Goal: Information Seeking & Learning: Learn about a topic

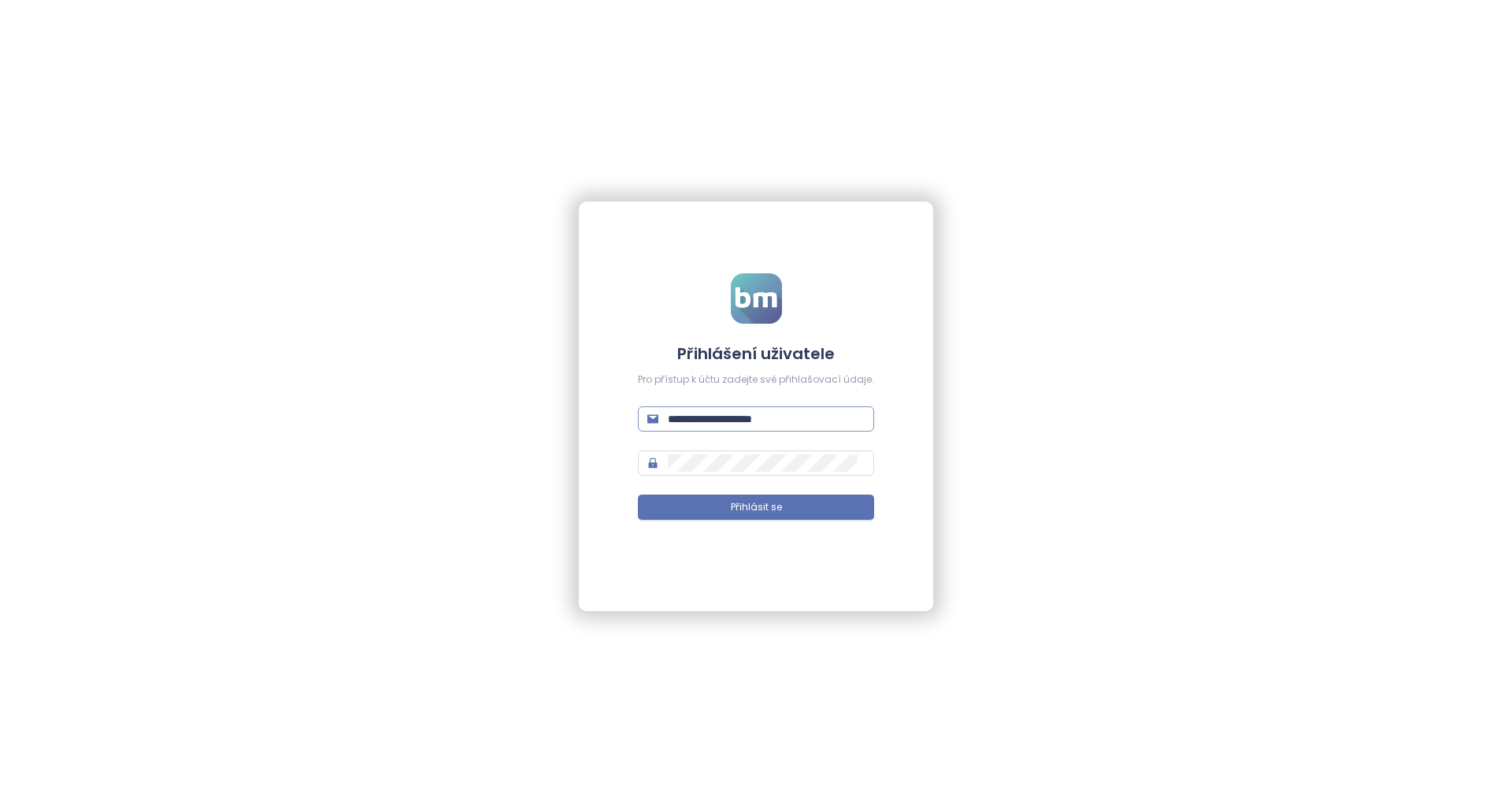
click at [794, 418] on input "**********" at bounding box center [766, 419] width 197 height 17
click at [793, 418] on input "**********" at bounding box center [766, 419] width 197 height 17
paste input "*****"
type input "**********"
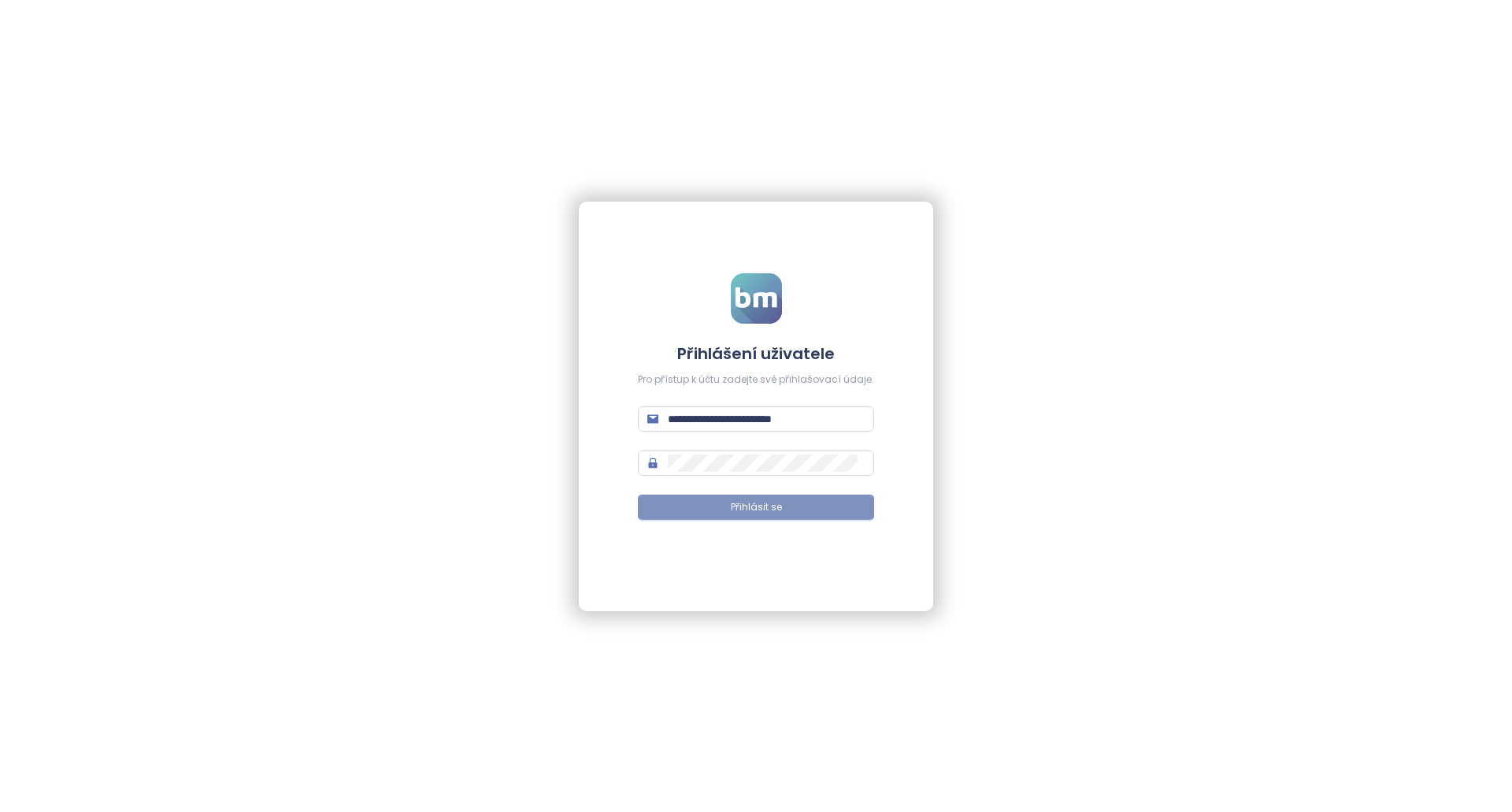
click at [729, 508] on button "Přihlásit se" at bounding box center [755, 507] width 236 height 25
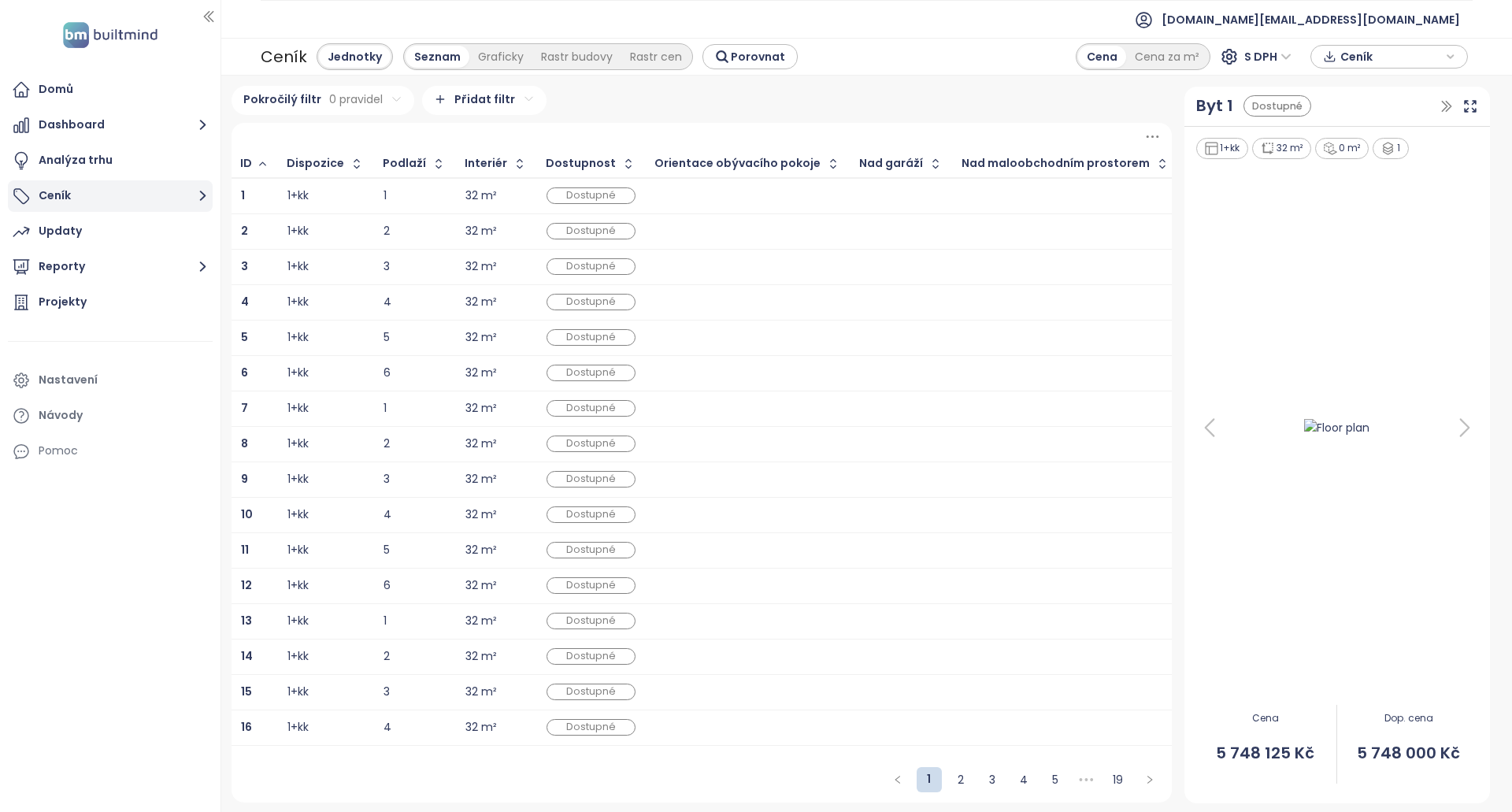
click at [183, 188] on button "Ceník" at bounding box center [110, 195] width 204 height 32
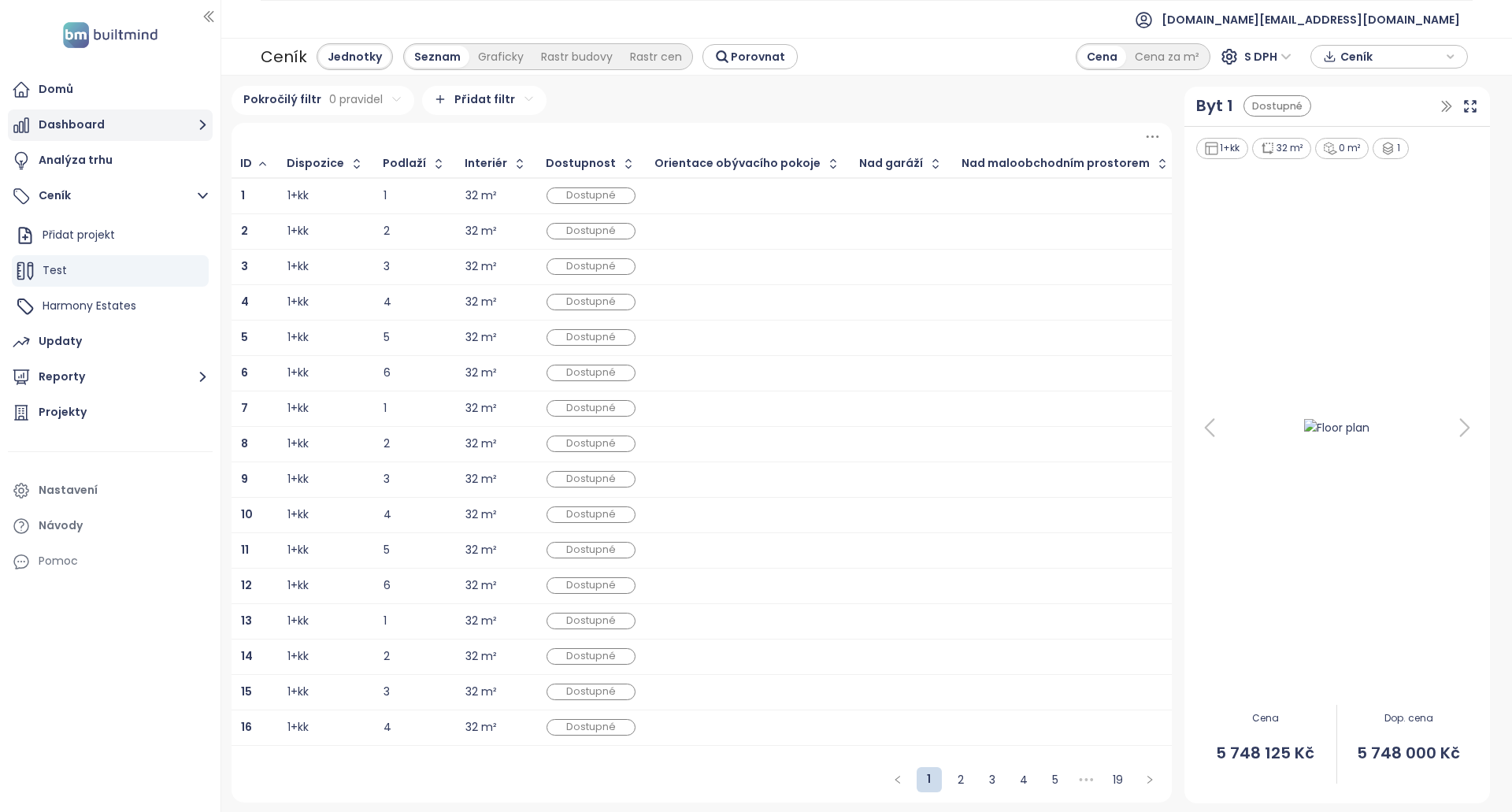
click at [165, 124] on button "Dashboard" at bounding box center [110, 125] width 204 height 32
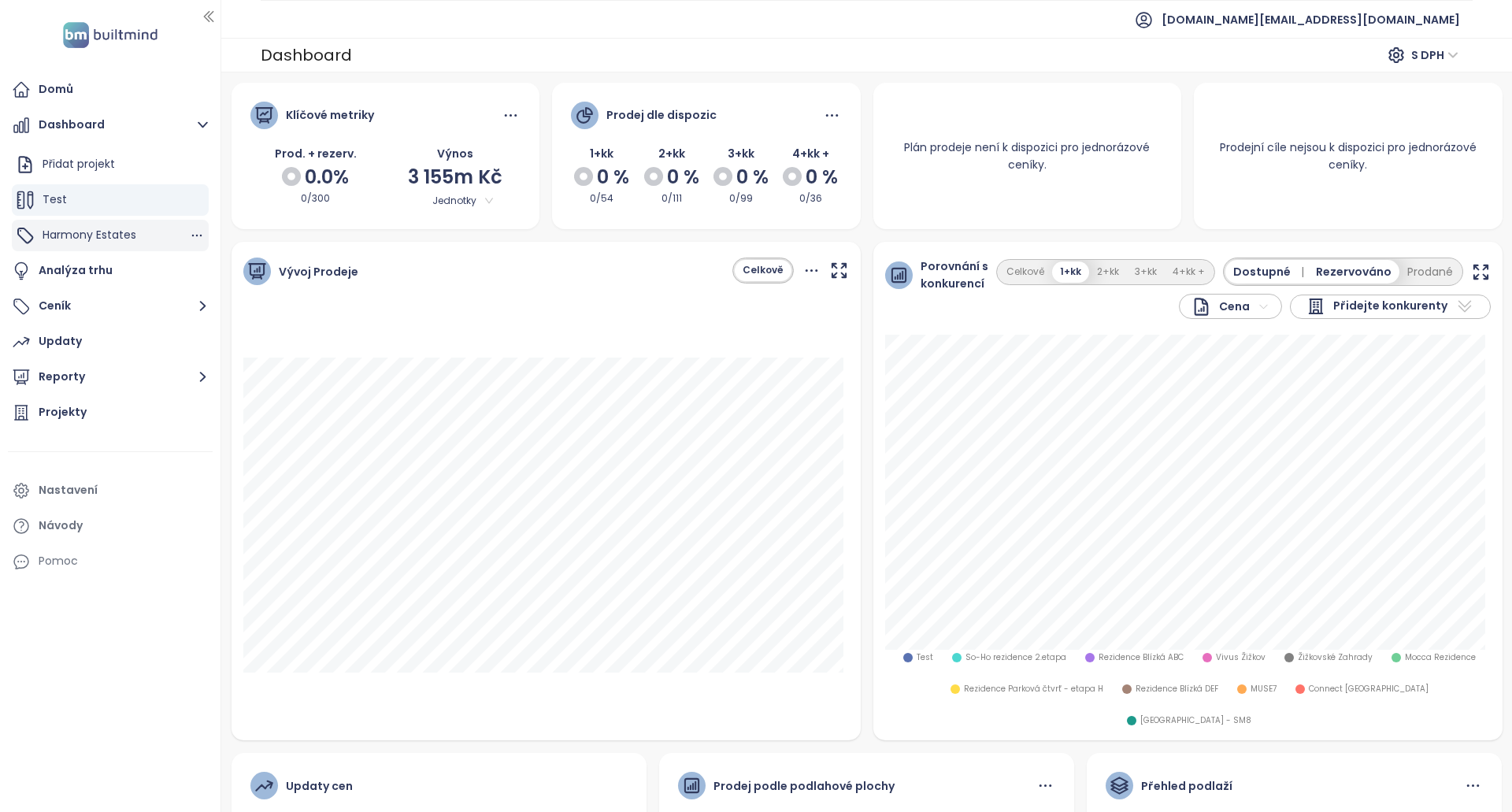
click at [101, 238] on span "Harmony Estates" at bounding box center [89, 234] width 94 height 15
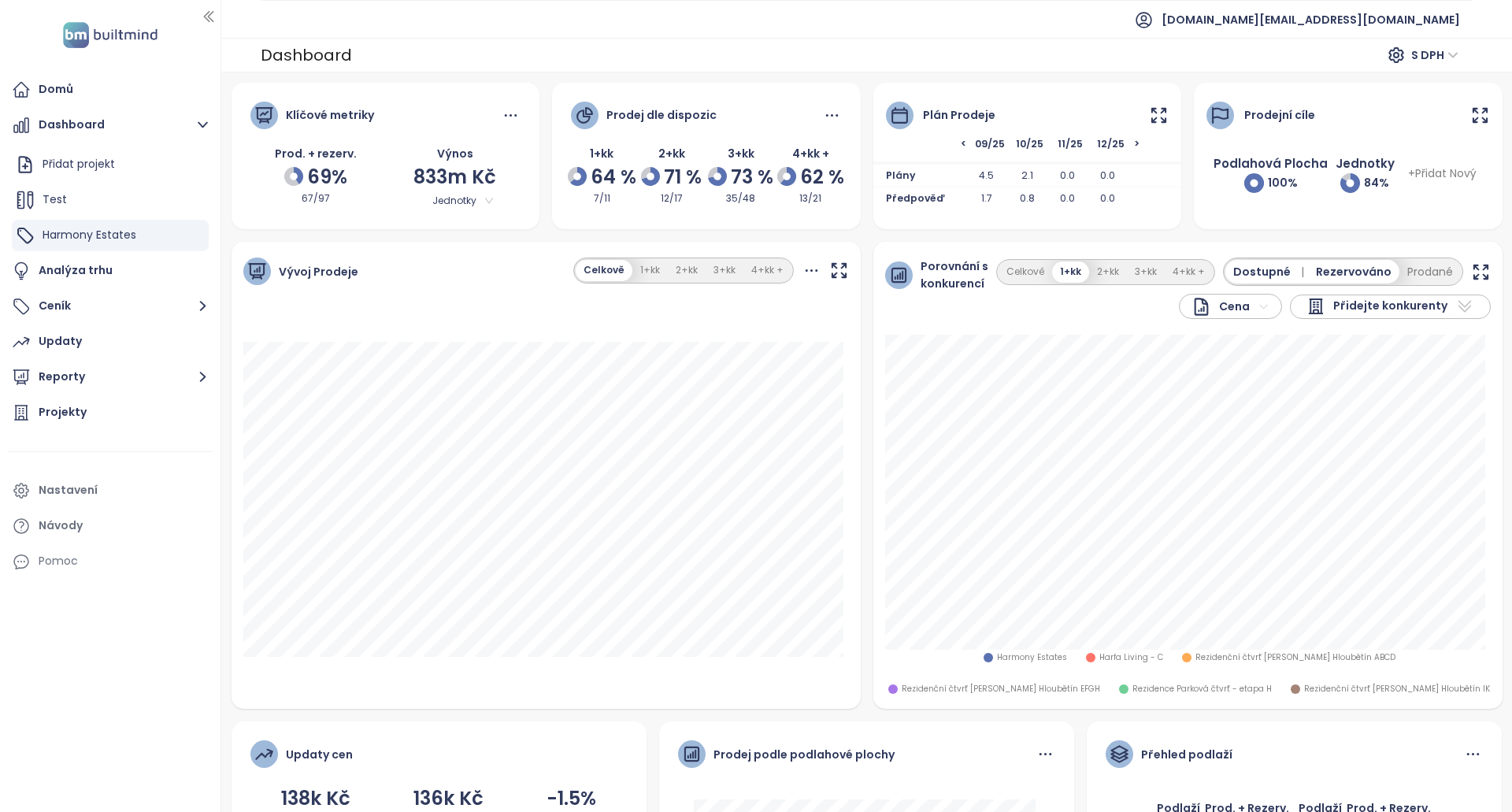
click at [1154, 117] on icon at bounding box center [1158, 115] width 19 height 19
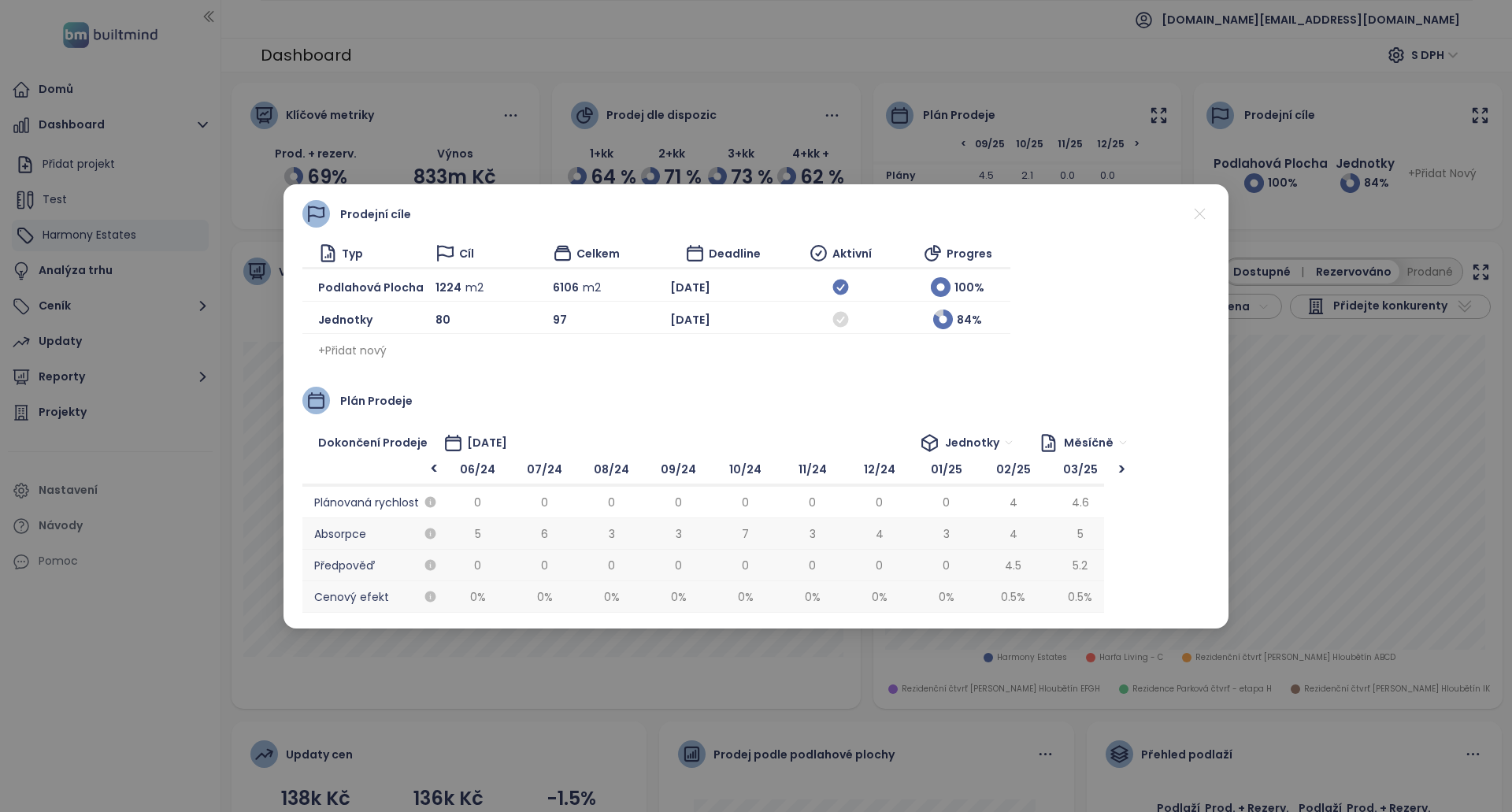
scroll to position [0, 803]
click at [436, 323] on span "80" at bounding box center [443, 318] width 15 height 17
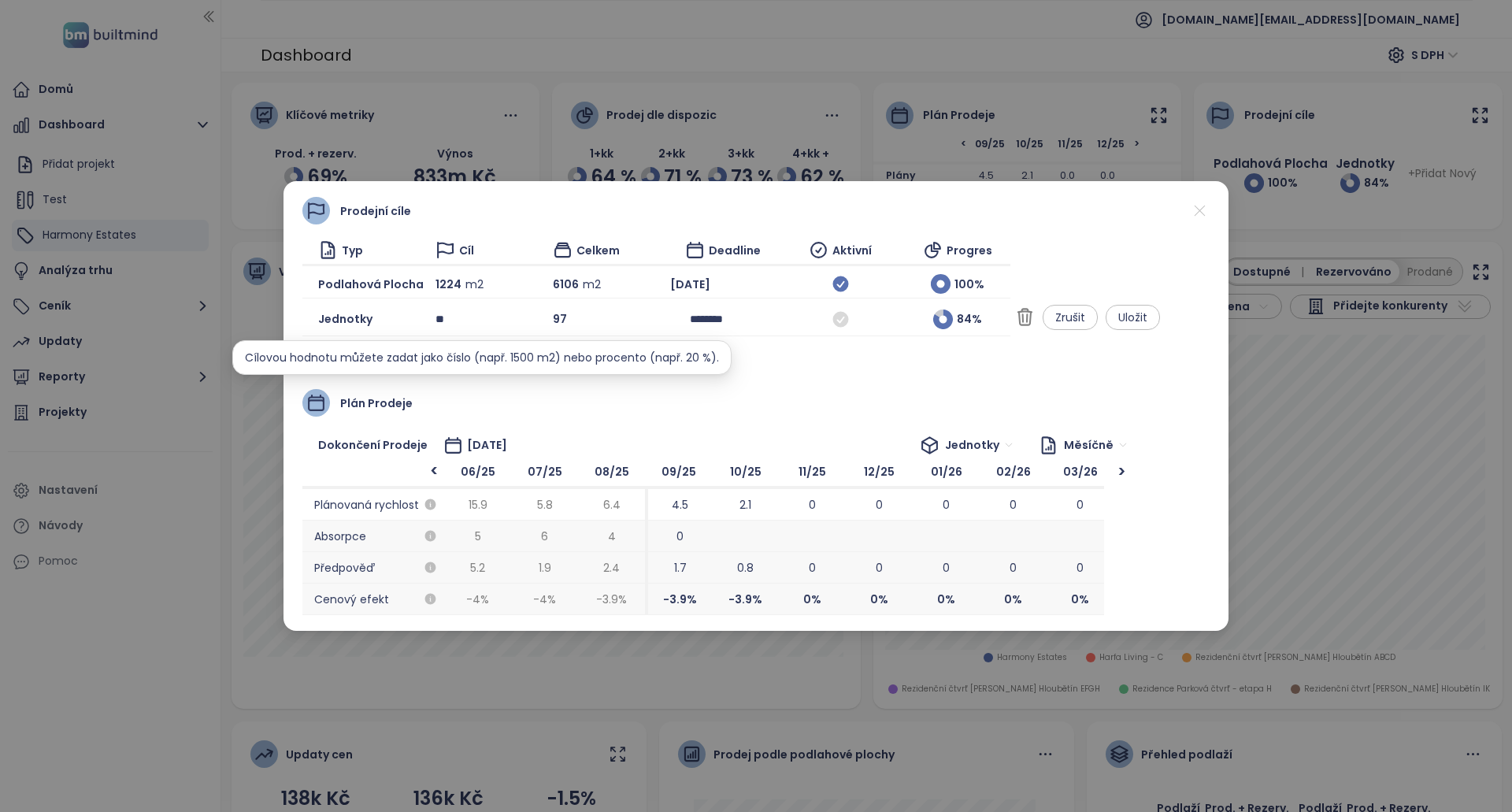
click at [465, 317] on input "**" at bounding box center [470, 319] width 71 height 24
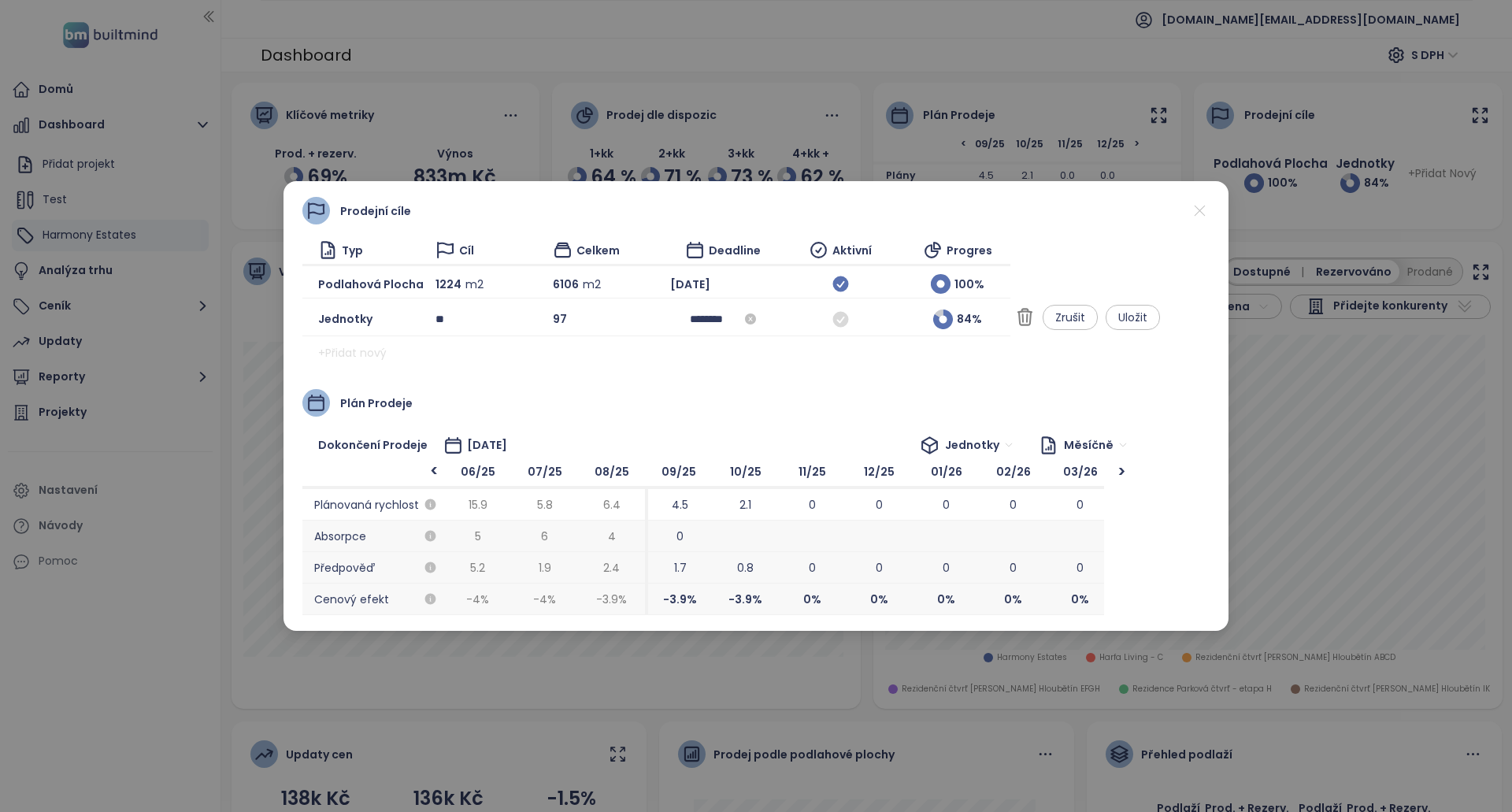
click at [756, 322] on input "********" at bounding box center [723, 318] width 67 height 17
click at [898, 358] on button "button" at bounding box center [905, 350] width 17 height 32
click at [734, 388] on div "Jan" at bounding box center [736, 393] width 47 height 19
click at [750, 323] on input "********" at bounding box center [723, 318] width 67 height 17
click at [708, 353] on span "button" at bounding box center [709, 352] width 8 height 8
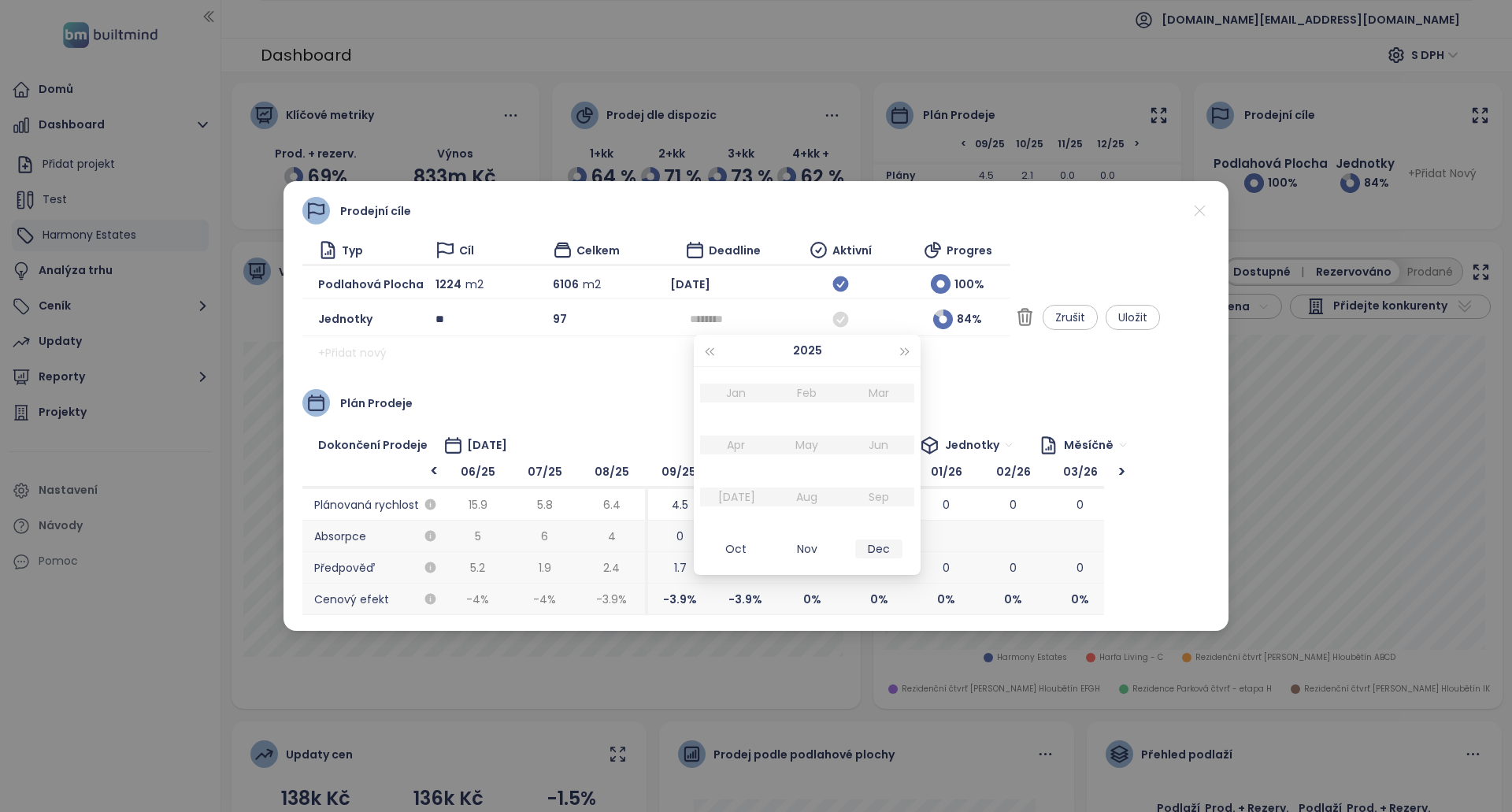
click at [872, 549] on div "Dec" at bounding box center [878, 548] width 47 height 19
type input "********"
click at [1147, 318] on span "Uložit" at bounding box center [1133, 317] width 29 height 17
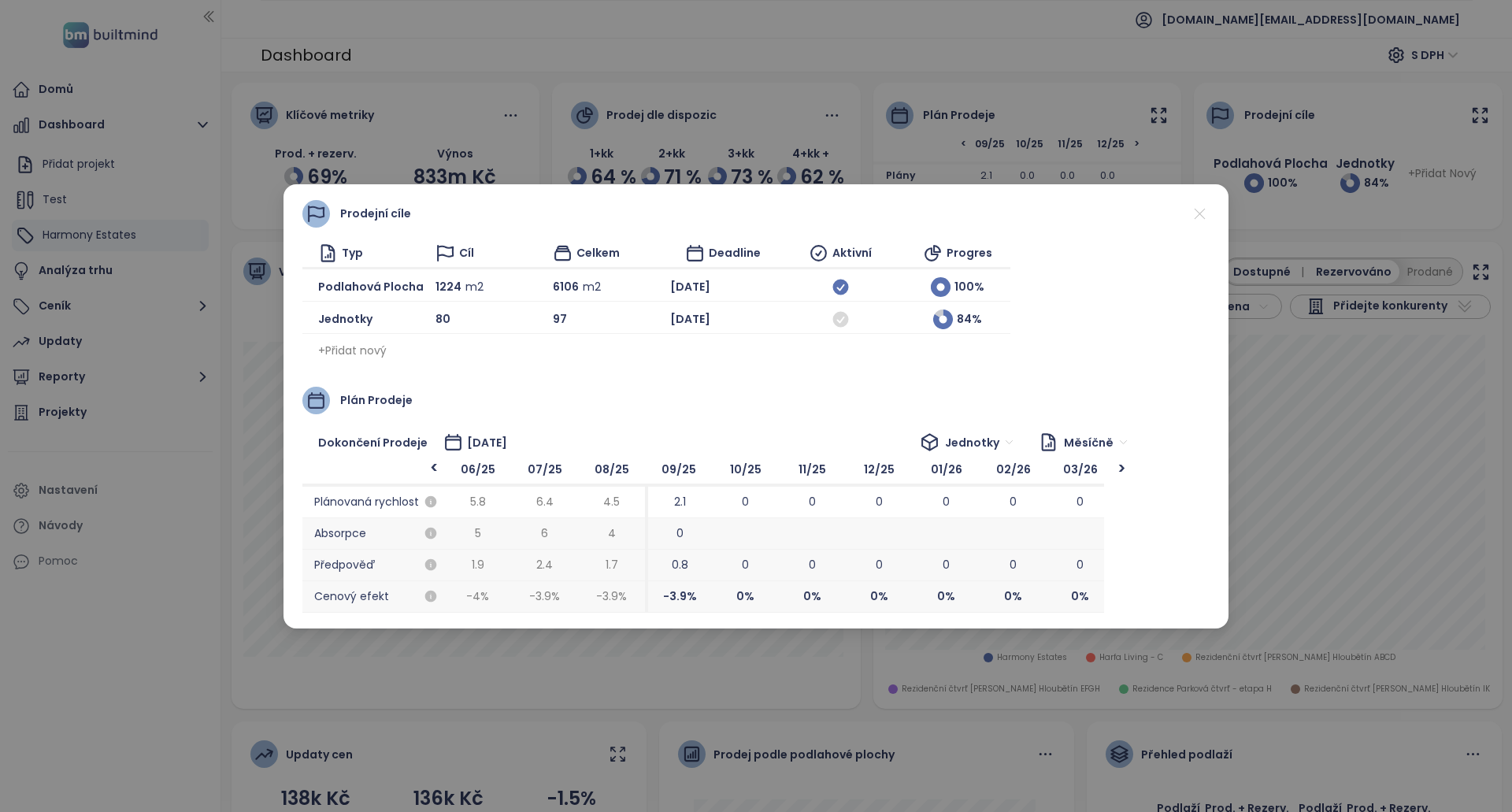
click at [1196, 215] on icon at bounding box center [1200, 213] width 19 height 19
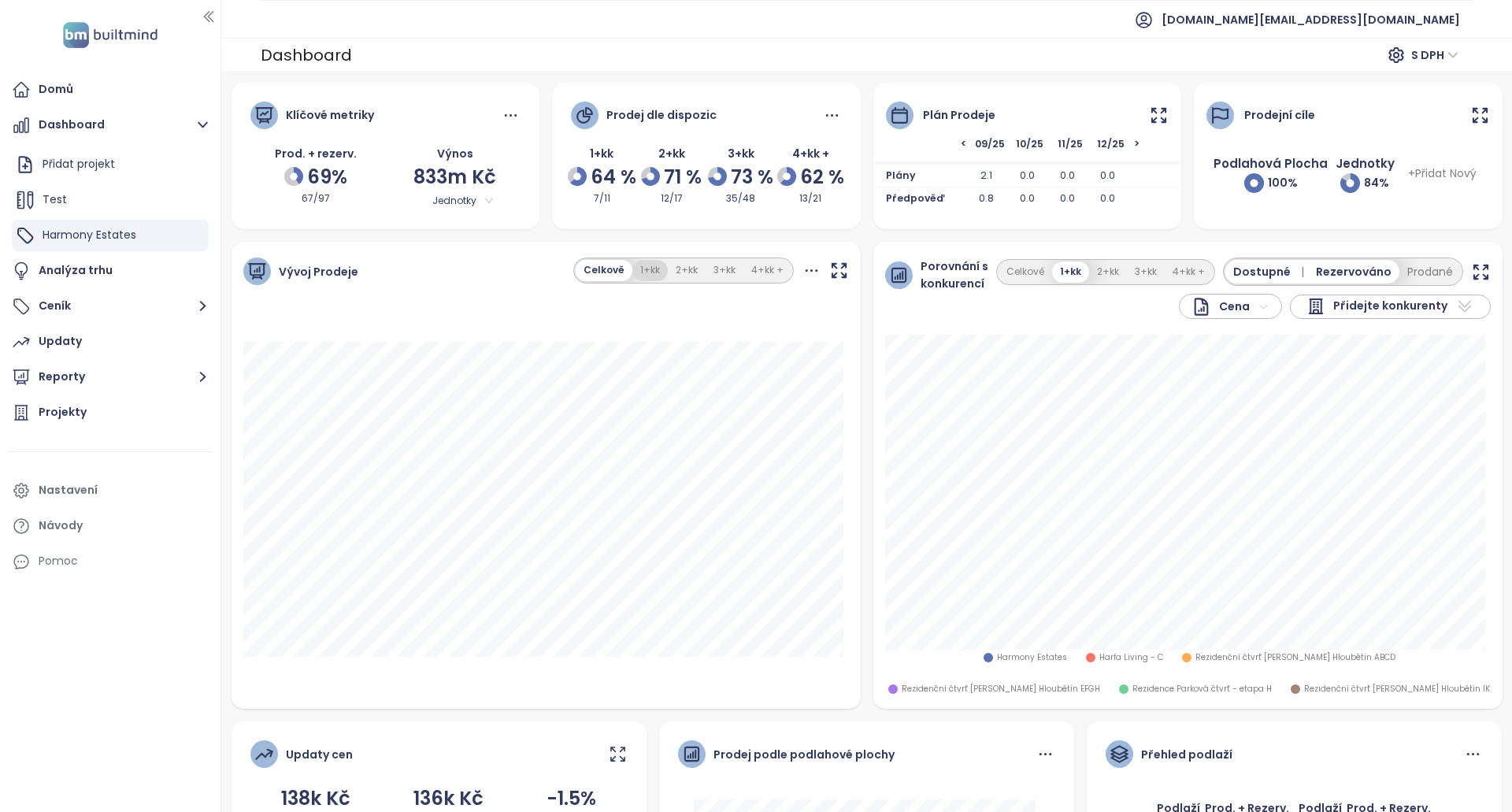
click at [646, 269] on button "1+kk" at bounding box center [651, 270] width 36 height 21
click at [593, 269] on button "Celkově" at bounding box center [604, 270] width 54 height 21
click at [1149, 114] on icon at bounding box center [1158, 115] width 19 height 19
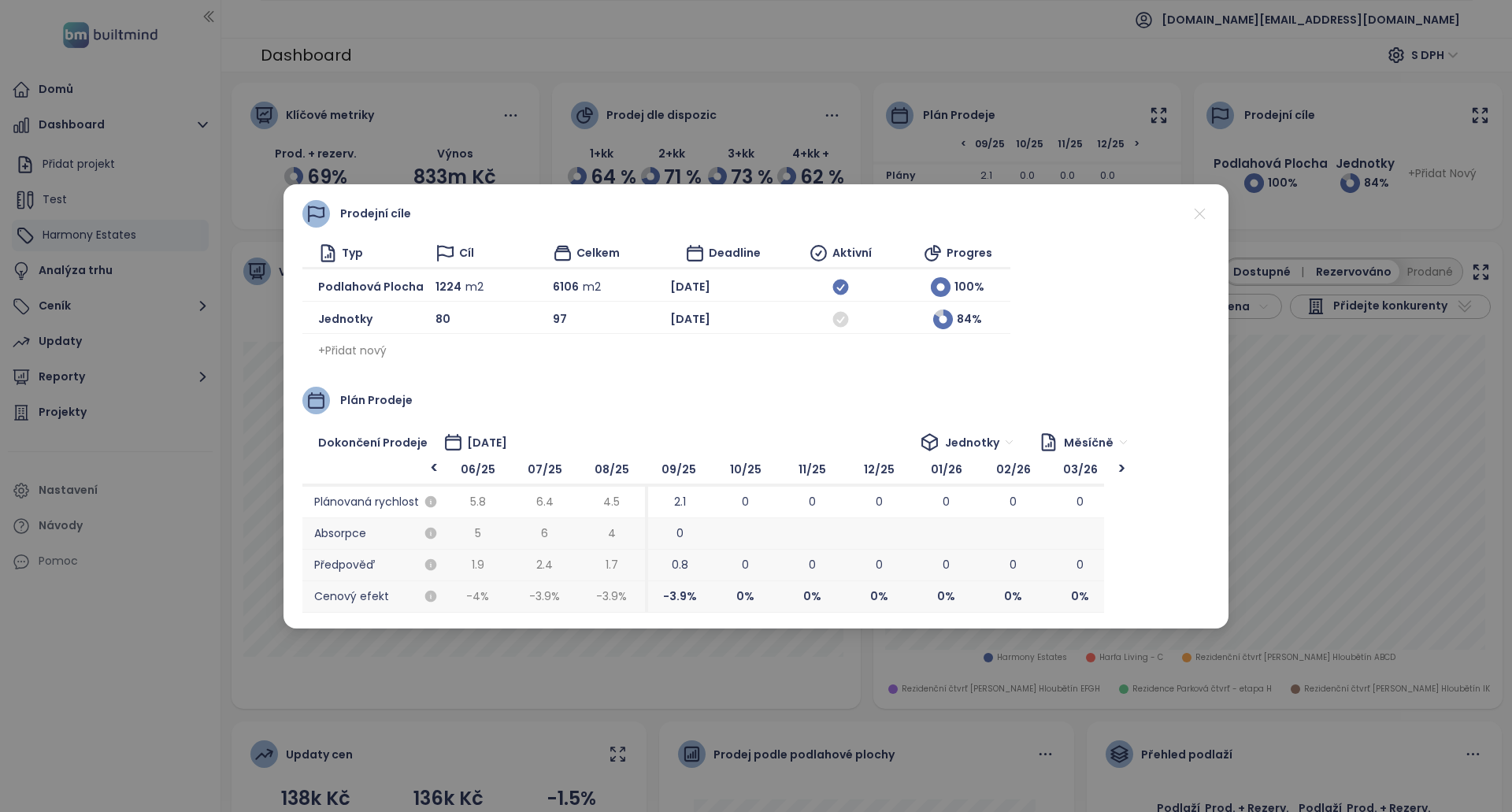
click at [368, 353] on span "+ Přidat nový" at bounding box center [352, 350] width 68 height 17
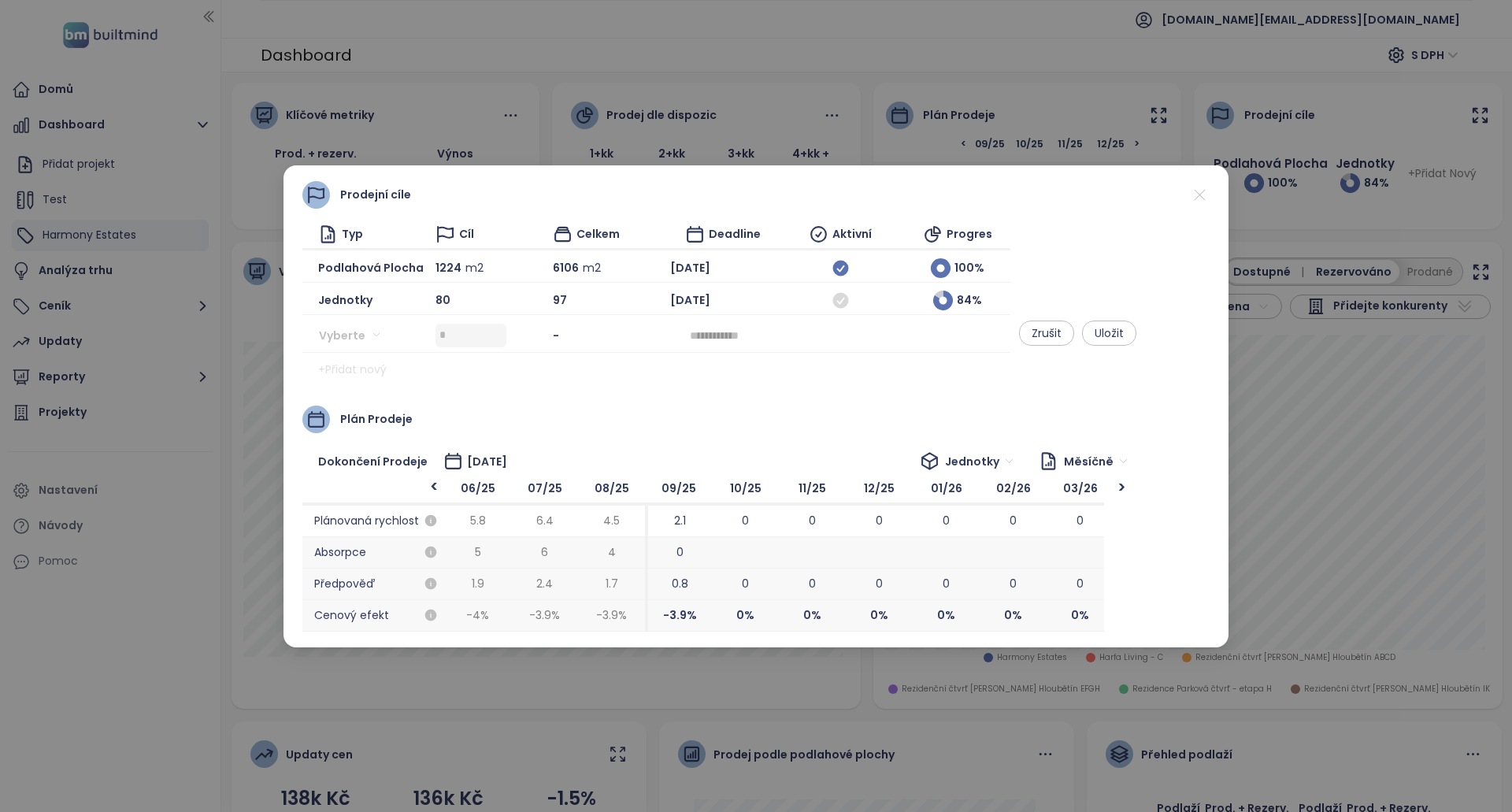
click at [367, 339] on input "search" at bounding box center [354, 335] width 53 height 24
click at [397, 367] on div "Jednotky" at bounding box center [380, 367] width 98 height 17
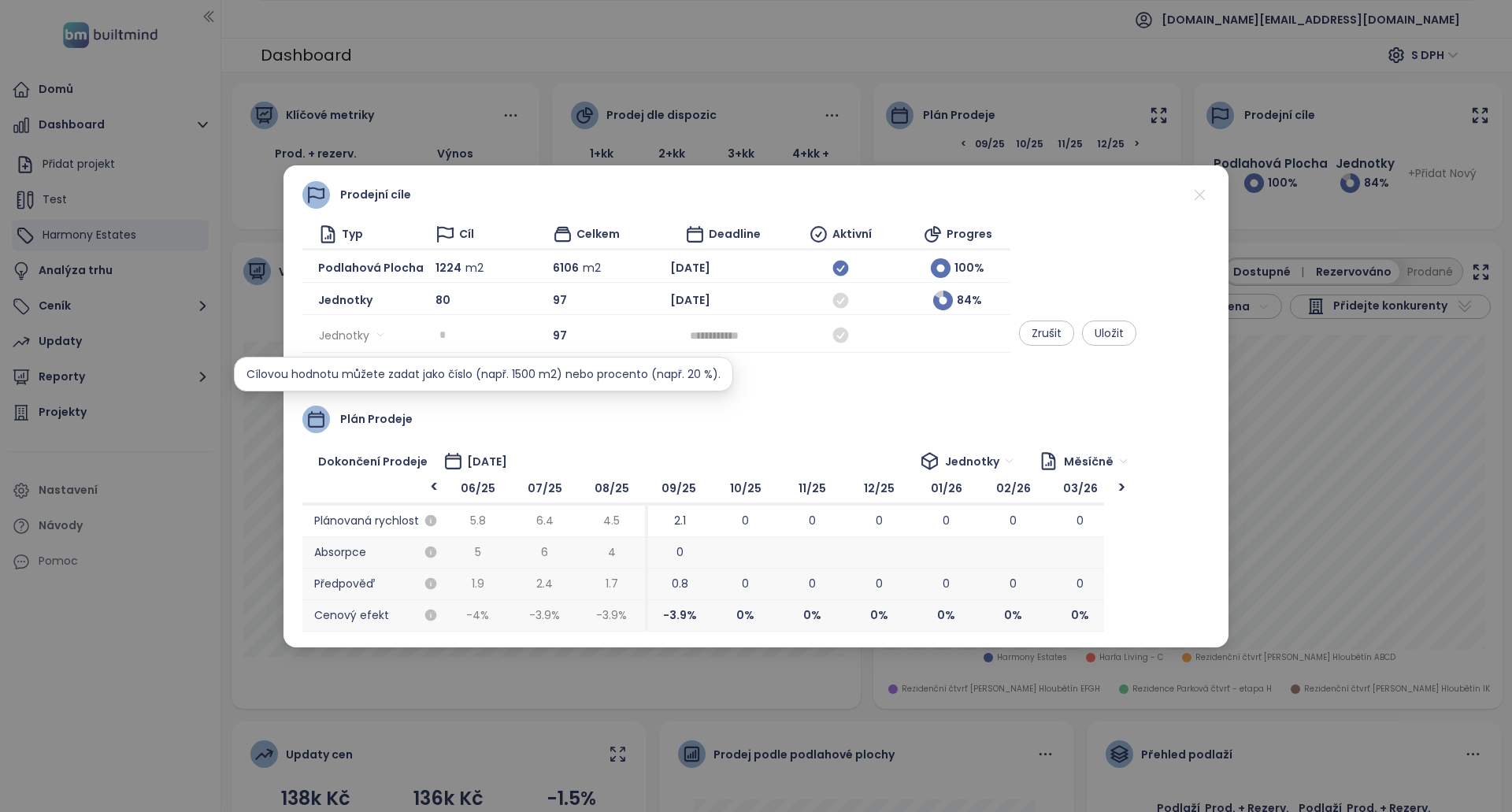
click at [478, 330] on input at bounding box center [473, 335] width 67 height 24
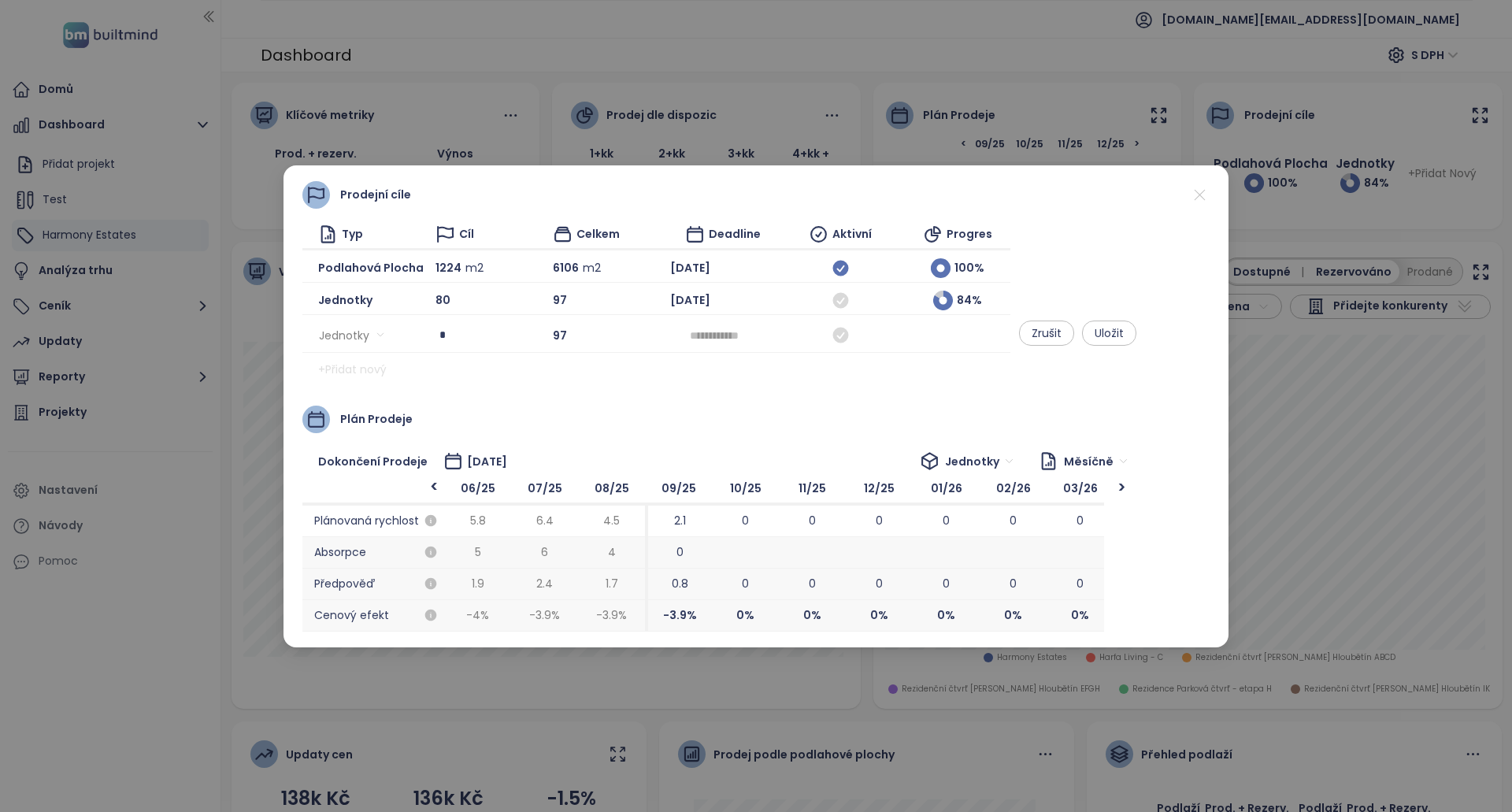
type input "*"
click at [360, 339] on span "Jednotky" at bounding box center [351, 335] width 65 height 24
type input "*"
click at [363, 337] on span "Jednotky" at bounding box center [351, 335] width 65 height 24
click at [457, 344] on input "*" at bounding box center [473, 335] width 67 height 24
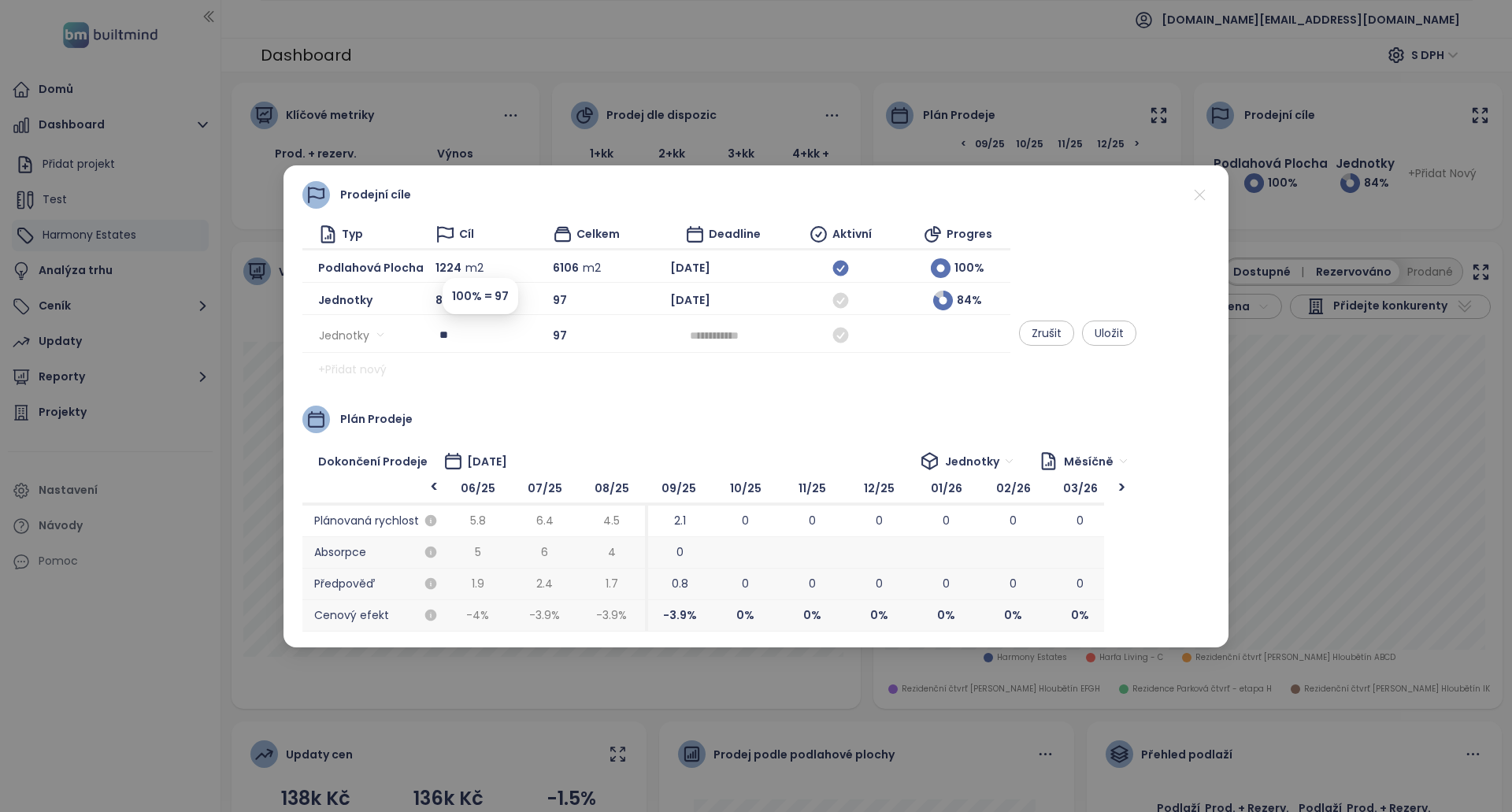
type input "**"
click at [580, 389] on div "Prodejní cíle Typ Cíl Celkem Deadline Aktivní Progres Podlahová plocha 1224 m2 …" at bounding box center [756, 406] width 907 height 450
click at [744, 343] on input at bounding box center [723, 335] width 67 height 17
type input "********"
click at [984, 394] on div "Prodejní cíle Typ Cíl Celkem Deadline Aktivní Progres Podlahová plocha 1224 m2 …" at bounding box center [756, 406] width 907 height 450
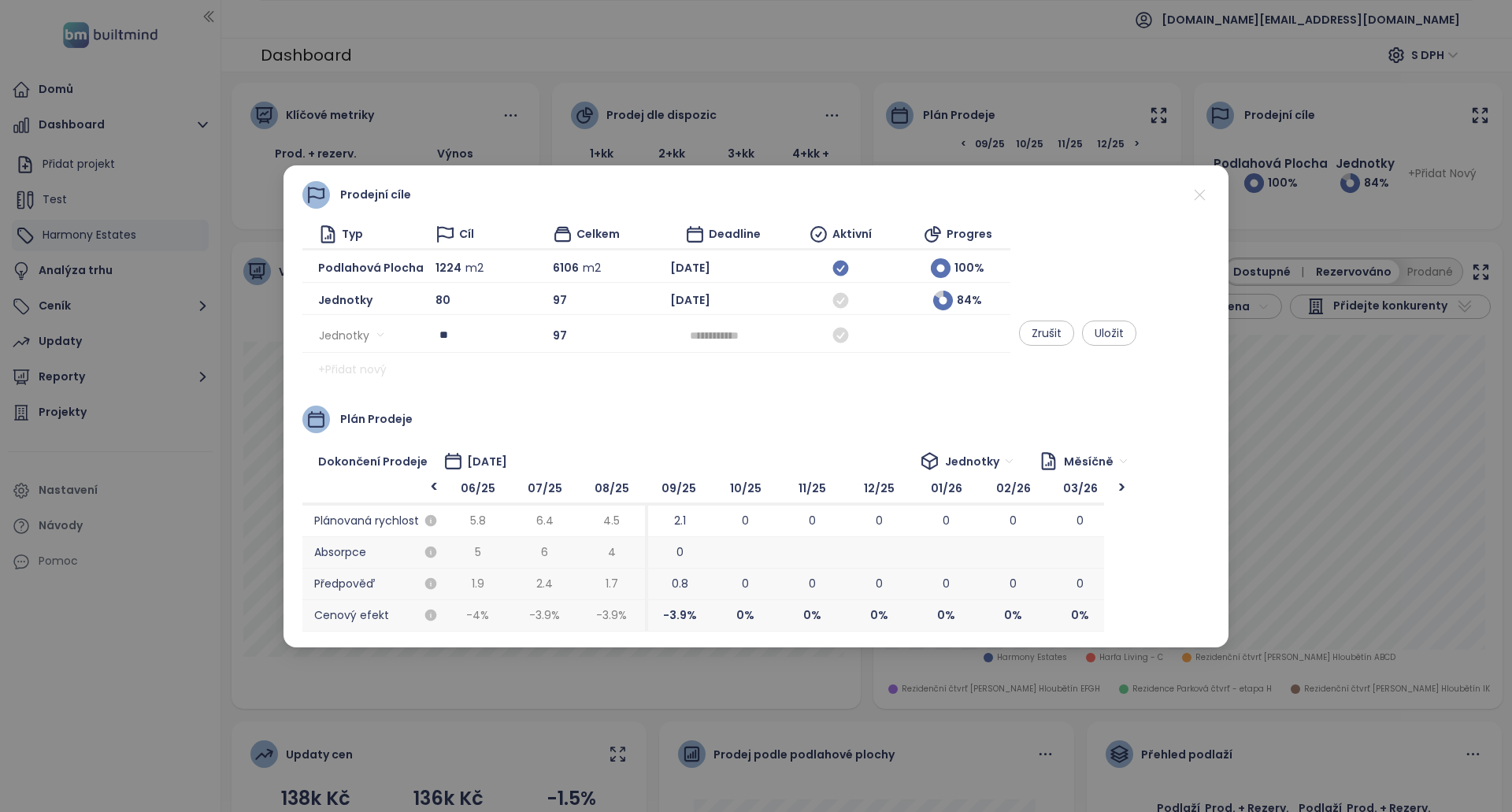
click at [763, 344] on div at bounding box center [723, 335] width 85 height 25
click at [902, 365] on span "button" at bounding box center [906, 368] width 8 height 8
click at [797, 465] on div "May" at bounding box center [807, 460] width 47 height 19
type input "********"
click at [464, 302] on div "80" at bounding box center [488, 300] width 105 height 19
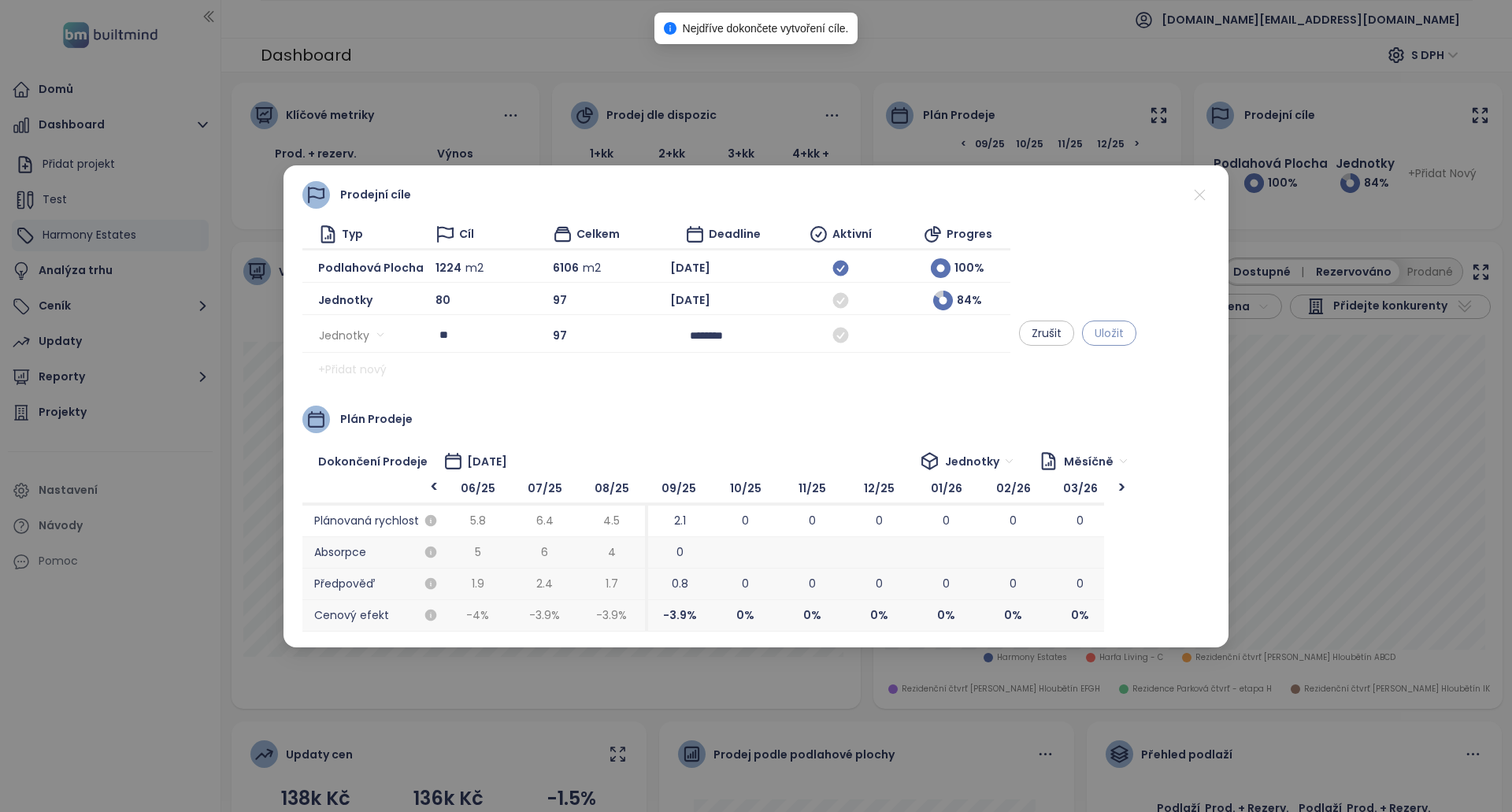
click at [1136, 329] on button "Uložit" at bounding box center [1109, 333] width 54 height 25
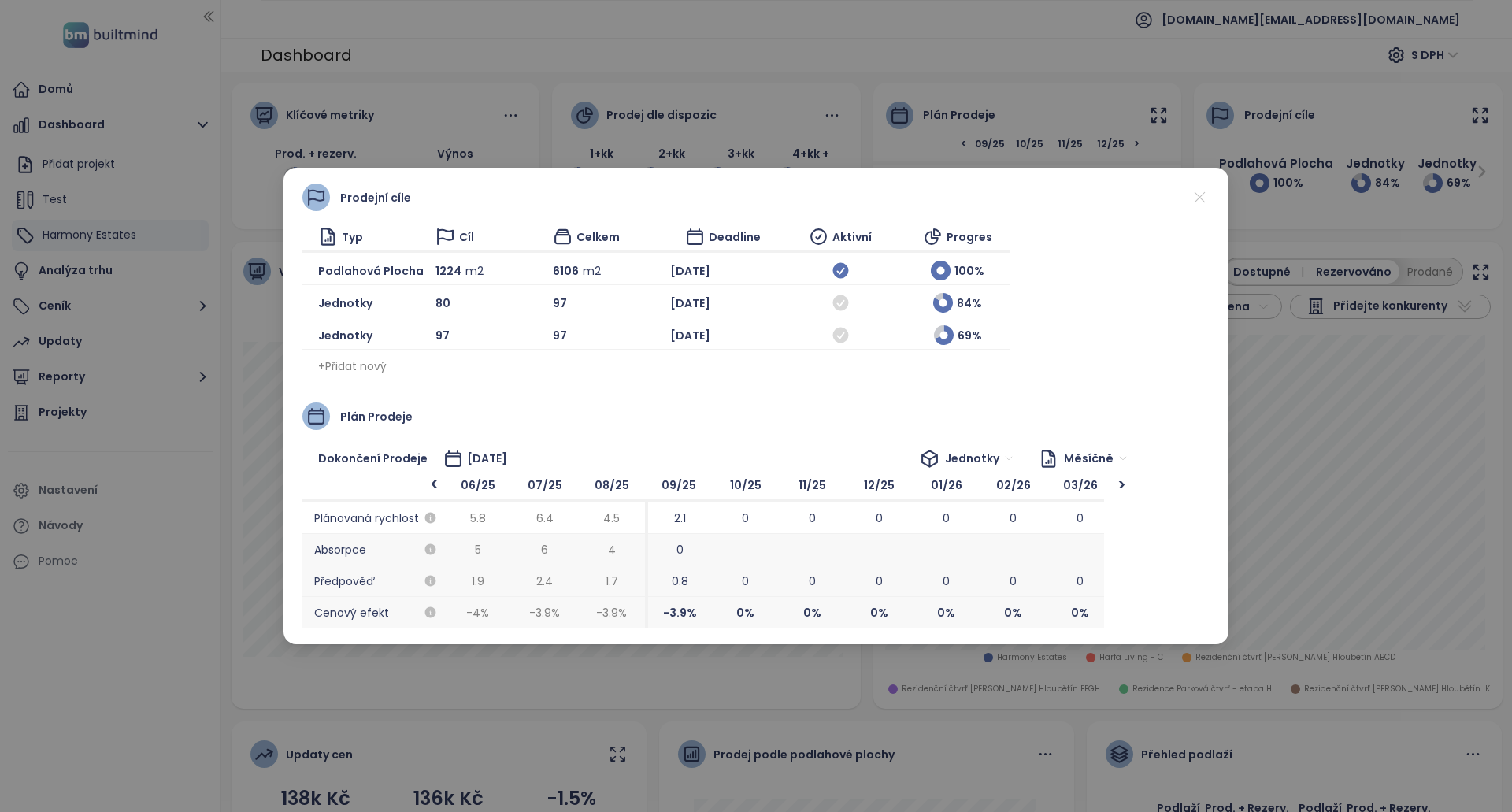
click at [1198, 195] on icon at bounding box center [1200, 197] width 19 height 19
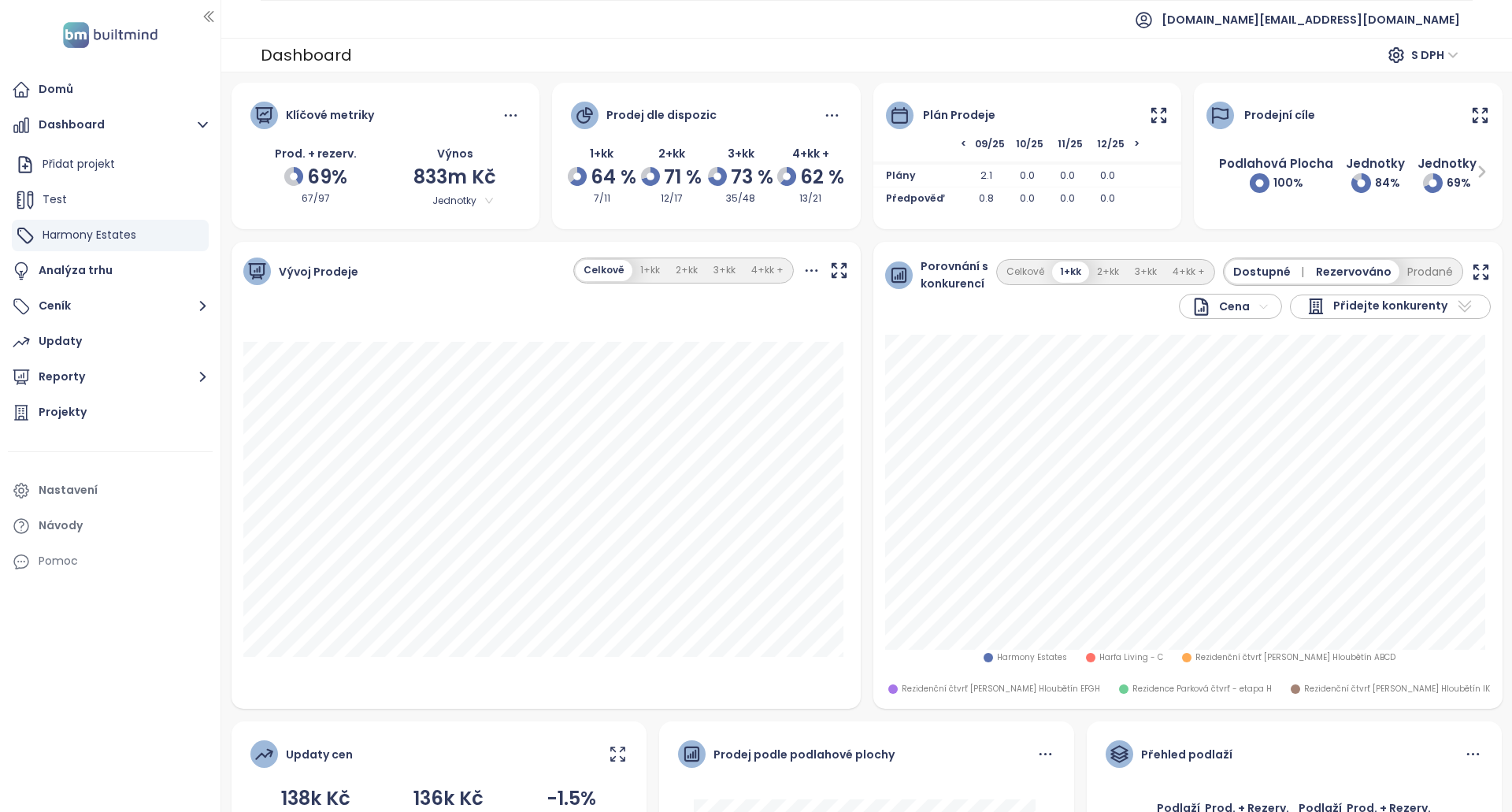
click at [651, 282] on div "Celkově 1+kk 2+kk 3+kk 4+kk +" at bounding box center [684, 270] width 221 height 26
click at [649, 277] on button "1+kk" at bounding box center [651, 270] width 36 height 21
click at [604, 275] on button "Celkově" at bounding box center [604, 270] width 54 height 21
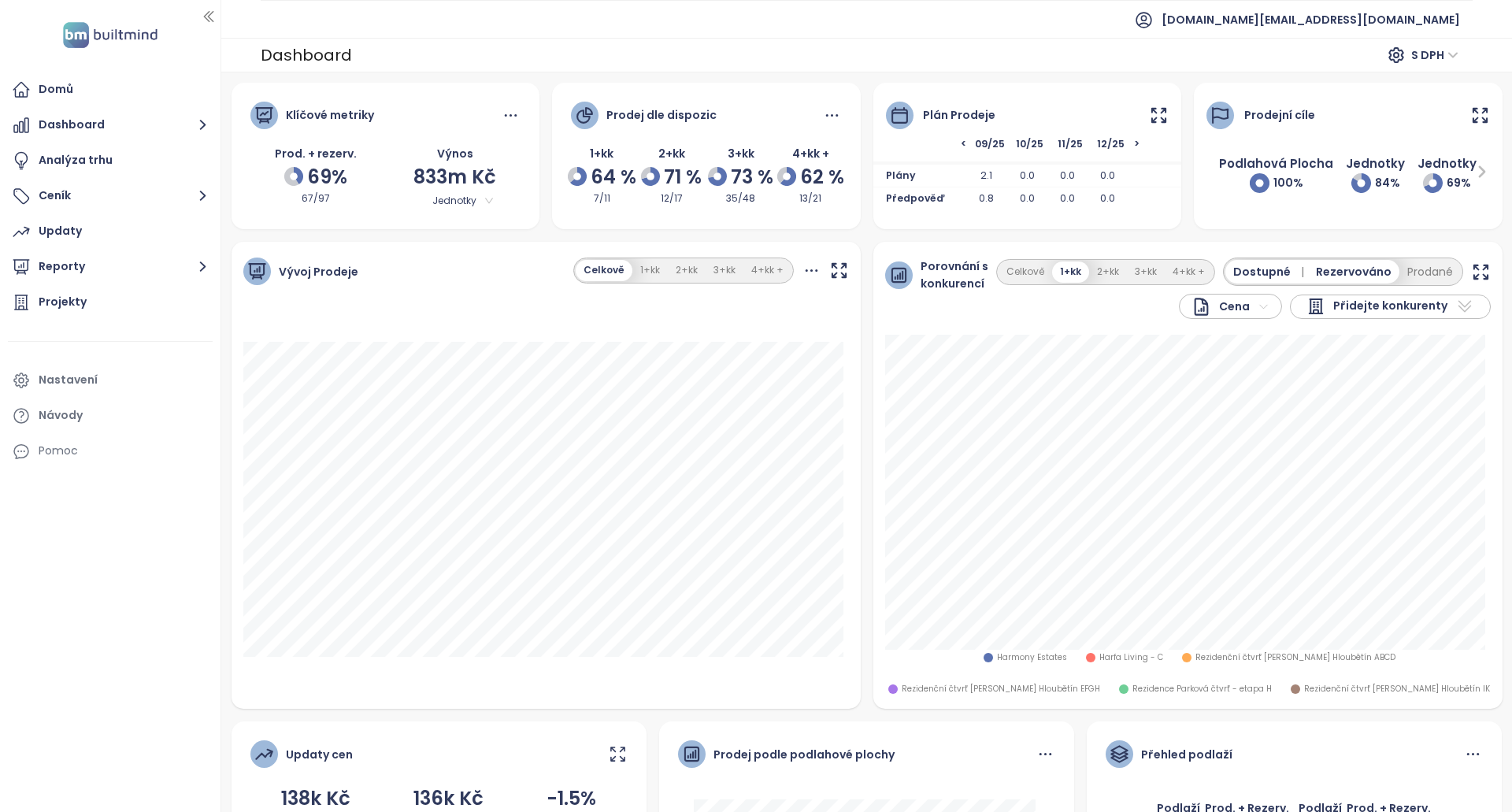
click at [1149, 117] on icon at bounding box center [1158, 115] width 19 height 19
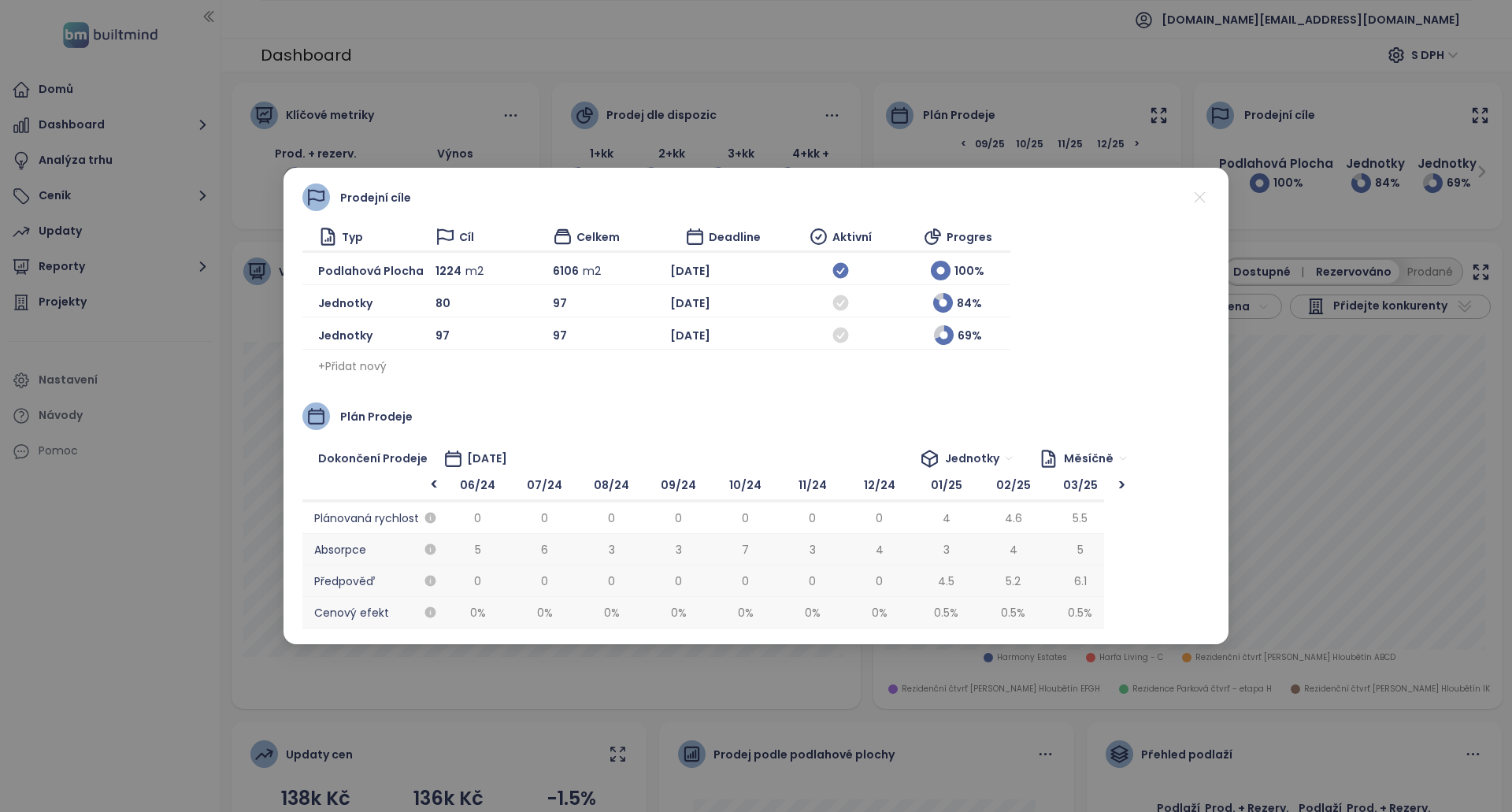
scroll to position [0, 803]
click at [832, 301] on icon at bounding box center [840, 303] width 15 height 15
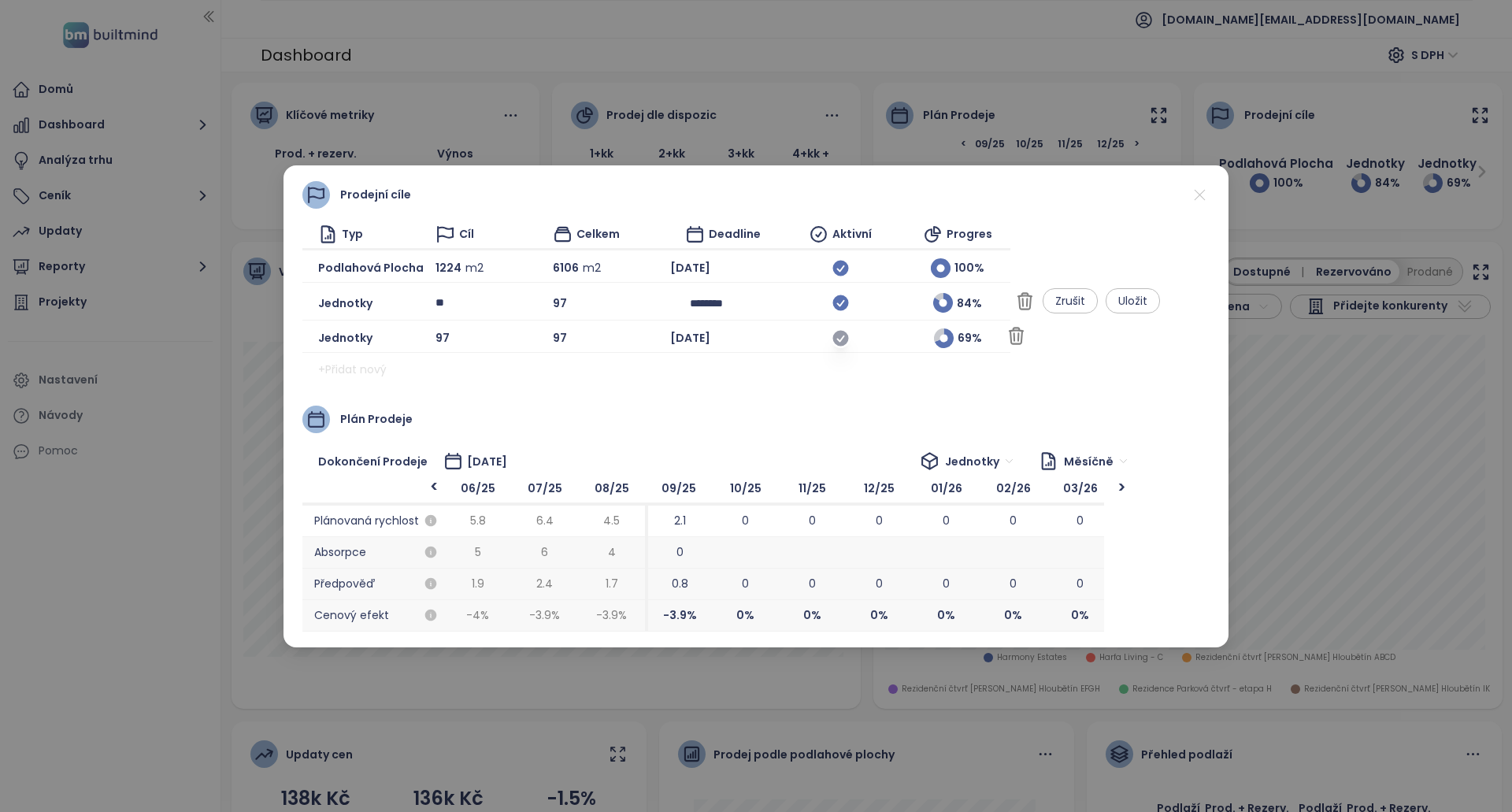
click at [850, 338] on icon at bounding box center [840, 338] width 19 height 19
click at [1147, 337] on span "Uložit" at bounding box center [1133, 333] width 29 height 17
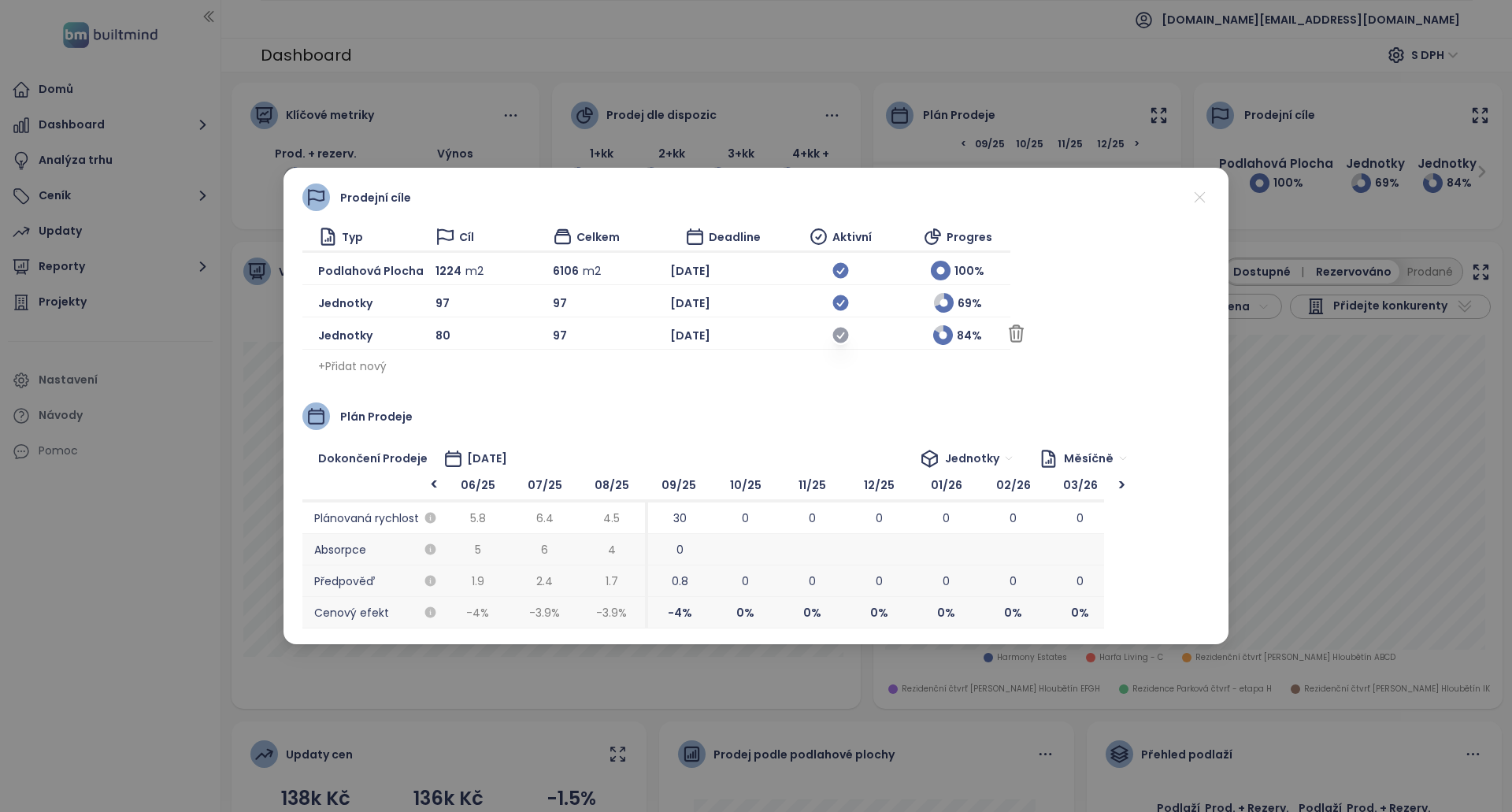
click at [832, 337] on icon at bounding box center [840, 335] width 15 height 15
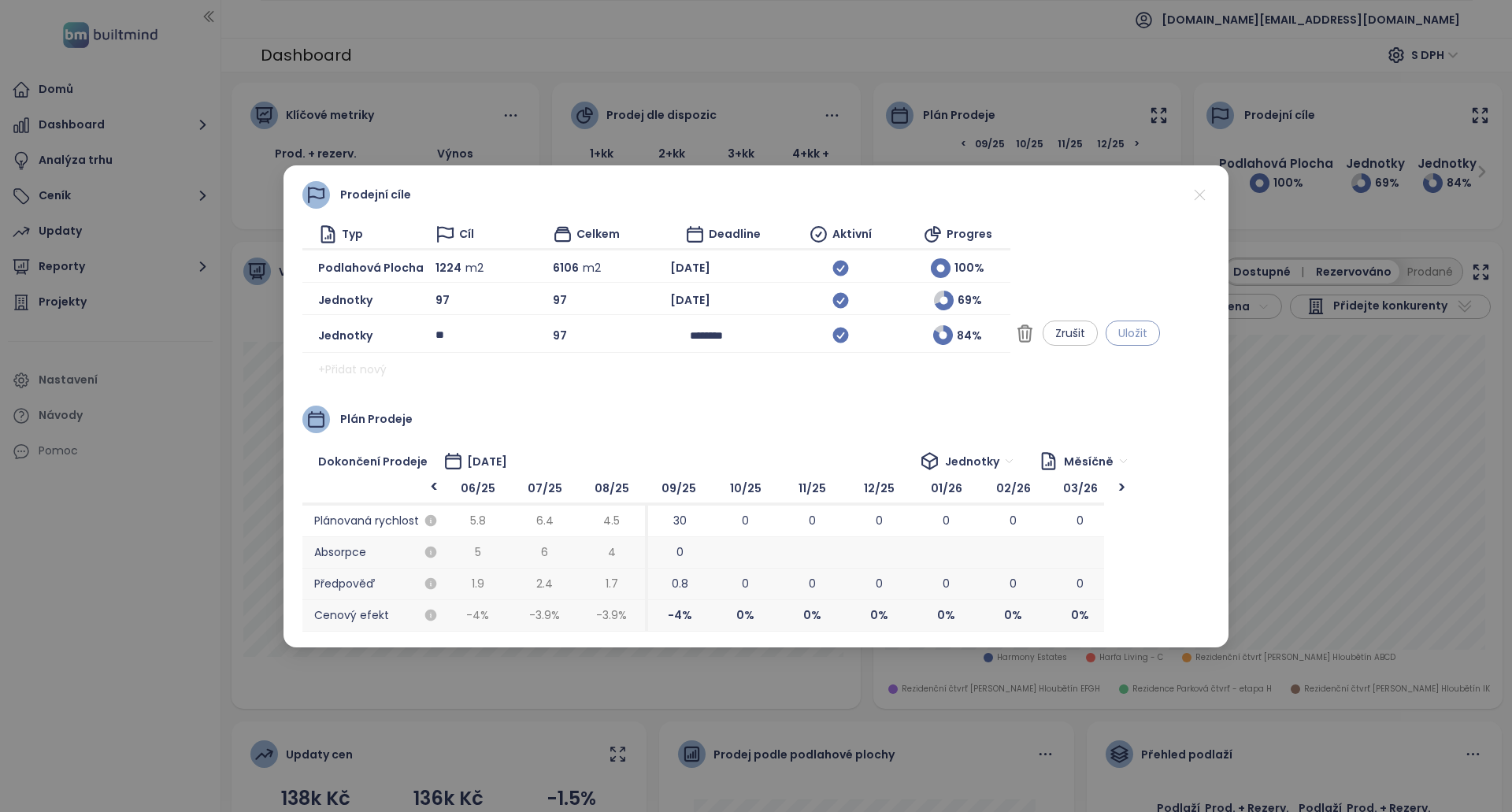
click at [1159, 333] on button "Uložit" at bounding box center [1132, 333] width 54 height 25
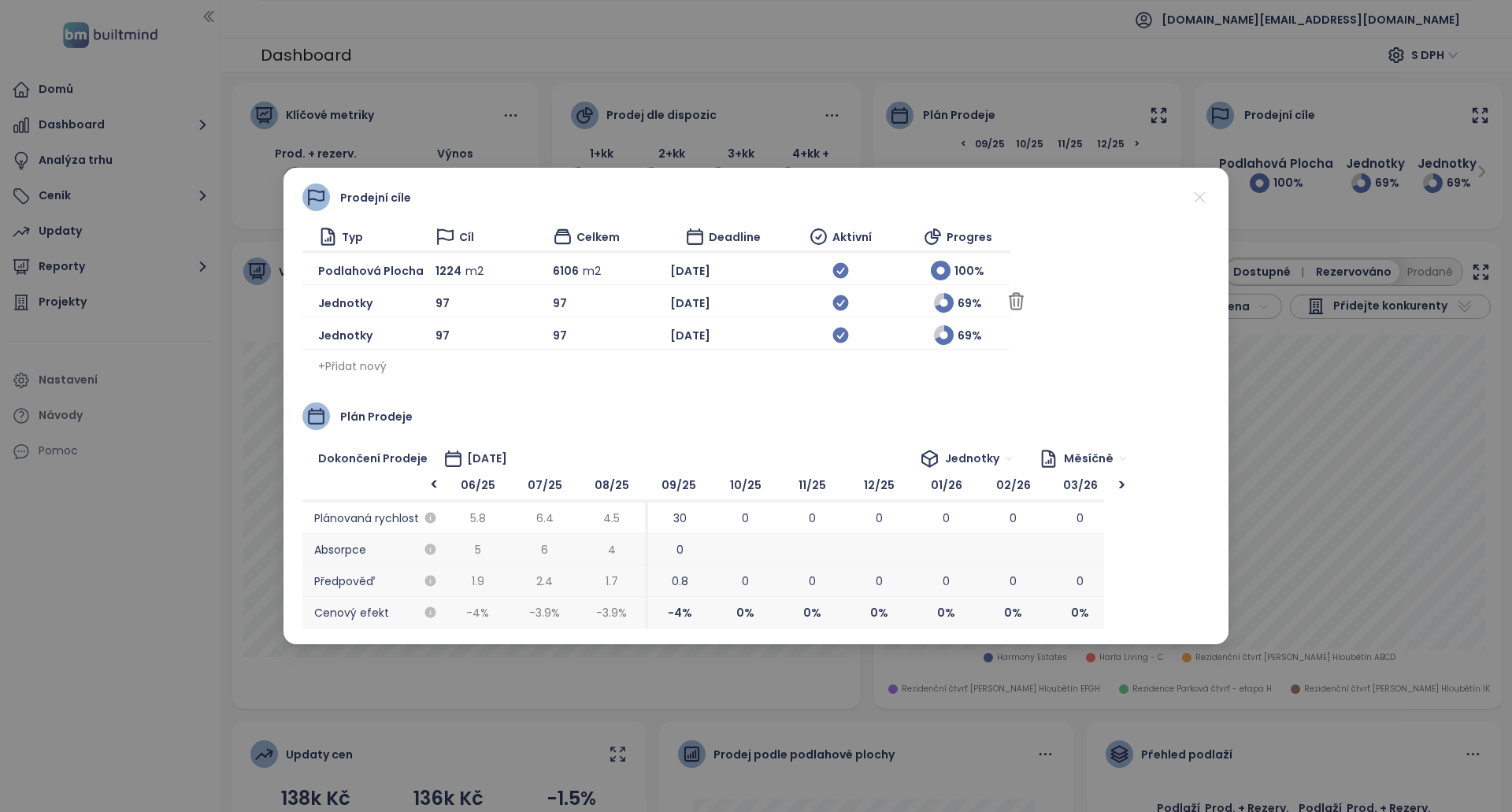
click at [445, 303] on div "97" at bounding box center [488, 303] width 105 height 19
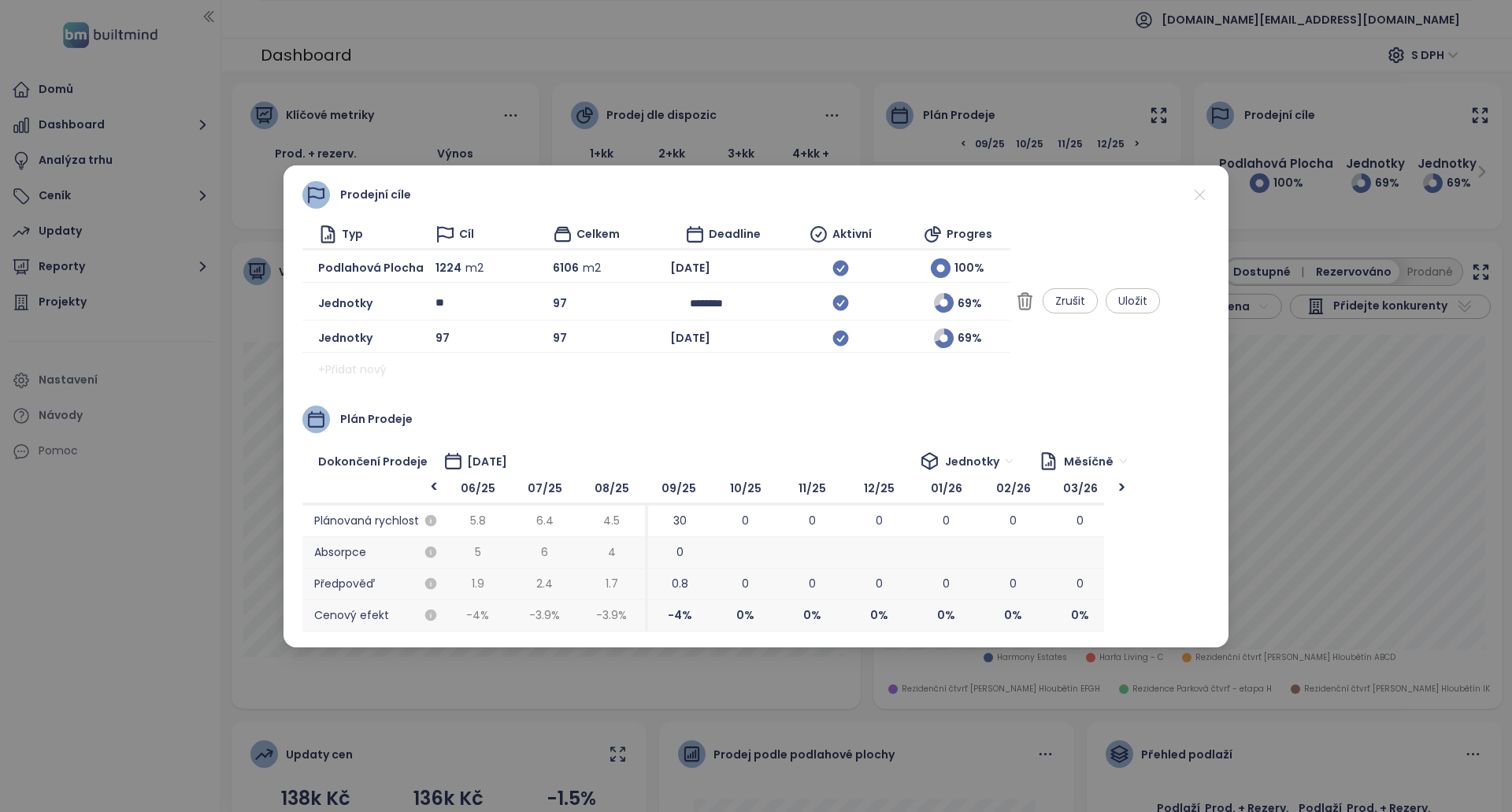
click at [1207, 207] on div "Prodejní cíle Typ Cíl Celkem Deadline Aktivní Progres Podlahová plocha 1224 m2 …" at bounding box center [756, 281] width 907 height 201
click at [1201, 195] on icon at bounding box center [1200, 195] width 19 height 19
click at [1097, 307] on button "Zrušit" at bounding box center [1070, 300] width 55 height 25
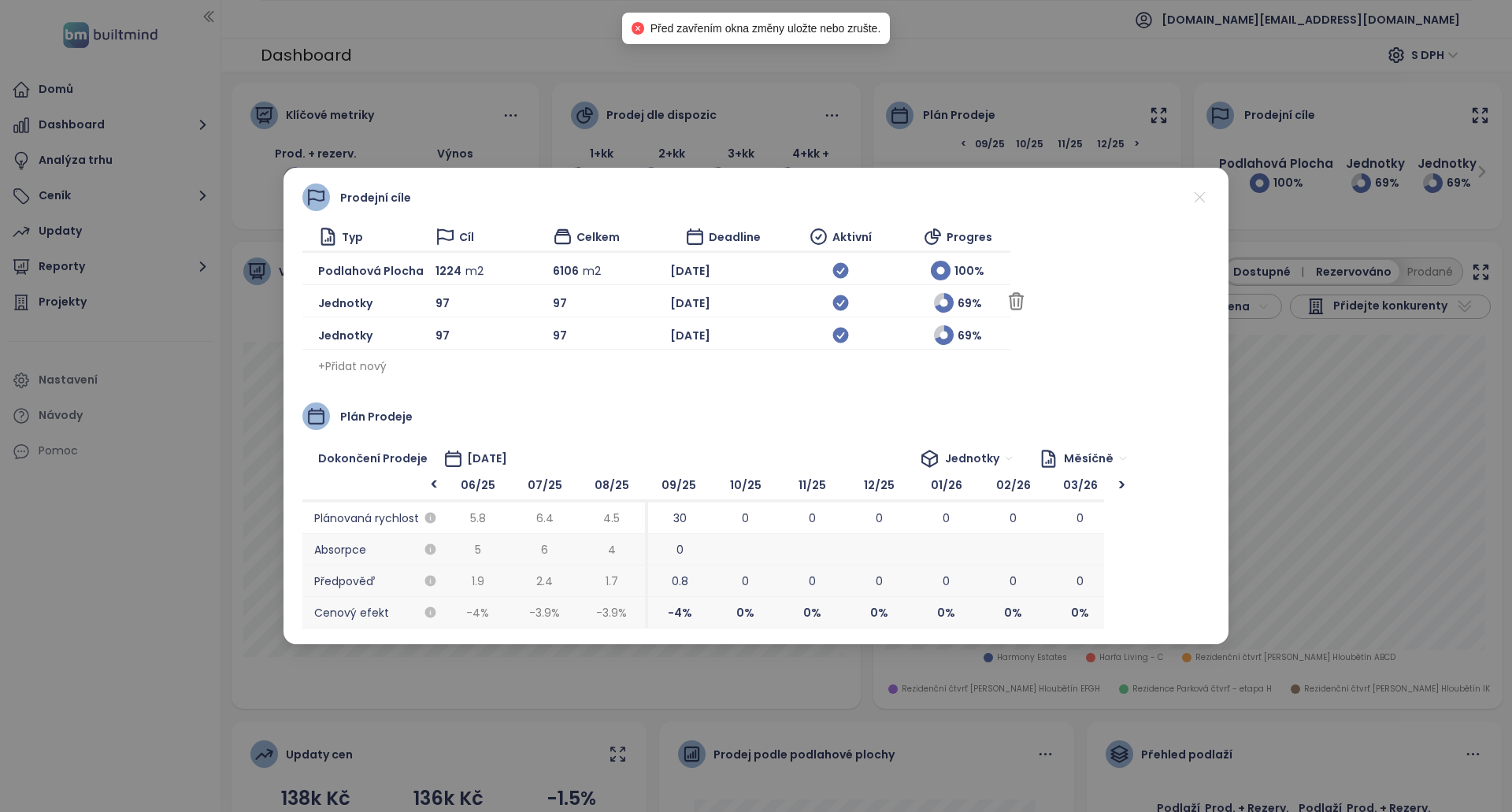
click at [1184, 218] on div "Prodejní cíle Typ Cíl Celkem Deadline Aktivní Progres Podlahová plocha 1224 m2 …" at bounding box center [756, 281] width 907 height 195
click at [1192, 206] on icon at bounding box center [1200, 197] width 19 height 19
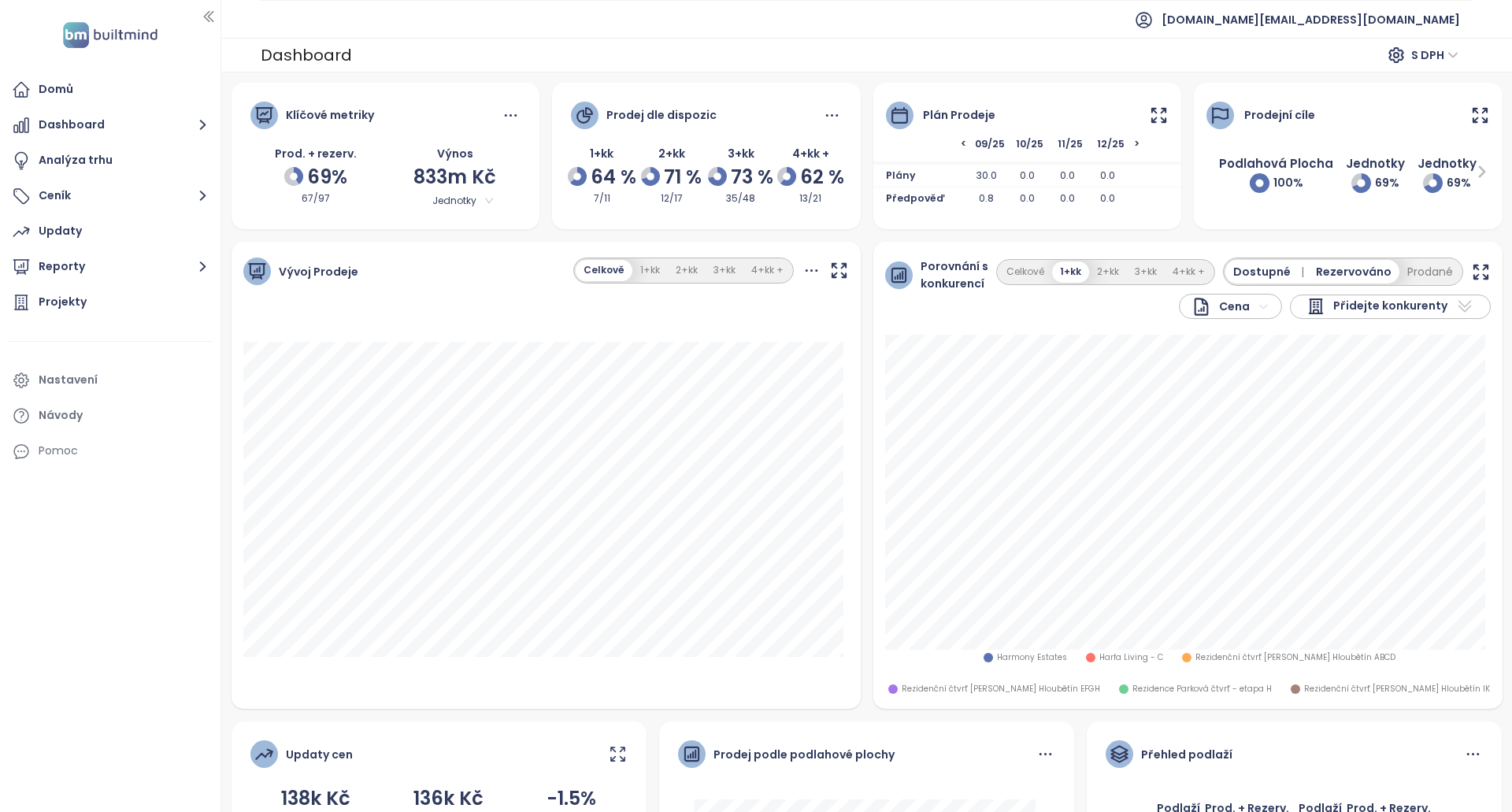
click at [1149, 115] on icon at bounding box center [1158, 115] width 19 height 19
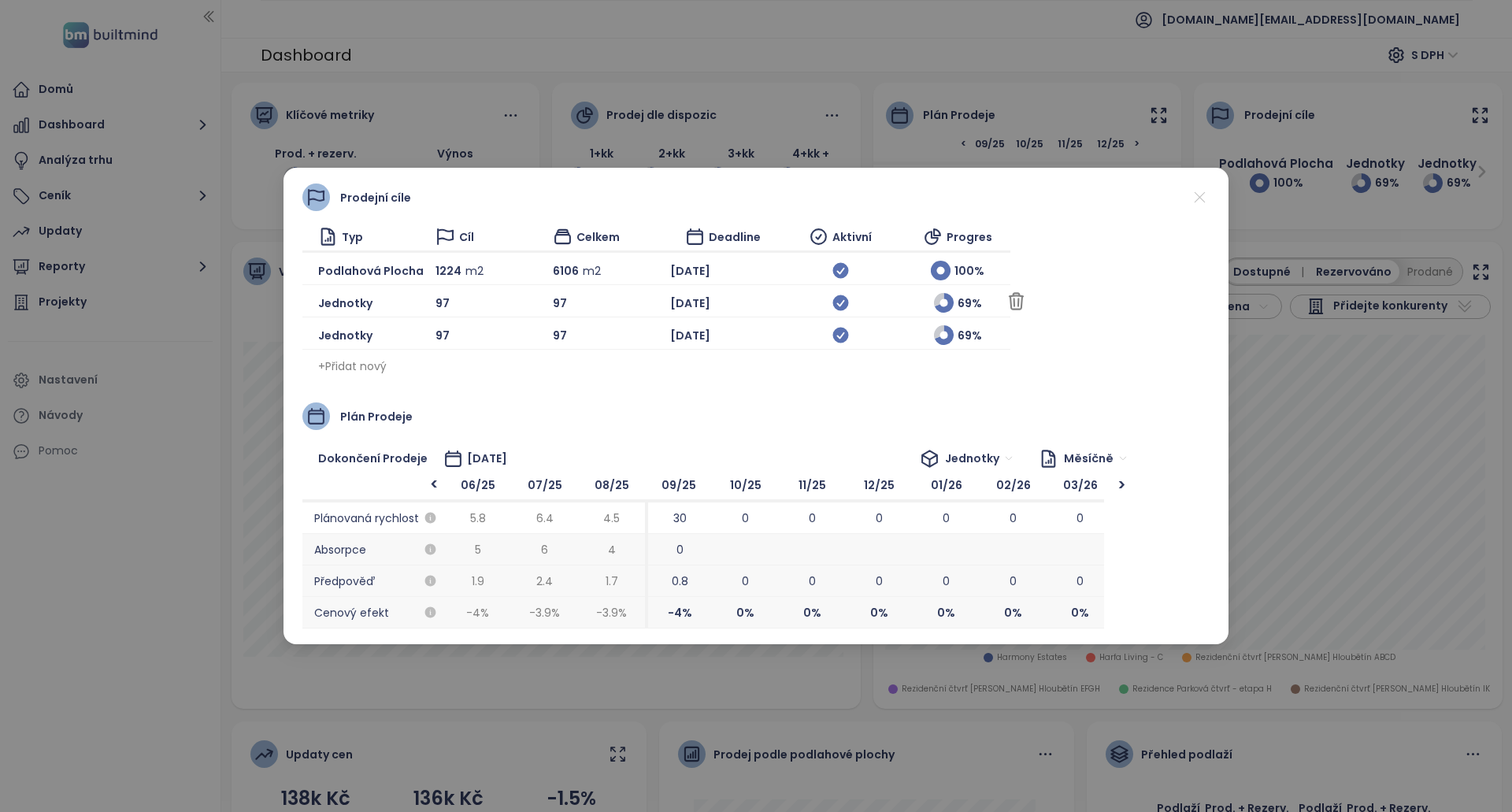
click at [465, 302] on div "97" at bounding box center [488, 303] width 105 height 19
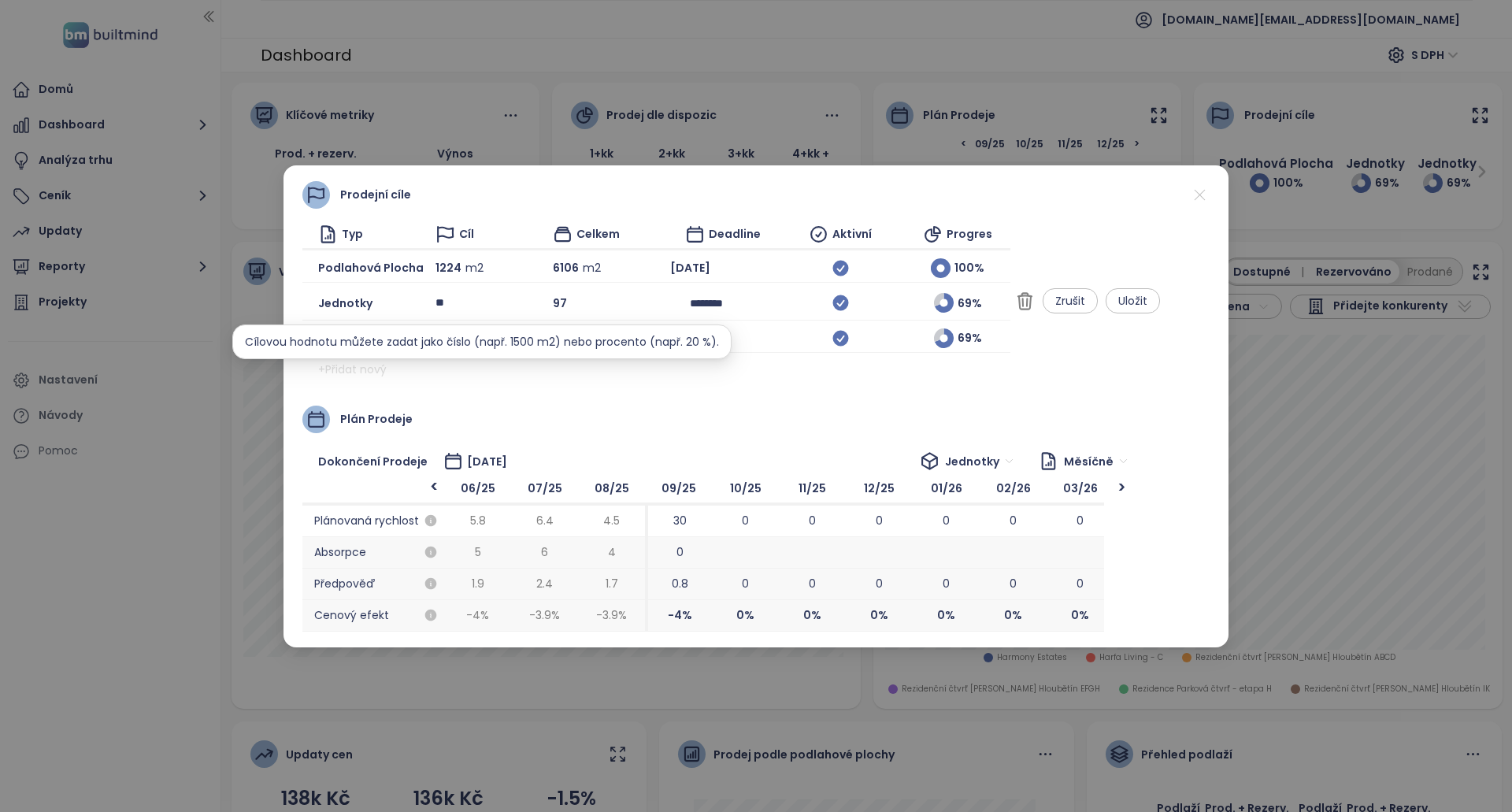
click at [467, 305] on input "**" at bounding box center [470, 303] width 71 height 24
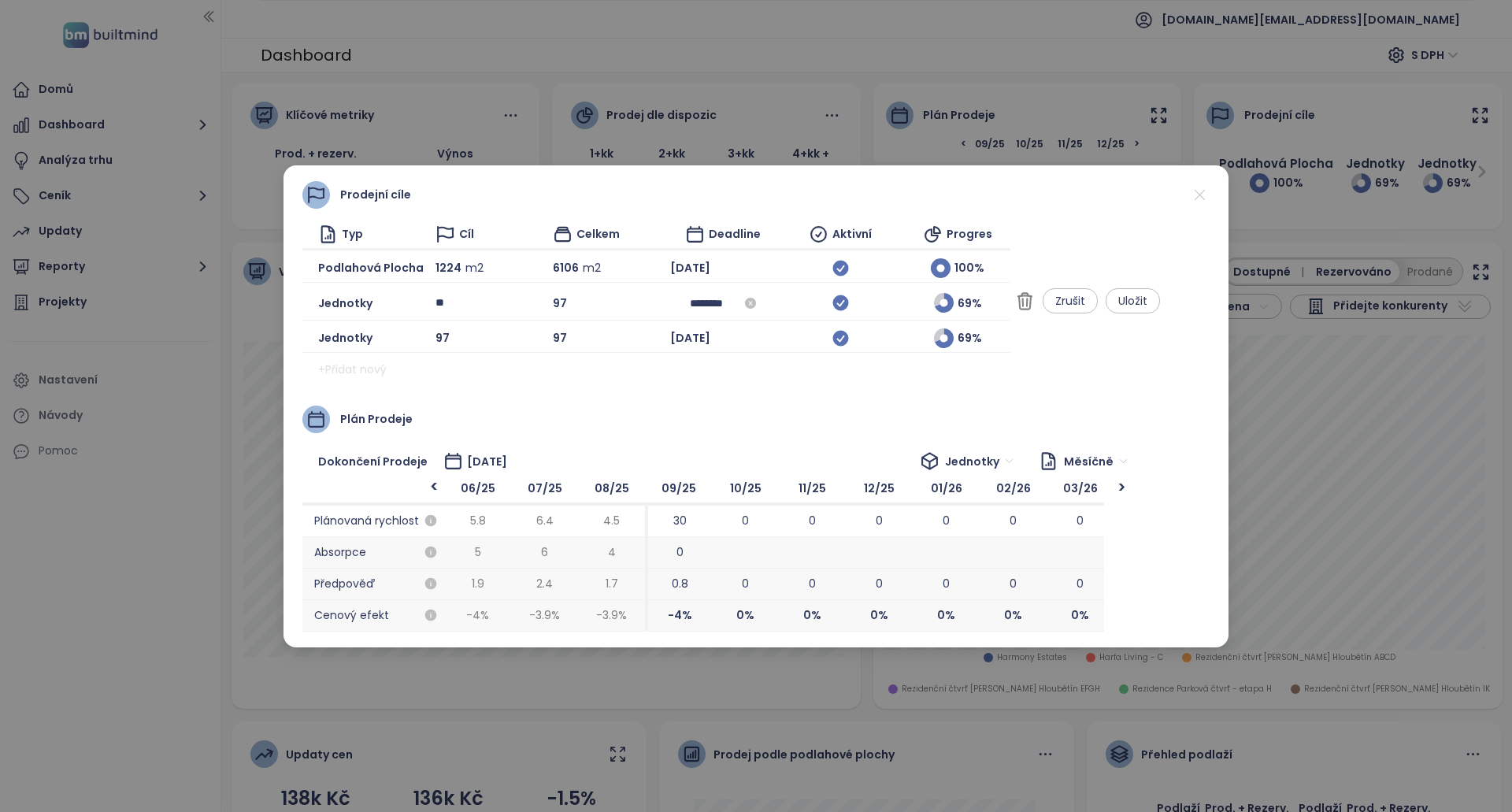
type input "**"
click at [756, 302] on input "********" at bounding box center [723, 303] width 67 height 17
click at [721, 379] on div "Jan" at bounding box center [736, 376] width 47 height 19
type input "********"
click at [1147, 301] on span "Uložit" at bounding box center [1133, 300] width 29 height 17
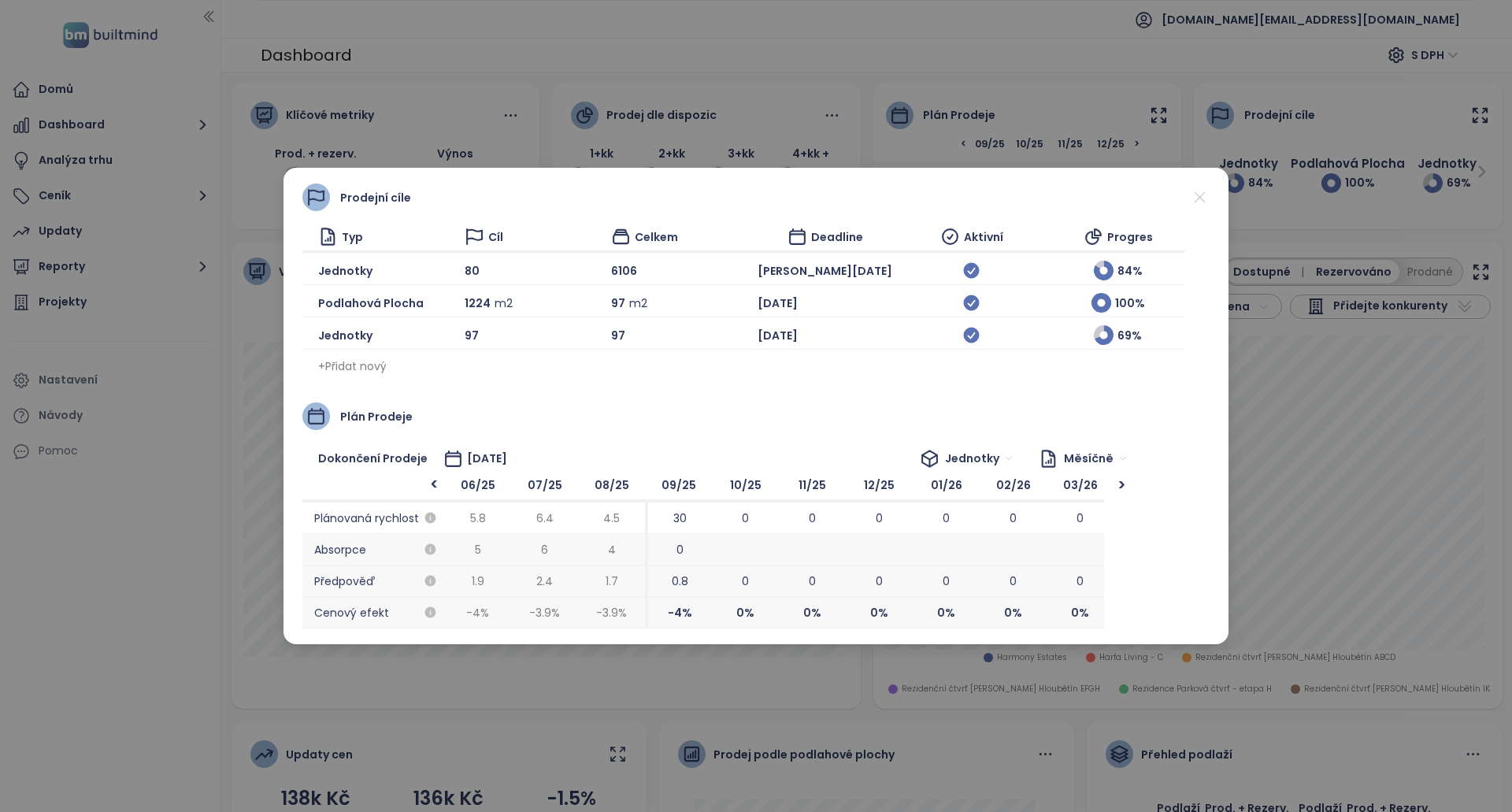
click at [1207, 195] on icon at bounding box center [1200, 197] width 19 height 19
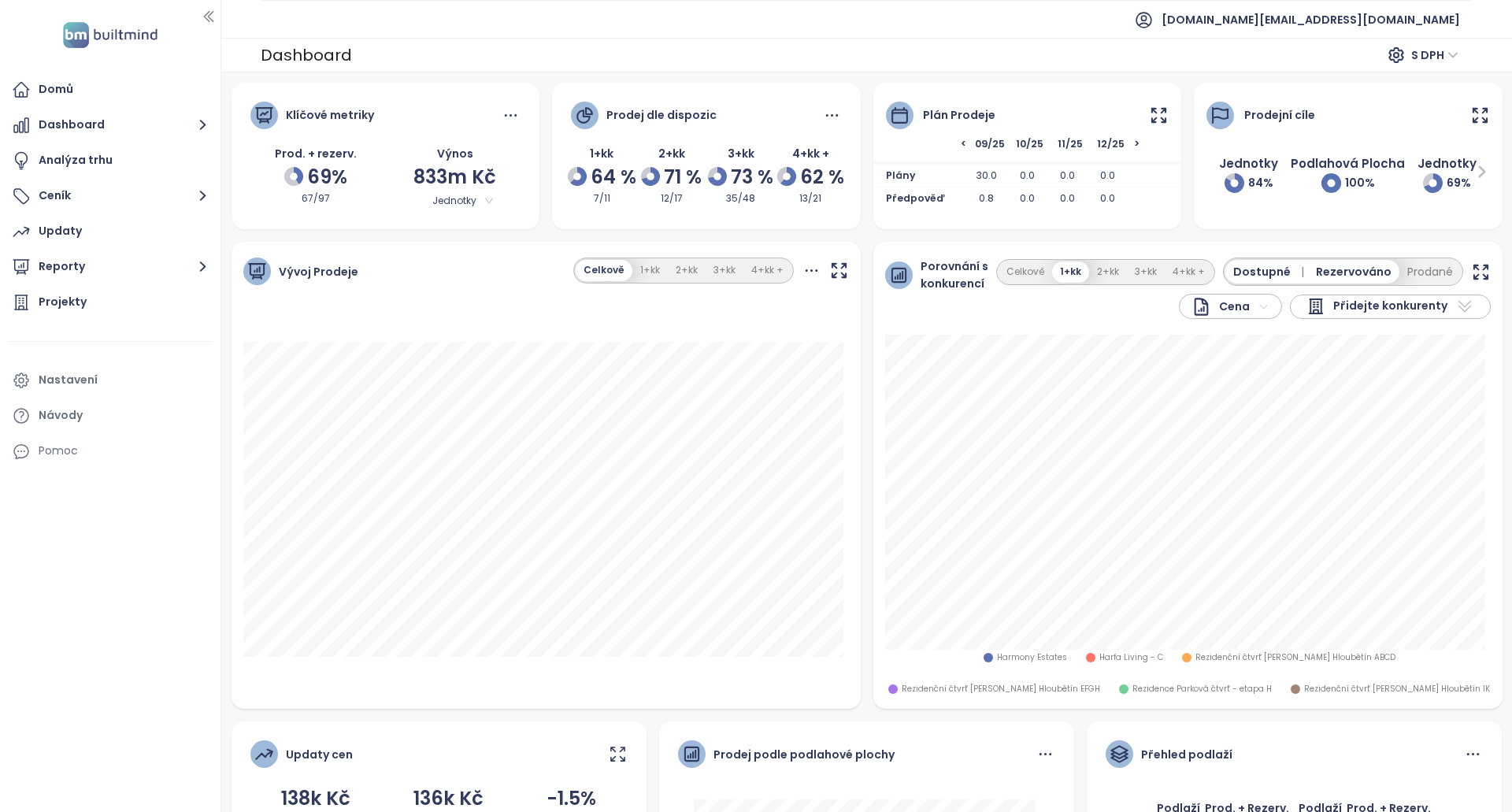
click at [1474, 173] on icon at bounding box center [1481, 171] width 15 height 15
click at [1206, 170] on icon at bounding box center [1213, 171] width 15 height 15
click at [649, 271] on button "1+kk" at bounding box center [651, 270] width 36 height 21
click at [599, 271] on button "Celkově" at bounding box center [604, 270] width 54 height 21
click at [1149, 114] on icon at bounding box center [1158, 115] width 19 height 19
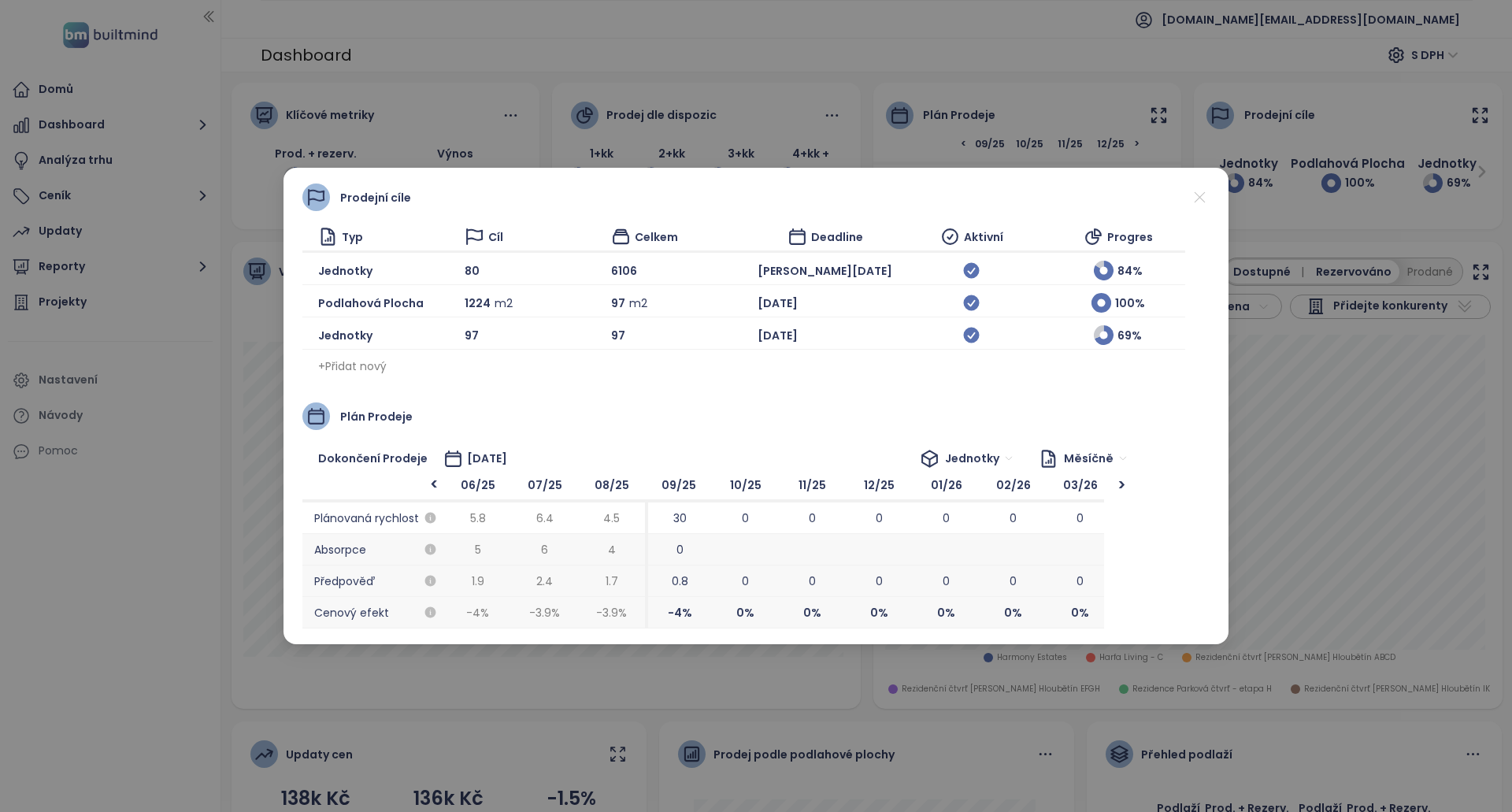
drag, startPoint x: 423, startPoint y: 188, endPoint x: 467, endPoint y: 204, distance: 46.8
click at [467, 204] on div "Prodejní cíle" at bounding box center [756, 197] width 907 height 28
click at [1334, 335] on div "Prodejní cíle Typ Cíl Celkem Deadline Aktivní Progres Jednotky 80 6106 Jan 2026…" at bounding box center [756, 406] width 1512 height 812
click at [1204, 201] on icon at bounding box center [1200, 197] width 19 height 19
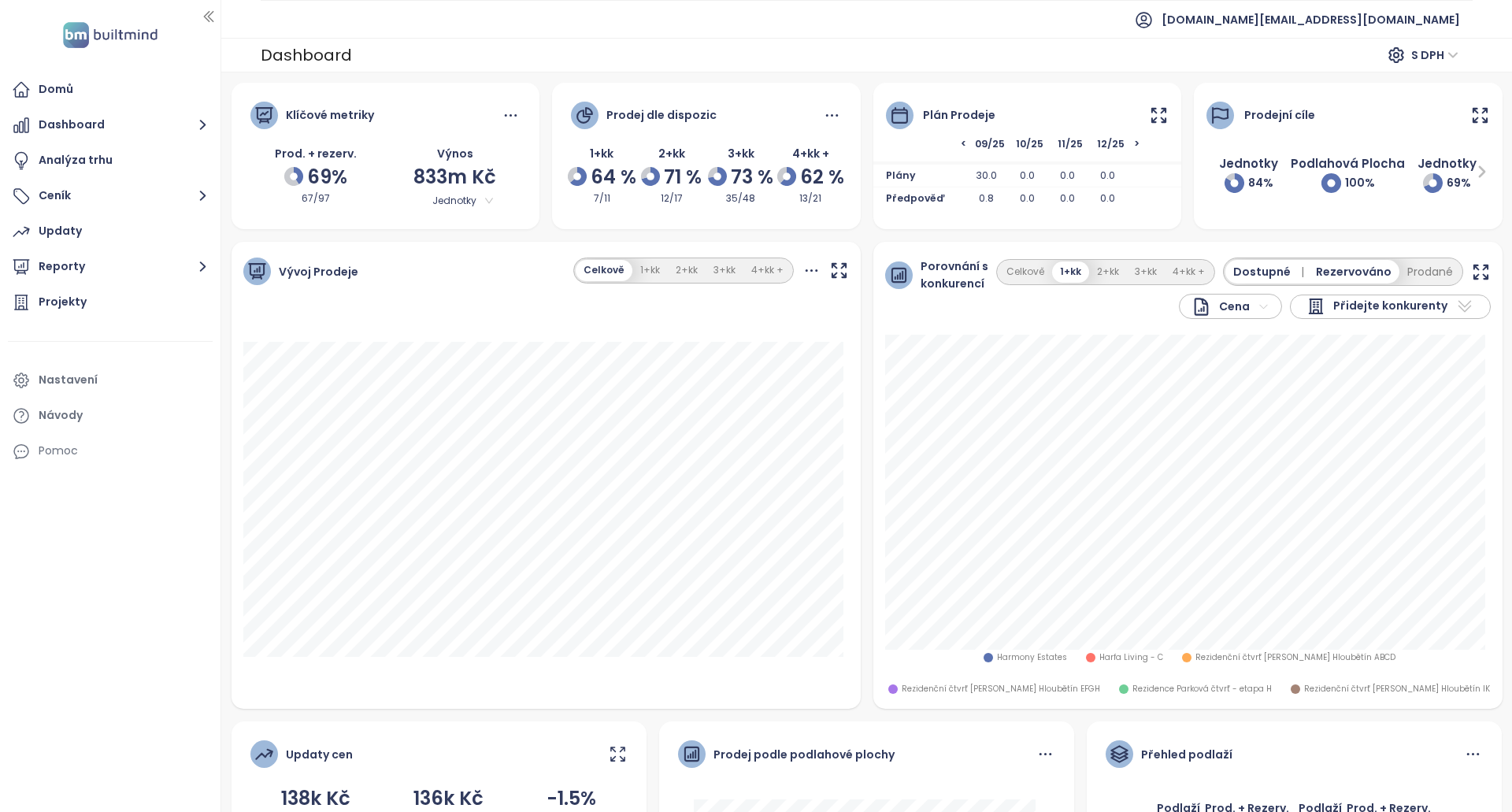
click at [1152, 122] on icon at bounding box center [1158, 114] width 14 height 14
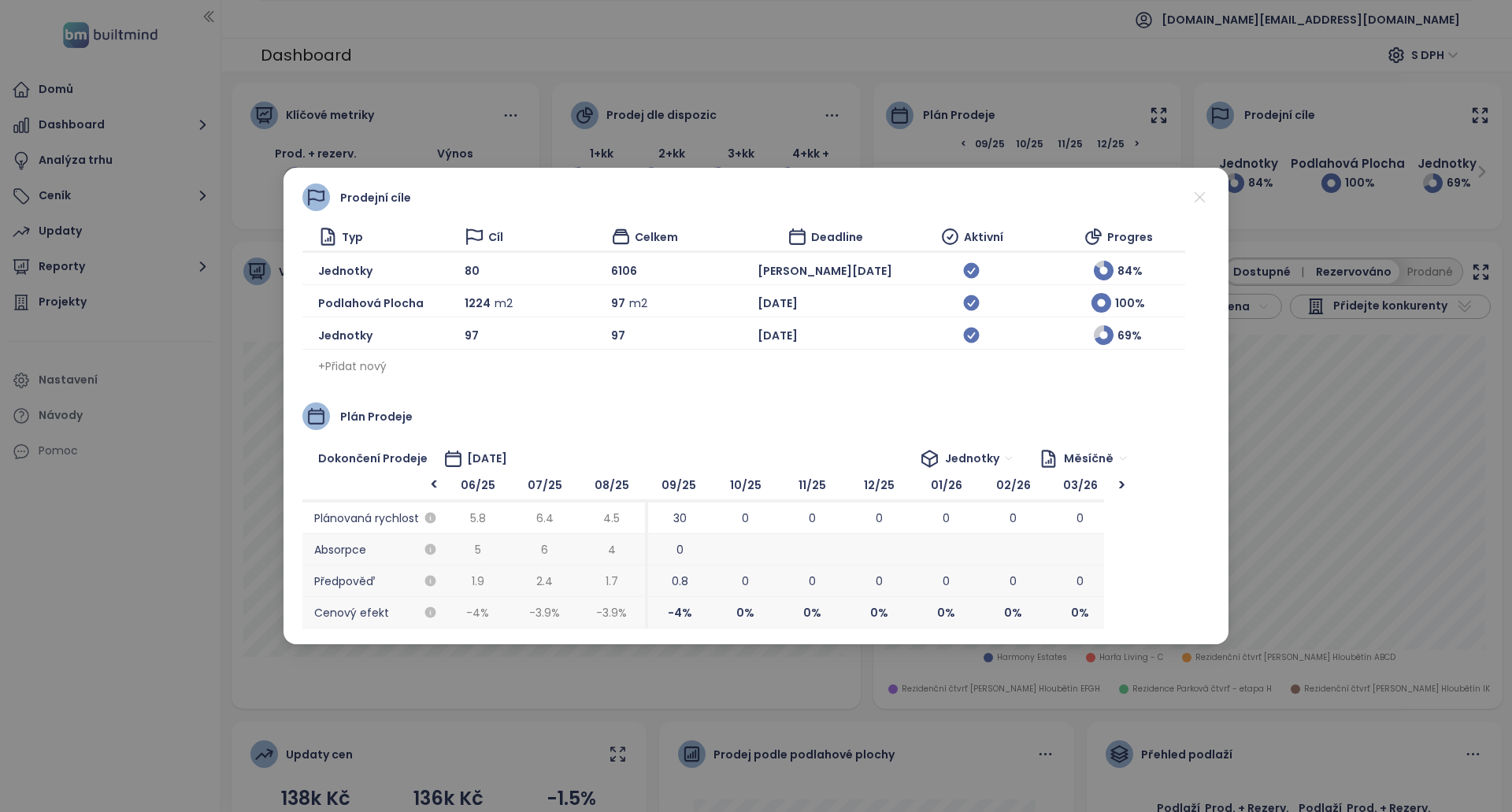
click at [1272, 189] on div "Prodejní cíle Typ Cíl Celkem Deadline Aktivní Progres Jednotky 80 6106 Jan 2026…" at bounding box center [756, 406] width 1512 height 812
click at [1200, 190] on icon at bounding box center [1200, 197] width 19 height 19
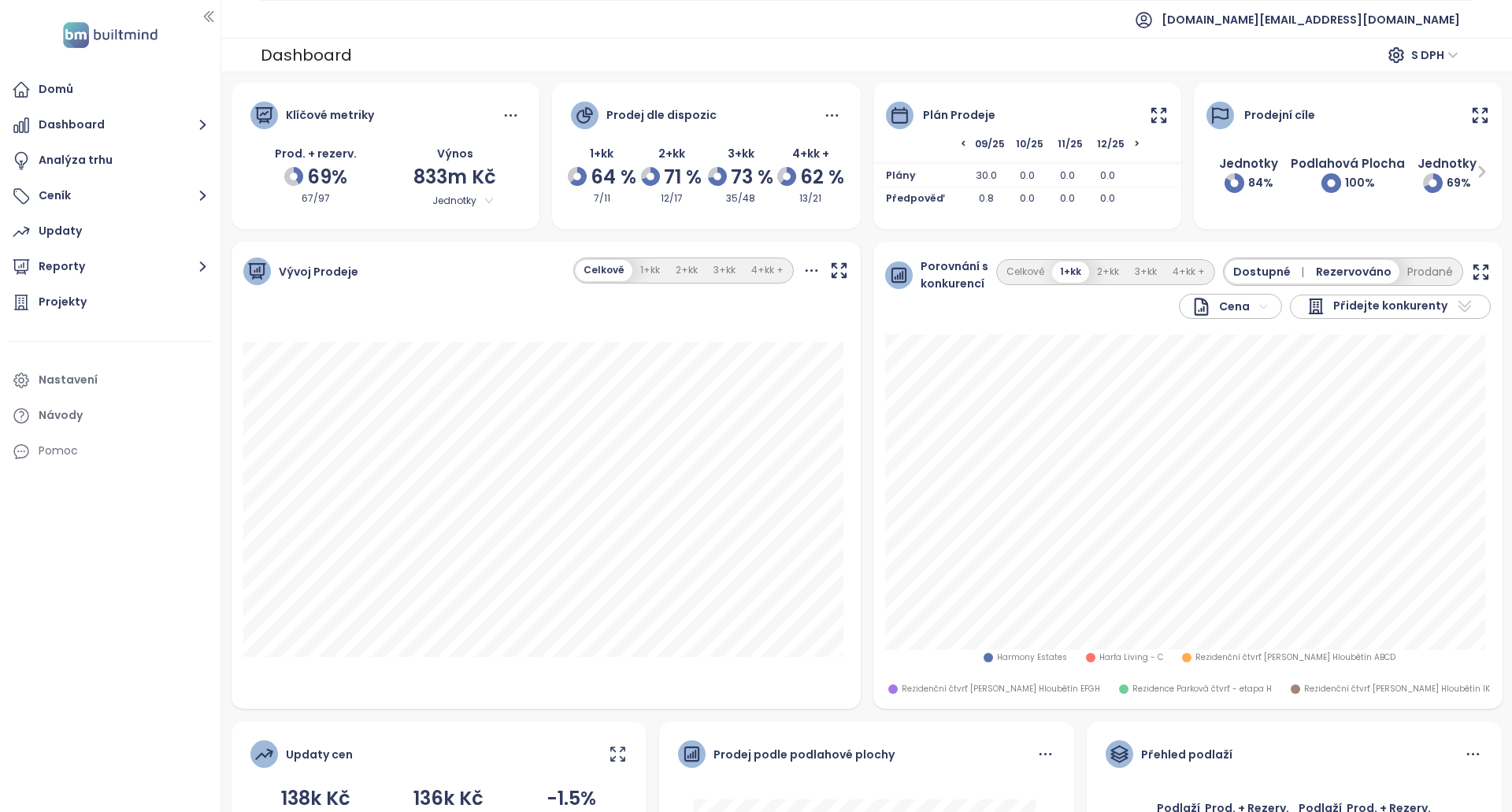
click at [1149, 113] on icon at bounding box center [1158, 115] width 19 height 19
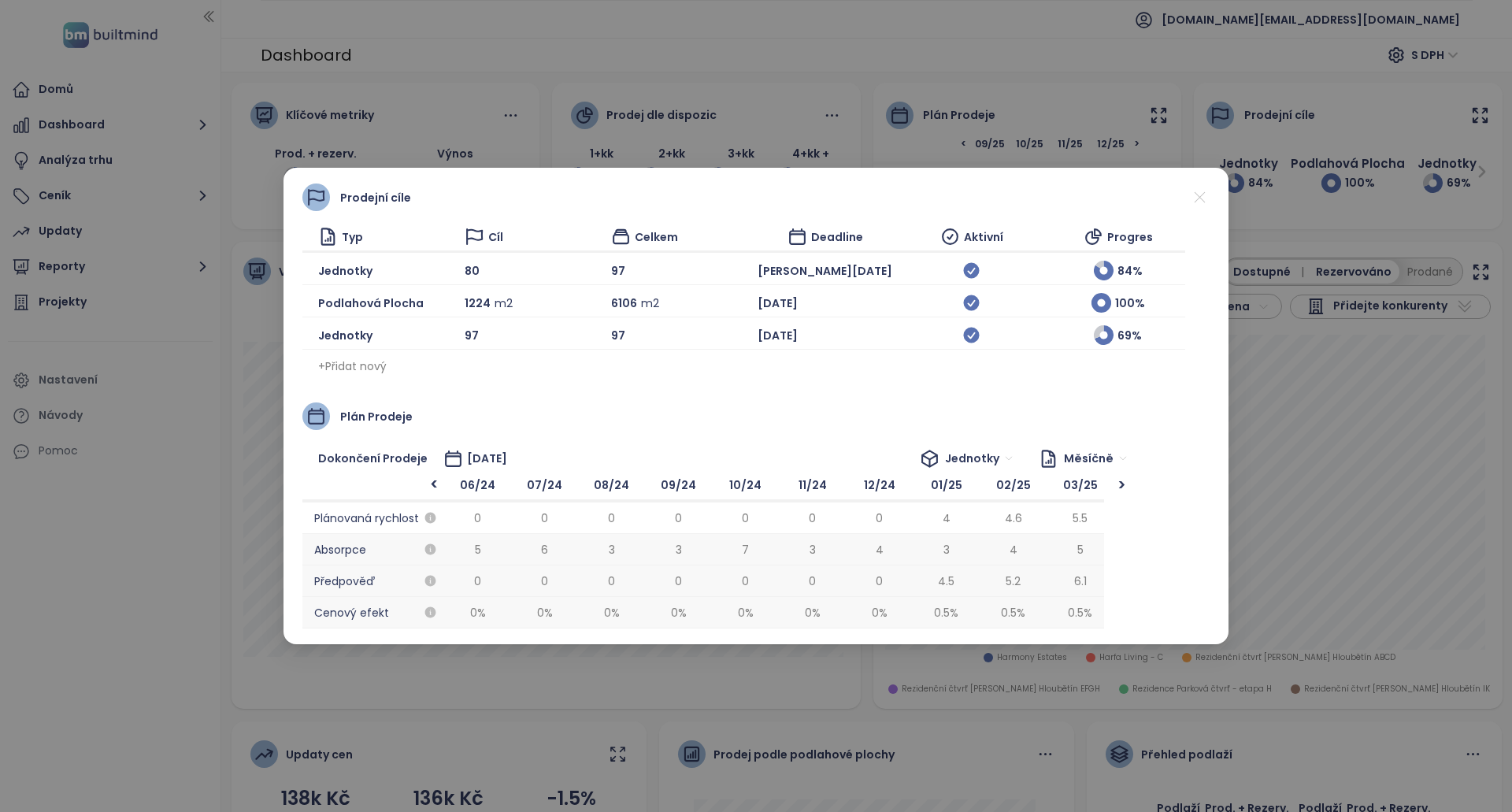
scroll to position [0, 803]
click at [611, 270] on div "97" at bounding box center [678, 270] width 135 height 19
click at [758, 340] on span "[DATE]" at bounding box center [778, 335] width 41 height 17
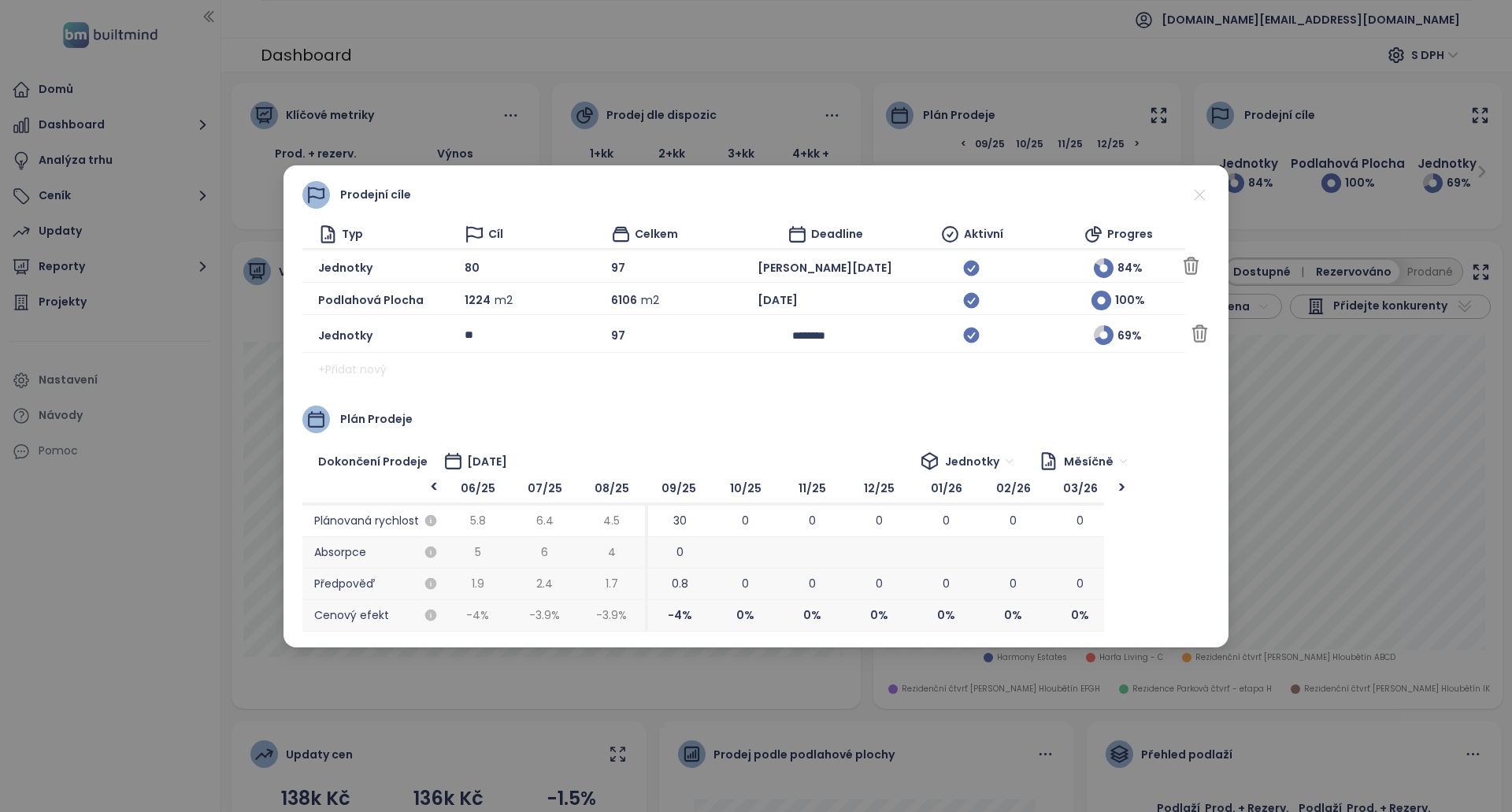
click at [758, 264] on span "[PERSON_NAME][DATE]" at bounding box center [825, 267] width 135 height 17
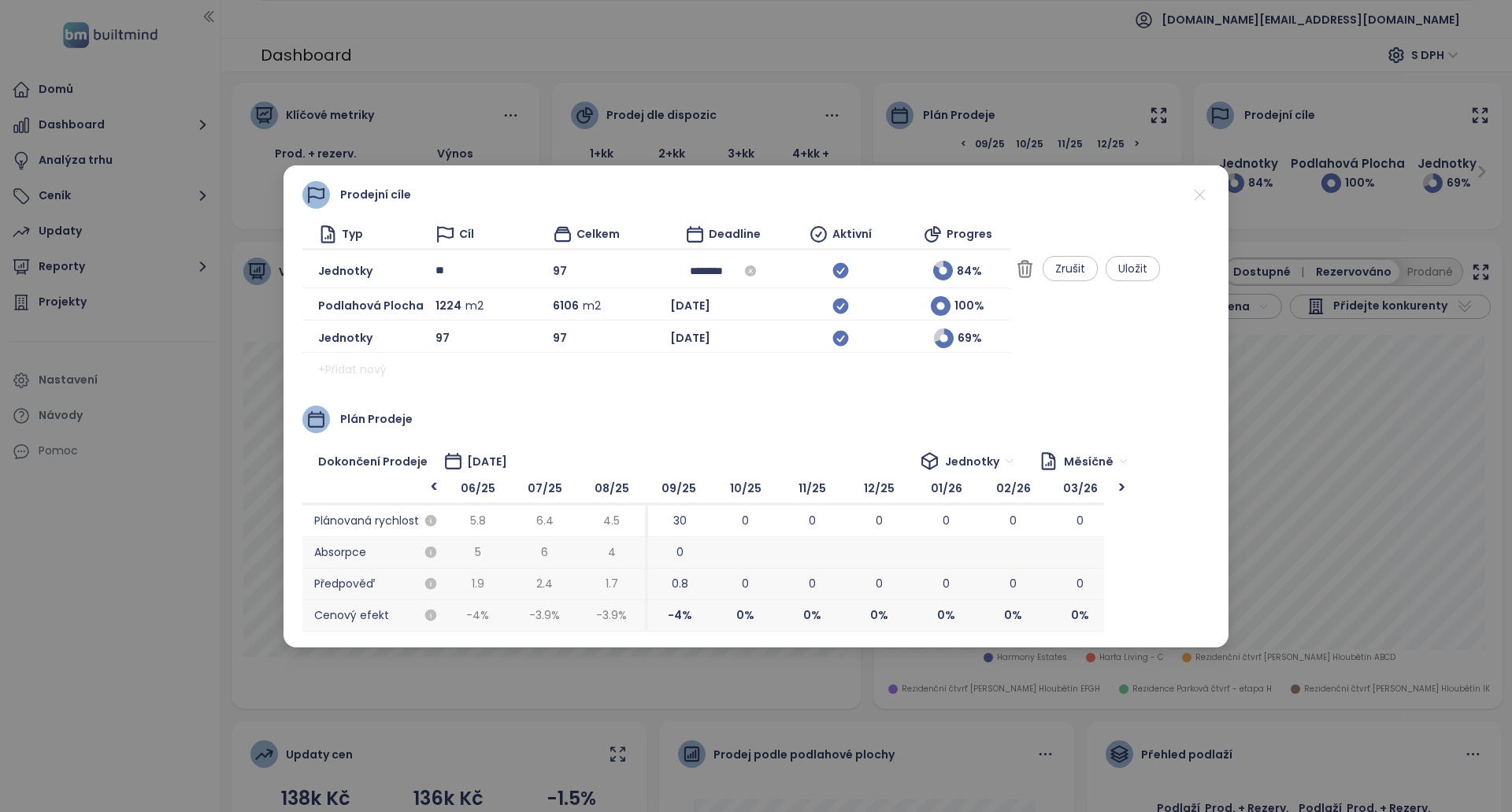
click at [723, 273] on input "********" at bounding box center [723, 270] width 67 height 17
click at [726, 269] on input "********" at bounding box center [723, 270] width 67 height 17
click at [627, 351] on div "Jednotky 97 97 May 2026 69 %" at bounding box center [656, 338] width 708 height 28
click at [711, 331] on span "[DATE]" at bounding box center [690, 337] width 41 height 17
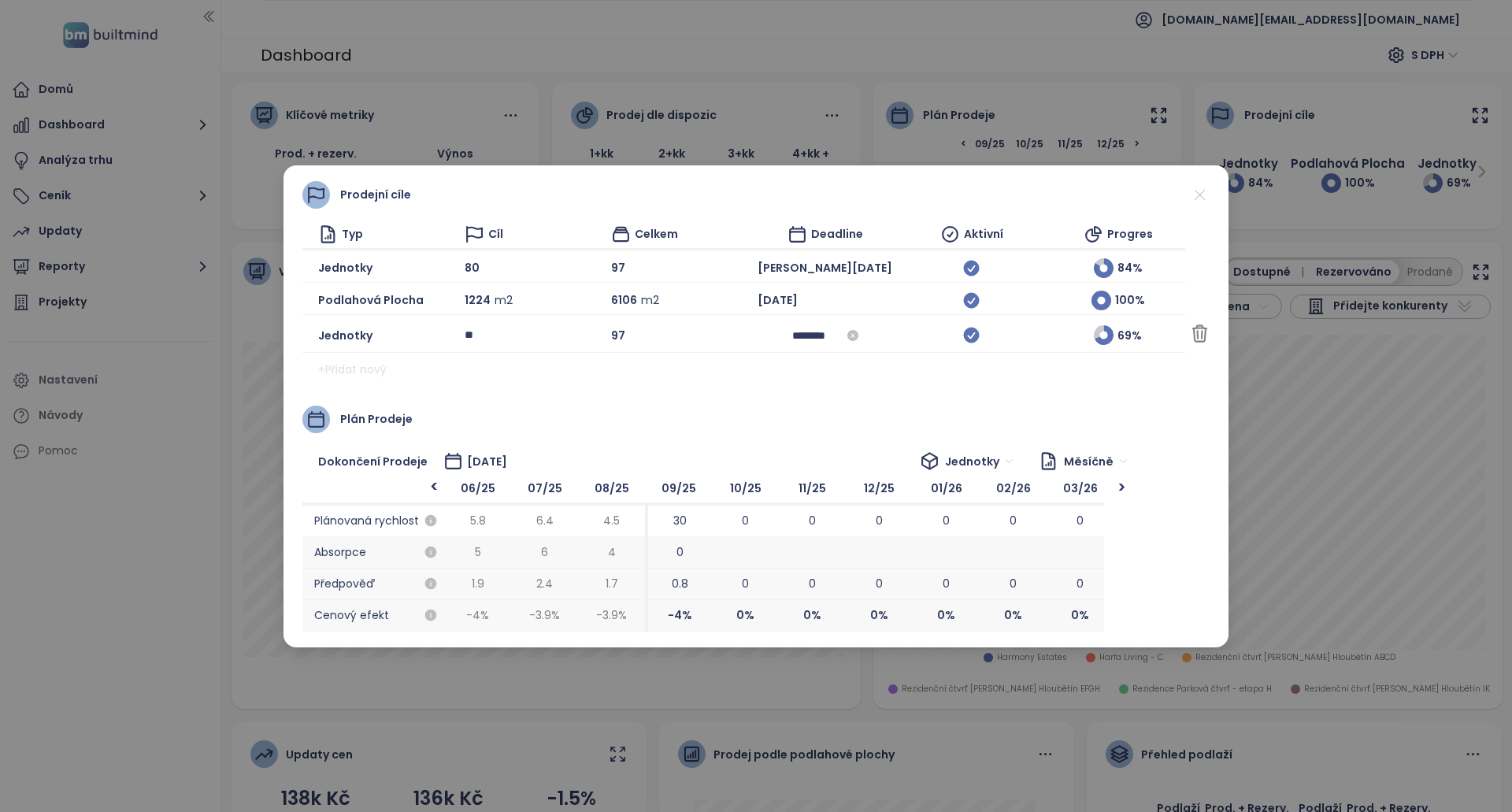
click at [793, 336] on input "********" at bounding box center [826, 335] width 67 height 17
click at [659, 378] on div "+ Přidat nový" at bounding box center [744, 369] width 883 height 25
click at [466, 269] on div "80" at bounding box center [532, 268] width 135 height 19
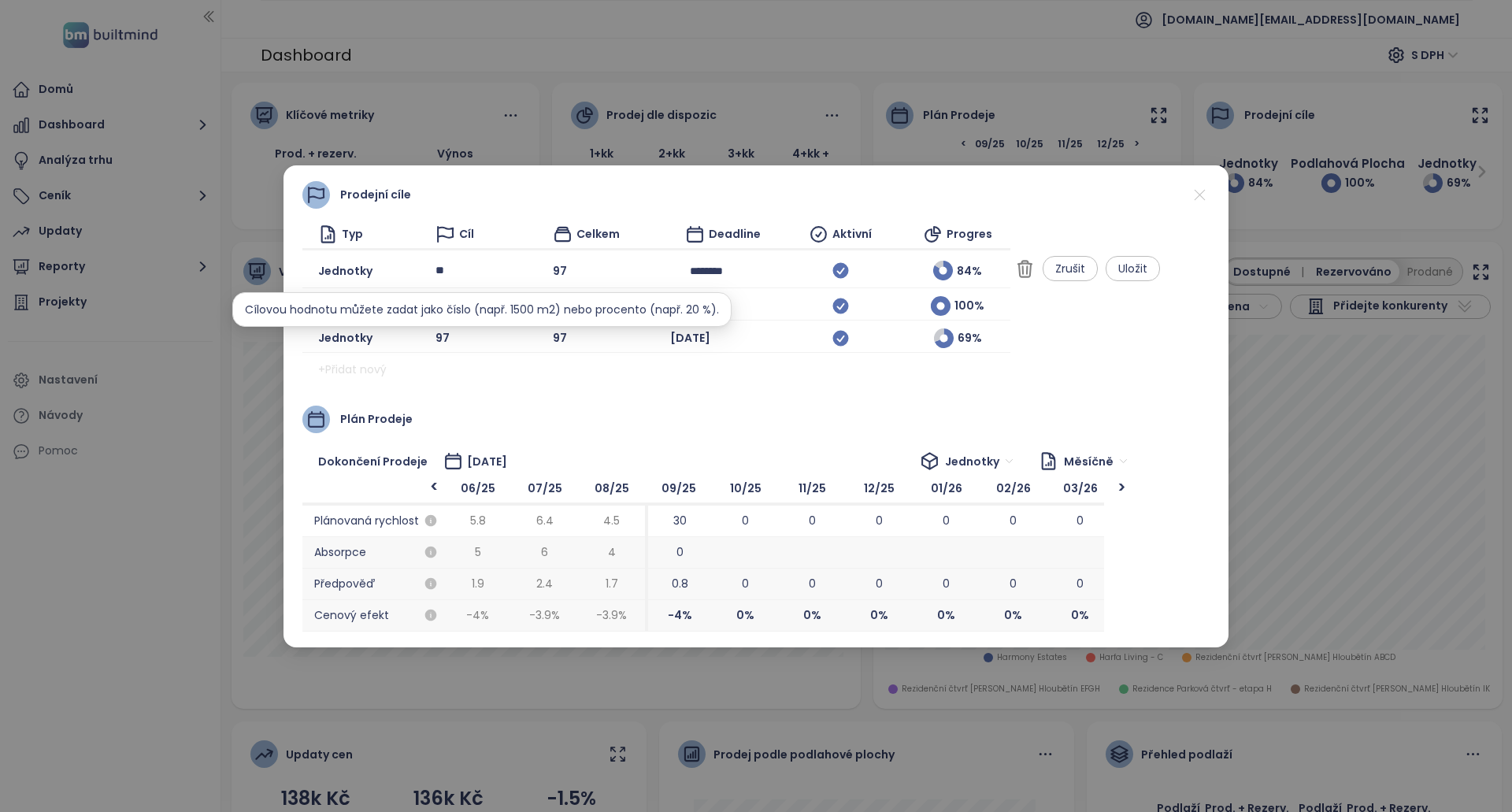
click at [454, 269] on input "**" at bounding box center [470, 270] width 71 height 24
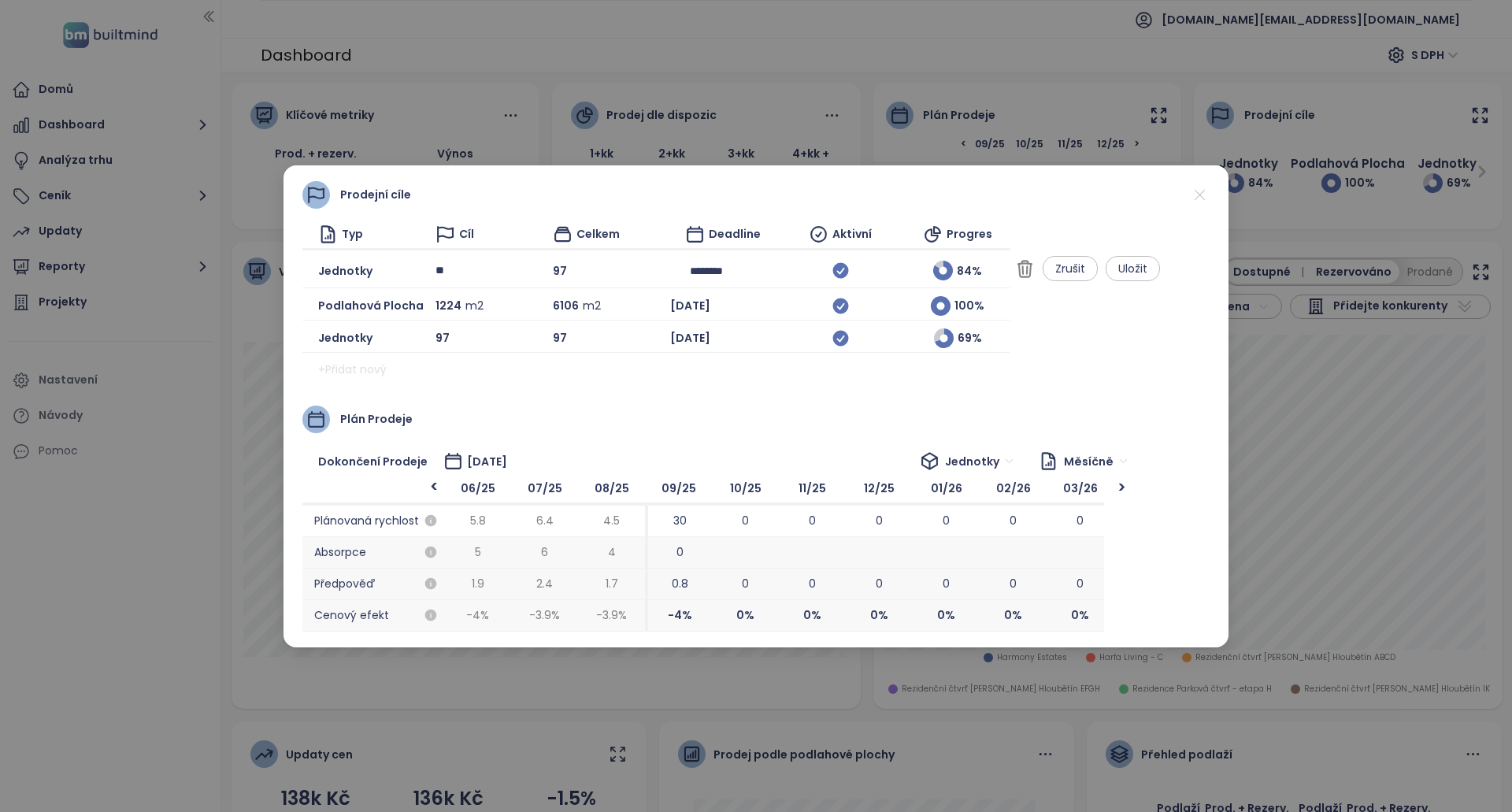
click at [1218, 195] on div "Prodejní cíle Typ Cíl Celkem Deadline Aktivní Progres Jednotky ** 97 ******** 8…" at bounding box center [755, 406] width 945 height 482
click at [1205, 195] on icon at bounding box center [1200, 195] width 19 height 19
click at [1147, 269] on span "Uložit" at bounding box center [1133, 268] width 29 height 17
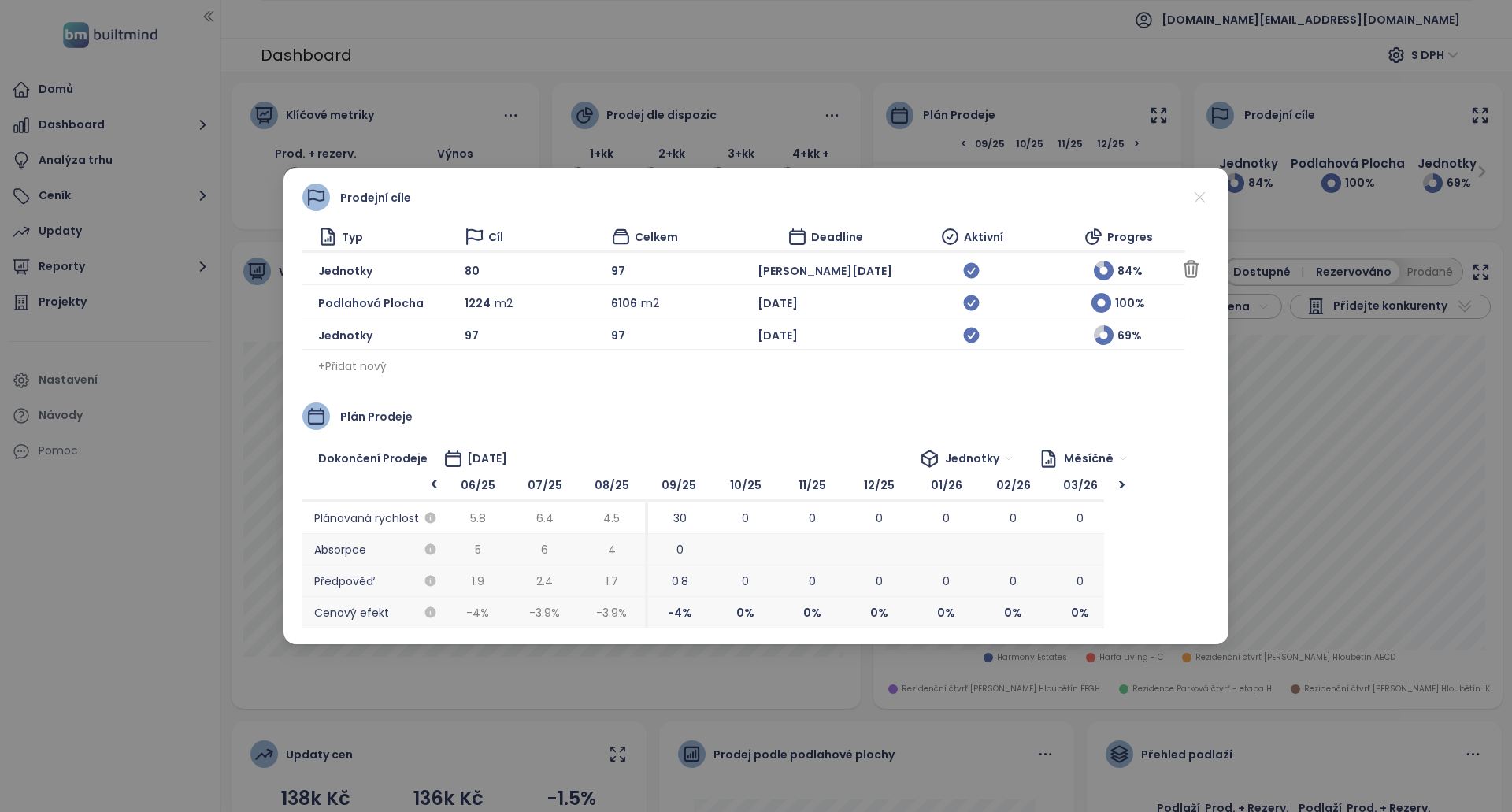
click at [1200, 202] on icon at bounding box center [1200, 197] width 19 height 19
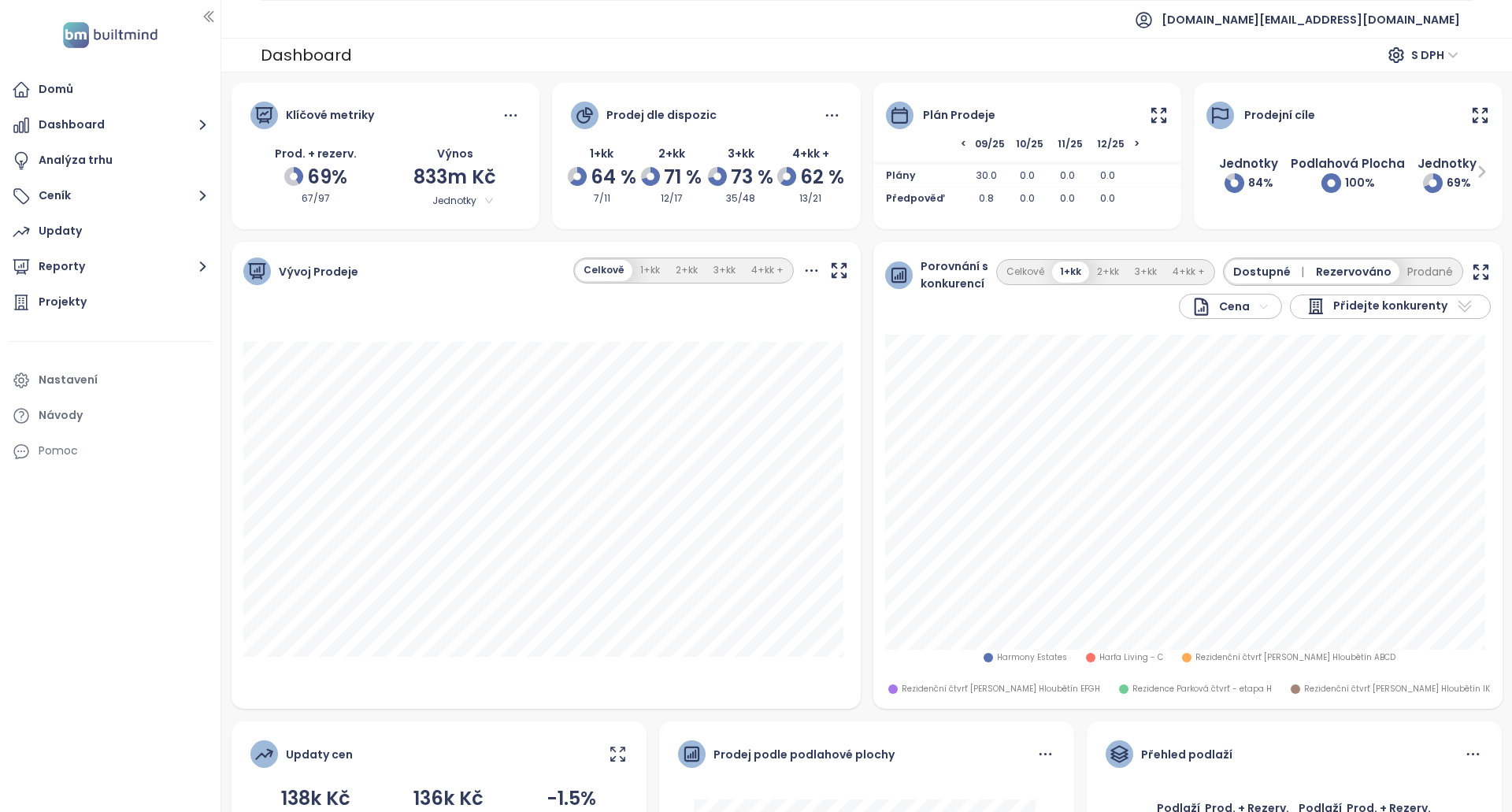
click at [823, 117] on icon at bounding box center [832, 115] width 19 height 19
click at [835, 263] on icon "button" at bounding box center [839, 270] width 19 height 19
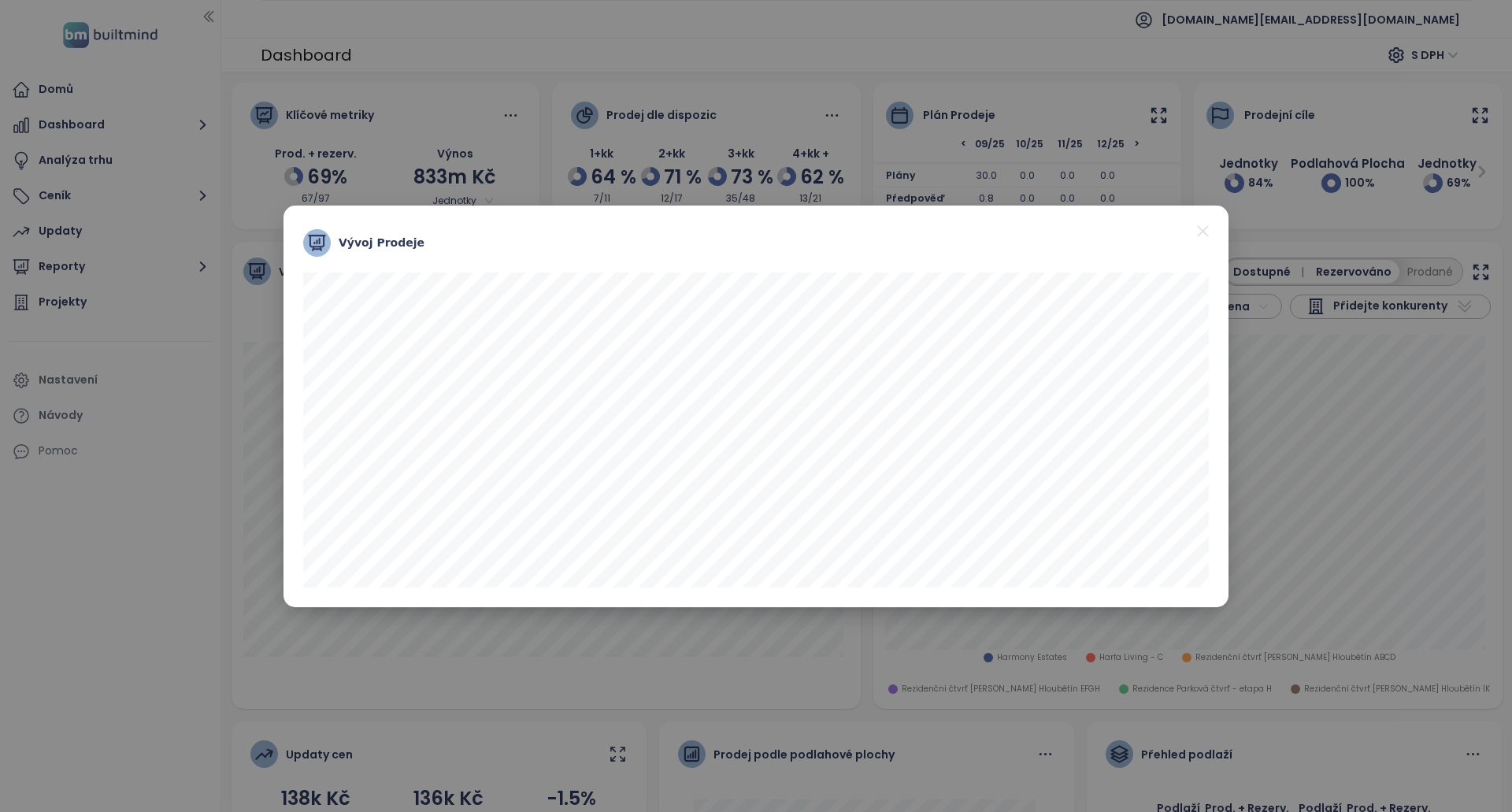
click at [1201, 239] on icon "close" at bounding box center [1203, 231] width 19 height 19
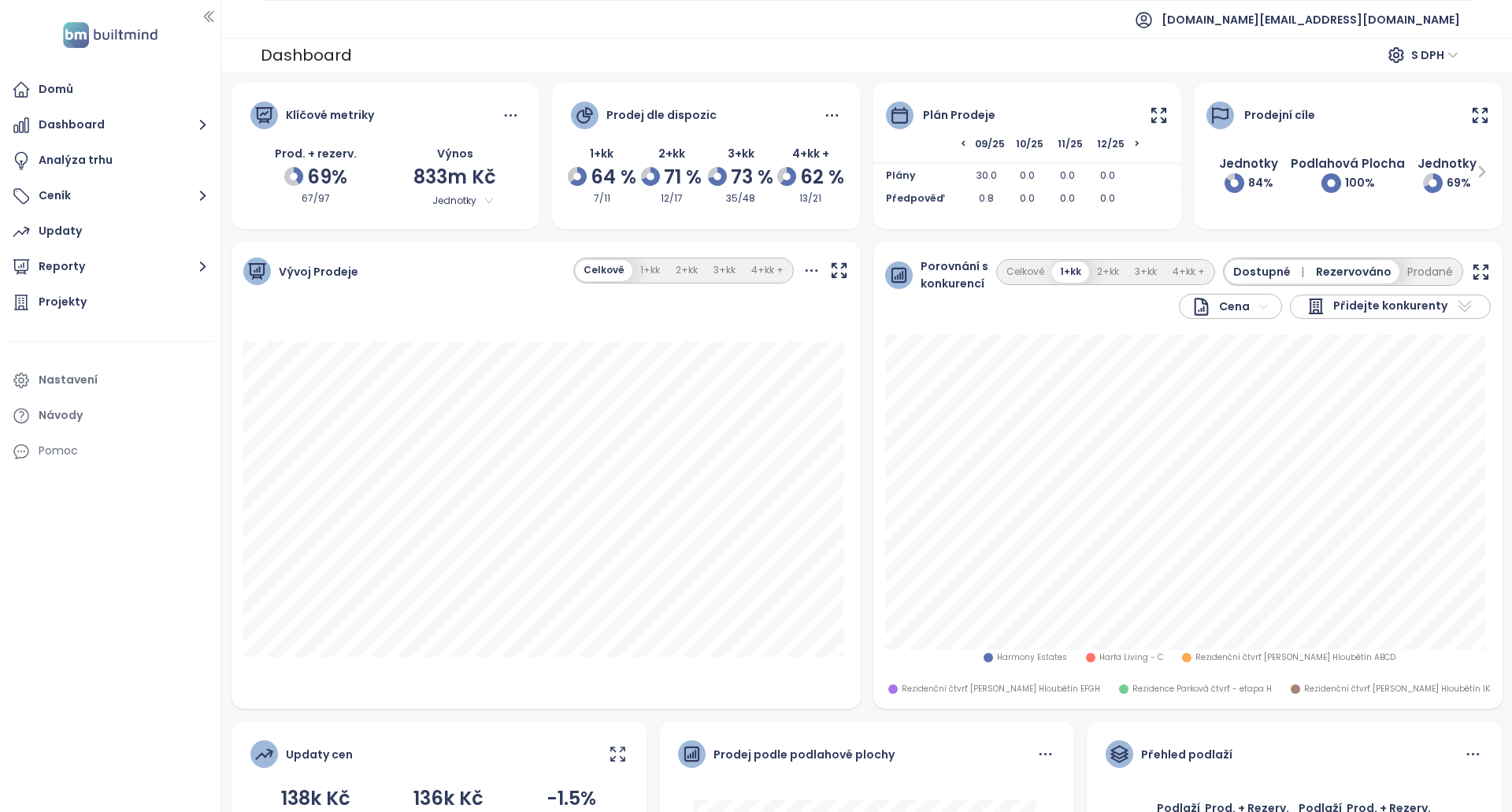
click at [1149, 116] on icon at bounding box center [1158, 115] width 19 height 19
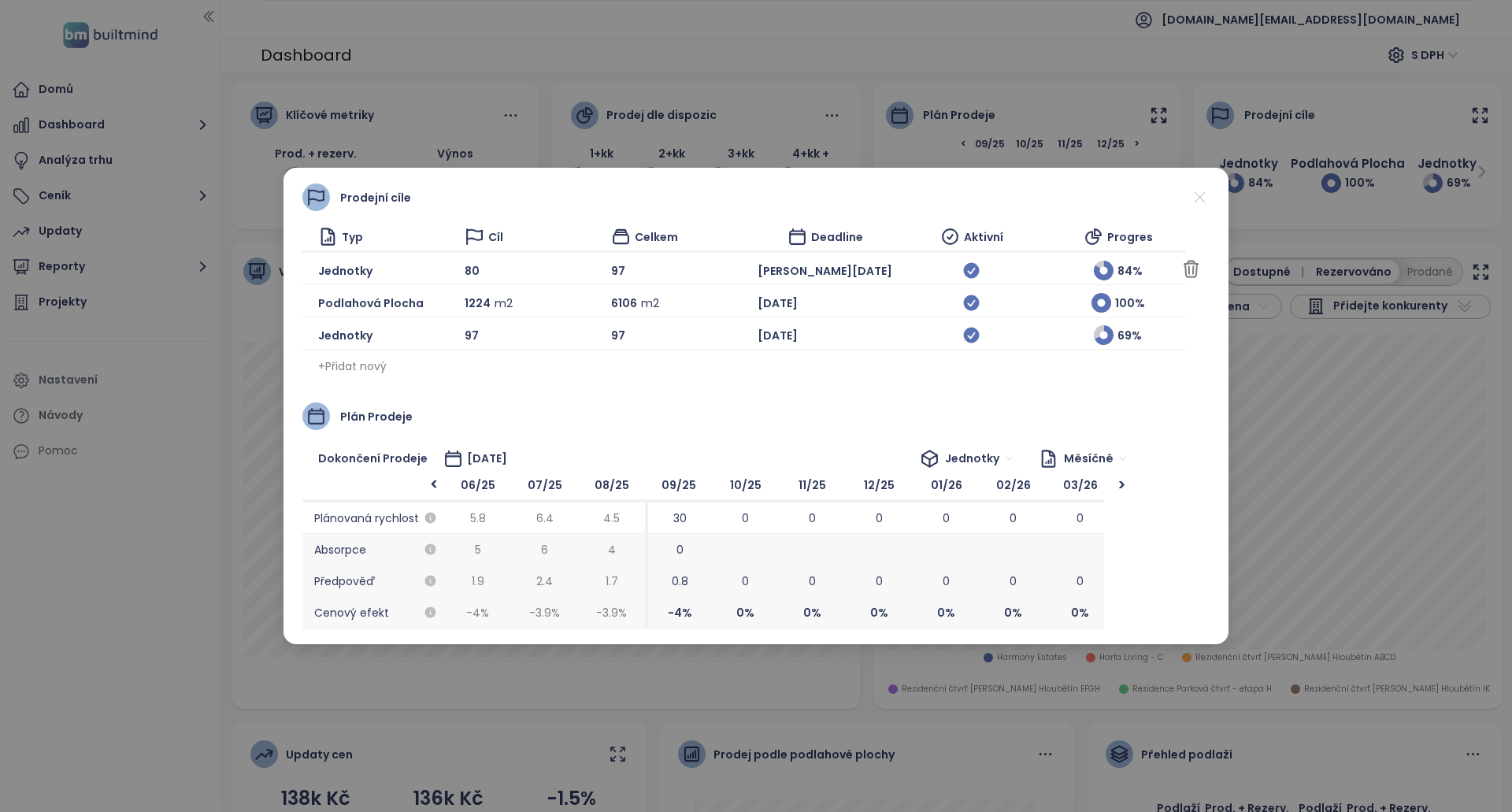
click at [465, 267] on div "80" at bounding box center [532, 270] width 135 height 19
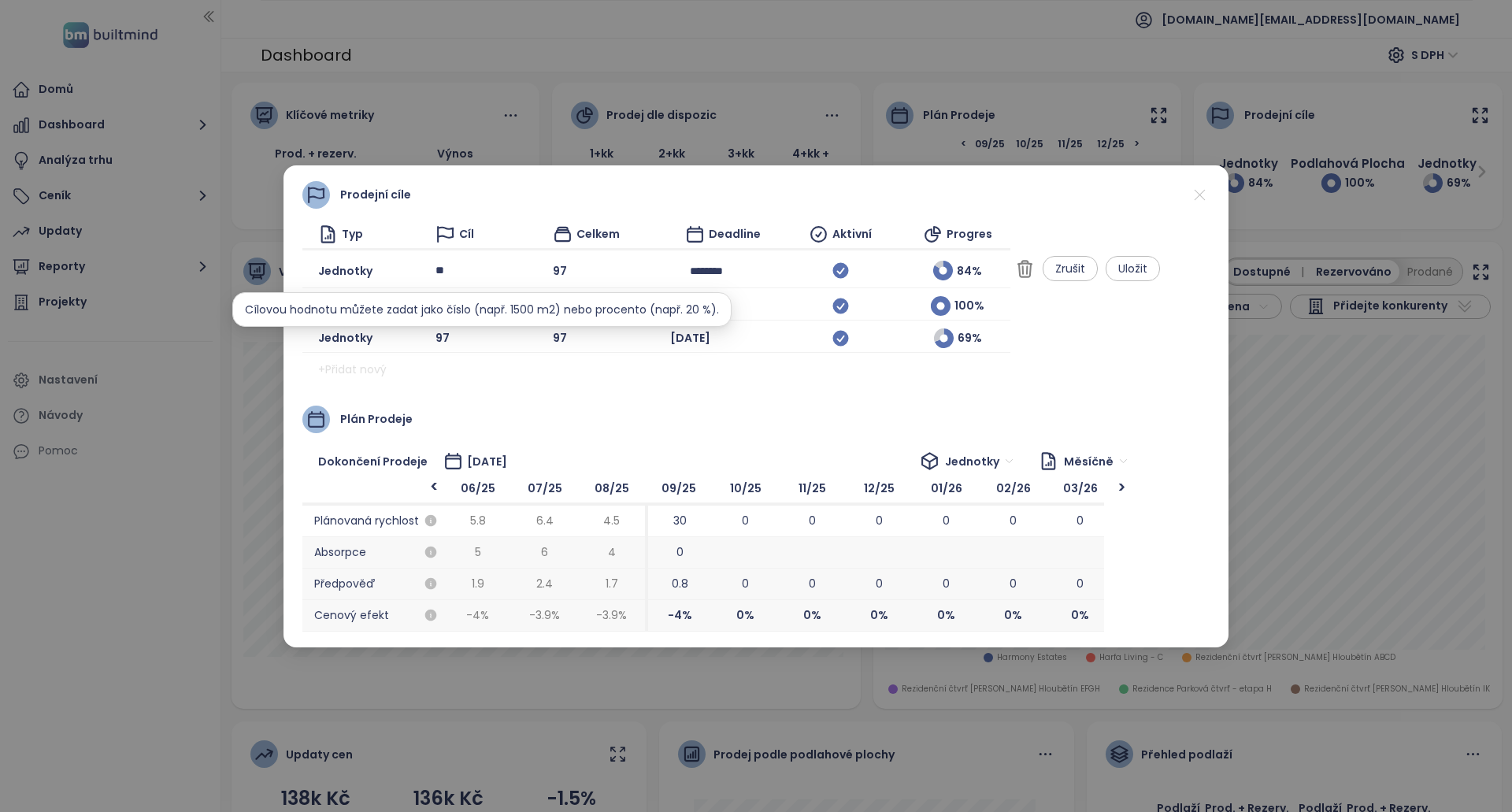
click at [480, 271] on input "**" at bounding box center [470, 270] width 71 height 24
type input "****"
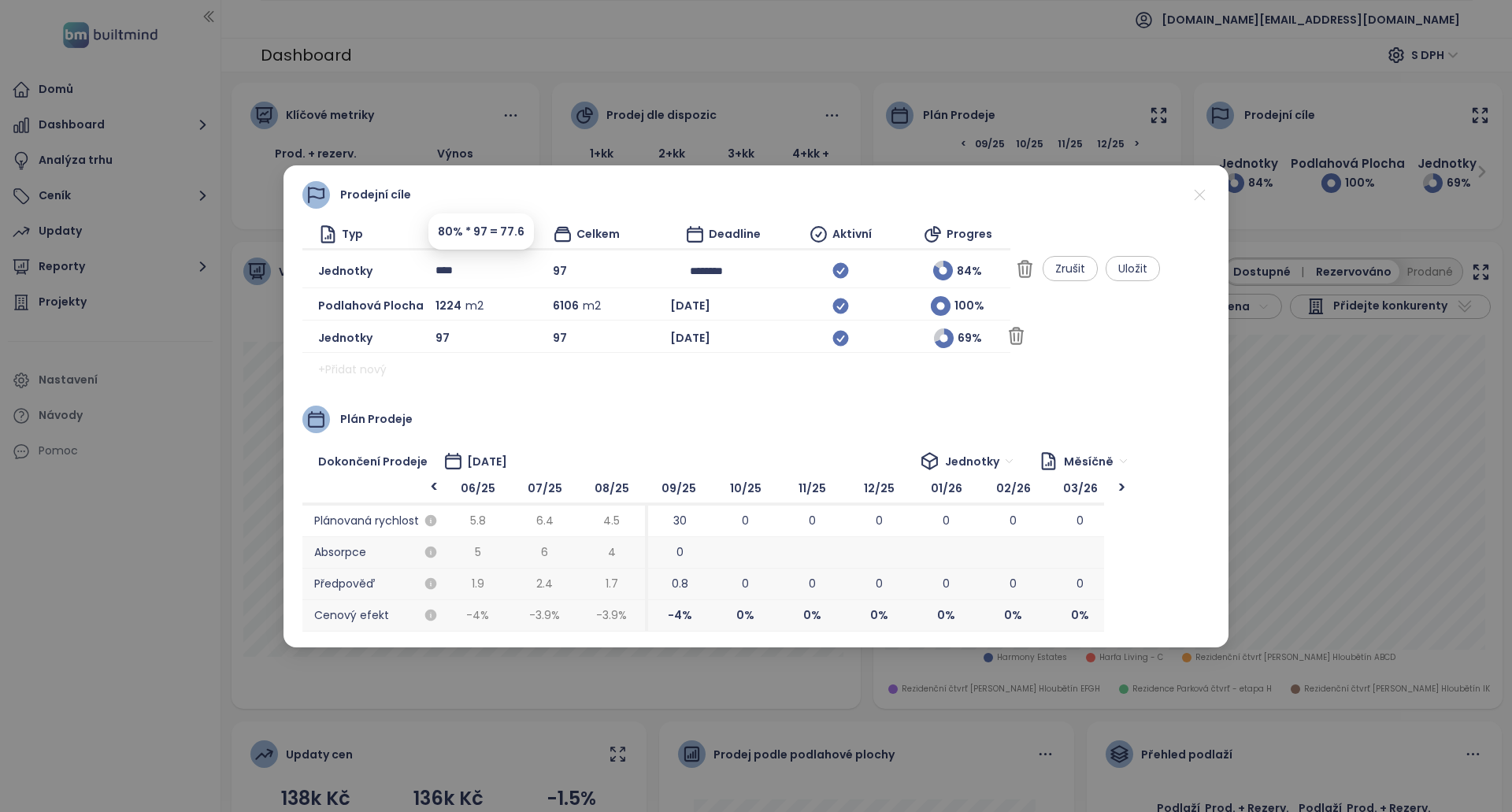
click at [1011, 350] on div "Jednotky 97 97 May 2026 69 %" at bounding box center [656, 338] width 708 height 28
click at [1147, 268] on span "Uložit" at bounding box center [1133, 268] width 29 height 17
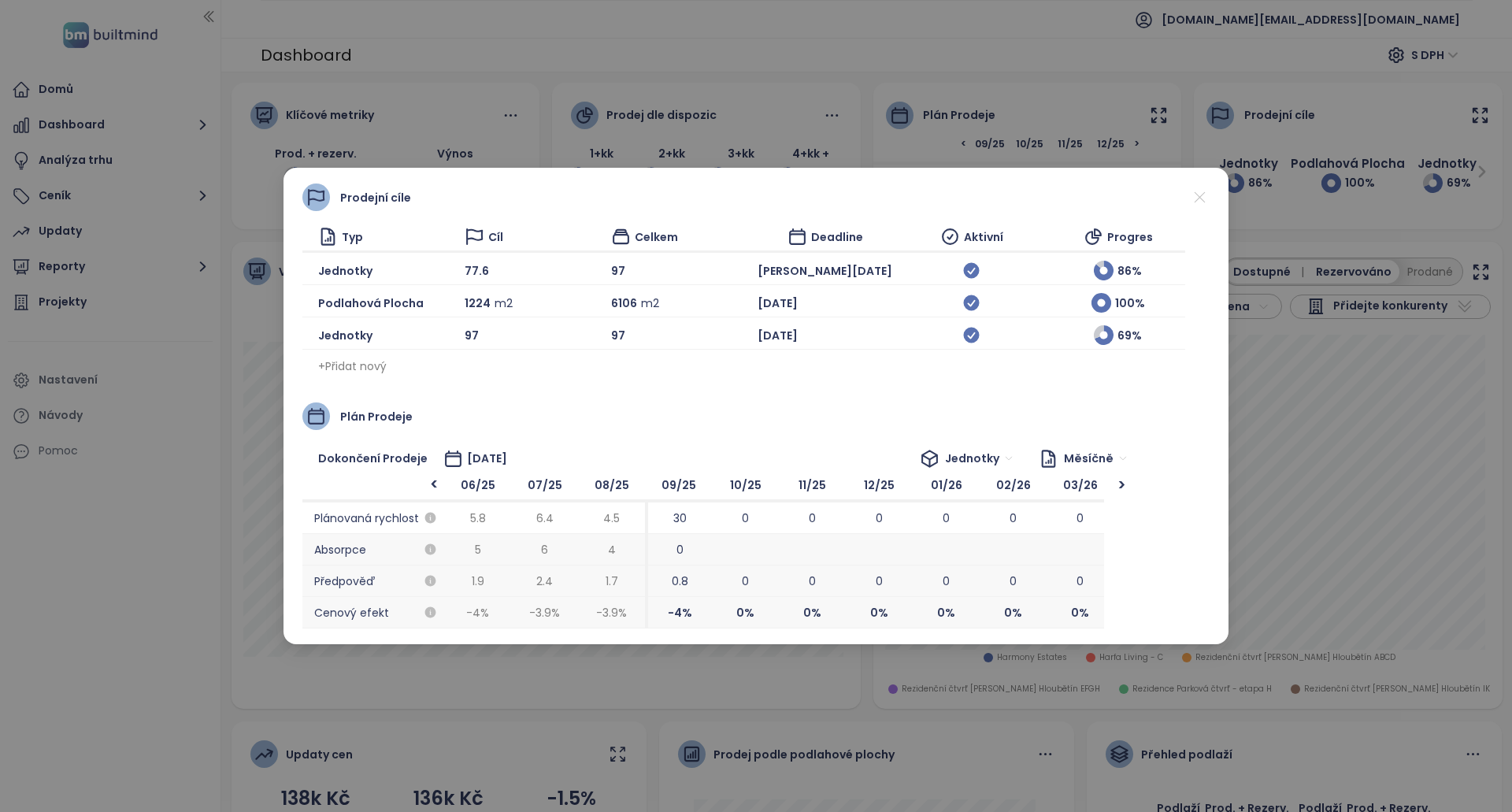
click at [1200, 193] on icon at bounding box center [1200, 197] width 19 height 19
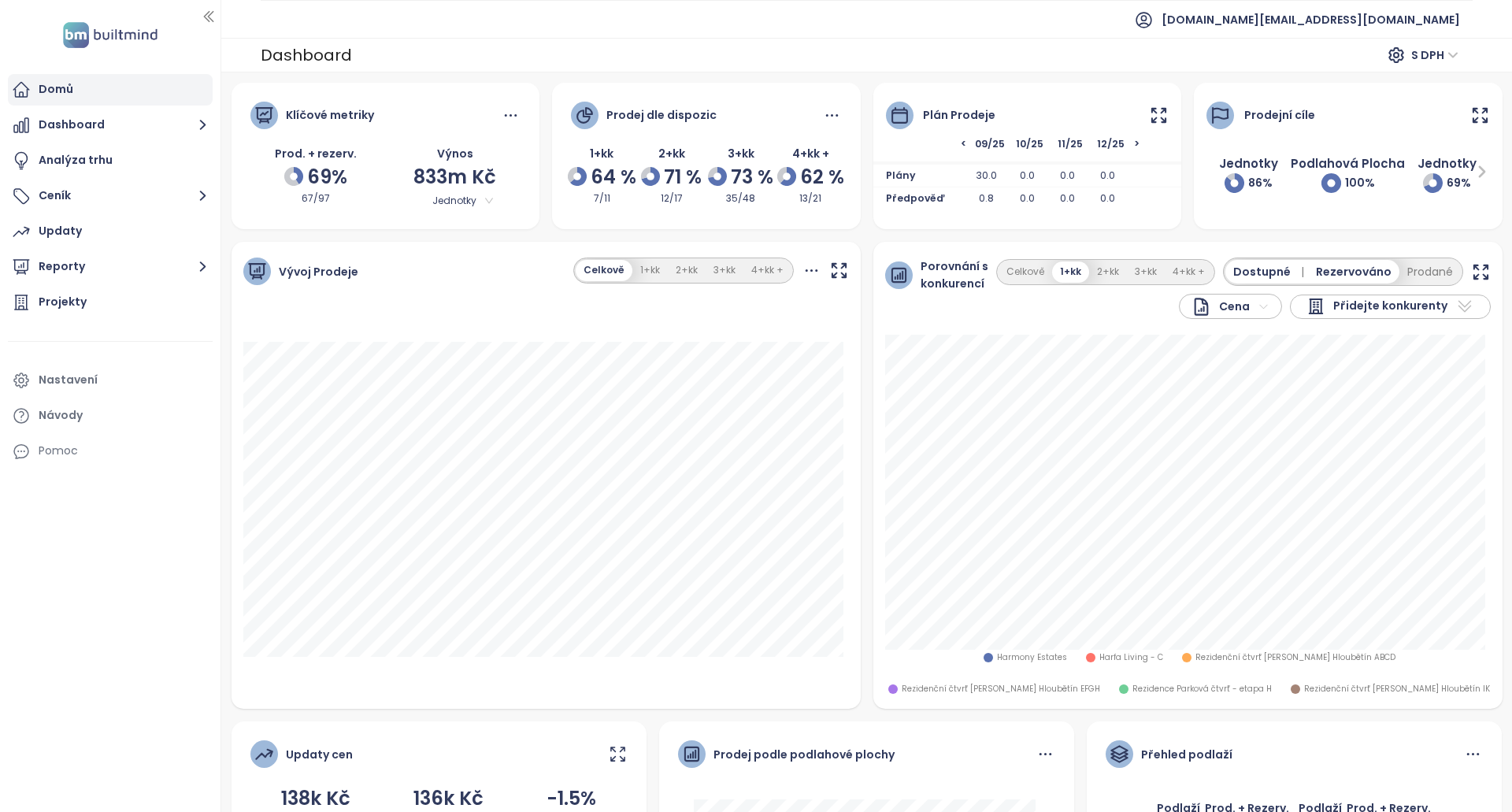
click at [88, 75] on div "Domů" at bounding box center [110, 89] width 204 height 32
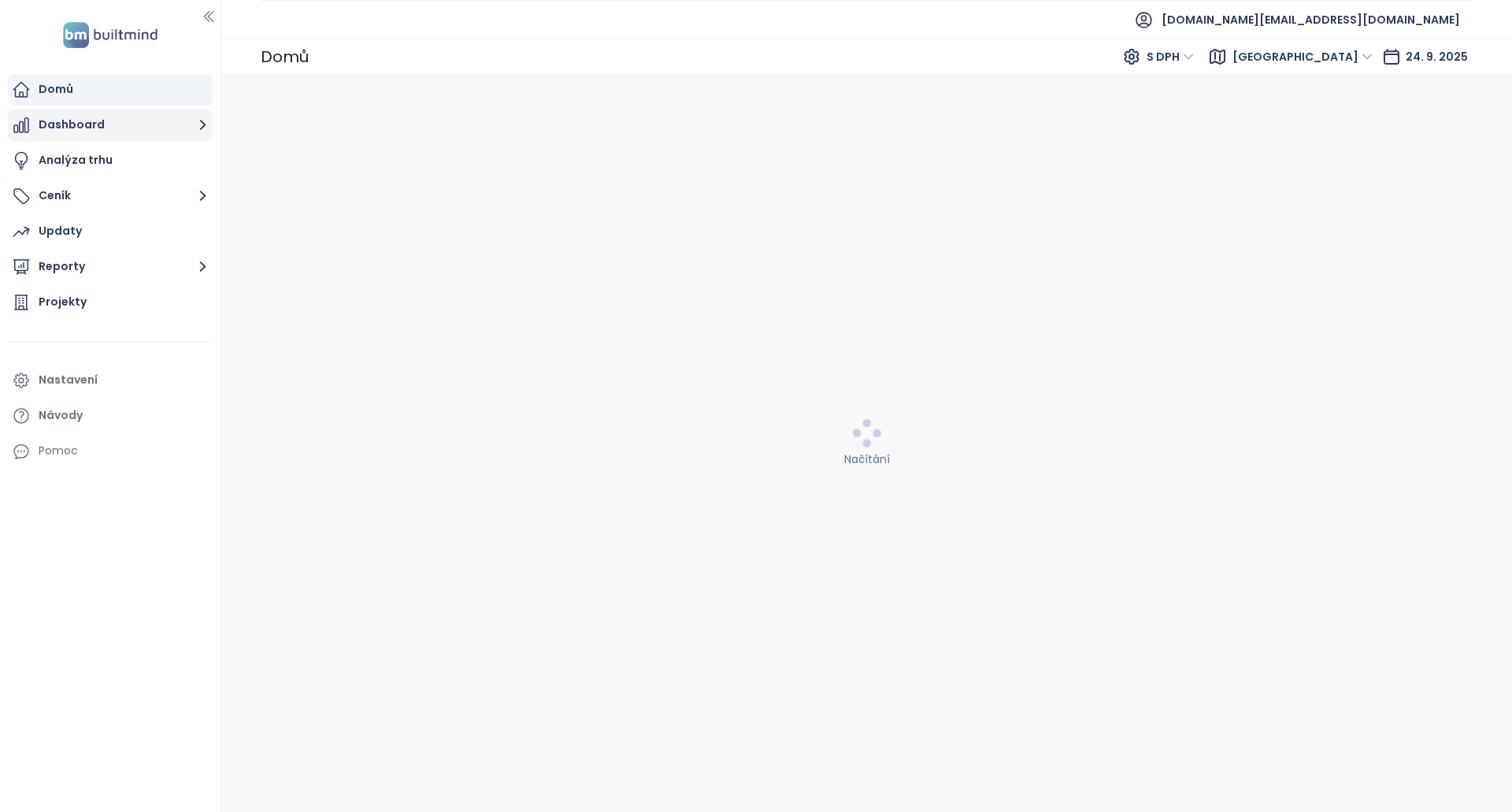
click at [88, 135] on button "Dashboard" at bounding box center [110, 125] width 204 height 32
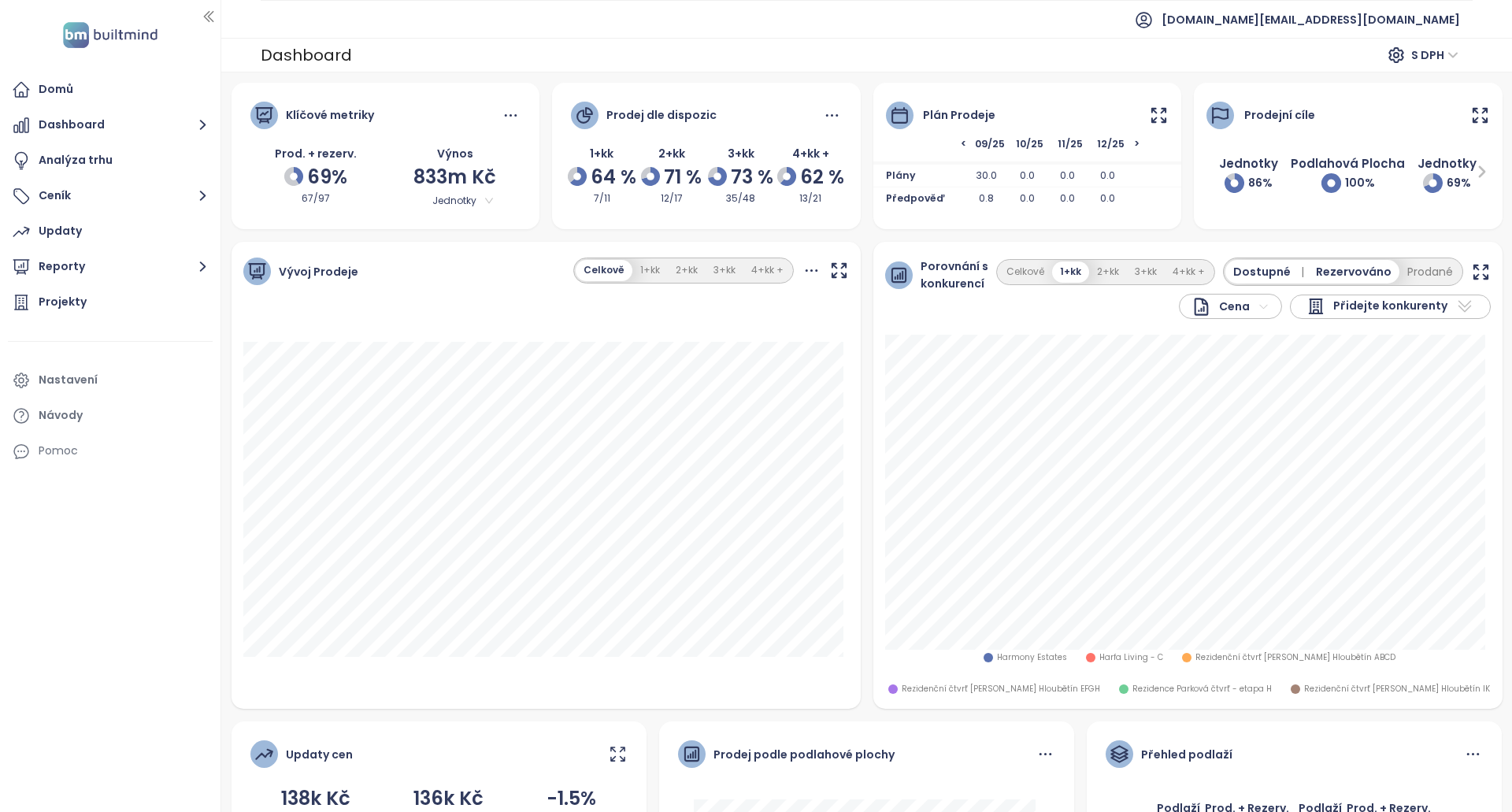
click at [826, 125] on div "Prodej dle dispozic" at bounding box center [707, 122] width 271 height 43
click at [830, 118] on icon at bounding box center [832, 115] width 19 height 19
click at [874, 196] on div "Předpověď 0.8 0.0 0.0 0.0" at bounding box center [1028, 199] width 309 height 25
click at [1157, 122] on icon at bounding box center [1158, 114] width 14 height 14
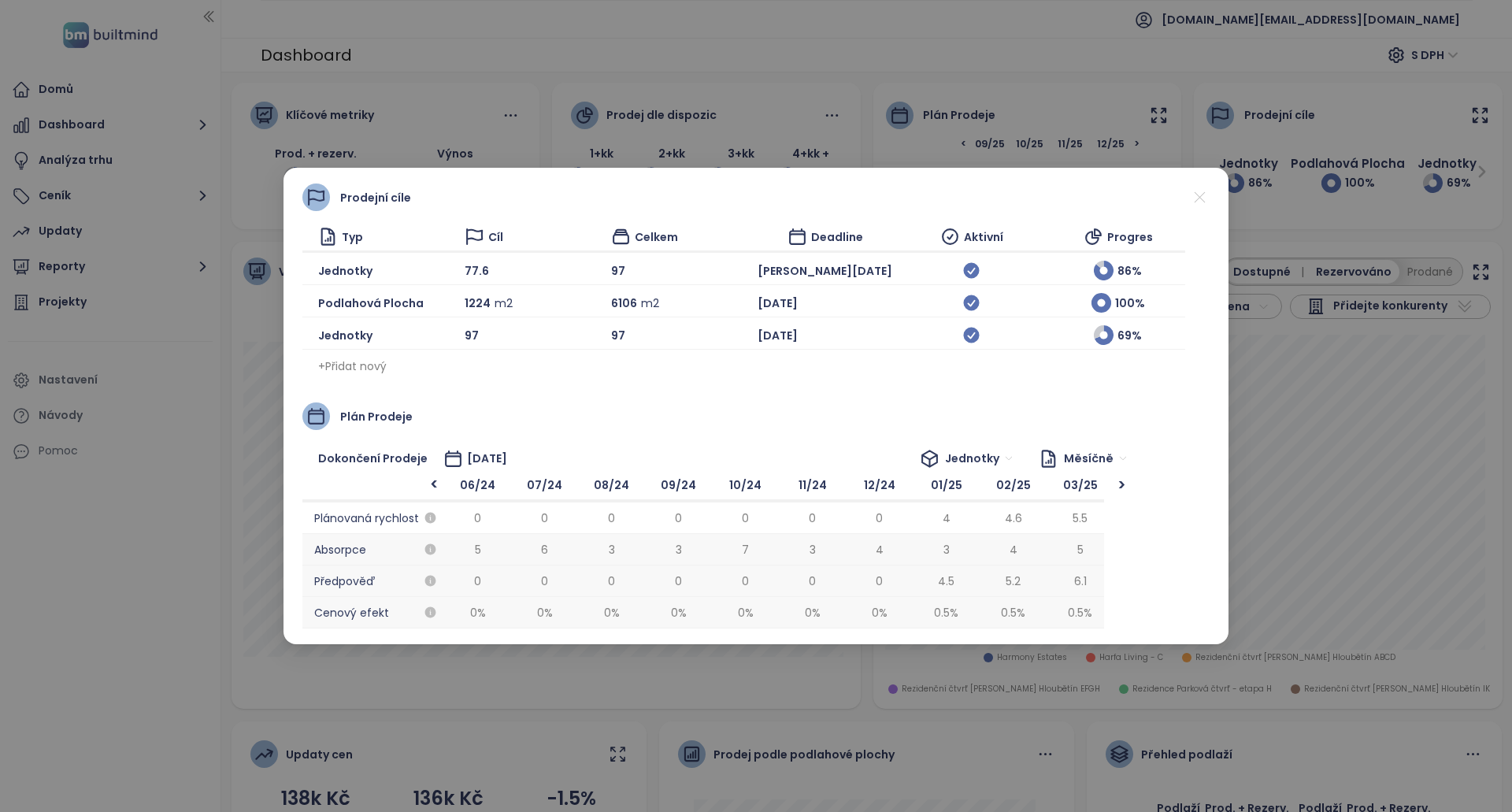
scroll to position [0, 803]
click at [964, 301] on icon at bounding box center [971, 303] width 15 height 15
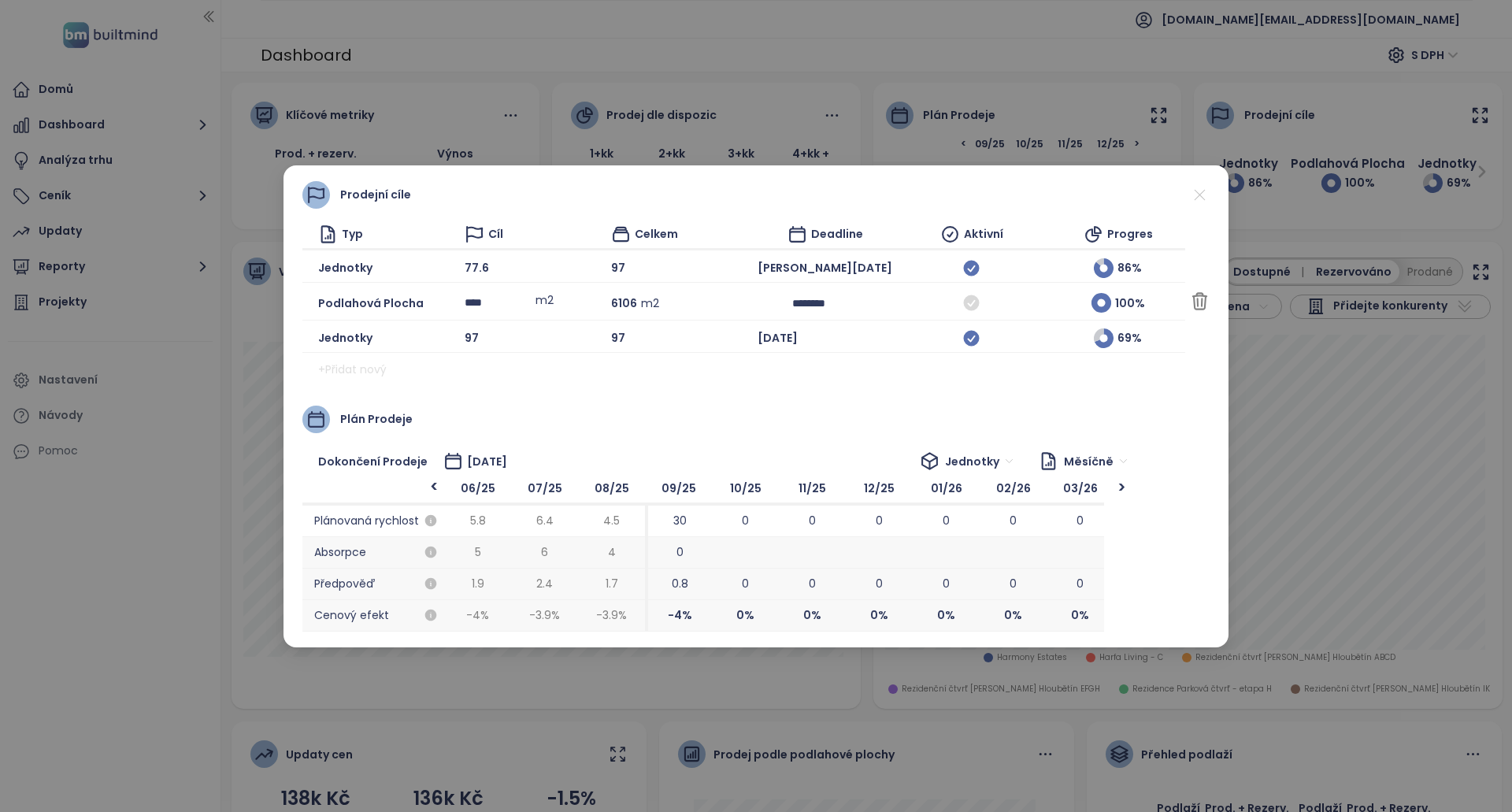
click at [1281, 304] on button "Uložit" at bounding box center [1308, 300] width 54 height 25
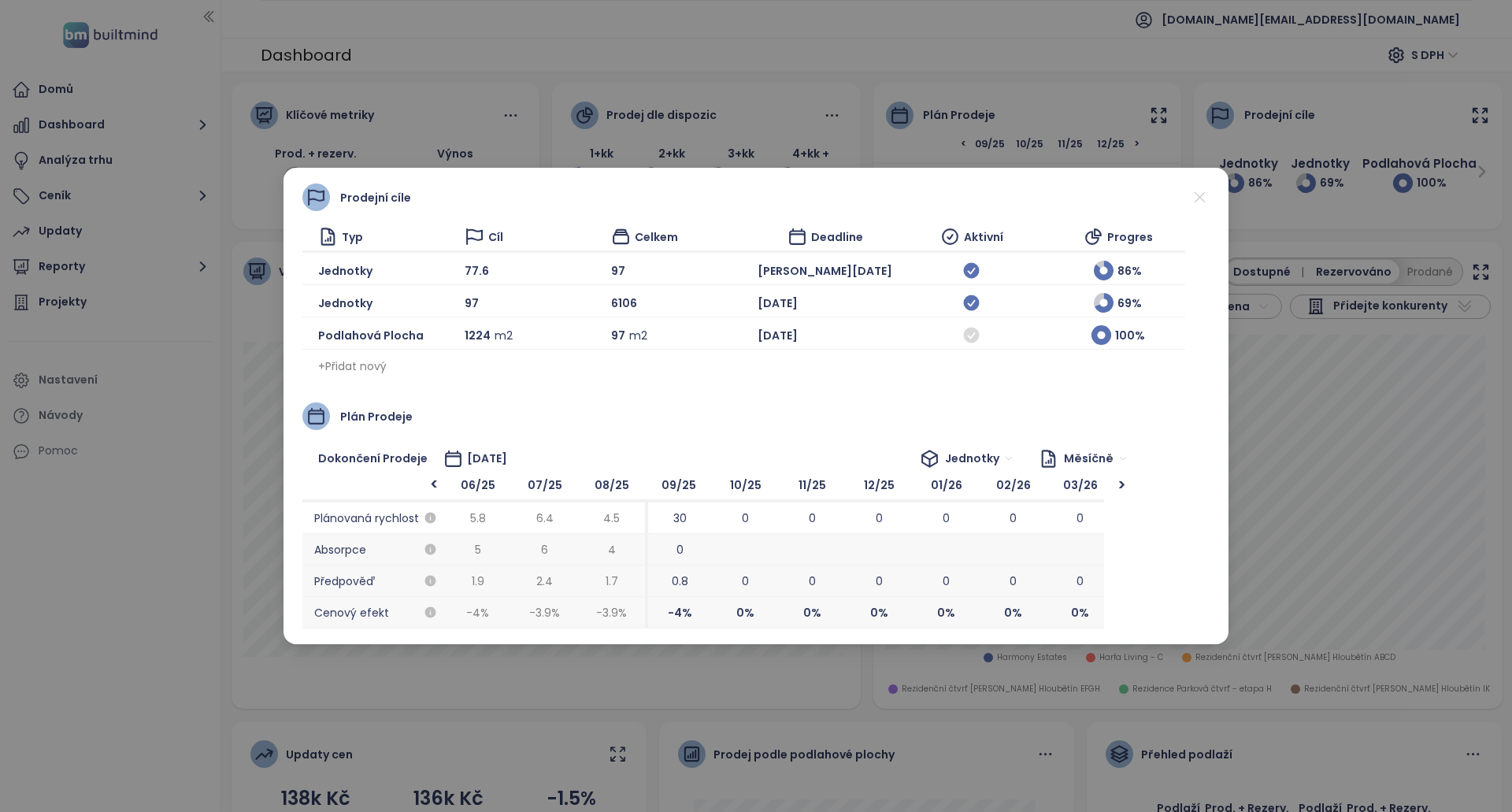
click at [1200, 200] on icon at bounding box center [1200, 197] width 19 height 19
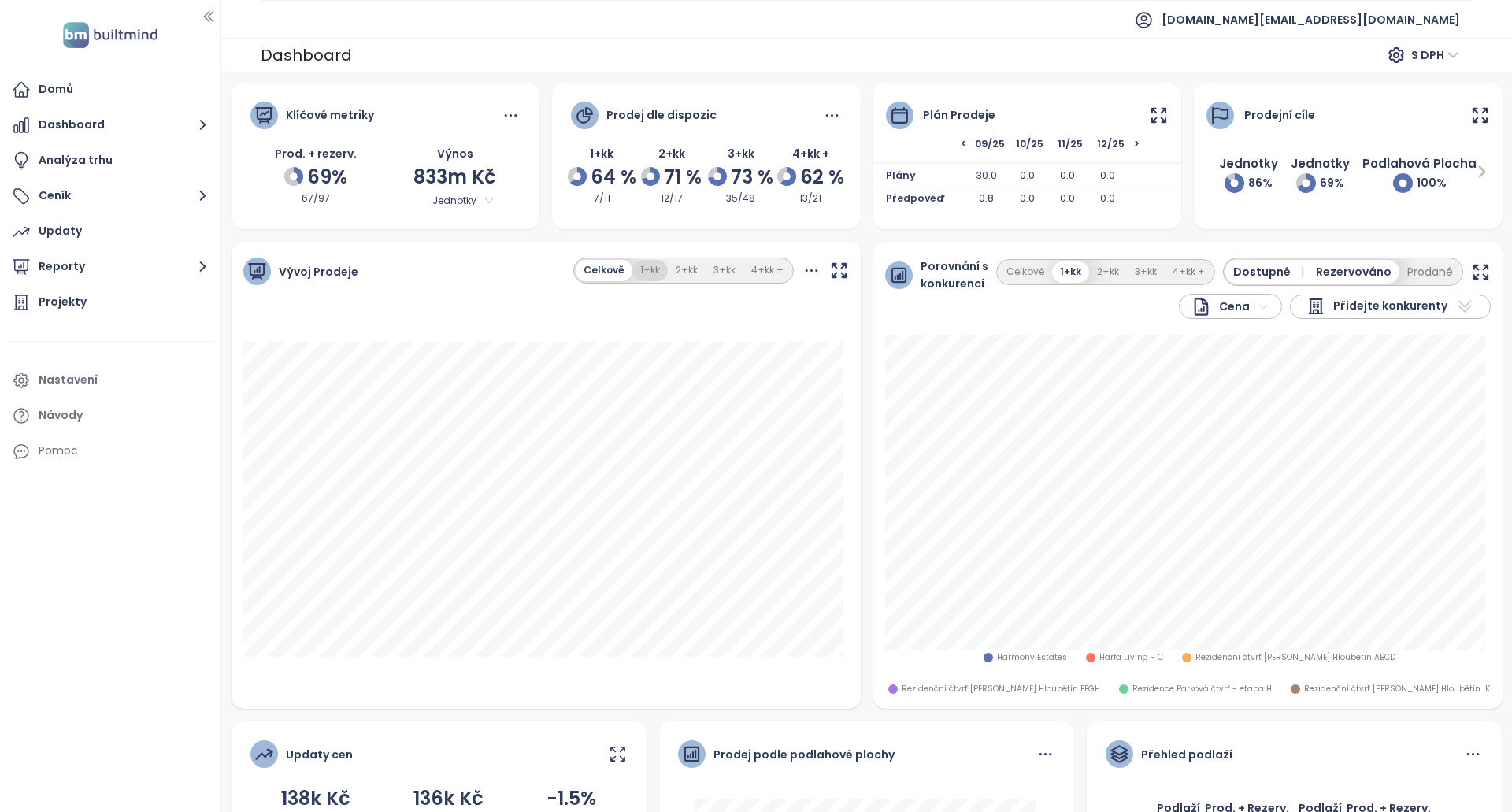
click at [645, 273] on button "1+kk" at bounding box center [651, 270] width 36 height 21
click at [595, 274] on button "Celkově" at bounding box center [604, 270] width 54 height 21
click at [835, 275] on icon "button" at bounding box center [839, 270] width 19 height 19
click at [1139, 119] on div "Plán prodeje" at bounding box center [1028, 105] width 309 height 46
click at [1151, 118] on icon at bounding box center [1158, 115] width 19 height 19
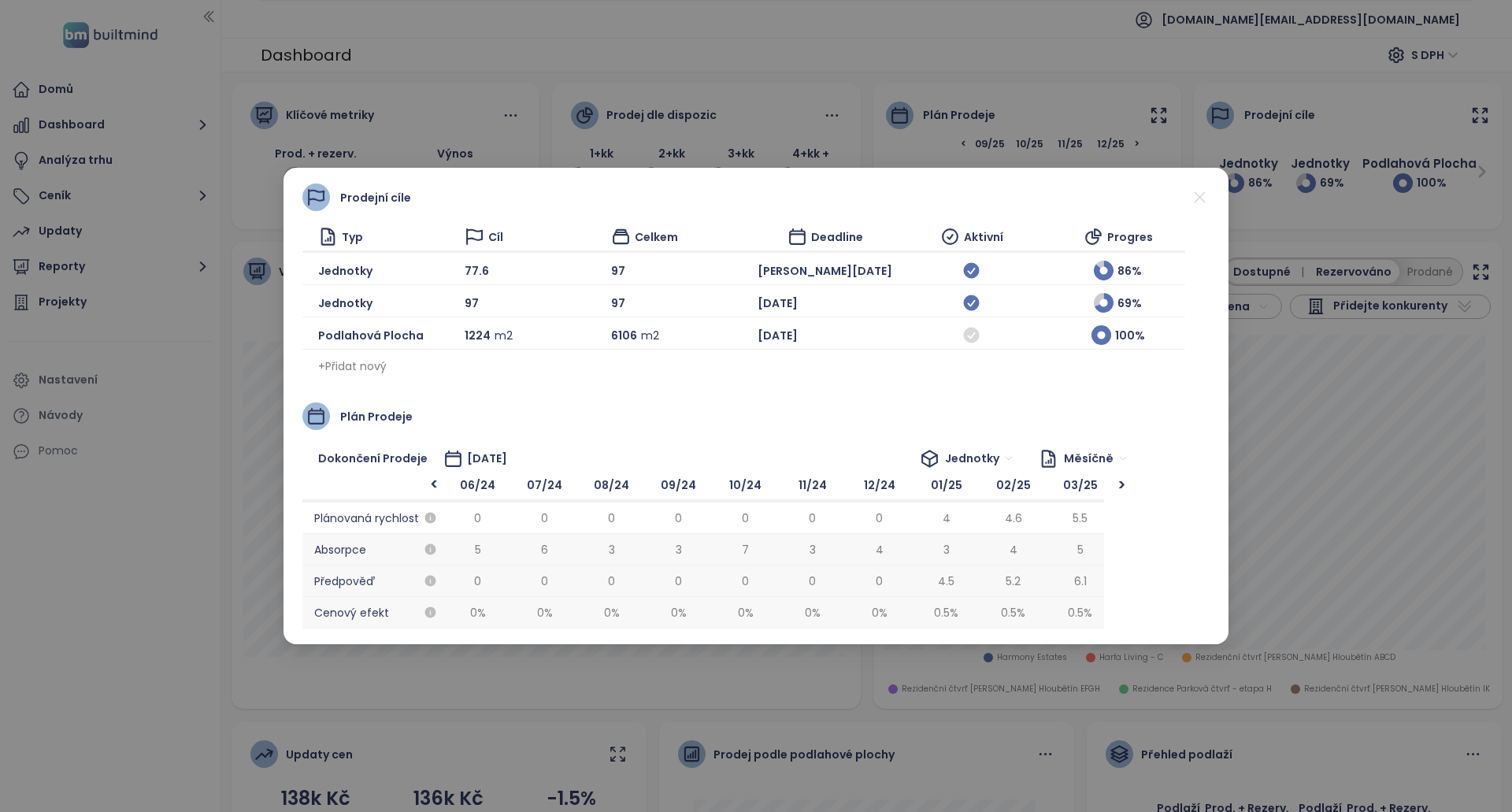
scroll to position [0, 803]
click at [575, 86] on div "Prodejní cíle Typ Cíl Celkem Deadline Aktivní Progres Jednotky 77.6 97 Jan 2026…" at bounding box center [756, 406] width 1512 height 812
click at [1205, 195] on icon at bounding box center [1200, 197] width 19 height 19
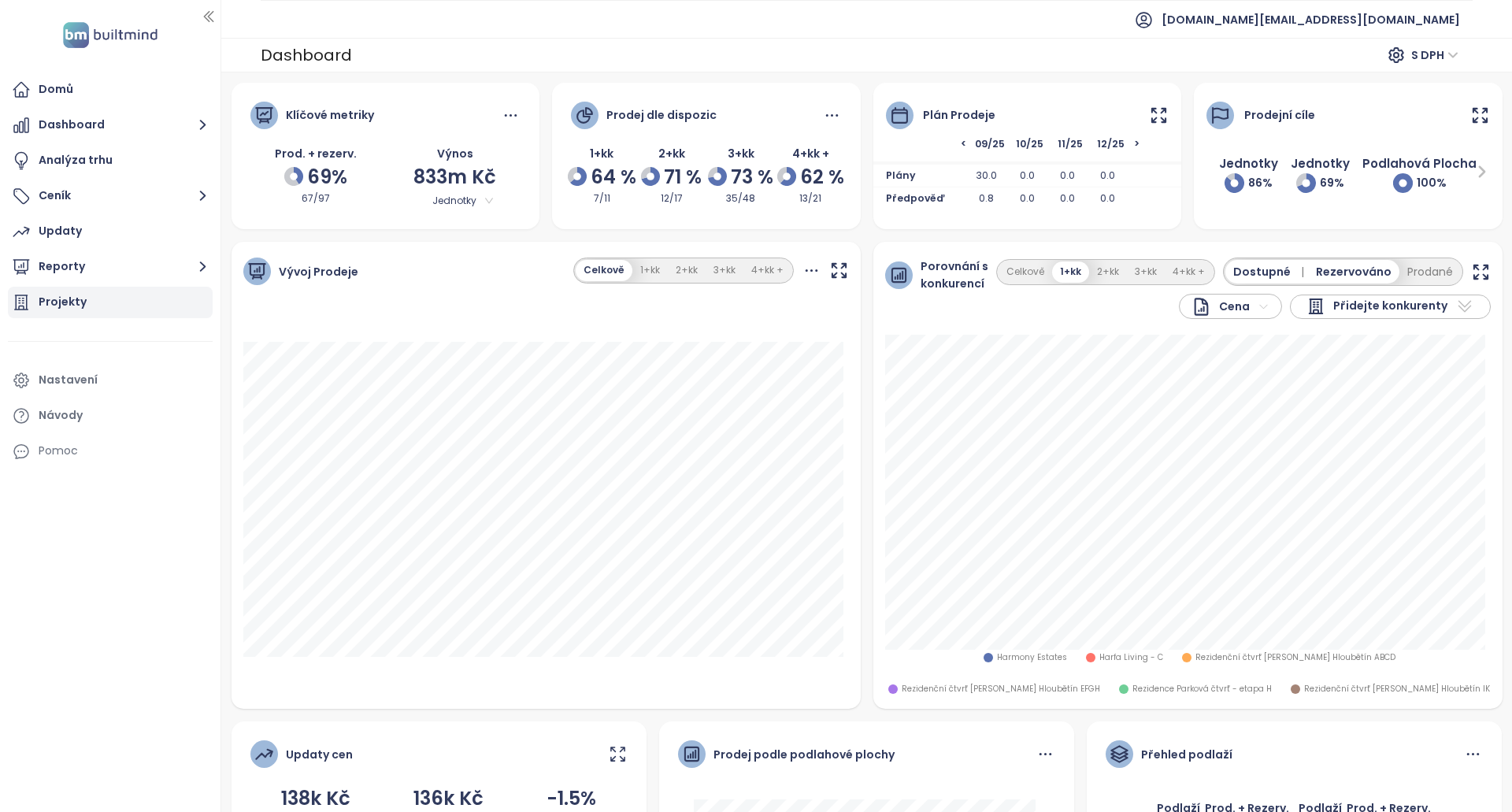
click at [65, 311] on div "Projekty" at bounding box center [62, 302] width 48 height 19
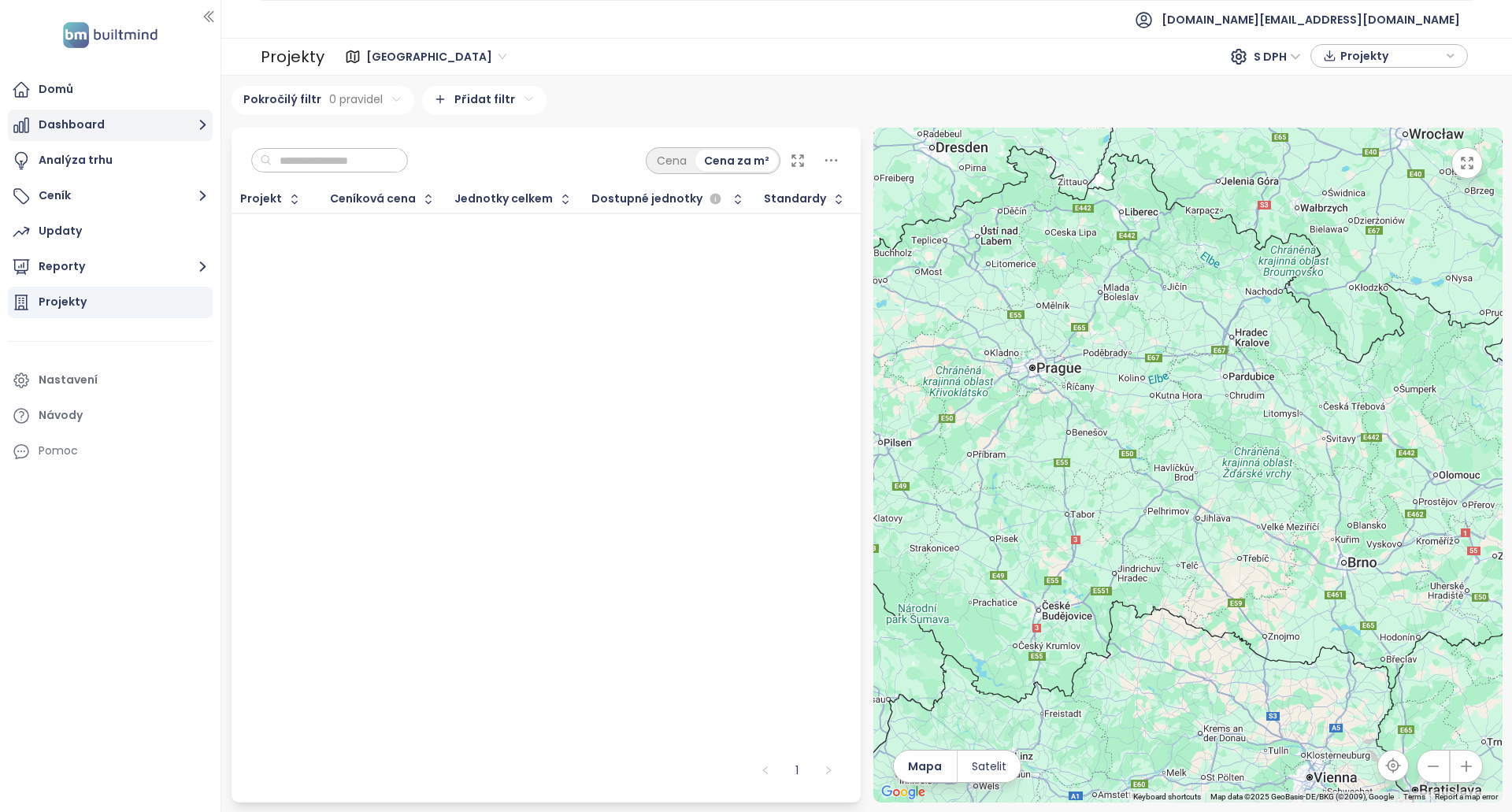
click at [119, 127] on button "Dashboard" at bounding box center [110, 125] width 204 height 32
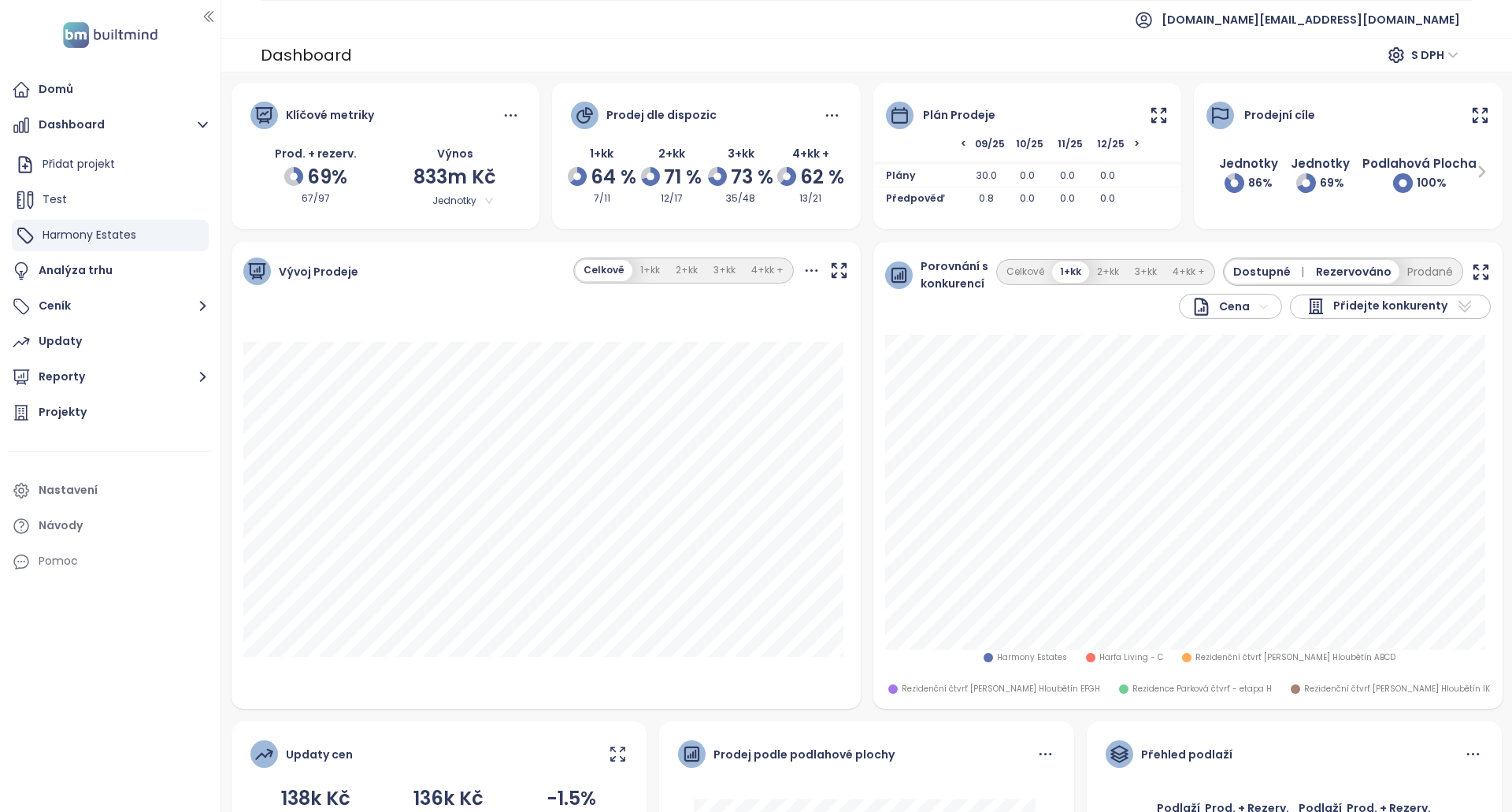
click at [824, 126] on div "Prodej dle dispozic" at bounding box center [707, 122] width 271 height 43
click at [828, 119] on icon at bounding box center [832, 115] width 19 height 19
click at [1159, 120] on icon at bounding box center [1158, 115] width 19 height 19
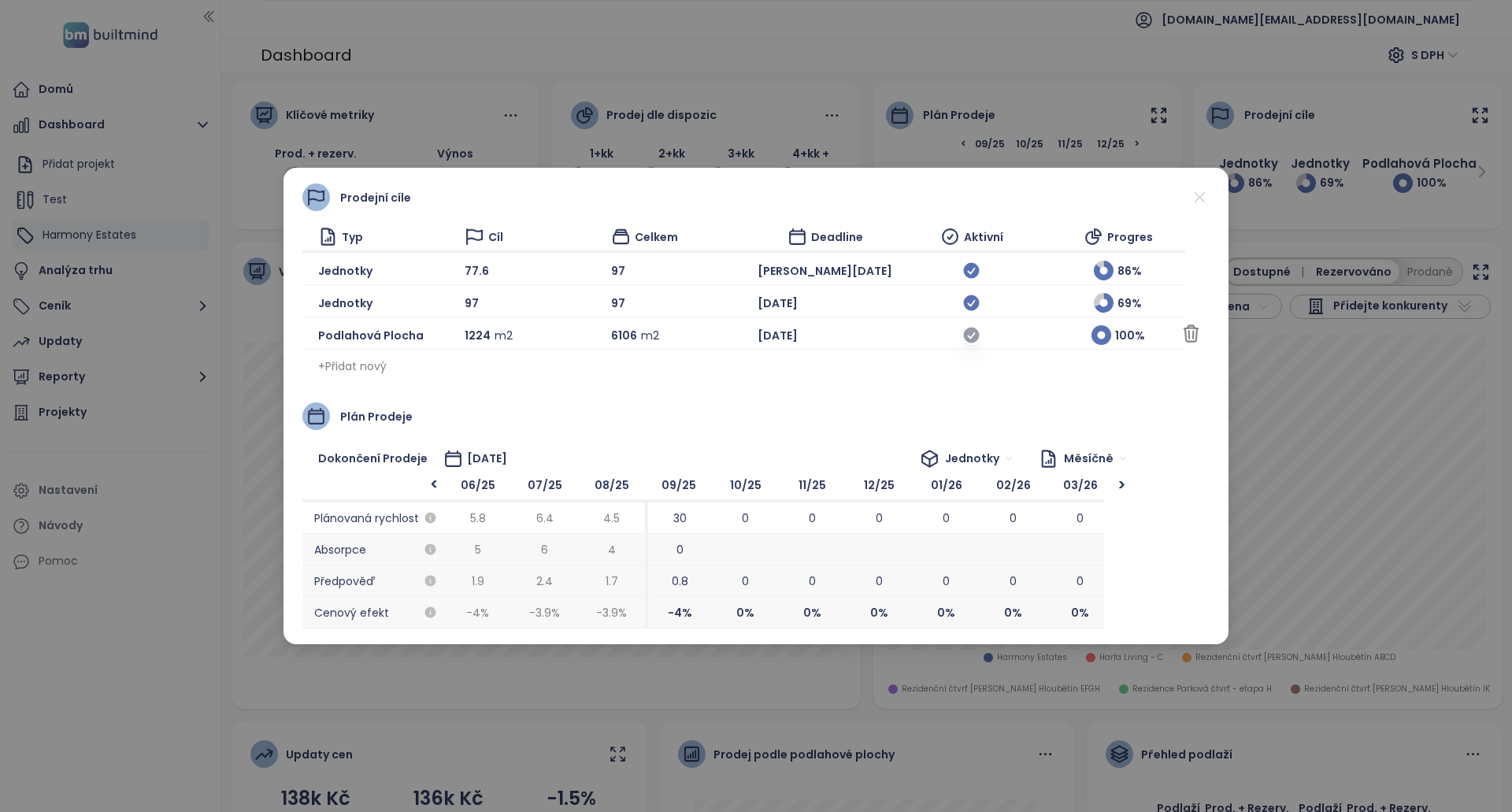
click at [964, 335] on icon at bounding box center [971, 335] width 15 height 15
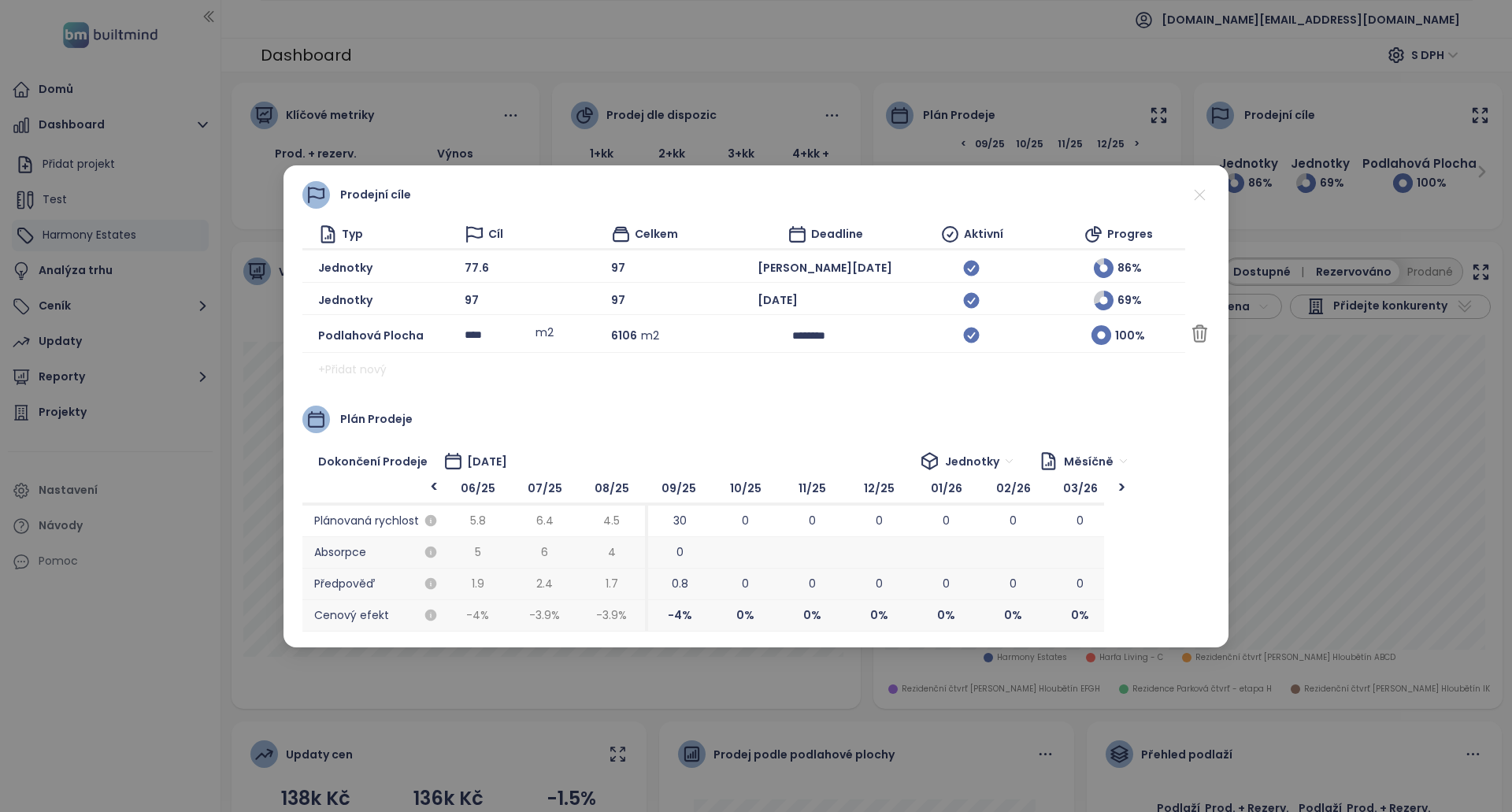
click at [482, 264] on div "77.6" at bounding box center [532, 268] width 135 height 19
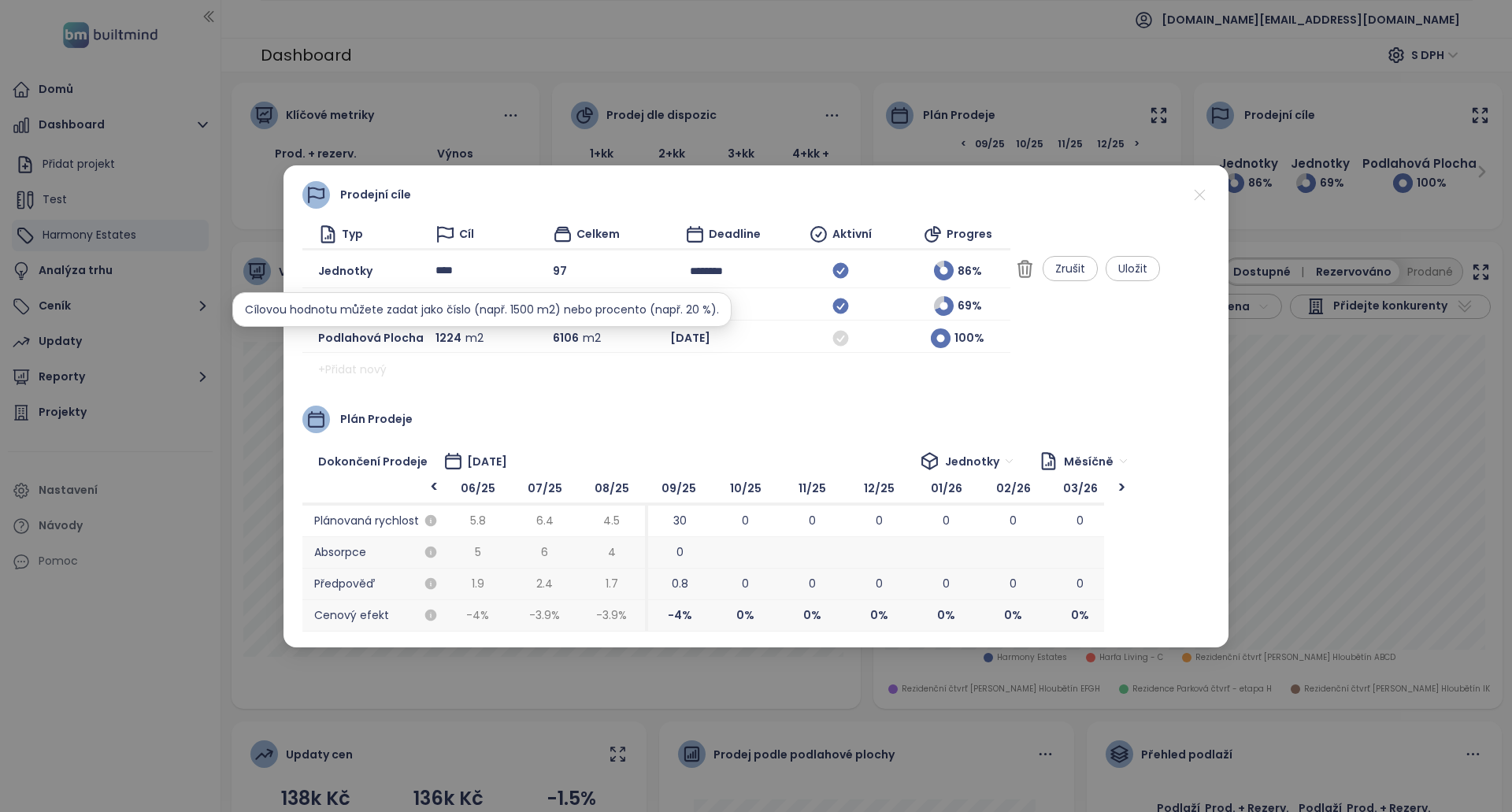
click at [474, 274] on input "****" at bounding box center [470, 270] width 71 height 24
drag, startPoint x: 478, startPoint y: 271, endPoint x: 445, endPoint y: 274, distance: 33.1
click at [445, 274] on input "****" at bounding box center [470, 270] width 71 height 24
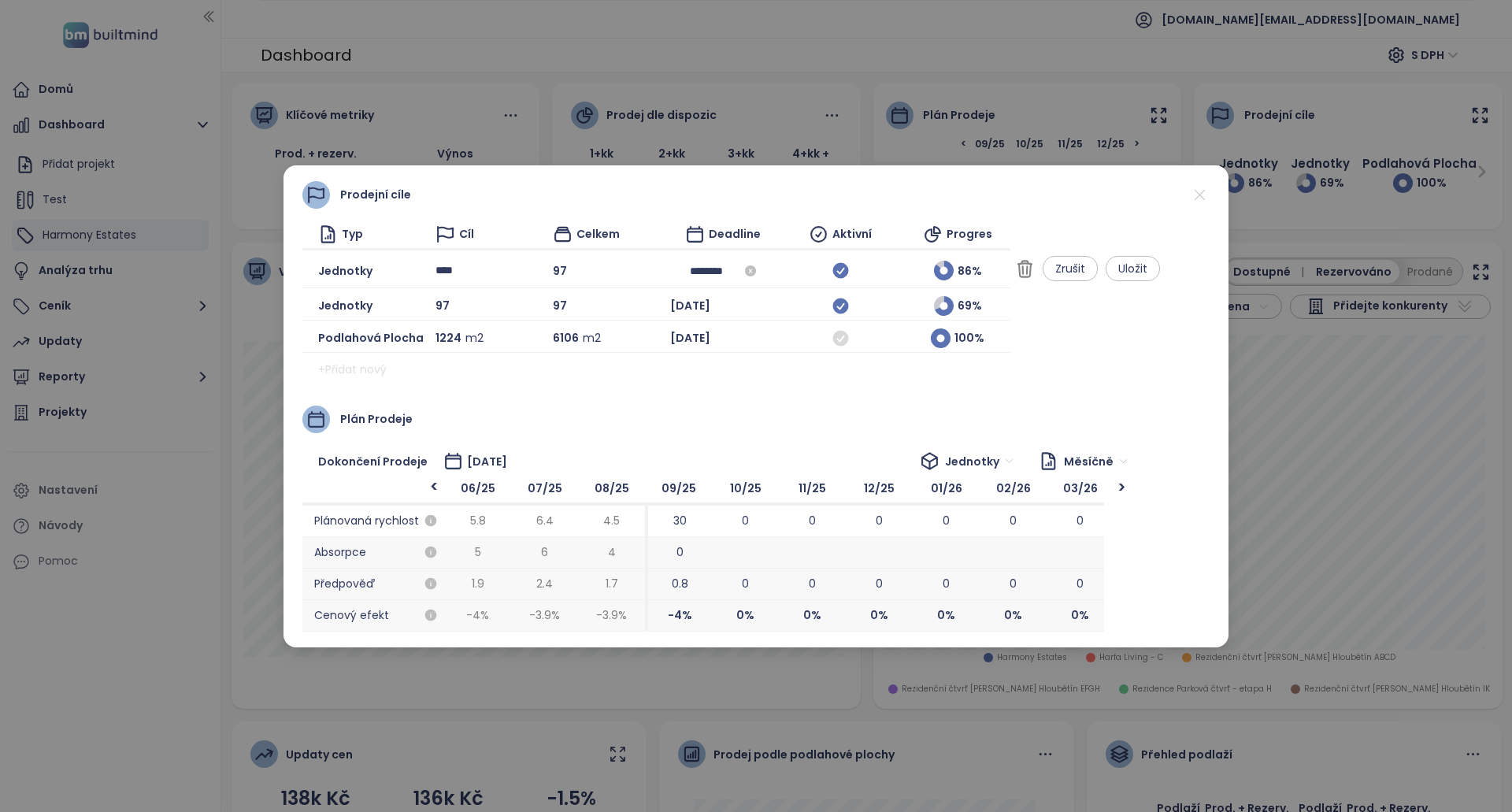
click at [756, 266] on input "********" at bounding box center [723, 270] width 67 height 17
click at [708, 300] on span "button" at bounding box center [709, 303] width 8 height 8
click at [872, 503] on div "Dec" at bounding box center [878, 500] width 47 height 19
type input "********"
click at [472, 268] on input "****" at bounding box center [470, 270] width 71 height 24
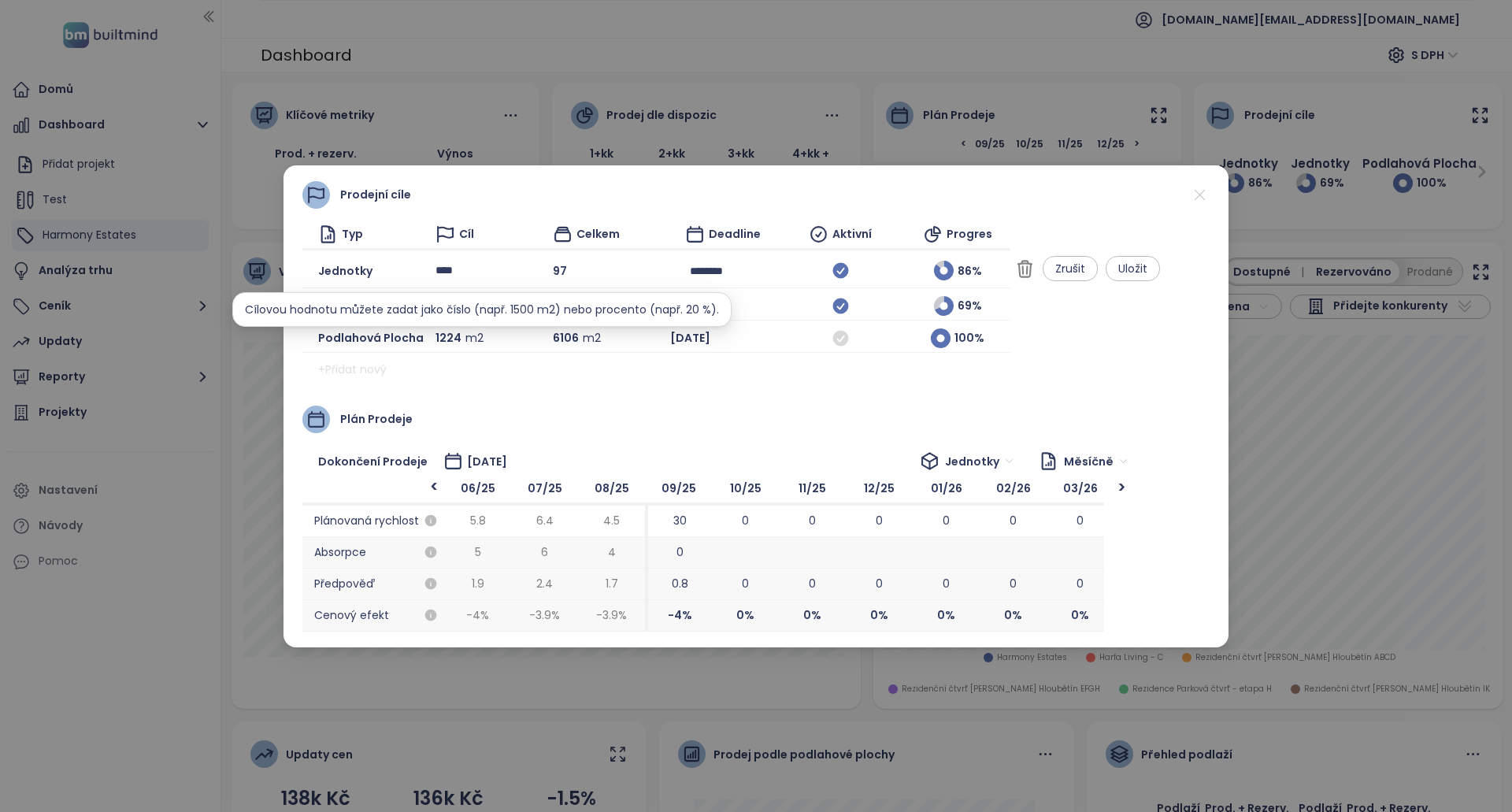
click at [438, 276] on div "Jednotky **** 97 ******** 86 % Zrušit Uložit" at bounding box center [656, 272] width 708 height 34
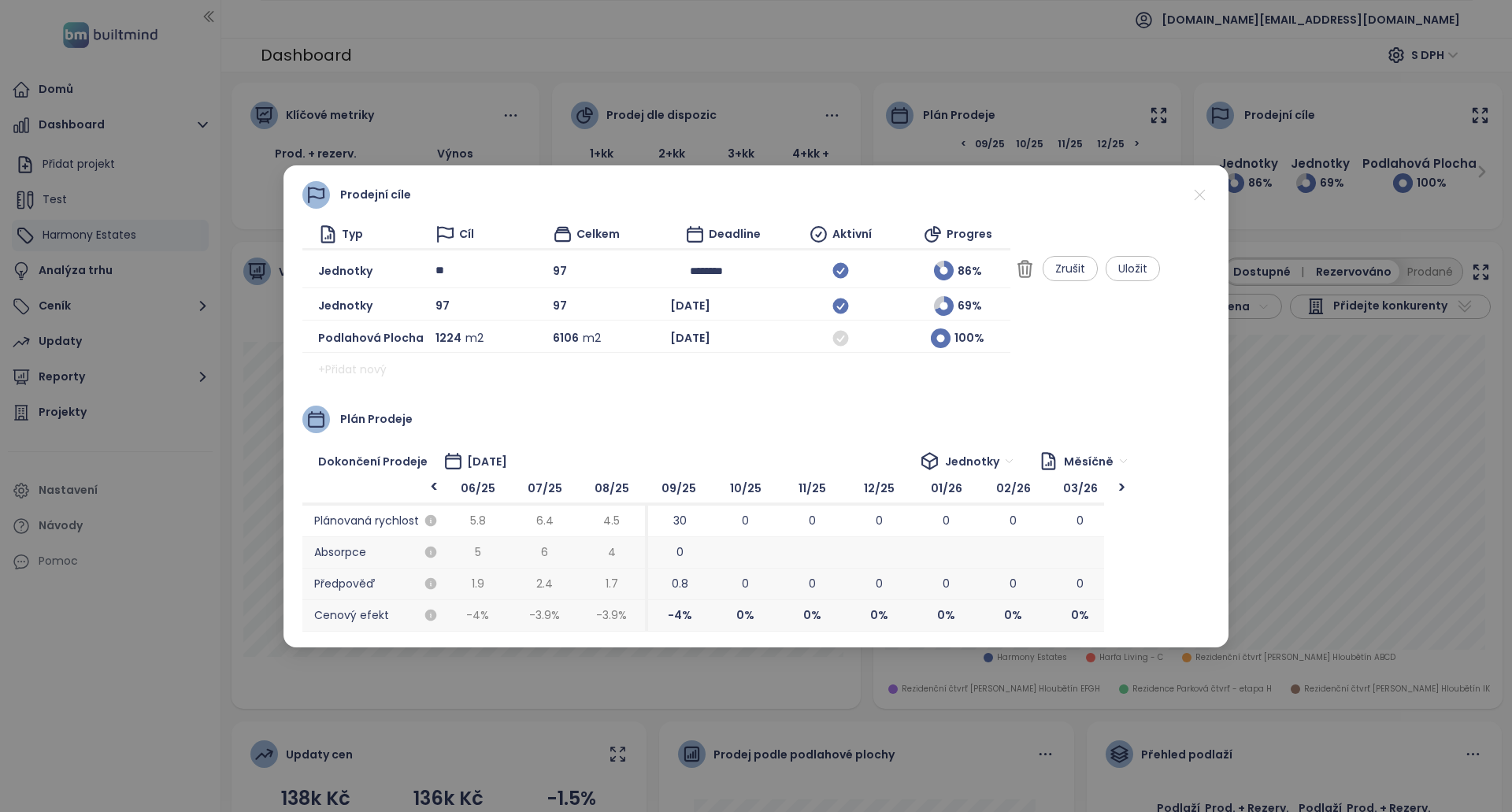
type input "**"
click at [616, 407] on div "Plán prodeje" at bounding box center [756, 419] width 907 height 28
click at [1147, 273] on span "Uložit" at bounding box center [1133, 268] width 29 height 17
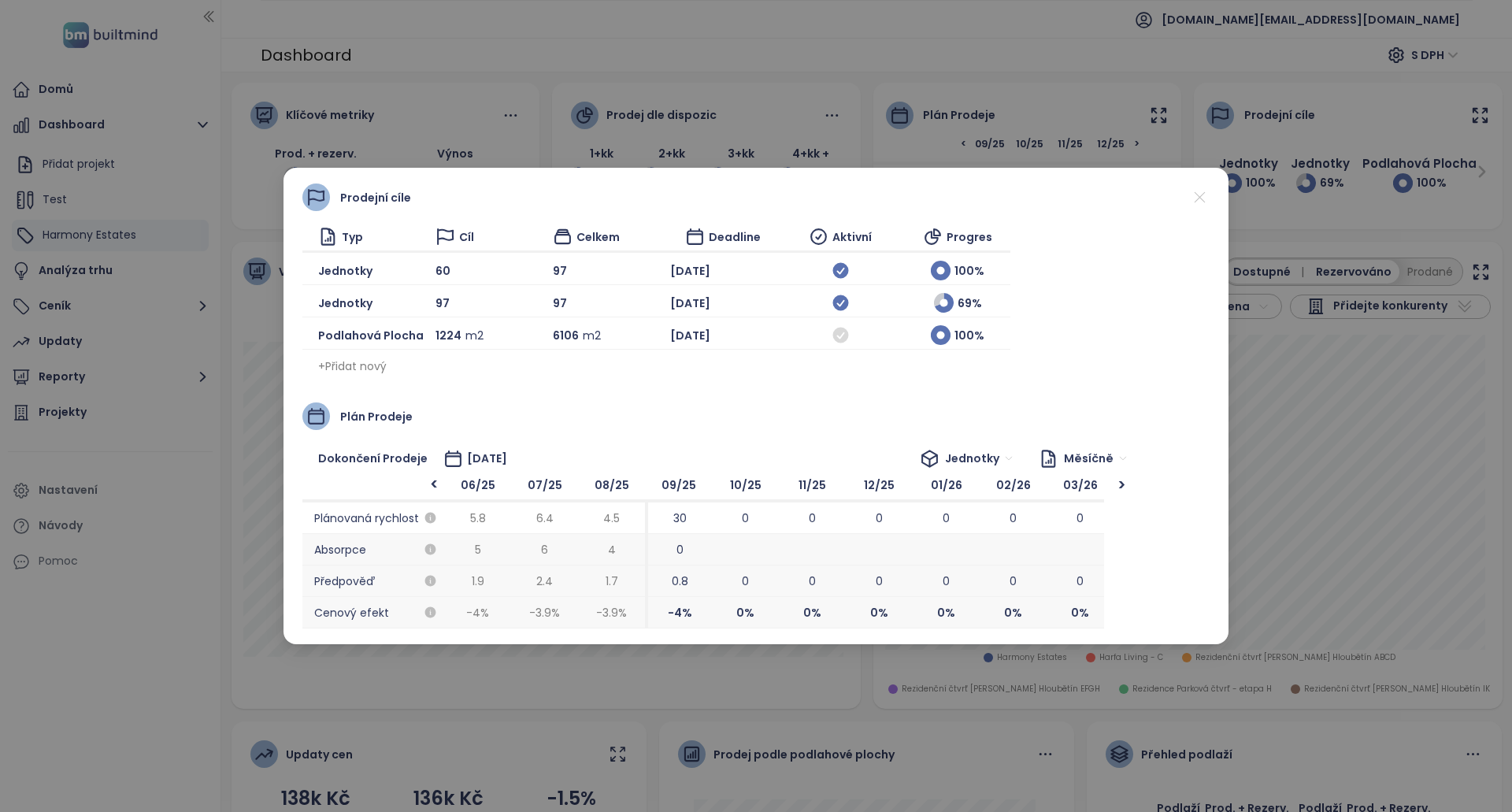
click at [1201, 194] on icon at bounding box center [1200, 197] width 19 height 19
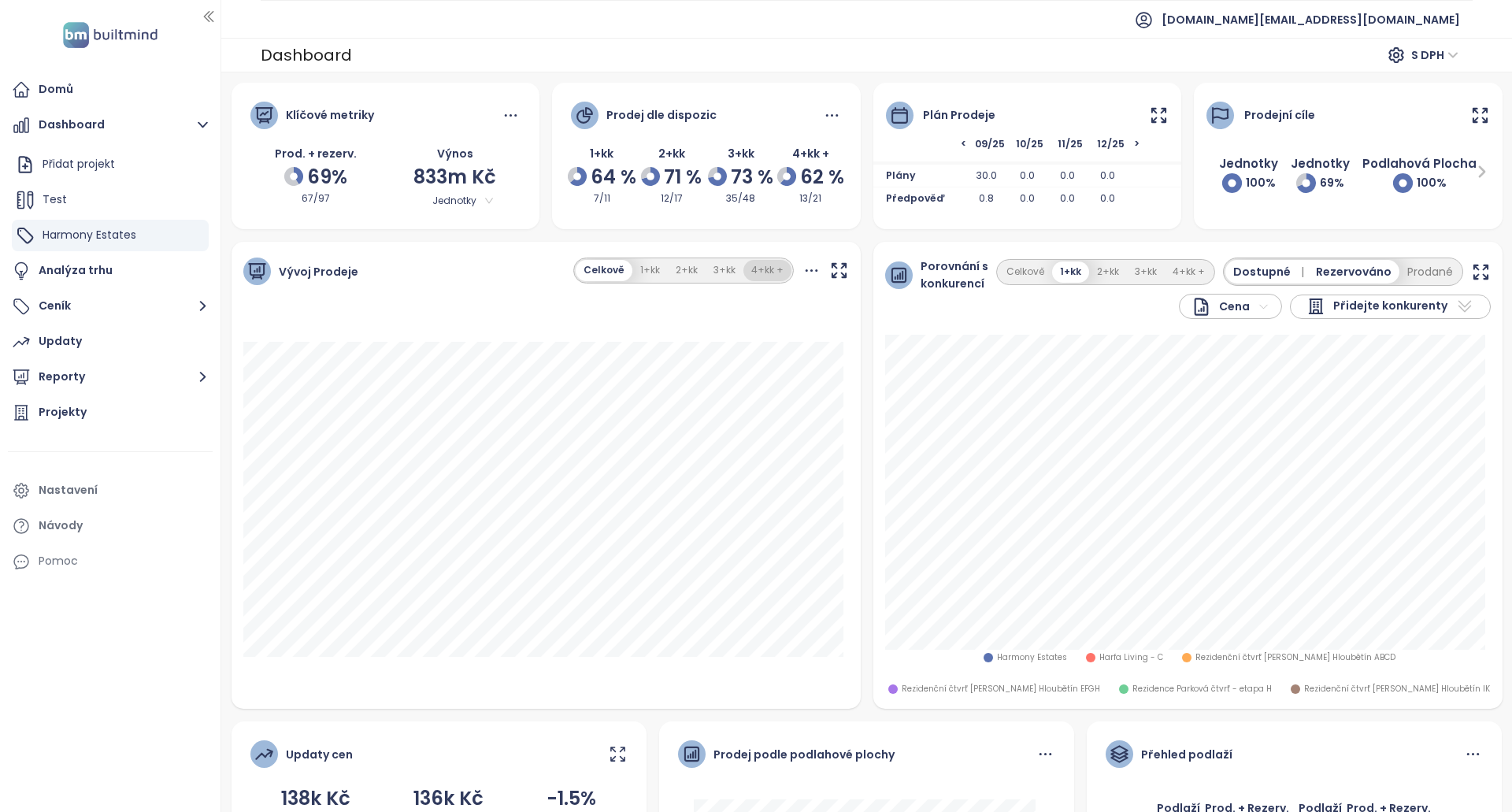
click at [762, 274] on button "4+kk +" at bounding box center [767, 270] width 48 height 21
click at [599, 267] on button "Celkově" at bounding box center [605, 270] width 54 height 21
click at [801, 272] on icon at bounding box center [811, 270] width 19 height 19
click at [829, 269] on icon "button" at bounding box center [839, 270] width 19 height 19
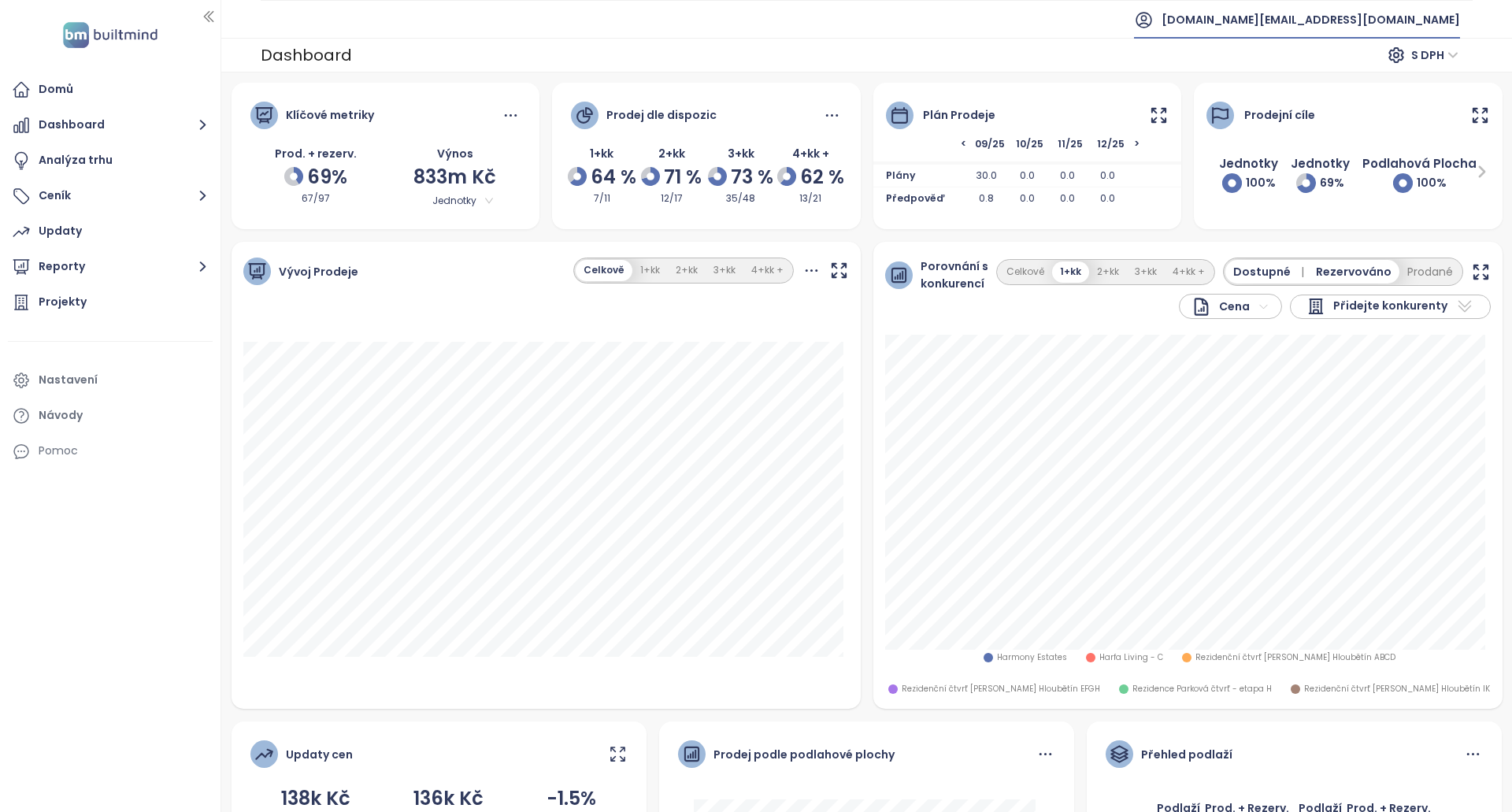
click at [1407, 26] on span "[DOMAIN_NAME][EMAIL_ADDRESS][DOMAIN_NAME]" at bounding box center [1311, 19] width 299 height 38
click at [1390, 60] on li "Odhlásit se" at bounding box center [1364, 63] width 185 height 32
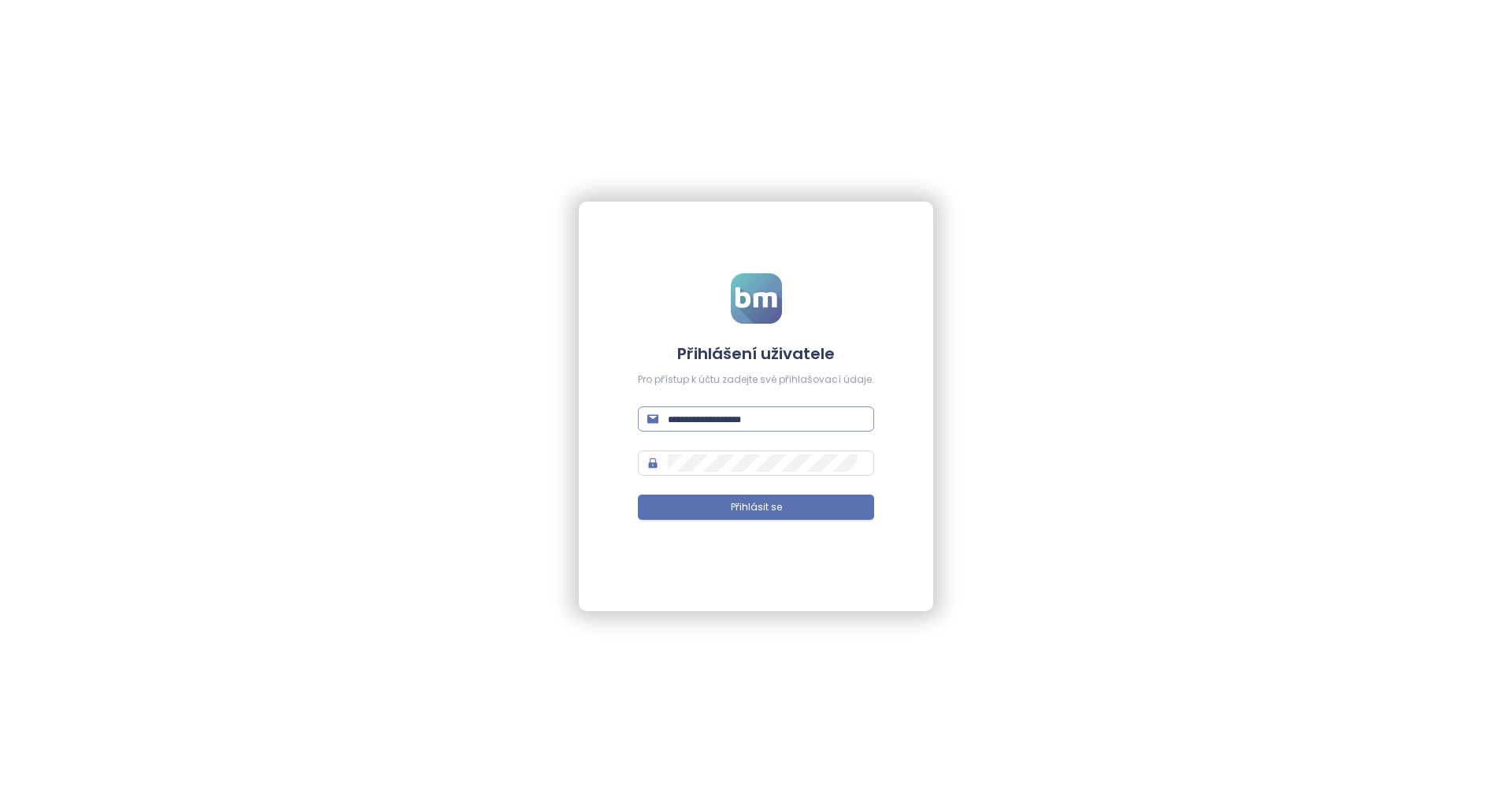
type input "**********"
click at [827, 415] on input "**********" at bounding box center [766, 419] width 197 height 17
click at [791, 507] on button "Přihlásit se" at bounding box center [755, 507] width 236 height 25
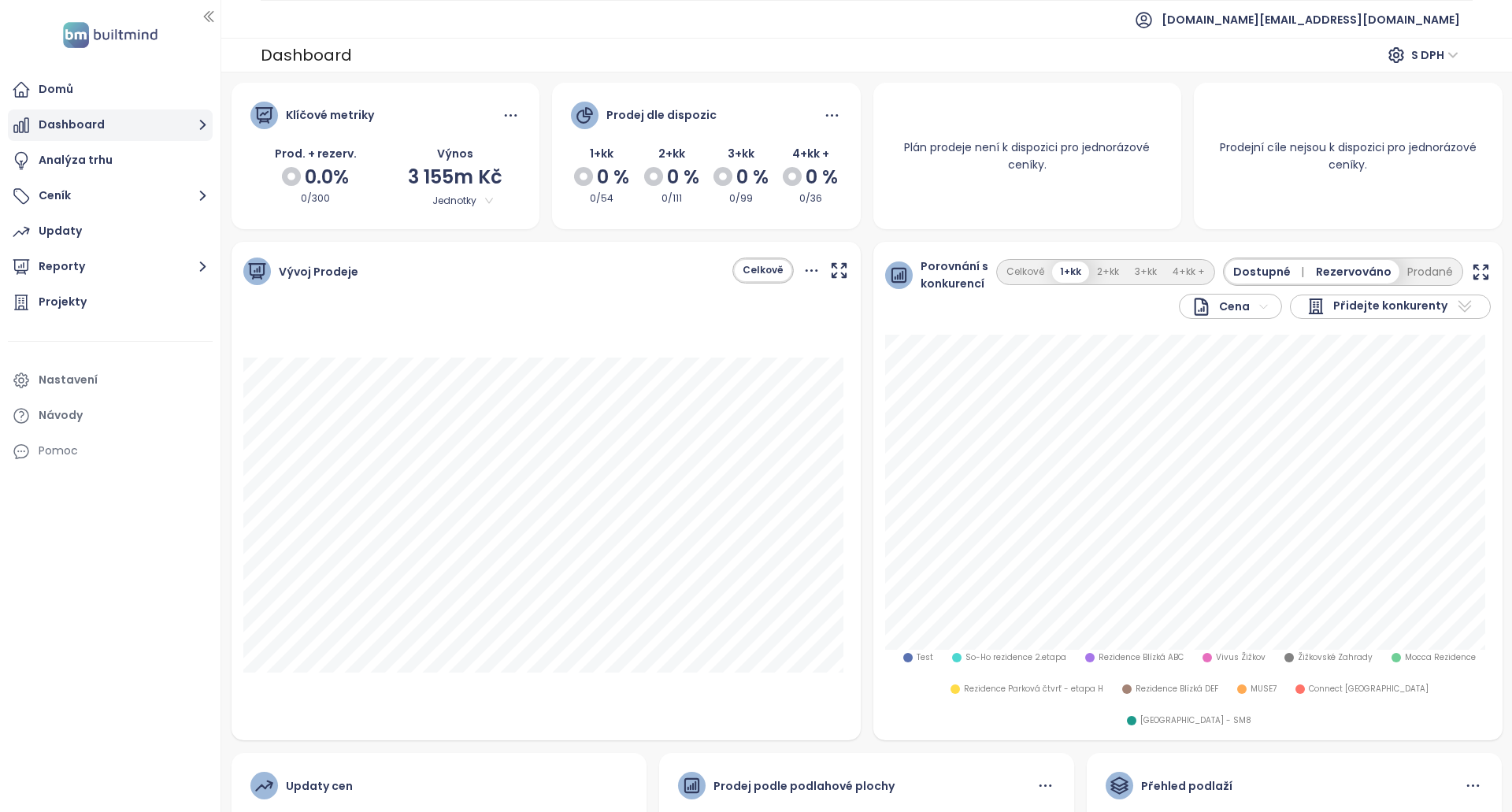
click at [152, 127] on button "Dashboard" at bounding box center [110, 125] width 204 height 32
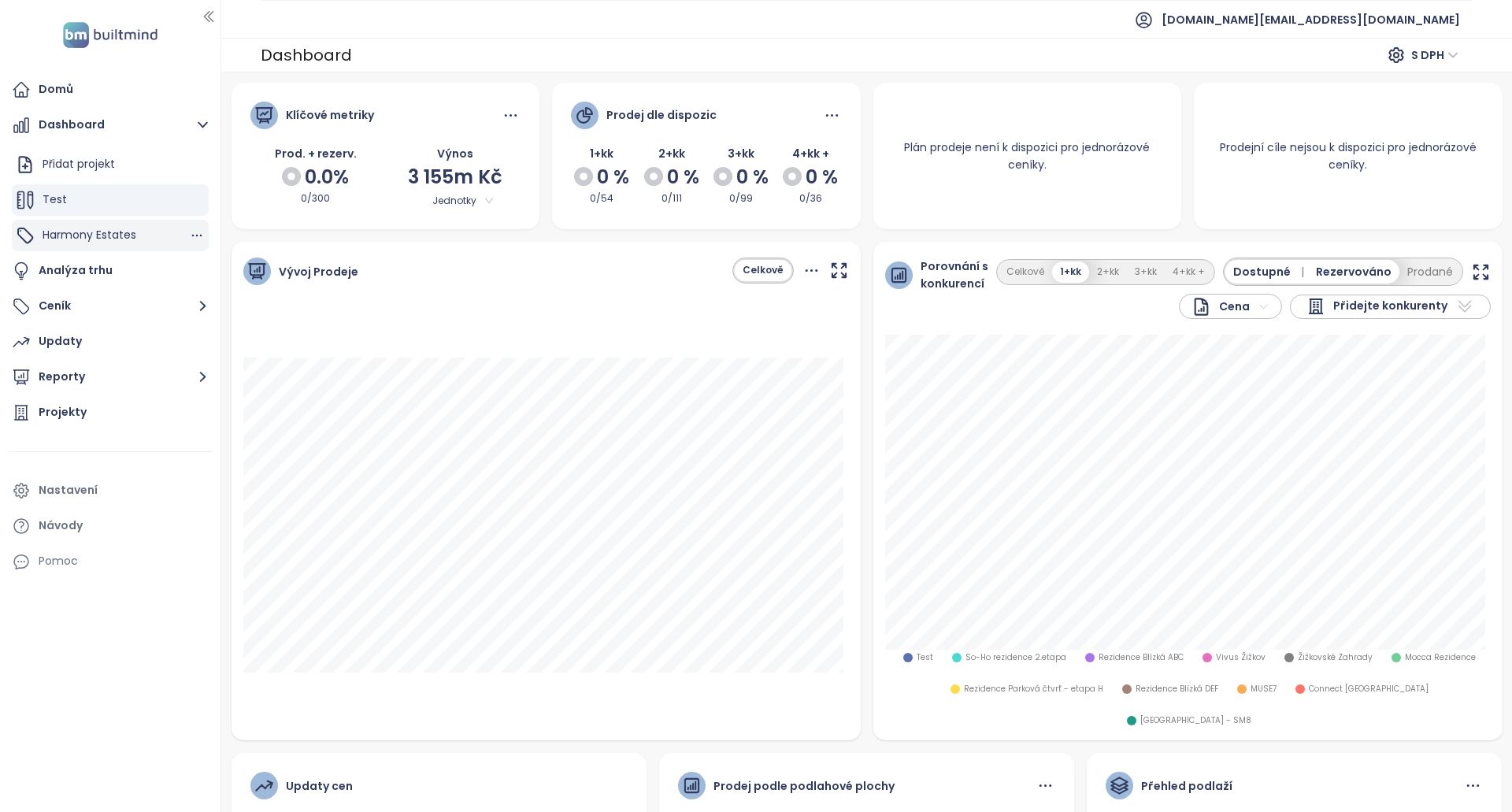
click at [119, 229] on span "Harmony Estates" at bounding box center [89, 234] width 94 height 15
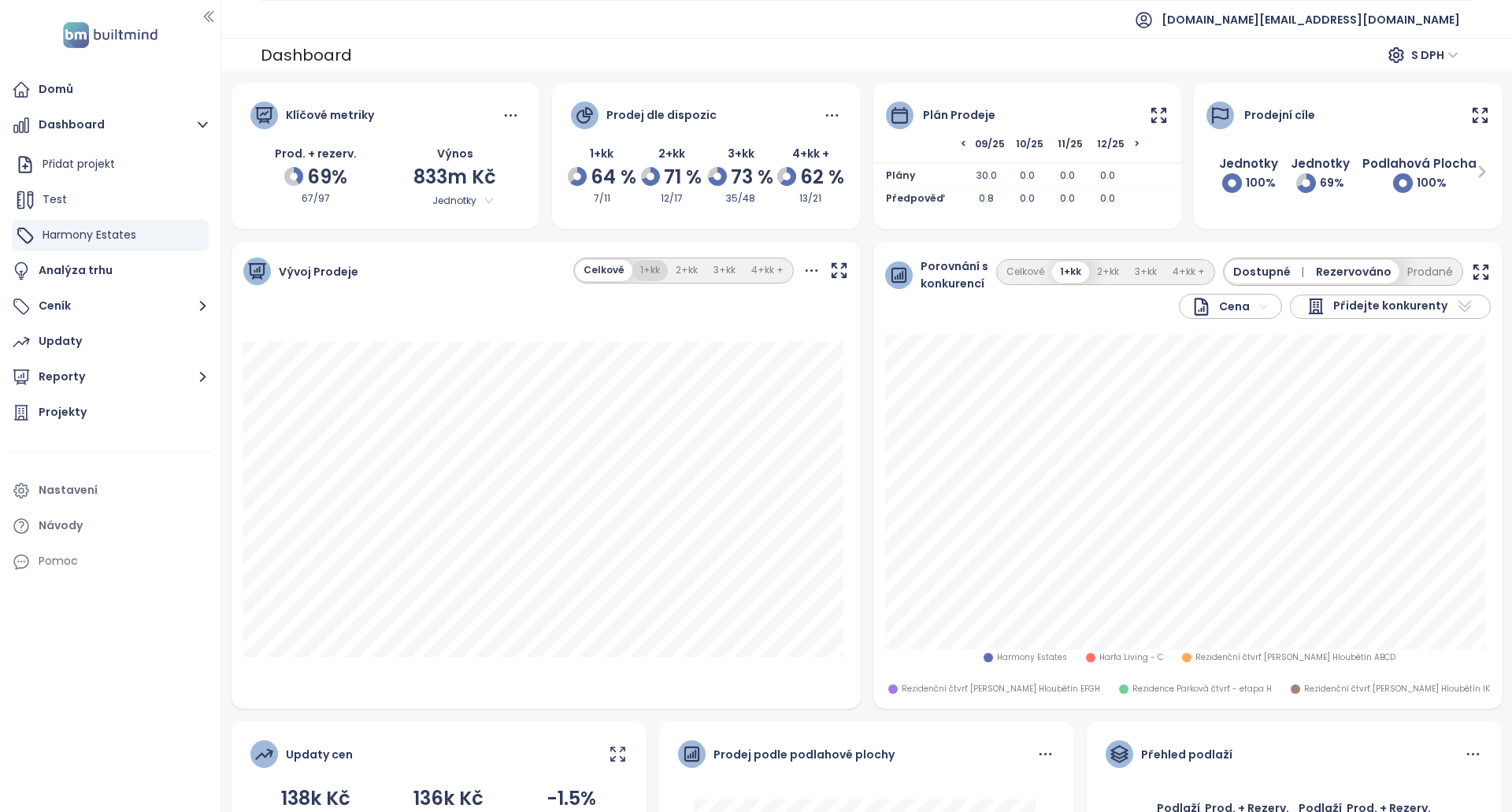
click at [655, 270] on button "1+kk" at bounding box center [651, 270] width 36 height 21
click at [613, 271] on button "Celkově" at bounding box center [604, 270] width 54 height 21
click at [1152, 118] on icon at bounding box center [1158, 114] width 14 height 14
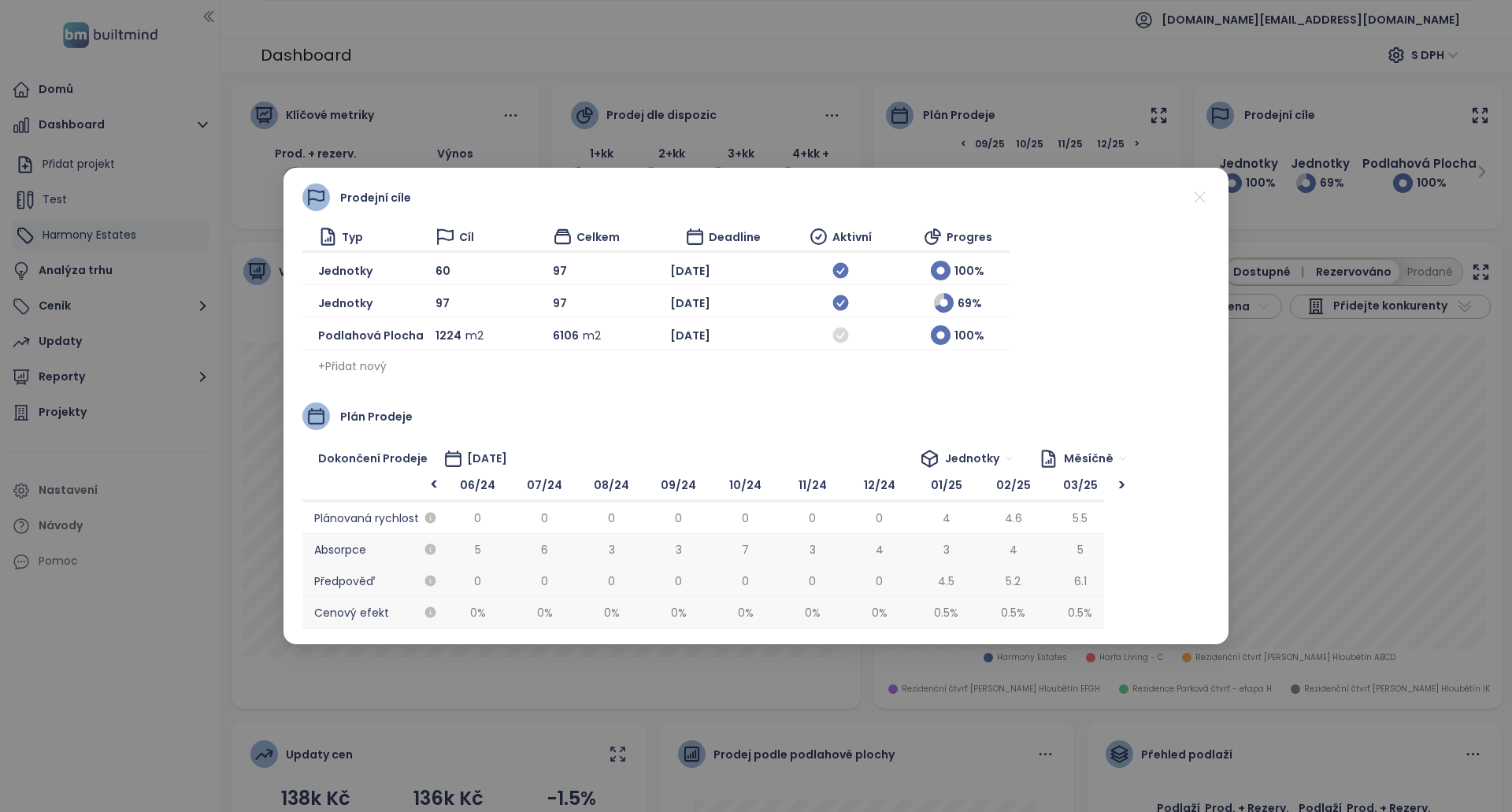
scroll to position [0, 803]
click at [832, 301] on icon at bounding box center [840, 303] width 15 height 15
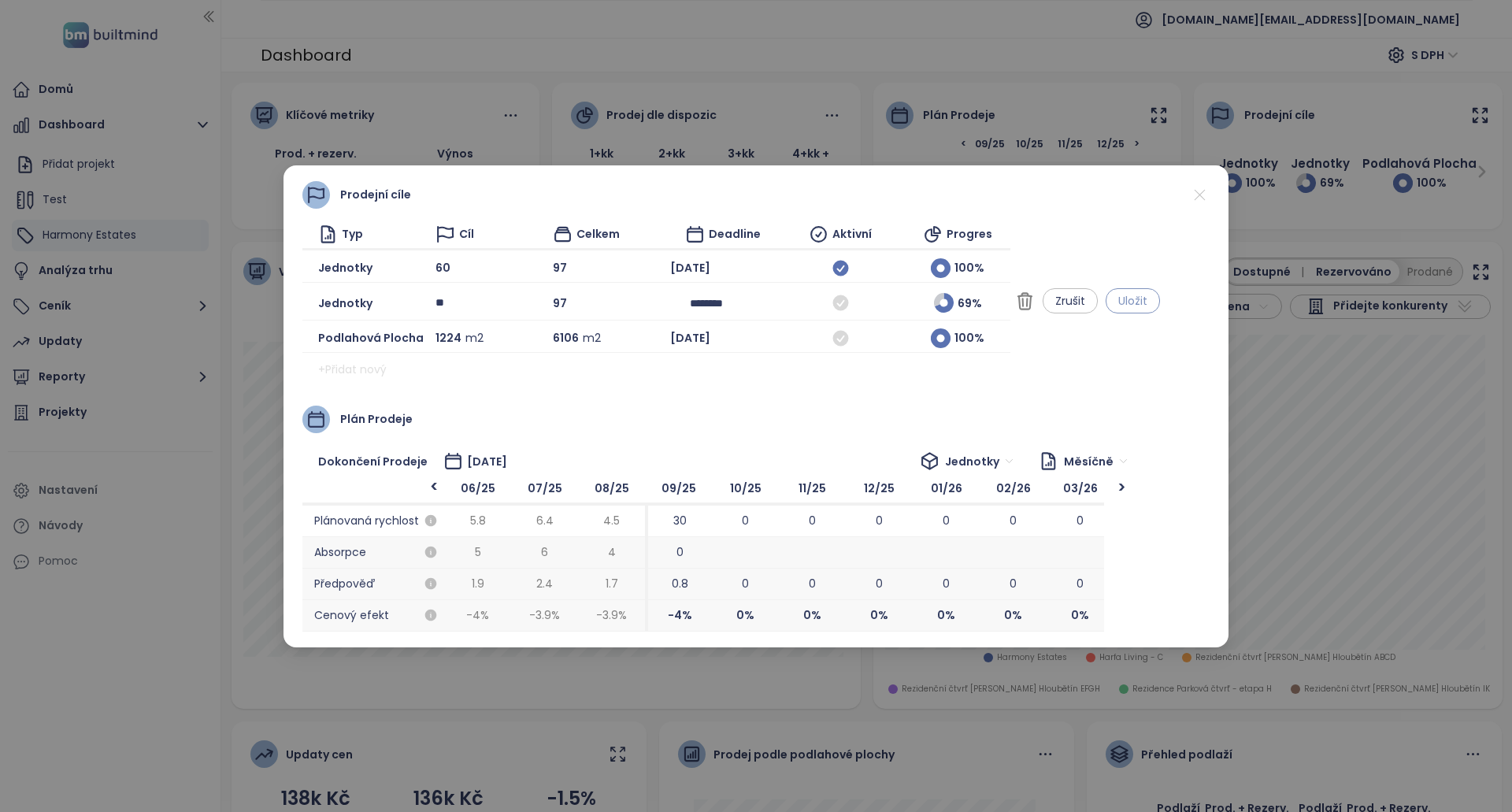
click at [1147, 304] on span "Uložit" at bounding box center [1133, 300] width 29 height 17
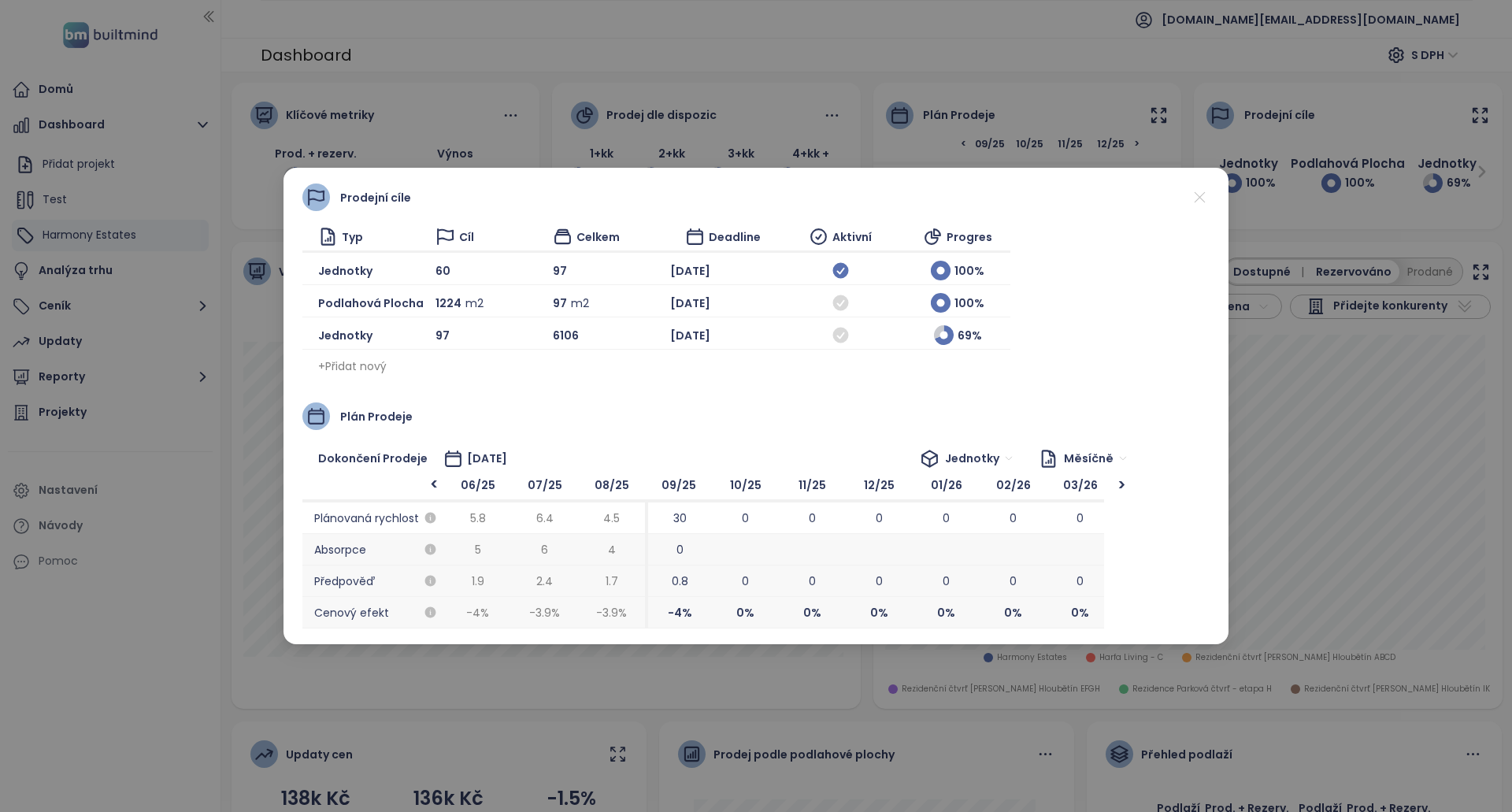
click at [1192, 195] on icon at bounding box center [1200, 197] width 19 height 19
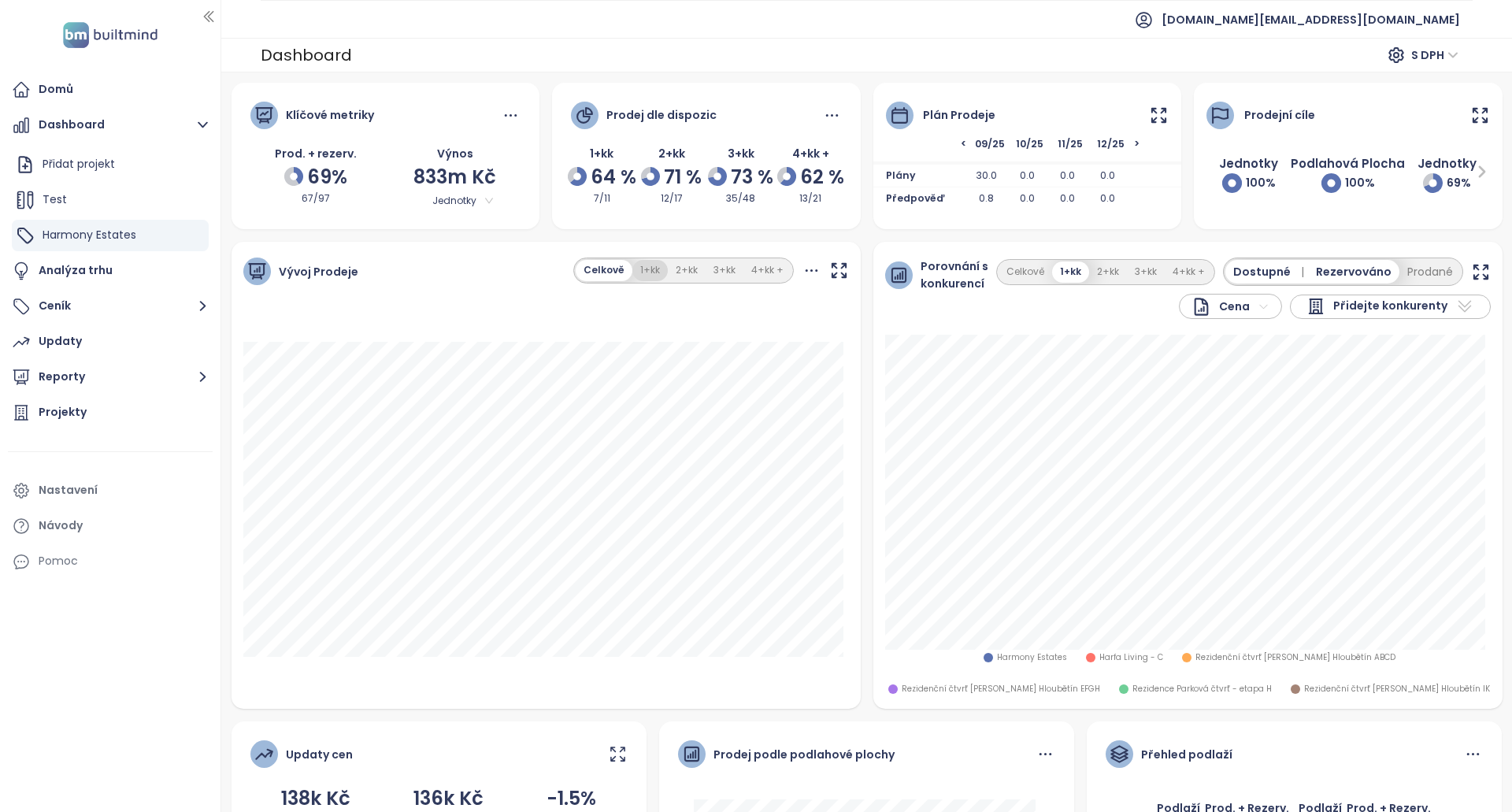
click at [633, 269] on button "1+kk" at bounding box center [651, 270] width 36 height 21
click at [605, 274] on button "Celkově" at bounding box center [604, 270] width 54 height 21
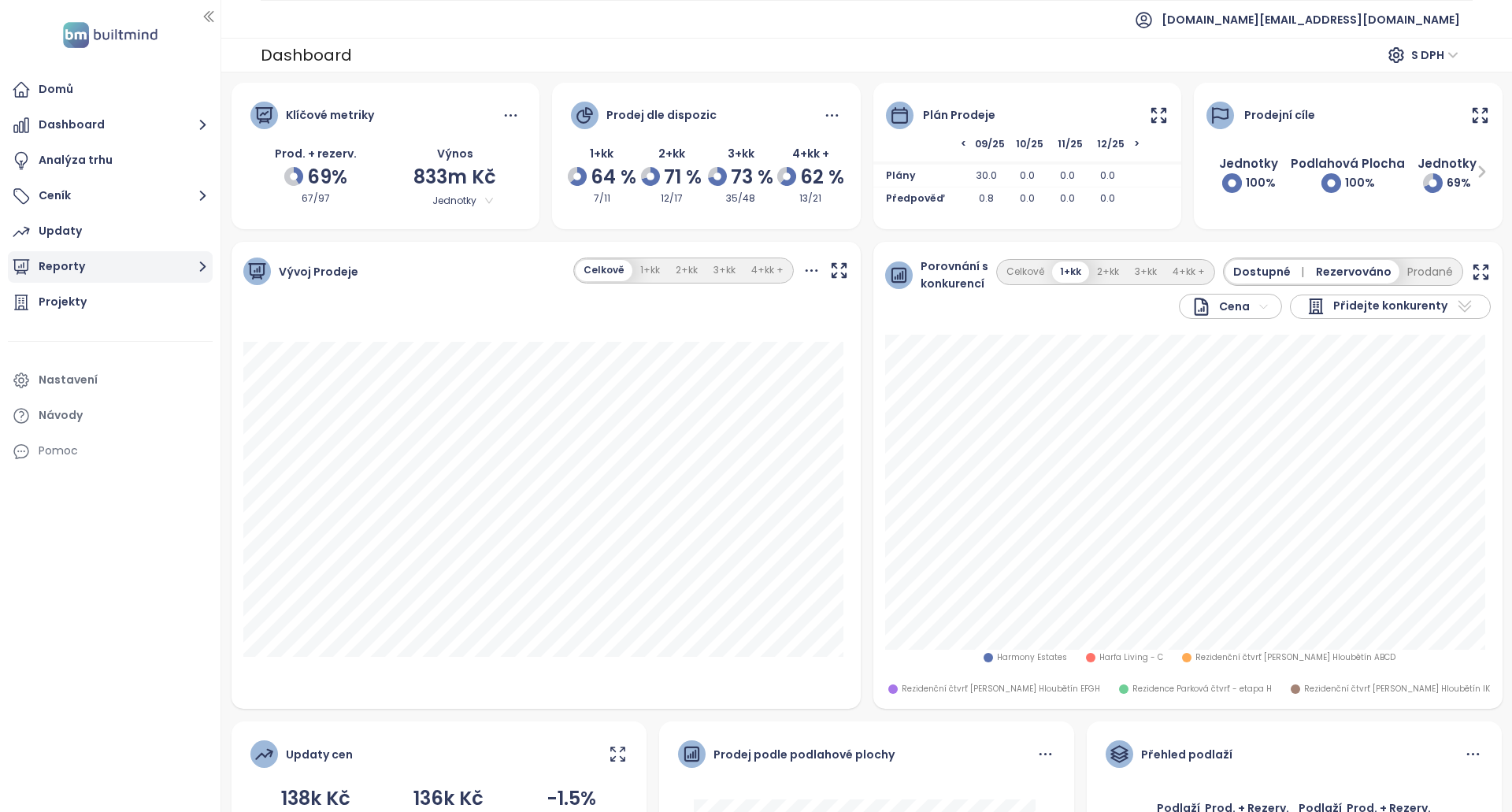
click at [49, 265] on button "Reporty" at bounding box center [110, 267] width 204 height 32
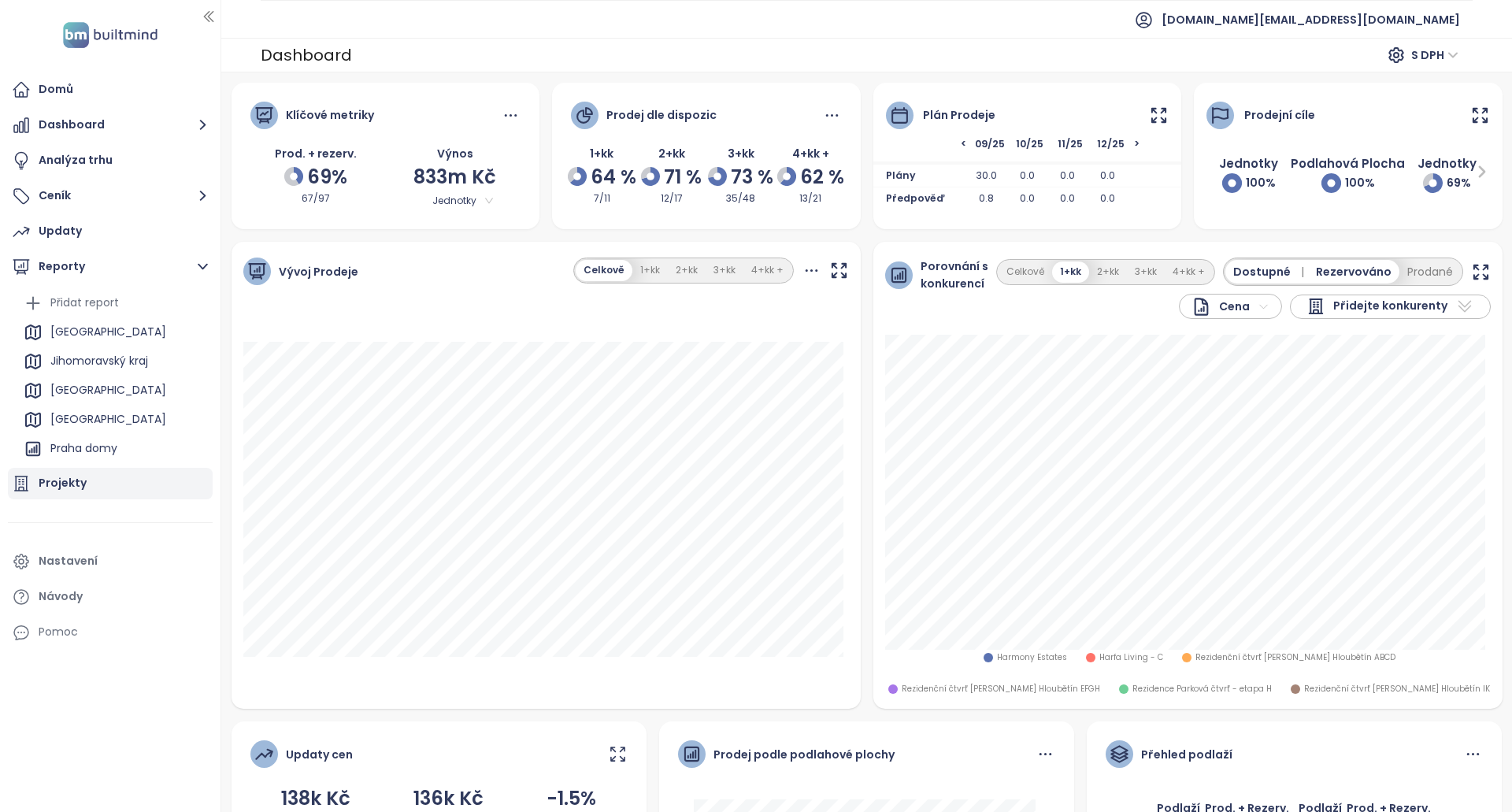
click at [77, 338] on div "[GEOGRAPHIC_DATA]" at bounding box center [108, 332] width 116 height 19
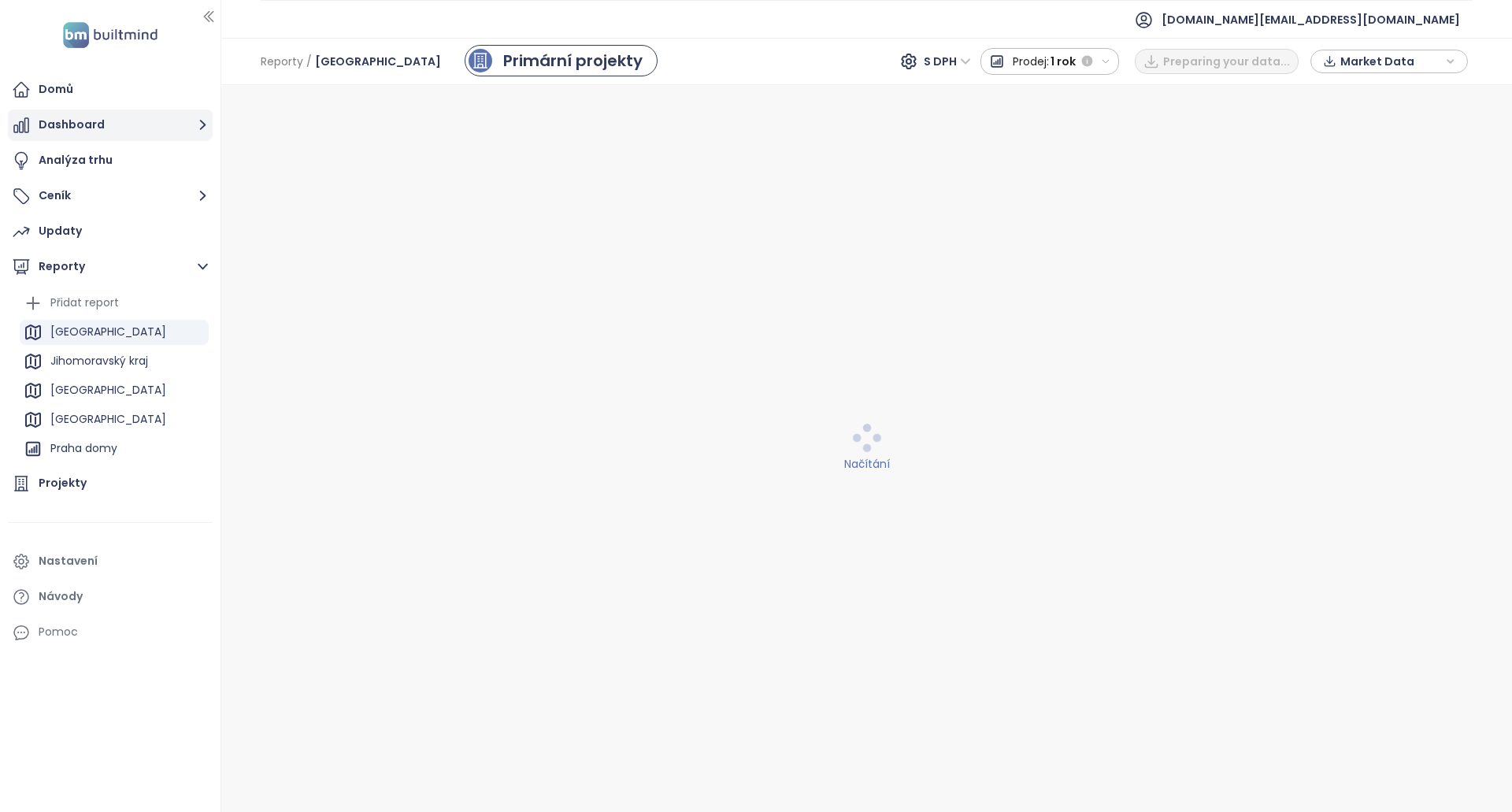
click at [89, 131] on button "Dashboard" at bounding box center [110, 125] width 204 height 32
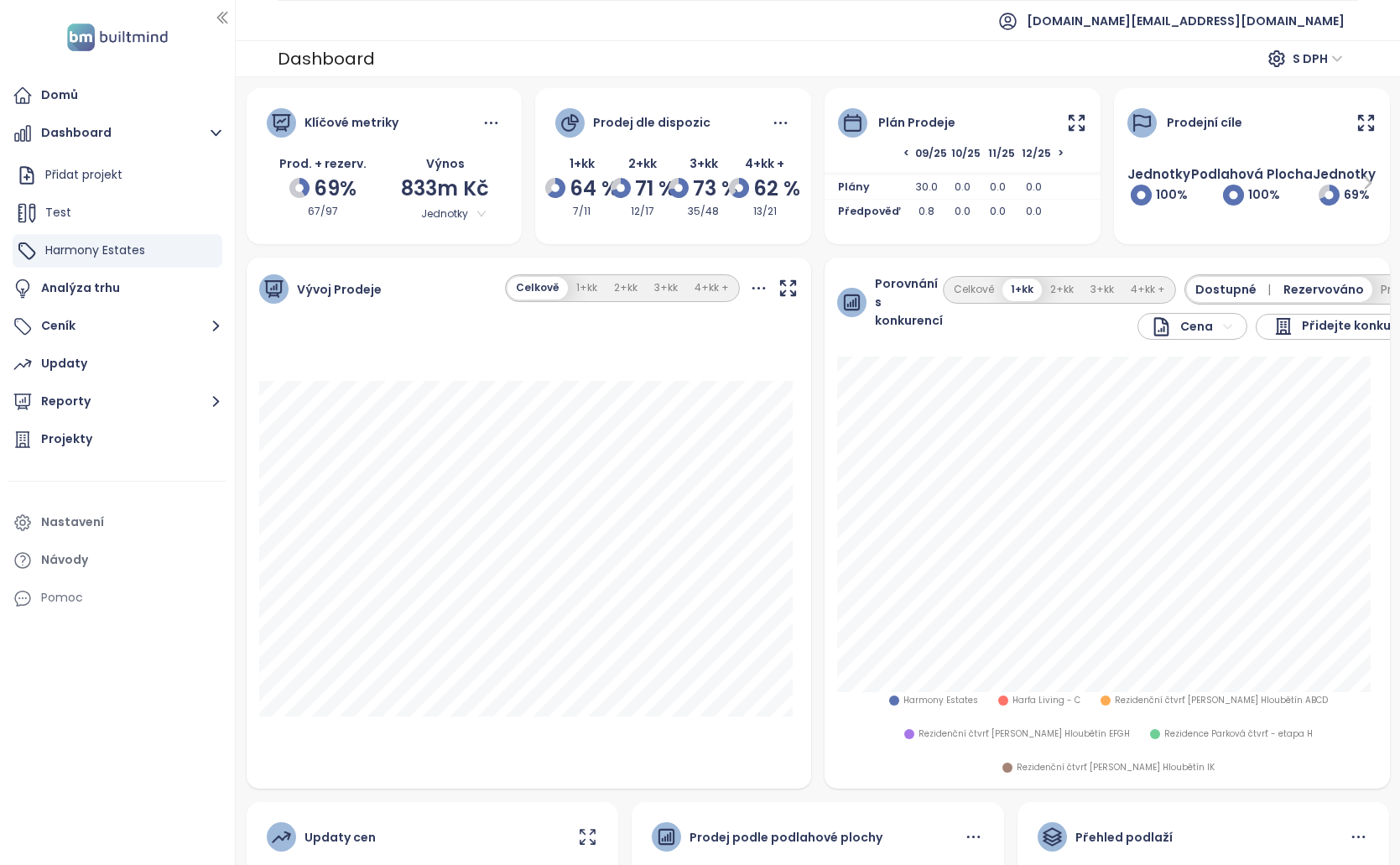
click at [1061, 133] on div "Plán prodeje" at bounding box center [962, 112] width 276 height 49
click at [1066, 129] on icon at bounding box center [1077, 123] width 21 height 21
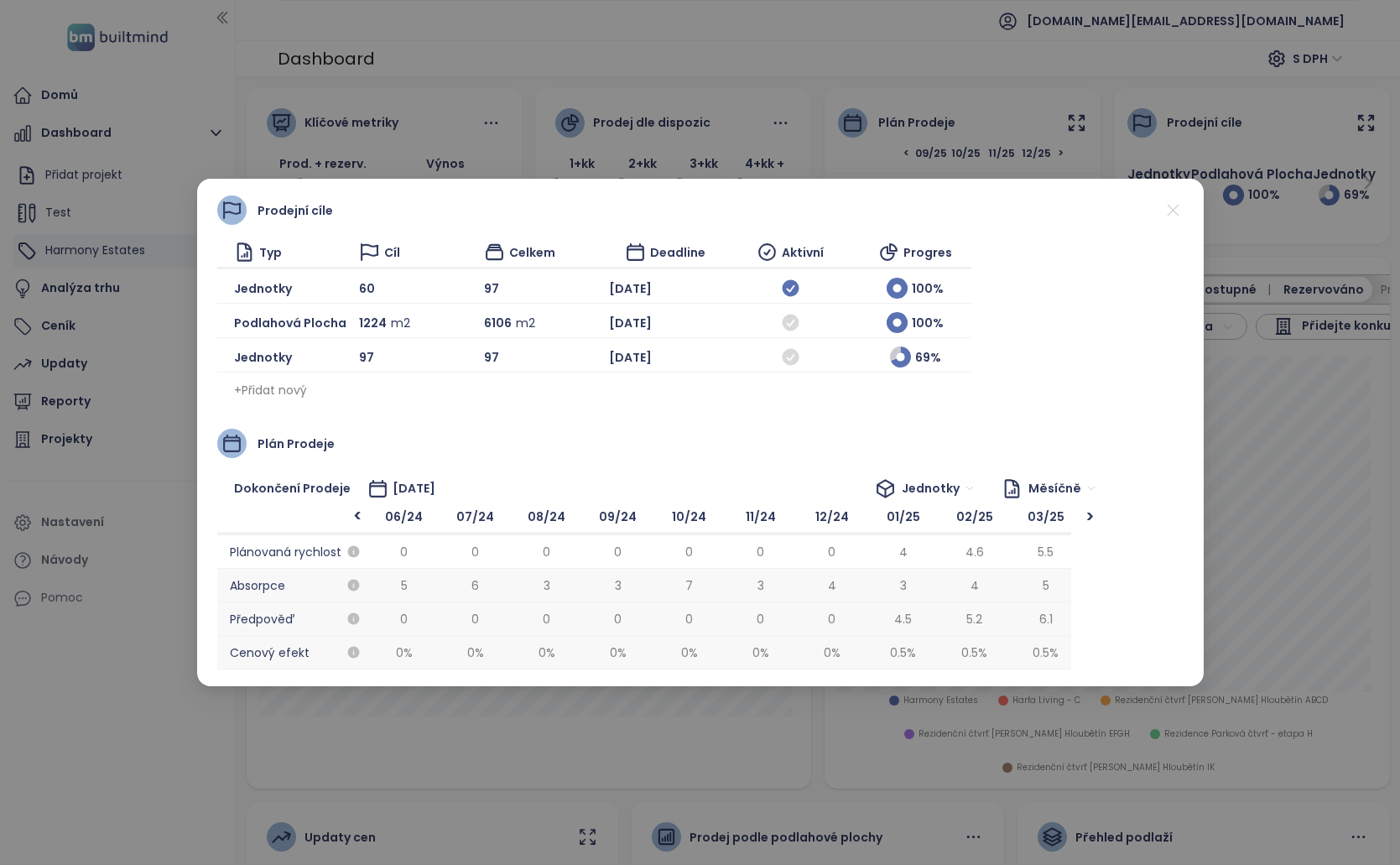
scroll to position [0, 856]
click at [780, 366] on icon at bounding box center [790, 357] width 21 height 21
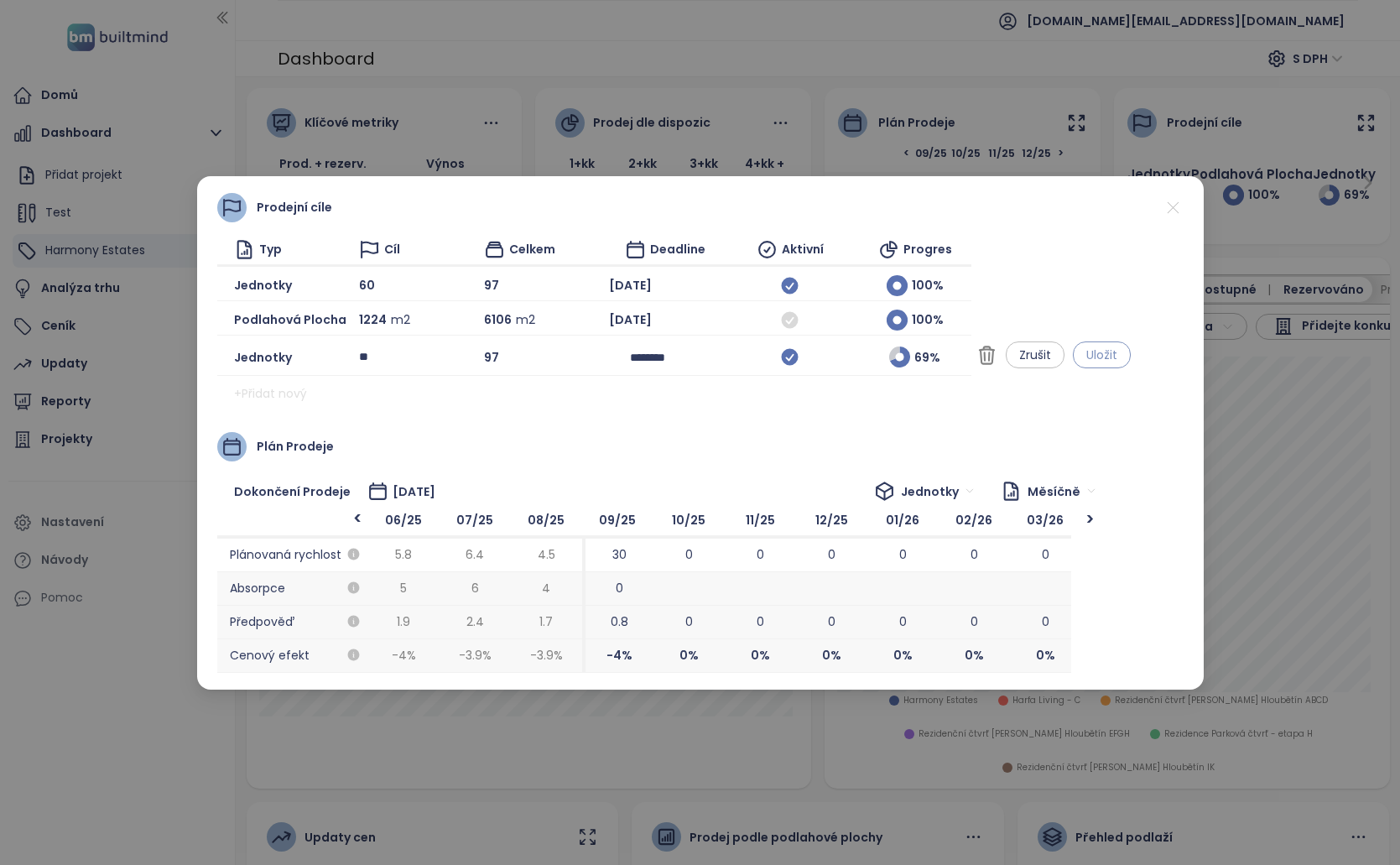
click at [1117, 354] on span "Uložit" at bounding box center [1102, 354] width 31 height 18
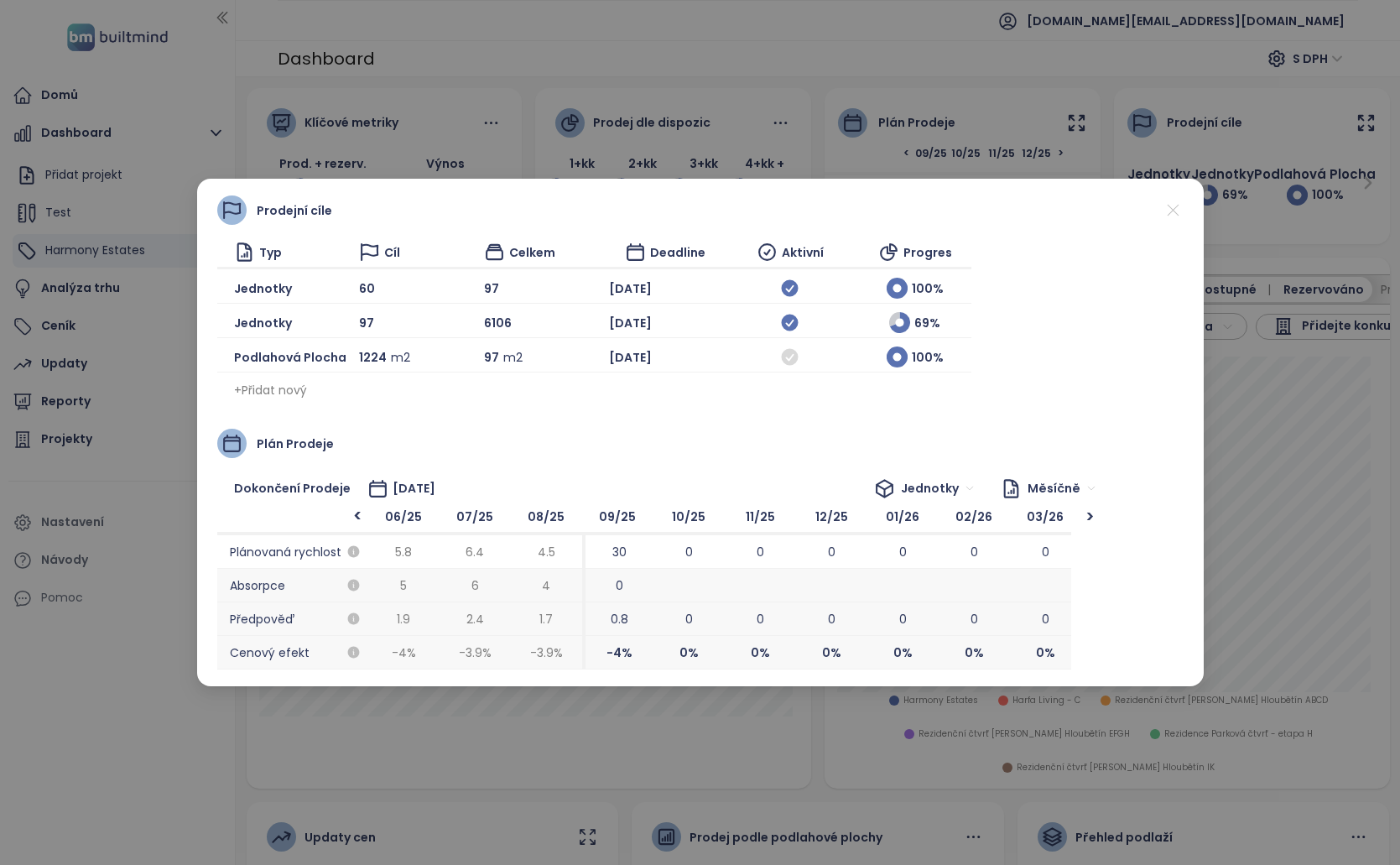
click at [1169, 202] on icon at bounding box center [1174, 210] width 21 height 21
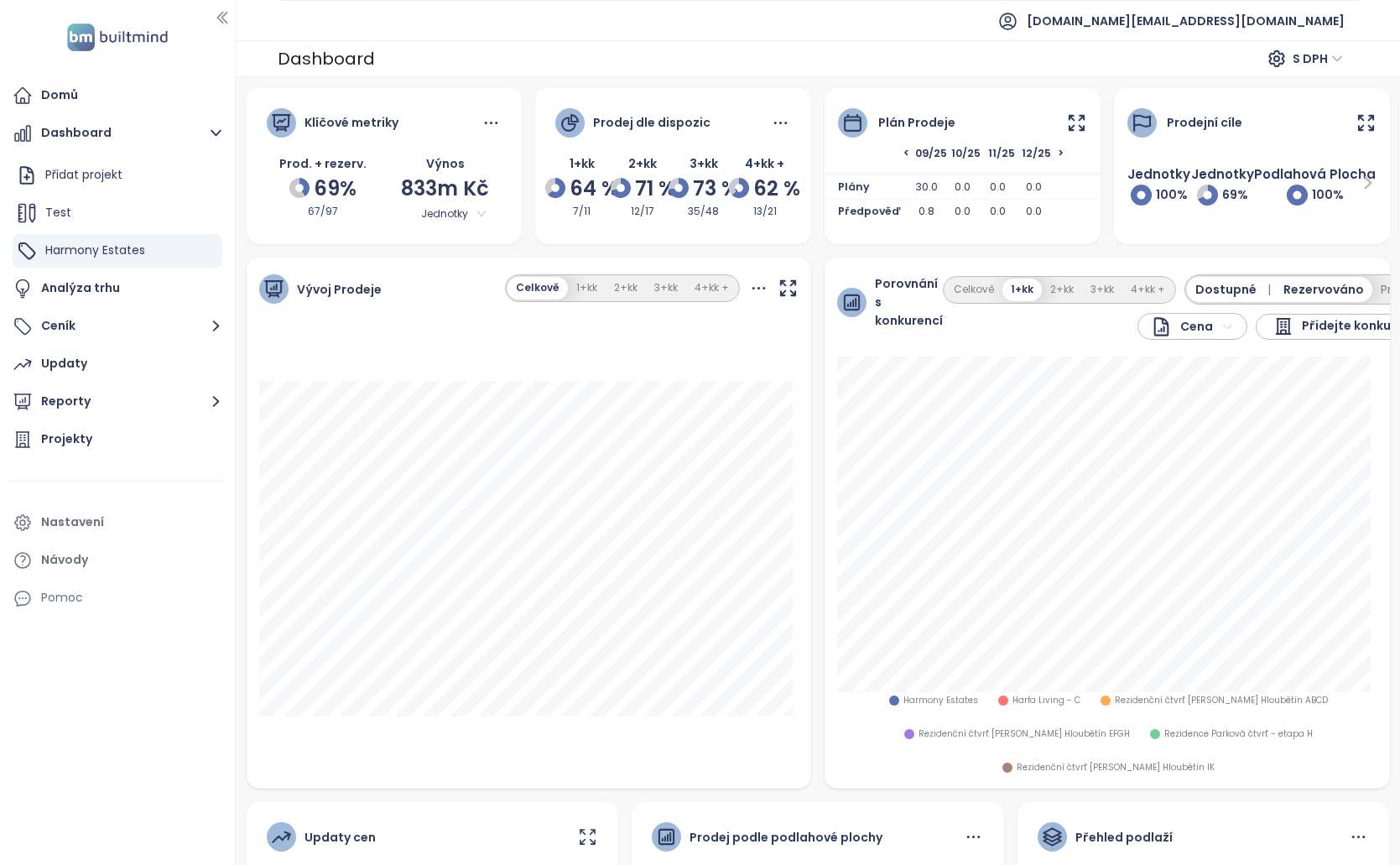
click at [582, 265] on div "Vývoj Prodeje Celkově 1+kk 2+kk 3+kk 4+kk +" at bounding box center [529, 289] width 565 height 63
click at [576, 276] on div "Celkově 1+kk 2+kk 3+kk 4+kk +" at bounding box center [622, 288] width 235 height 28
click at [572, 291] on button "1+kk" at bounding box center [587, 288] width 38 height 22
click at [522, 298] on button "Celkově" at bounding box center [538, 288] width 57 height 22
click at [1066, 124] on icon at bounding box center [1077, 123] width 21 height 21
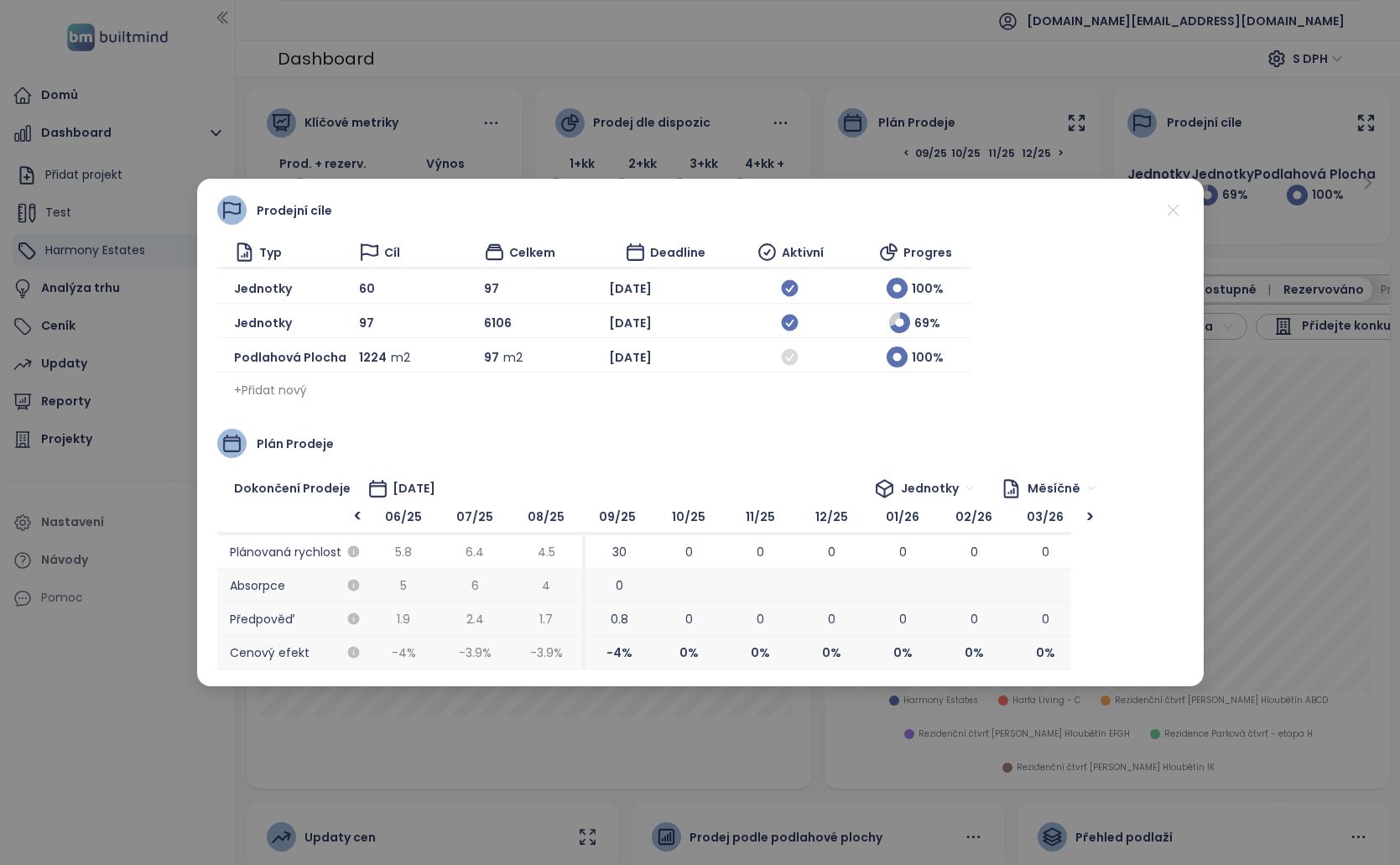
click at [1008, 143] on div "Prodejní cíle Typ Cíl Celkem Deadline Aktivní Progres Jednotky 60 97 Dec 2025 1…" at bounding box center [700, 432] width 1400 height 865
click at [778, 148] on div "Prodejní cíle Typ Cíl Celkem Deadline Aktivní Progres Jednotky 60 97 Dec 2025 1…" at bounding box center [700, 432] width 1400 height 865
click at [258, 390] on span "+ Přidat nový" at bounding box center [270, 390] width 73 height 18
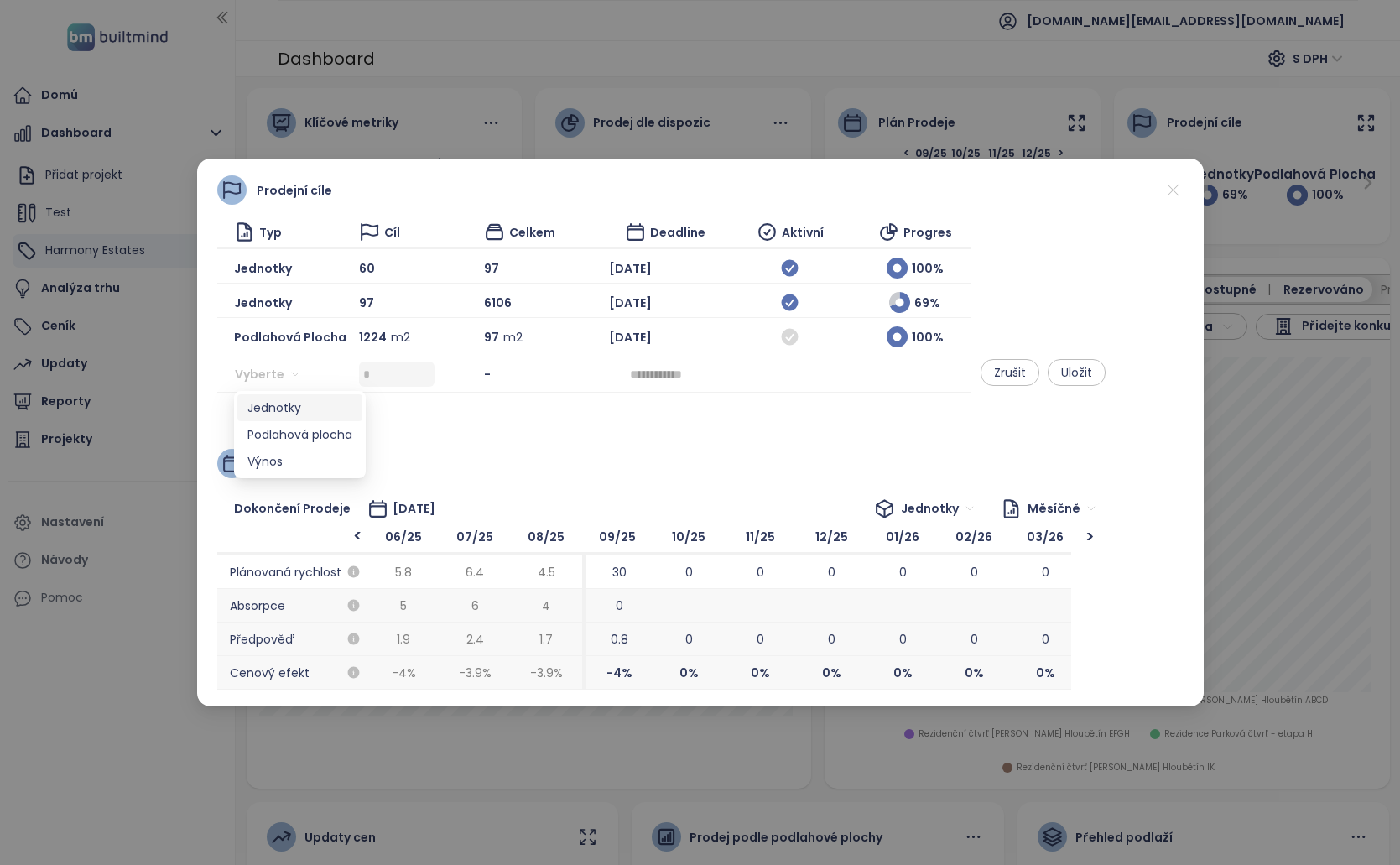
click at [296, 373] on input "search" at bounding box center [271, 373] width 56 height 25
click at [342, 407] on div "Jednotky" at bounding box center [299, 407] width 105 height 18
click at [414, 374] on input at bounding box center [398, 373] width 72 height 25
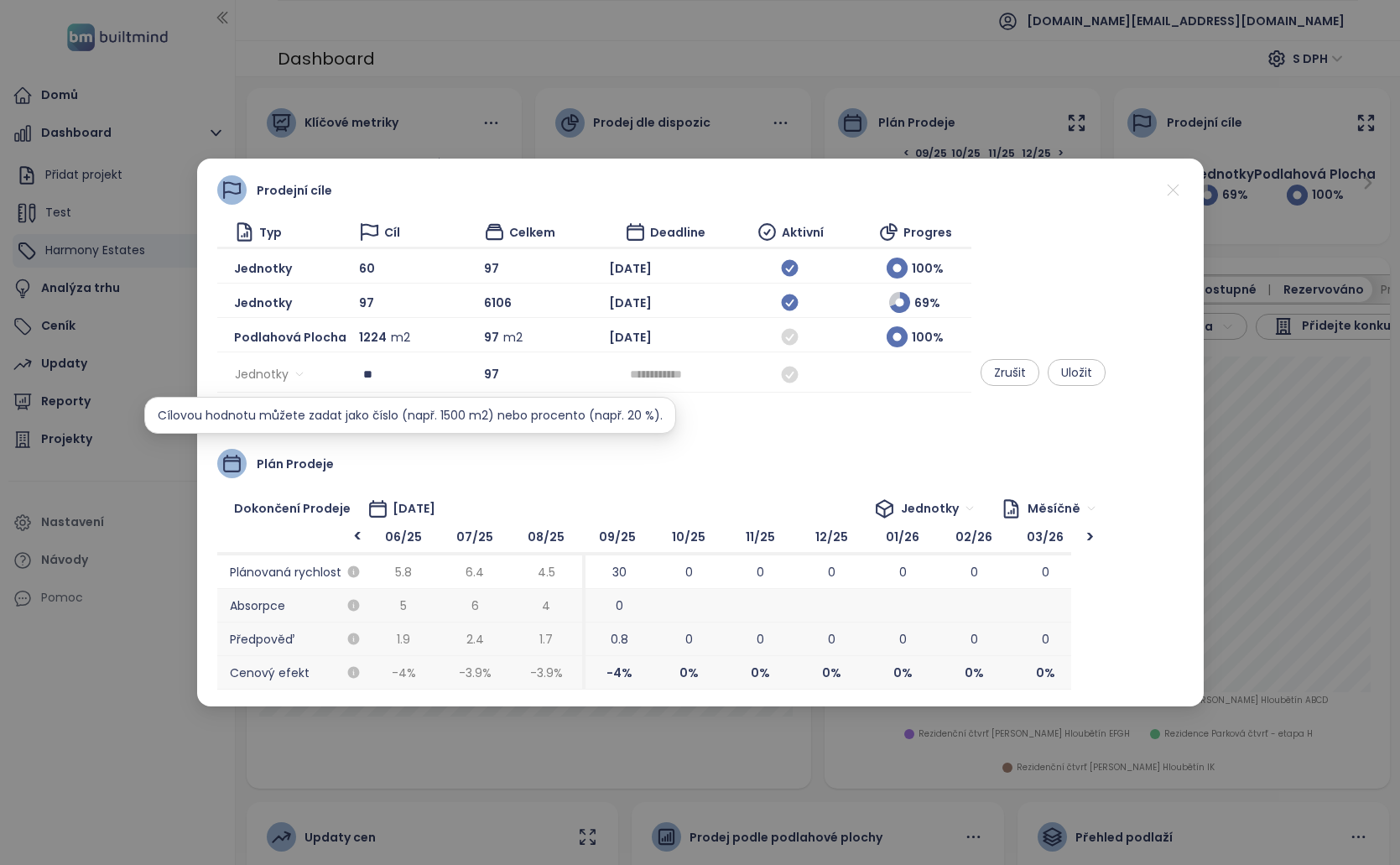
type input "**"
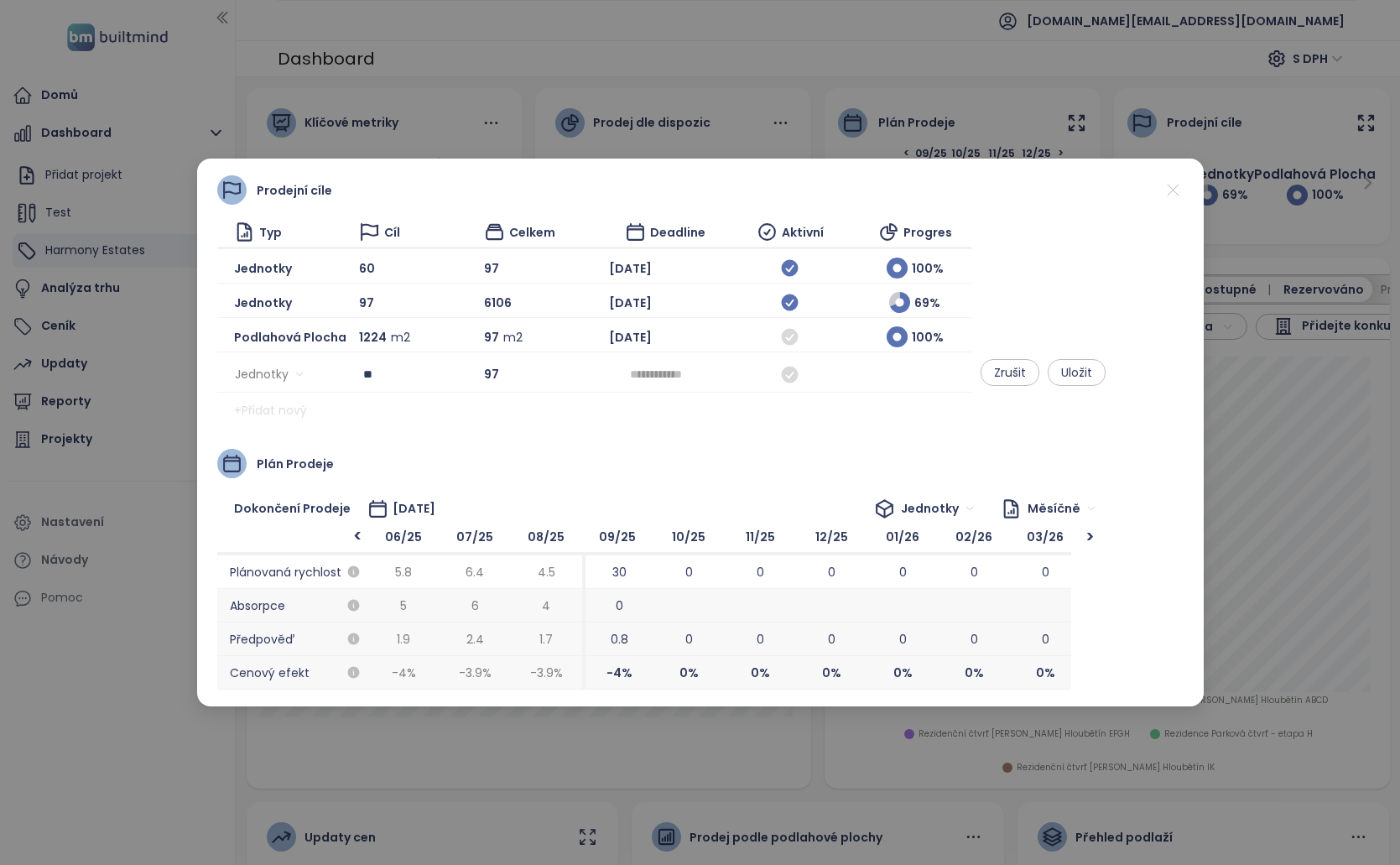
click at [686, 447] on div "Prodejní cíle Typ Cíl Celkem Deadline Aktivní Progres Jednotky 60 97 Dec 2025 1…" at bounding box center [700, 432] width 966 height 514
click at [674, 376] on input at bounding box center [665, 373] width 71 height 18
click at [667, 617] on div "Oct" at bounding box center [678, 619] width 50 height 20
type input "********"
click at [410, 378] on input "**" at bounding box center [398, 373] width 72 height 25
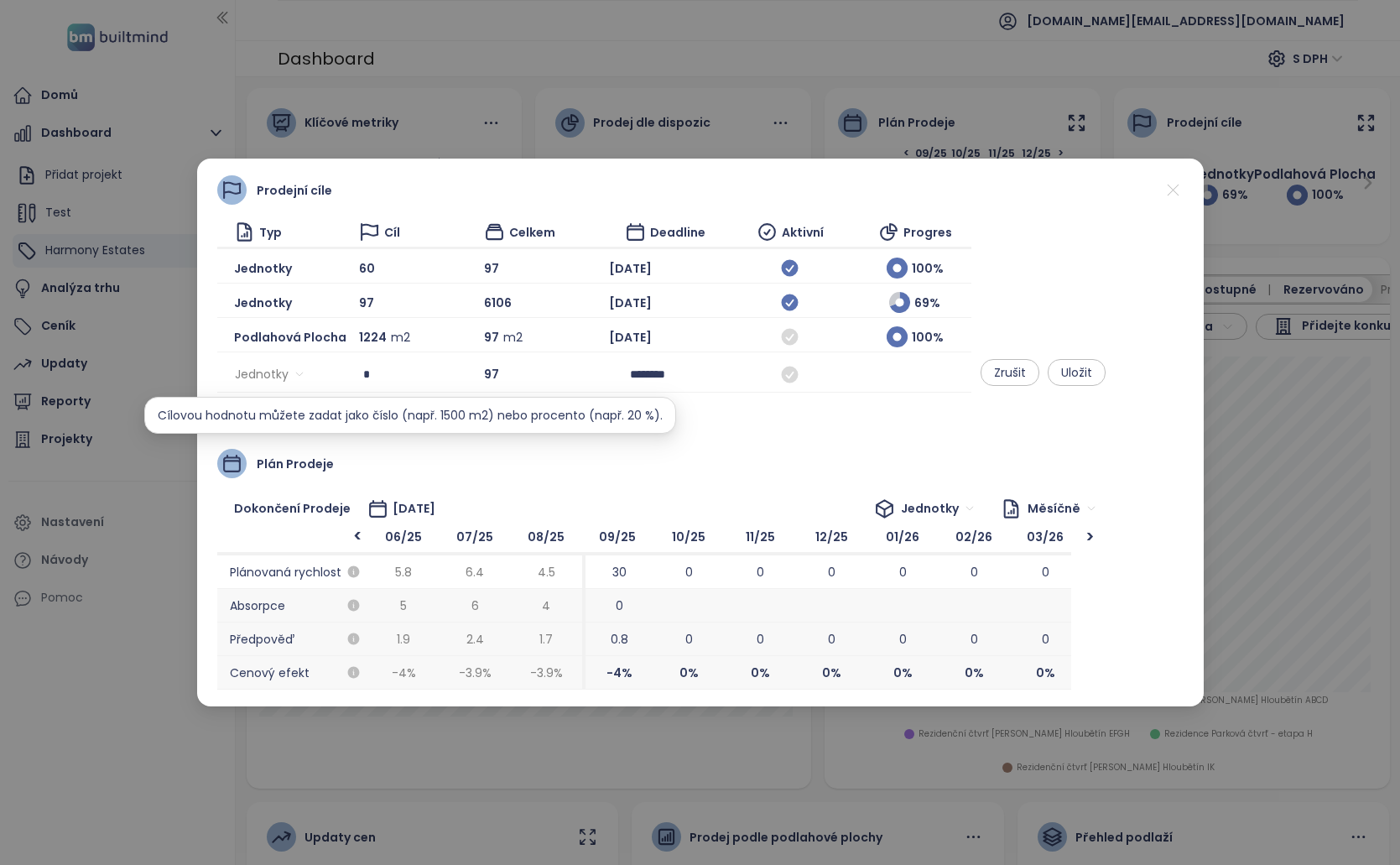
type input "*"
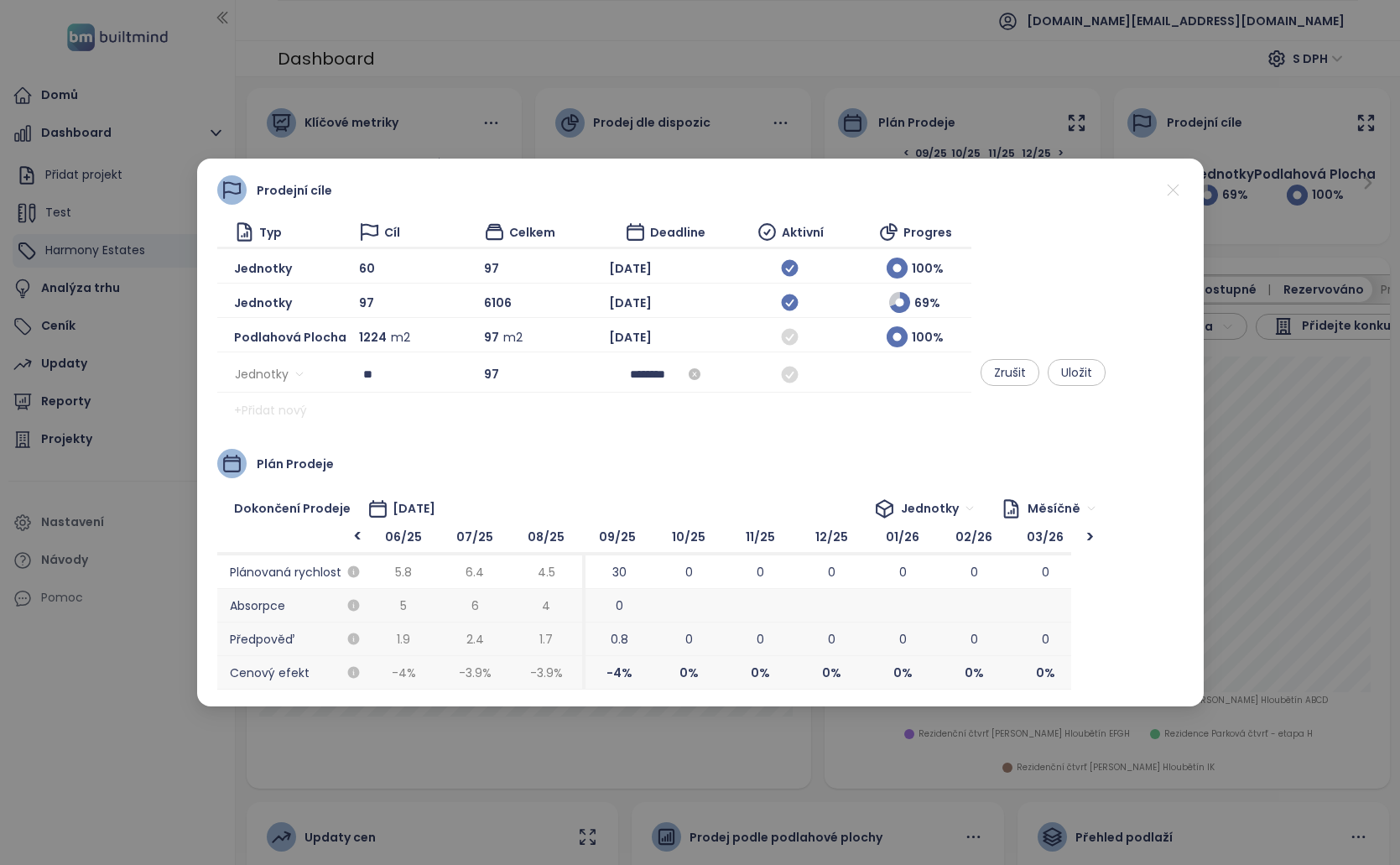
type input "**"
click at [660, 370] on input "********" at bounding box center [665, 373] width 71 height 18
click at [857, 416] on button "button" at bounding box center [858, 407] width 18 height 34
click at [688, 458] on div "Jan" at bounding box center [678, 453] width 50 height 20
type input "********"
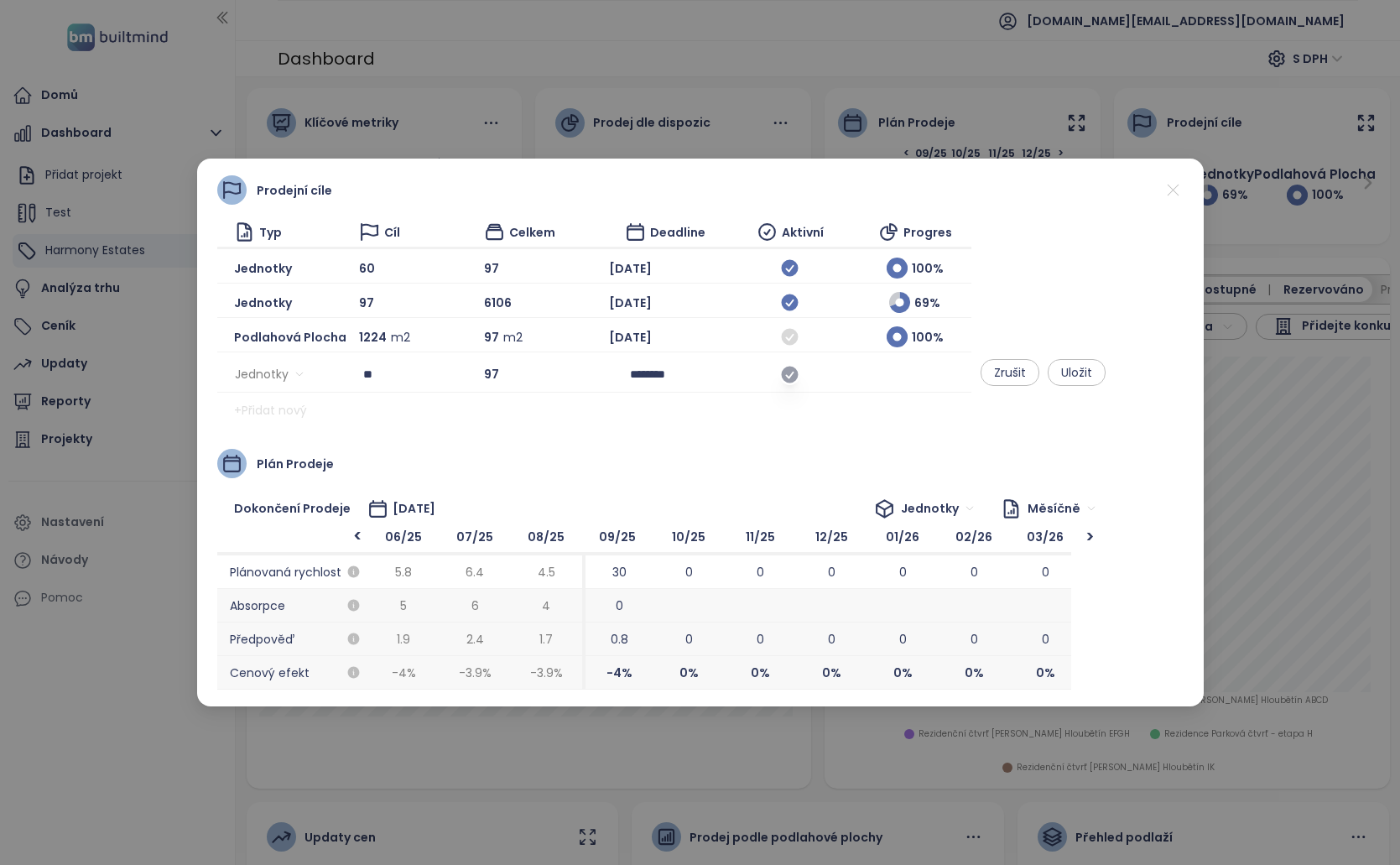
click at [799, 374] on icon at bounding box center [790, 373] width 16 height 16
click at [1092, 374] on span "Uložit" at bounding box center [1077, 372] width 31 height 18
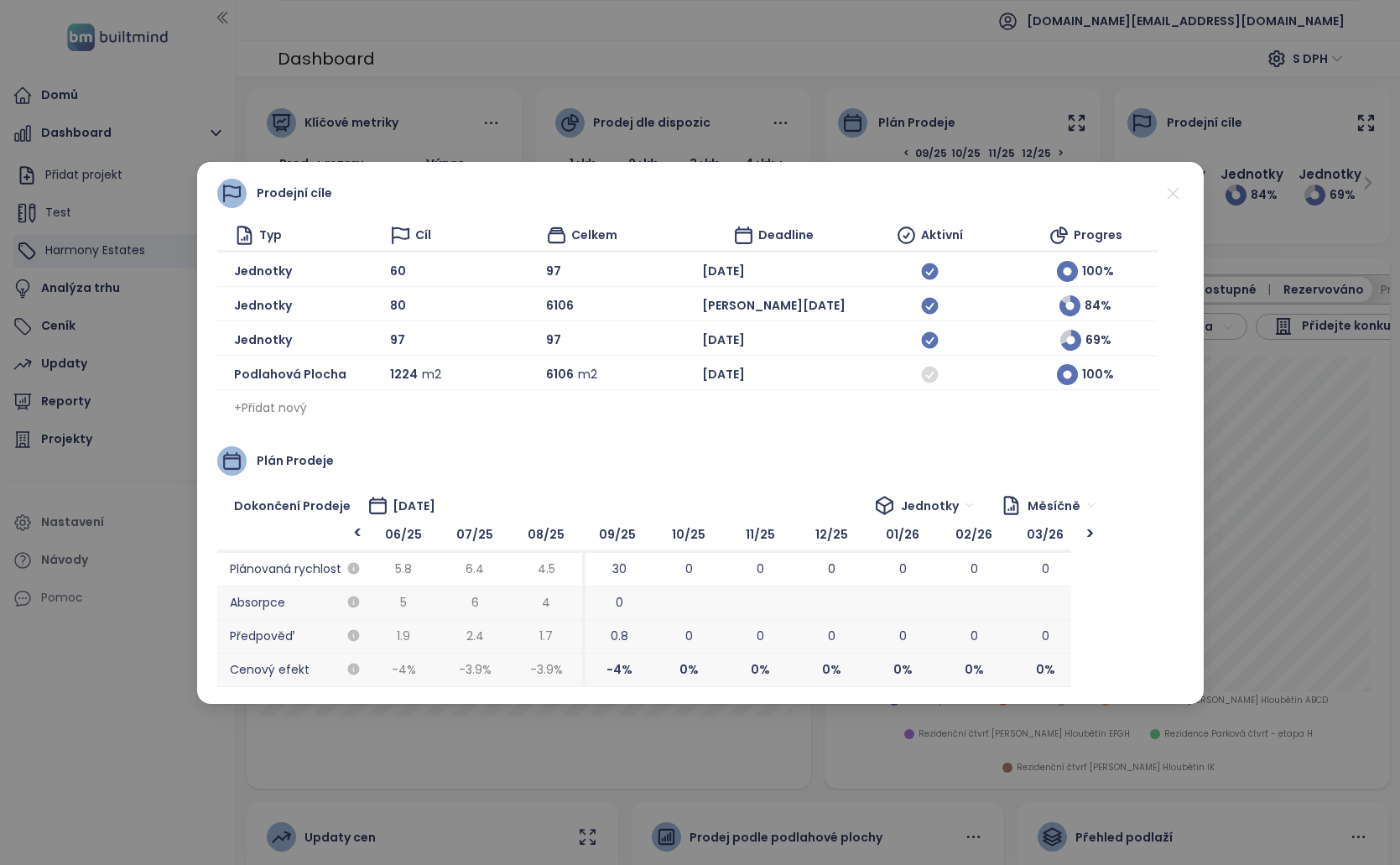
click at [957, 503] on span "Jednotky" at bounding box center [938, 506] width 73 height 25
click at [962, 571] on div "Podlahová plocha" at bounding box center [966, 566] width 105 height 18
click at [946, 513] on span "Podlahová plocha" at bounding box center [910, 506] width 129 height 25
click at [933, 596] on div "Výnos" at bounding box center [918, 593] width 113 height 18
click at [924, 506] on div "Výnos" at bounding box center [949, 506] width 70 height 27
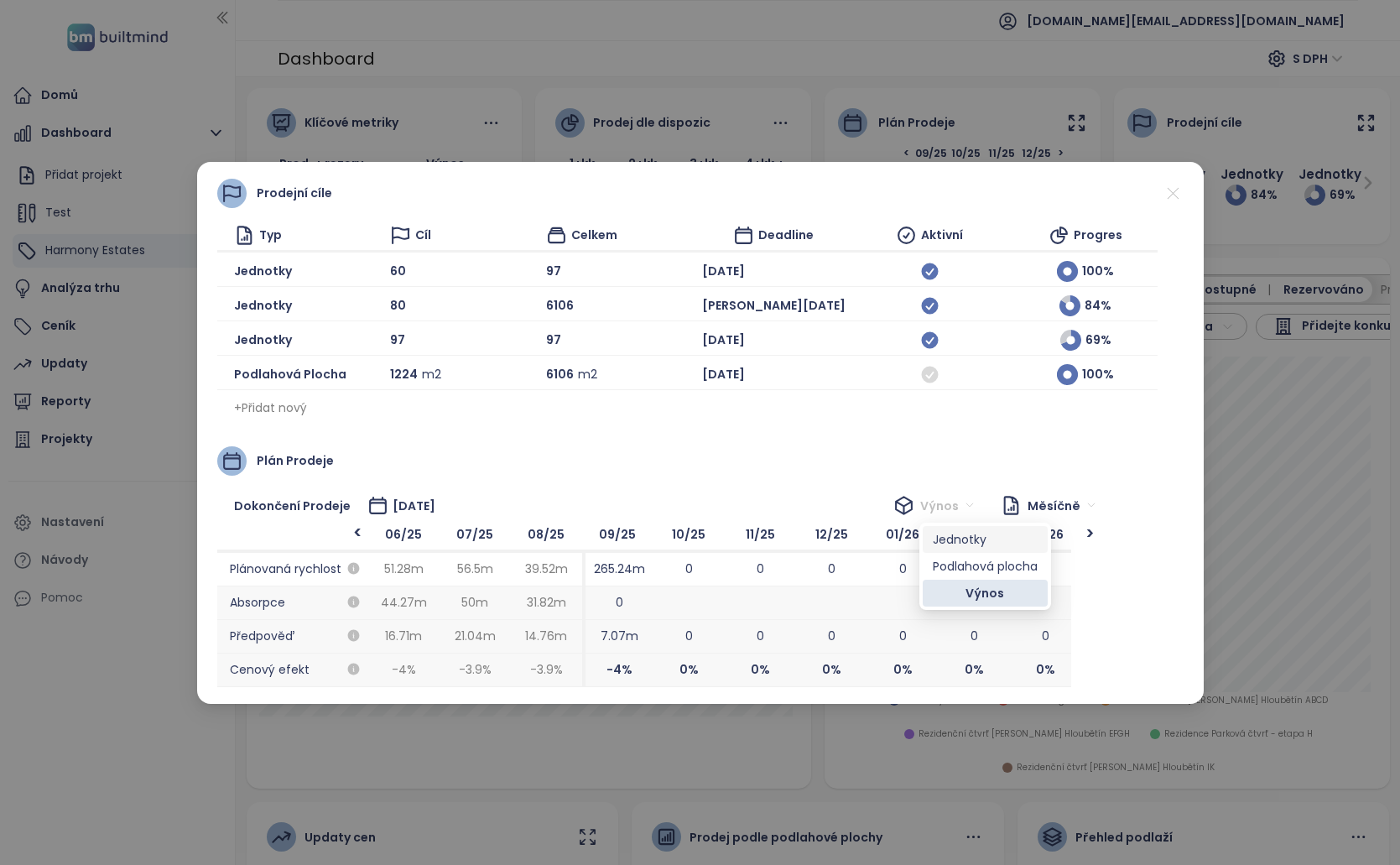
click at [955, 548] on div "Jednotky" at bounding box center [985, 539] width 105 height 18
click at [1178, 188] on icon at bounding box center [1174, 194] width 21 height 21
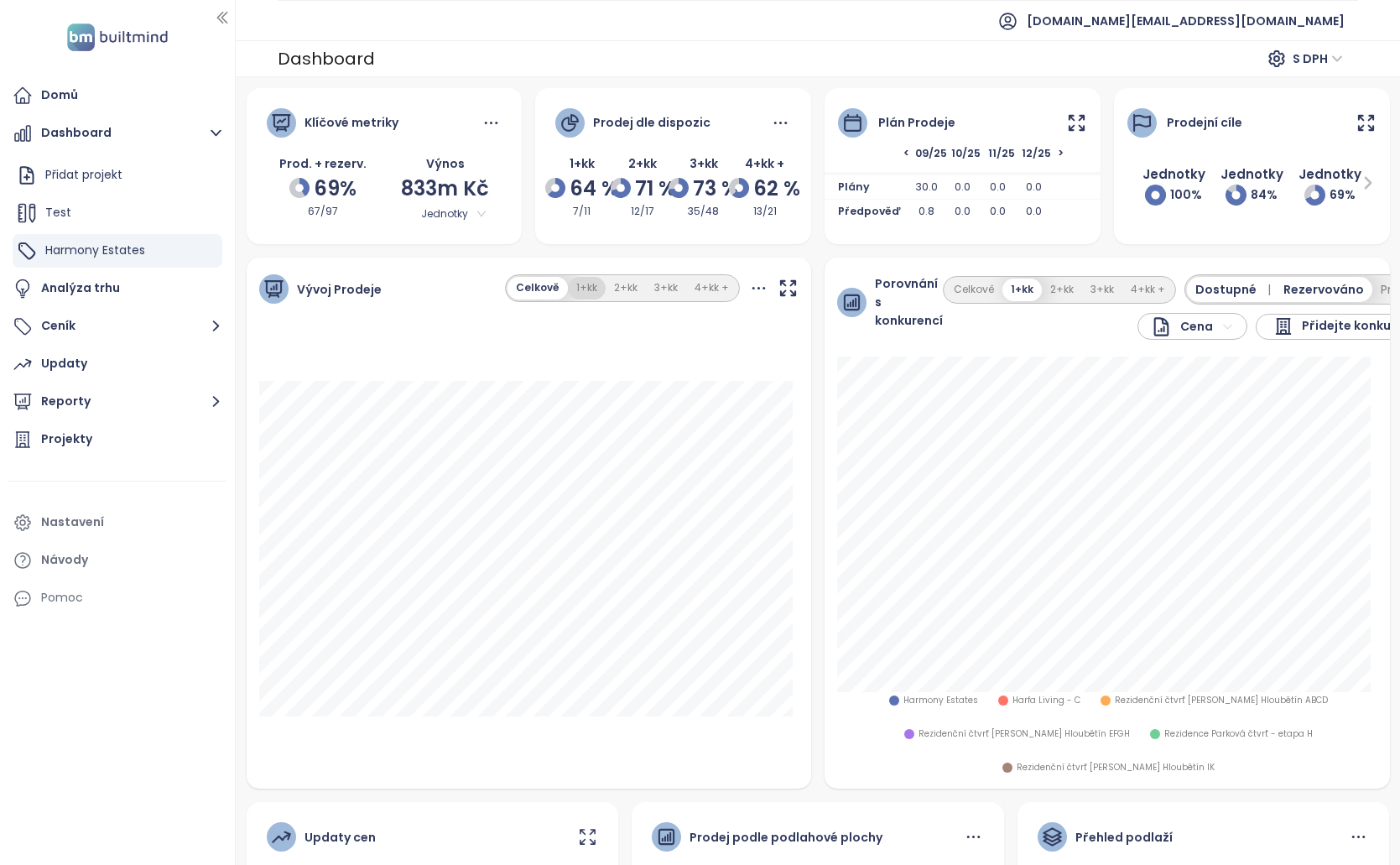
click at [591, 297] on button "1+kk" at bounding box center [587, 288] width 38 height 22
click at [532, 288] on button "Celkově" at bounding box center [538, 288] width 57 height 22
click at [1079, 120] on div "Plán prodeje" at bounding box center [962, 112] width 276 height 49
click at [1067, 124] on icon at bounding box center [1077, 123] width 21 height 21
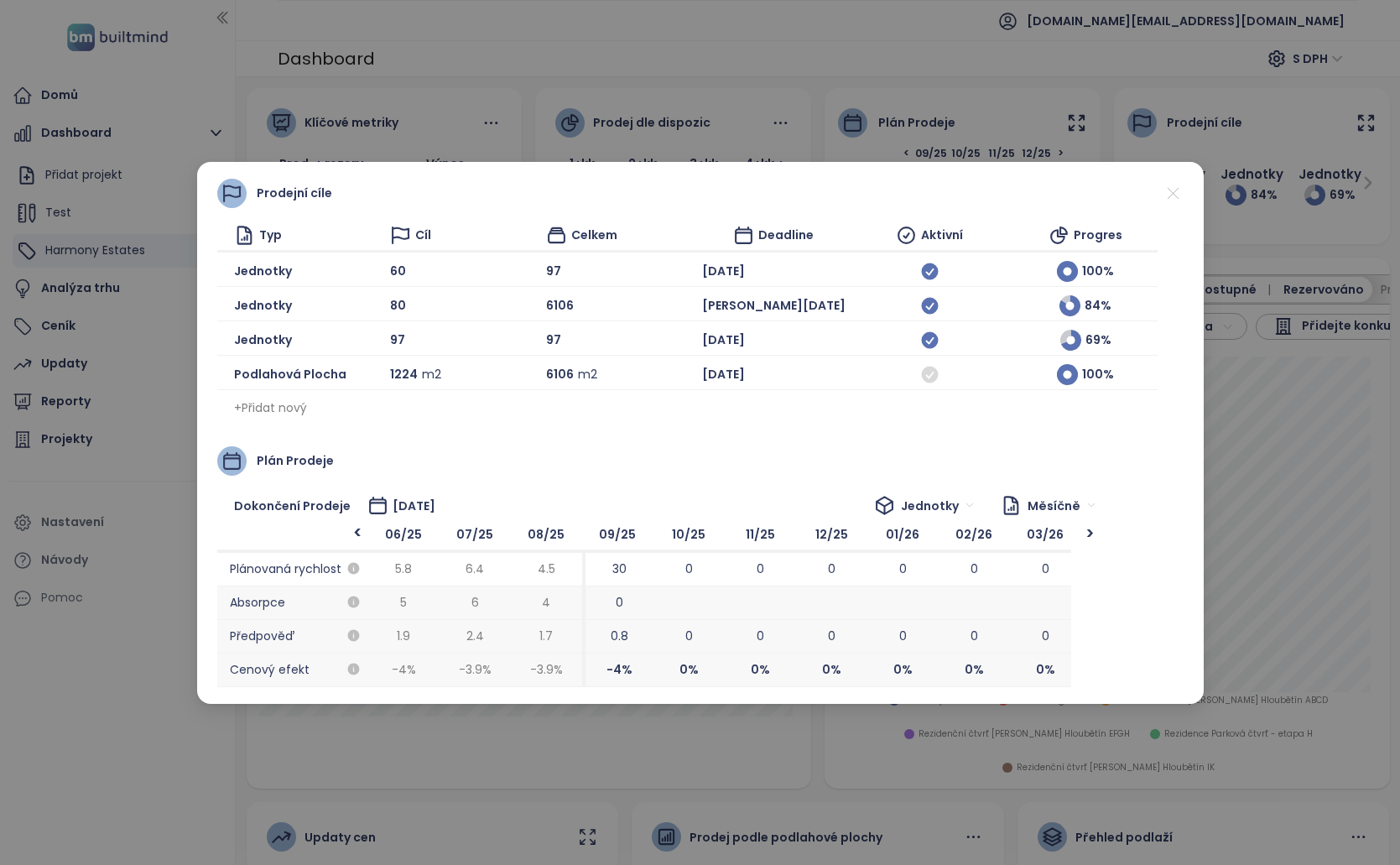
click at [1073, 73] on div "Prodejní cíle Typ Cíl Celkem Deadline Aktivní Progres Jednotky 60 97 Dec 2025 1…" at bounding box center [700, 432] width 1400 height 865
click at [1177, 193] on icon at bounding box center [1174, 194] width 21 height 21
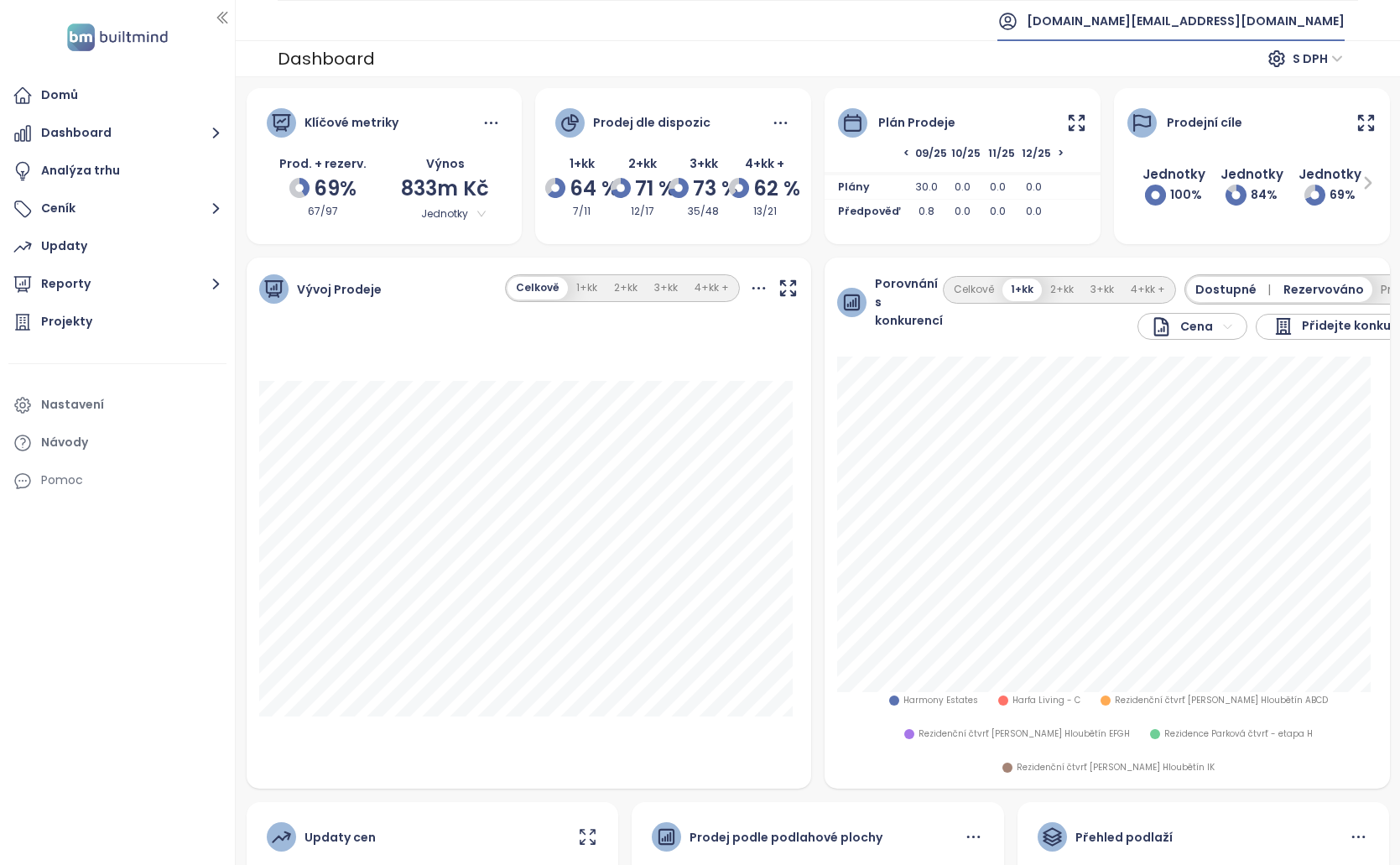
click at [1252, 29] on span "[DOMAIN_NAME][EMAIL_ADDRESS][DOMAIN_NAME]" at bounding box center [1186, 21] width 318 height 41
click at [1068, 121] on icon at bounding box center [1077, 123] width 21 height 21
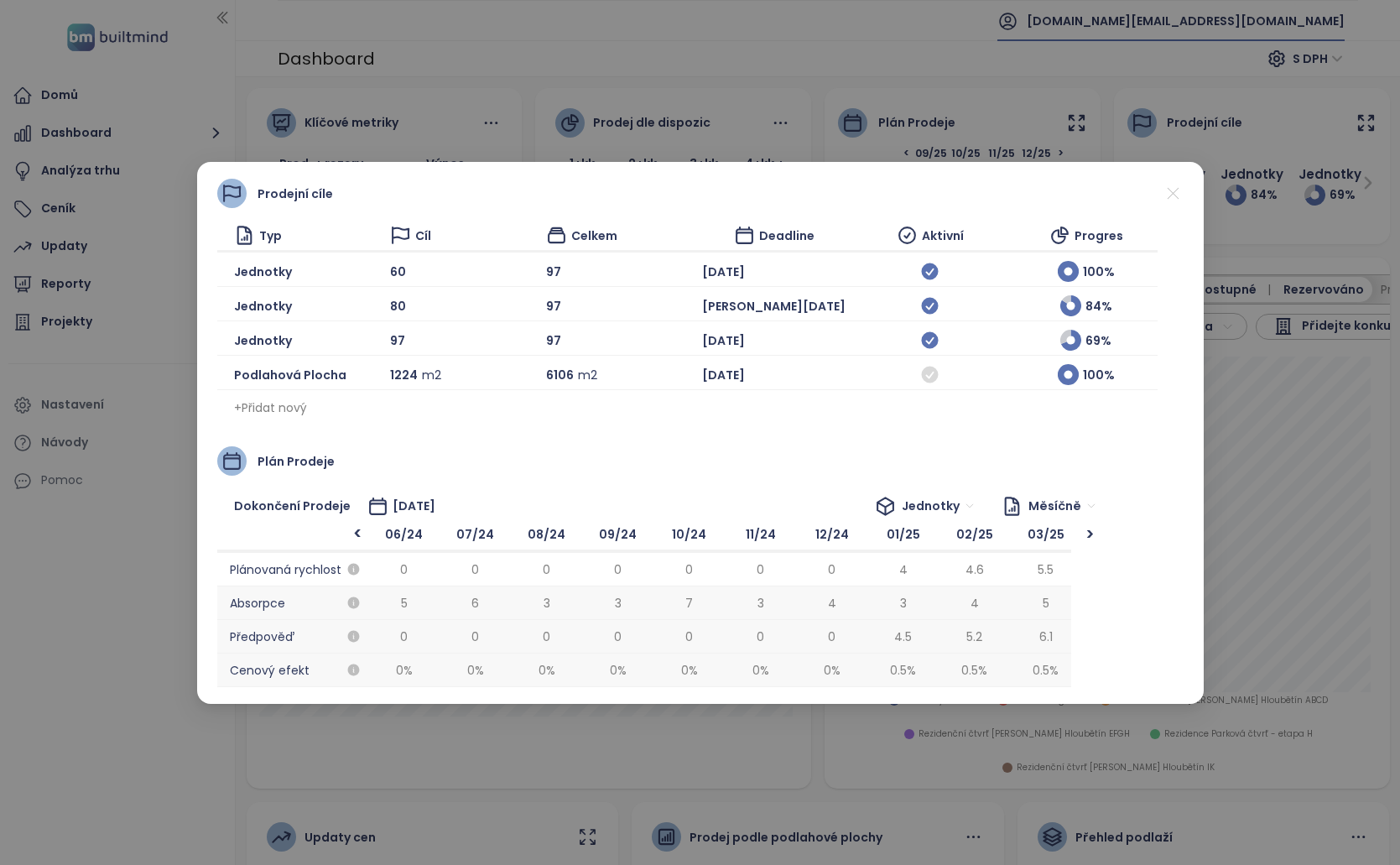
scroll to position [0, 856]
click at [570, 669] on span "-3.9 %" at bounding box center [546, 670] width 72 height 34
click at [622, 672] on span "-4 %" at bounding box center [618, 670] width 72 height 34
click at [354, 672] on icon "button" at bounding box center [353, 669] width 15 height 15
click at [1260, 506] on div "Prodejní cíle Typ Cíl Celkem Deadline Aktivní Progres Jednotky 60 97 [DATE] 100…" at bounding box center [700, 432] width 1400 height 865
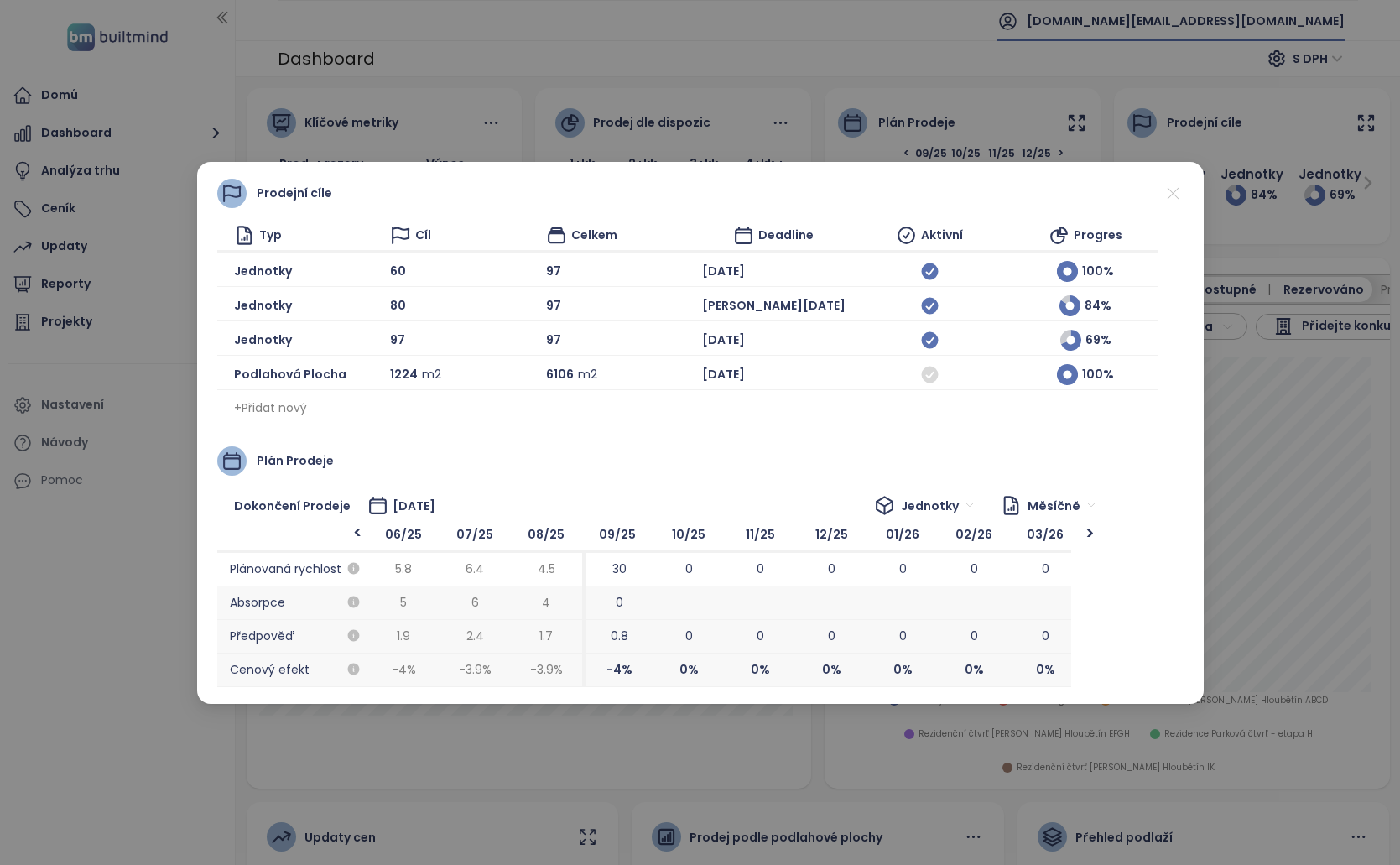
click at [1179, 189] on icon at bounding box center [1174, 194] width 21 height 21
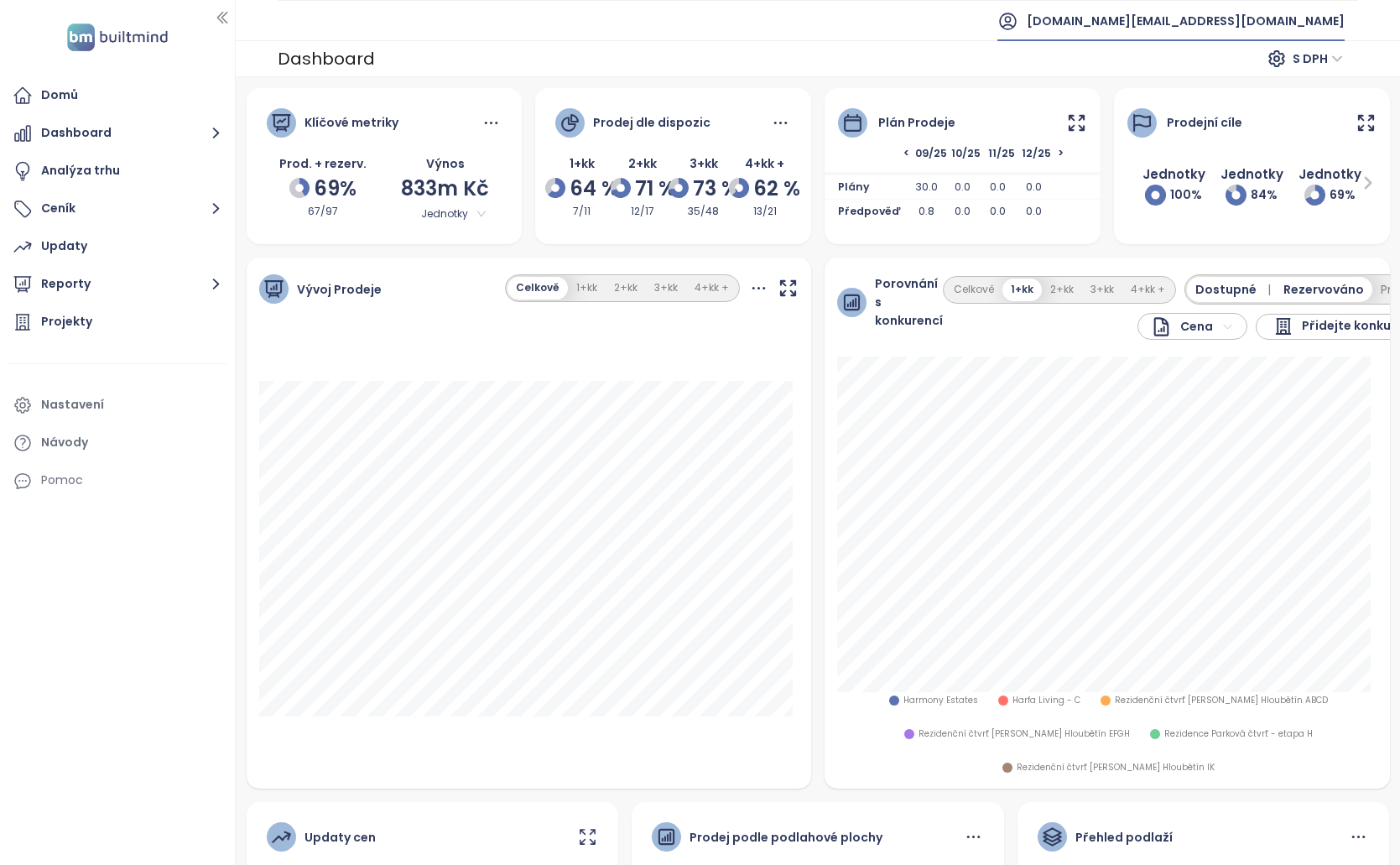
click at [1077, 121] on icon at bounding box center [1077, 123] width 21 height 21
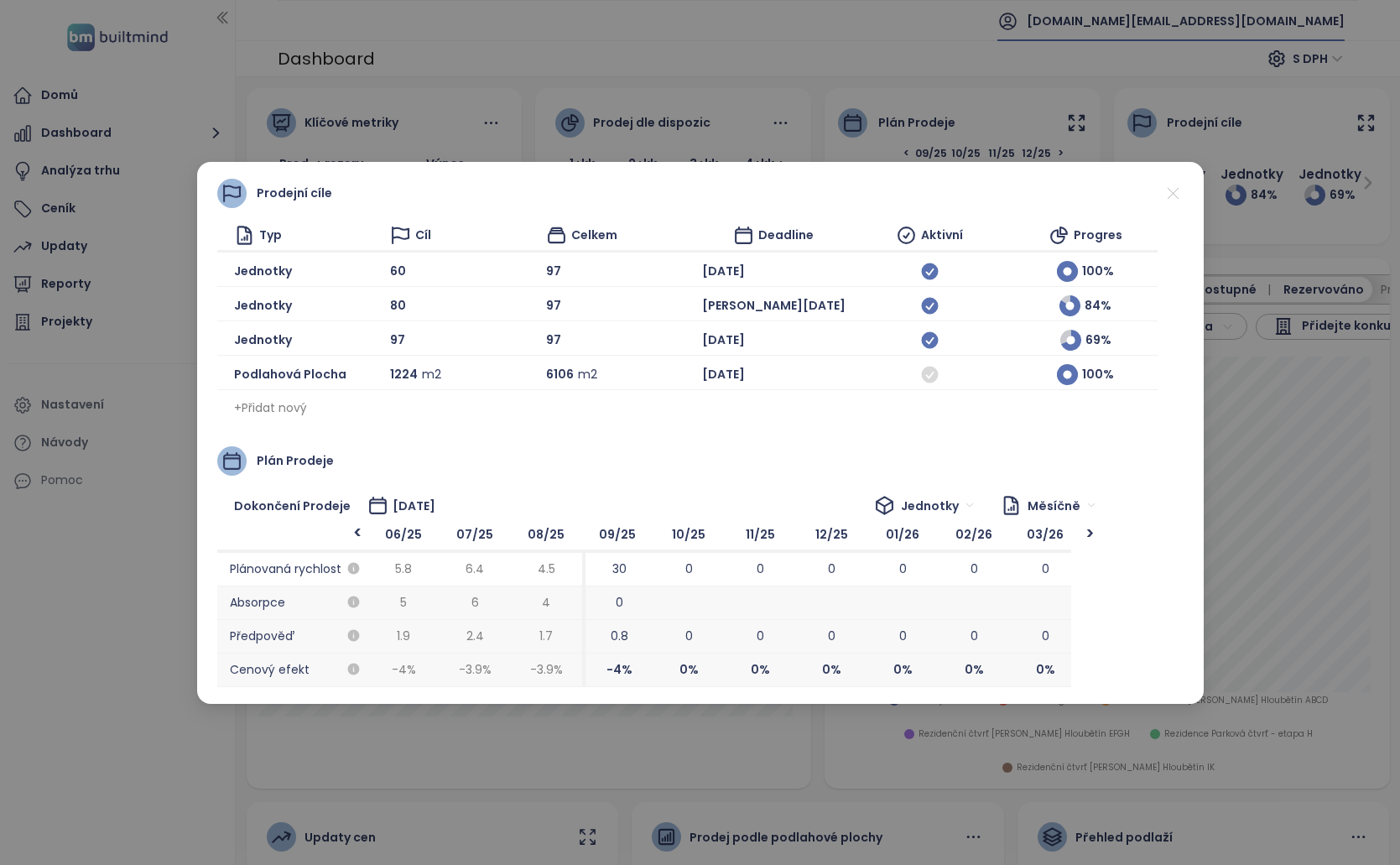
click at [1173, 198] on icon at bounding box center [1174, 194] width 21 height 21
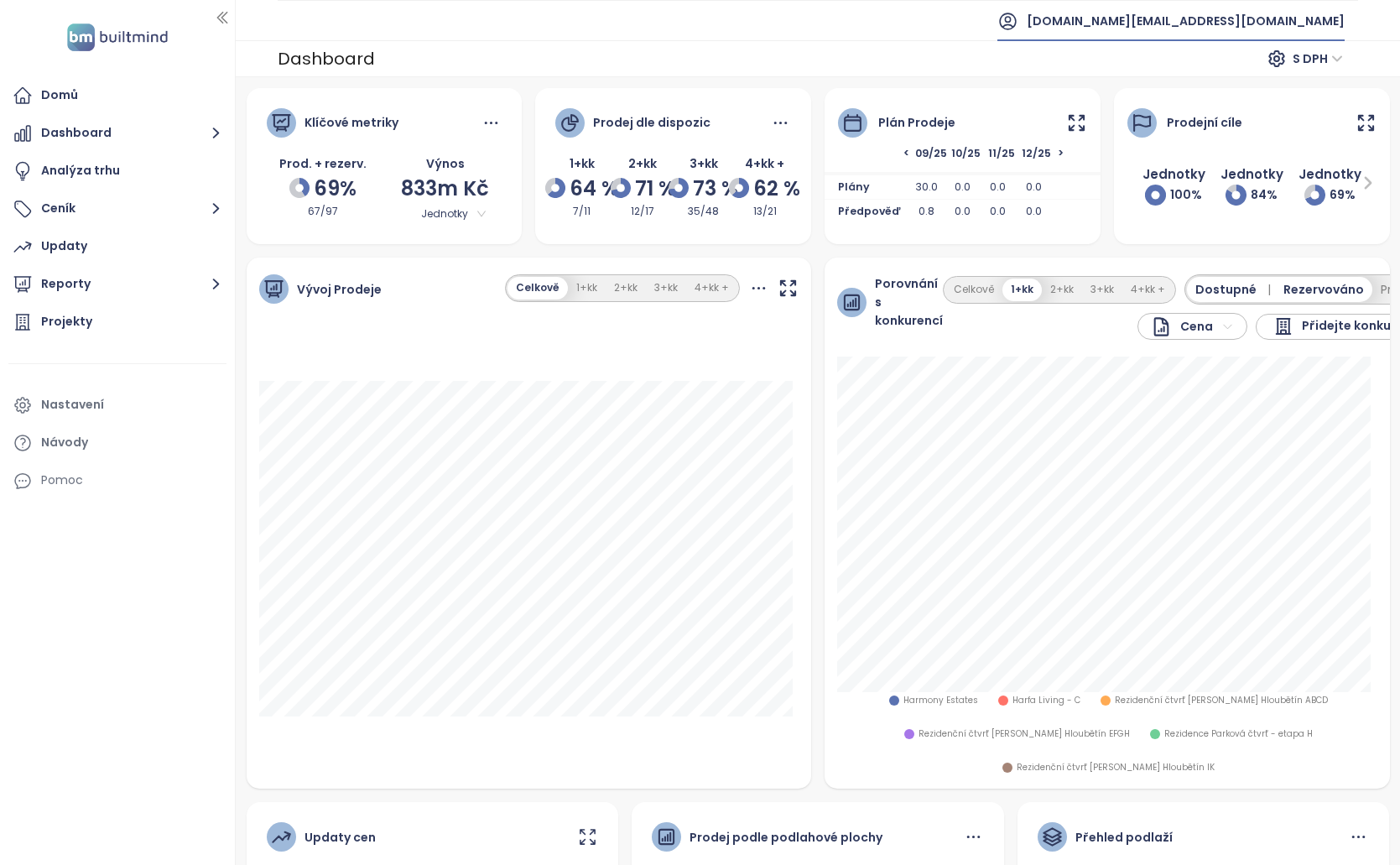
click at [1070, 116] on icon at bounding box center [1077, 122] width 15 height 15
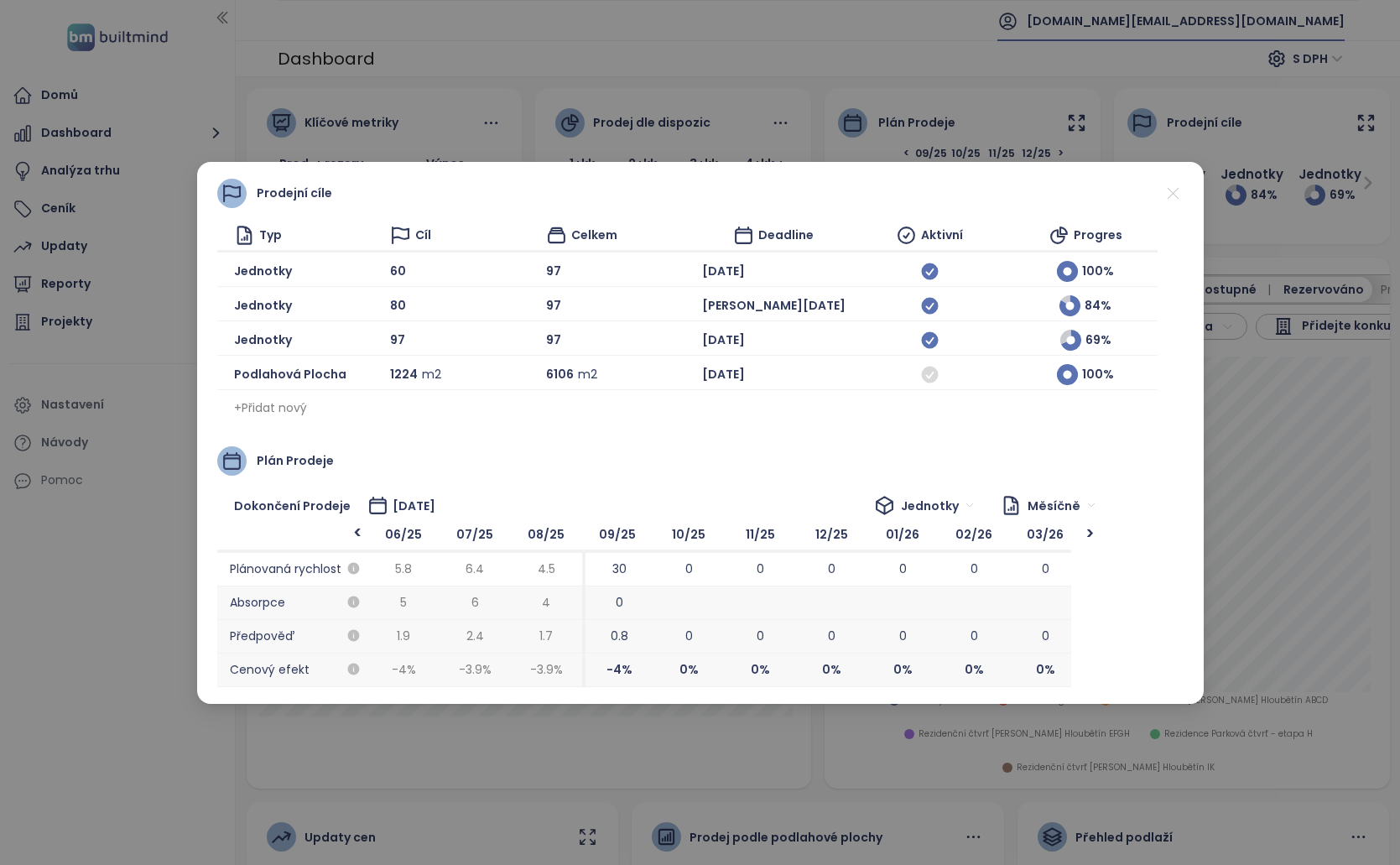
click at [1196, 133] on div "Prodejní cíle Typ Cíl Celkem Deadline Aktivní Progres Jednotky 60 97 [DATE] 100…" at bounding box center [700, 432] width 1400 height 865
click at [1267, 148] on div "Prodejní cíle Typ Cíl Celkem Deadline Aktivní Progres Jednotky 60 97 [DATE] 100…" at bounding box center [700, 432] width 1400 height 865
drag, startPoint x: 455, startPoint y: 514, endPoint x: 388, endPoint y: 506, distance: 67.5
click at [388, 506] on div "Dokončení prodeje [DATE] Jednotky Měsíčně" at bounding box center [661, 506] width 889 height 27
click at [703, 343] on span "[DATE]" at bounding box center [724, 339] width 43 height 18
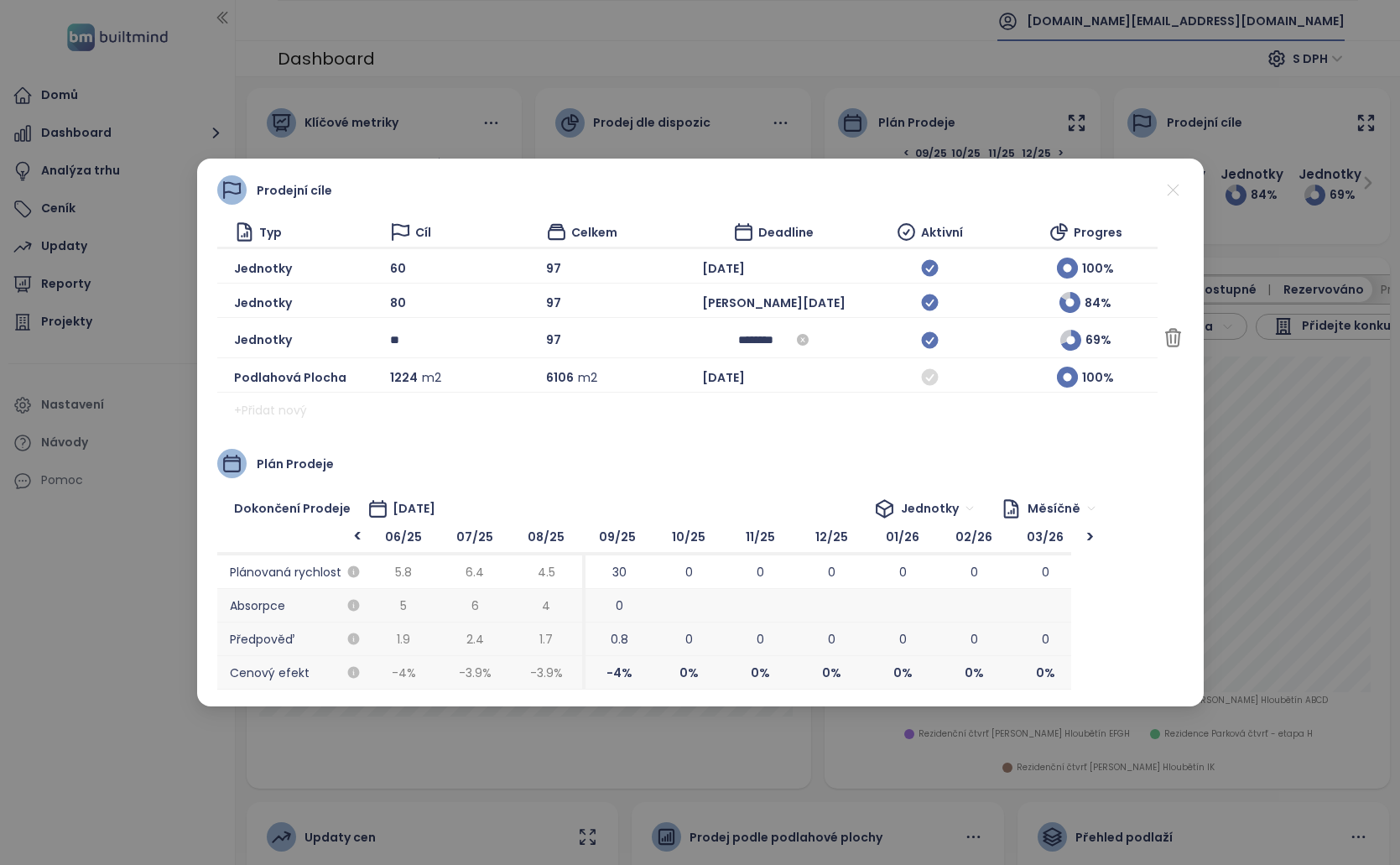
click at [738, 345] on input "********" at bounding box center [773, 339] width 71 height 18
click at [826, 470] on table "[PERSON_NAME] Feb Mar Apr May Jun [DATE] Aug Sep Oct Nov Dec" at bounding box center [754, 501] width 228 height 221
click at [826, 473] on table "[PERSON_NAME] Feb Mar Apr May Jun [DATE] Aug Sep Oct Nov Dec" at bounding box center [754, 501] width 228 height 221
type input "********"
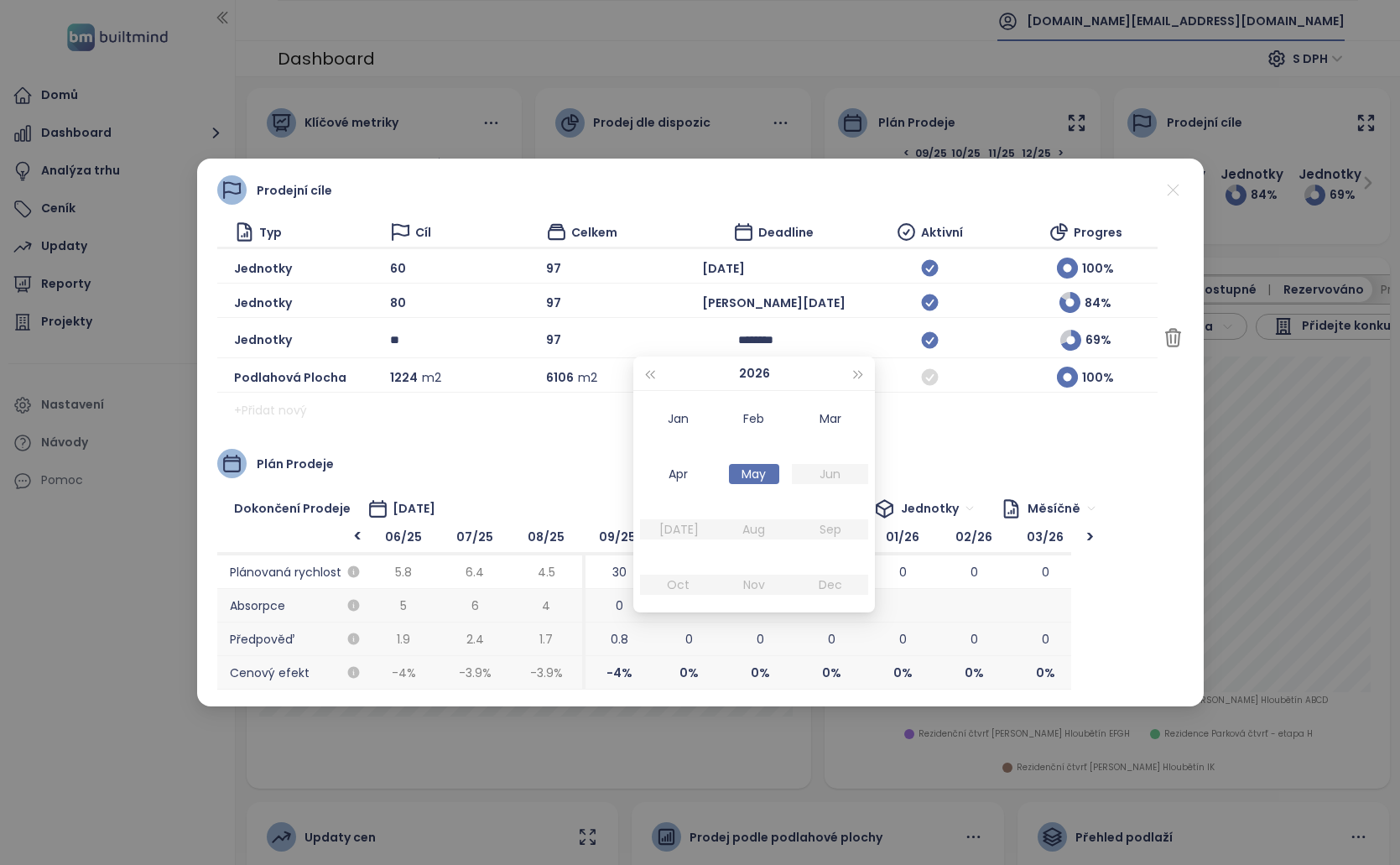
click at [933, 447] on div "Prodejní cíle Typ Cíl Celkem Deadline Aktivní Progres Jednotky 60 97 [DATE] 100…" at bounding box center [700, 432] width 966 height 514
click at [1206, 340] on span "Zrušit" at bounding box center [1221, 338] width 32 height 18
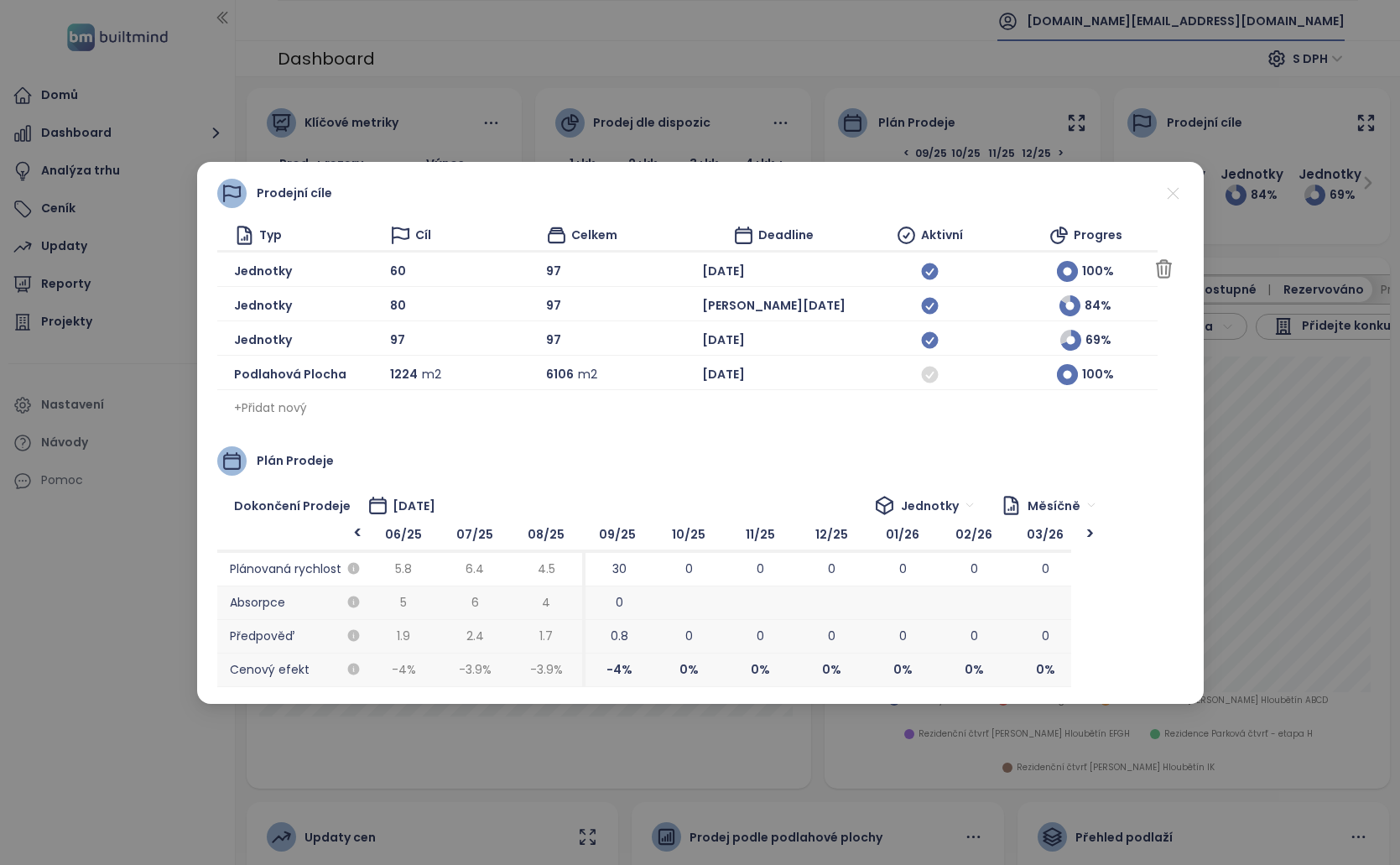
click at [703, 267] on span "[DATE]" at bounding box center [724, 270] width 43 height 18
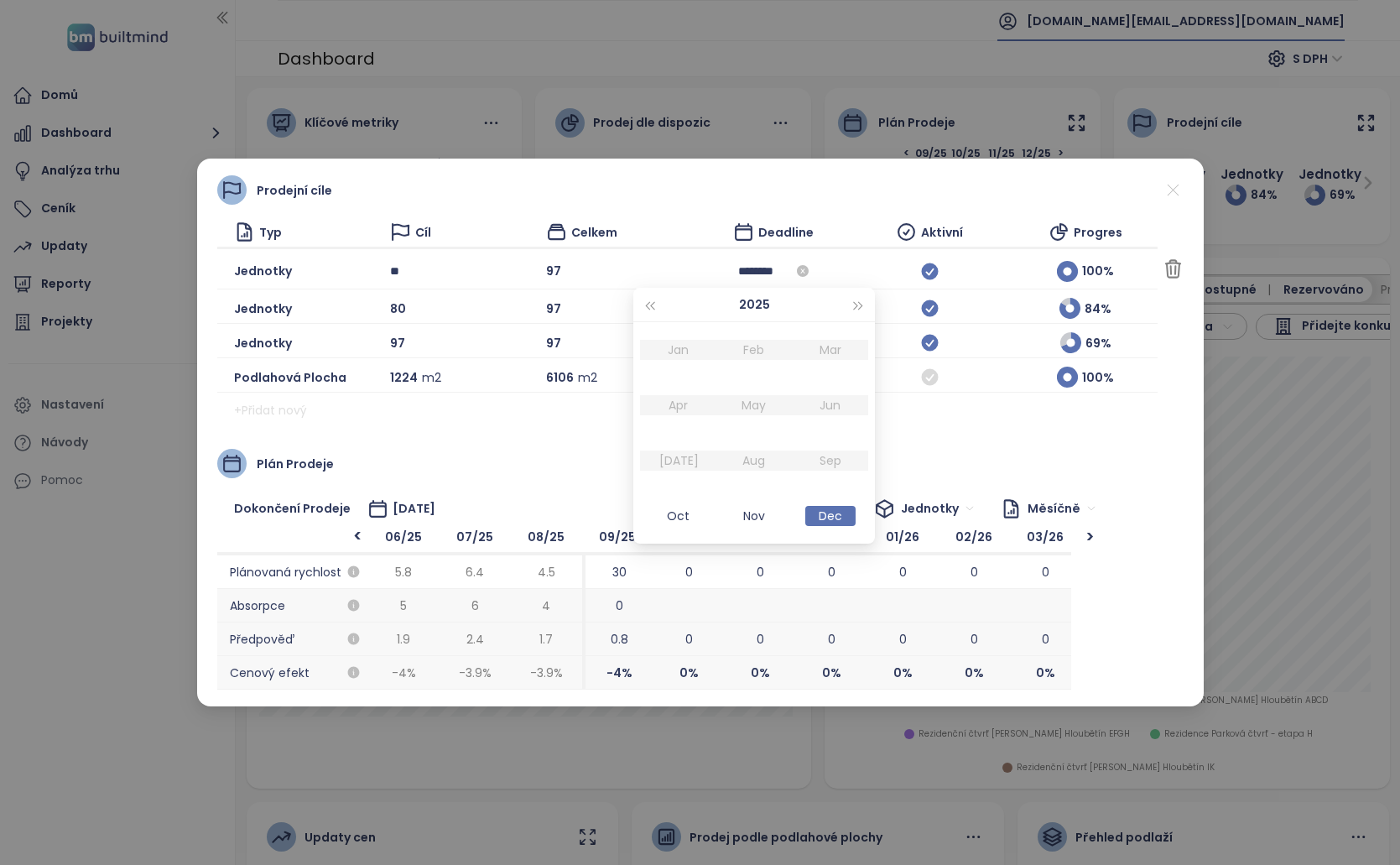
click at [738, 273] on input "********" at bounding box center [773, 270] width 71 height 18
click at [683, 521] on div "Oct" at bounding box center [678, 515] width 50 height 20
type input "********"
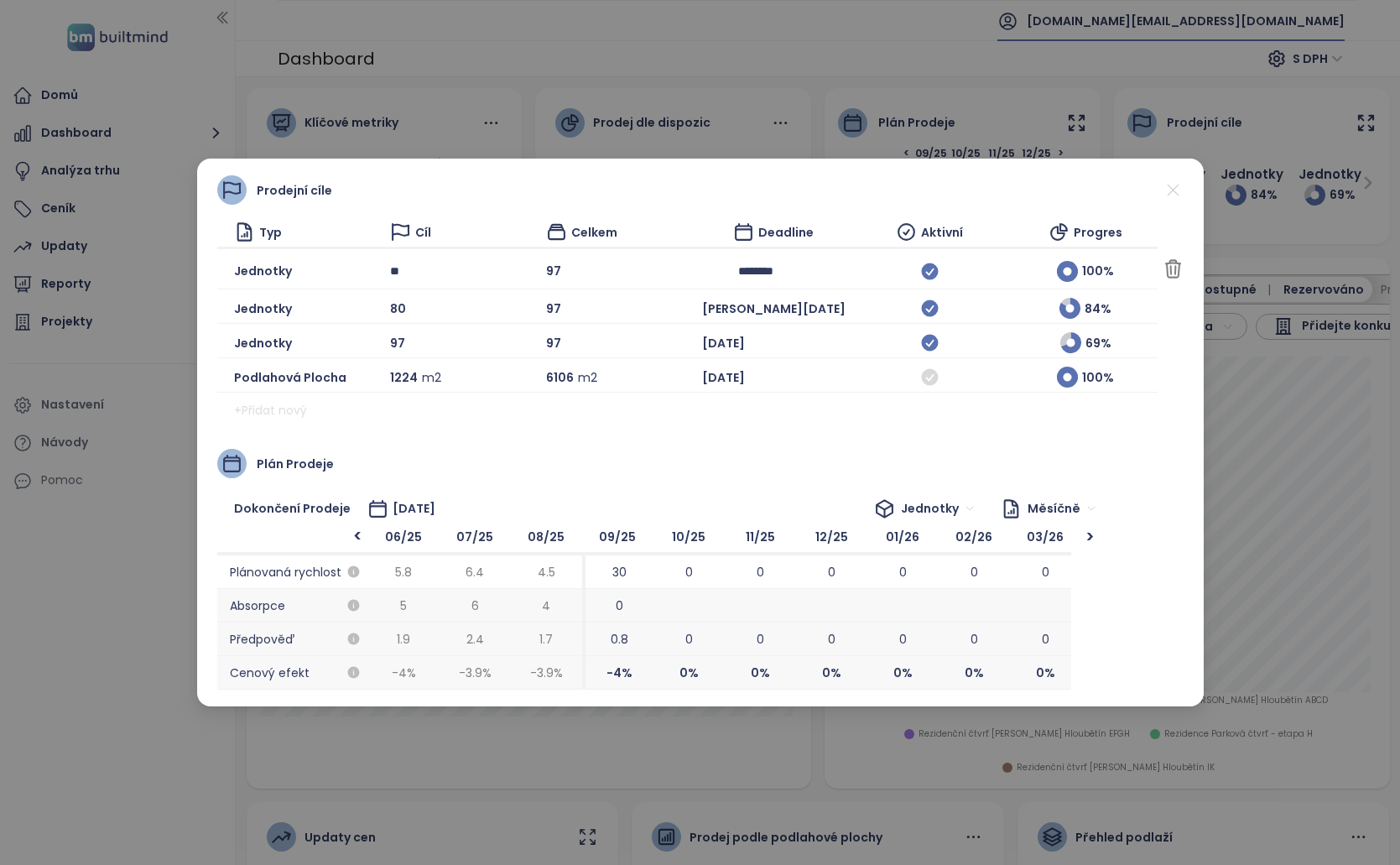
click at [1273, 270] on span "Uložit" at bounding box center [1289, 269] width 31 height 18
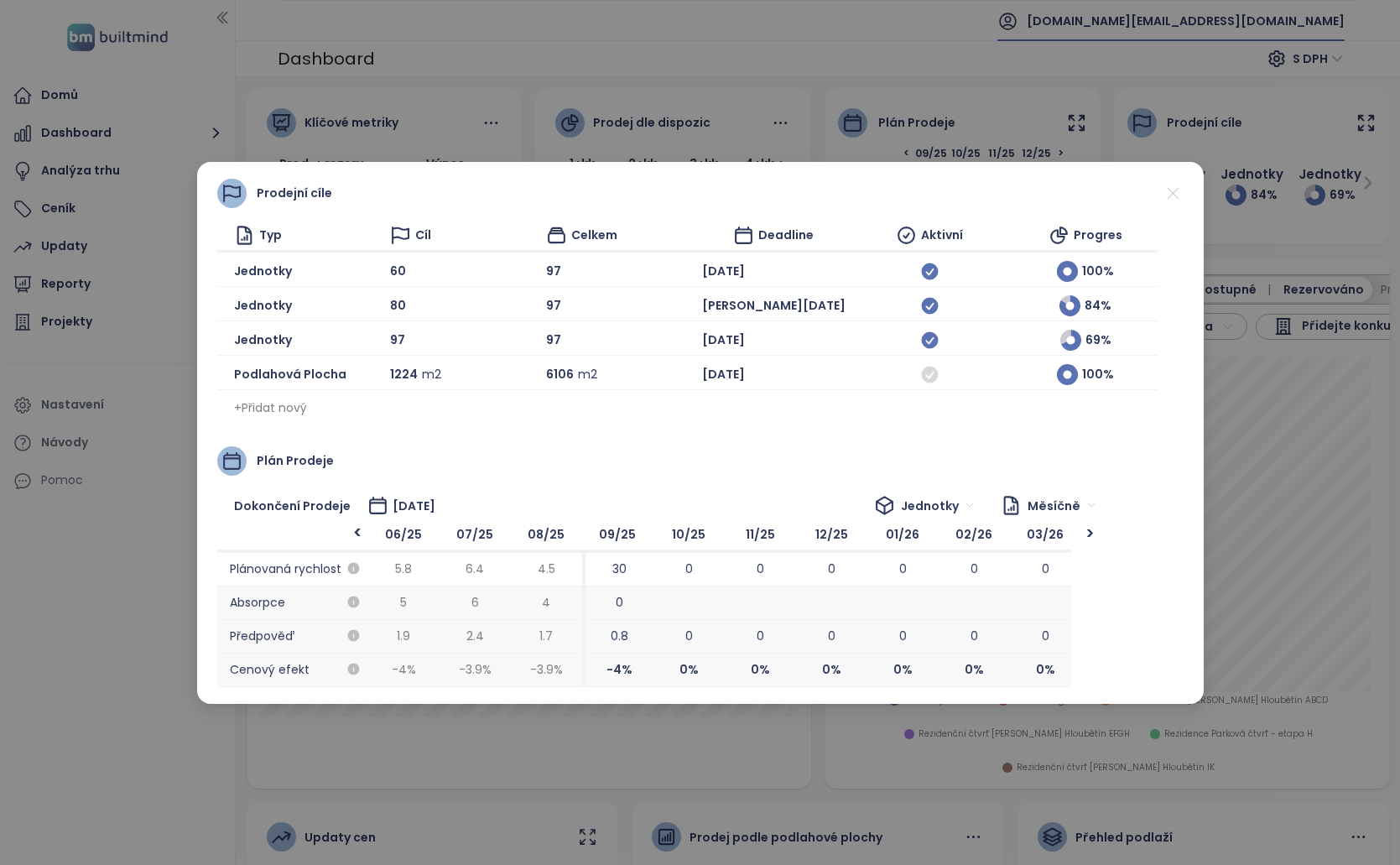
click at [1242, 322] on div "Prodejní cíle Typ Cíl Celkem Deadline Aktivní Progres Jednotky 60 97 [DATE] 100…" at bounding box center [700, 432] width 1400 height 865
click at [1185, 188] on div "Prodejní cíle Typ Cíl Celkem Deadline Aktivní Progres Jednotky 60 97 [DATE] 100…" at bounding box center [700, 432] width 1007 height 542
click at [1178, 188] on icon at bounding box center [1173, 193] width 11 height 11
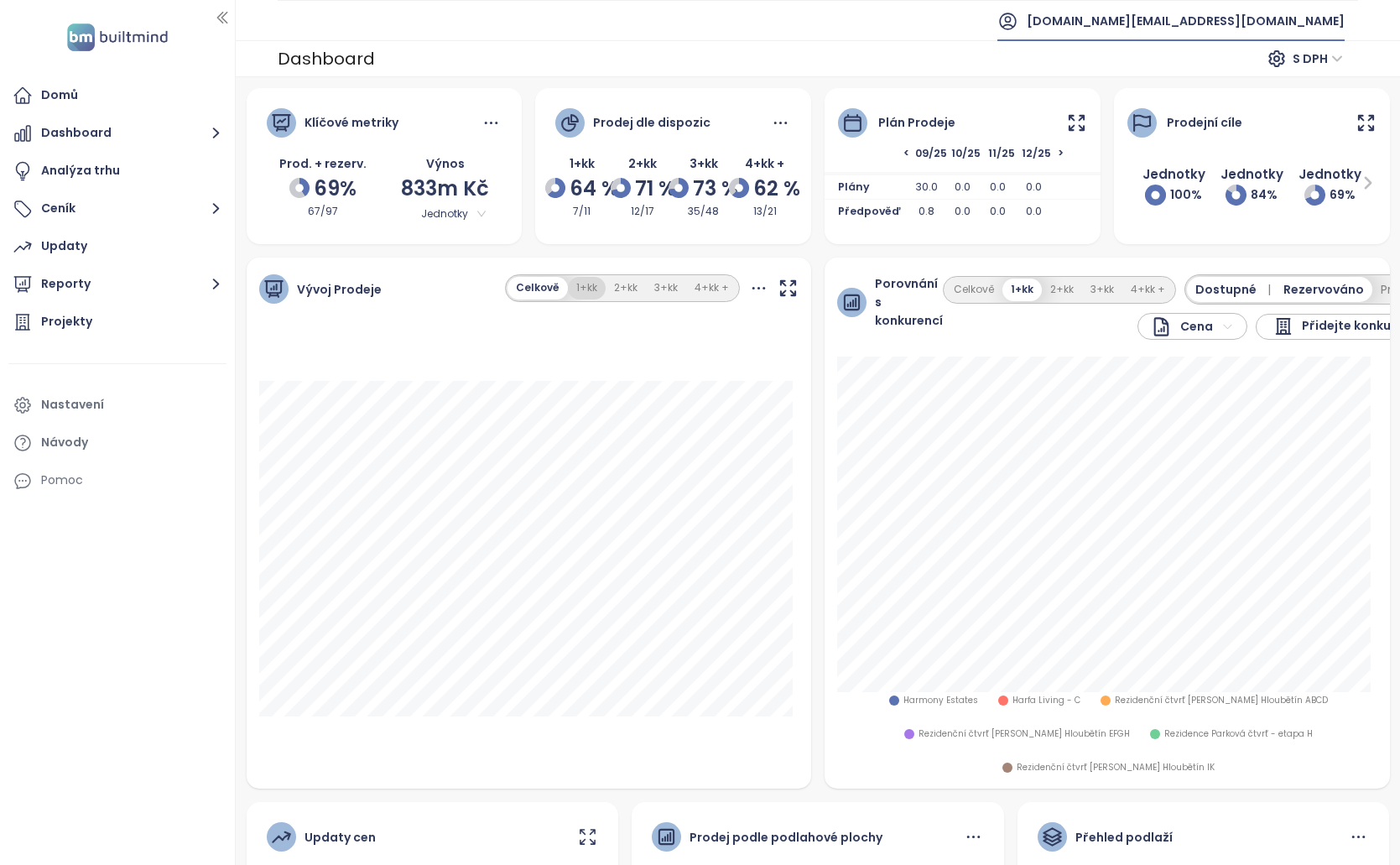
click at [594, 281] on button "1+kk" at bounding box center [587, 288] width 38 height 22
click at [531, 284] on button "Celkově" at bounding box center [538, 288] width 57 height 22
click at [1070, 123] on icon at bounding box center [1077, 123] width 21 height 21
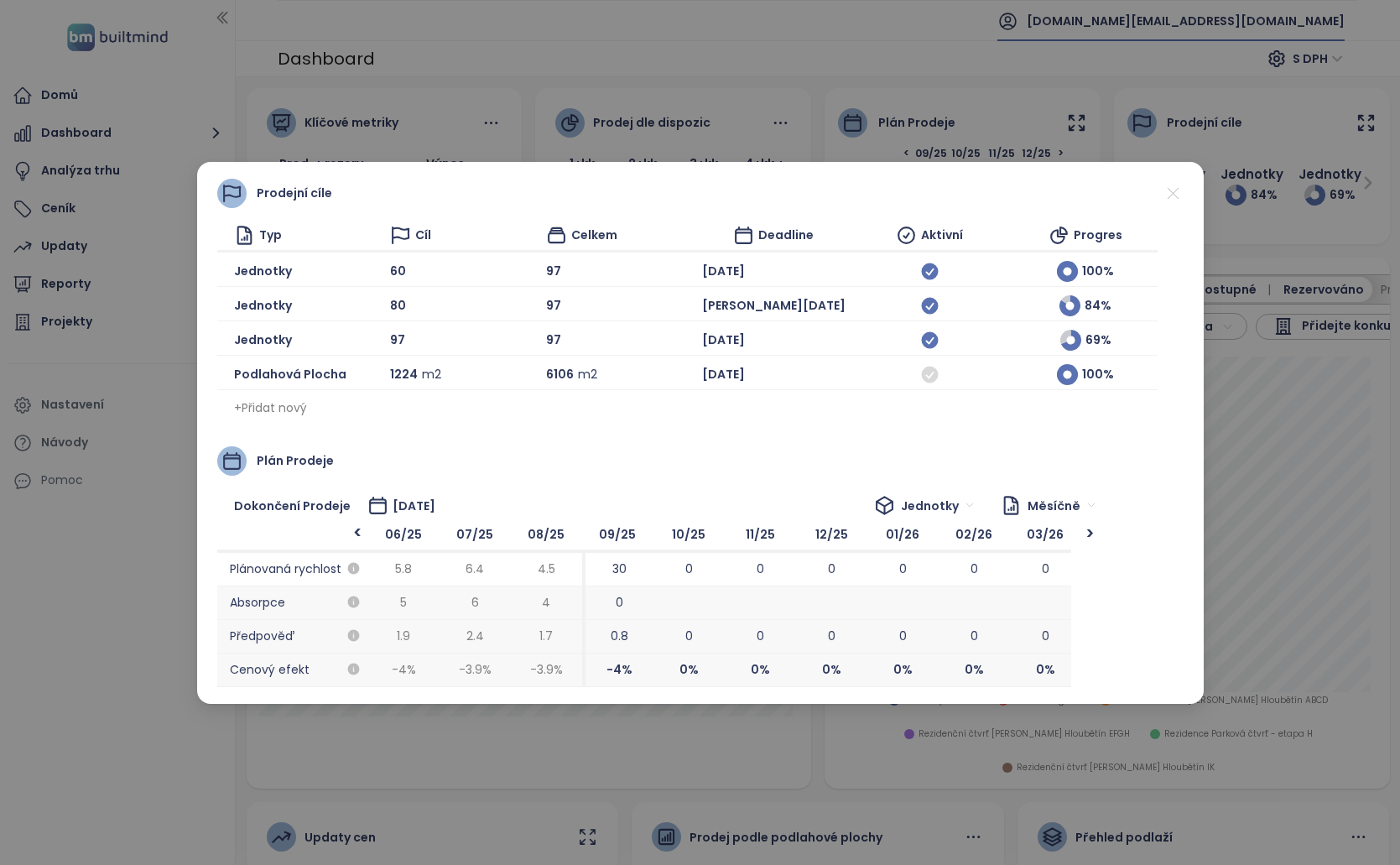
drag, startPoint x: 1278, startPoint y: 273, endPoint x: 1250, endPoint y: 265, distance: 29.1
click at [1278, 273] on div "Prodejní cíle Typ Cíl Celkem Deadline Aktivní Progres Jednotky 60 97 Oct 2025 1…" at bounding box center [700, 432] width 1400 height 865
click at [1150, 188] on div "Prodejní cíle" at bounding box center [700, 194] width 966 height 29
click at [1172, 195] on icon at bounding box center [1174, 194] width 21 height 21
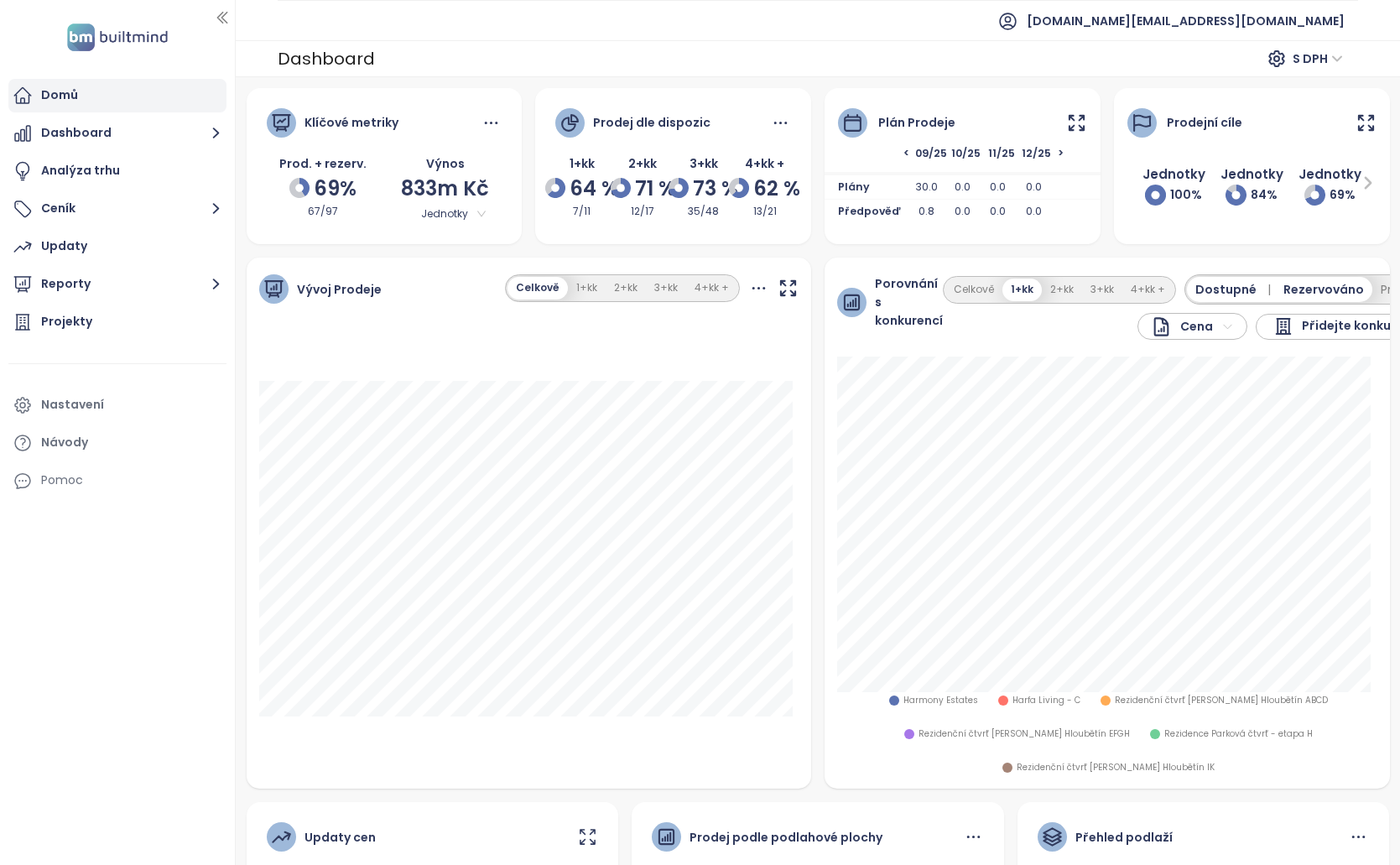
click at [123, 99] on div "Domů" at bounding box center [118, 95] width 218 height 34
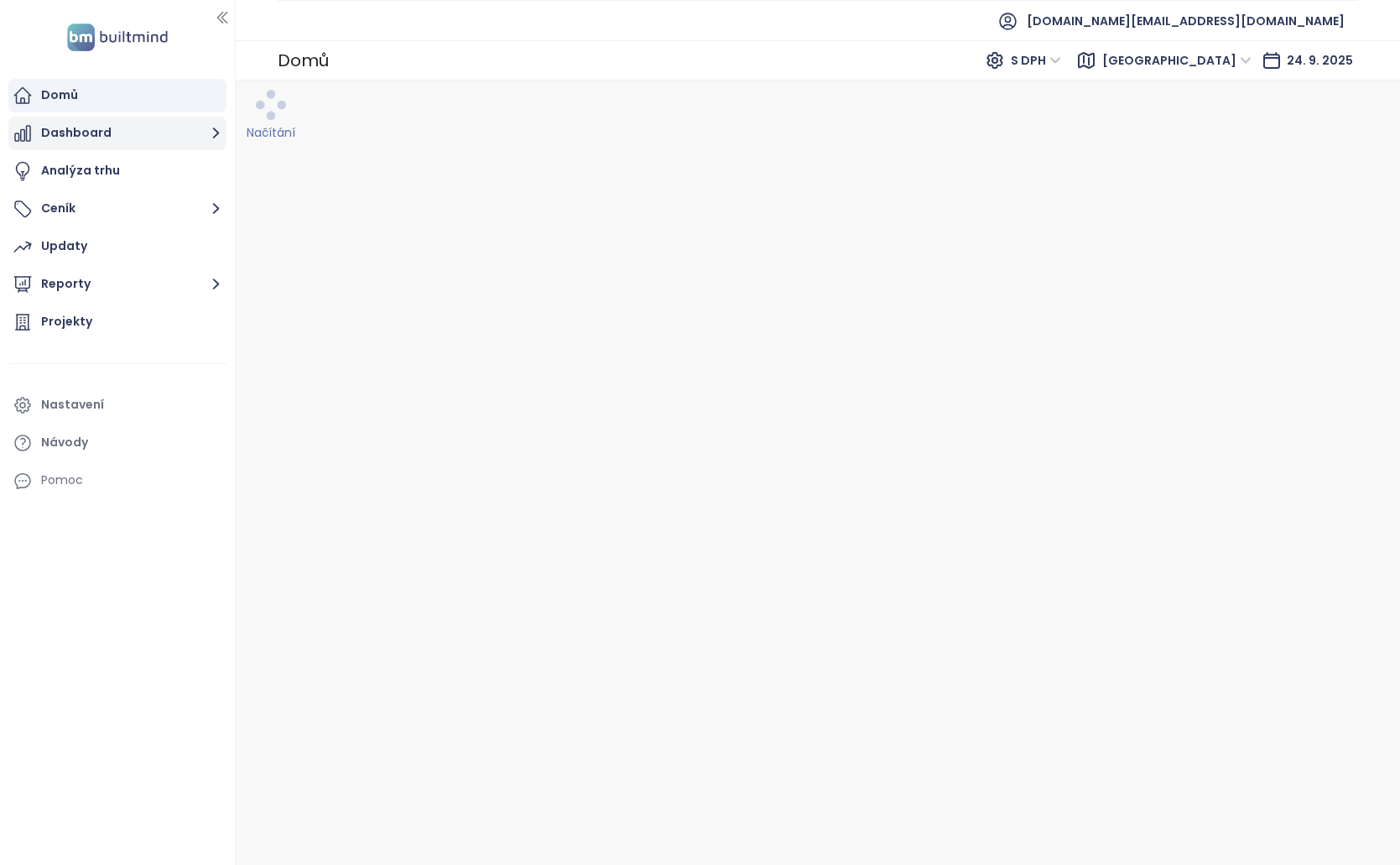
click at [157, 141] on button "Dashboard" at bounding box center [118, 133] width 218 height 34
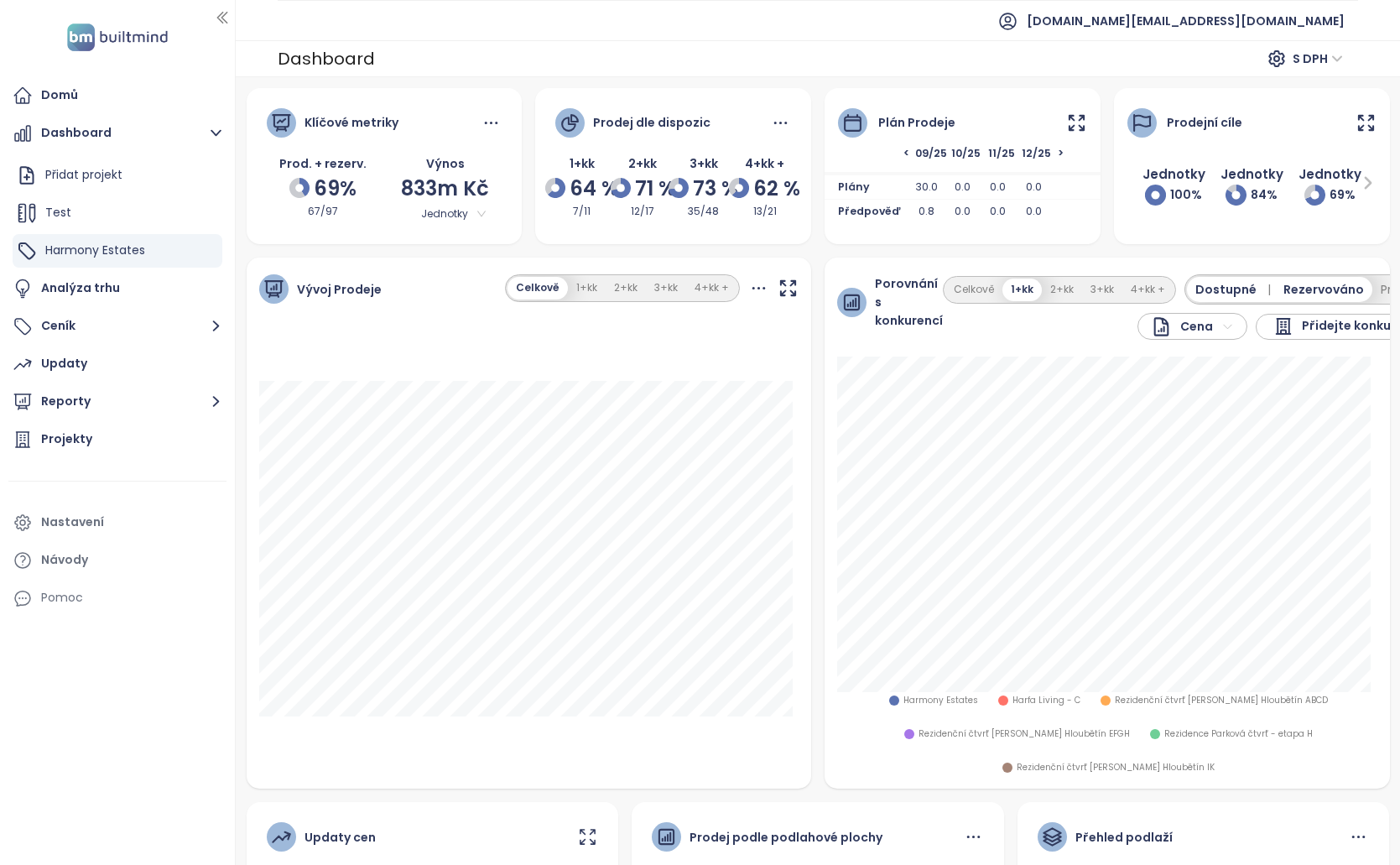
drag, startPoint x: 794, startPoint y: 438, endPoint x: 643, endPoint y: 299, distance: 205.2
click at [643, 299] on div "Celkově 1+kk 2+kk 3+kk 4+kk +" at bounding box center [622, 288] width 235 height 28
click at [568, 289] on button "1+kk" at bounding box center [587, 288] width 38 height 22
click at [541, 283] on button "Celkově" at bounding box center [538, 288] width 57 height 22
click at [640, 283] on button "2+kk" at bounding box center [626, 288] width 41 height 22
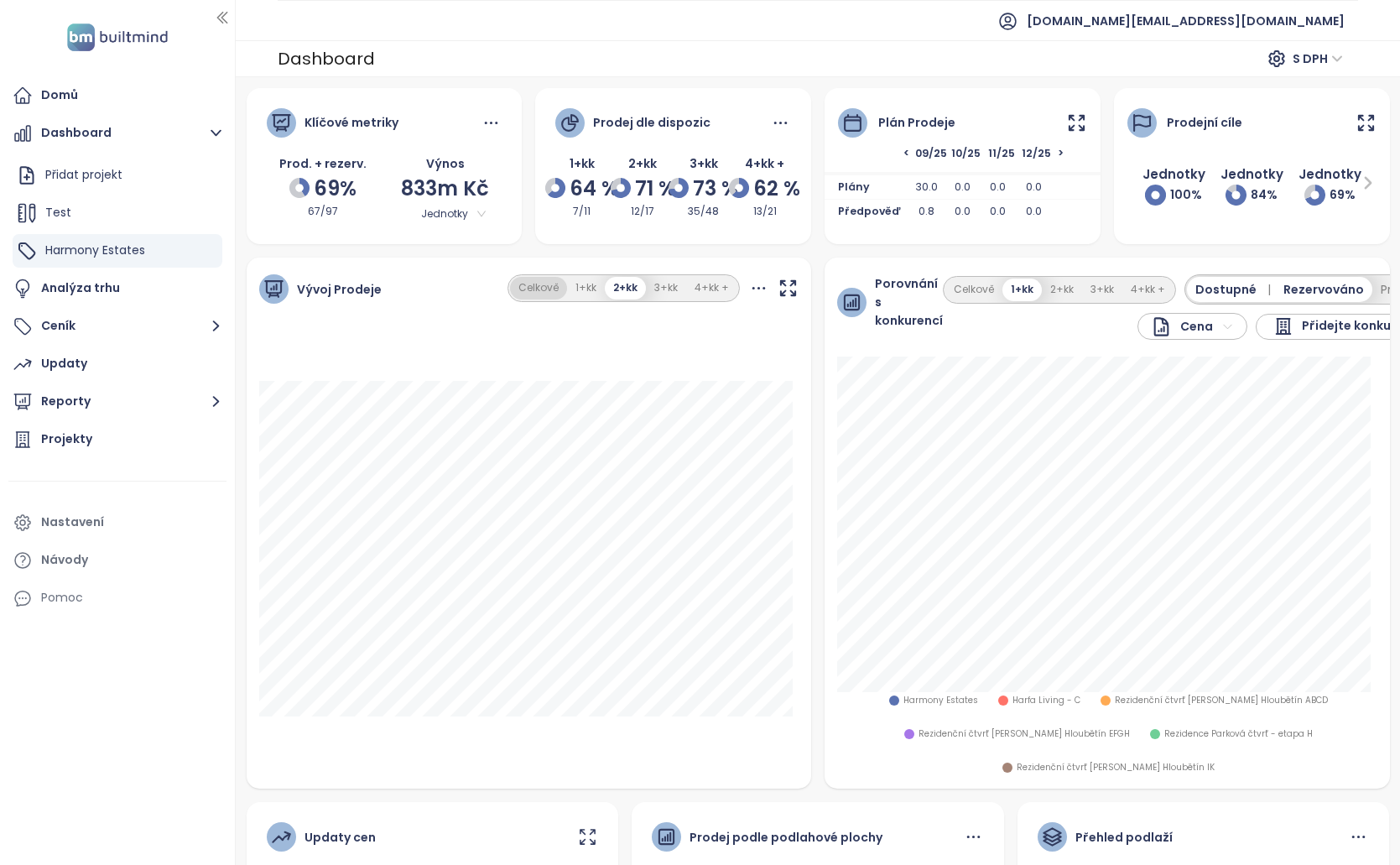
click at [542, 283] on button "Celkově" at bounding box center [538, 288] width 57 height 22
click at [752, 263] on div "Vývoj Prodeje Celkově 1+kk 2+kk 3+kk 4+kk +" at bounding box center [529, 289] width 565 height 63
click at [748, 286] on icon at bounding box center [759, 288] width 21 height 21
click at [764, 245] on div "Klíčové metriky Prod. + rezerv. 69% 67/97 Výnos 833m Kč Jednotky Prodej dle dis…" at bounding box center [818, 672] width 1157 height 1169
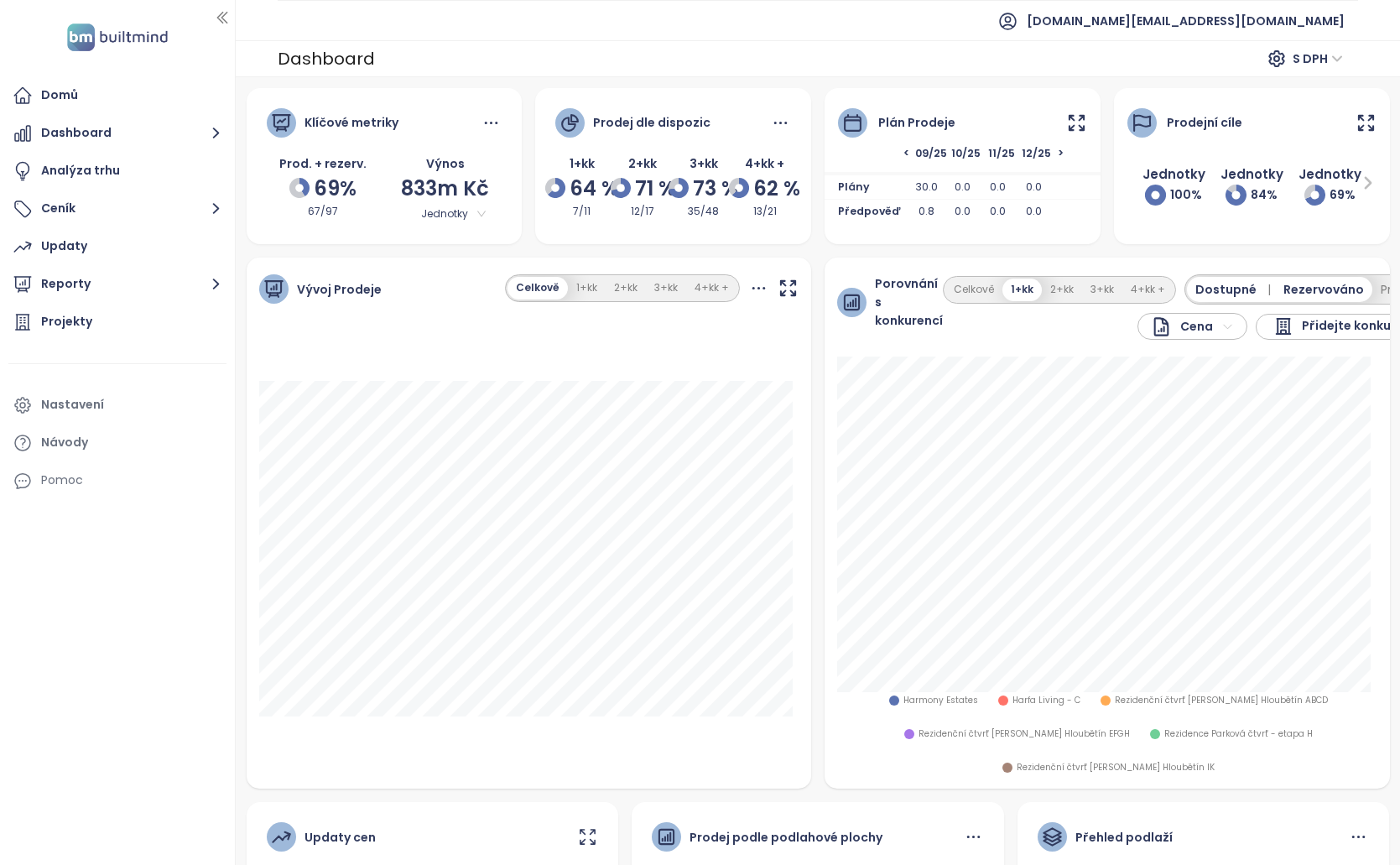
click at [616, 272] on div "Vývoj Prodeje Celkově 1+kk 2+kk 3+kk 4+kk +" at bounding box center [529, 289] width 565 height 63
click at [591, 283] on button "1+kk" at bounding box center [587, 288] width 38 height 22
click at [543, 288] on button "Celkově" at bounding box center [538, 288] width 57 height 22
click at [1066, 124] on icon at bounding box center [1077, 123] width 21 height 21
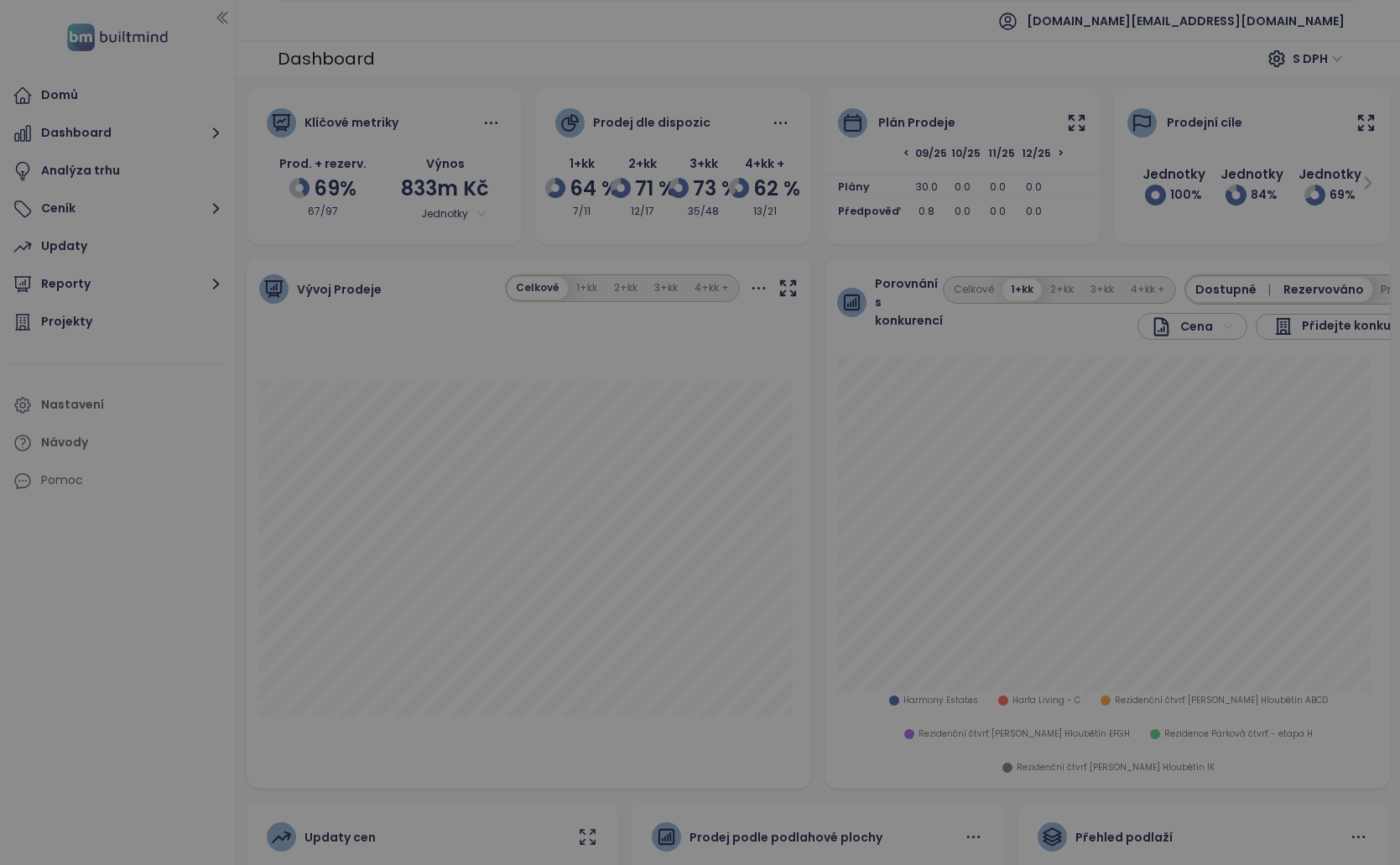
scroll to position [0, 856]
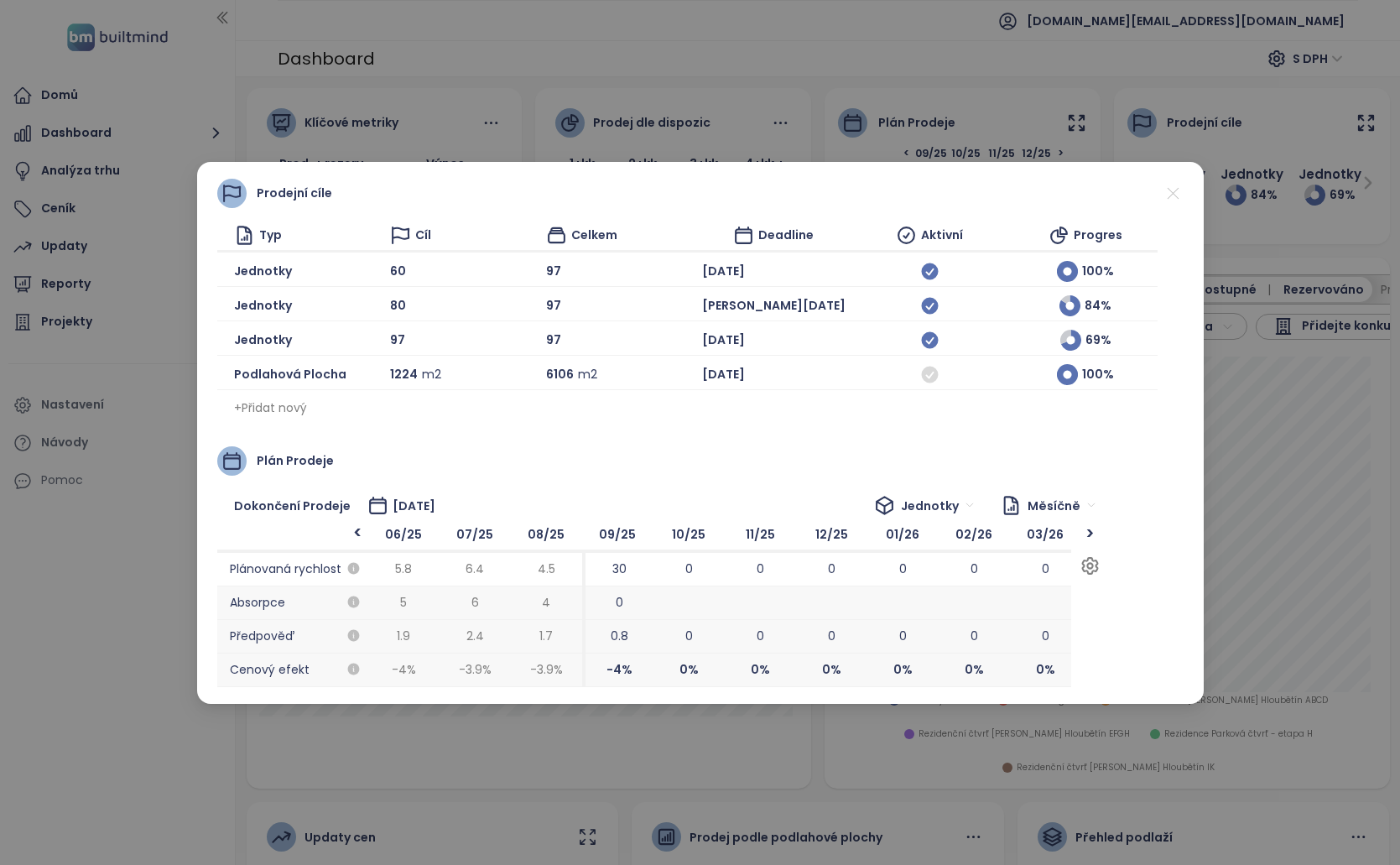
click at [358, 532] on div "<" at bounding box center [358, 534] width 21 height 19
click at [680, 672] on span "0 %" at bounding box center [686, 670] width 72 height 34
drag, startPoint x: 694, startPoint y: 674, endPoint x: 671, endPoint y: 660, distance: 26.9
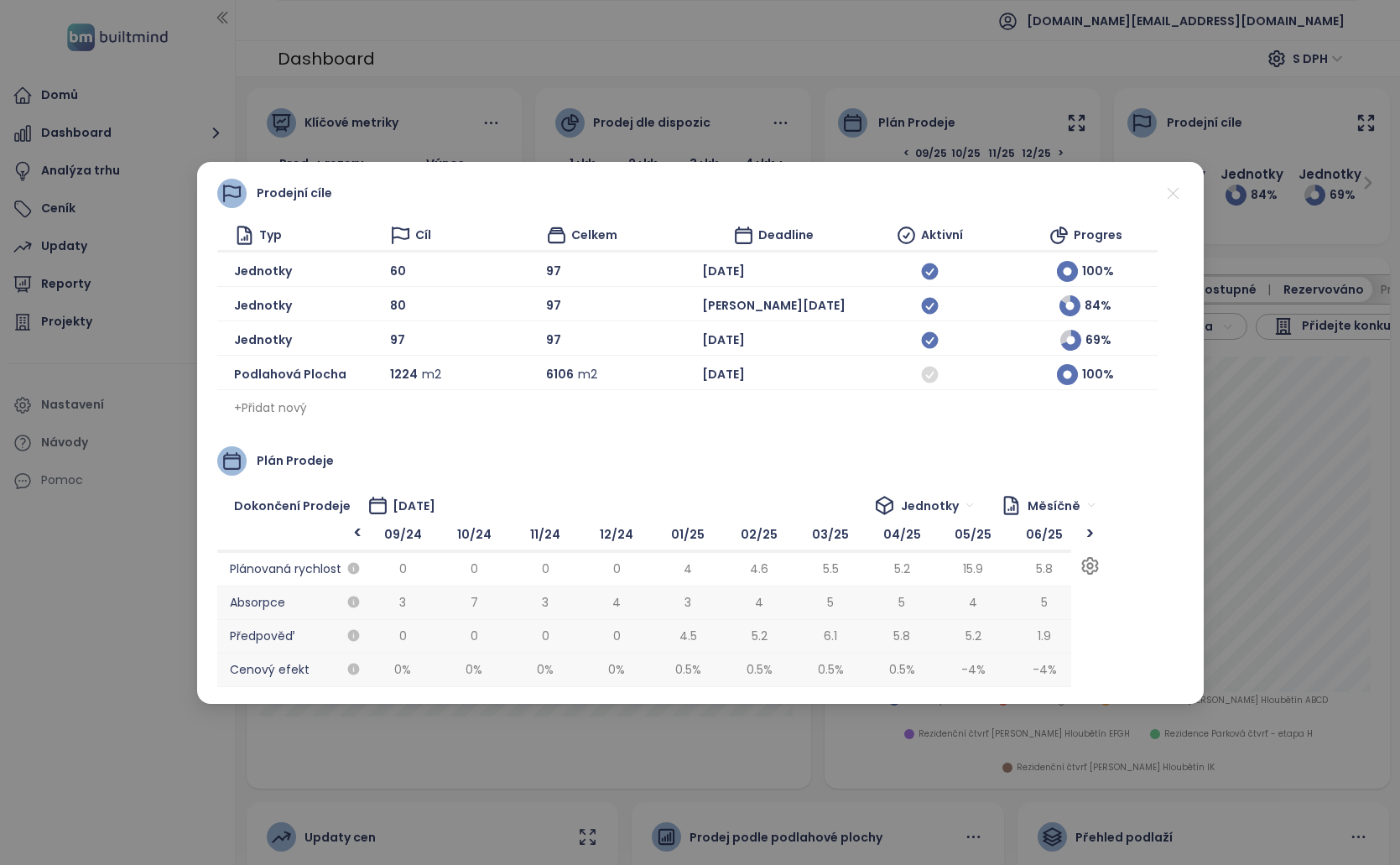
click at [646, 672] on span "0 %" at bounding box center [617, 670] width 72 height 34
click at [1192, 134] on div "Prodejní cíle Typ Cíl Celkem Deadline Aktivní Progres Jednotky 60 97 [DATE] 100…" at bounding box center [700, 432] width 1400 height 865
click at [1180, 191] on icon at bounding box center [1174, 194] width 21 height 21
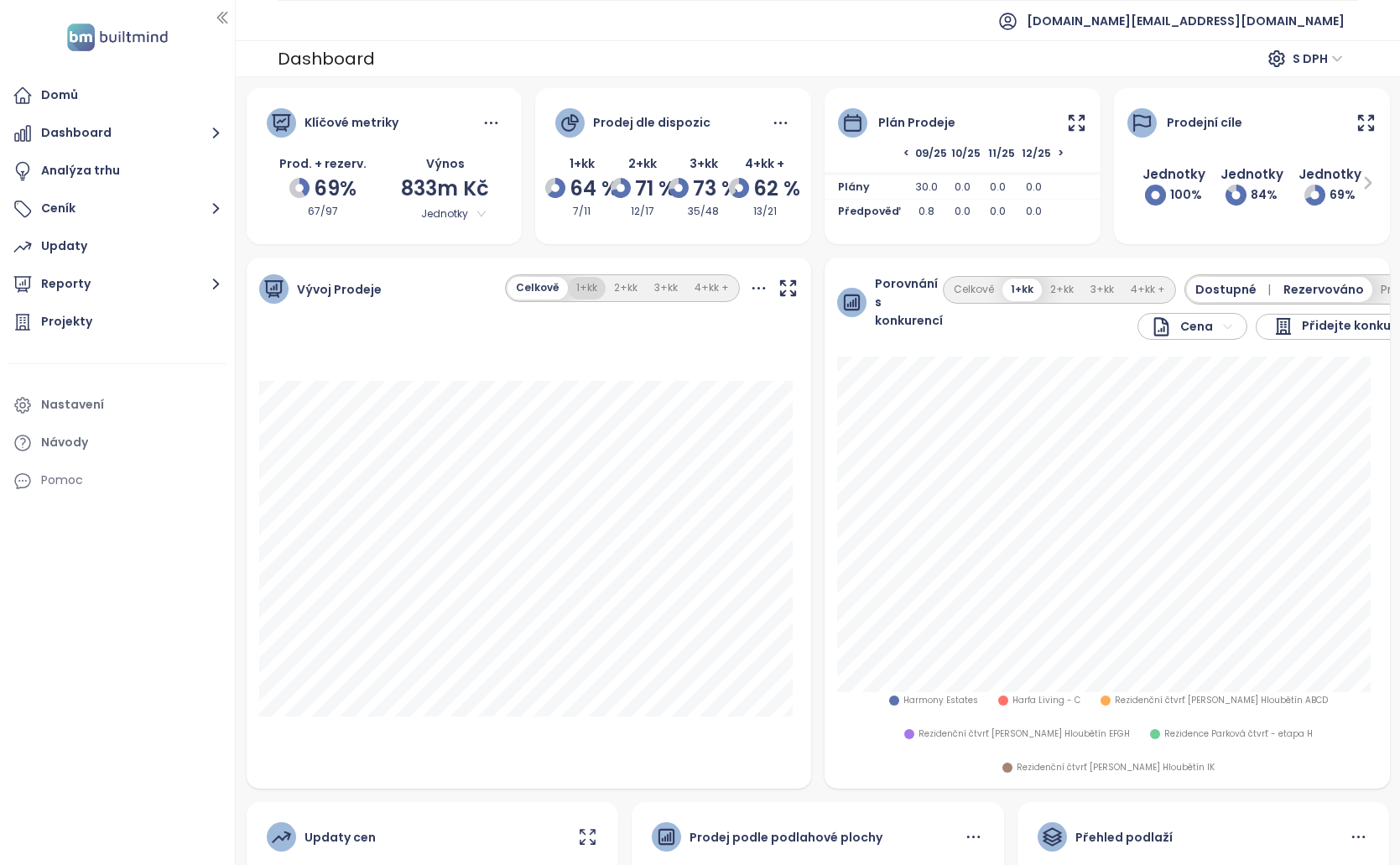
click at [587, 292] on button "1+kk" at bounding box center [587, 288] width 38 height 22
click at [538, 283] on button "Celkově" at bounding box center [538, 288] width 57 height 22
click at [1071, 116] on icon at bounding box center [1077, 122] width 15 height 15
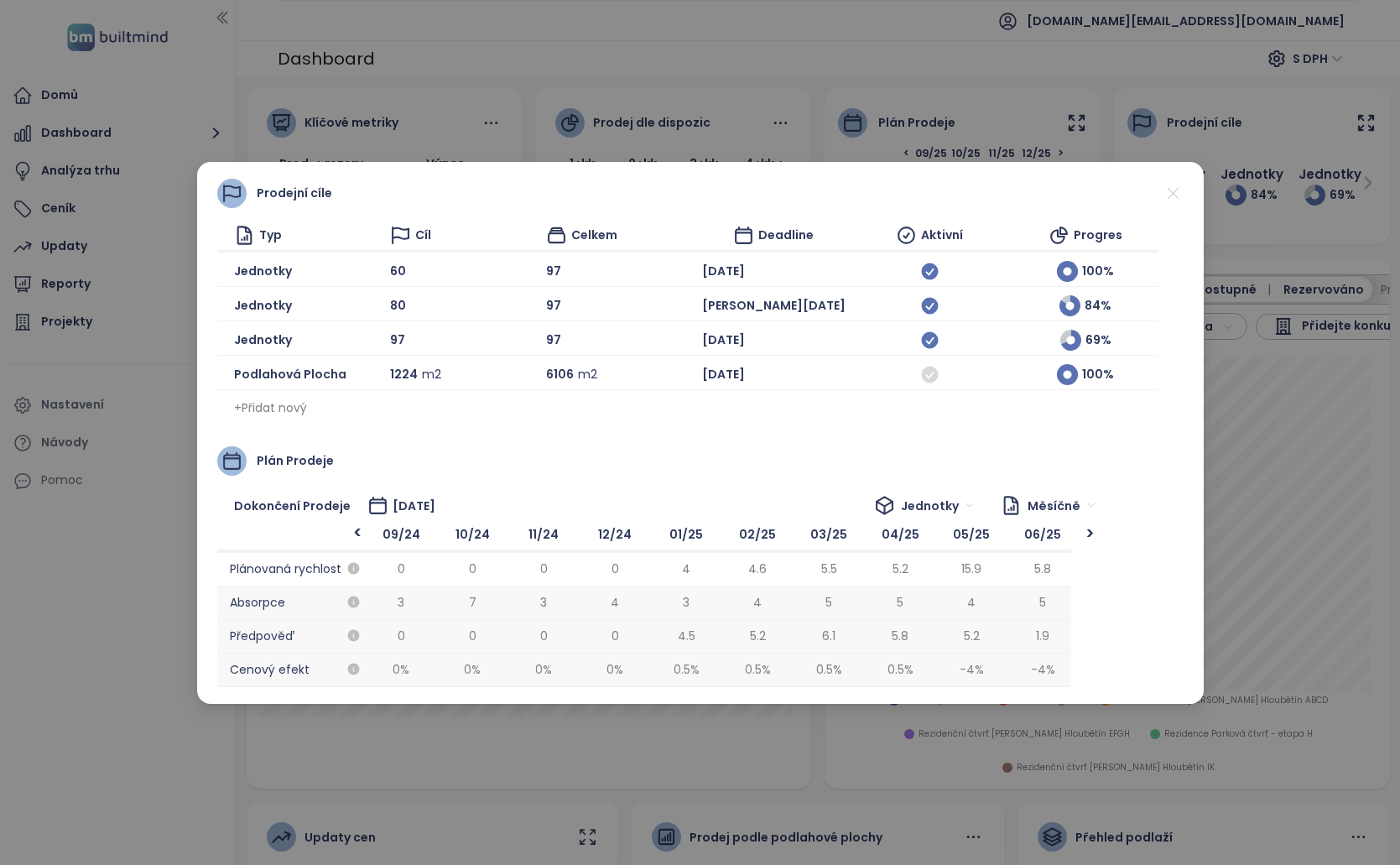
click at [1251, 341] on div "Prodejní cíle Typ Cíl Celkem Deadline Aktivní Progres Jednotky 60 97 [DATE] 100…" at bounding box center [700, 432] width 1400 height 865
click at [1210, 295] on div "Prodejní cíle Typ Cíl Celkem Deadline Aktivní Progres Jednotky 60 97 [DATE] 100…" at bounding box center [700, 432] width 1400 height 865
click at [1358, 262] on div "Prodejní cíle Typ Cíl Celkem Deadline Aktivní Progres Jednotky 60 97 [DATE] 100…" at bounding box center [700, 432] width 1400 height 865
click at [1187, 198] on div "Prodejní cíle Typ Cíl Celkem Deadline Aktivní Progres Jednotky 60 97 [DATE] 100…" at bounding box center [700, 432] width 1007 height 542
click at [1181, 196] on icon at bounding box center [1174, 194] width 21 height 21
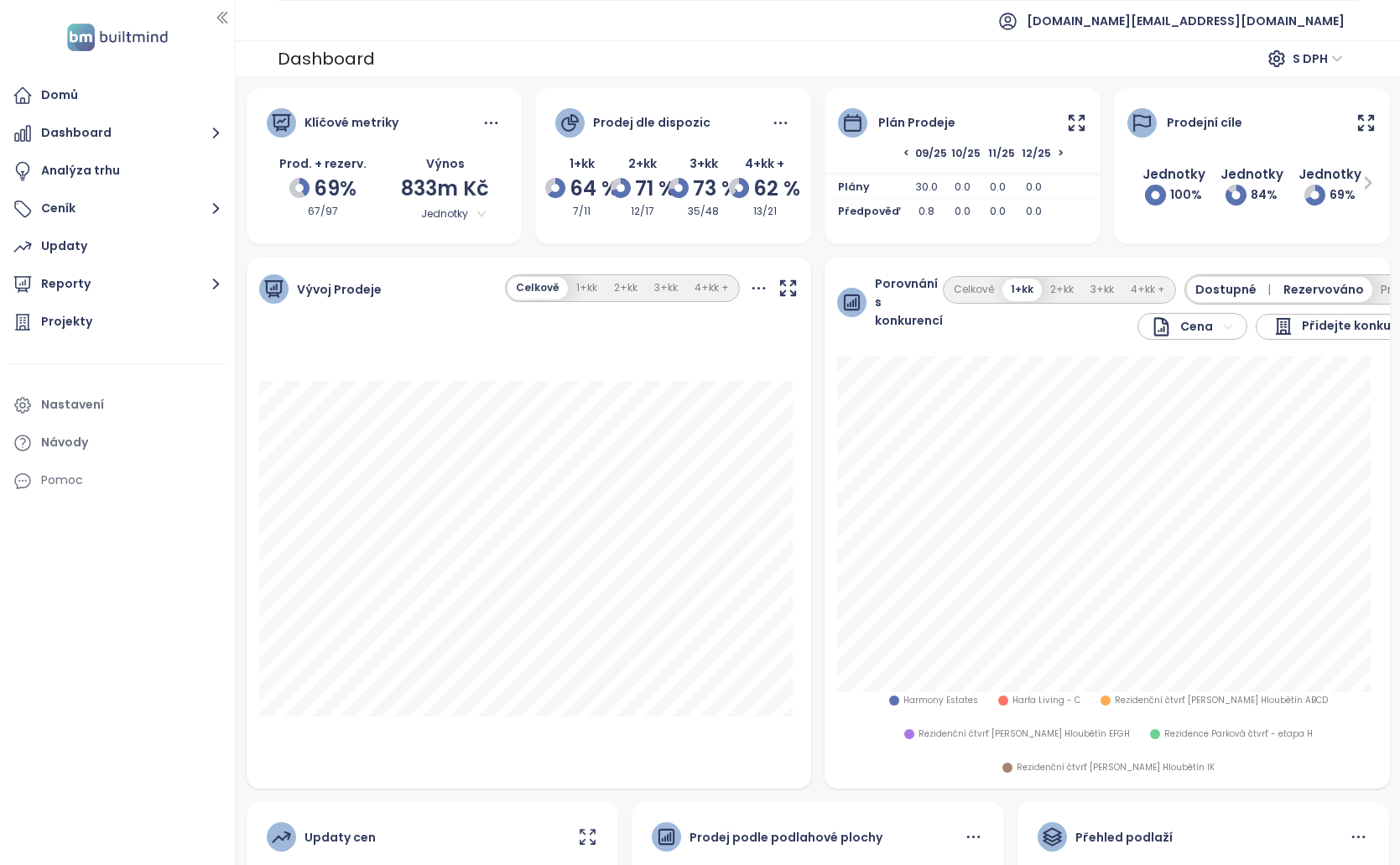
click at [587, 308] on div "Vývoj Prodeje Celkově 1+kk 2+kk 3+kk 4+kk +" at bounding box center [529, 289] width 565 height 63
click at [587, 299] on button "1+kk" at bounding box center [587, 288] width 38 height 22
click at [539, 285] on button "Celkově" at bounding box center [538, 288] width 57 height 22
click at [1081, 124] on div "Plán prodeje" at bounding box center [962, 112] width 276 height 49
click at [1066, 125] on icon at bounding box center [1077, 123] width 21 height 21
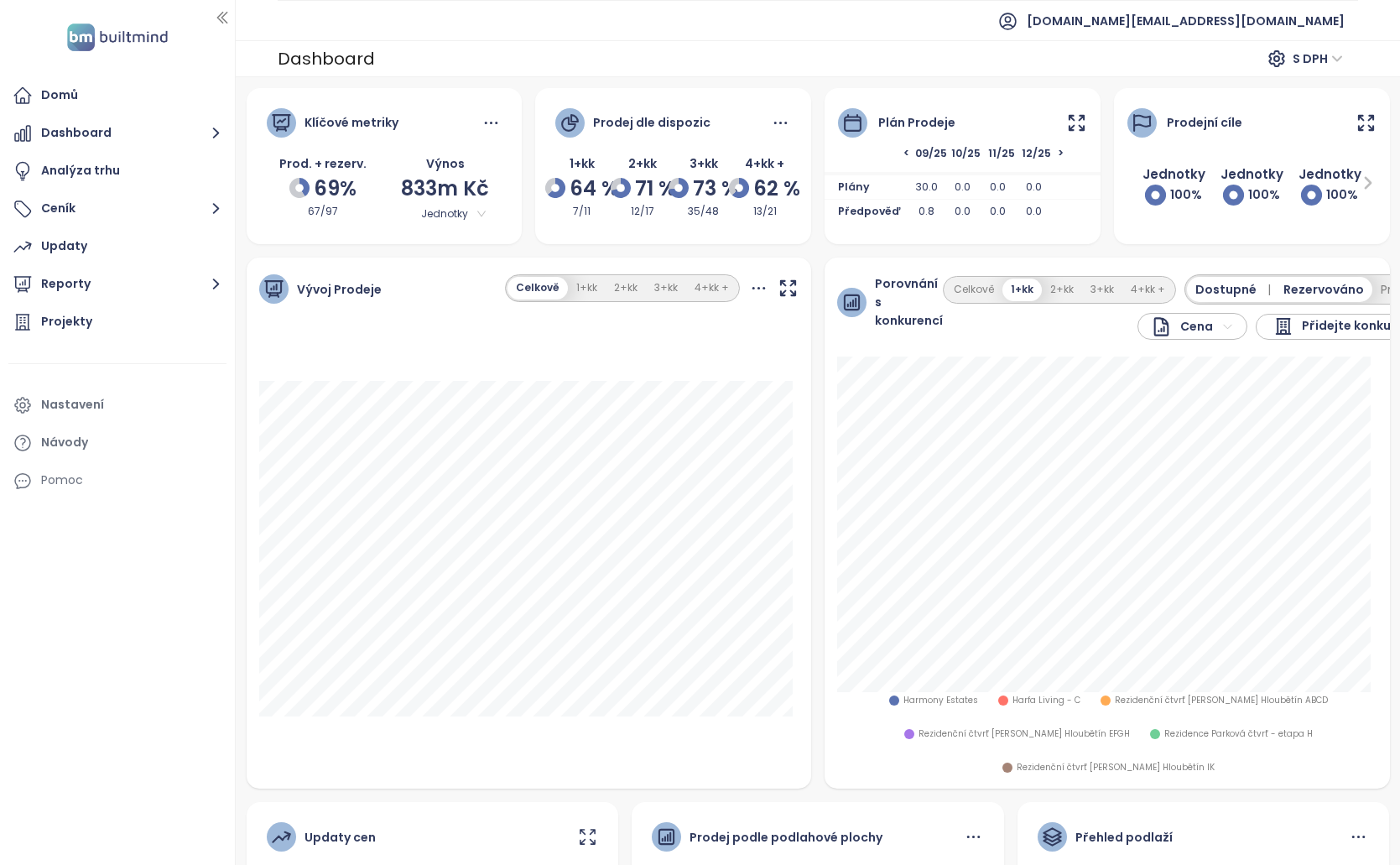
click at [1077, 124] on icon at bounding box center [1077, 123] width 21 height 21
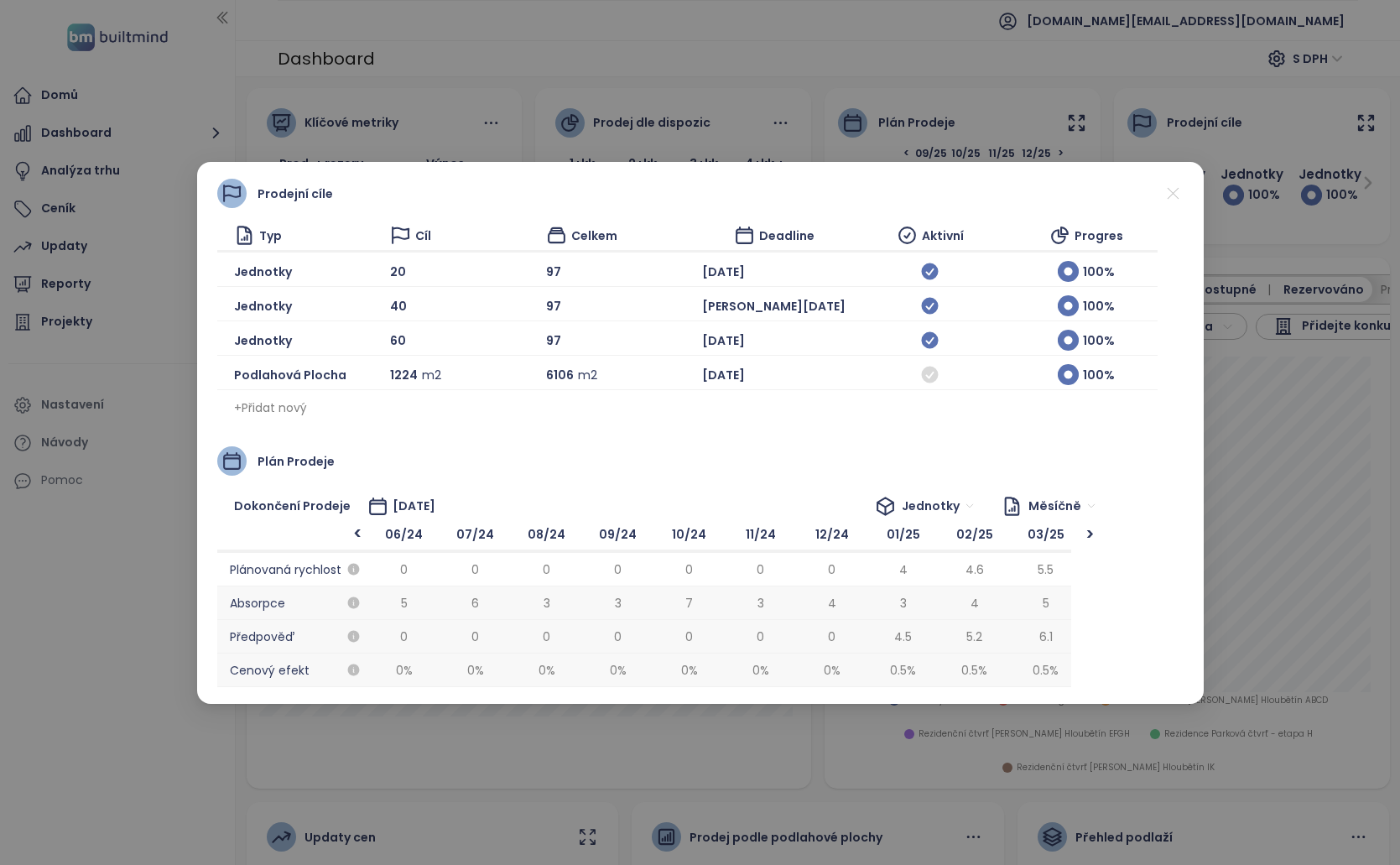
scroll to position [0, 856]
click at [1056, 121] on div "Prodejní cíle Typ Cíl Celkem Deadline Aktivní Progres Jednotky 20 97 [DATE] 100…" at bounding box center [700, 432] width 1400 height 865
click at [1172, 199] on icon at bounding box center [1174, 194] width 21 height 21
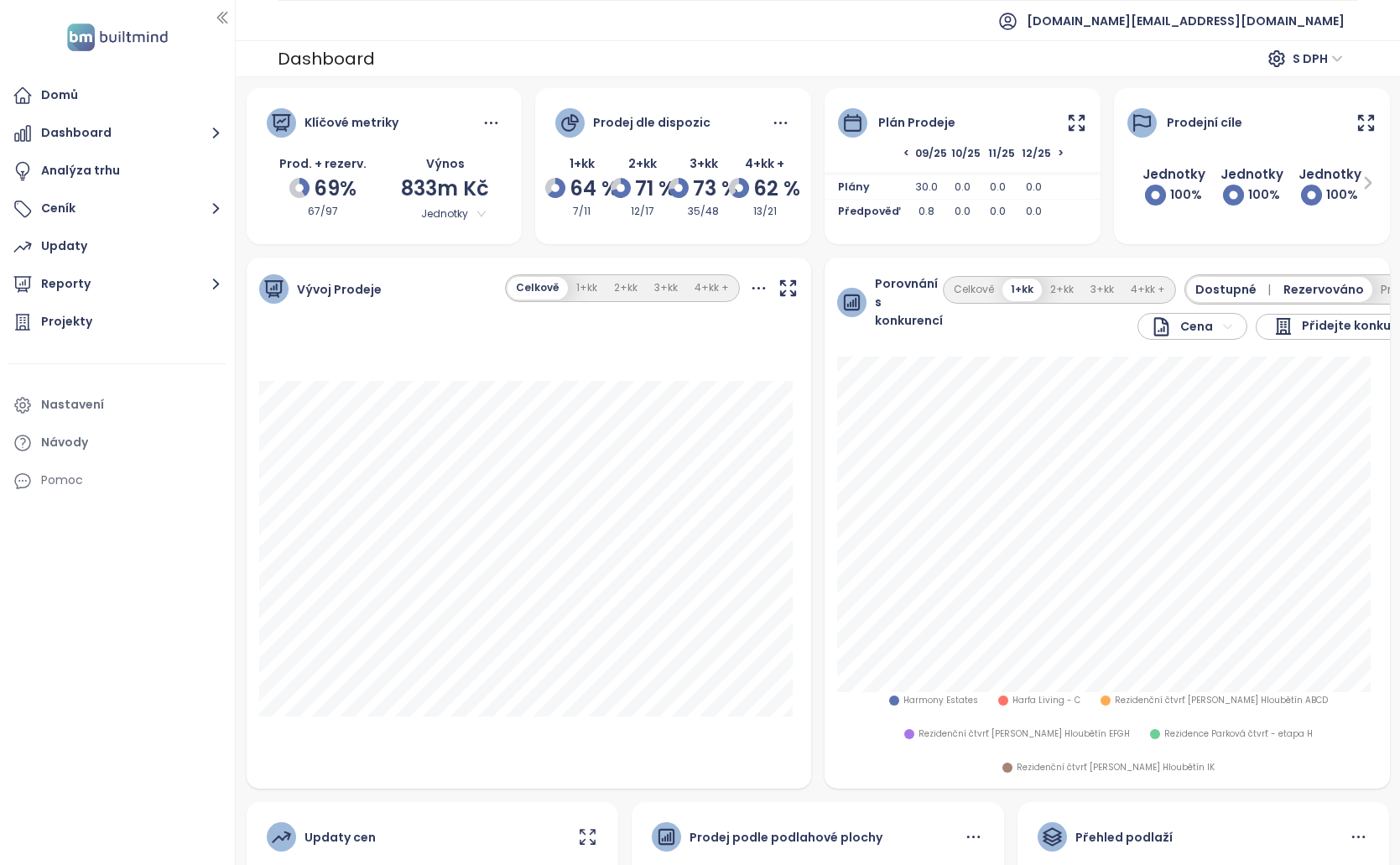
click at [607, 303] on div "Vývoj Prodeje Celkově 1+kk 2+kk 3+kk 4+kk +" at bounding box center [529, 289] width 565 height 63
click at [594, 298] on button "1+kk" at bounding box center [587, 288] width 38 height 22
click at [525, 292] on button "Celkově" at bounding box center [538, 288] width 57 height 22
click at [1066, 120] on icon at bounding box center [1077, 123] width 21 height 21
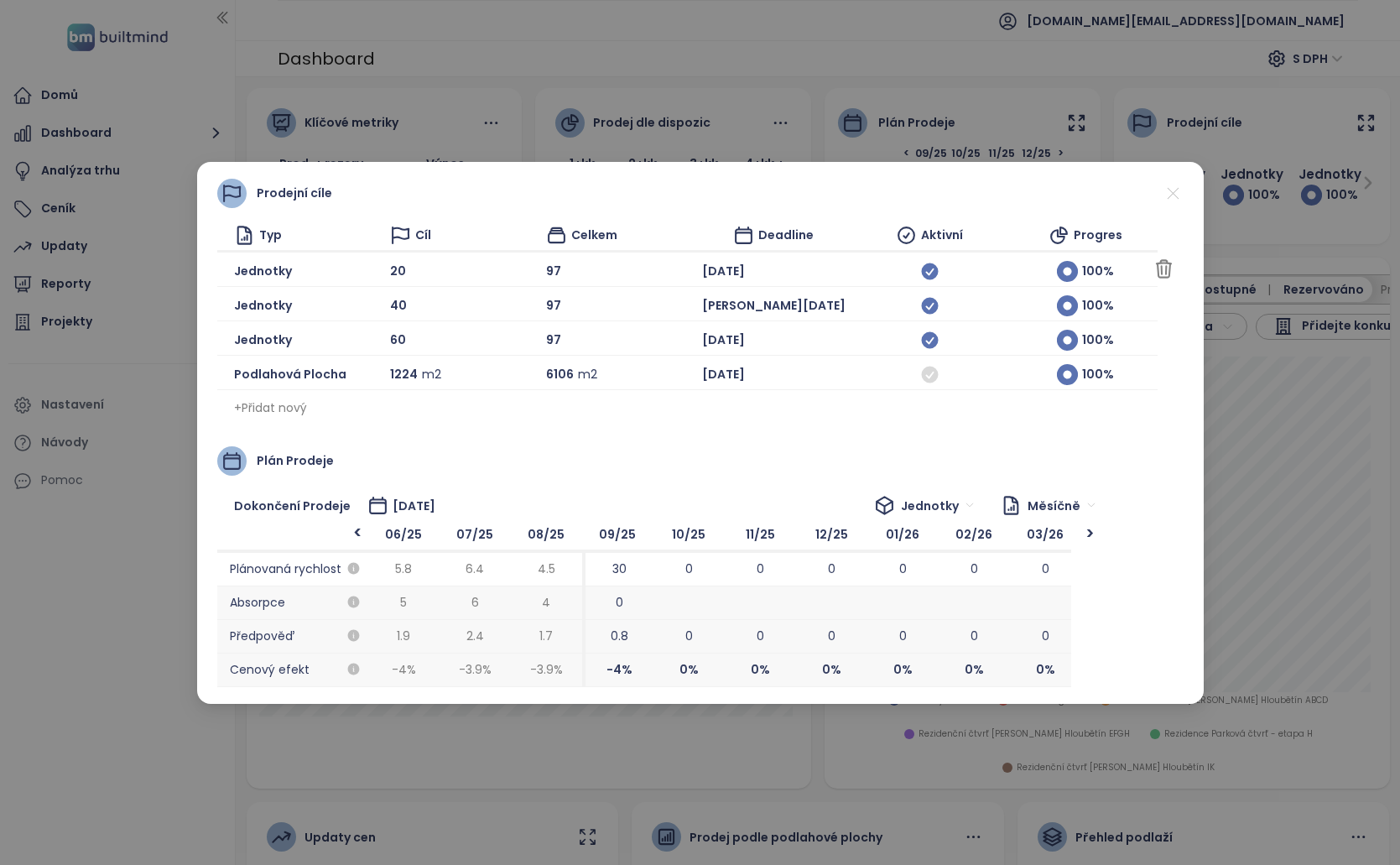
click at [390, 268] on div "20" at bounding box center [461, 271] width 143 height 21
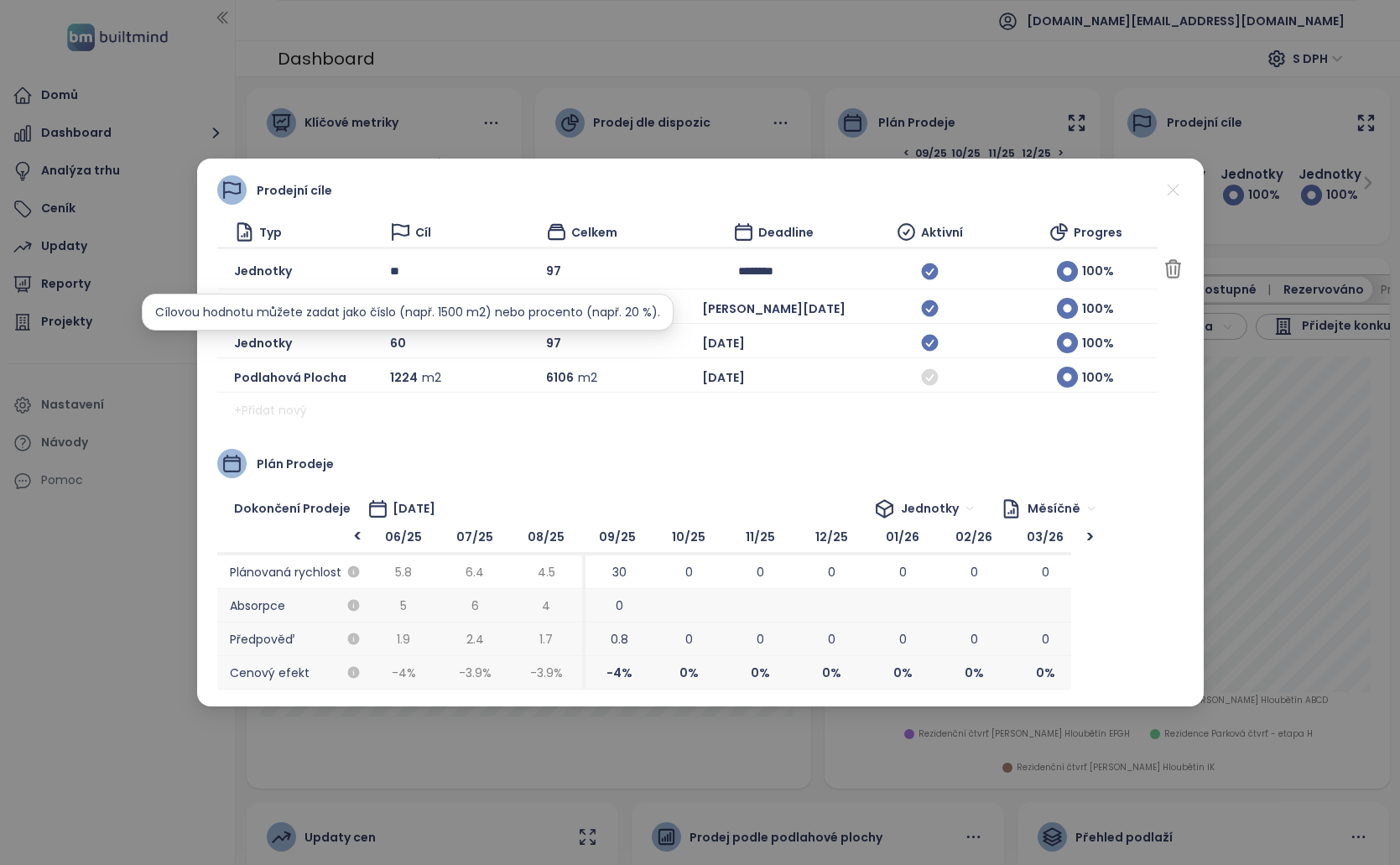
drag, startPoint x: 417, startPoint y: 273, endPoint x: 321, endPoint y: 276, distance: 96.0
click at [321, 276] on div "Jednotky ** 97 ******** 100 % Zrušit Uložit" at bounding box center [687, 271] width 940 height 36
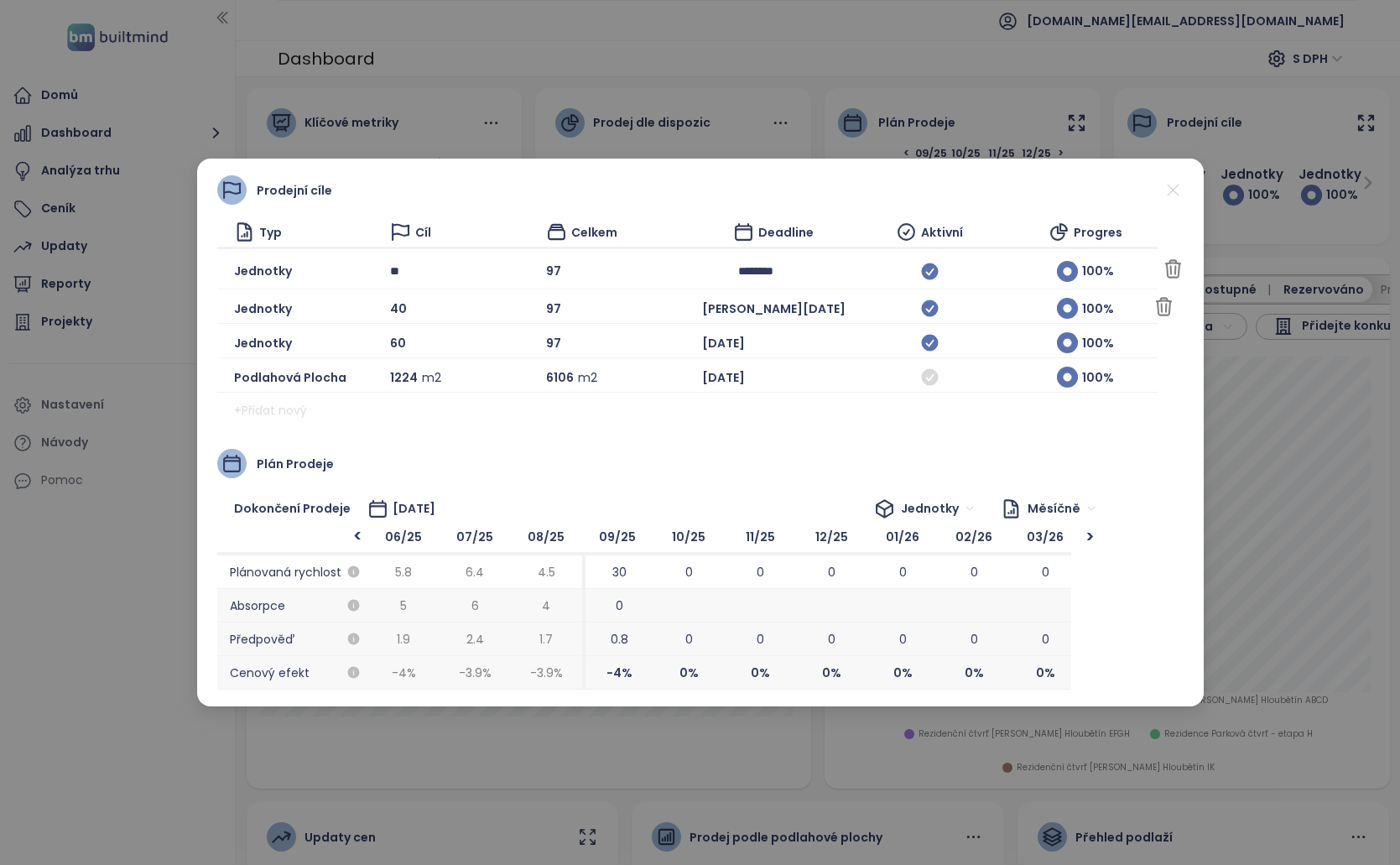
type input "**"
click at [390, 302] on span "40" at bounding box center [398, 308] width 16 height 18
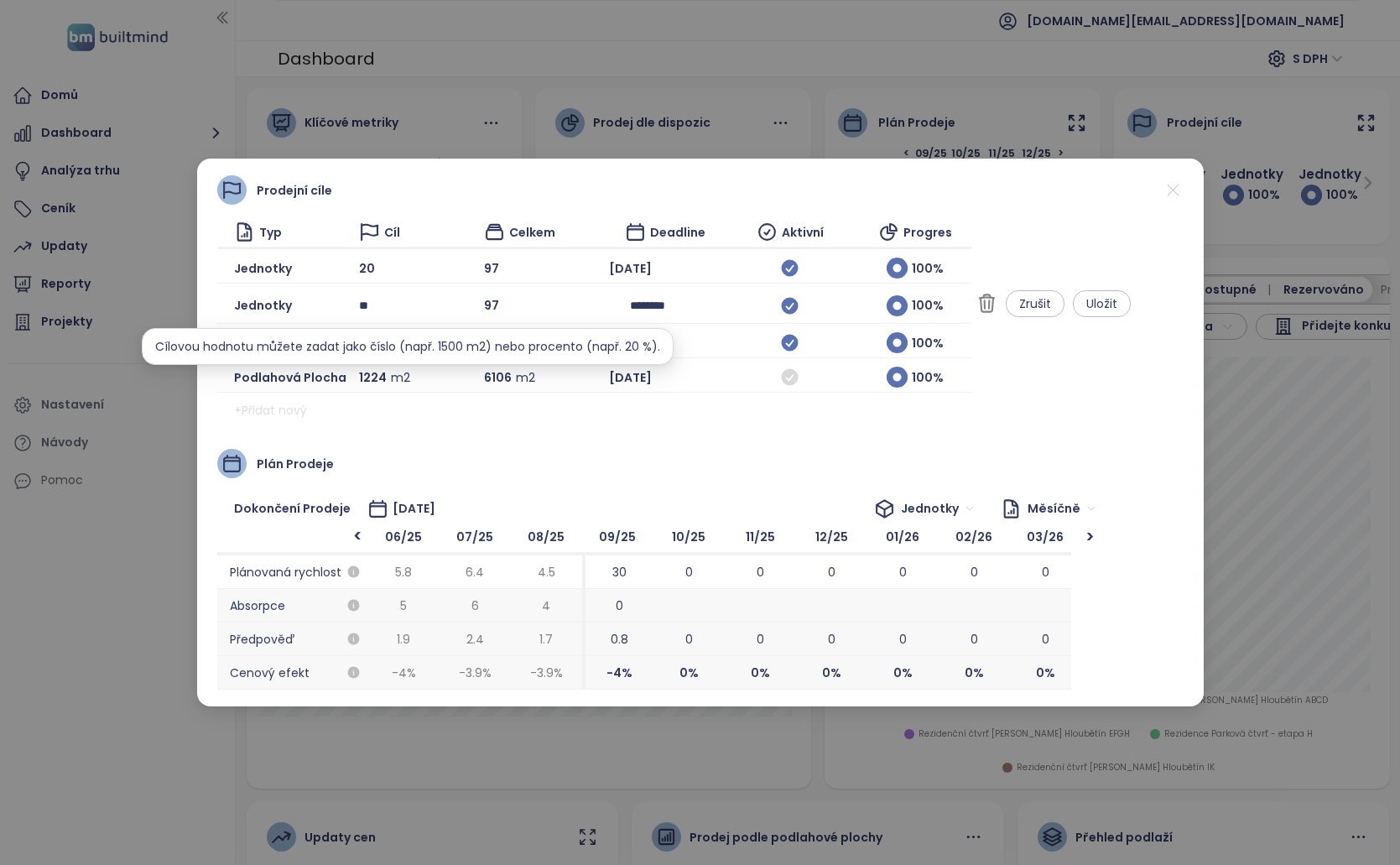
drag, startPoint x: 394, startPoint y: 303, endPoint x: 330, endPoint y: 306, distance: 64.1
click at [330, 306] on div "Jednotky ** 97 ******** 100 % Zrušit Uložit" at bounding box center [594, 306] width 754 height 36
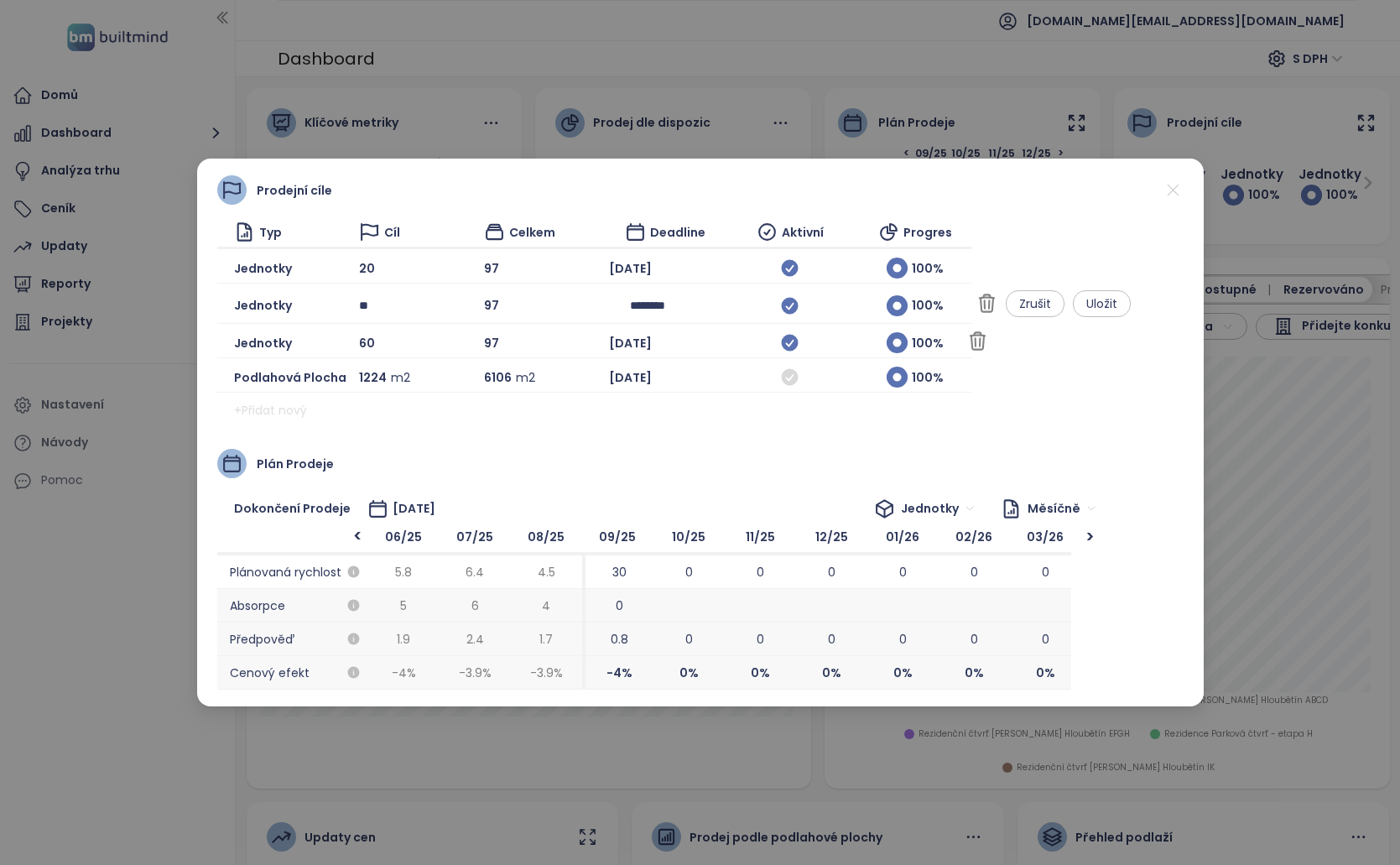
type input "**"
click at [388, 339] on div "60" at bounding box center [415, 342] width 112 height 21
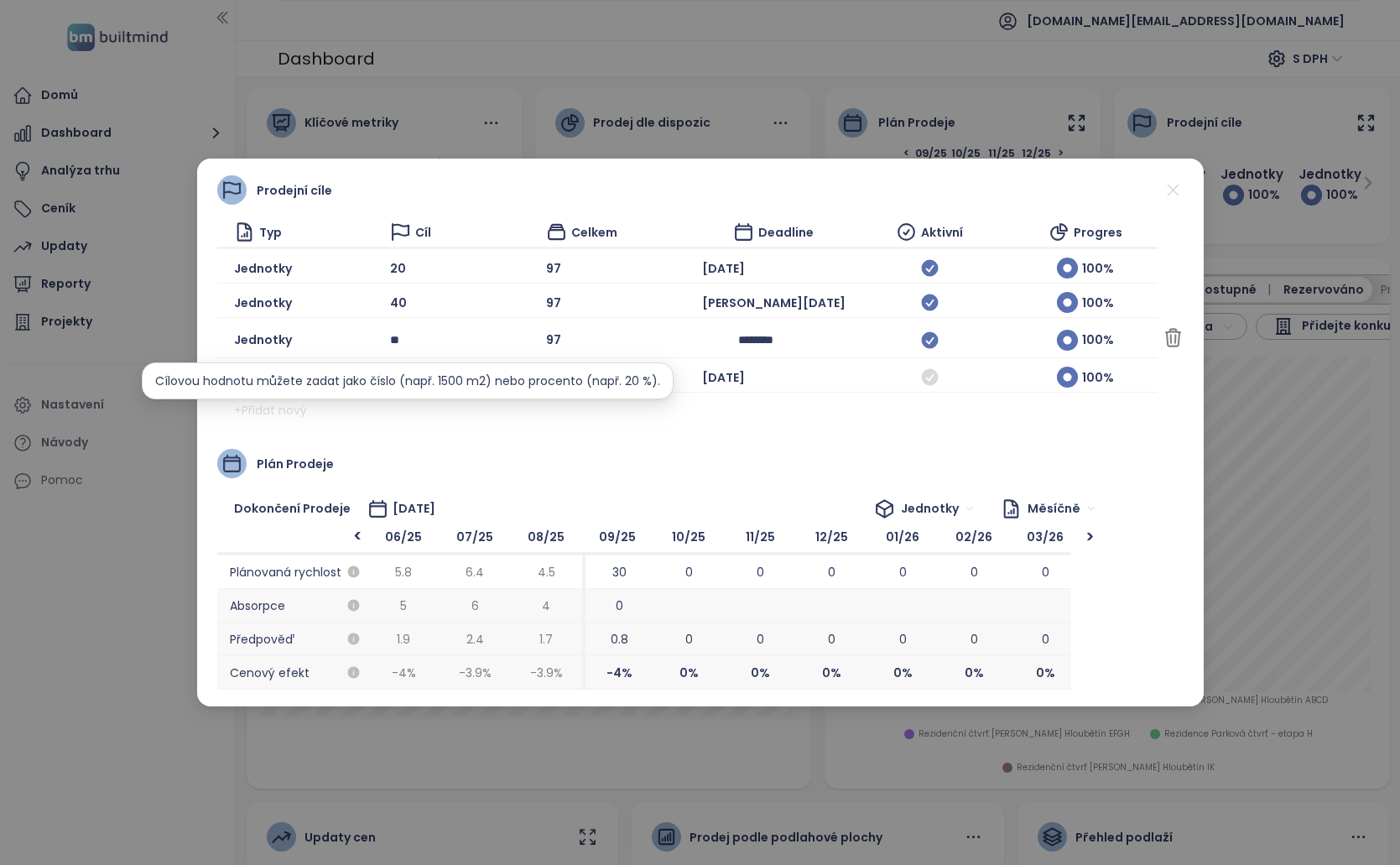
drag, startPoint x: 404, startPoint y: 341, endPoint x: 307, endPoint y: 340, distance: 97.0
click at [302, 337] on div "Jednotky ** 97 ******** 100 % Zrušit Uložit" at bounding box center [687, 340] width 940 height 36
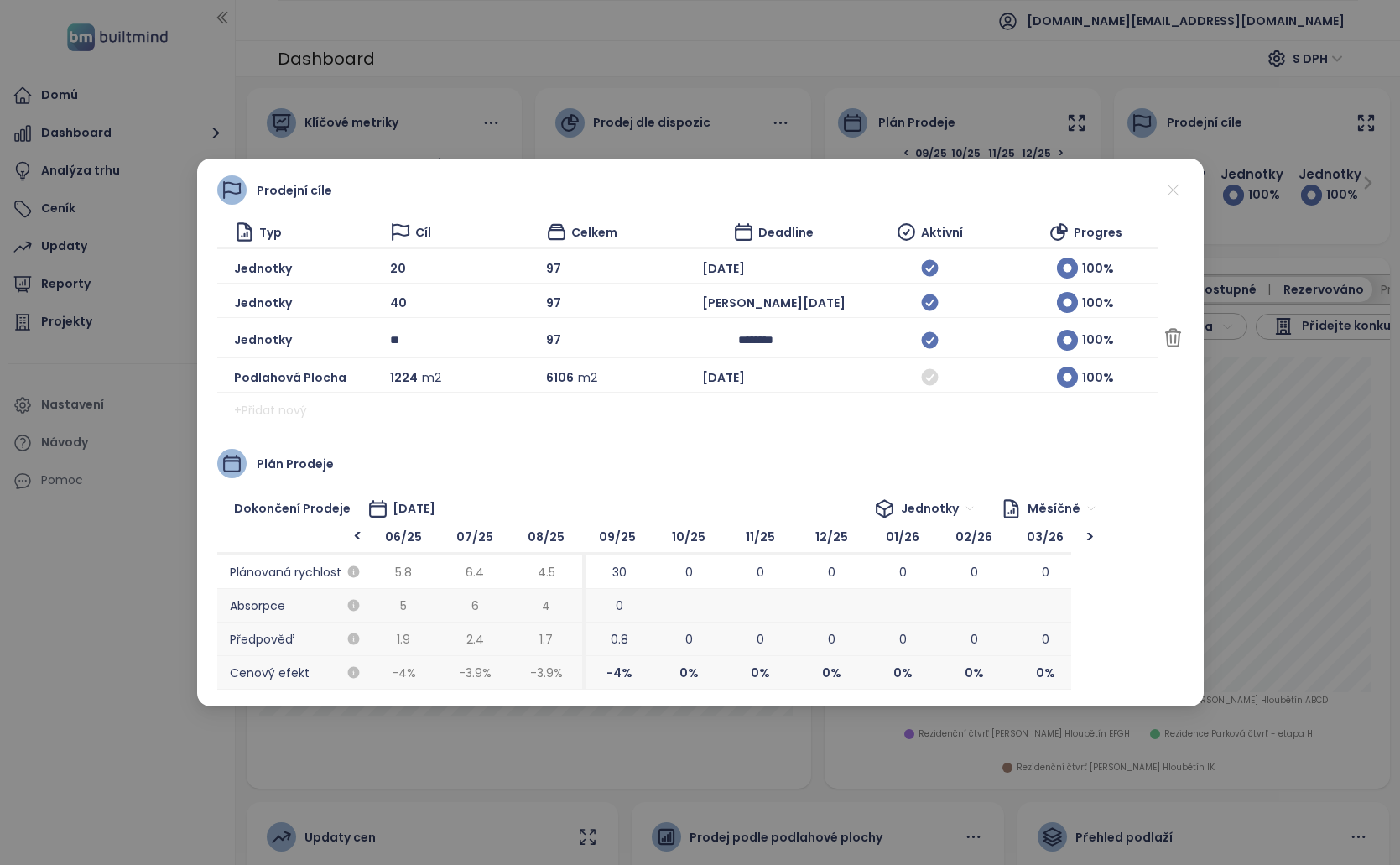
type input "**"
click at [603, 472] on div "Plán prodeje" at bounding box center [700, 463] width 966 height 29
click at [1273, 335] on span "Uložit" at bounding box center [1289, 338] width 31 height 18
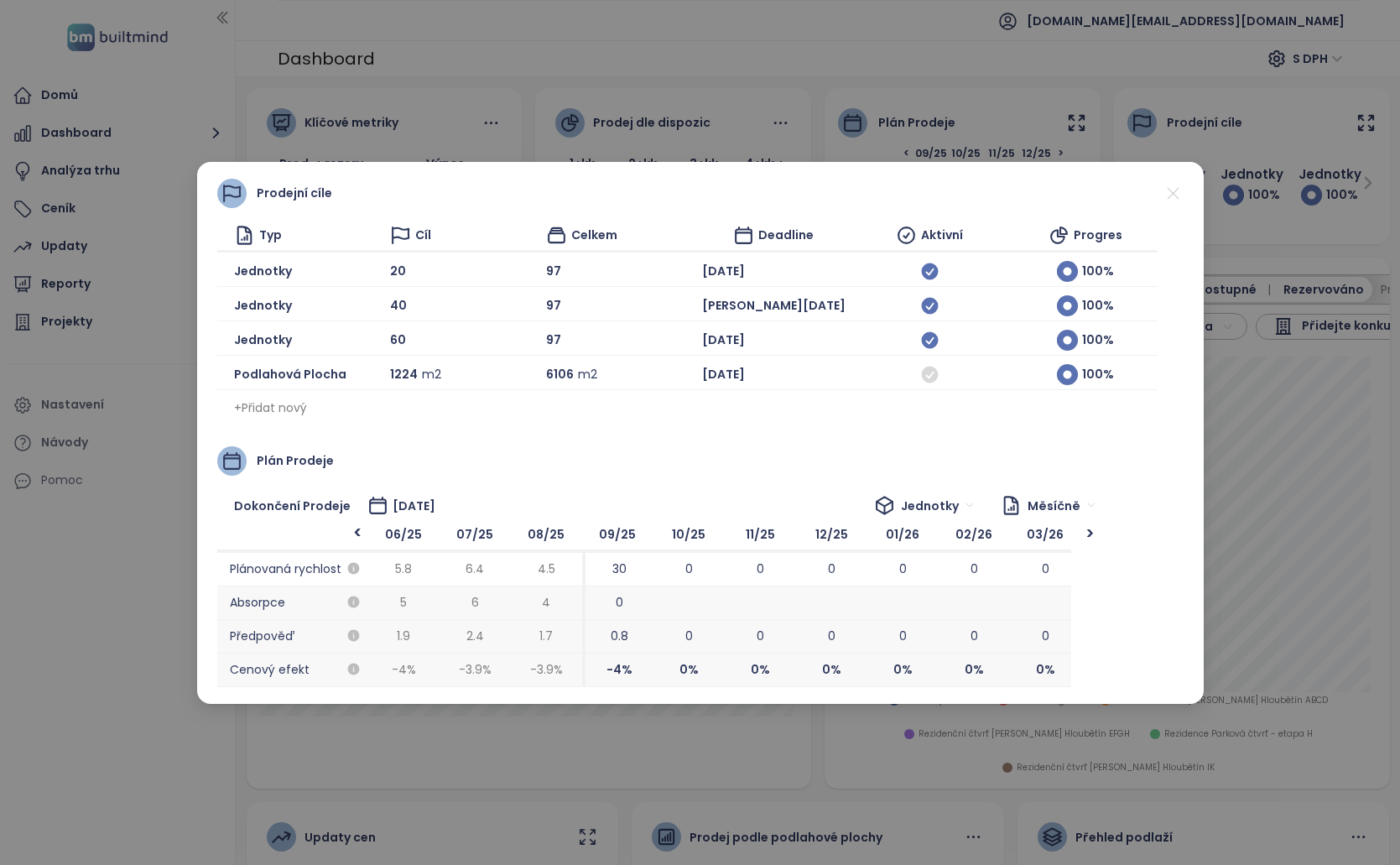
click at [949, 300] on div "Prodejní cíle Typ Cíl Celkem Deadline Aktivní Progres Jednotky 20 97 [DATE] 100…" at bounding box center [700, 300] width 966 height 243
click at [392, 302] on div "40" at bounding box center [461, 306] width 143 height 21
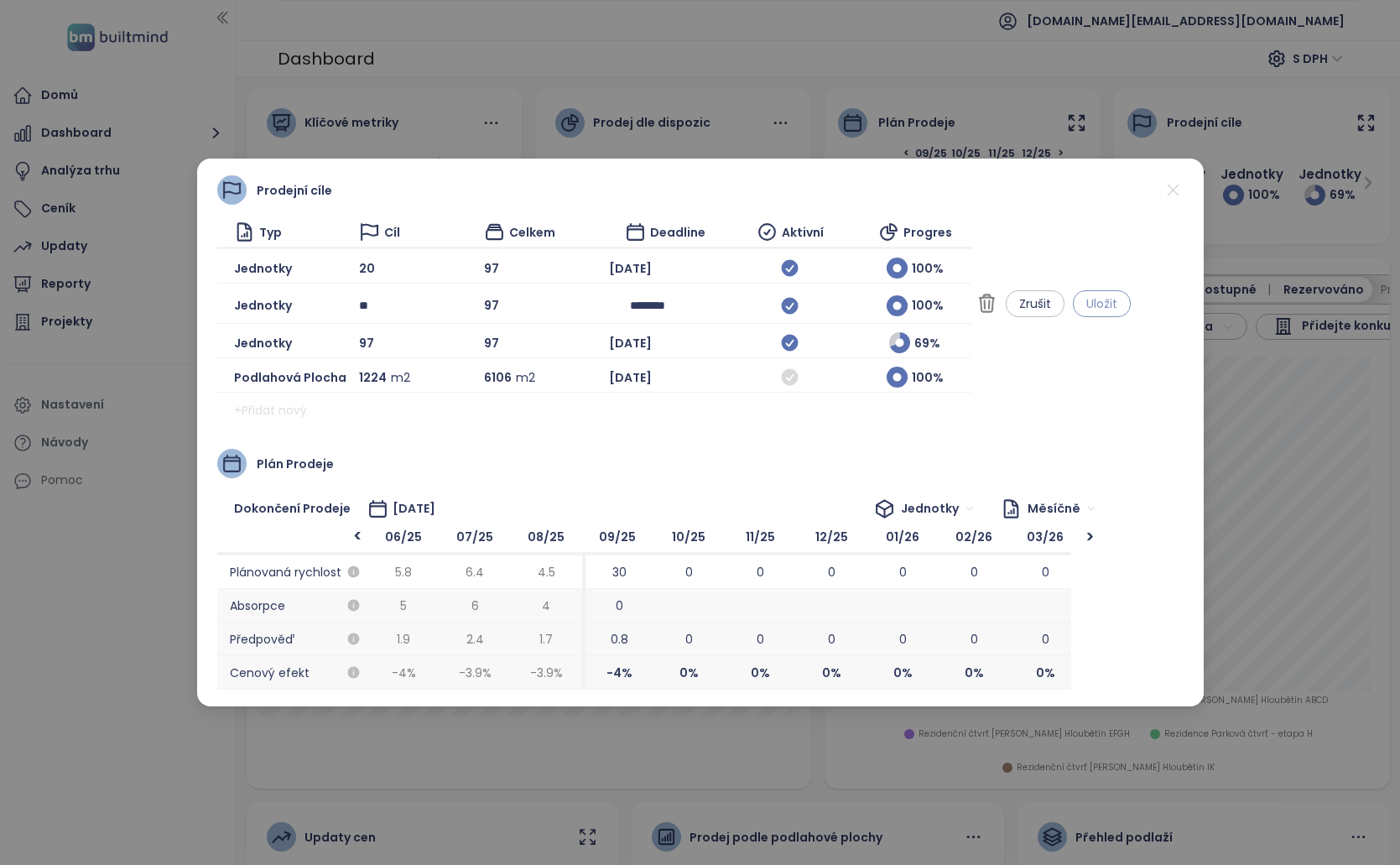
click at [1131, 302] on button "Uložit" at bounding box center [1102, 303] width 58 height 27
click at [386, 264] on div "20" at bounding box center [415, 268] width 112 height 21
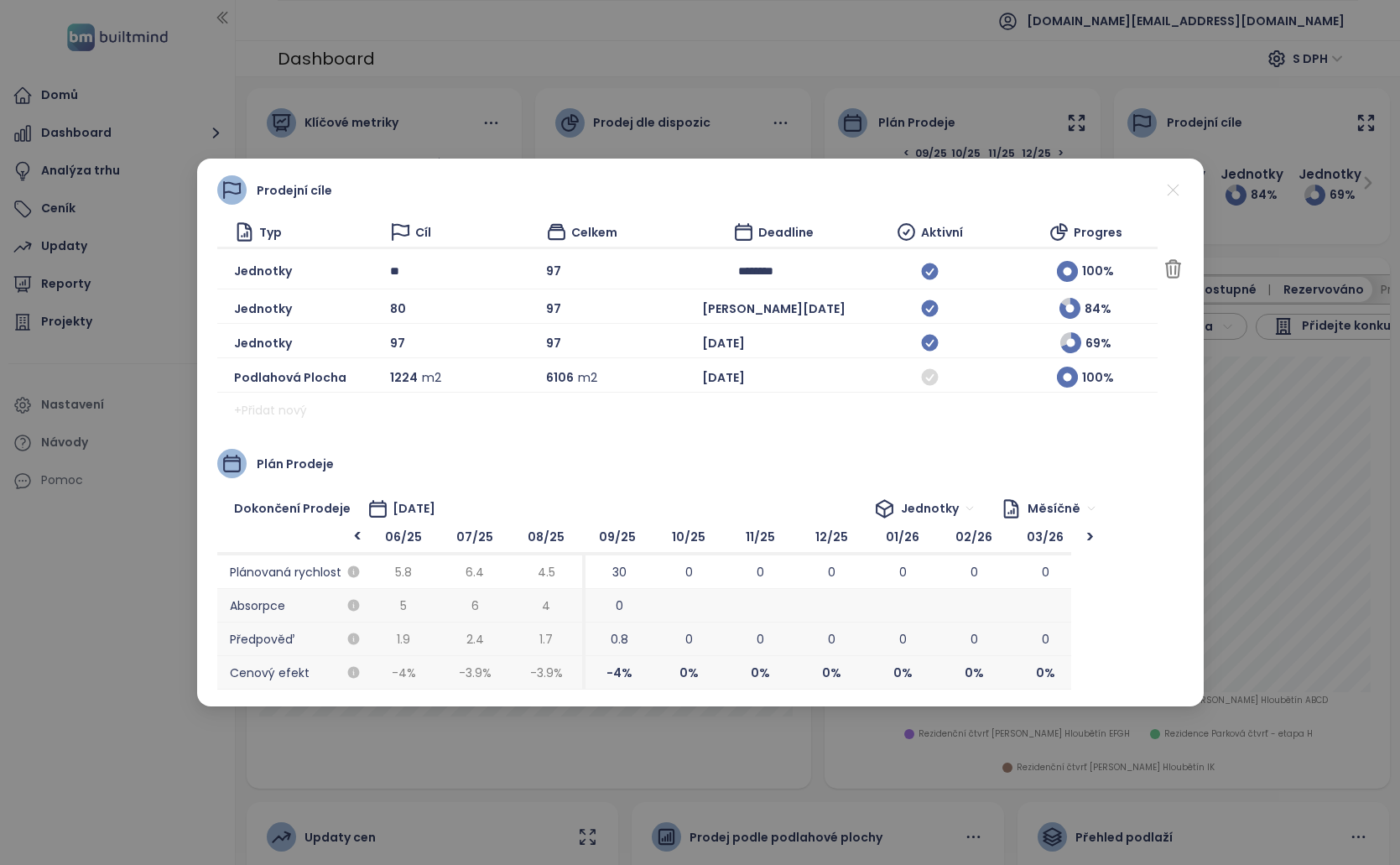
click at [1273, 271] on span "Uložit" at bounding box center [1289, 269] width 31 height 18
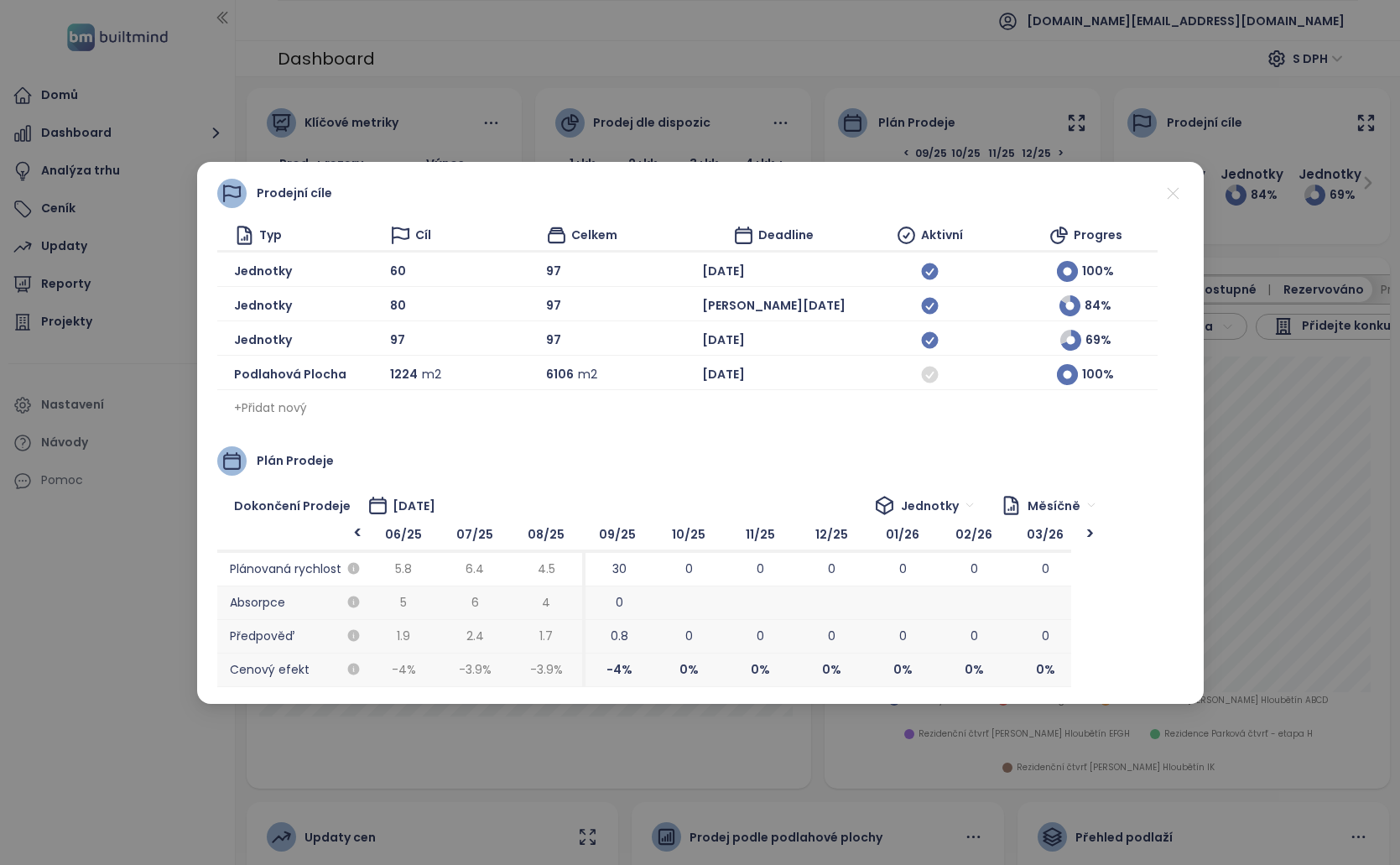
click at [1180, 192] on icon at bounding box center [1174, 194] width 21 height 21
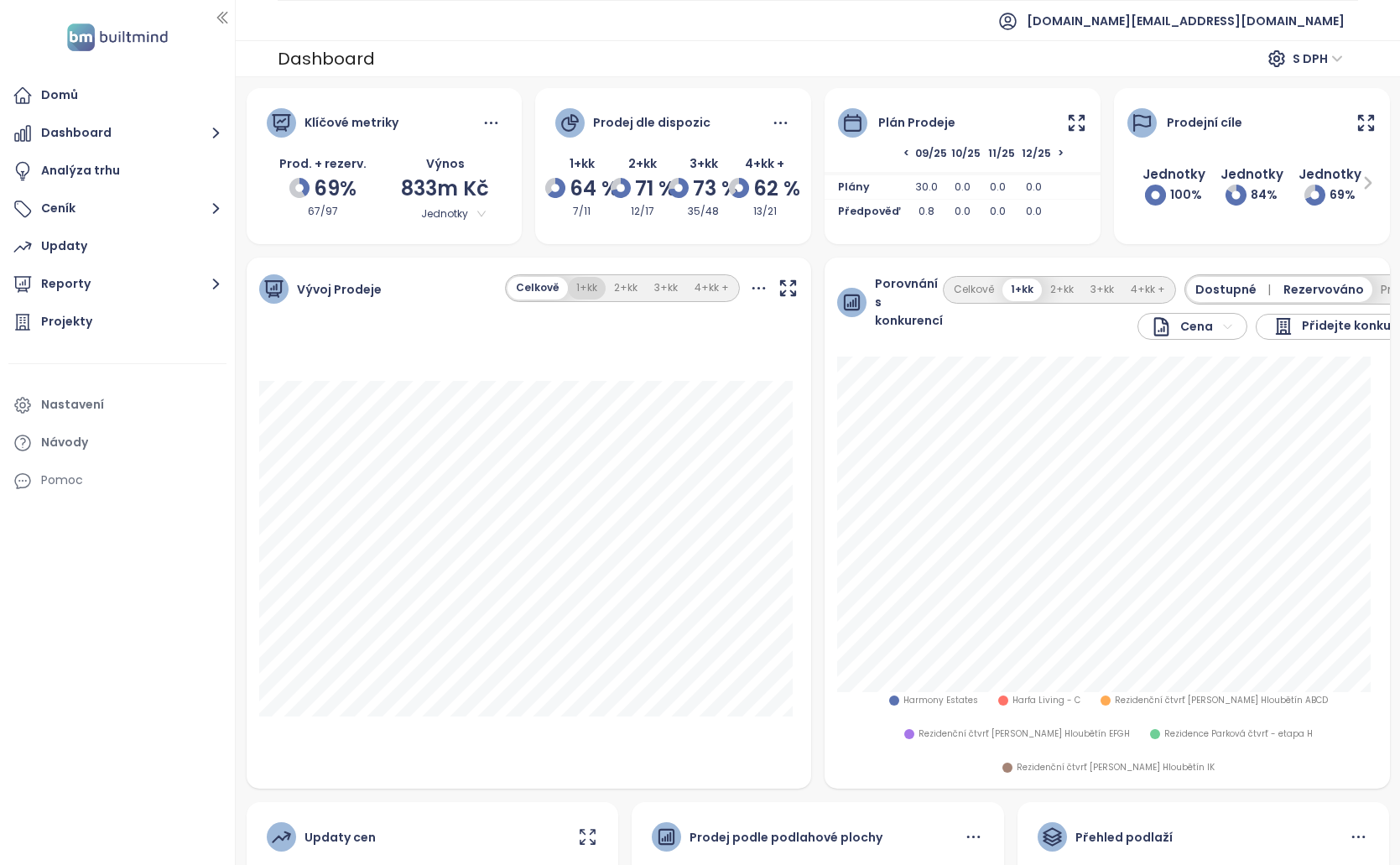
click at [569, 298] on button "1+kk" at bounding box center [587, 288] width 38 height 22
click at [531, 293] on button "Celkově" at bounding box center [538, 288] width 57 height 22
click at [748, 284] on icon at bounding box center [759, 288] width 21 height 21
click at [763, 282] on div "Celkově 1+kk 2+kk 3+kk 4+kk +" at bounding box center [652, 288] width 294 height 28
click at [779, 288] on icon "button" at bounding box center [788, 288] width 21 height 21
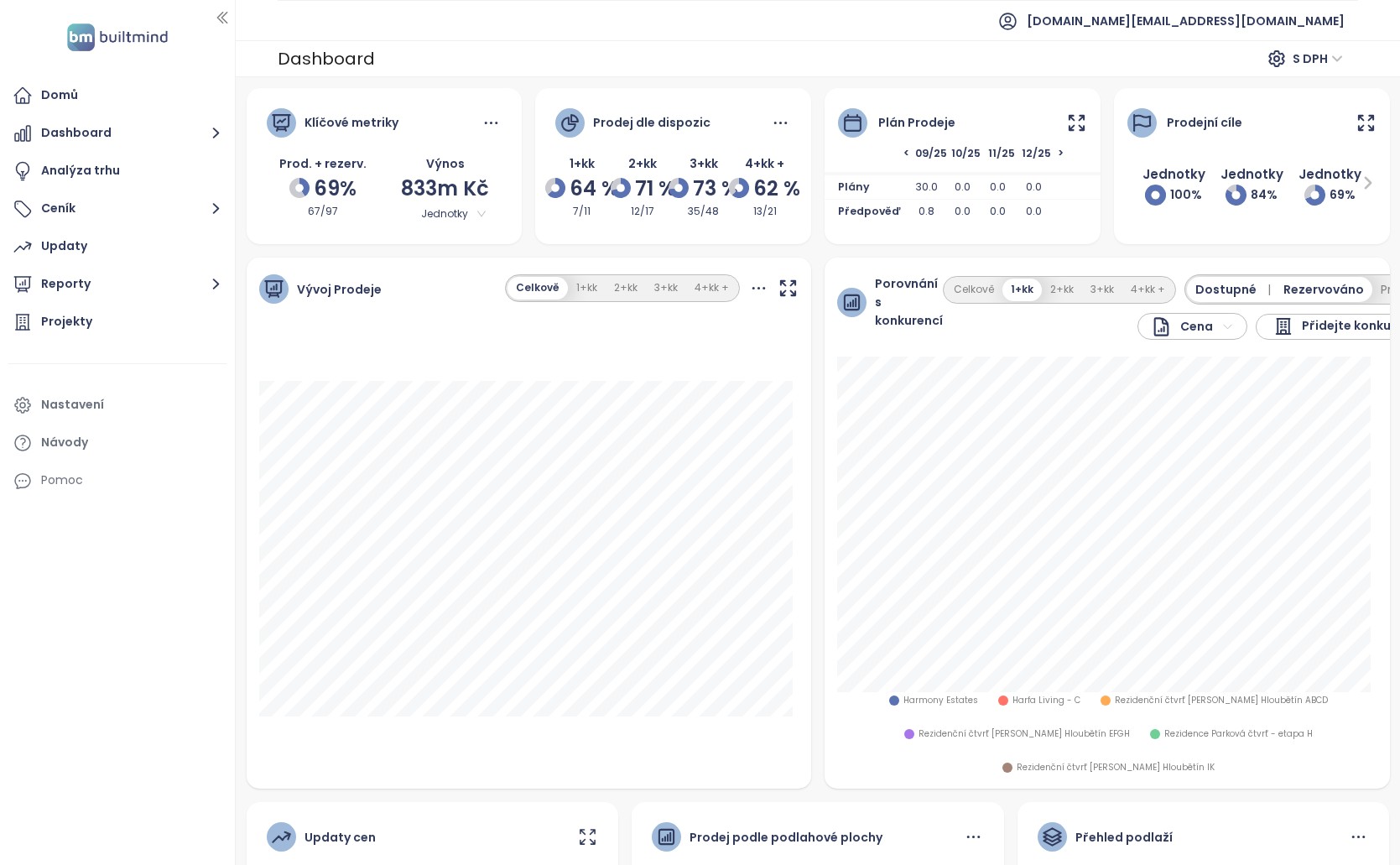
click at [1066, 117] on icon at bounding box center [1077, 123] width 21 height 21
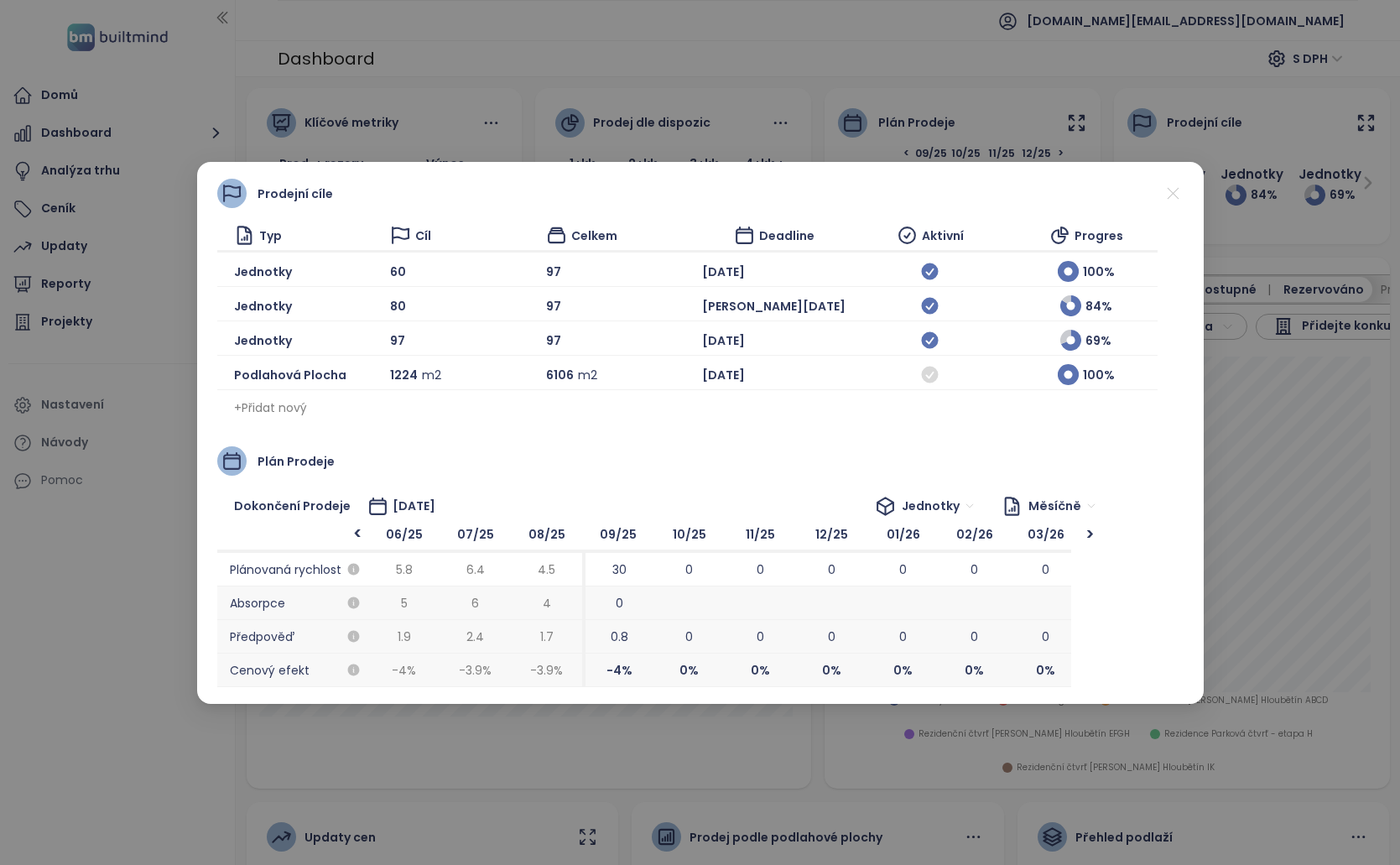
click at [1263, 111] on div "Prodejní cíle Typ Cíl Celkem Deadline Aktivní Progres Jednotky 60 97 [DATE] 100…" at bounding box center [700, 432] width 1400 height 865
click at [1341, 156] on div "Prodejní cíle Typ Cíl Celkem Deadline Aktivní Progres Jednotky 60 97 [DATE] 100…" at bounding box center [700, 432] width 1400 height 865
click at [1161, 198] on div "Prodejní cíle" at bounding box center [700, 194] width 966 height 29
click at [1155, 203] on div "Prodejní cíle" at bounding box center [700, 194] width 966 height 29
click at [1181, 194] on icon at bounding box center [1174, 194] width 21 height 21
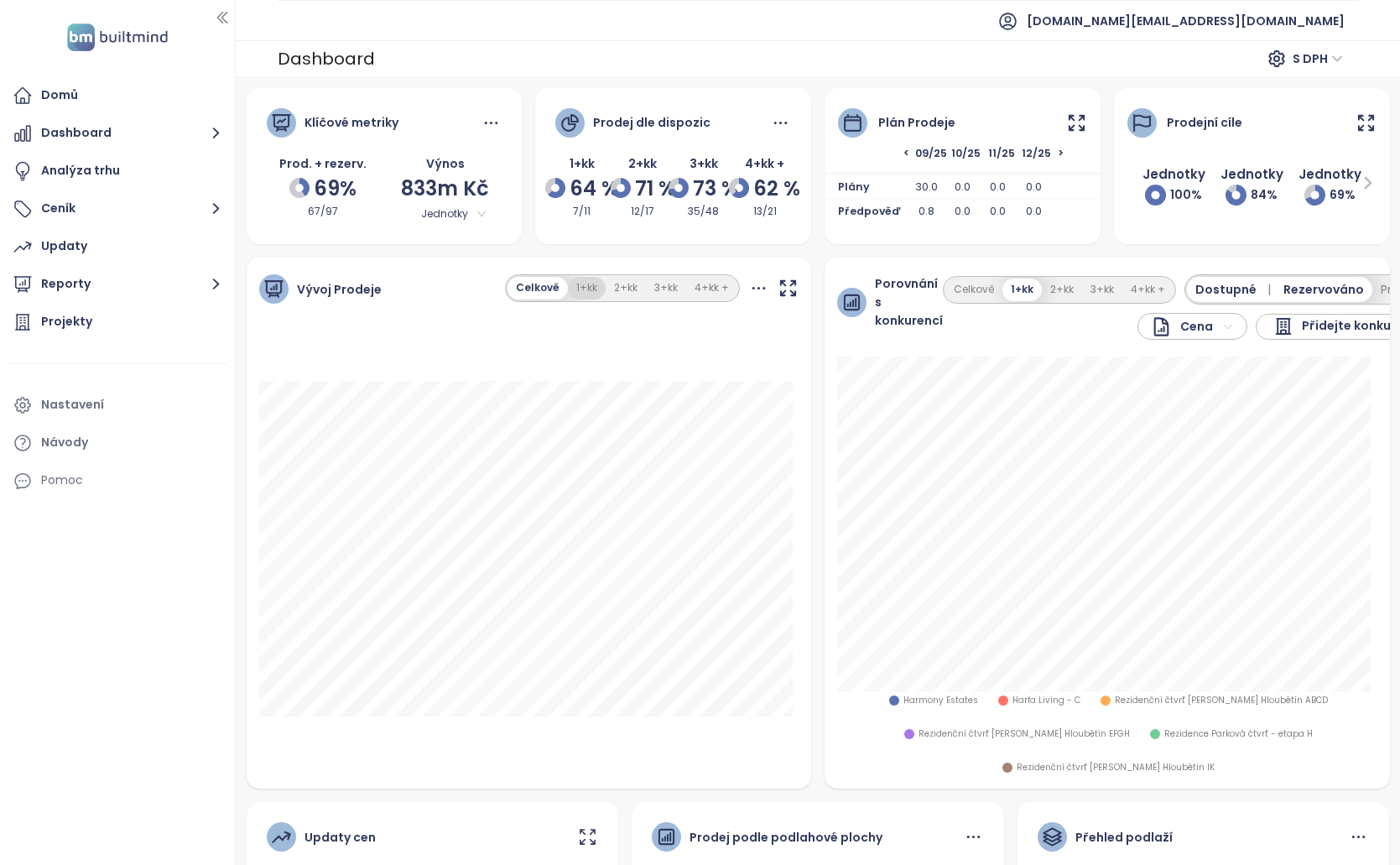
click at [589, 285] on button "1+kk" at bounding box center [587, 288] width 38 height 22
click at [544, 291] on button "Celkově" at bounding box center [538, 288] width 57 height 22
click at [1070, 129] on icon at bounding box center [1077, 122] width 15 height 15
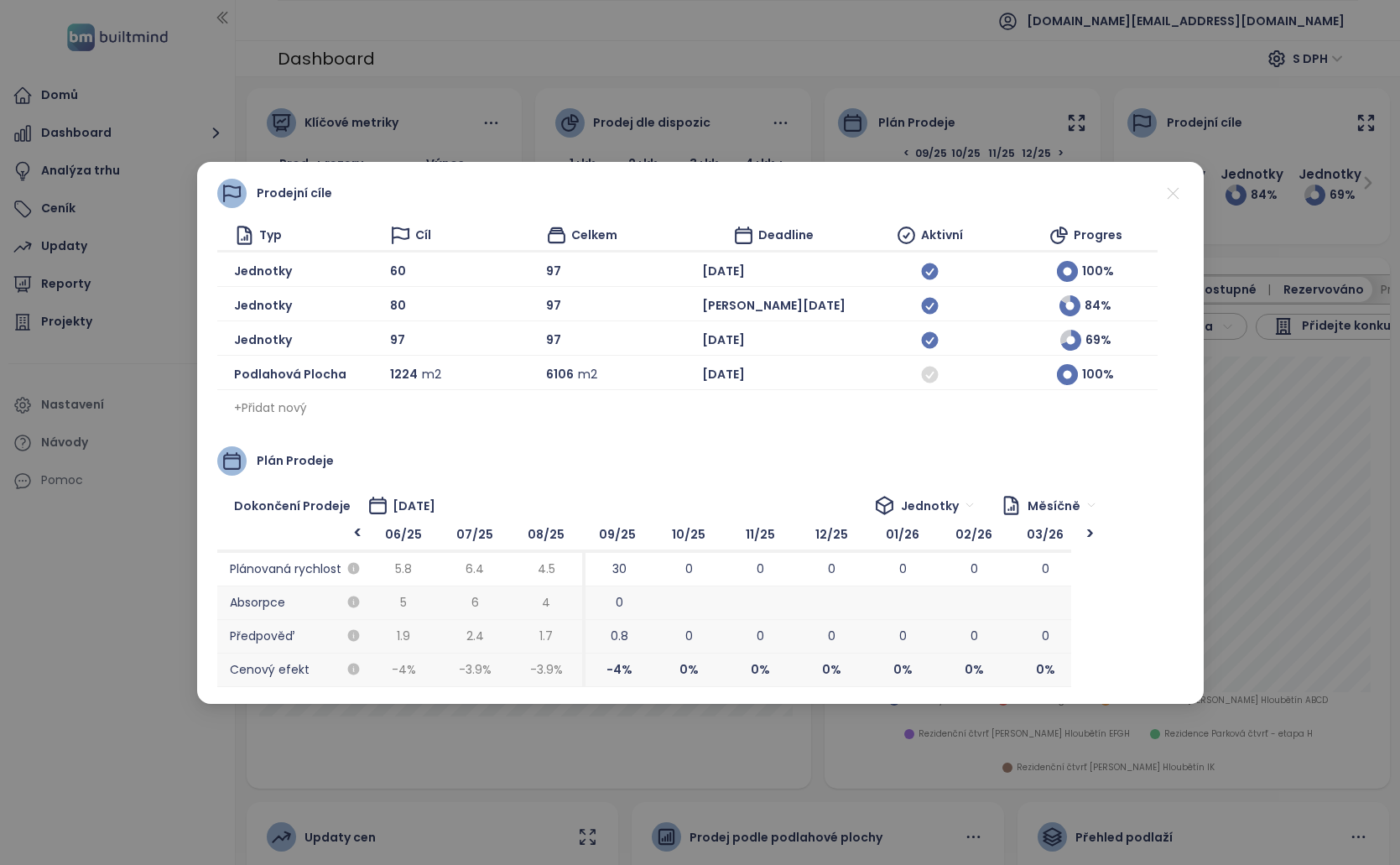
click at [929, 501] on span "Jednotky" at bounding box center [938, 506] width 73 height 25
click at [955, 568] on div "Podlahová plocha" at bounding box center [966, 566] width 105 height 18
click at [939, 504] on span "Podlahová plocha" at bounding box center [910, 506] width 129 height 25
click at [919, 593] on div "Výnos" at bounding box center [918, 593] width 113 height 18
click at [914, 512] on icon at bounding box center [904, 506] width 21 height 21
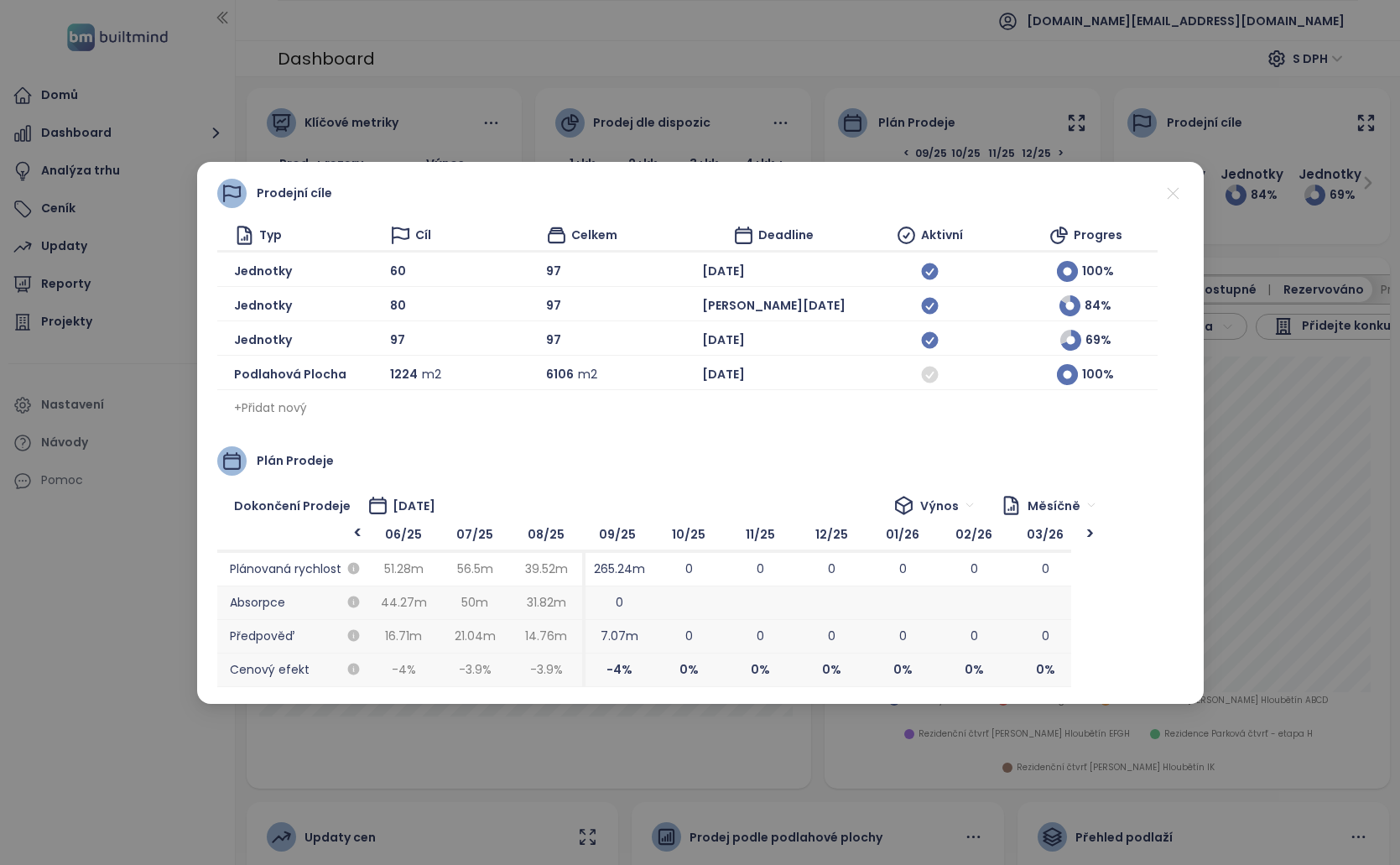
click at [926, 499] on span "Výnos" at bounding box center [947, 506] width 54 height 25
click at [940, 566] on div "Podlahová plocha" at bounding box center [985, 566] width 105 height 18
click at [957, 510] on span "Podlahová plocha" at bounding box center [910, 506] width 129 height 25
click at [952, 537] on div "Jednotky" at bounding box center [918, 539] width 113 height 18
click at [1060, 507] on span "Měsíčně" at bounding box center [1061, 506] width 68 height 25
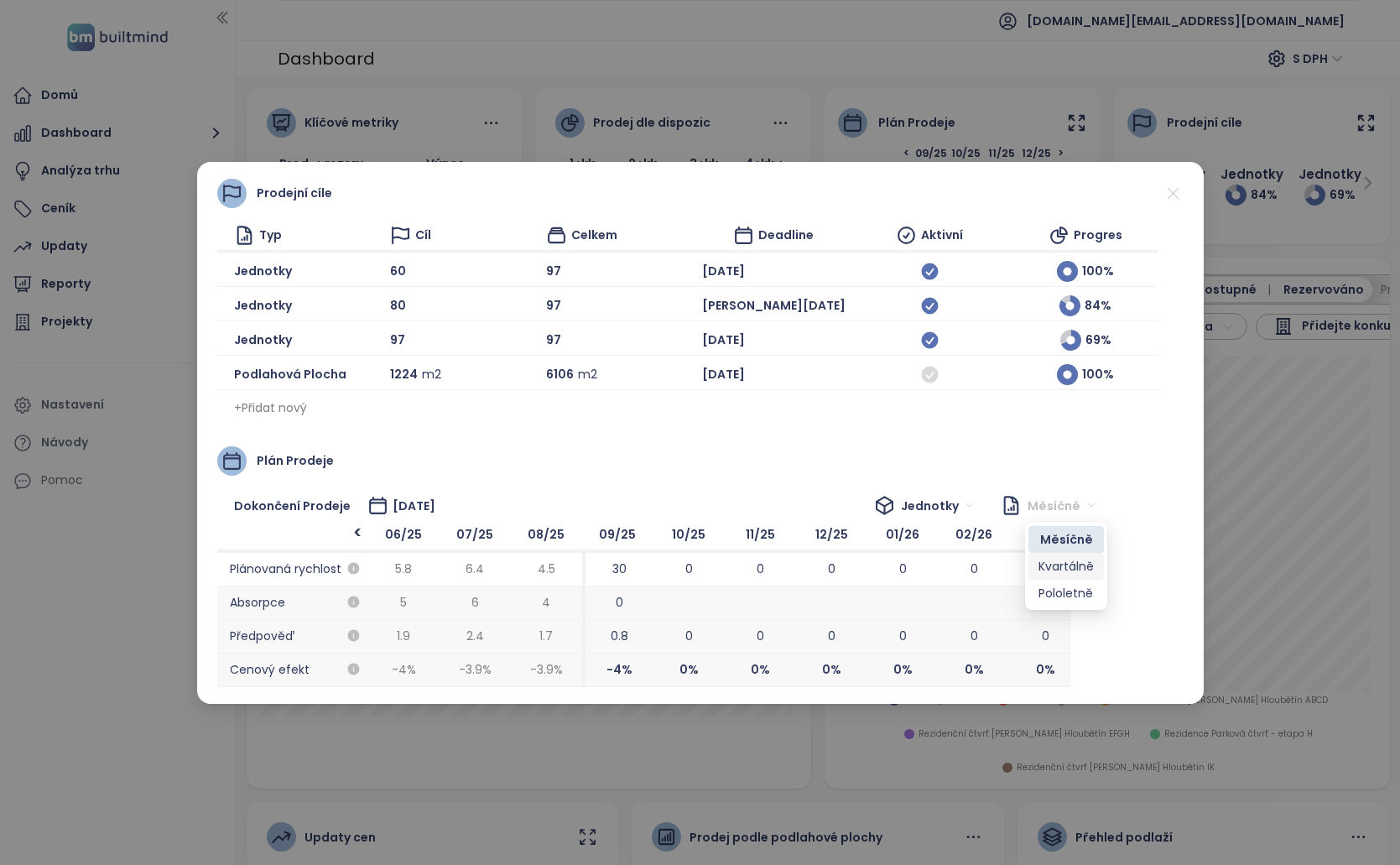
click at [1063, 564] on div "Kvartálně" at bounding box center [1066, 566] width 55 height 18
click at [1058, 502] on span "Kvartálně" at bounding box center [1058, 506] width 76 height 25
click at [1048, 588] on div "Pololetně" at bounding box center [1061, 593] width 63 height 18
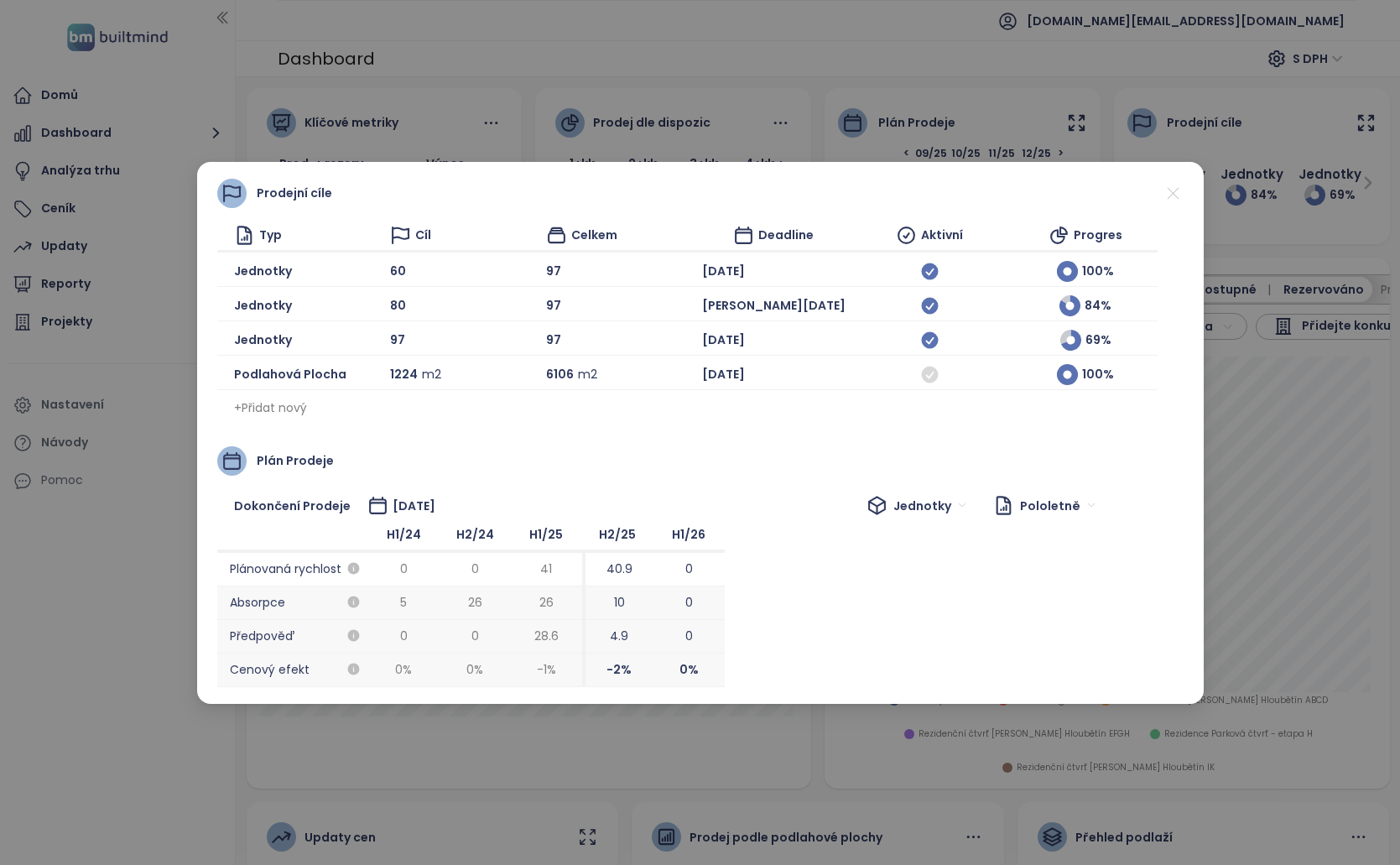
click at [1040, 501] on span "Pololetně" at bounding box center [1057, 506] width 75 height 25
click at [1045, 544] on div "Měsíčně" at bounding box center [1063, 539] width 60 height 18
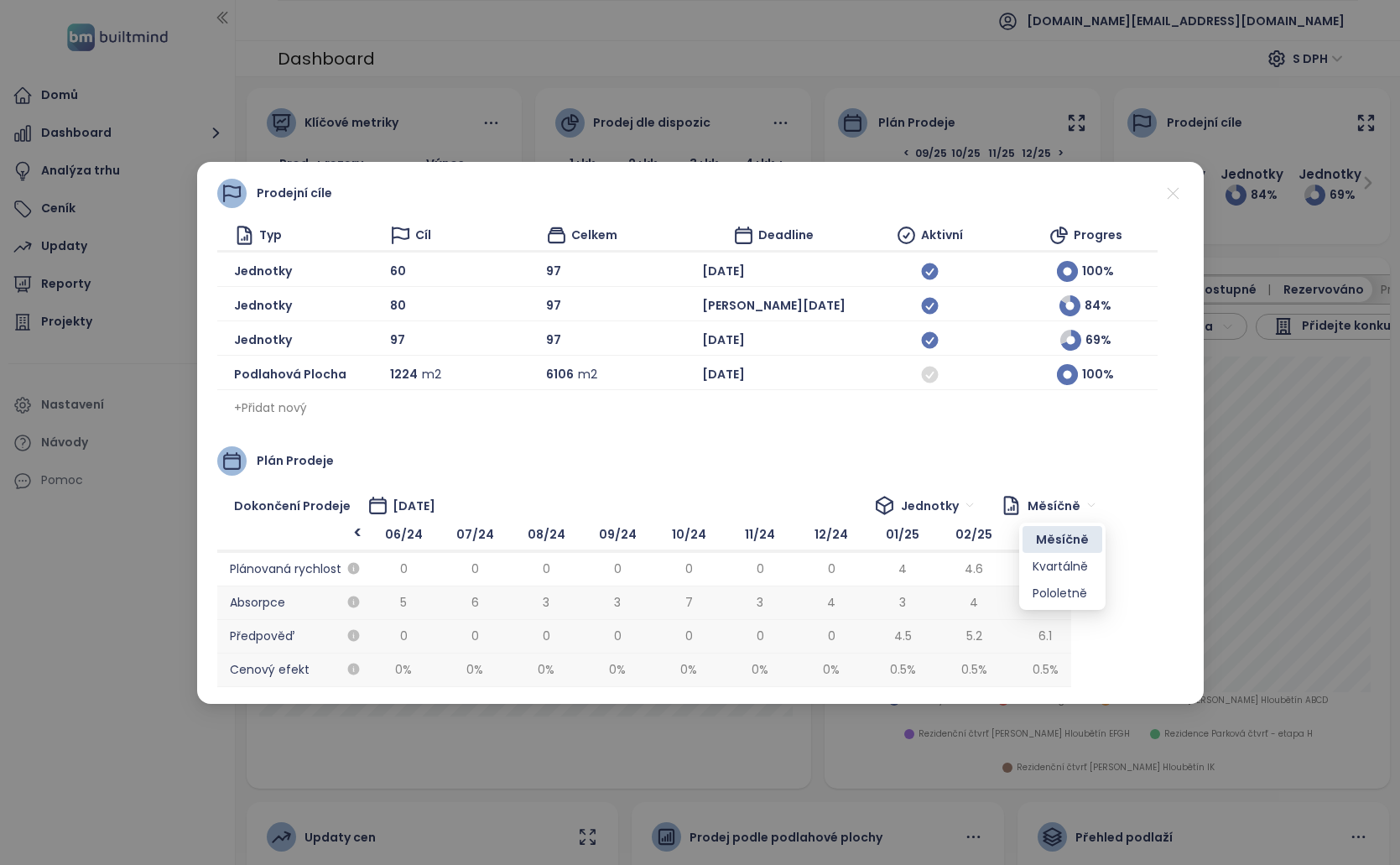
scroll to position [0, 856]
click at [703, 264] on span "Oct 2025" at bounding box center [724, 270] width 43 height 18
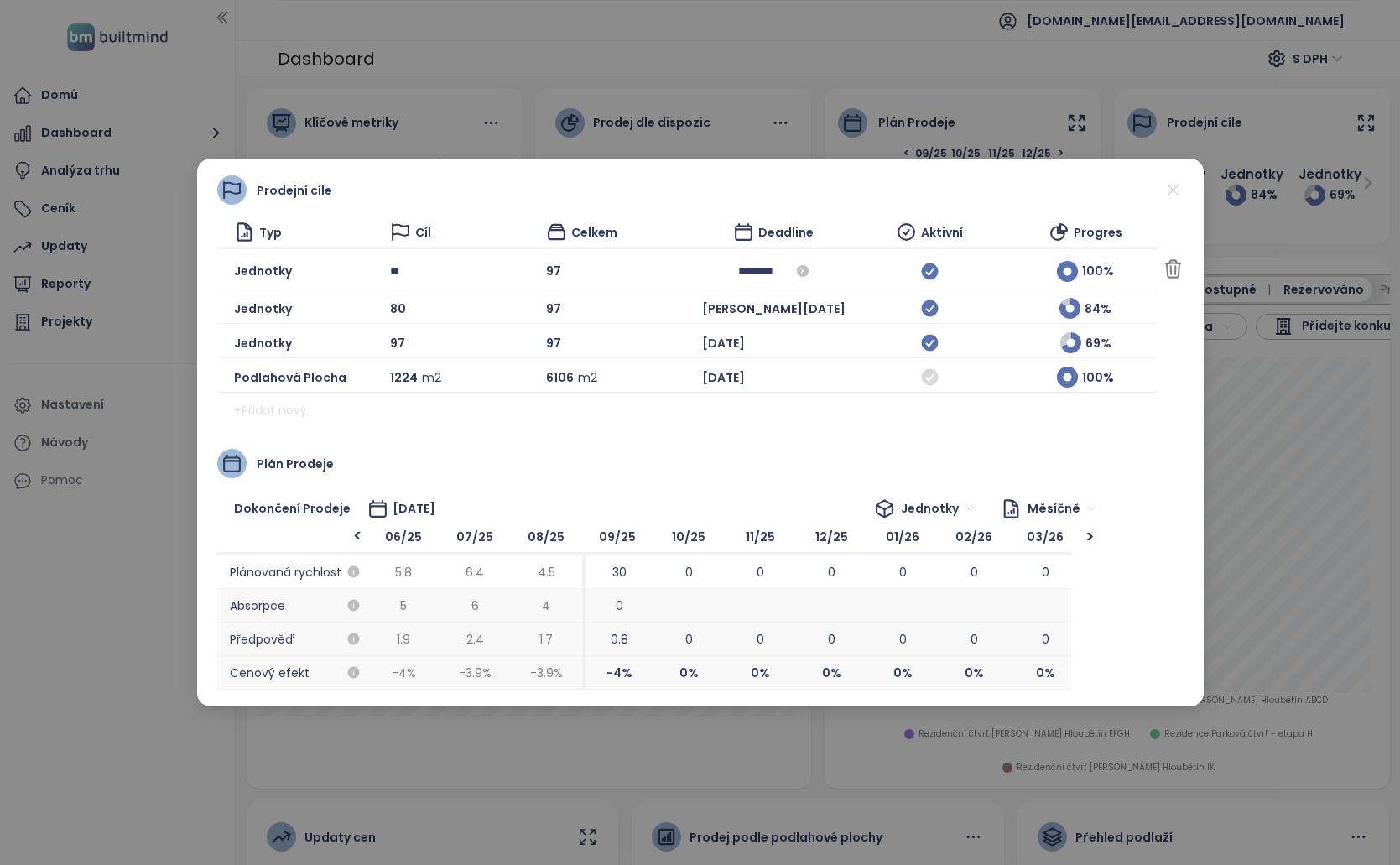
click at [738, 273] on input "********" at bounding box center [773, 270] width 71 height 18
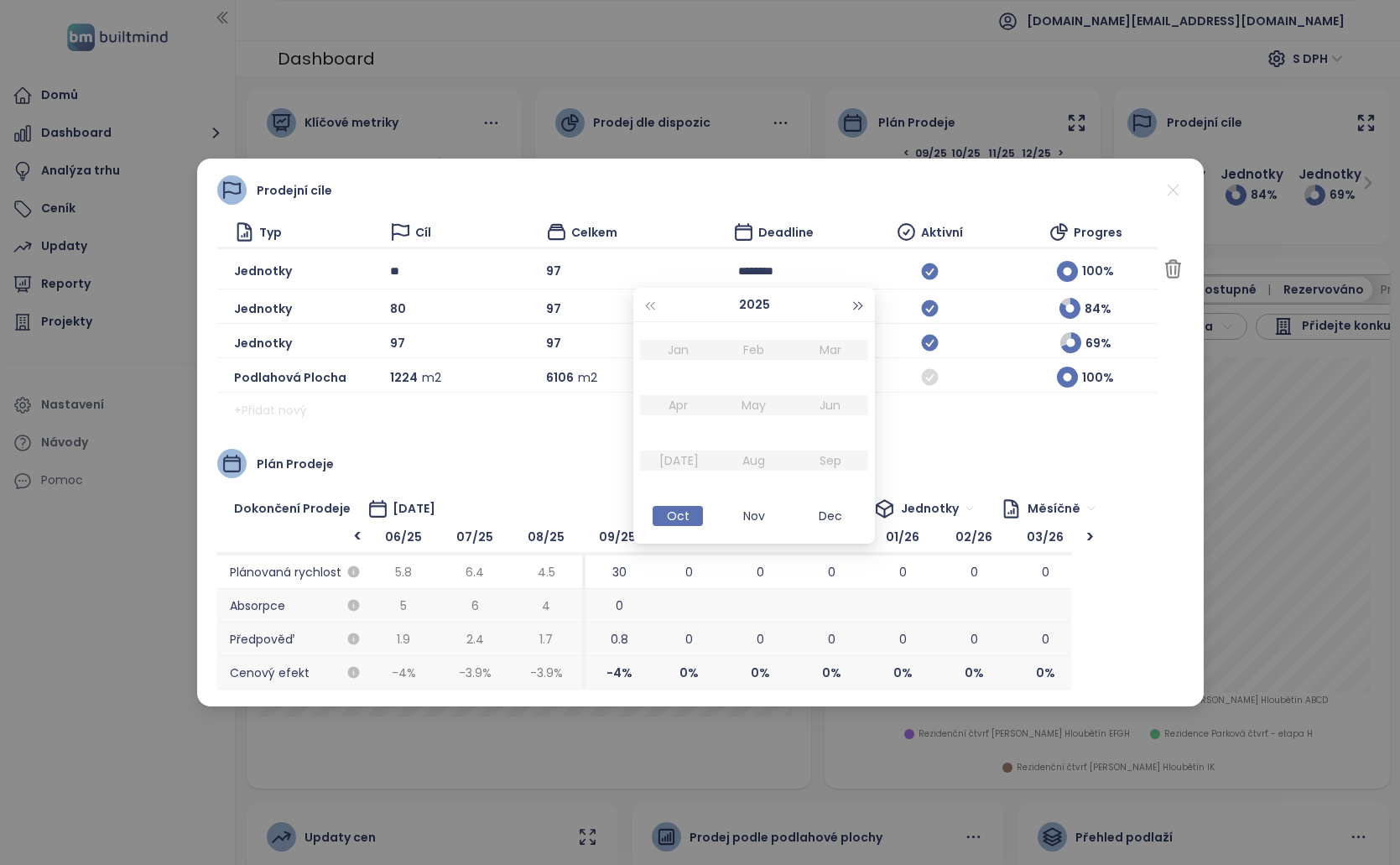
click at [863, 308] on button "button" at bounding box center [858, 304] width 18 height 34
type input "********"
click at [660, 308] on div "2026" at bounding box center [754, 304] width 190 height 34
click at [646, 307] on button "button" at bounding box center [649, 304] width 18 height 34
click at [1106, 361] on div "Prodejní cíle Typ Cíl Celkem Deadline Aktivní Progres Jednotky ** 97 ******** 1…" at bounding box center [700, 299] width 966 height 248
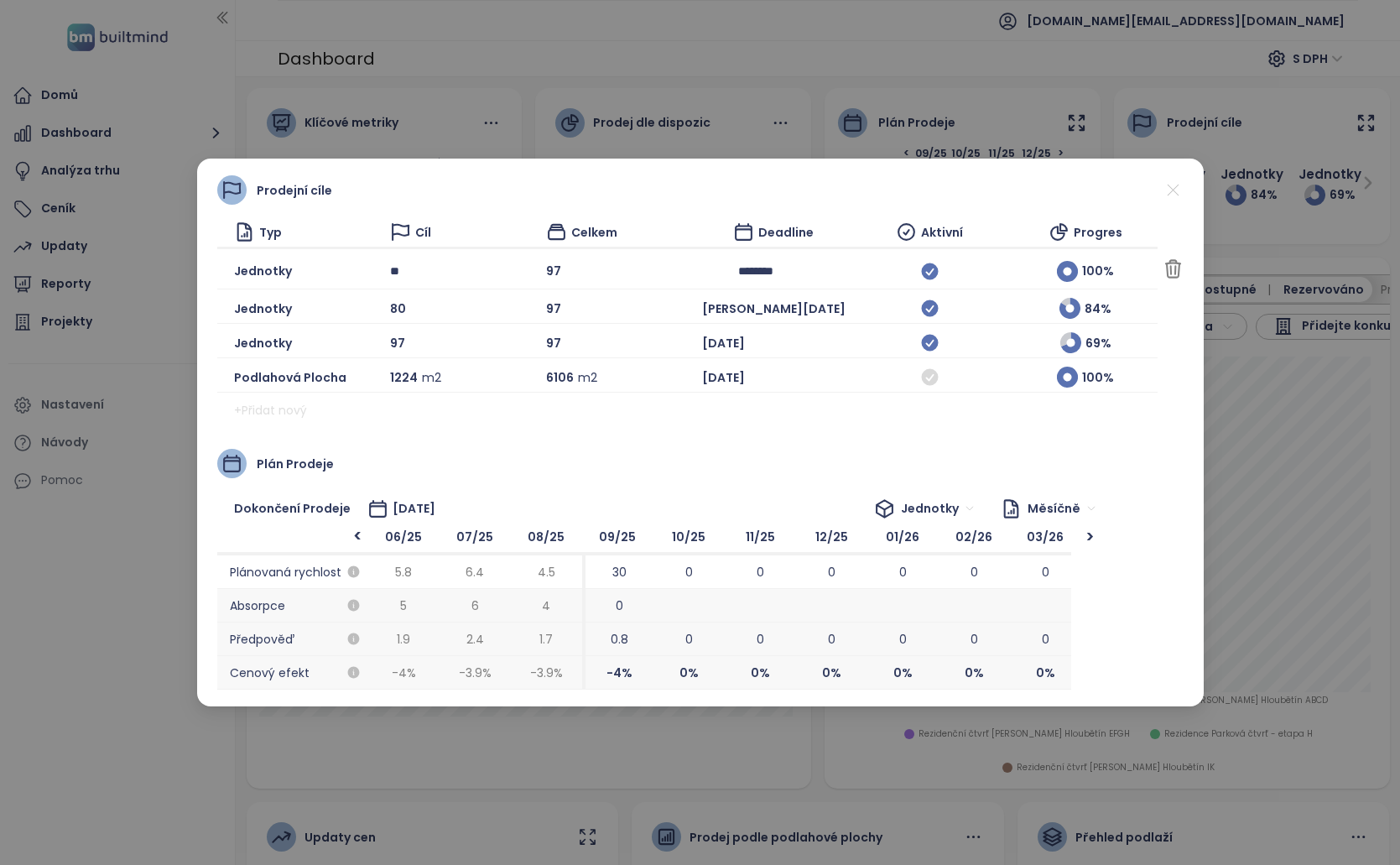
click at [1206, 271] on span "Zrušit" at bounding box center [1221, 269] width 32 height 18
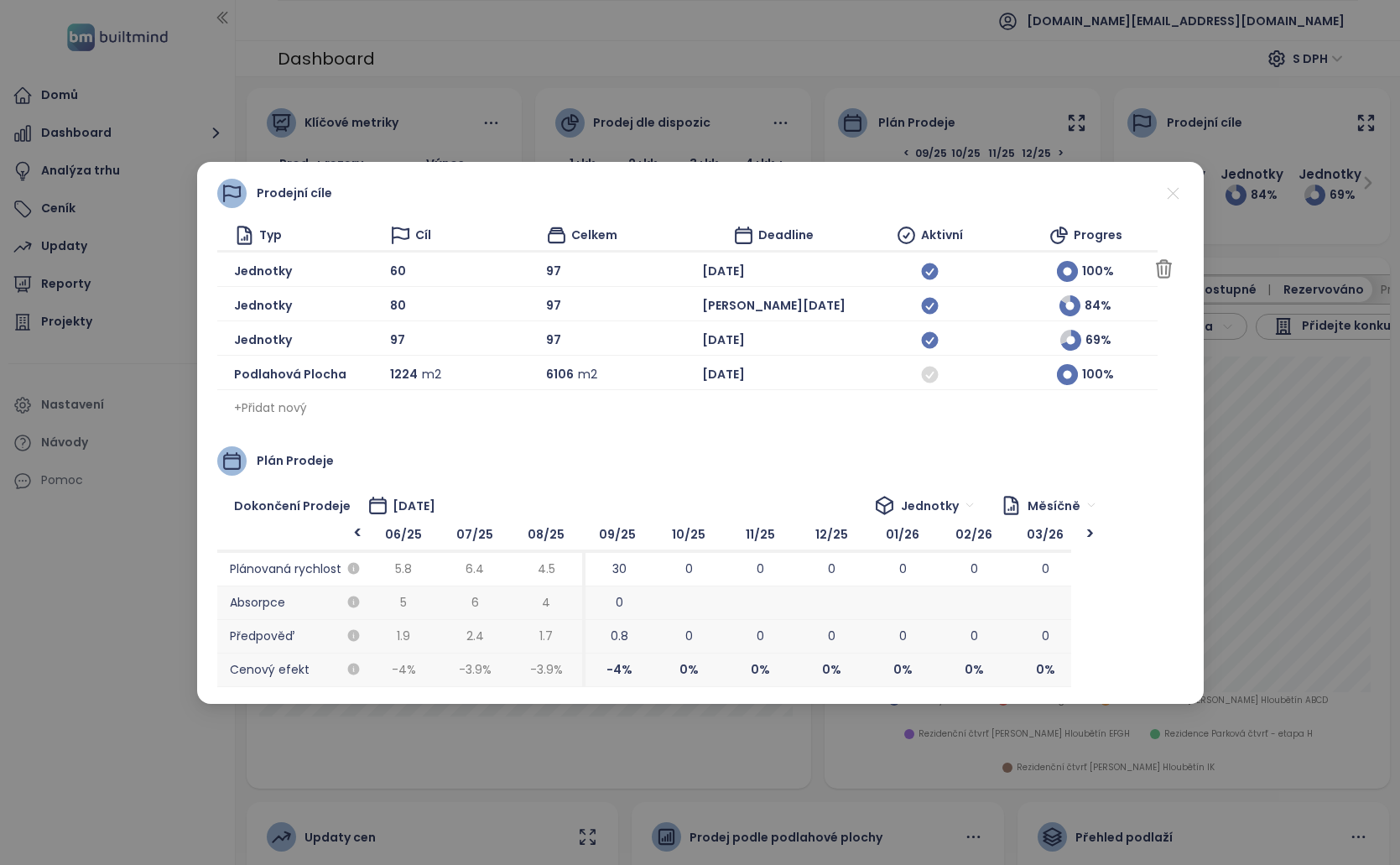
click at [1167, 200] on icon at bounding box center [1174, 194] width 21 height 21
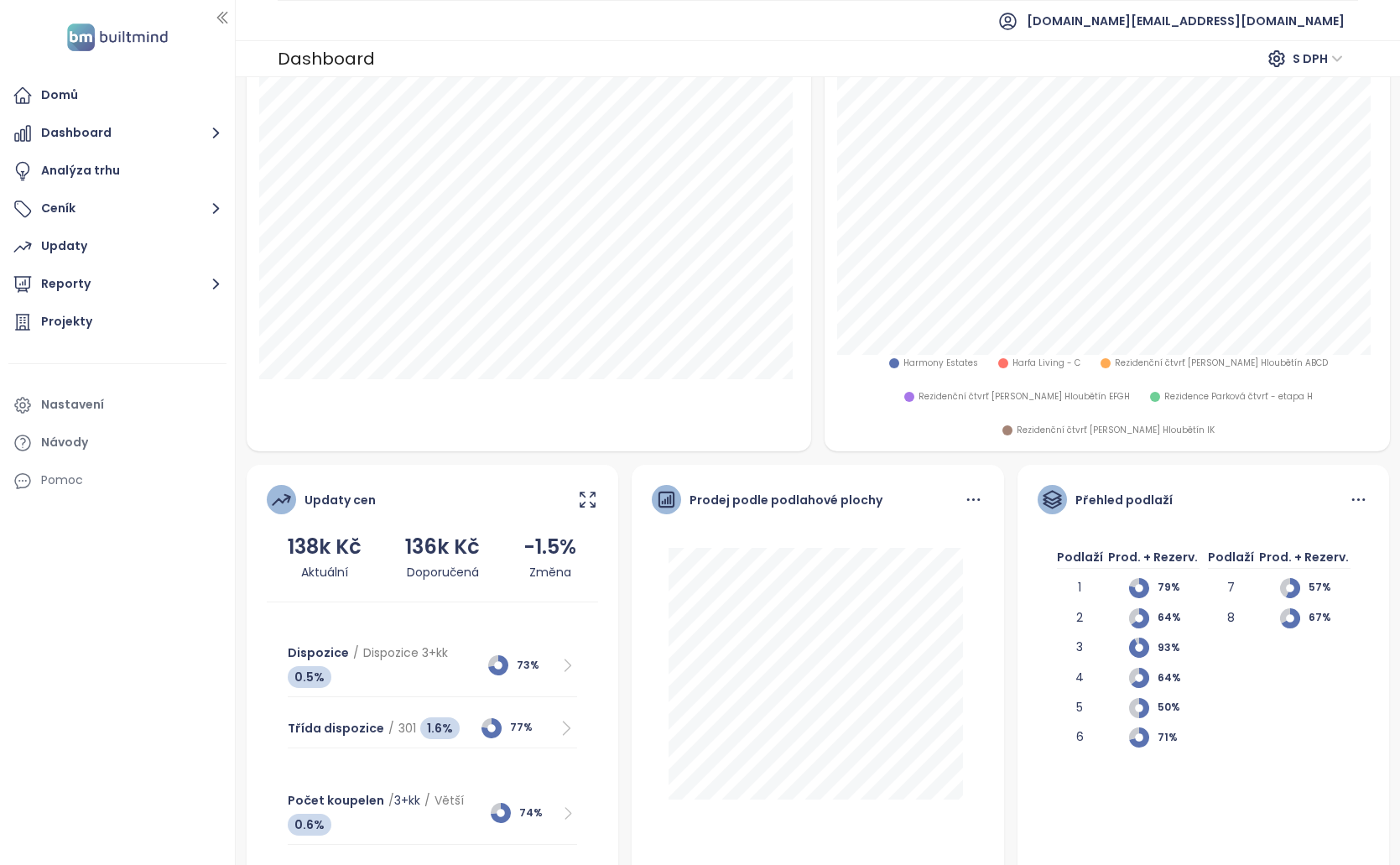
scroll to position [369, 0]
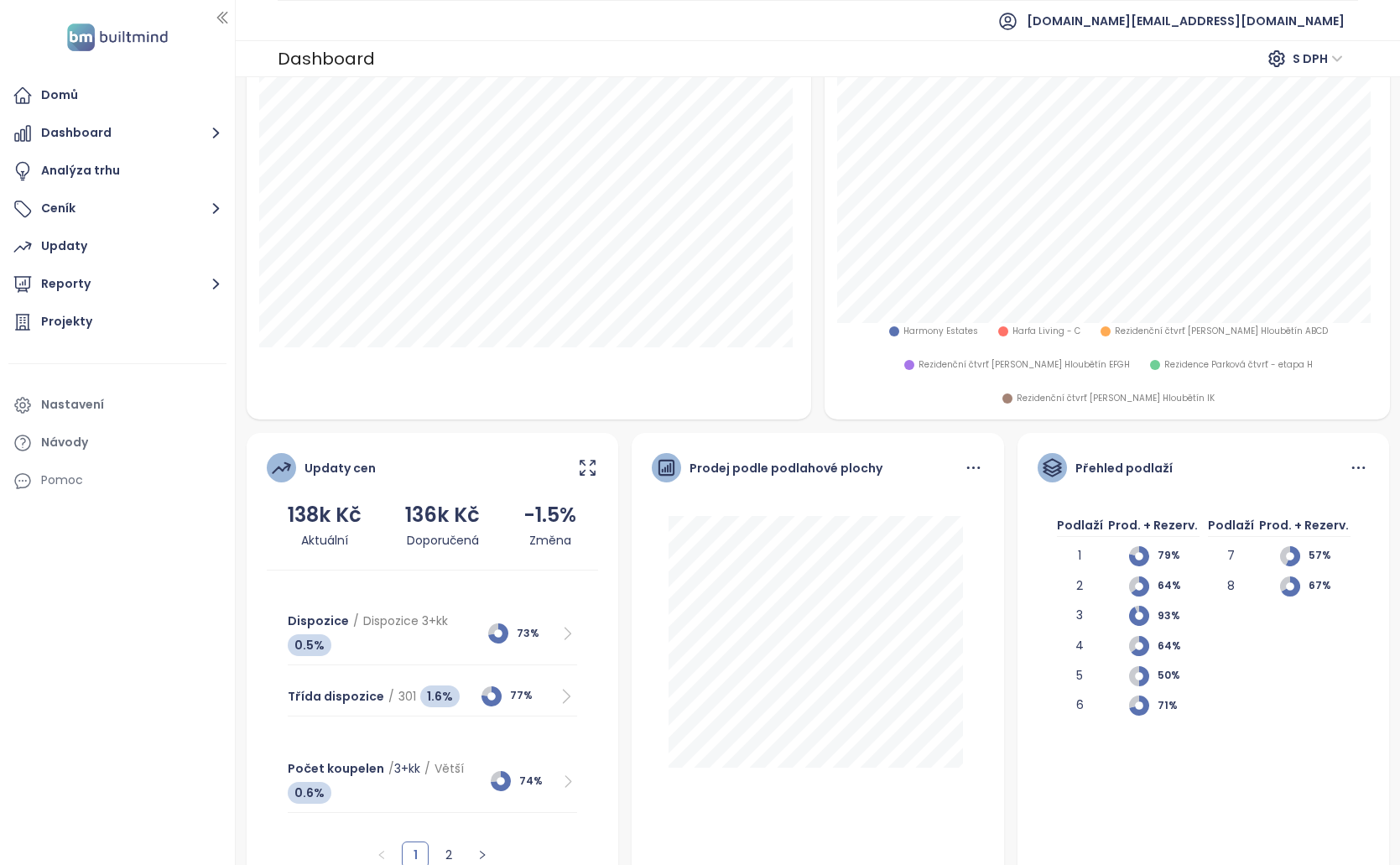
click at [572, 453] on div "Updaty cen" at bounding box center [433, 475] width 332 height 46
click at [578, 457] on icon at bounding box center [588, 467] width 21 height 21
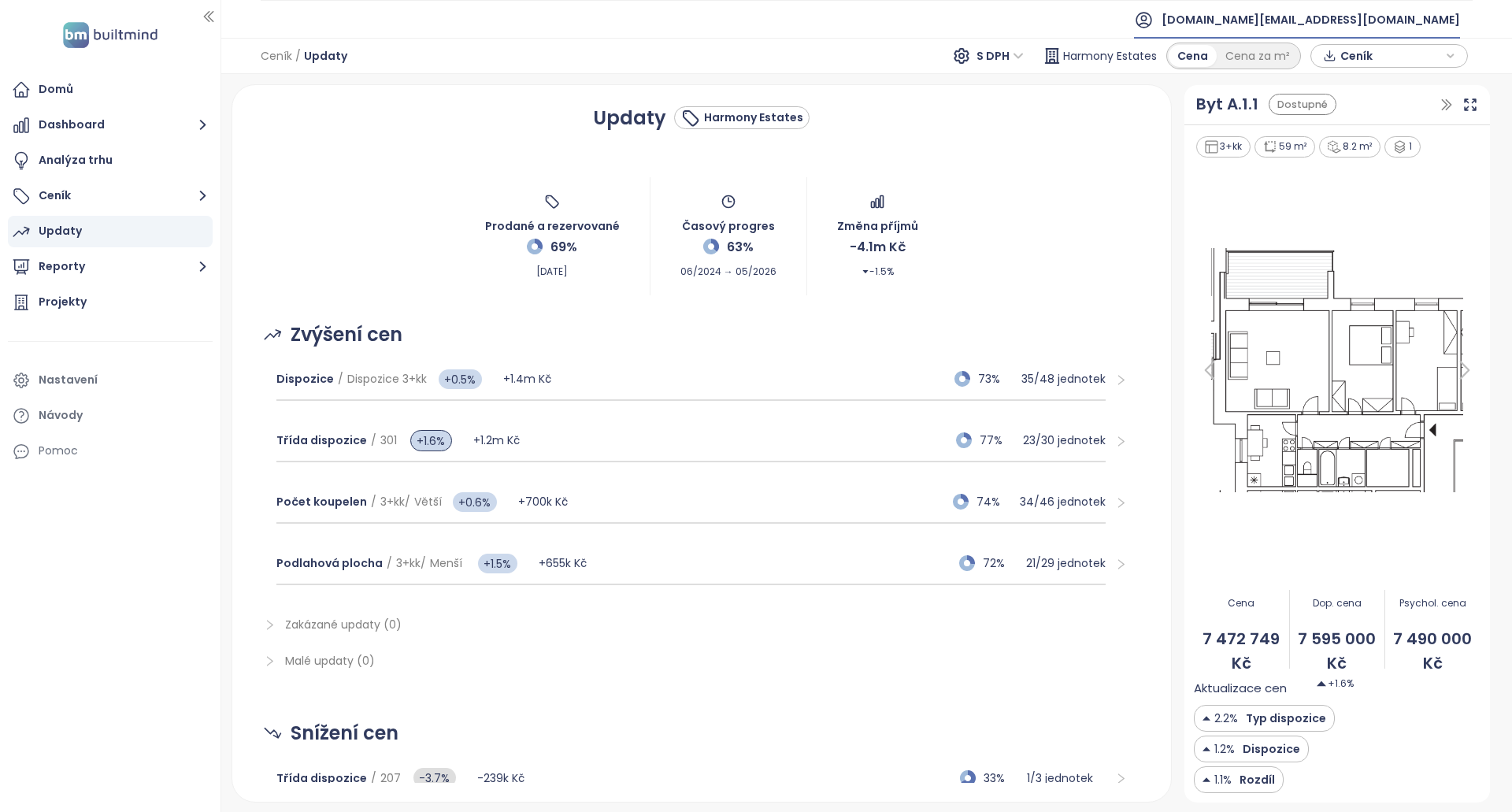
click at [1313, 29] on span "[DOMAIN_NAME][EMAIL_ADDRESS][DOMAIN_NAME]" at bounding box center [1311, 19] width 299 height 38
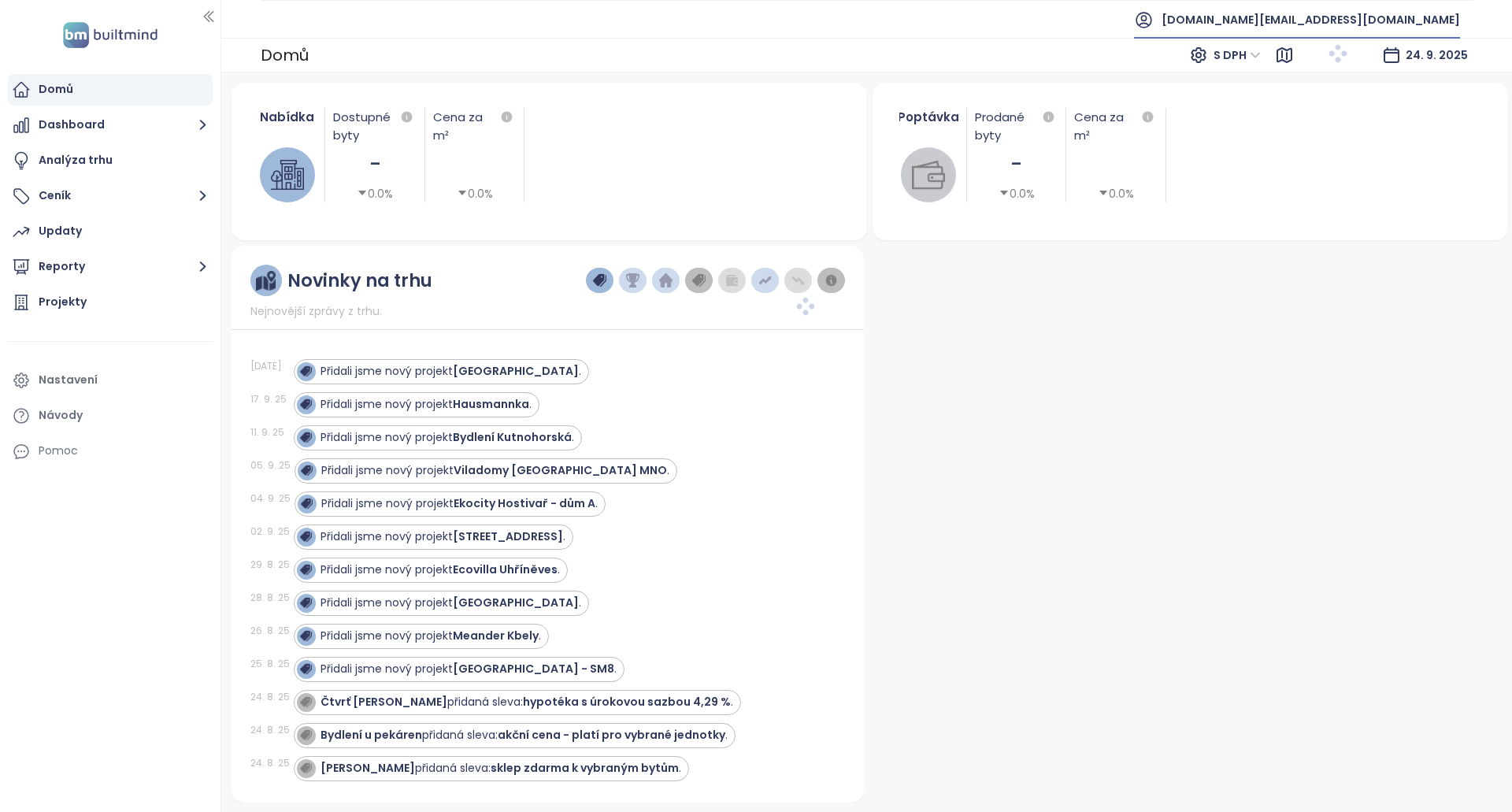
click at [1387, 12] on span "[DOMAIN_NAME][EMAIL_ADDRESS][DOMAIN_NAME]" at bounding box center [1311, 19] width 299 height 38
click at [1354, 51] on li "Odhlásit se" at bounding box center [1364, 63] width 185 height 32
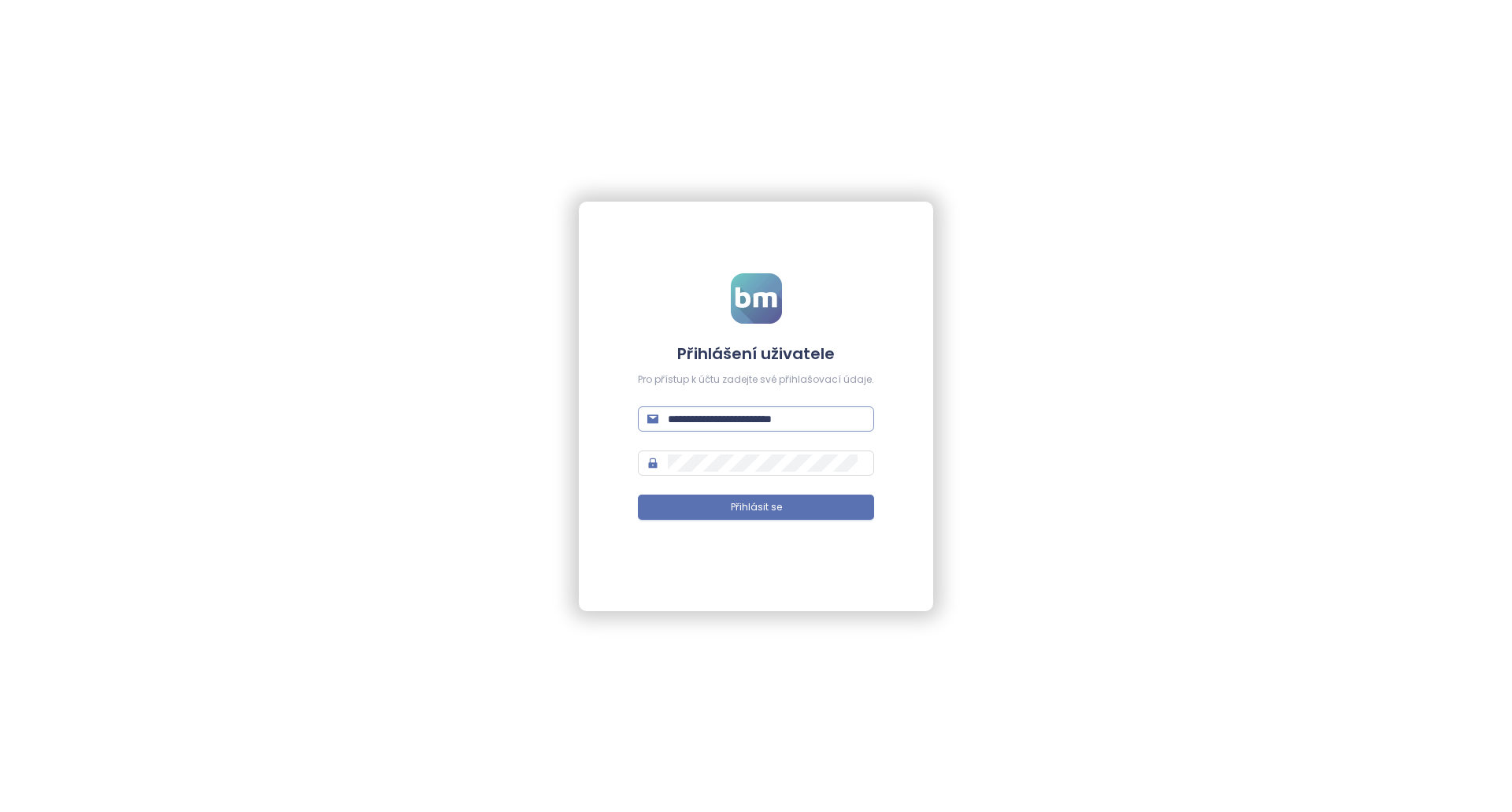
click at [755, 411] on input "**********" at bounding box center [766, 419] width 197 height 17
paste input "text"
type input "**********"
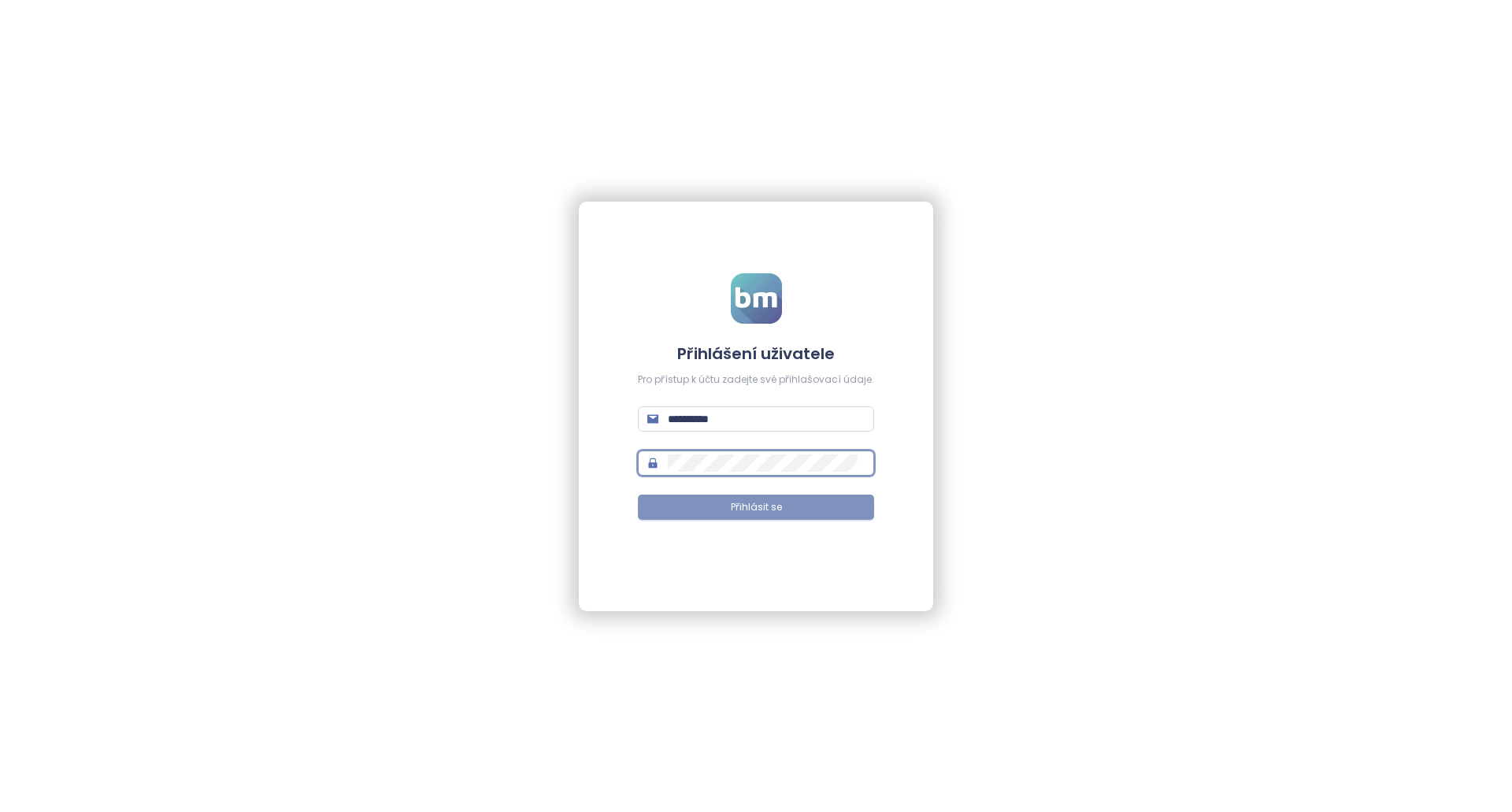
click at [810, 512] on button "Přihlásit se" at bounding box center [755, 507] width 236 height 25
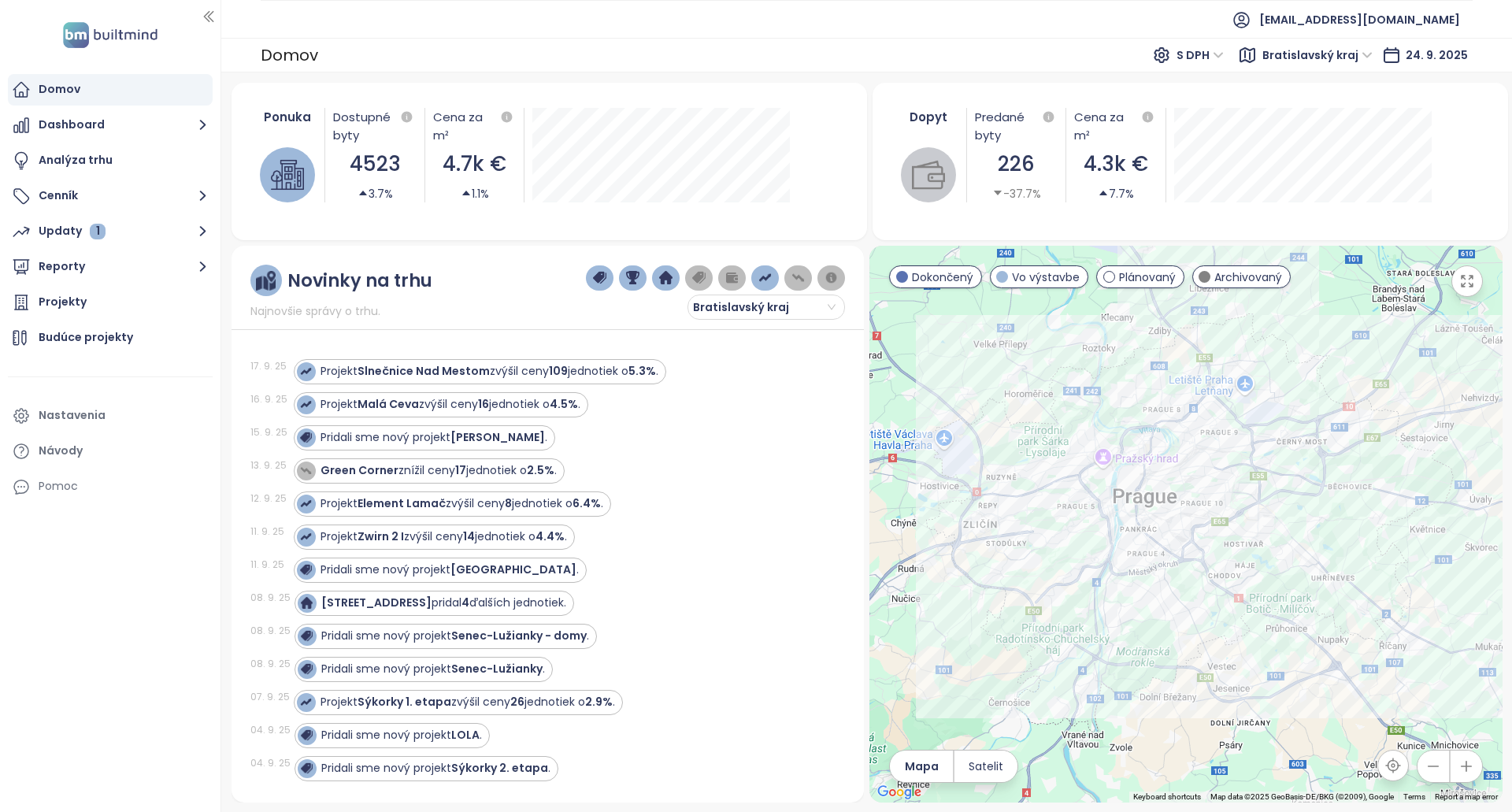
click at [741, 555] on div "[DATE] Pridali sme nový projekt [GEOGRAPHIC_DATA] ." at bounding box center [539, 569] width 576 height 33
click at [784, 92] on div "Ponuka Dostupné byty 4523 3.7% Cena za m² 4.7k € 1.1%" at bounding box center [549, 155] width 598 height 132
click at [158, 198] on button "Cenník" at bounding box center [110, 195] width 204 height 32
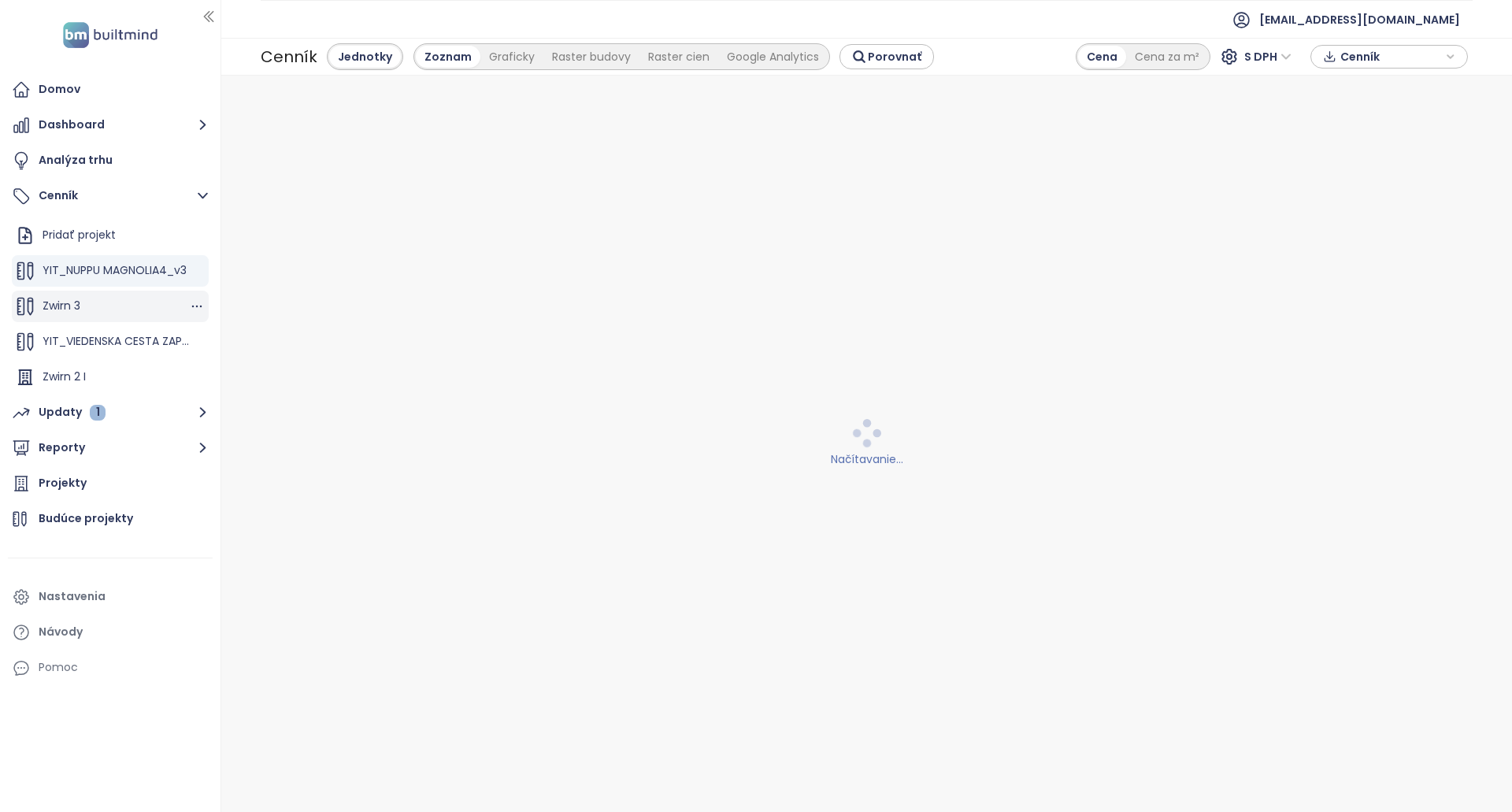
click at [111, 303] on div "Zwirn 3" at bounding box center [110, 306] width 197 height 32
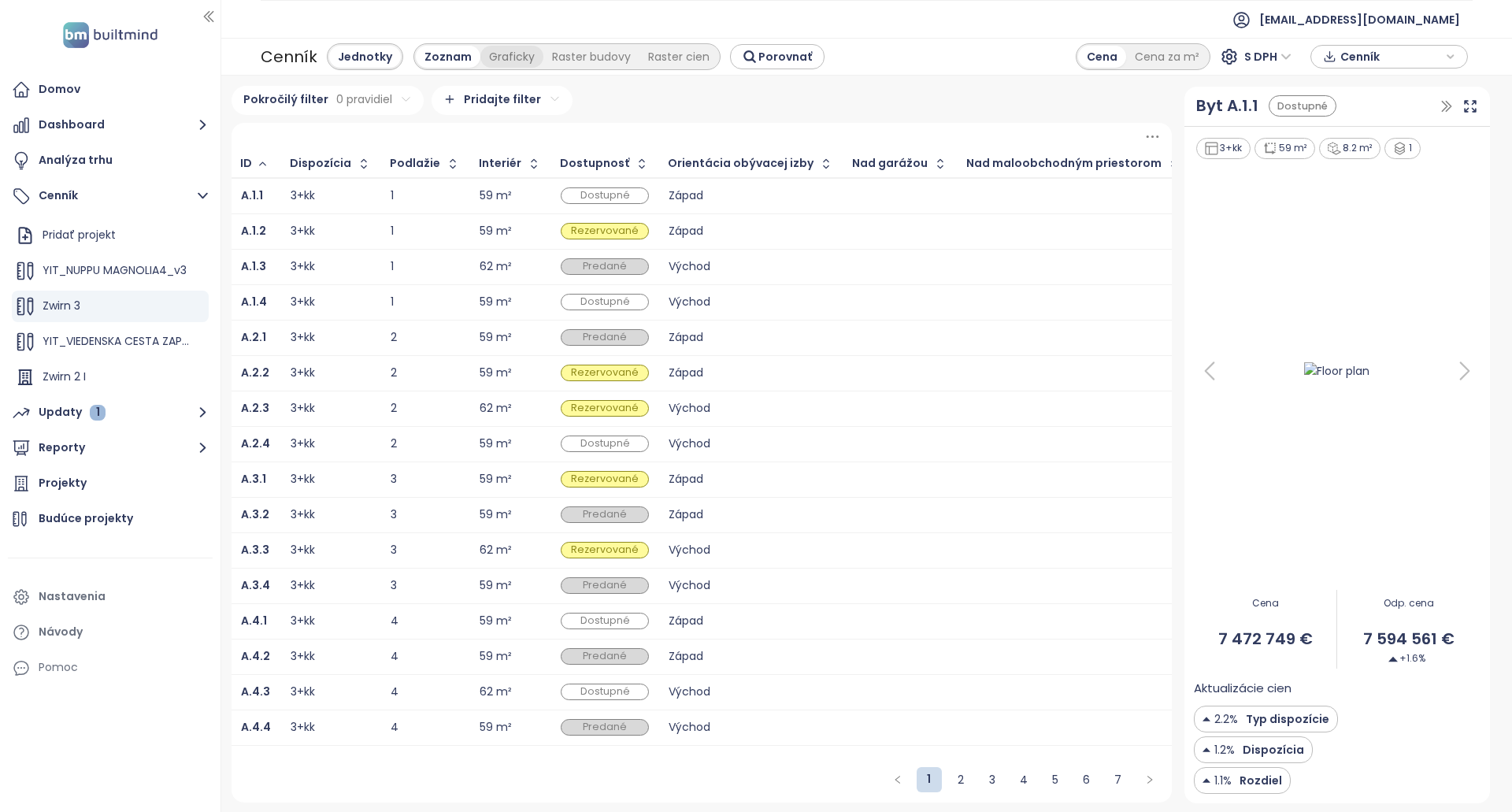
click at [489, 55] on div "Graficky" at bounding box center [512, 56] width 63 height 22
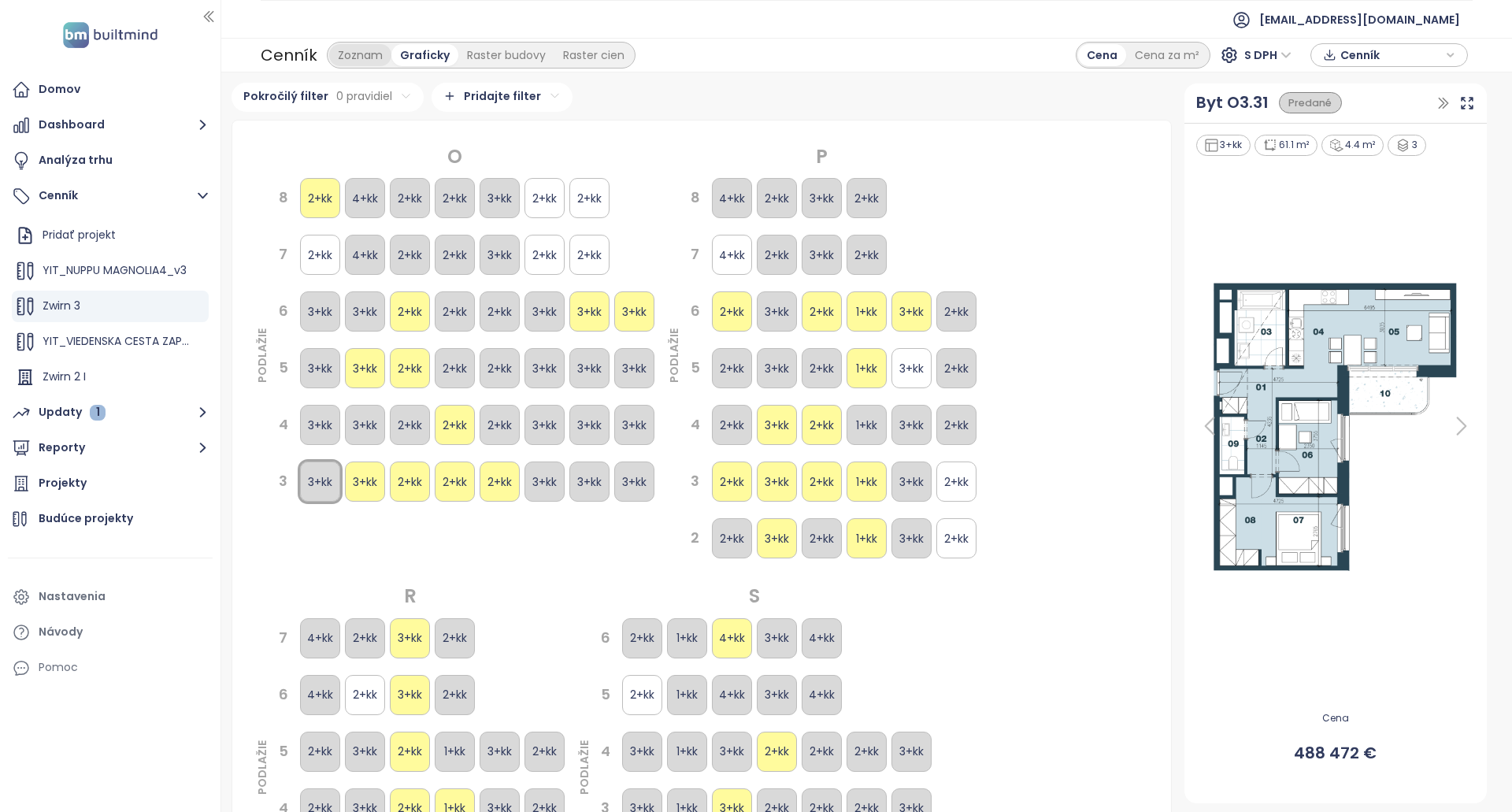
click at [366, 47] on div "Zoznam" at bounding box center [360, 54] width 62 height 22
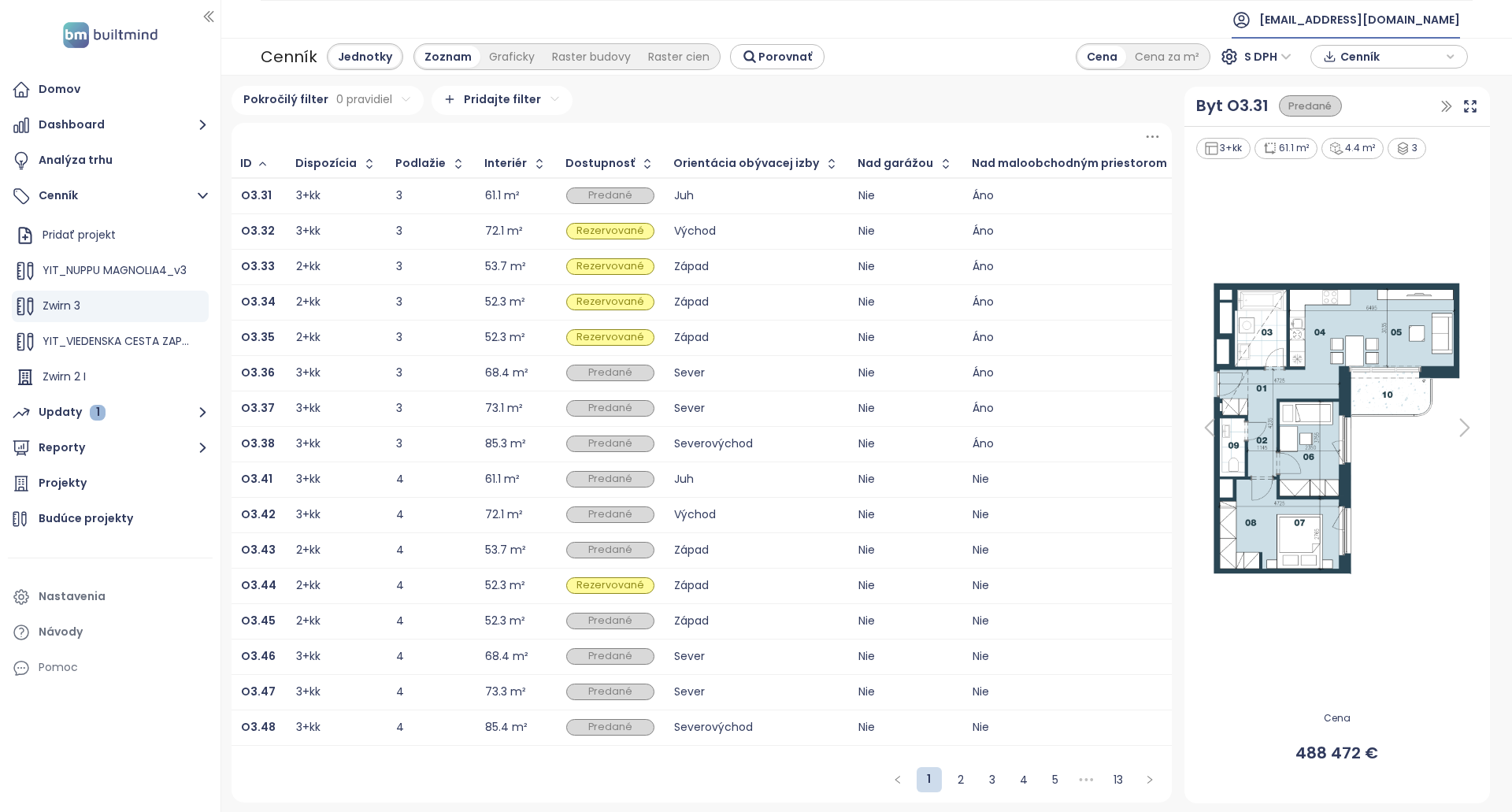
click at [1427, 15] on span "[EMAIL_ADDRESS][DOMAIN_NAME]" at bounding box center [1360, 19] width 201 height 38
click at [1419, 67] on span "Odhlásiť sa" at bounding box center [1424, 63] width 62 height 15
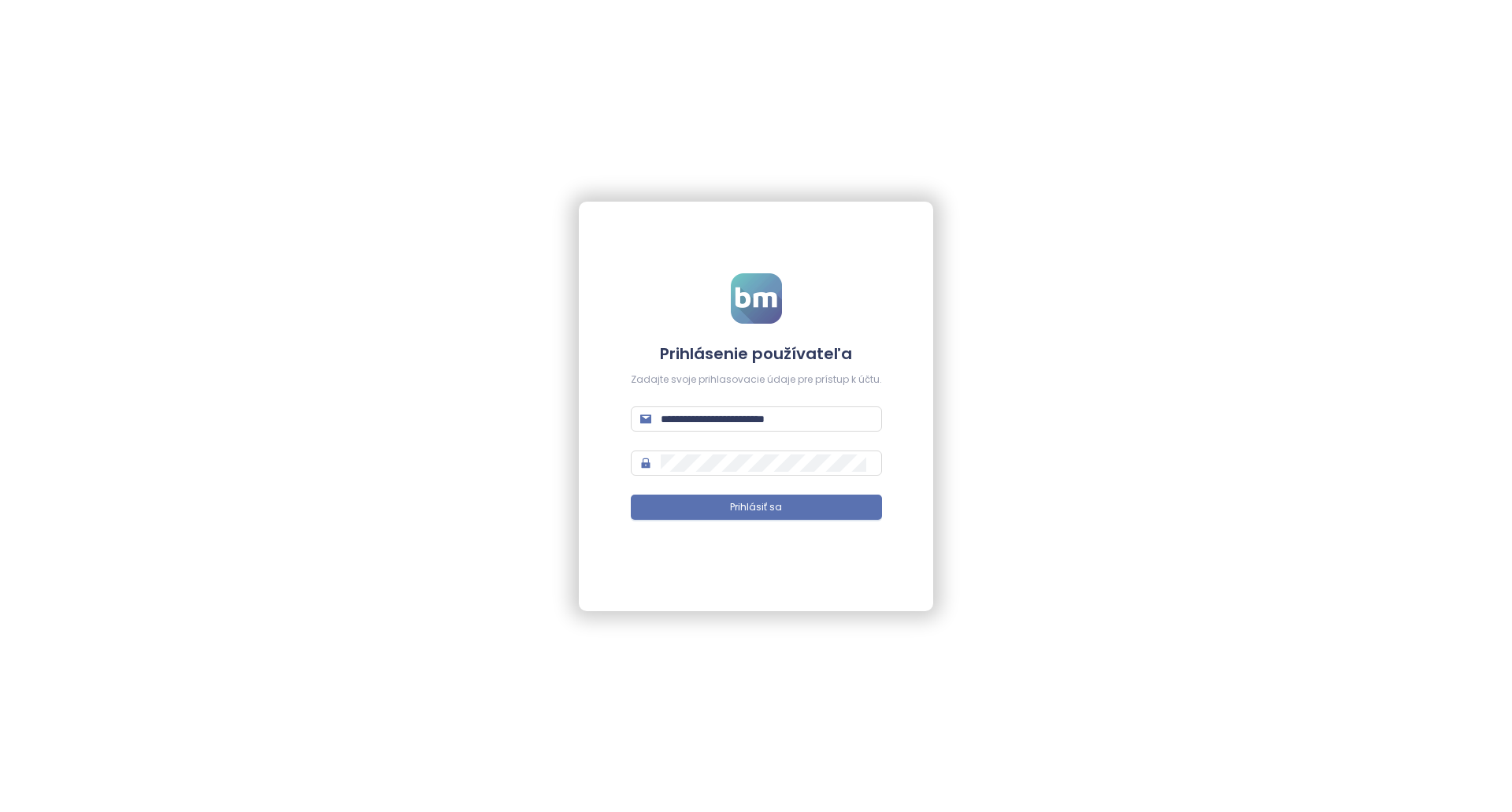
click at [728, 397] on form "**********" at bounding box center [757, 406] width 251 height 265
click at [728, 416] on input "**********" at bounding box center [766, 419] width 212 height 17
paste input "text"
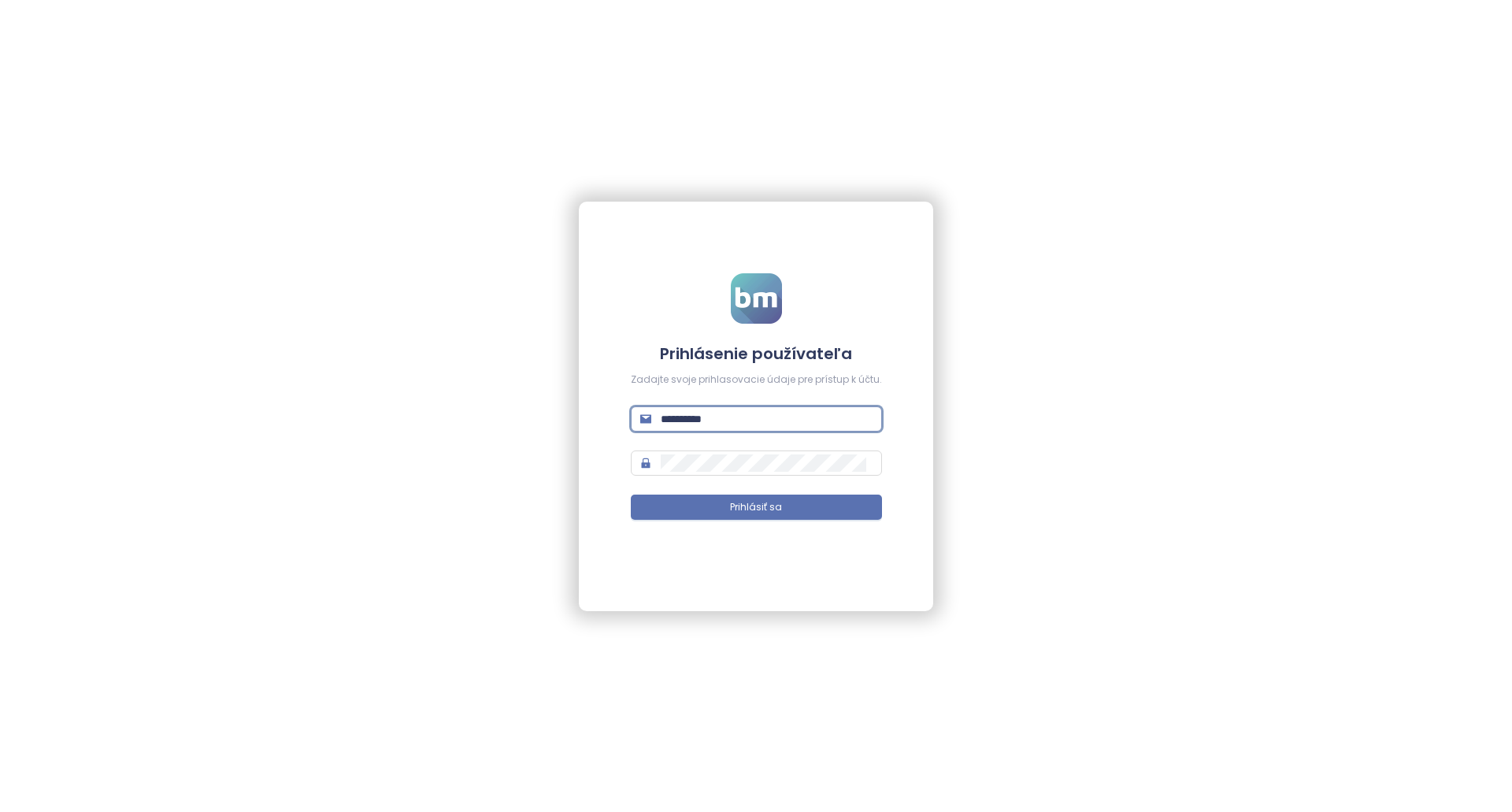
type input "**********"
click at [713, 478] on form "**********" at bounding box center [757, 406] width 251 height 265
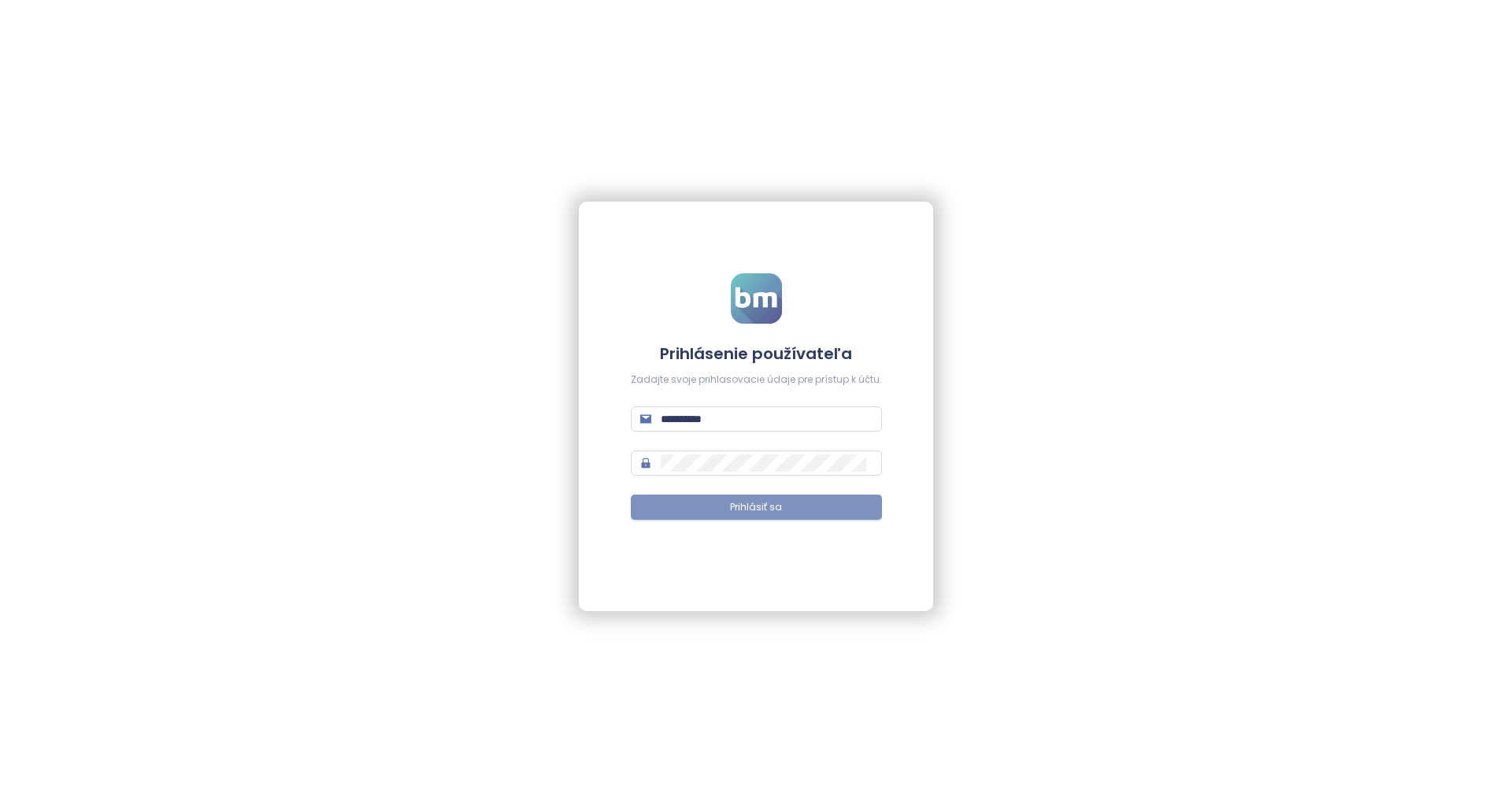
click at [723, 504] on button "Prihlásiť sa" at bounding box center [757, 507] width 251 height 25
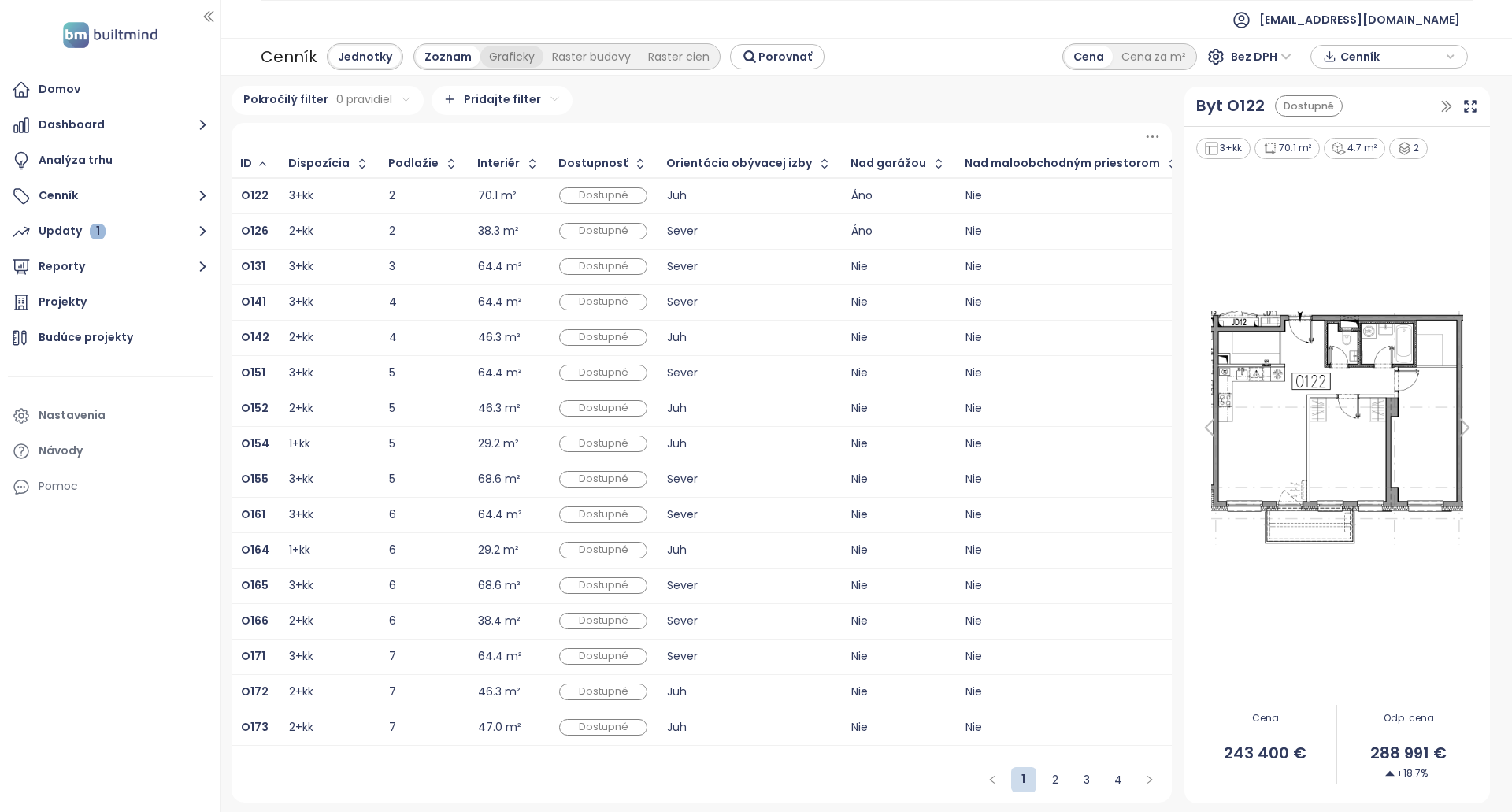
click at [492, 66] on div "Graficky" at bounding box center [512, 56] width 63 height 22
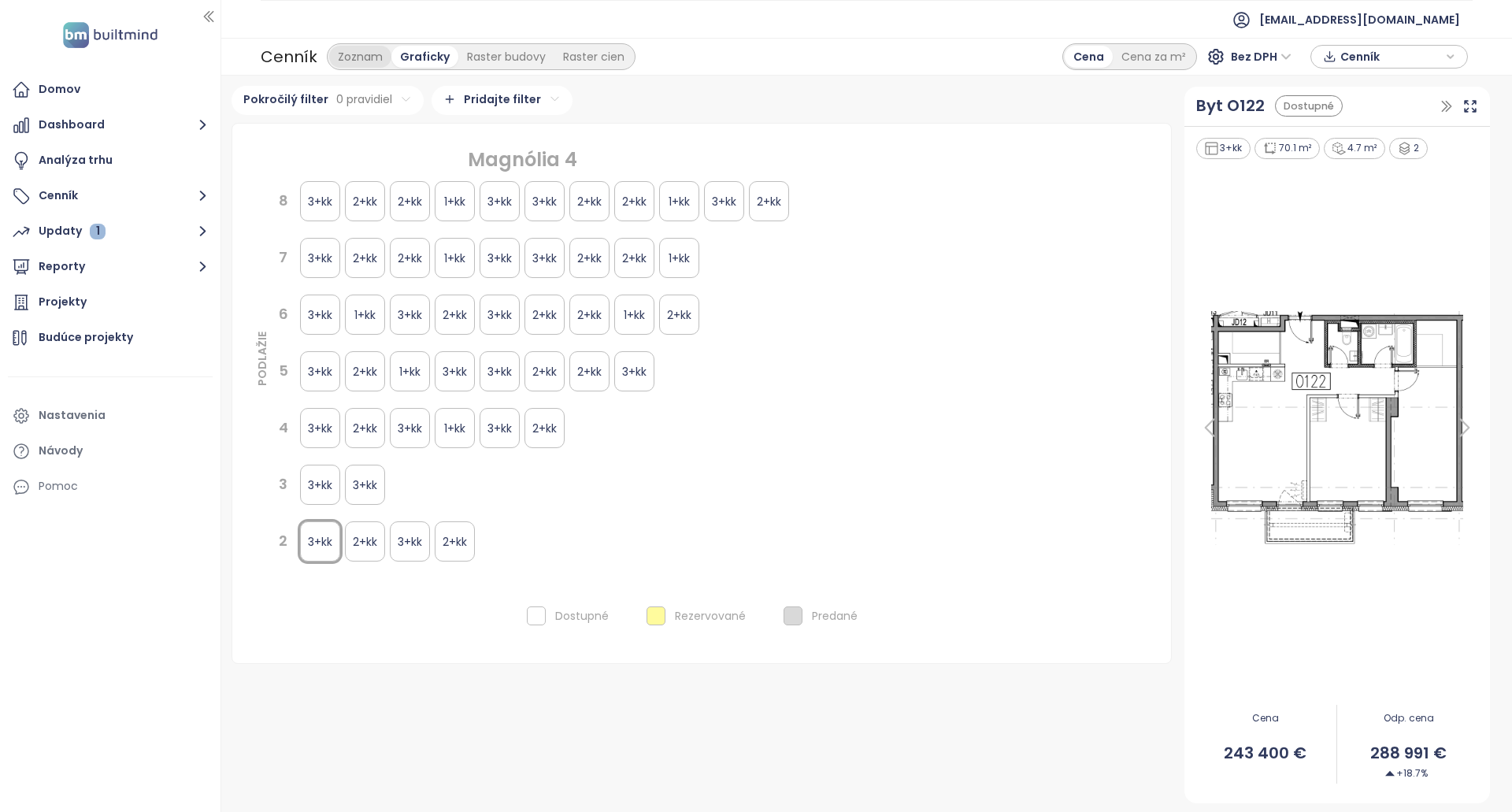
click at [365, 57] on div "Zoznam" at bounding box center [360, 56] width 62 height 22
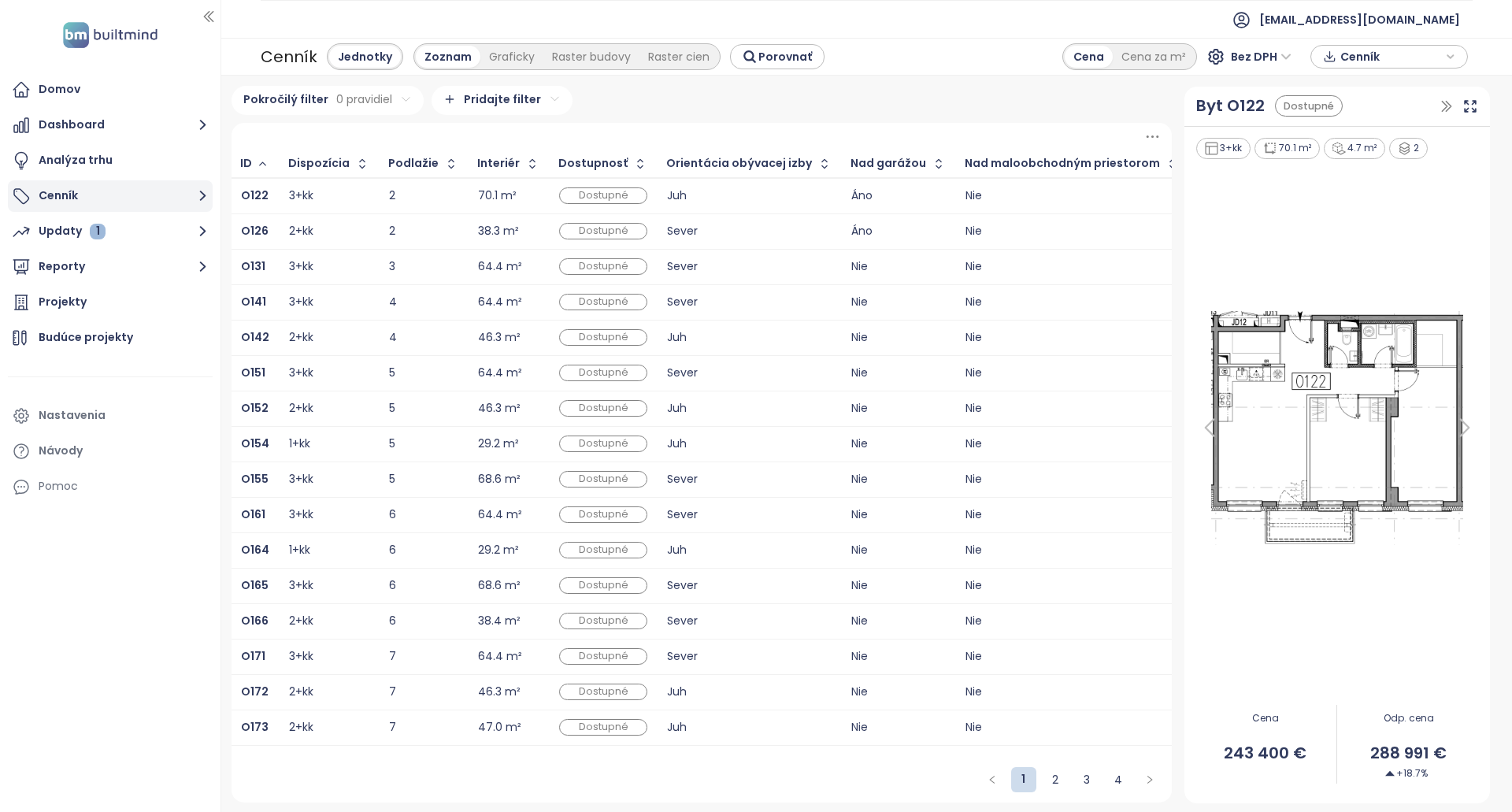
click at [181, 195] on button "Cenník" at bounding box center [110, 195] width 204 height 32
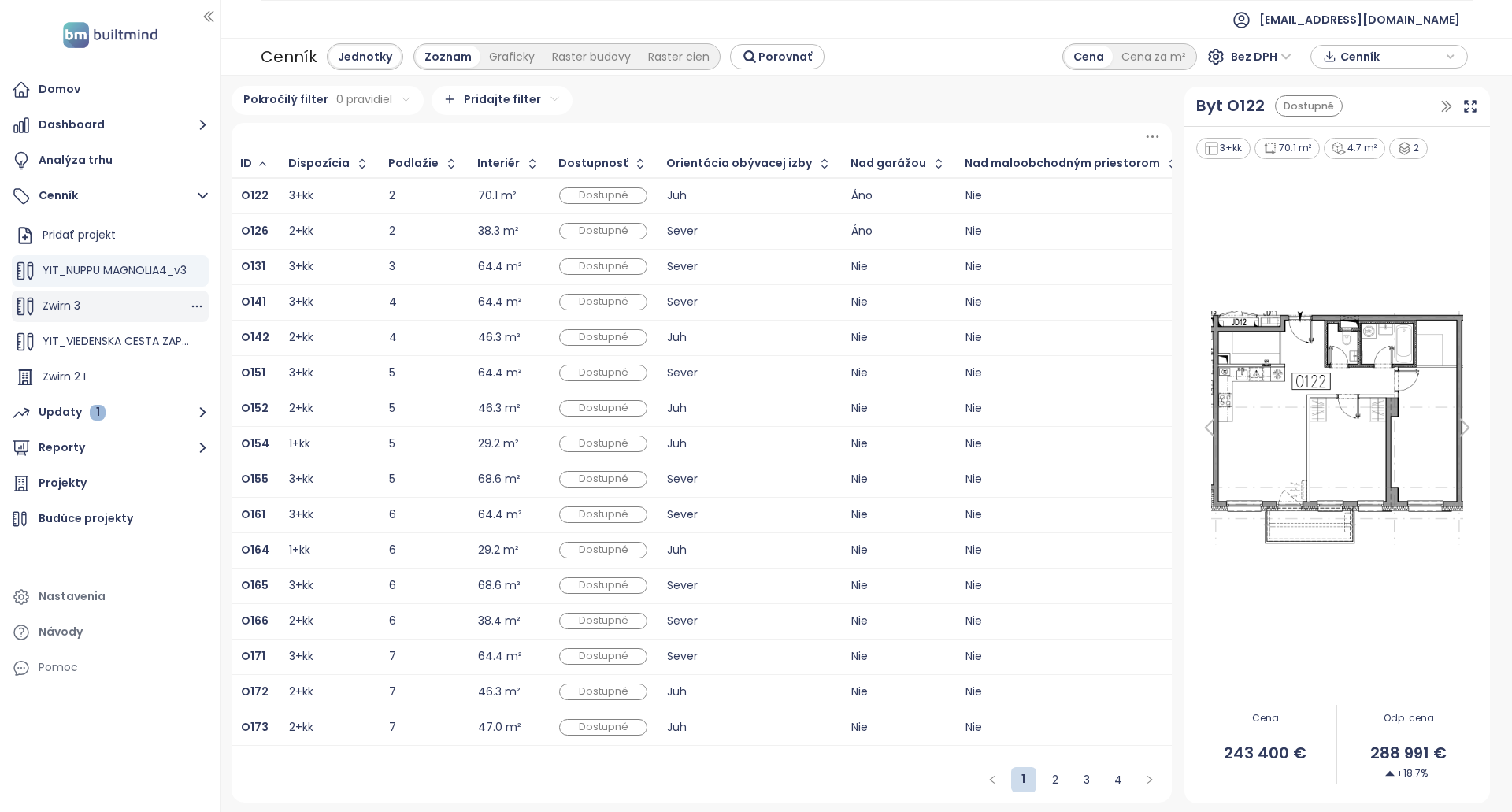
click at [117, 300] on div "Zwirn 3" at bounding box center [110, 306] width 197 height 32
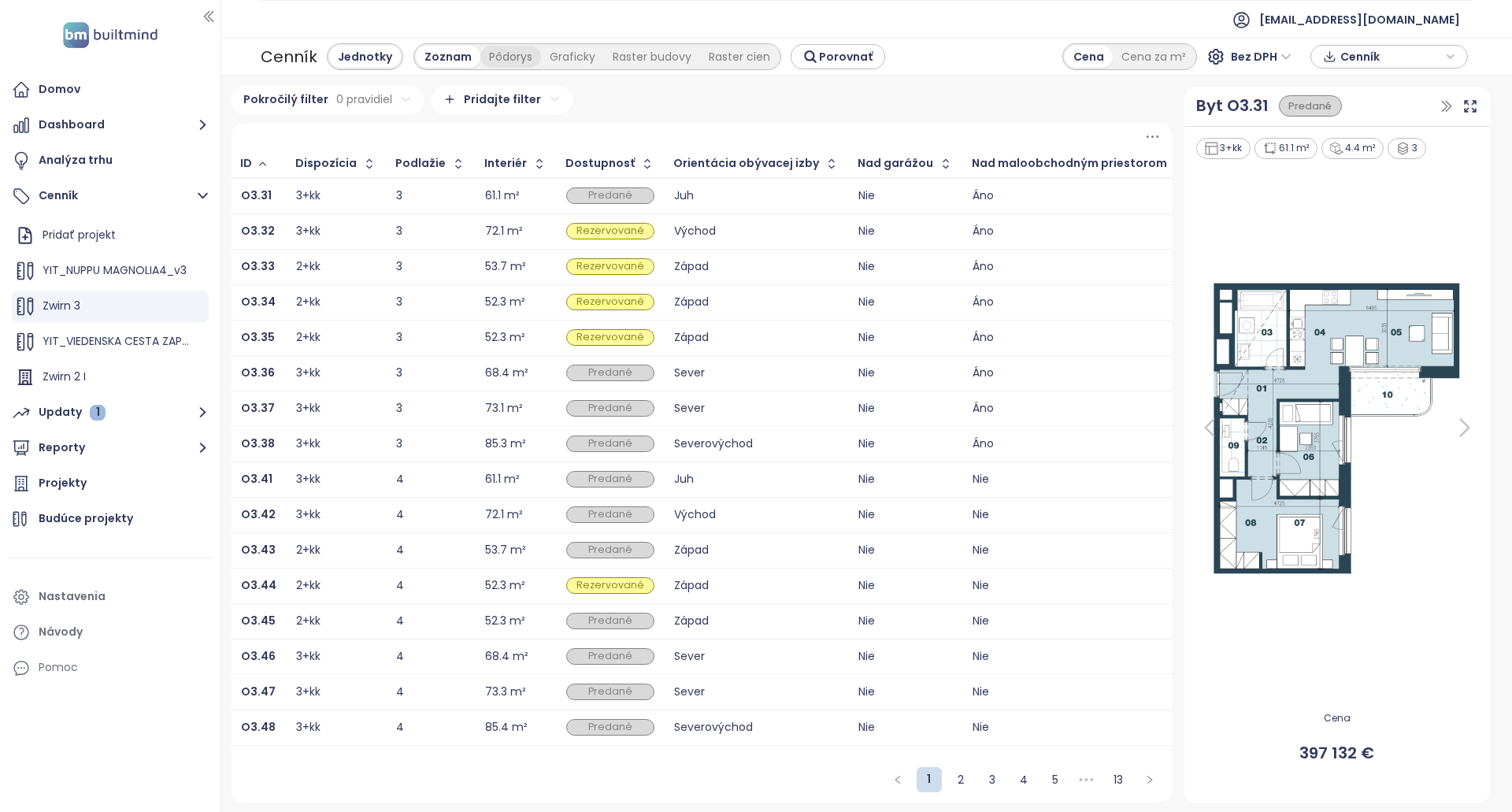
click at [493, 55] on div "Pôdorys" at bounding box center [510, 56] width 61 height 22
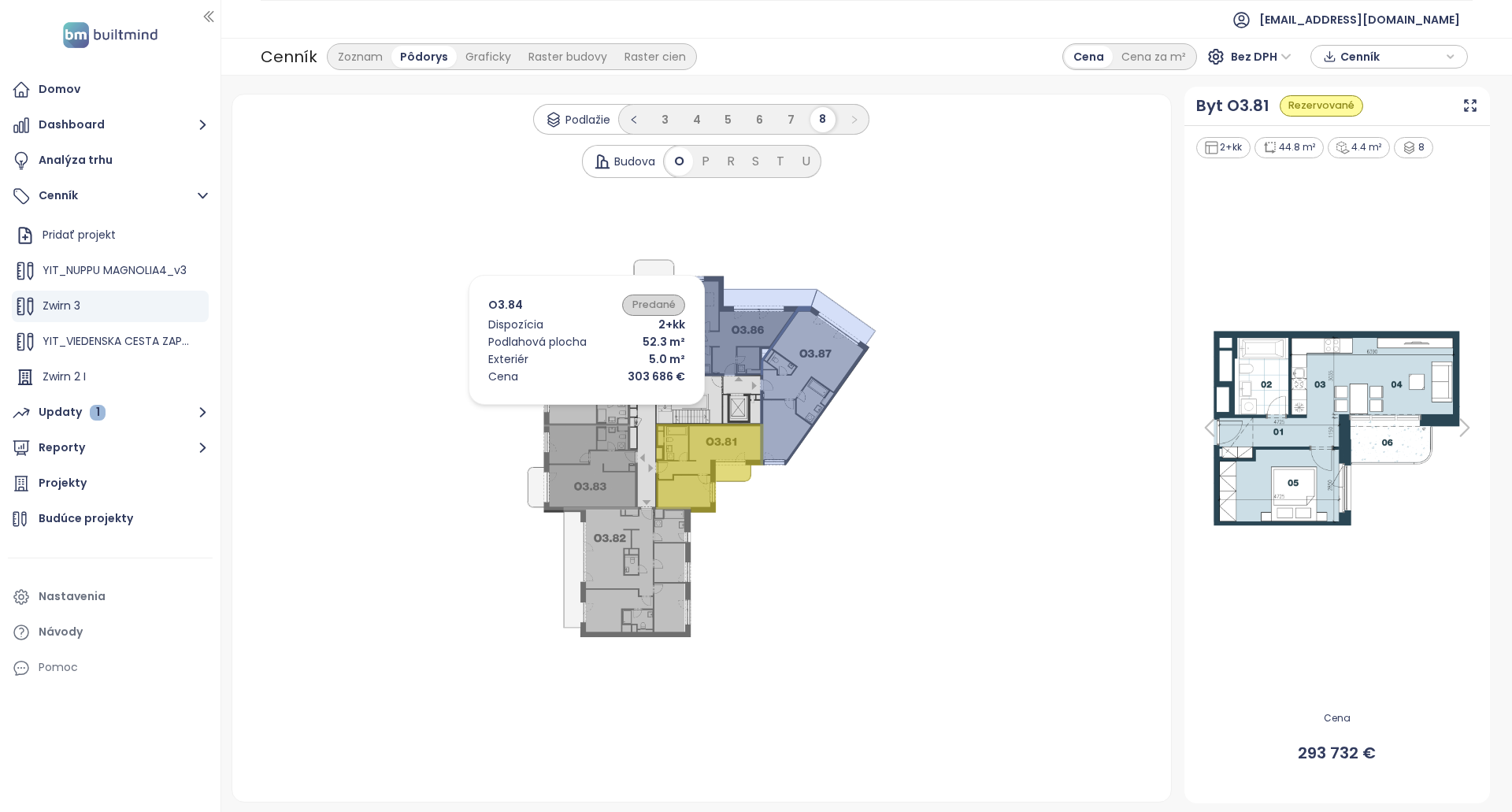
click at [563, 409] on icon at bounding box center [582, 383] width 111 height 86
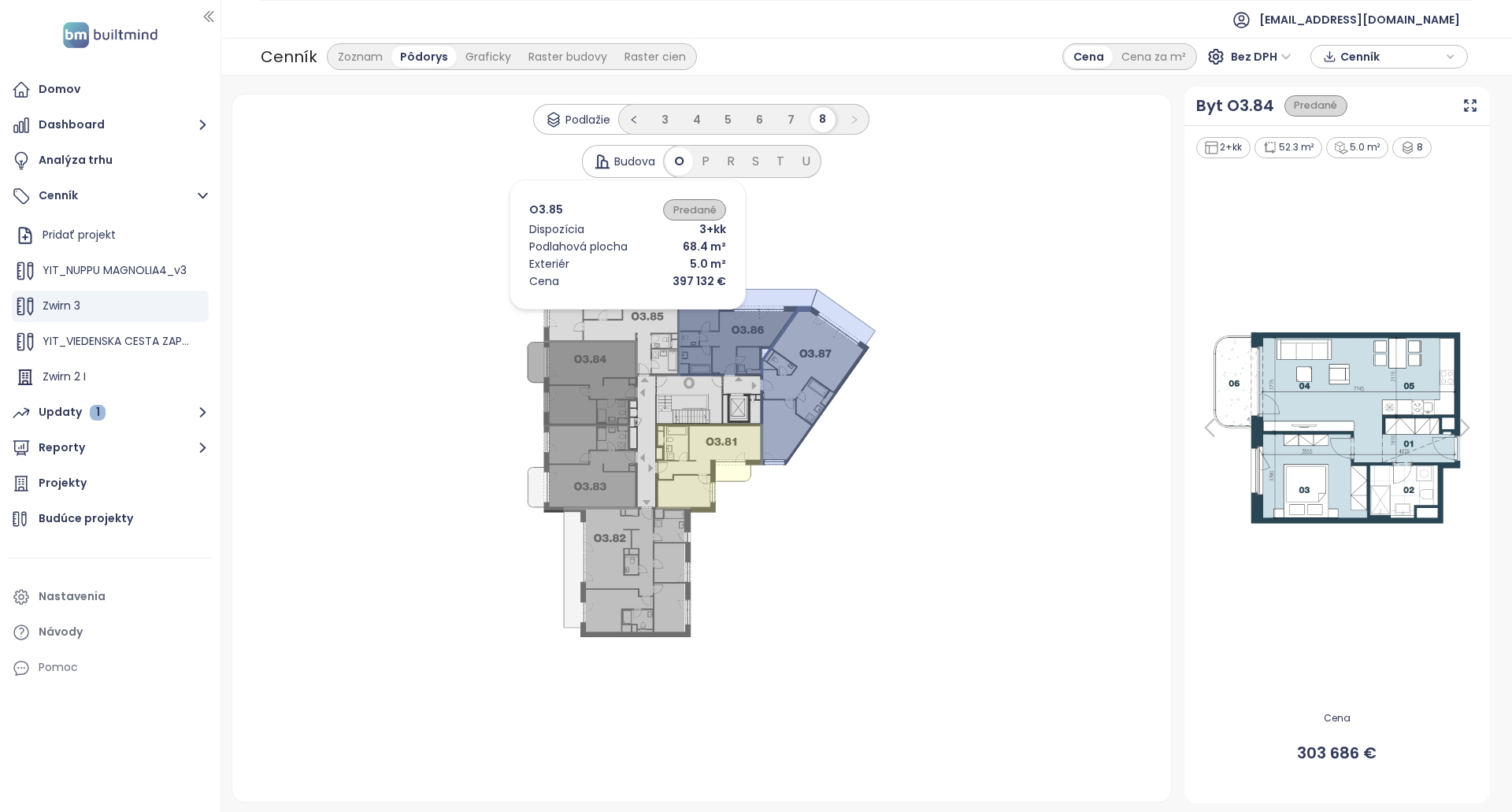
click at [609, 307] on icon at bounding box center [612, 316] width 137 height 118
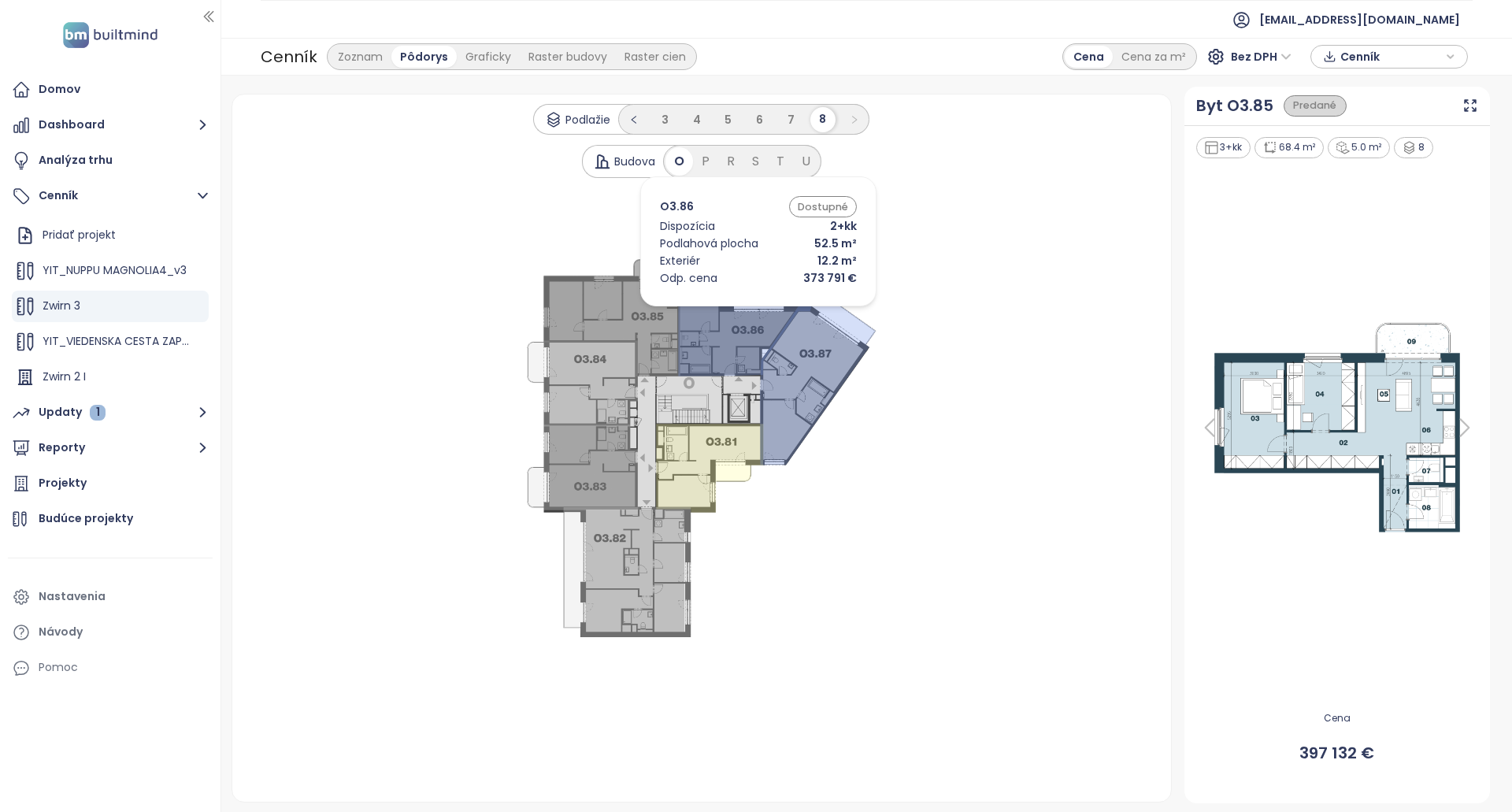
click at [738, 311] on icon at bounding box center [747, 325] width 139 height 100
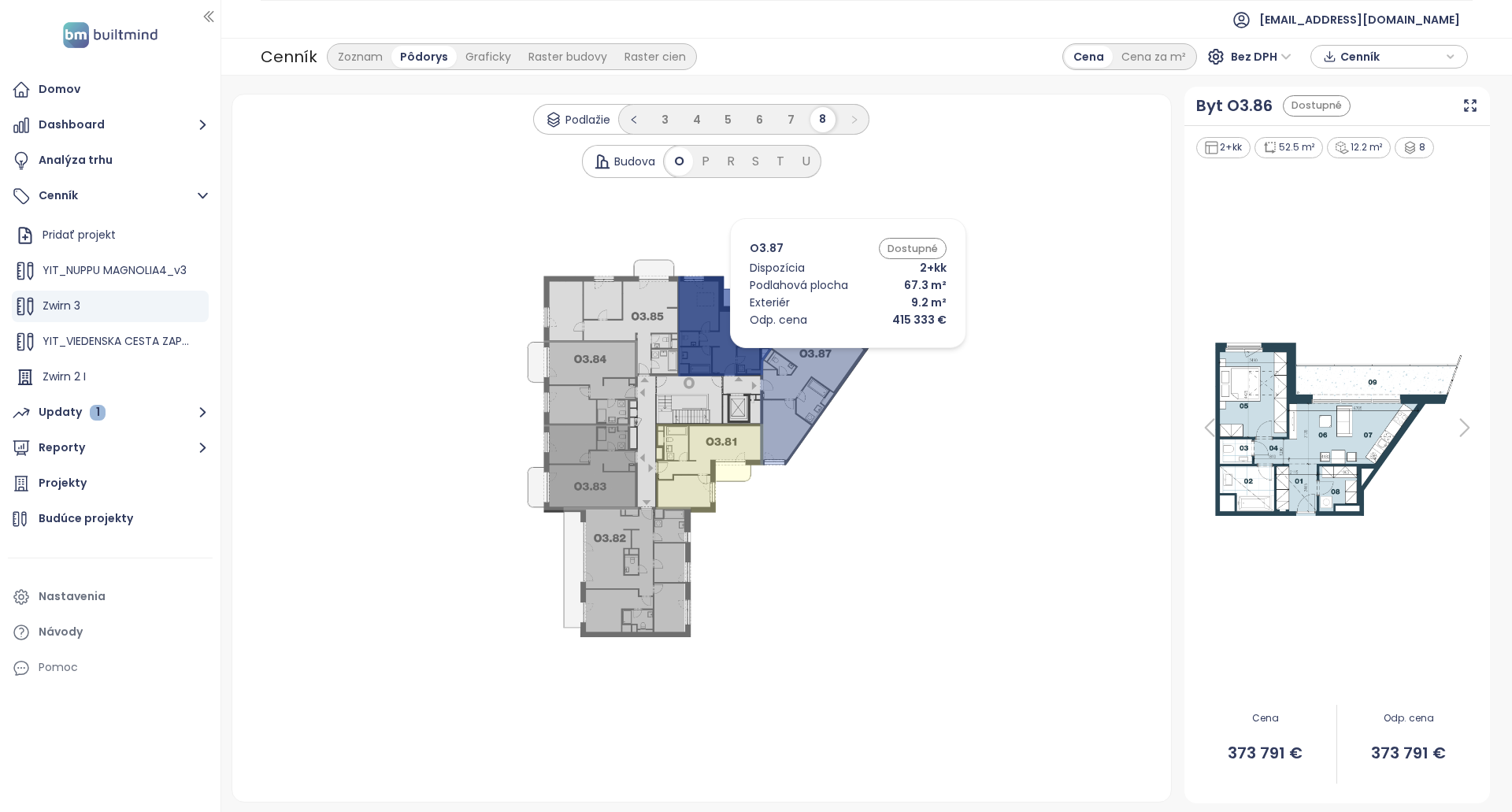
click at [823, 352] on icon at bounding box center [818, 376] width 116 height 176
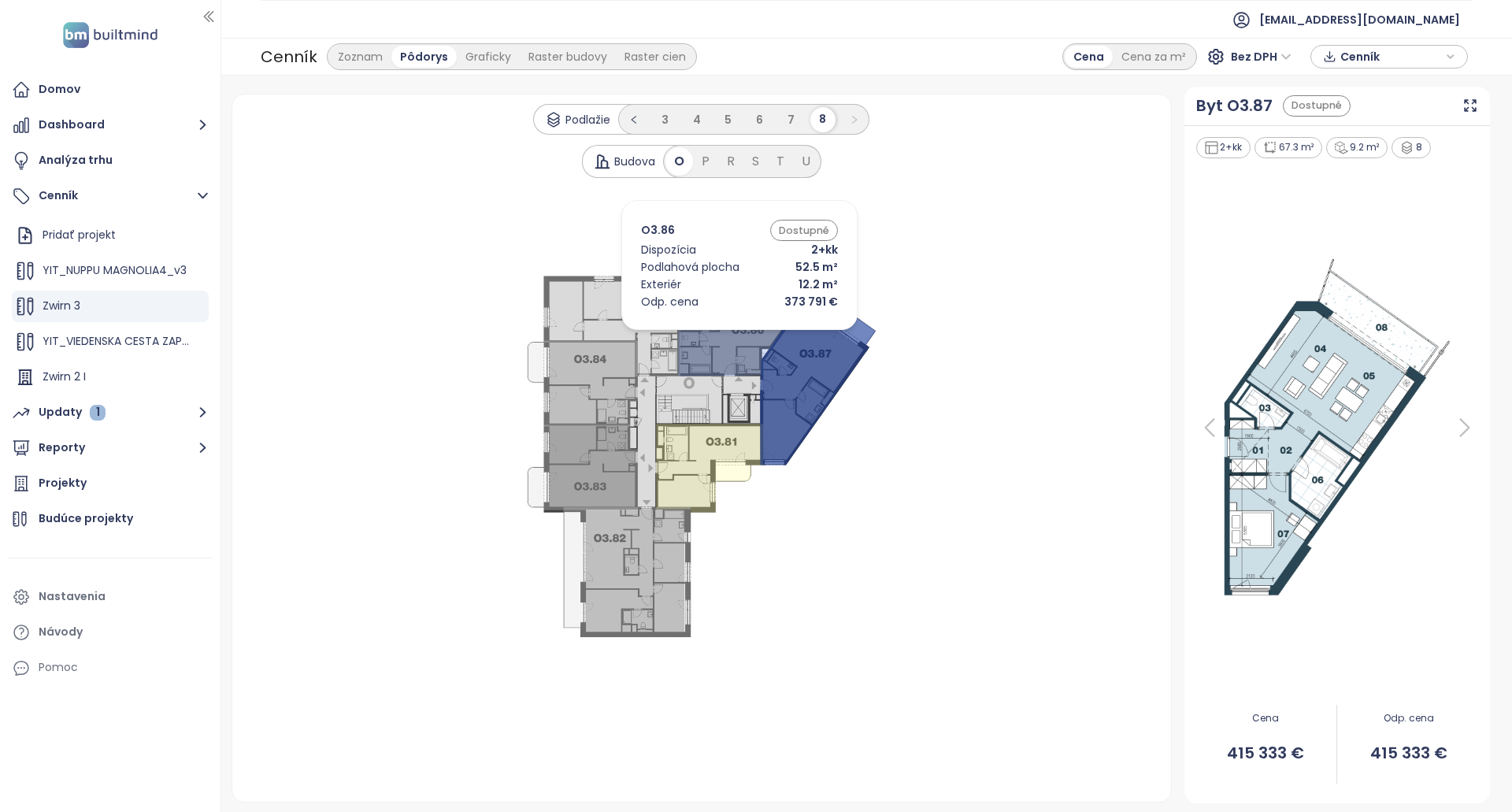
click at [637, 321] on icon at bounding box center [612, 316] width 137 height 118
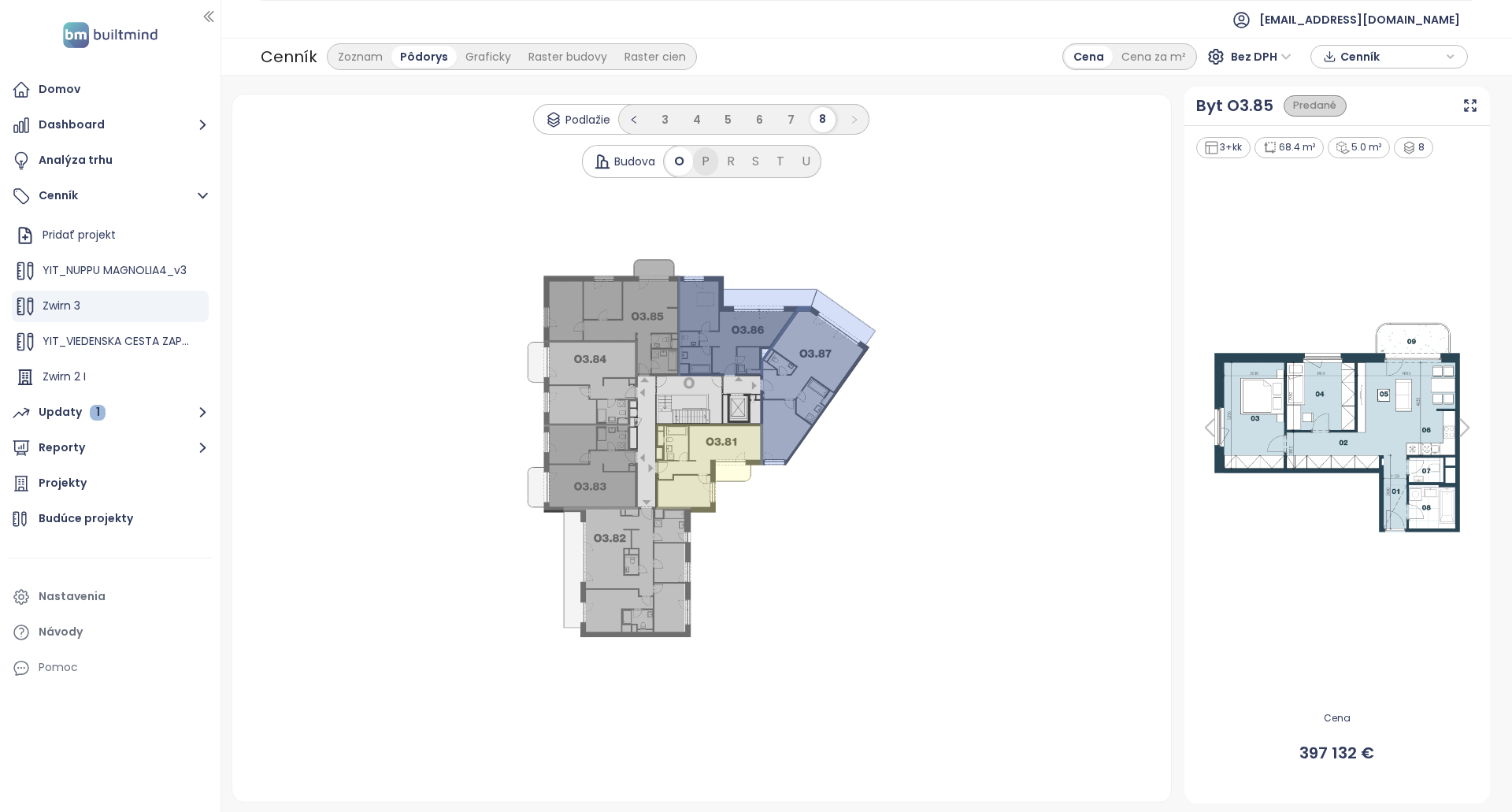
click at [706, 165] on div "P" at bounding box center [705, 161] width 25 height 28
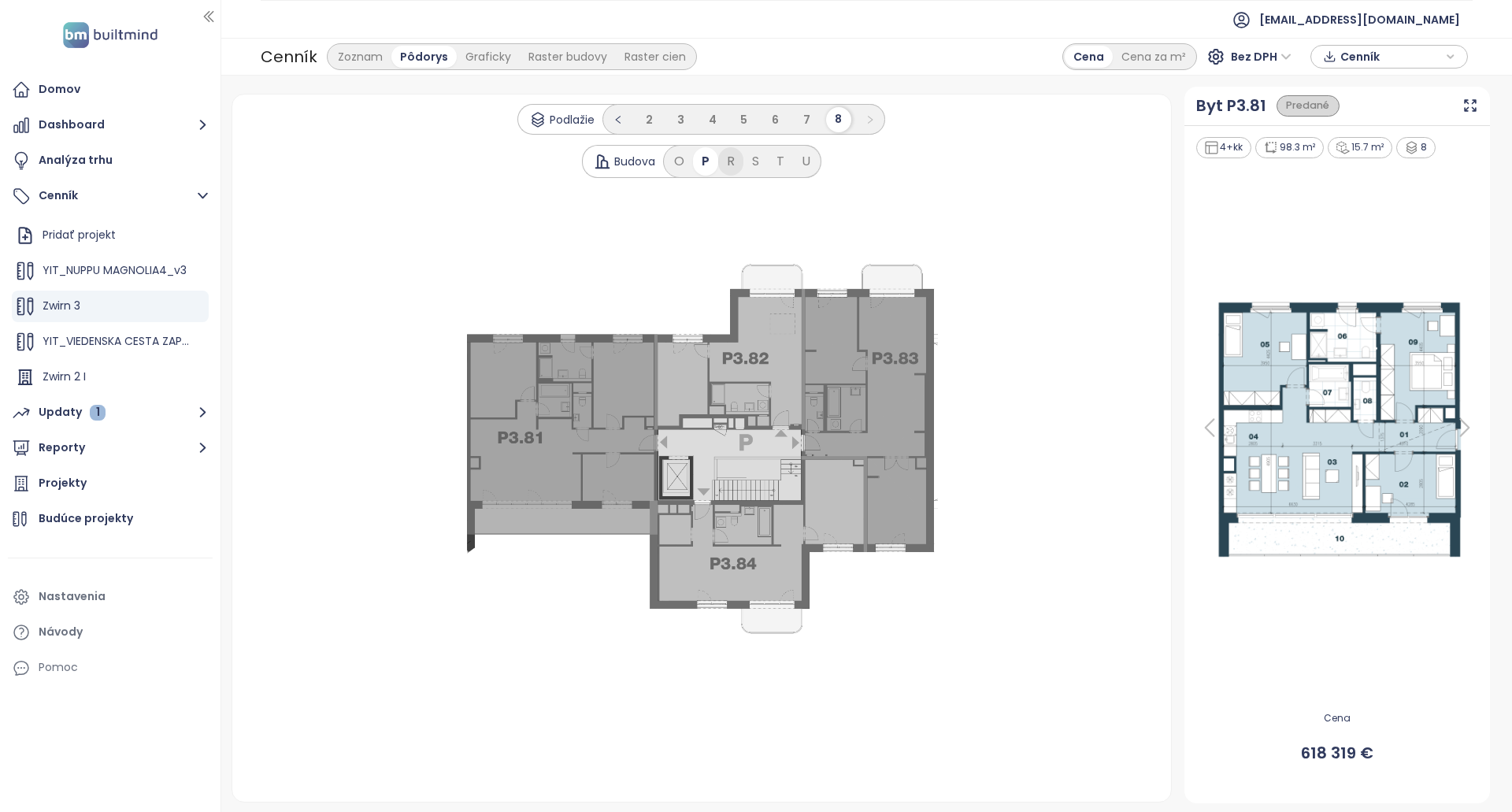
click at [731, 161] on div "R" at bounding box center [730, 161] width 25 height 28
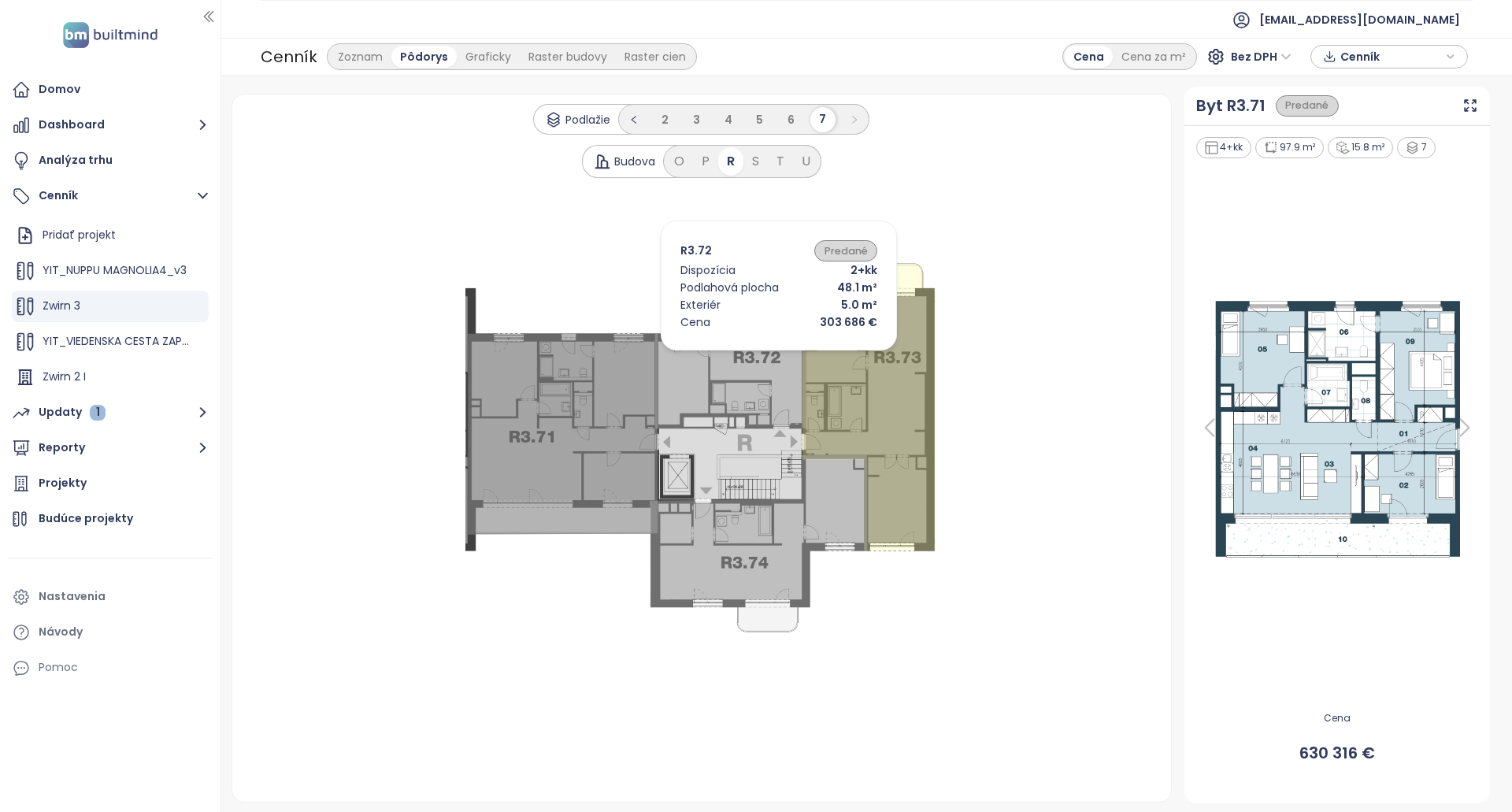
click at [755, 354] on icon at bounding box center [730, 346] width 150 height 165
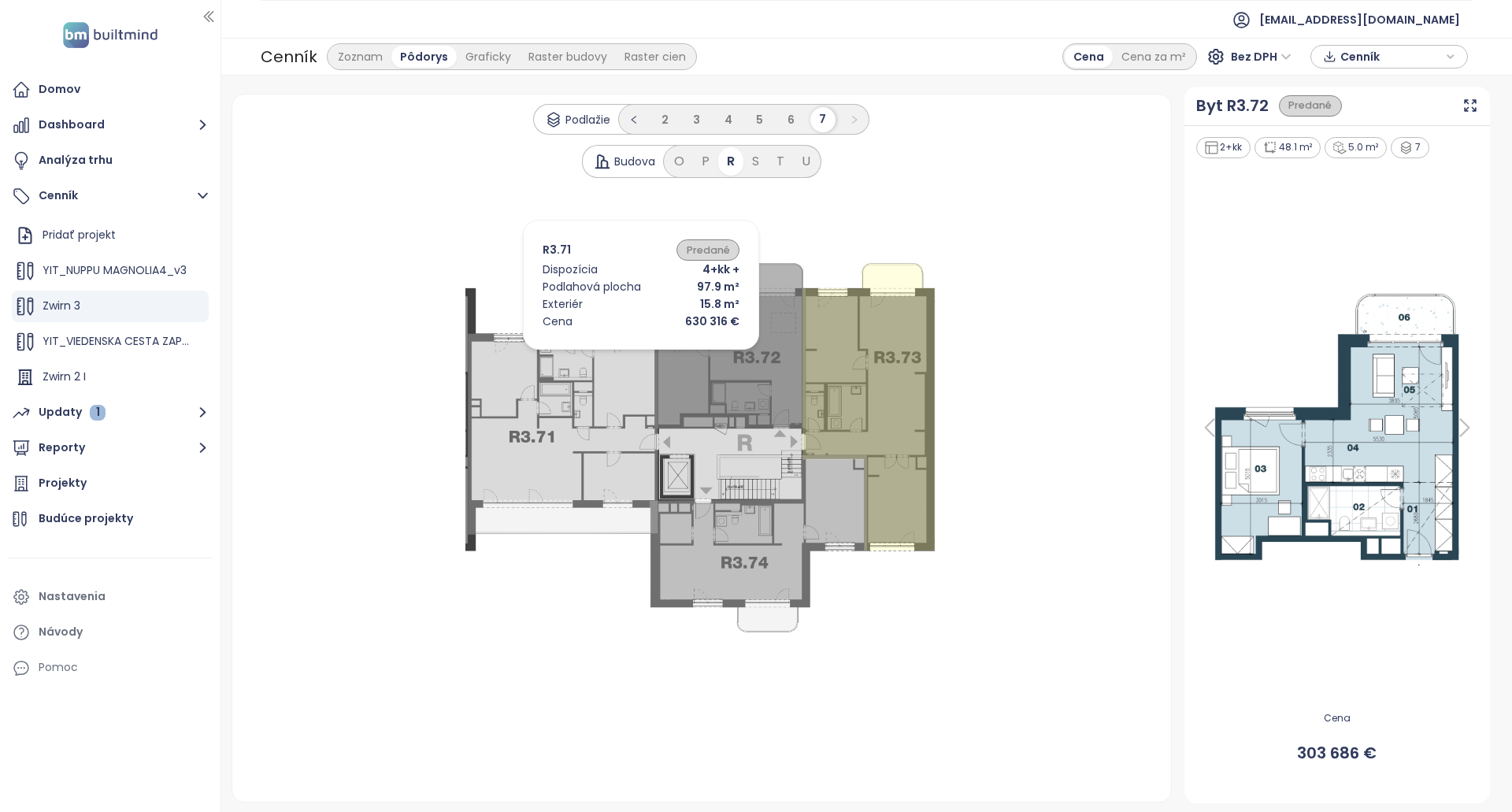
click at [570, 380] on icon at bounding box center [563, 435] width 190 height 201
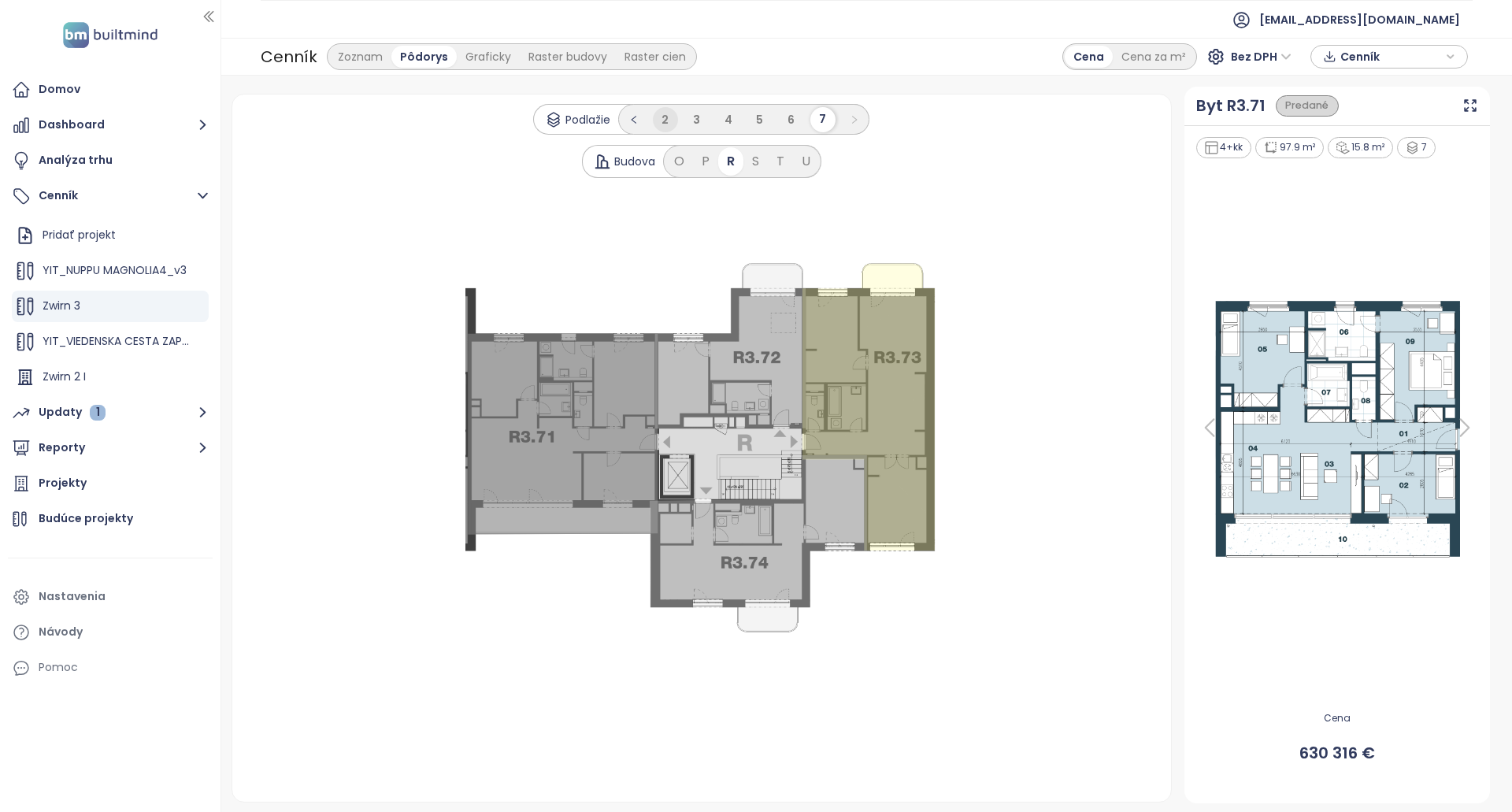
click at [676, 118] on li "2" at bounding box center [665, 119] width 25 height 25
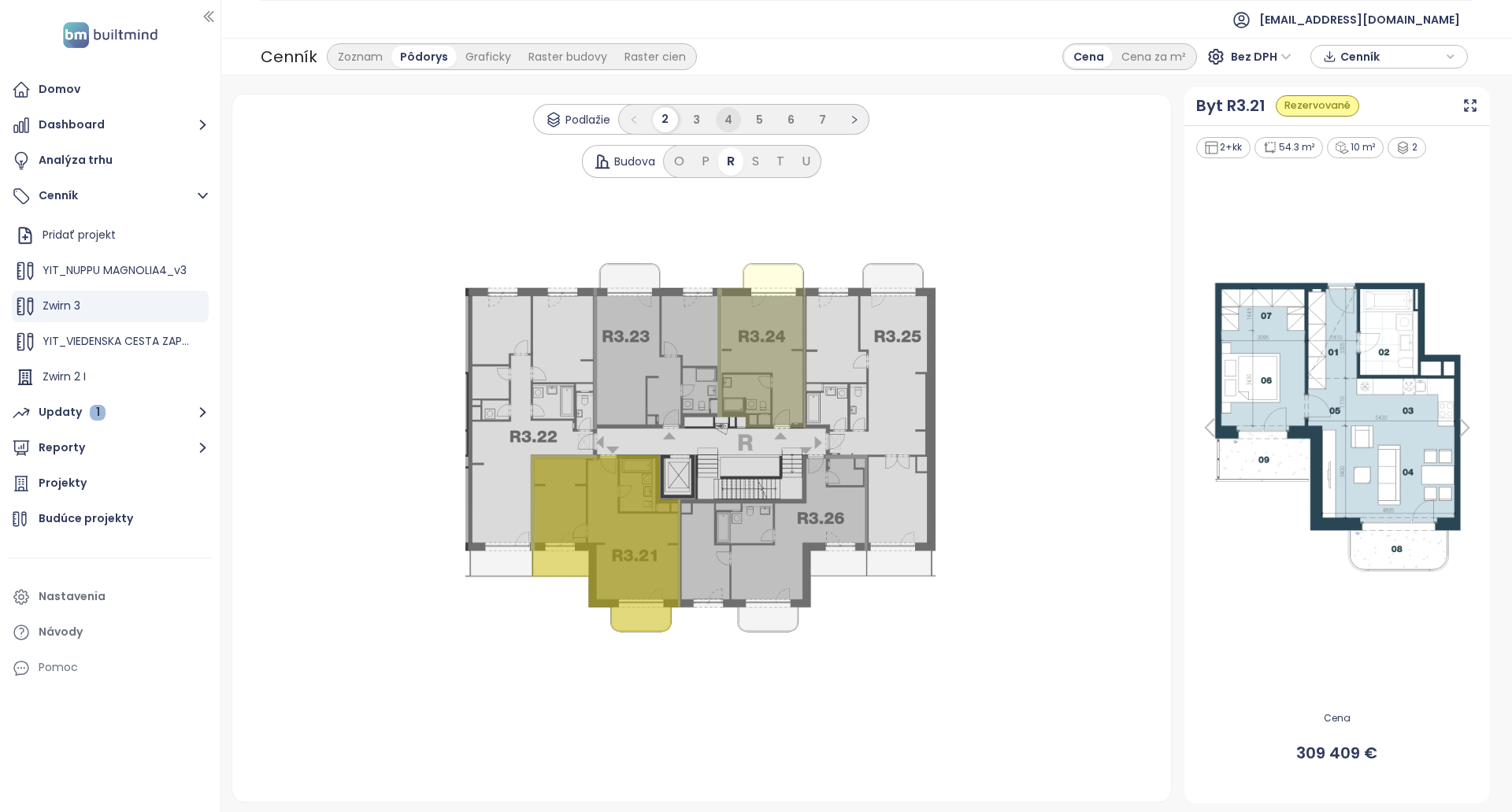
click at [719, 115] on li "4" at bounding box center [728, 119] width 25 height 25
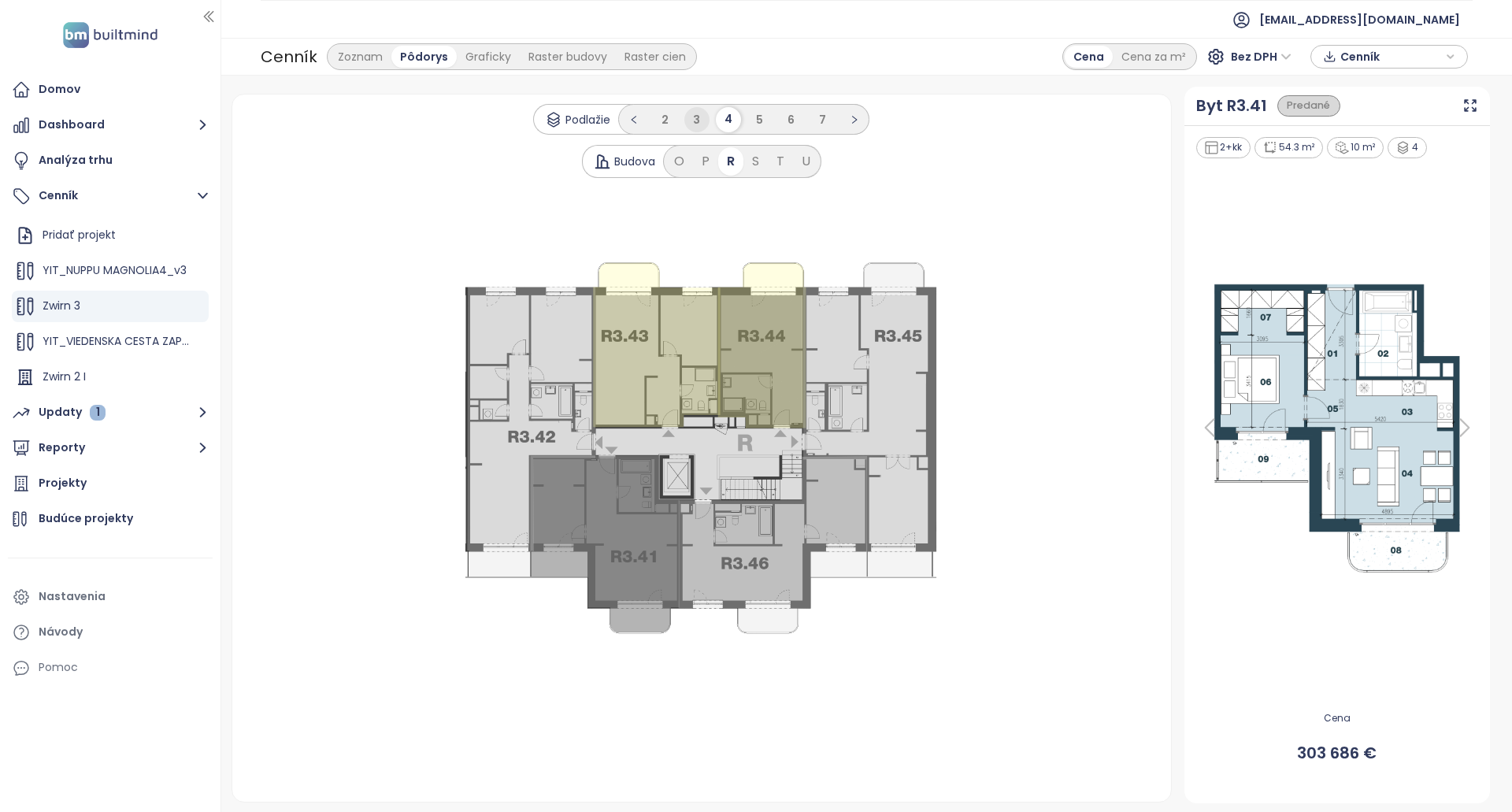
click at [699, 119] on span "3" at bounding box center [696, 119] width 7 height 15
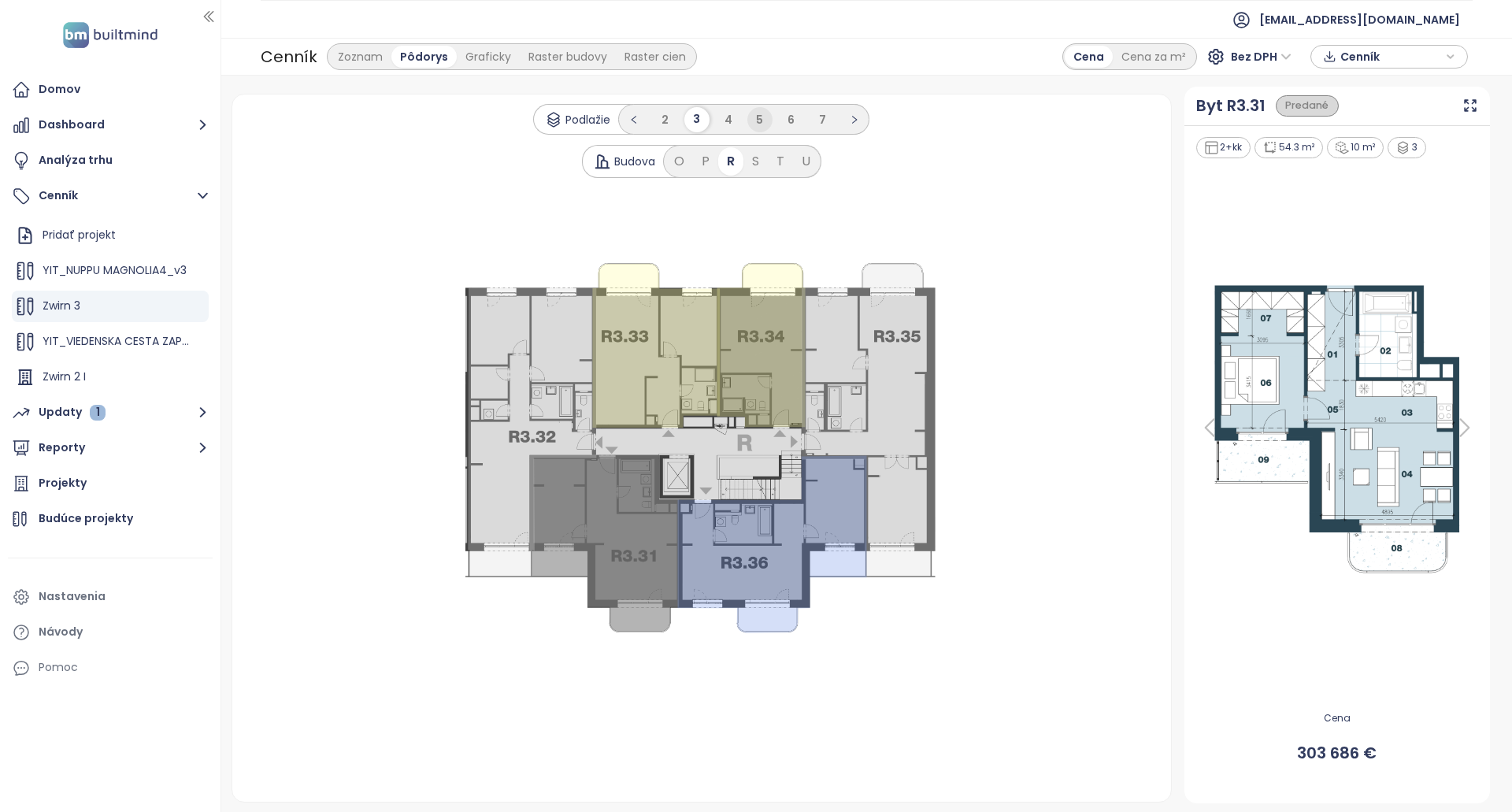
click at [749, 124] on li "5" at bounding box center [759, 119] width 25 height 25
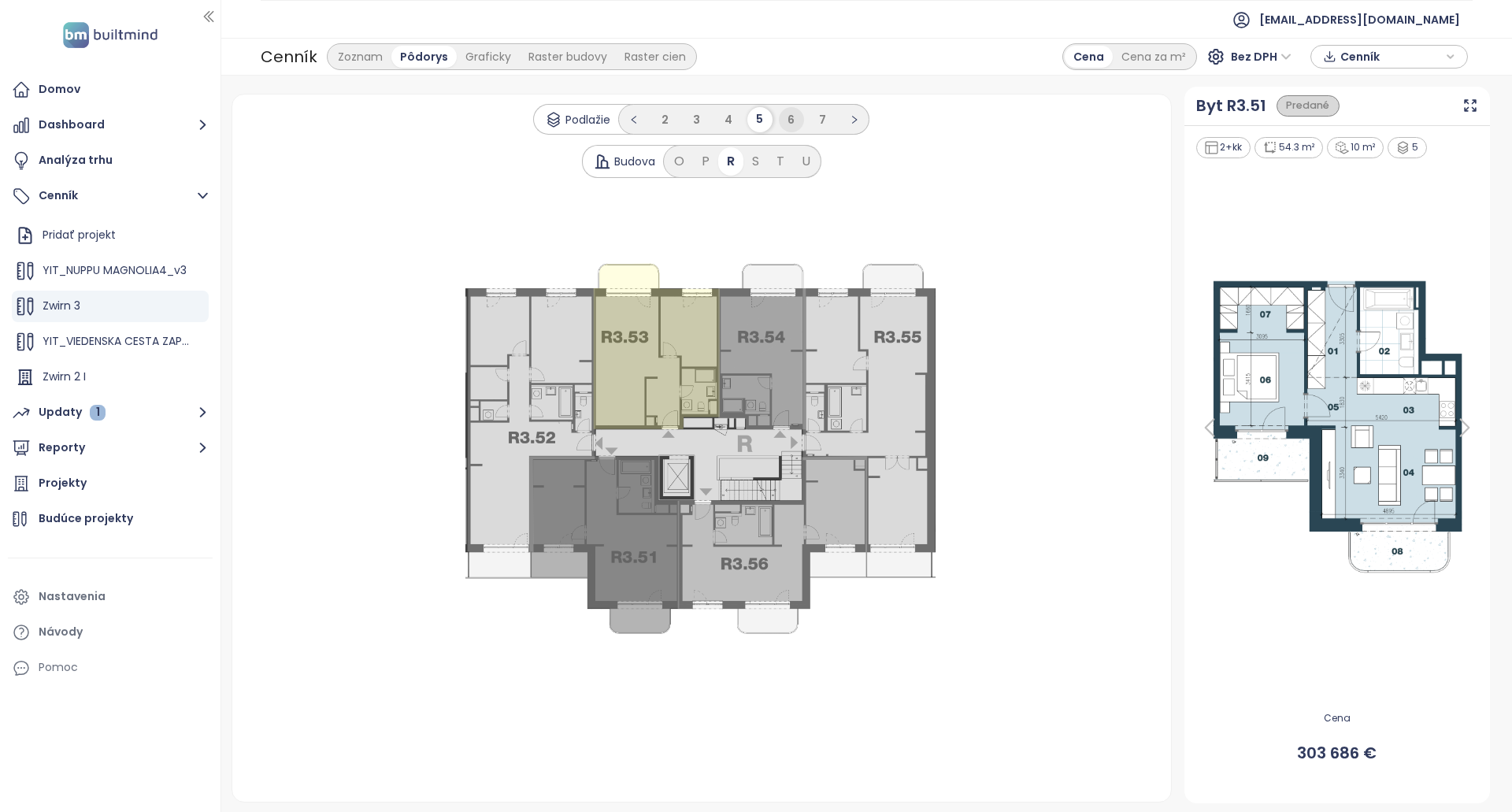
click at [781, 118] on li "6" at bounding box center [791, 119] width 25 height 25
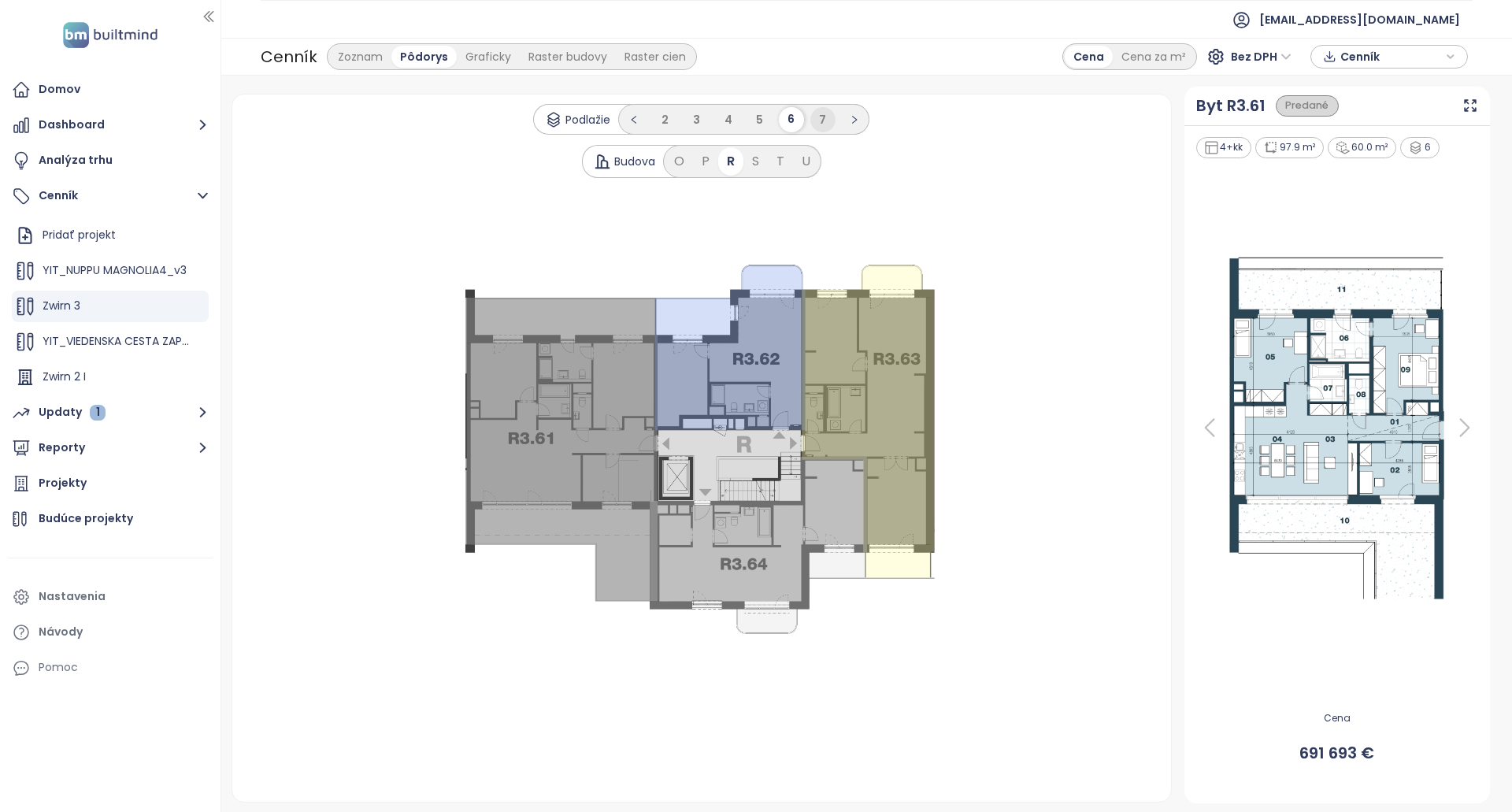
click at [827, 116] on li "7" at bounding box center [823, 119] width 25 height 25
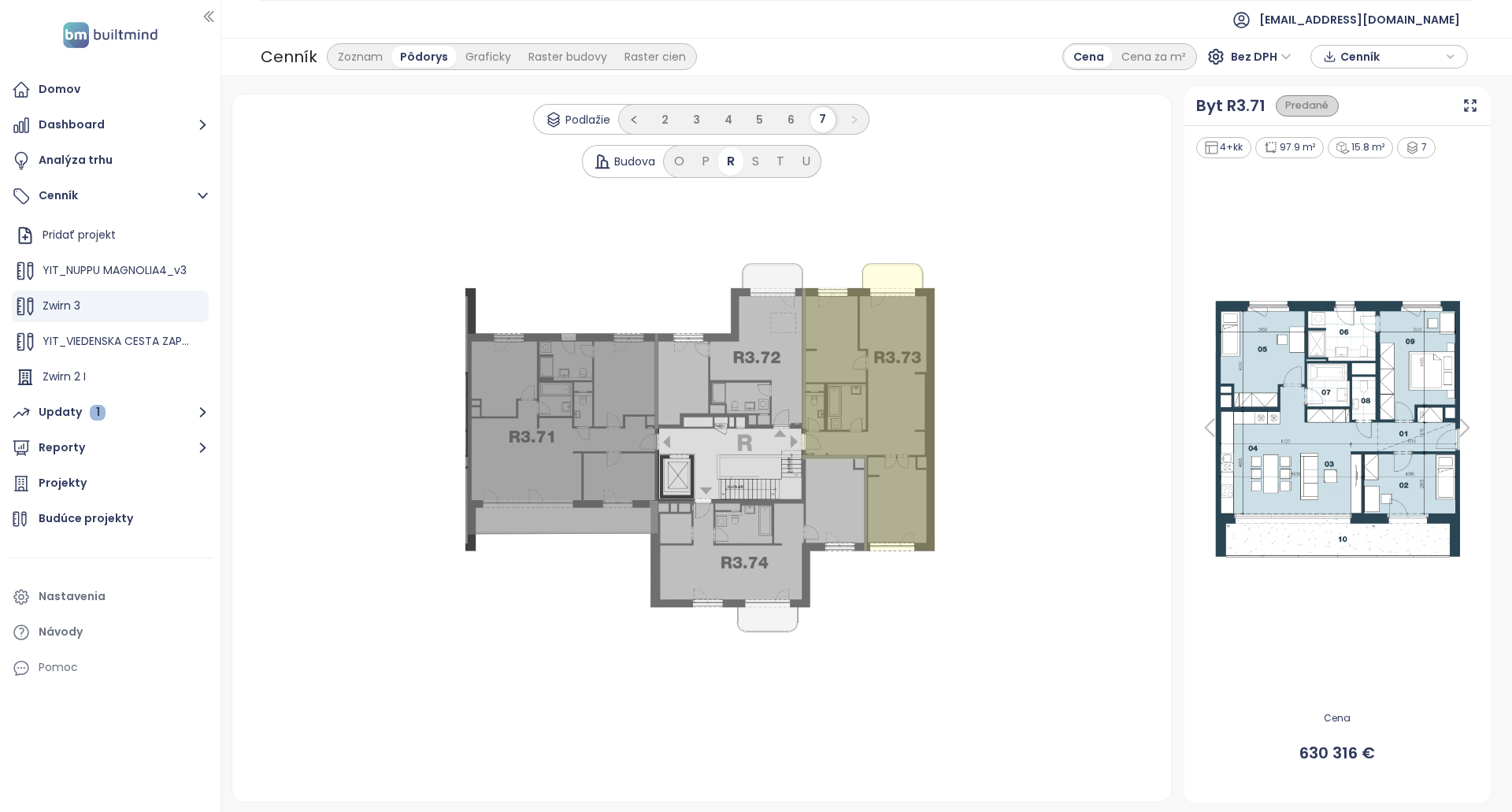
click at [1472, 427] on icon at bounding box center [1464, 427] width 32 height 32
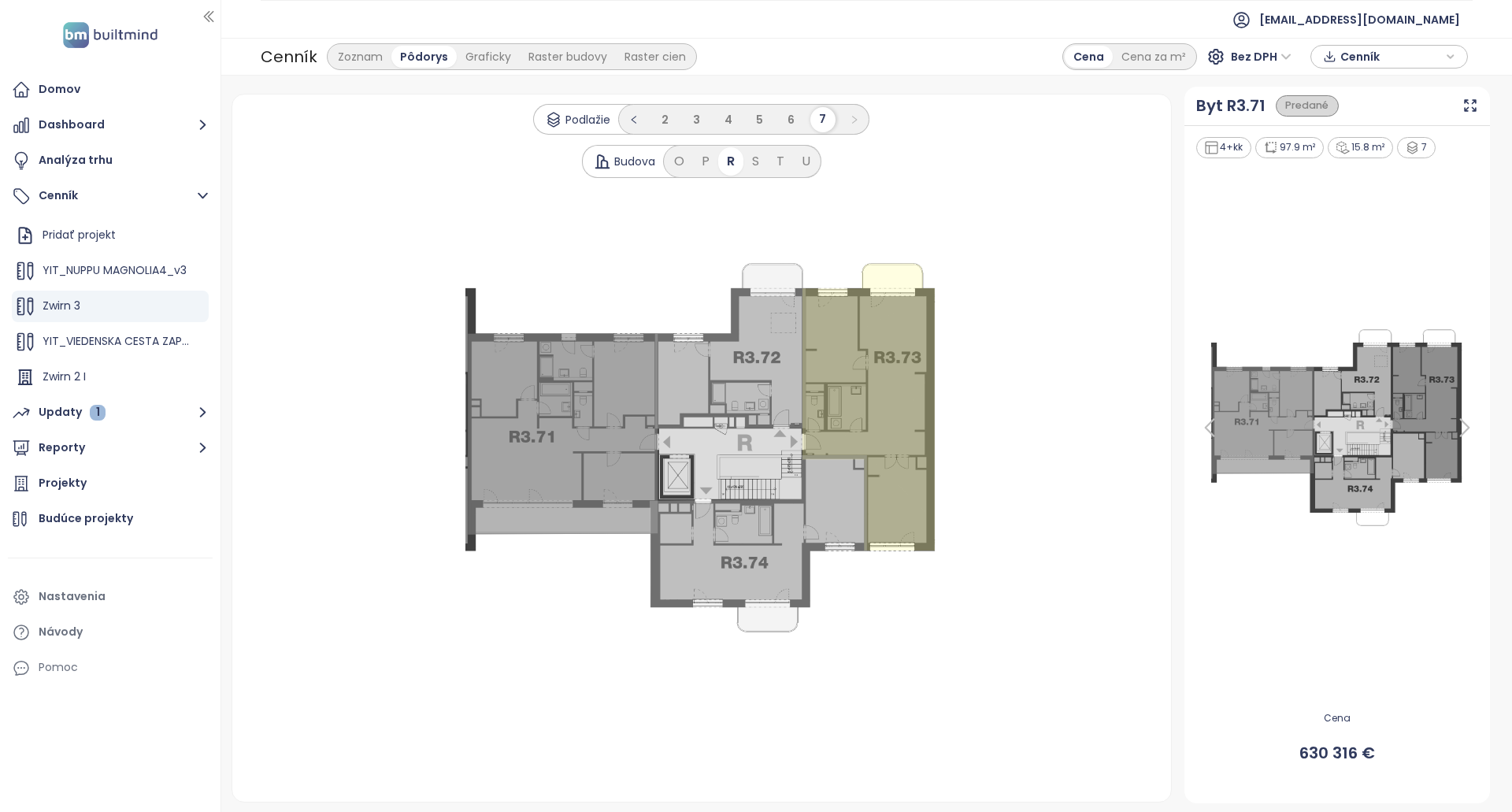
click at [1472, 427] on icon at bounding box center [1464, 427] width 32 height 32
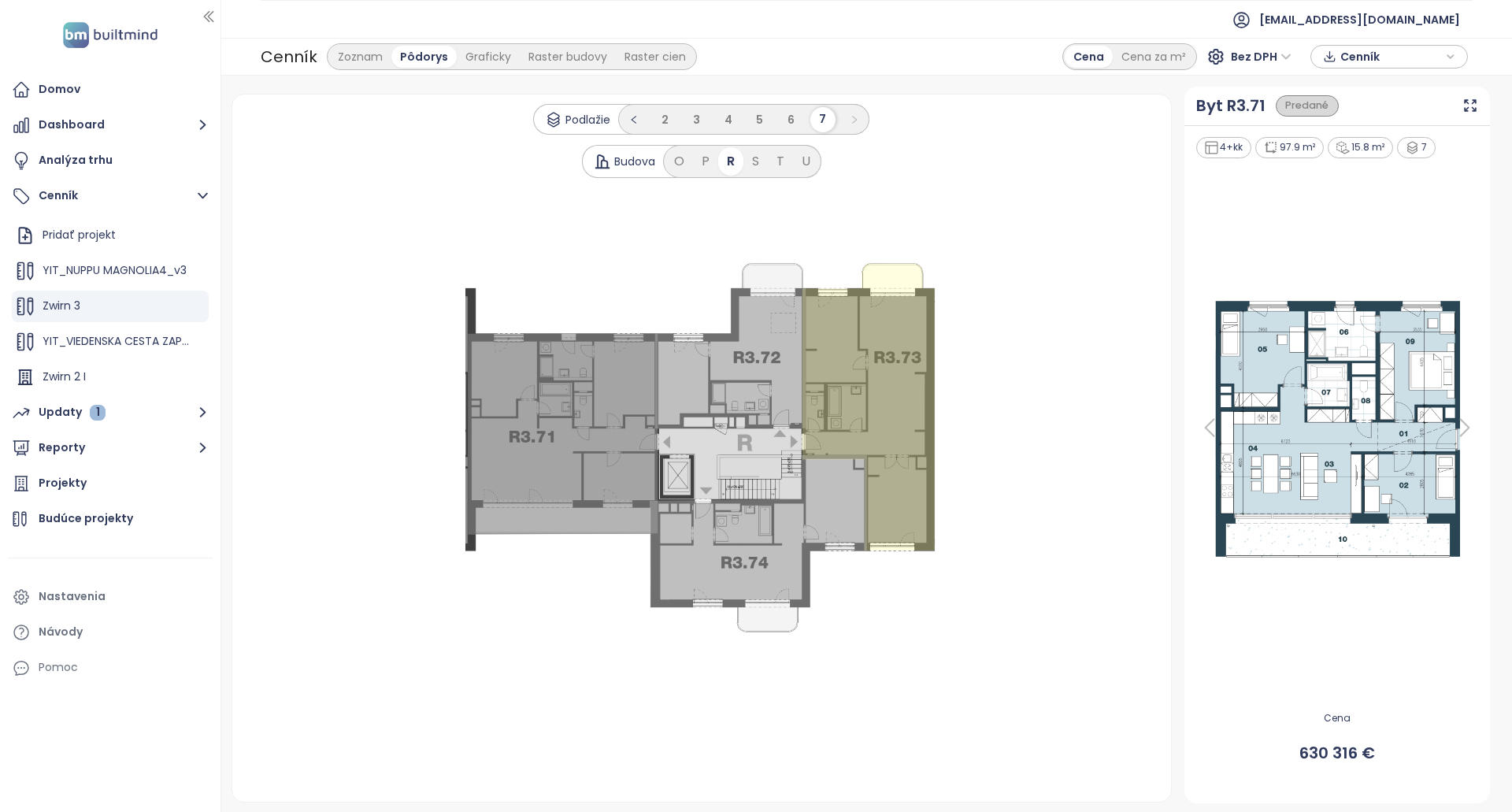
click at [1472, 427] on icon at bounding box center [1464, 427] width 32 height 32
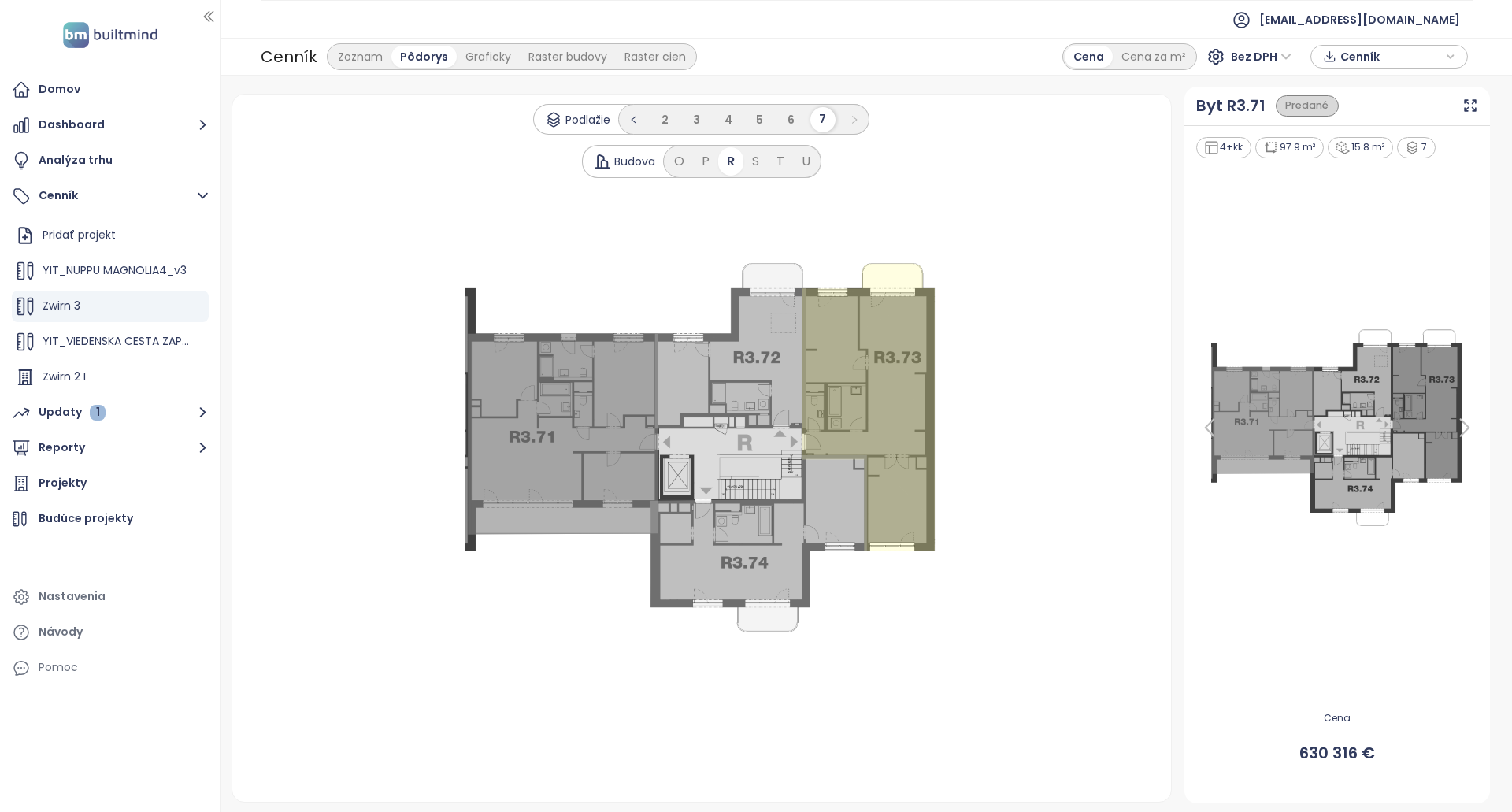
click at [1472, 427] on icon at bounding box center [1464, 427] width 32 height 32
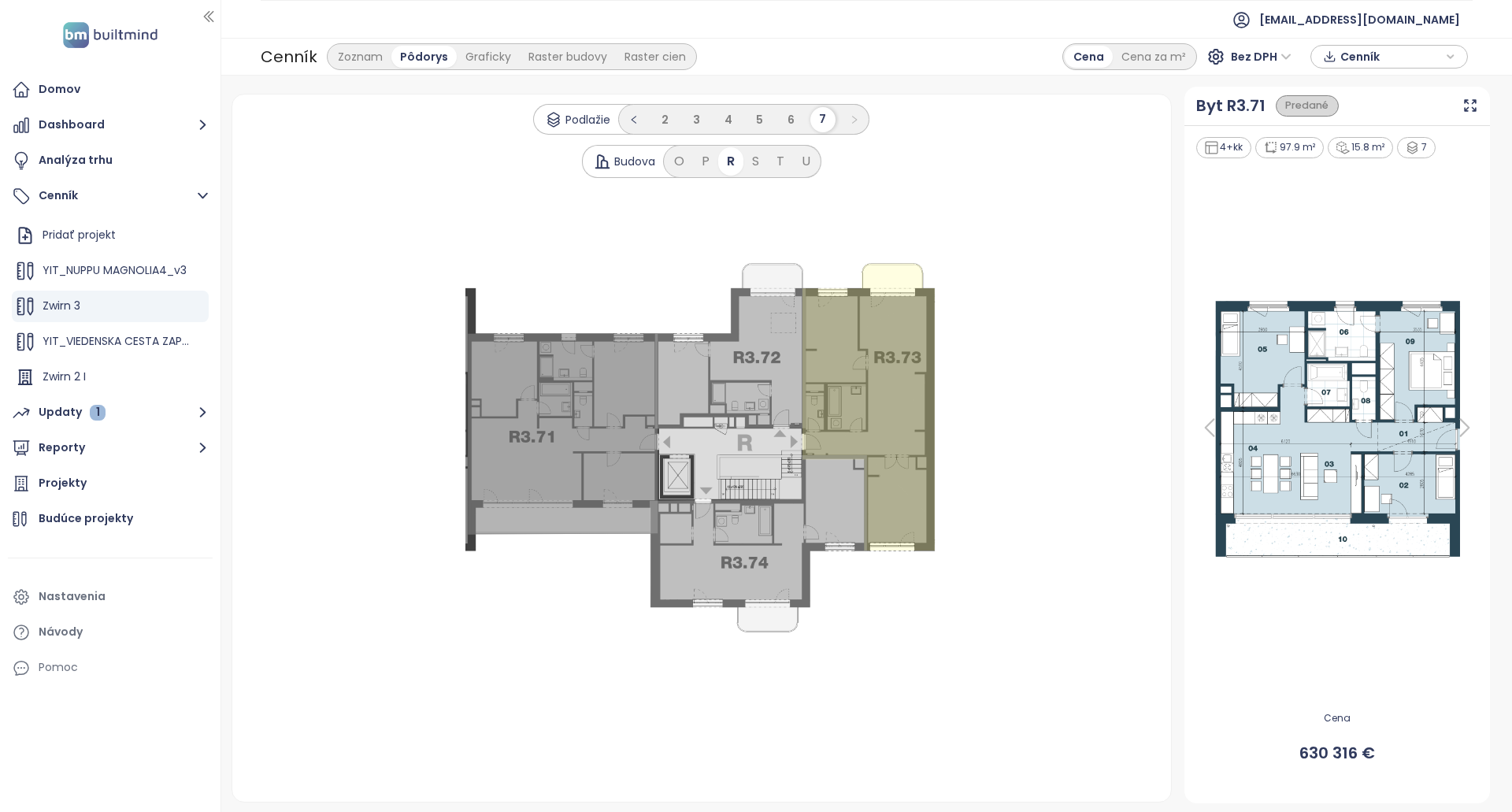
click at [1472, 427] on icon at bounding box center [1464, 427] width 32 height 32
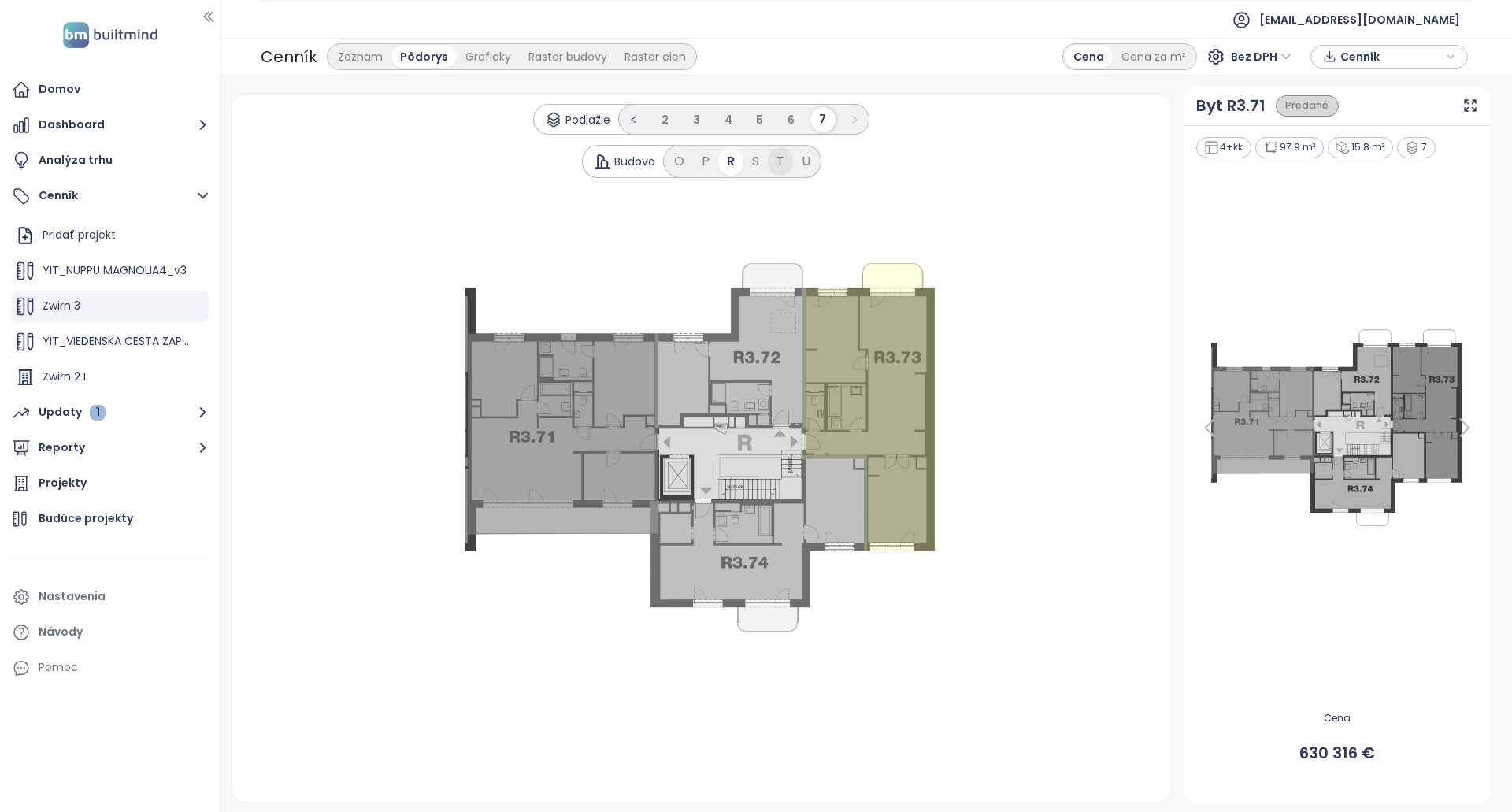
click at [768, 165] on div "T" at bounding box center [780, 161] width 25 height 28
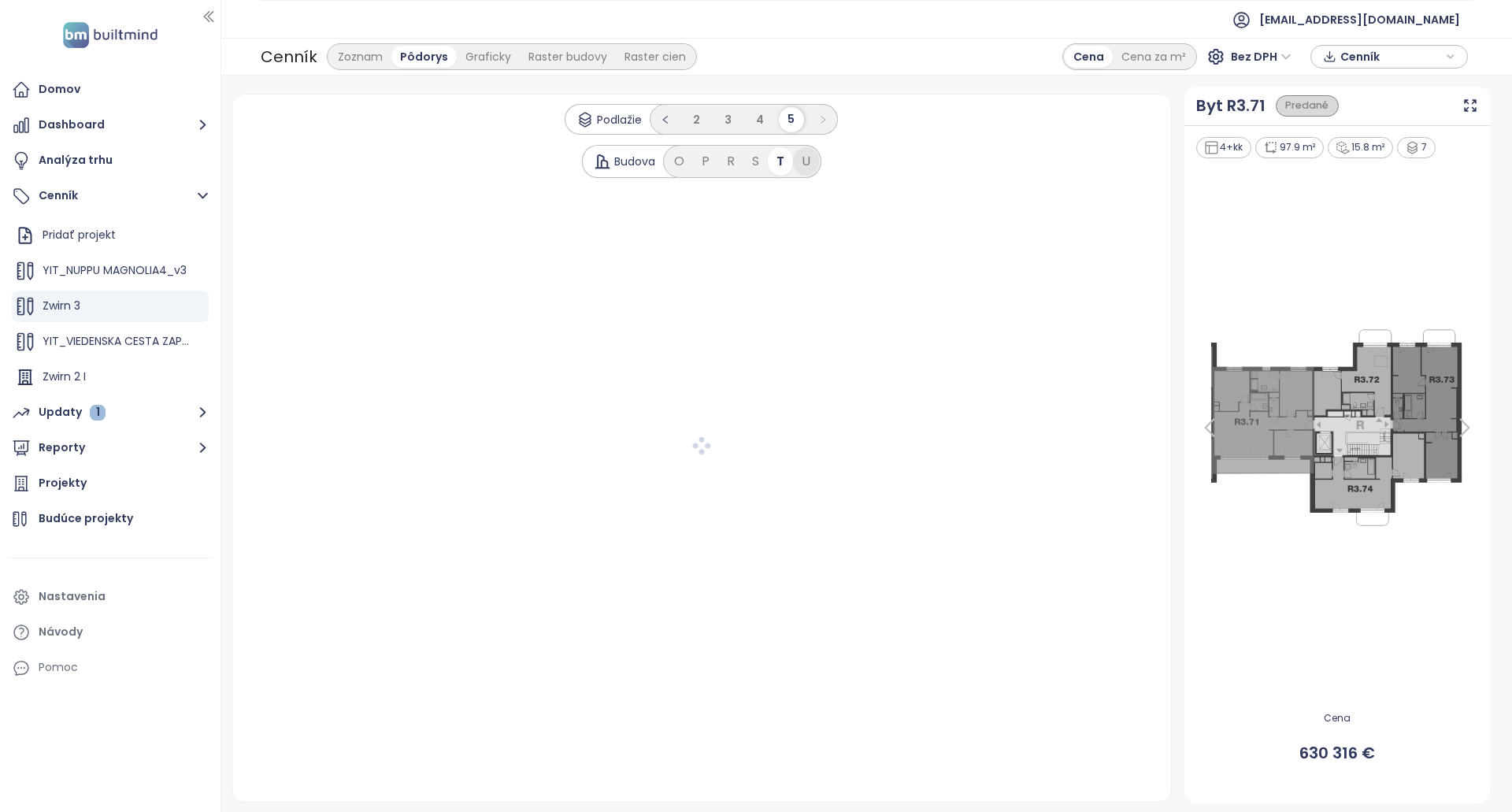
click at [801, 165] on div "U" at bounding box center [806, 161] width 26 height 28
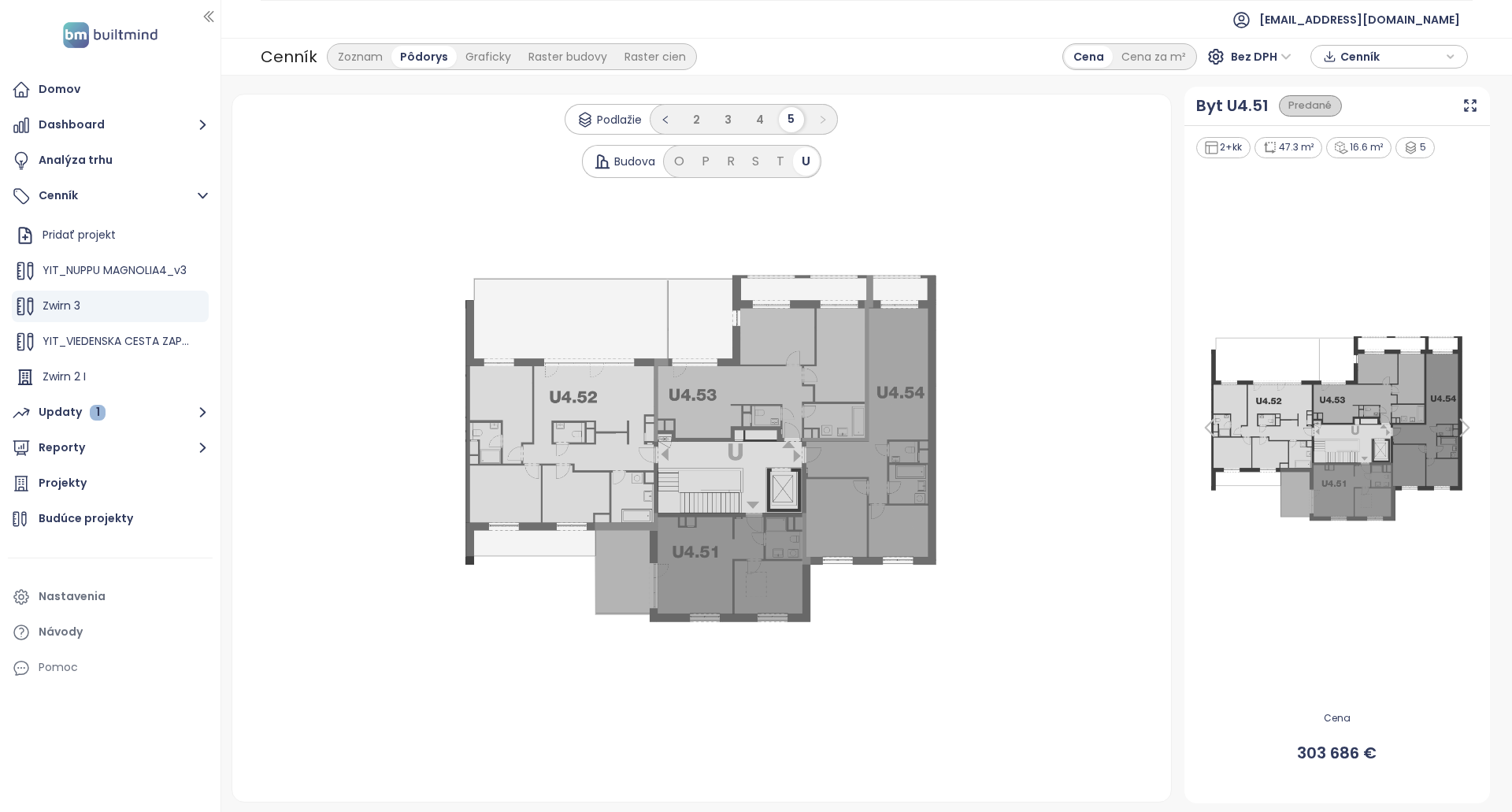
click at [1461, 427] on icon at bounding box center [1464, 427] width 32 height 32
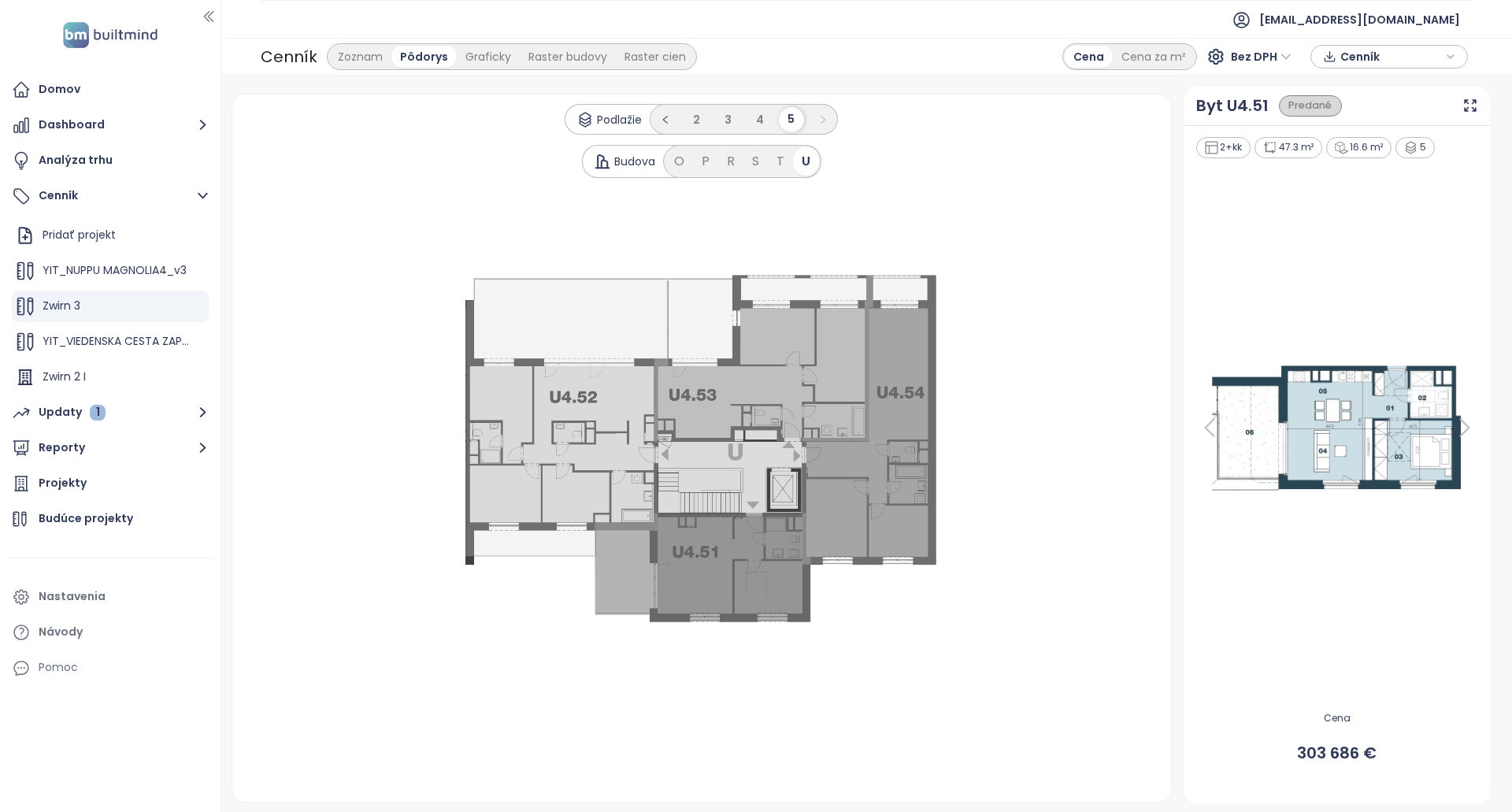
click at [1463, 427] on icon at bounding box center [1464, 427] width 32 height 32
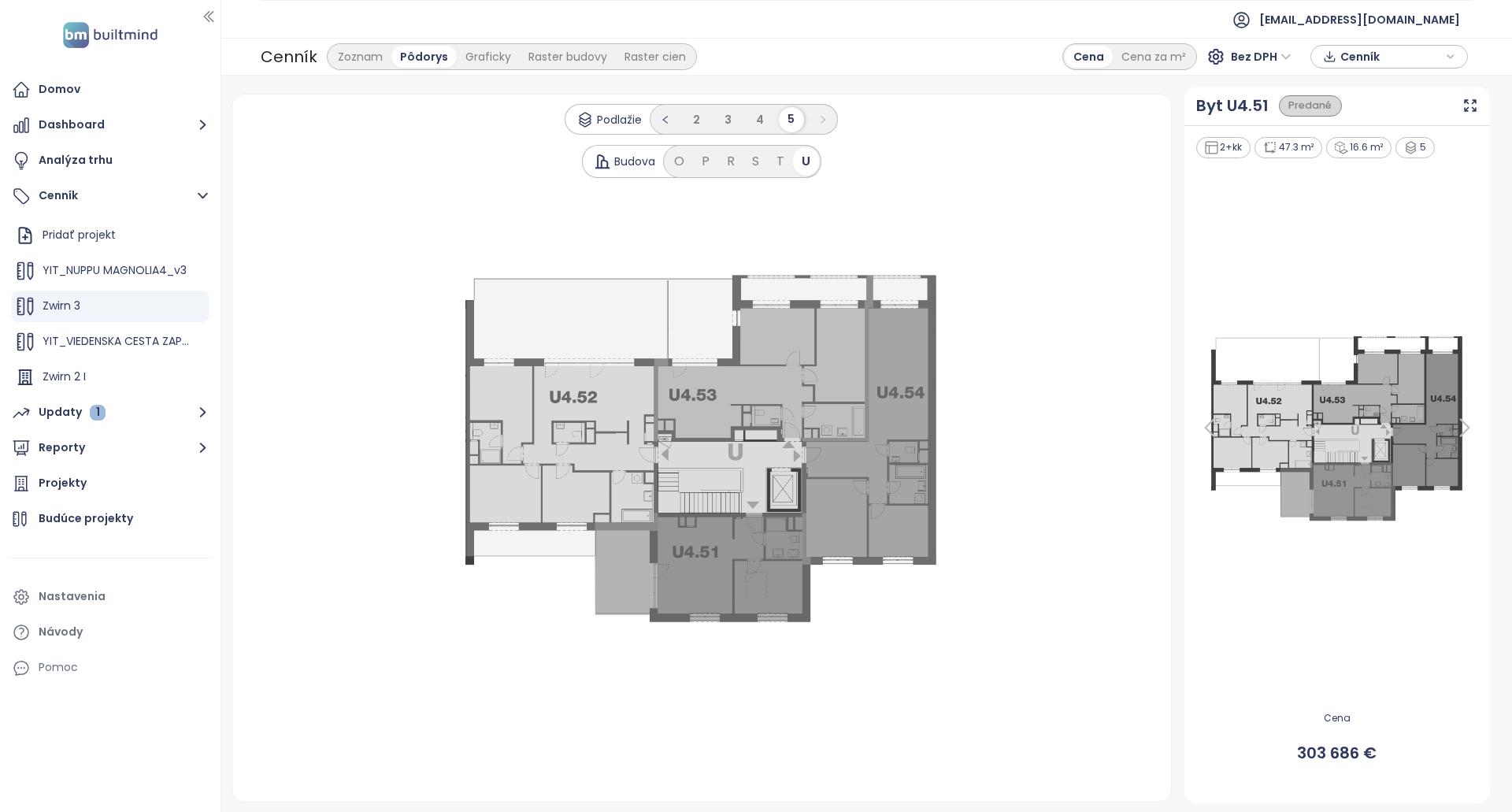
click at [1210, 426] on icon at bounding box center [1209, 427] width 32 height 32
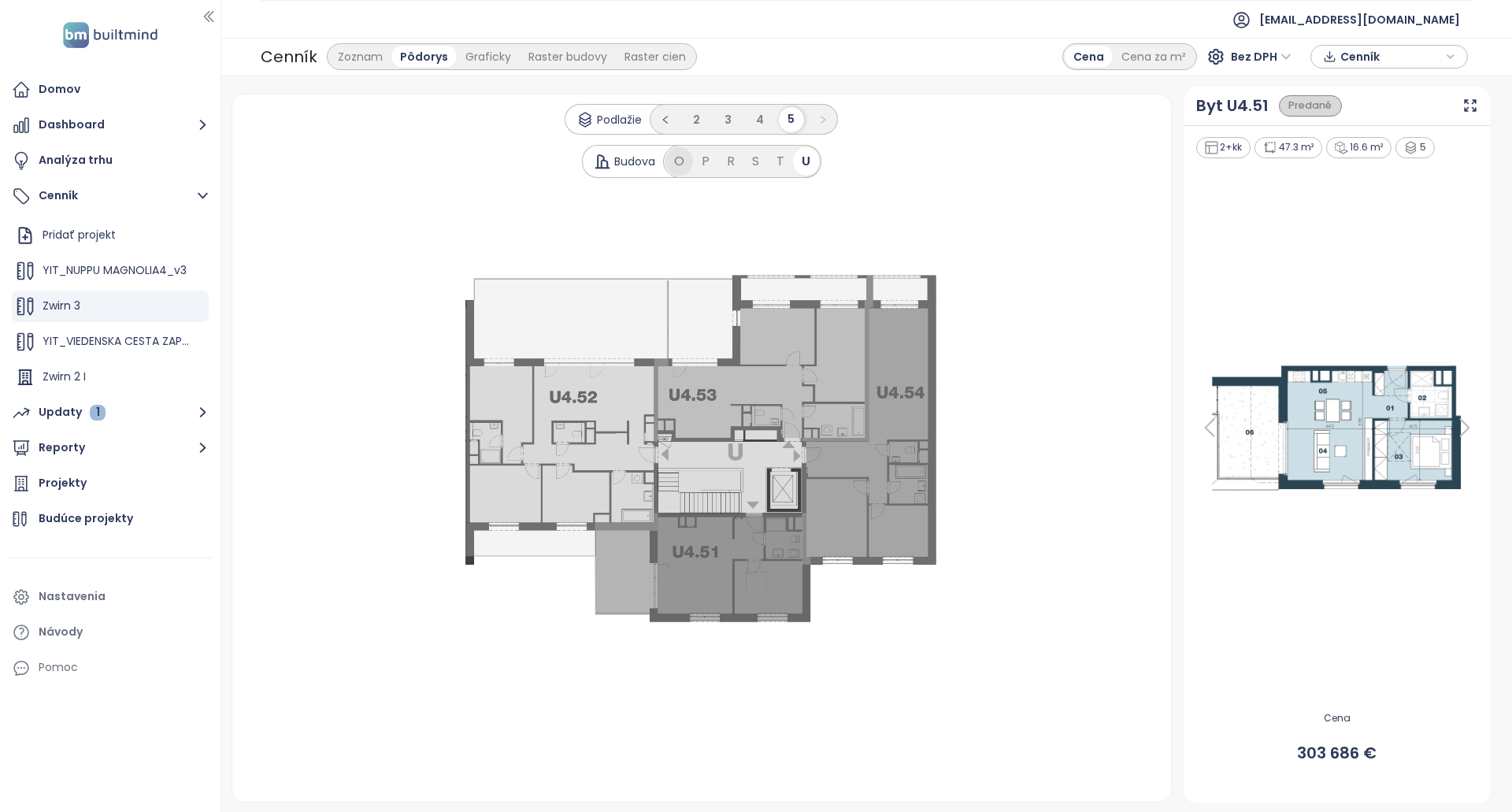
click at [687, 157] on div "O" at bounding box center [679, 161] width 28 height 28
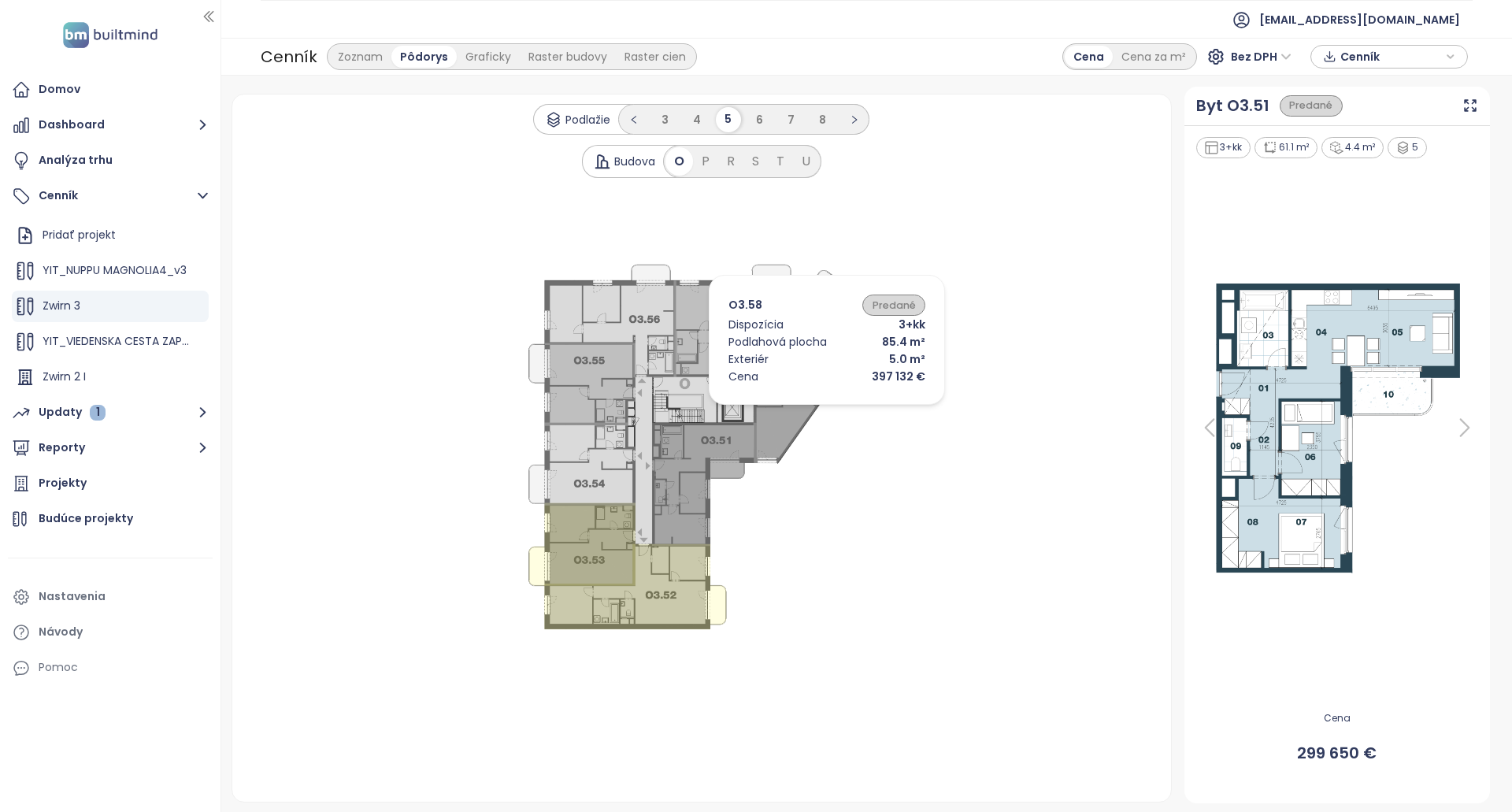
click at [803, 408] on icon at bounding box center [814, 367] width 122 height 194
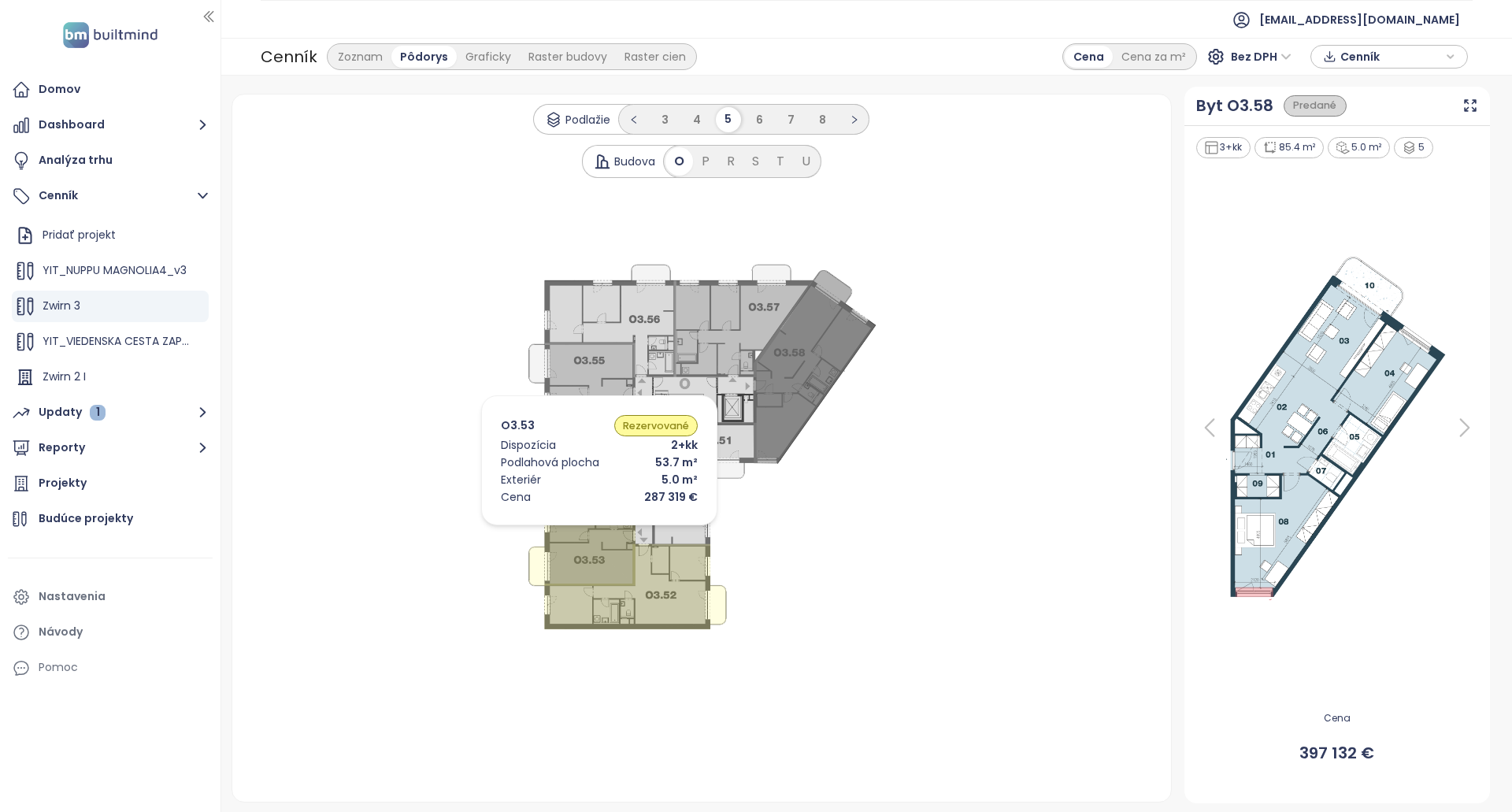
click at [576, 529] on icon at bounding box center [581, 544] width 106 height 83
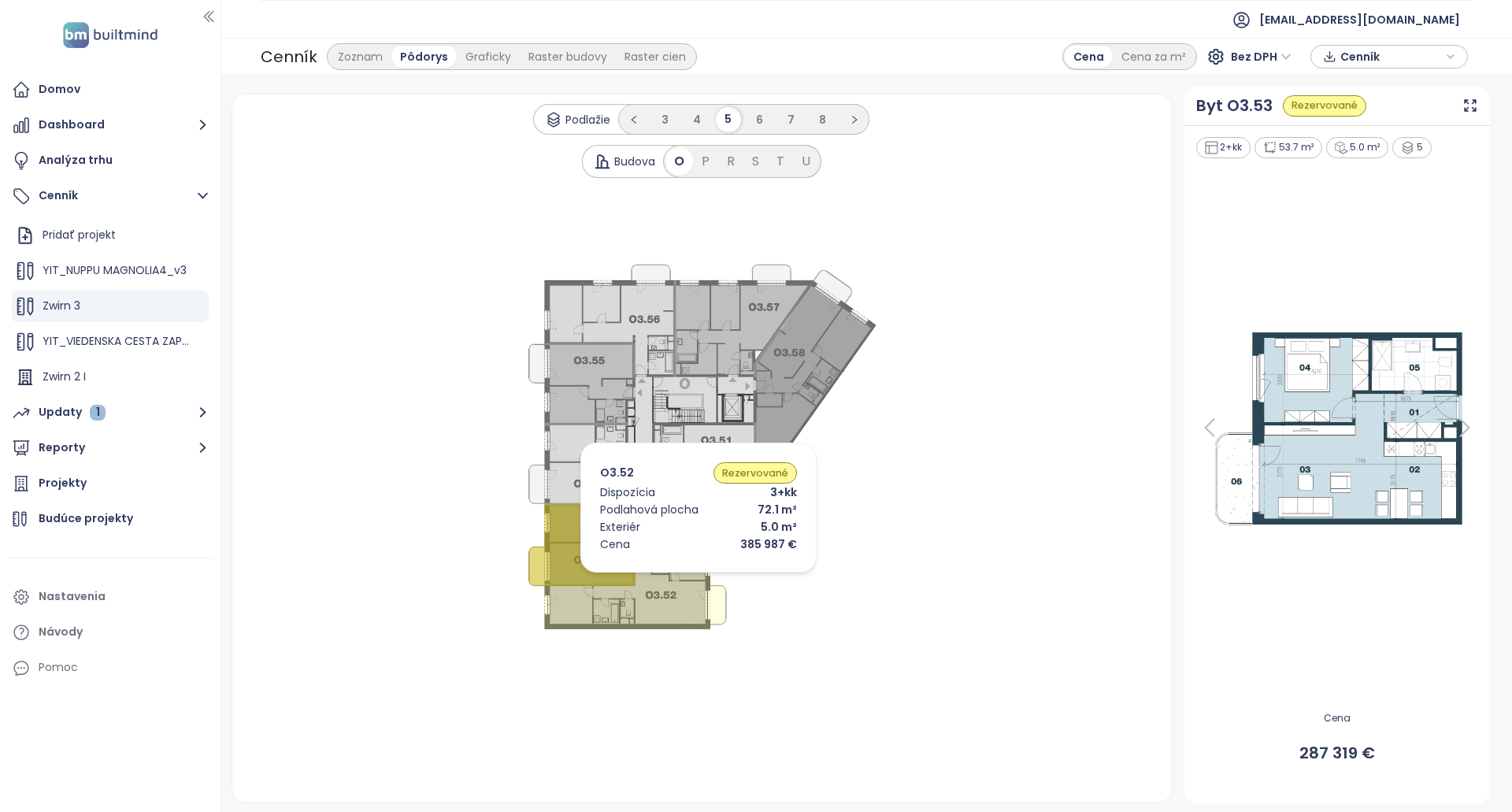
click at [675, 577] on icon at bounding box center [635, 586] width 182 height 85
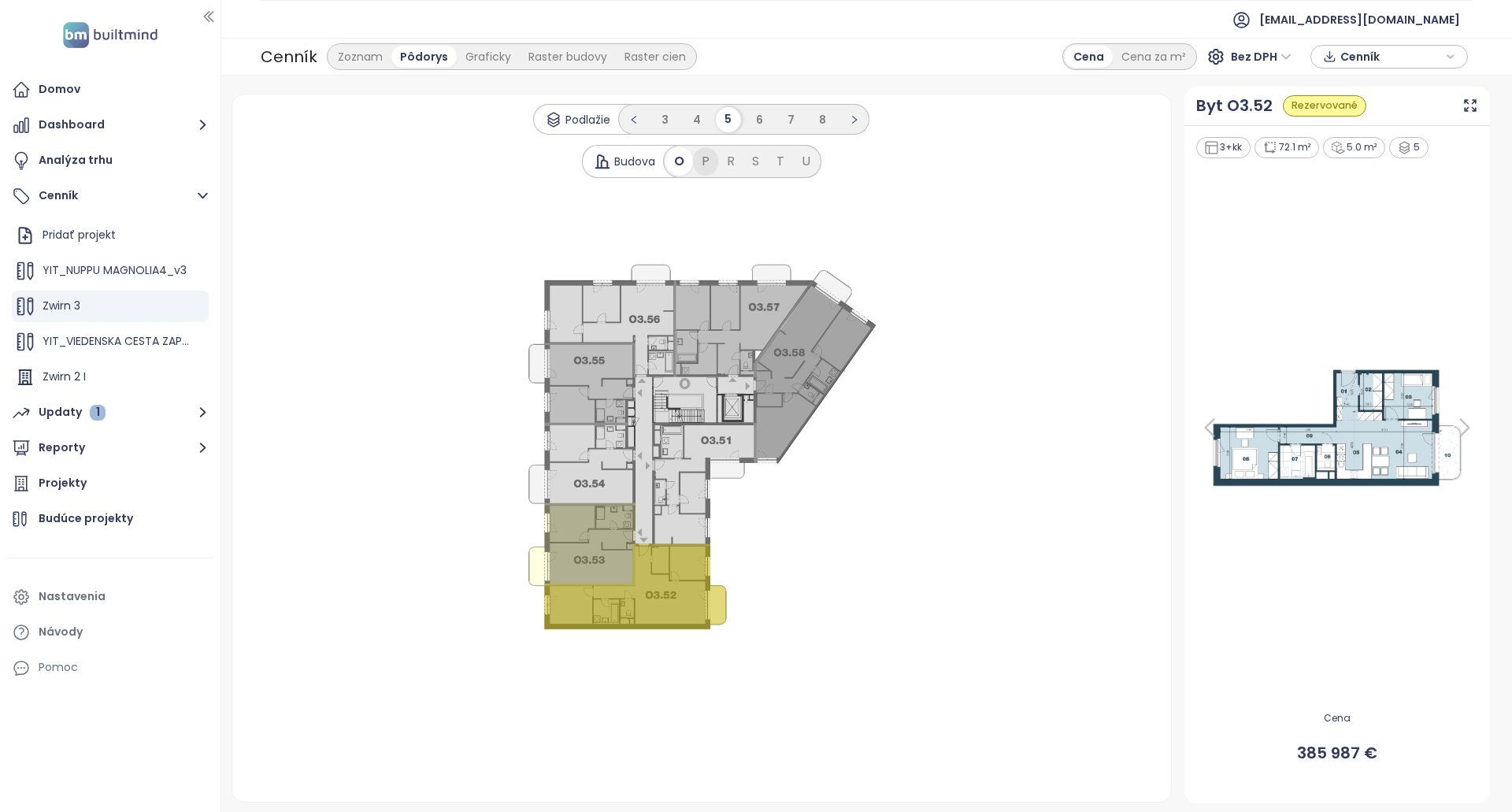
click at [712, 163] on div "P" at bounding box center [705, 161] width 25 height 28
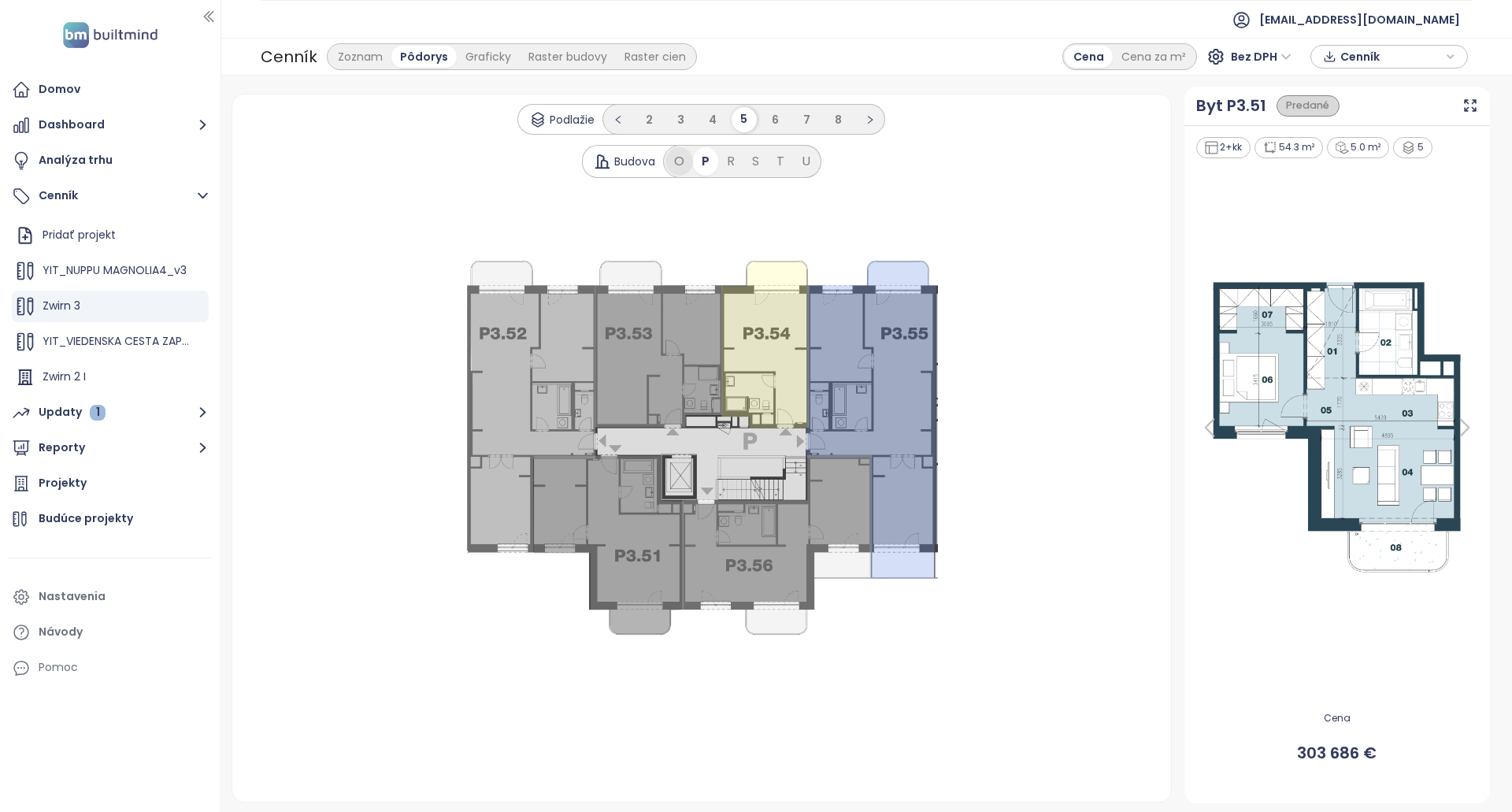
click at [688, 158] on div "O" at bounding box center [679, 161] width 28 height 28
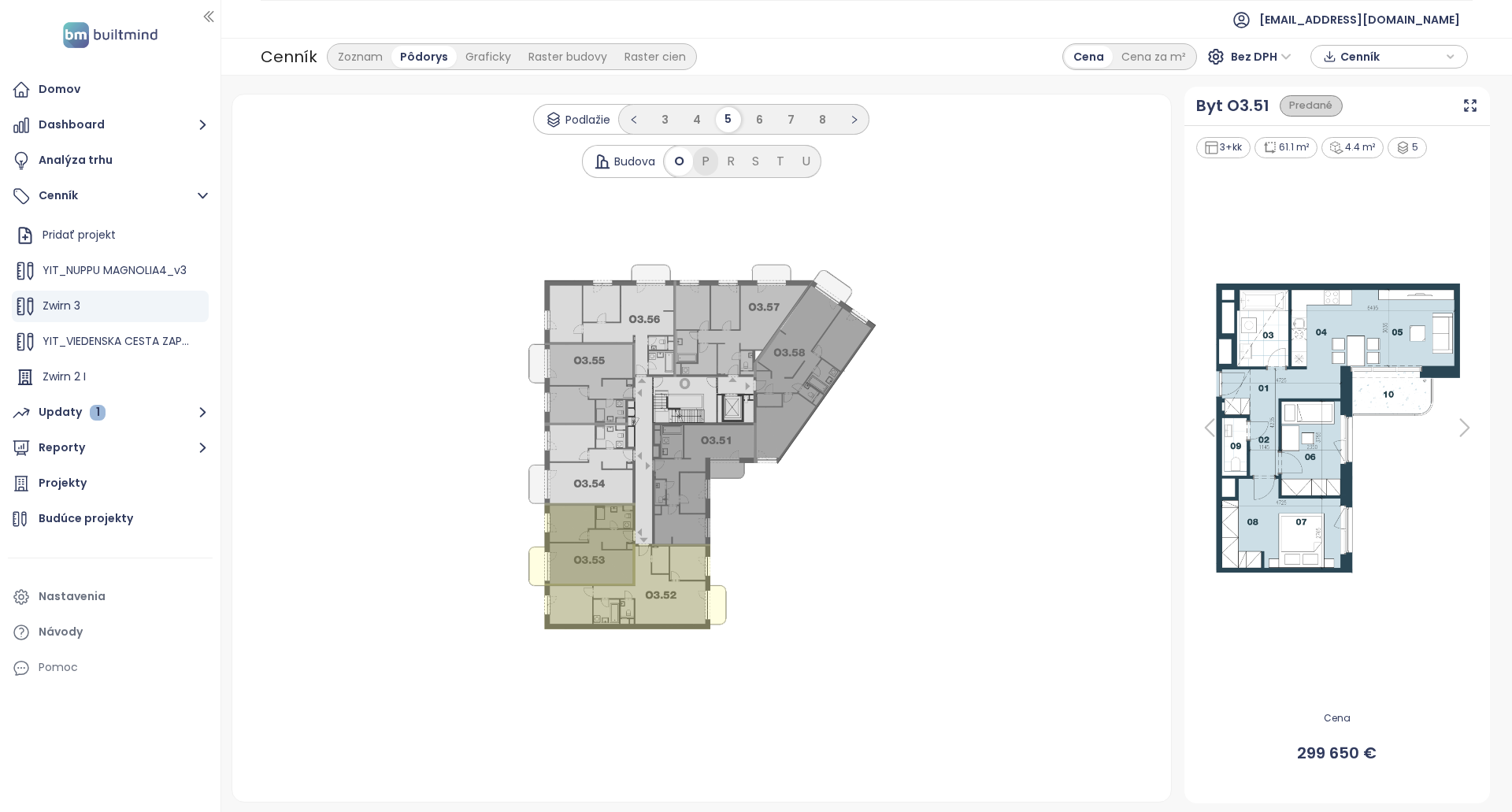
click at [704, 167] on div "P" at bounding box center [705, 161] width 25 height 28
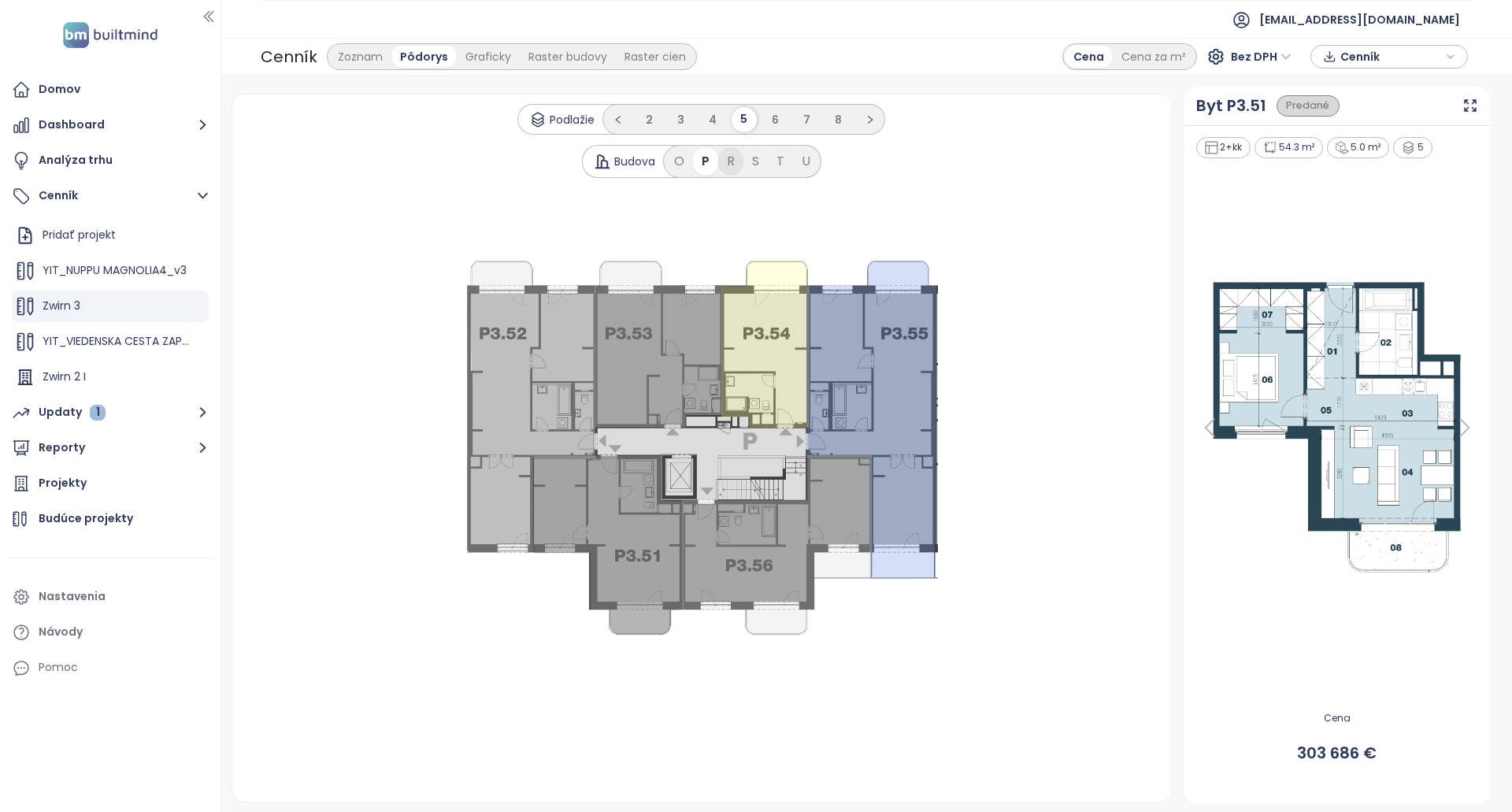
click at [724, 169] on div "R" at bounding box center [730, 161] width 25 height 28
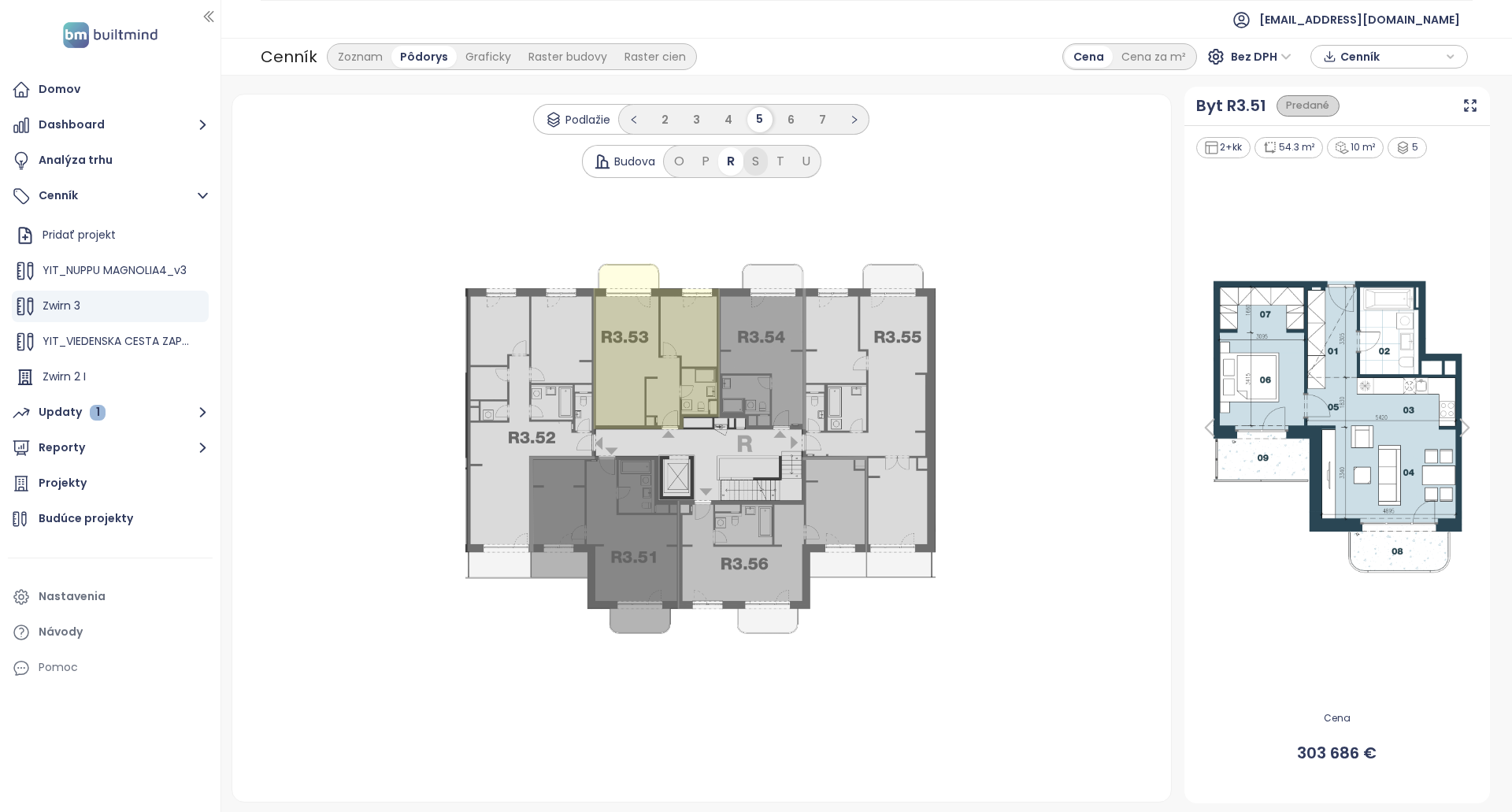
click at [750, 170] on div "S" at bounding box center [755, 161] width 24 height 28
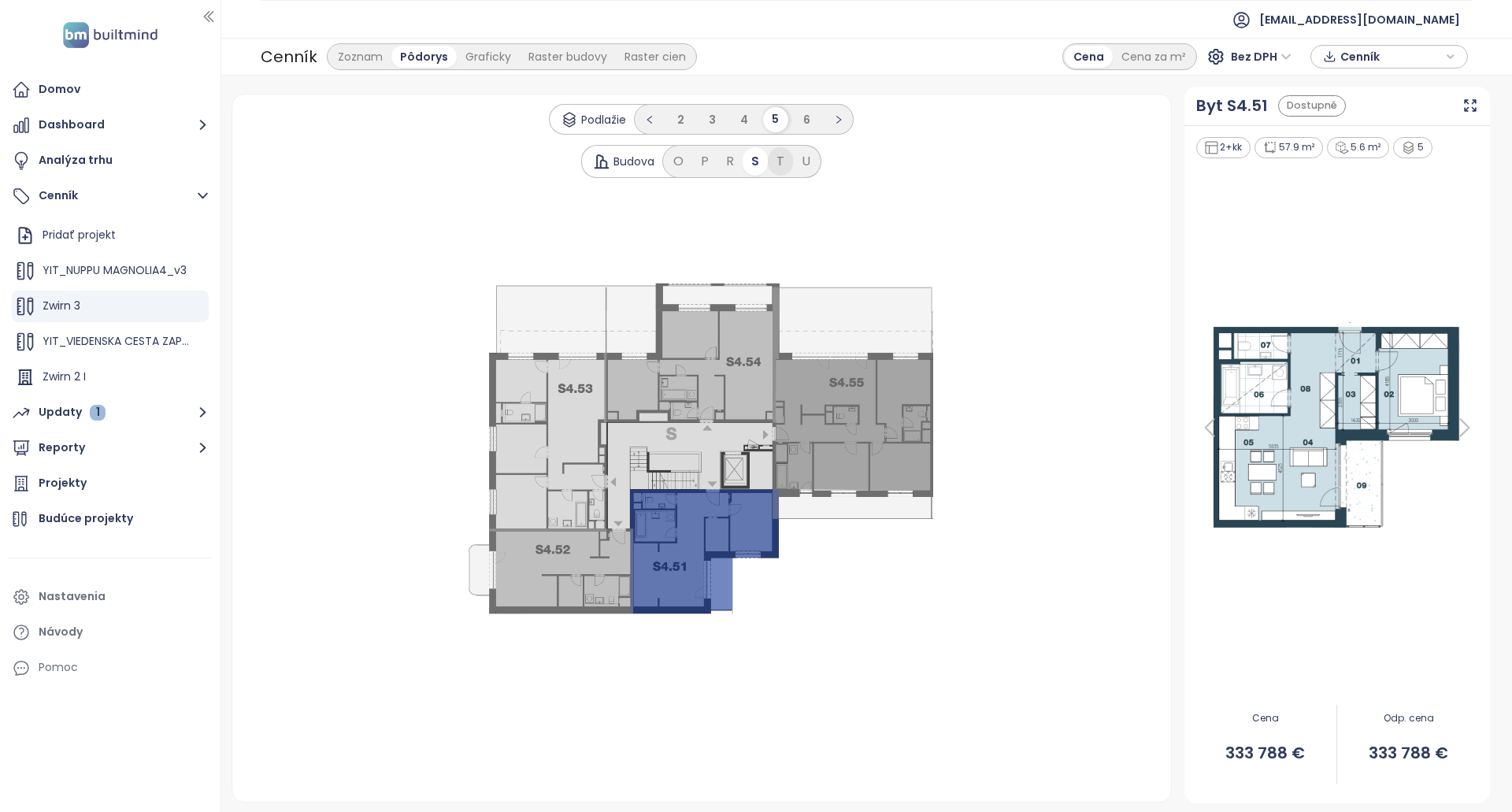
click at [778, 167] on div "T" at bounding box center [780, 161] width 25 height 28
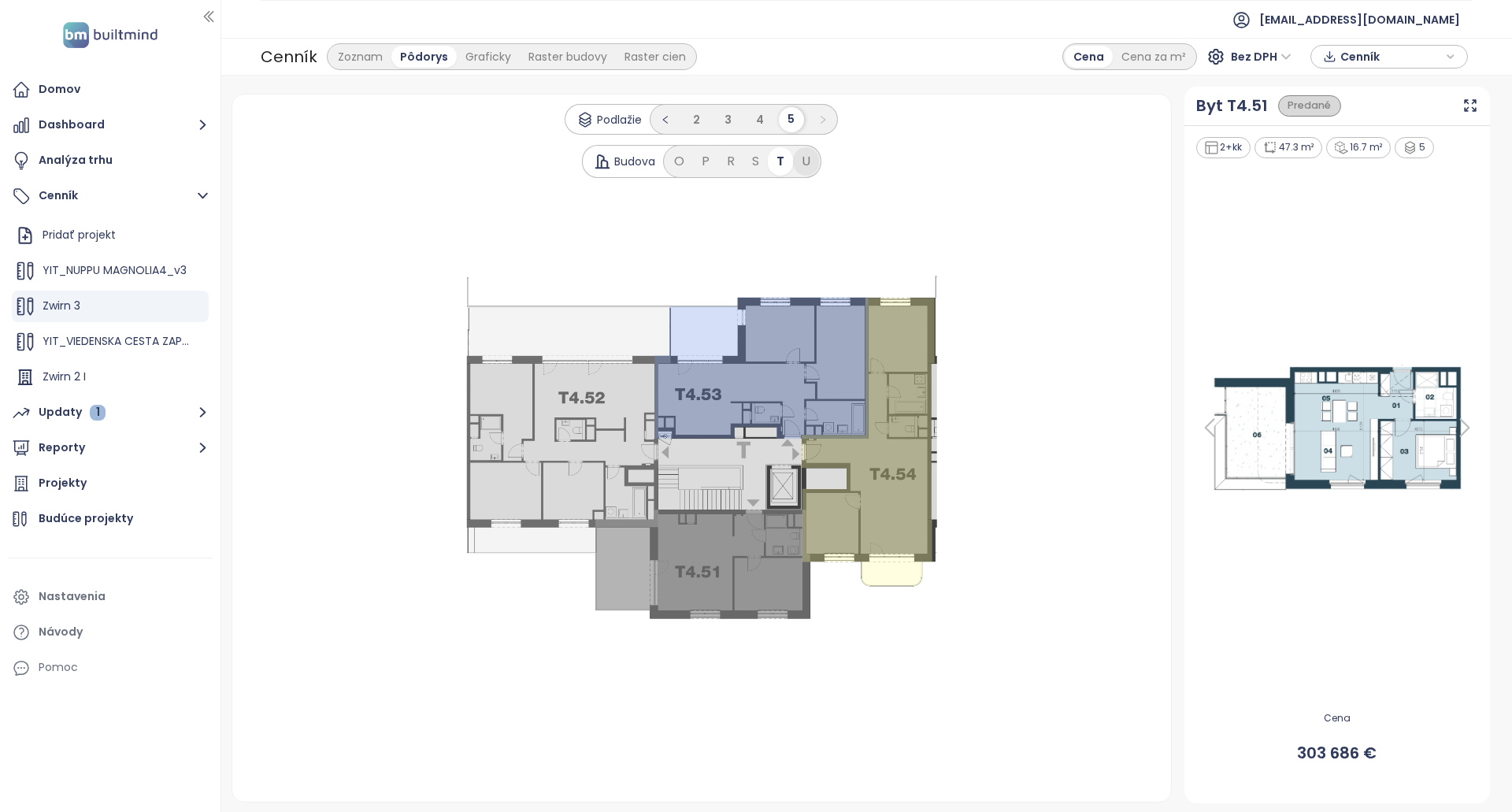
click at [801, 165] on div "U" at bounding box center [806, 161] width 26 height 28
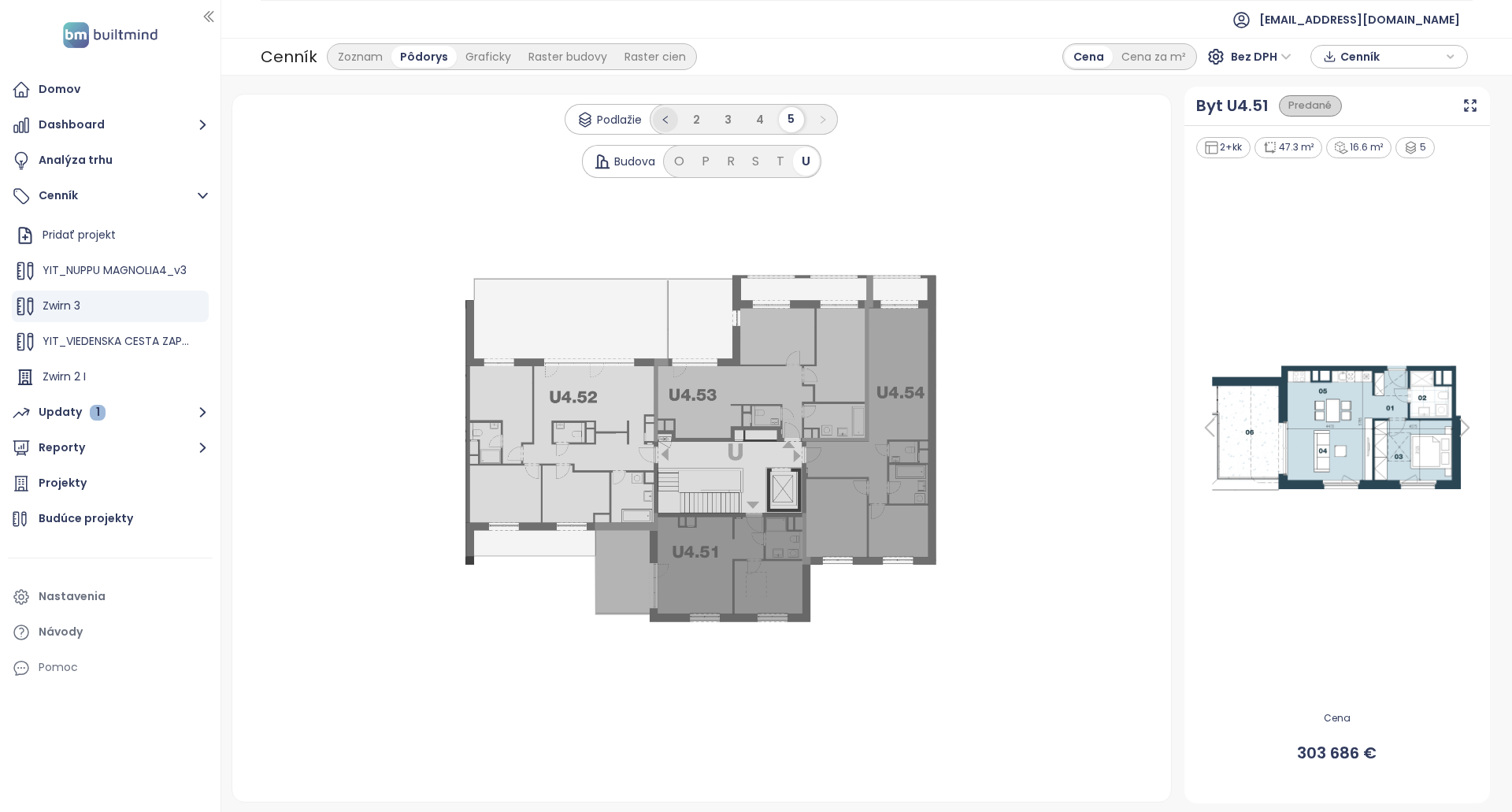
click at [658, 119] on button "button" at bounding box center [665, 119] width 25 height 25
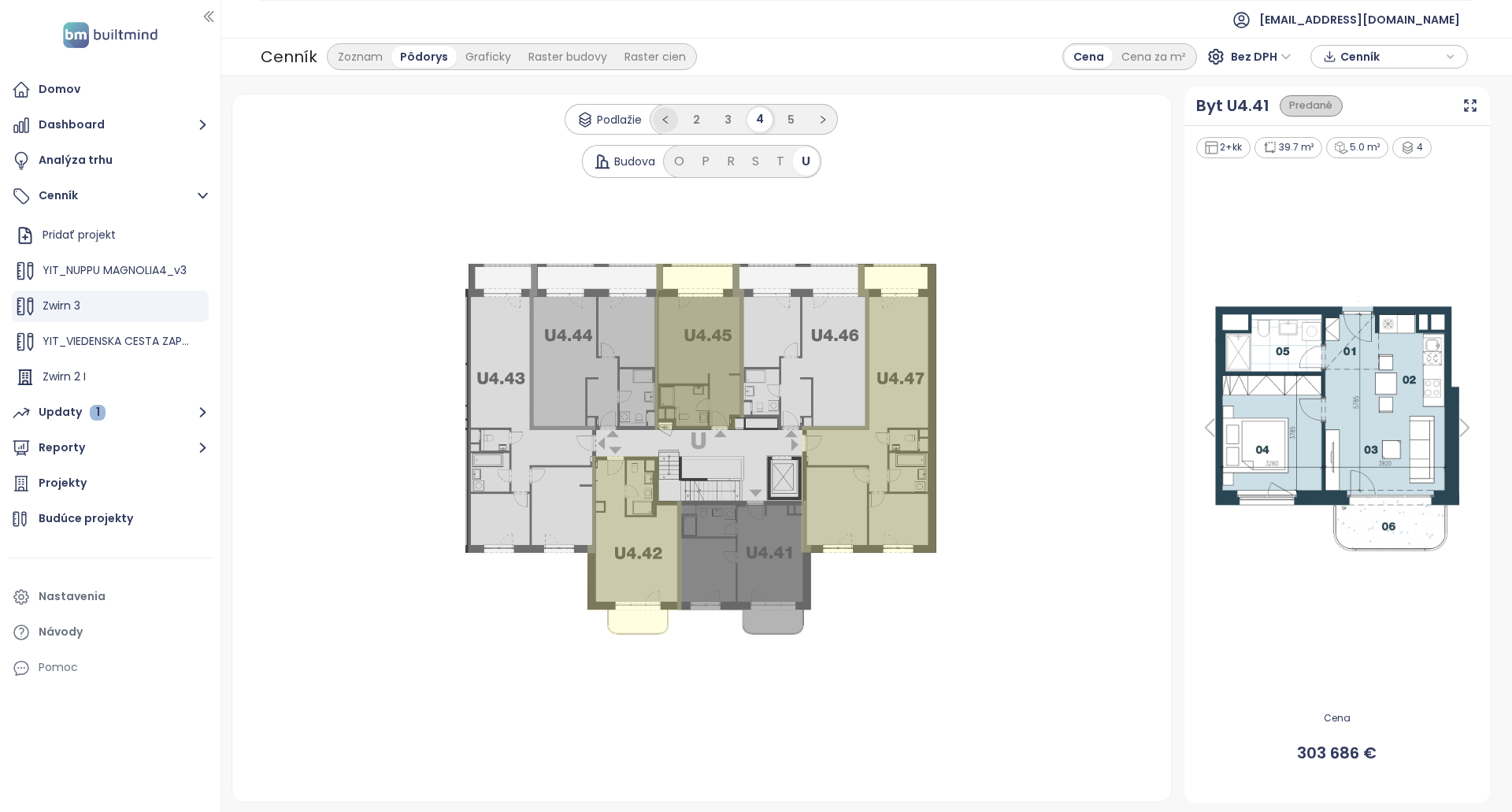
click at [659, 119] on button "button" at bounding box center [665, 119] width 25 height 25
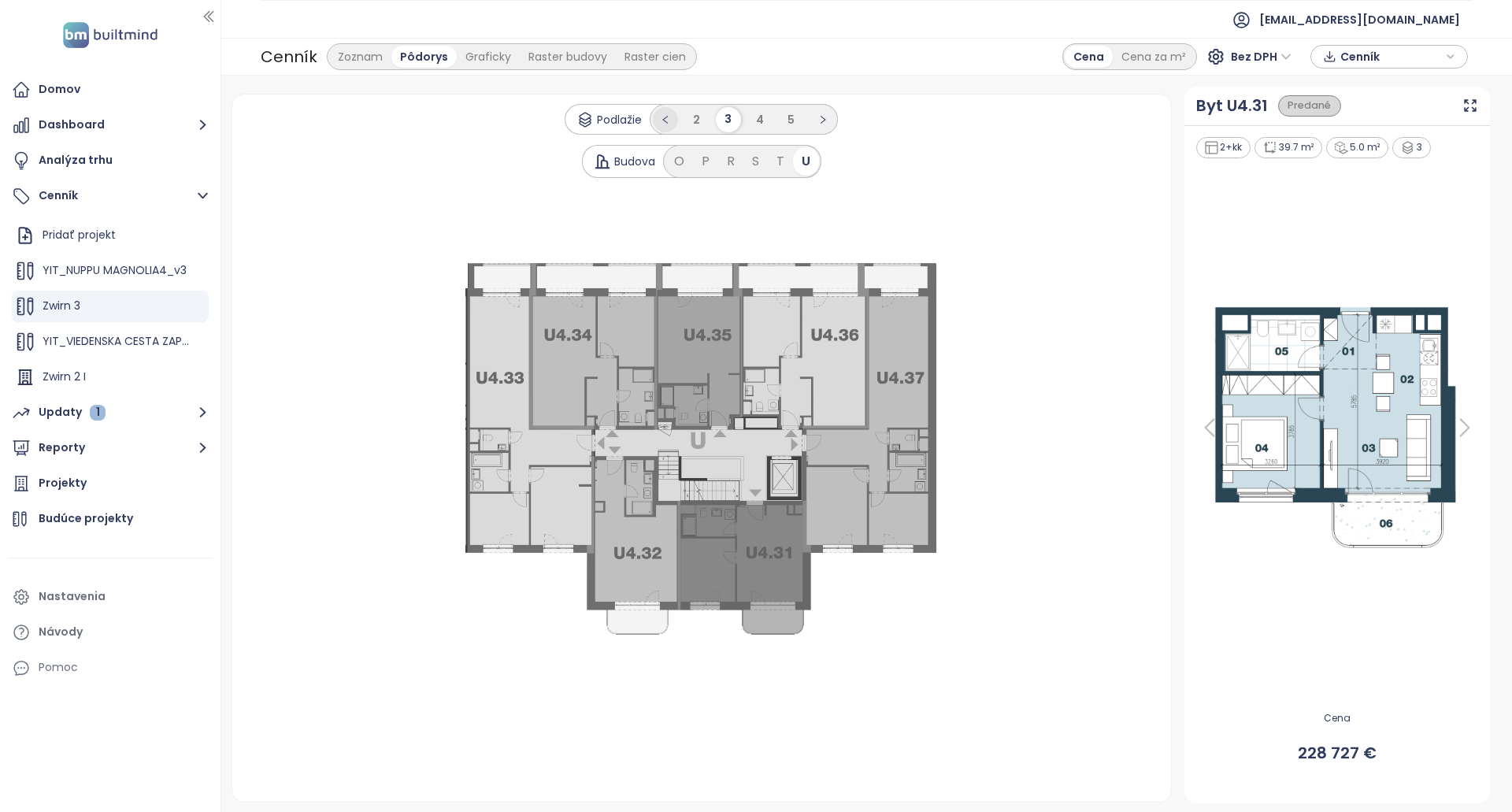
click at [659, 119] on button "button" at bounding box center [665, 119] width 25 height 25
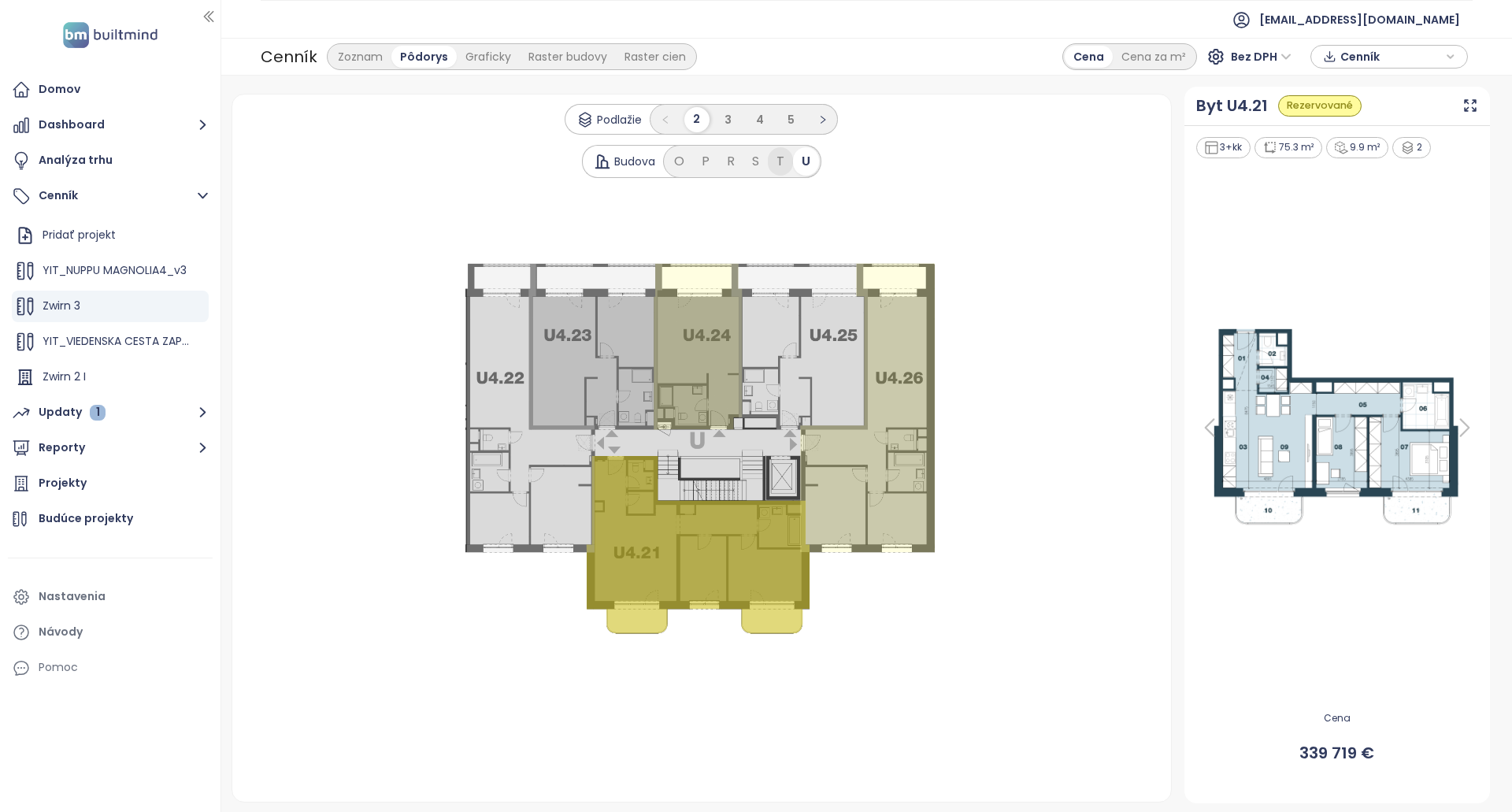
click at [777, 161] on div "T" at bounding box center [780, 161] width 25 height 28
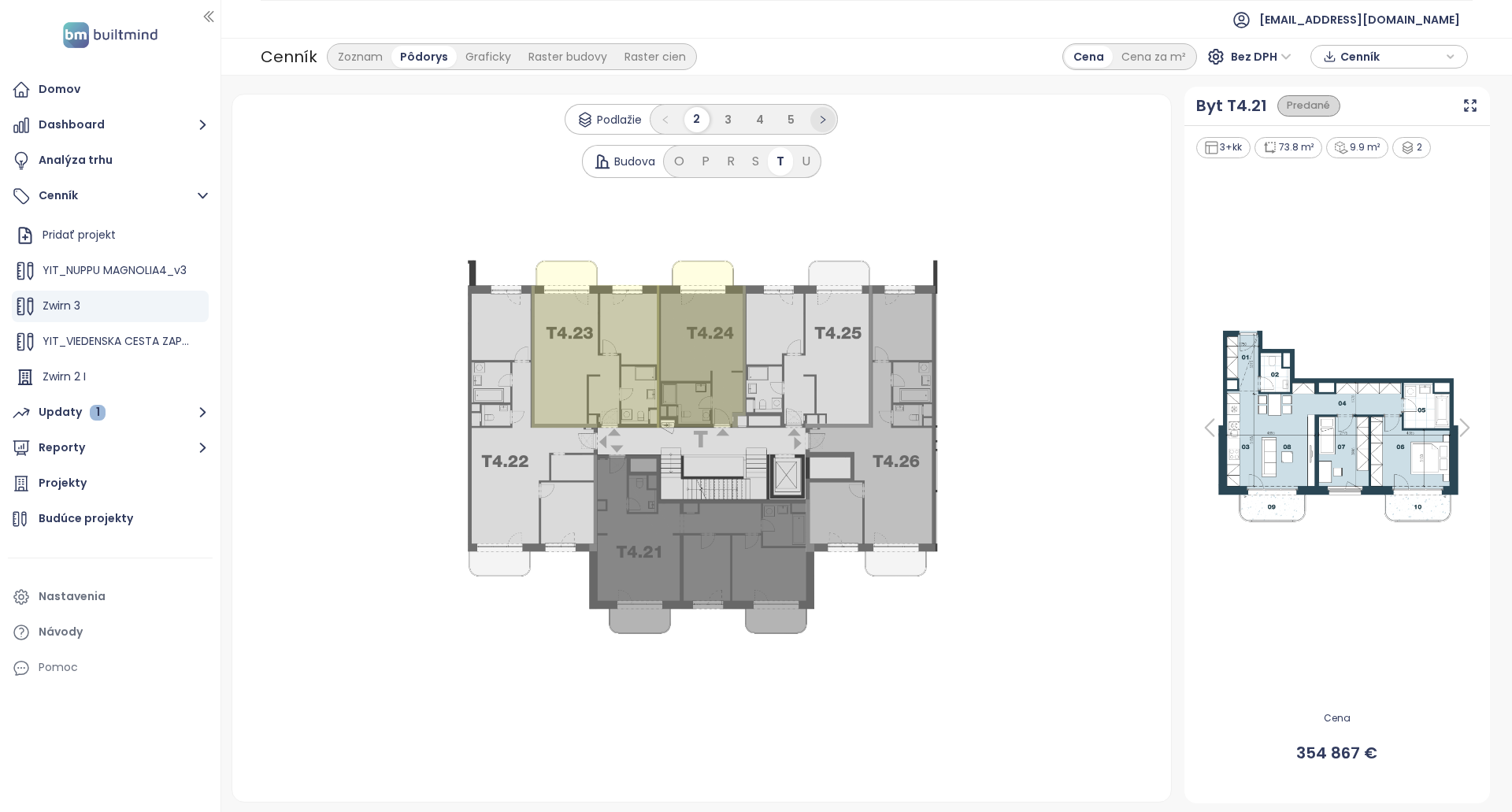
click at [827, 131] on button "button" at bounding box center [823, 119] width 25 height 25
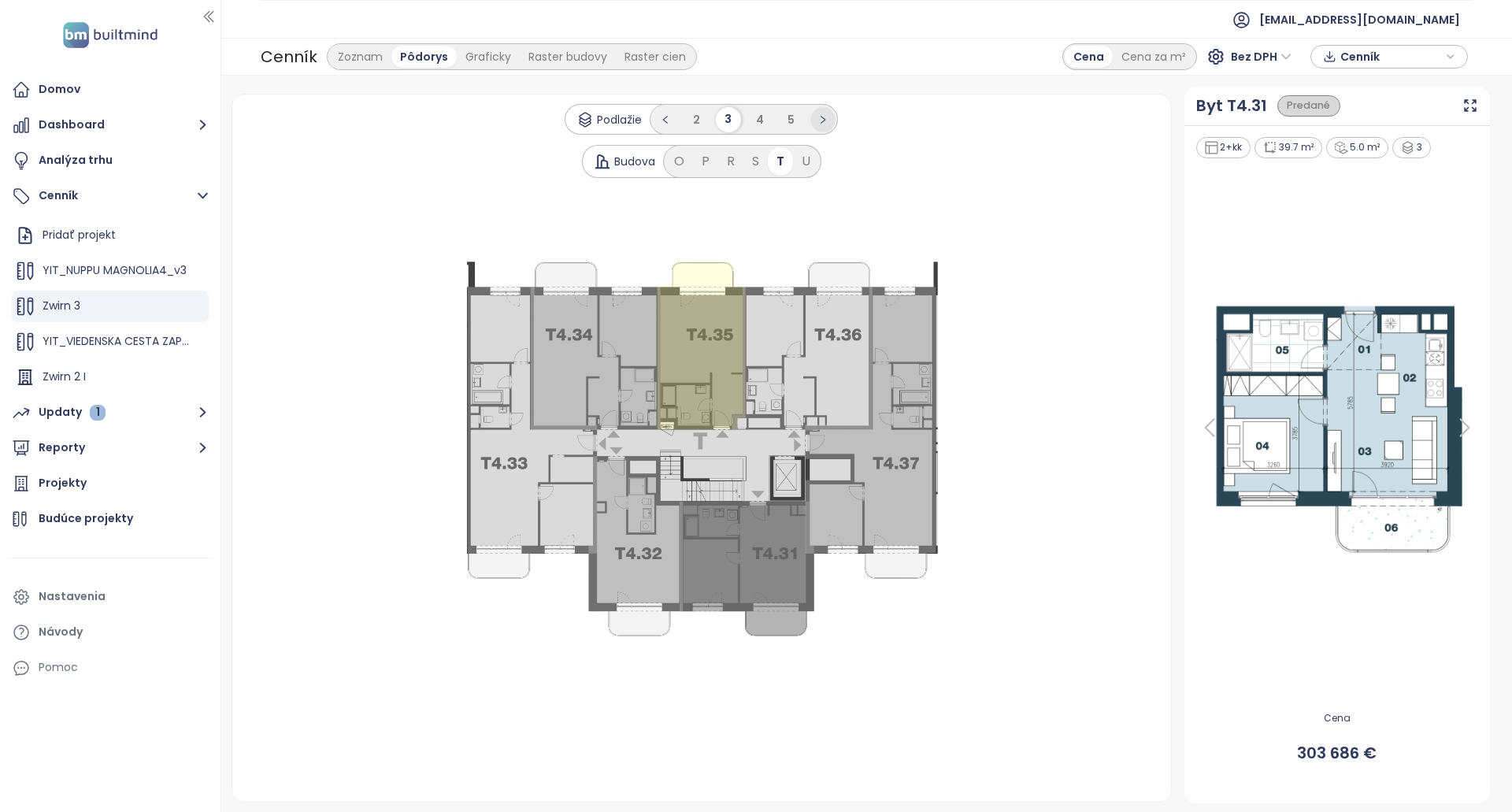
click at [827, 127] on button "button" at bounding box center [823, 119] width 25 height 25
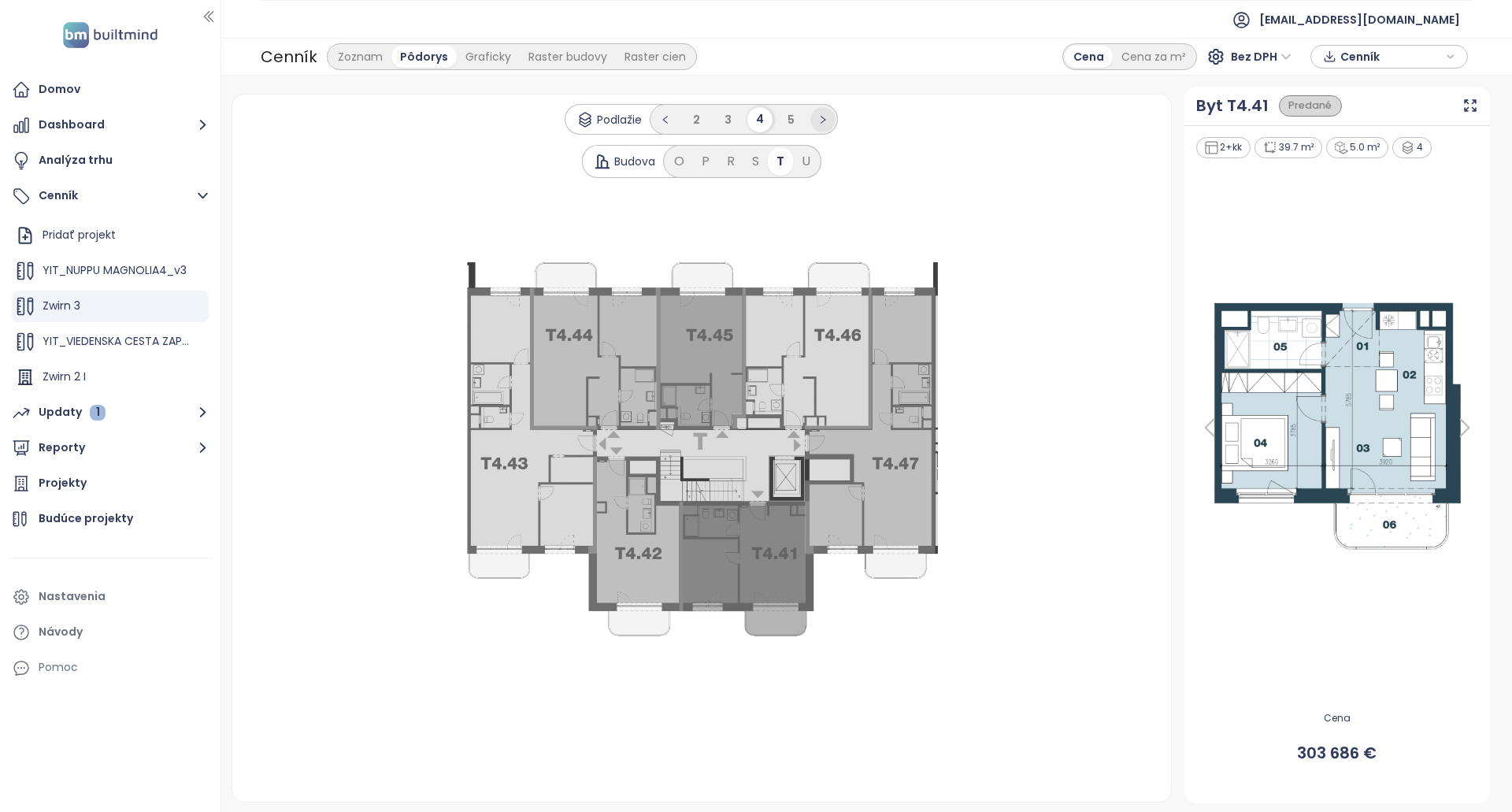
click at [827, 127] on button "button" at bounding box center [823, 119] width 25 height 25
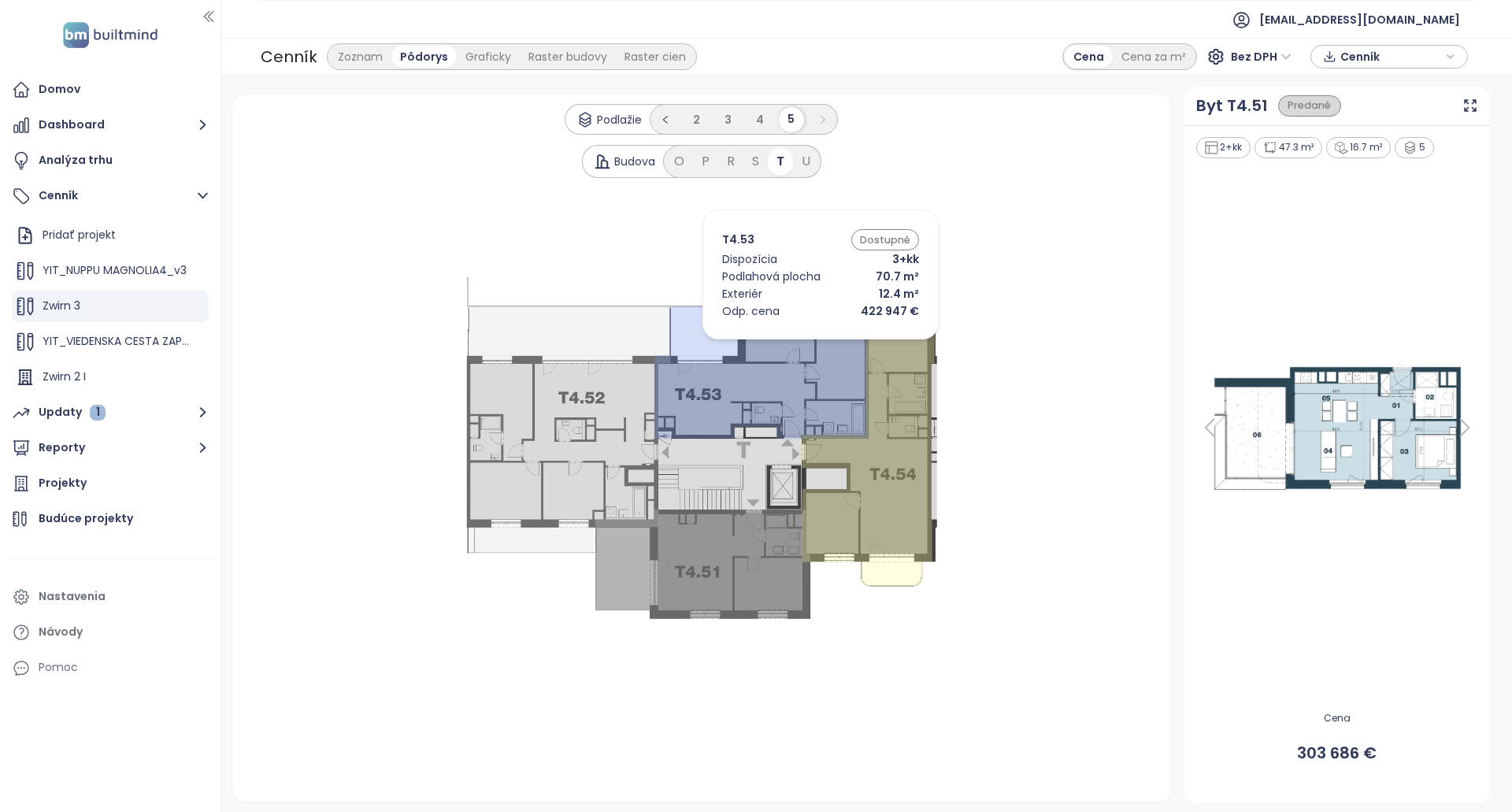
click at [797, 343] on icon at bounding box center [762, 367] width 214 height 142
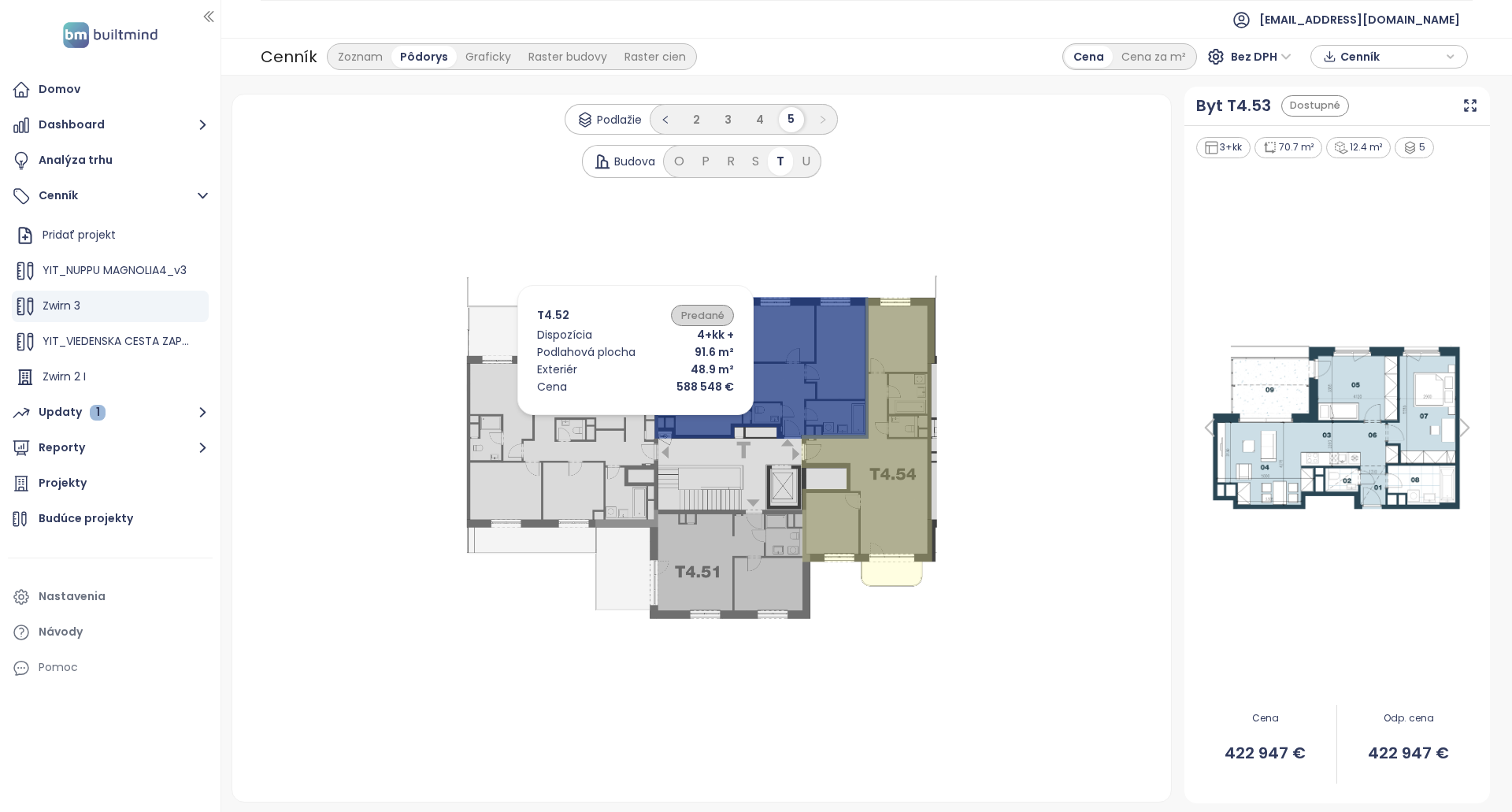
click at [544, 413] on icon at bounding box center [569, 429] width 204 height 247
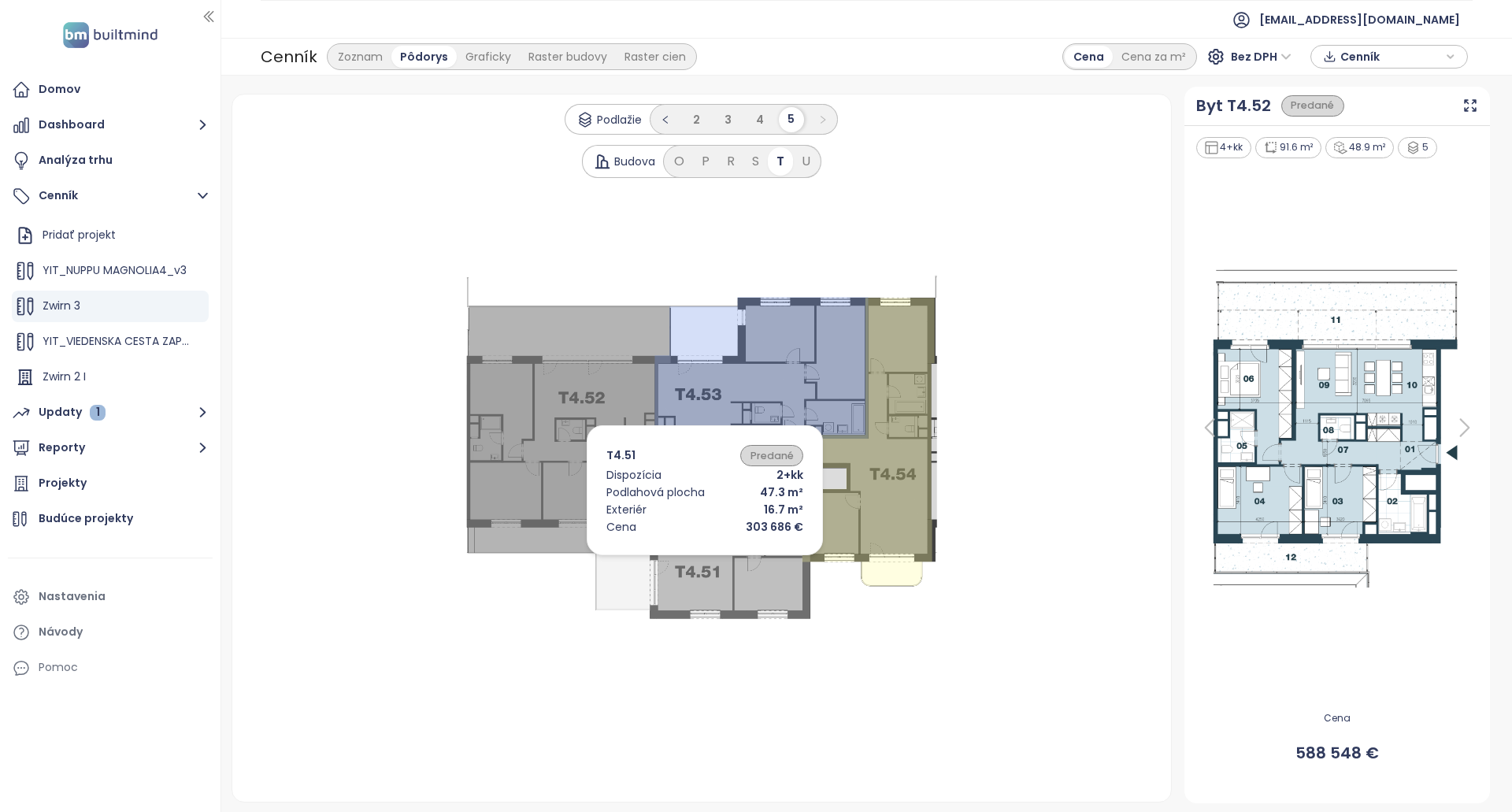
click at [676, 561] on icon at bounding box center [702, 565] width 215 height 109
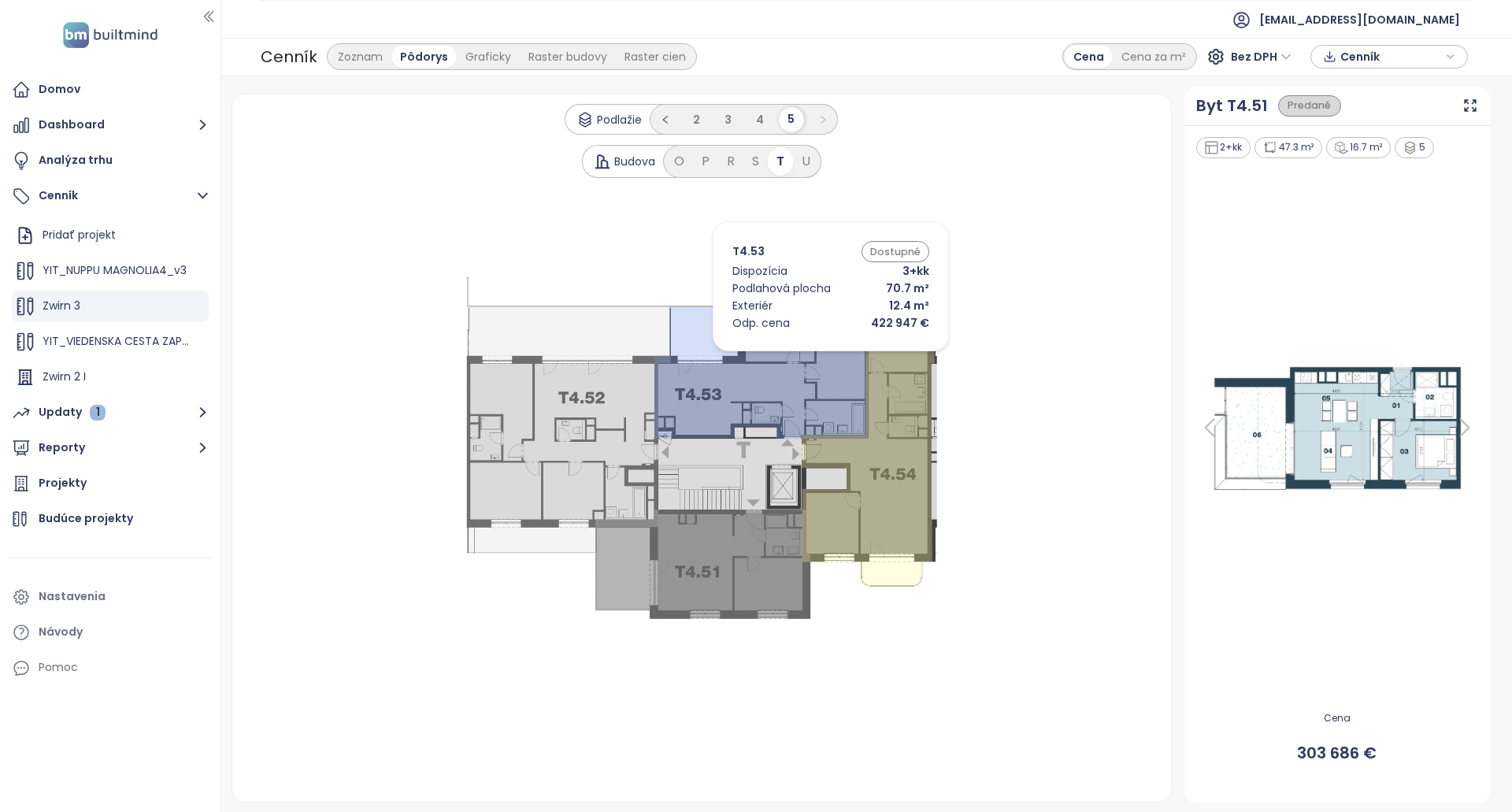
click at [803, 354] on icon at bounding box center [762, 367] width 214 height 142
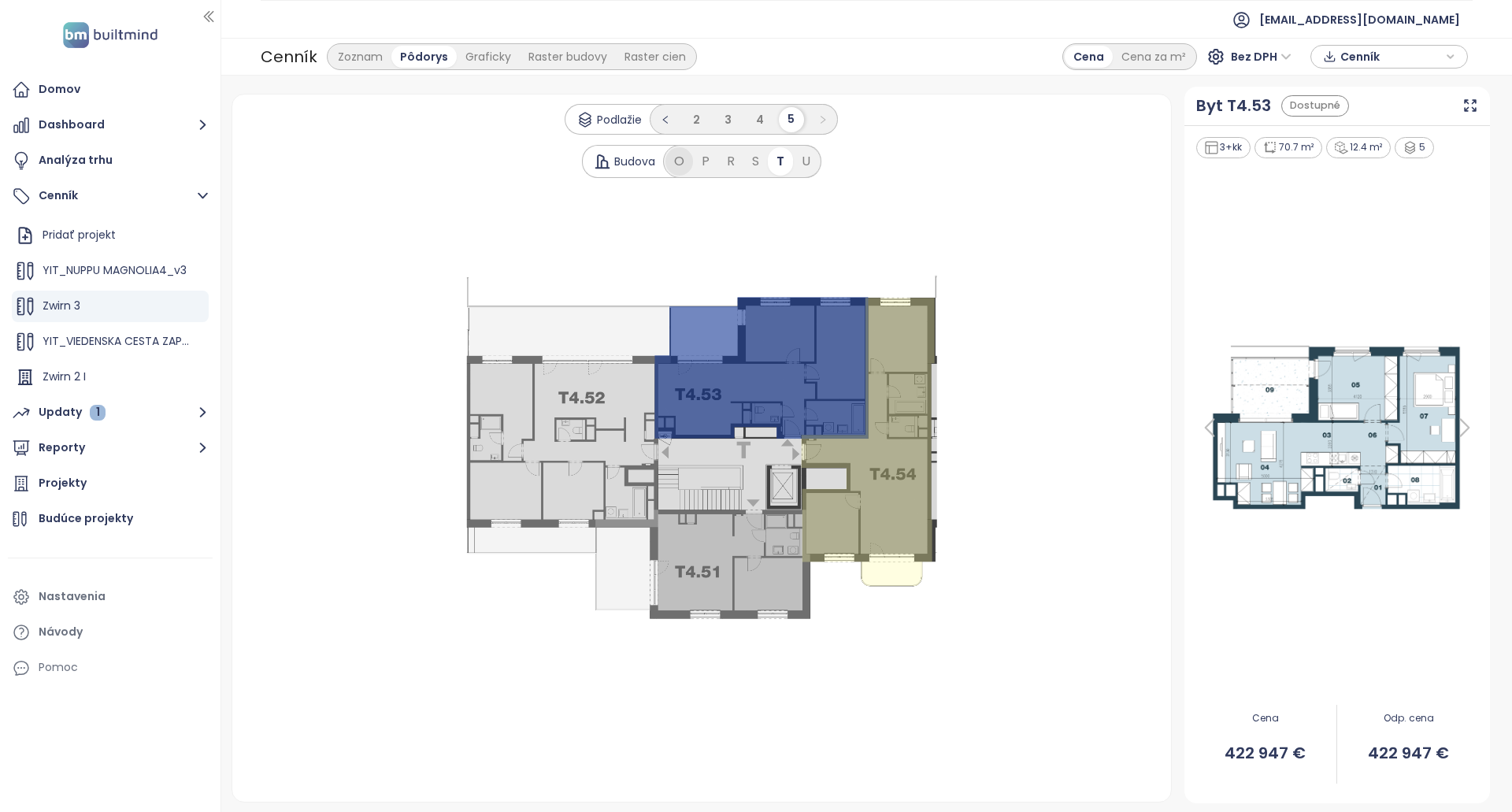
click at [685, 152] on div "O" at bounding box center [679, 161] width 28 height 28
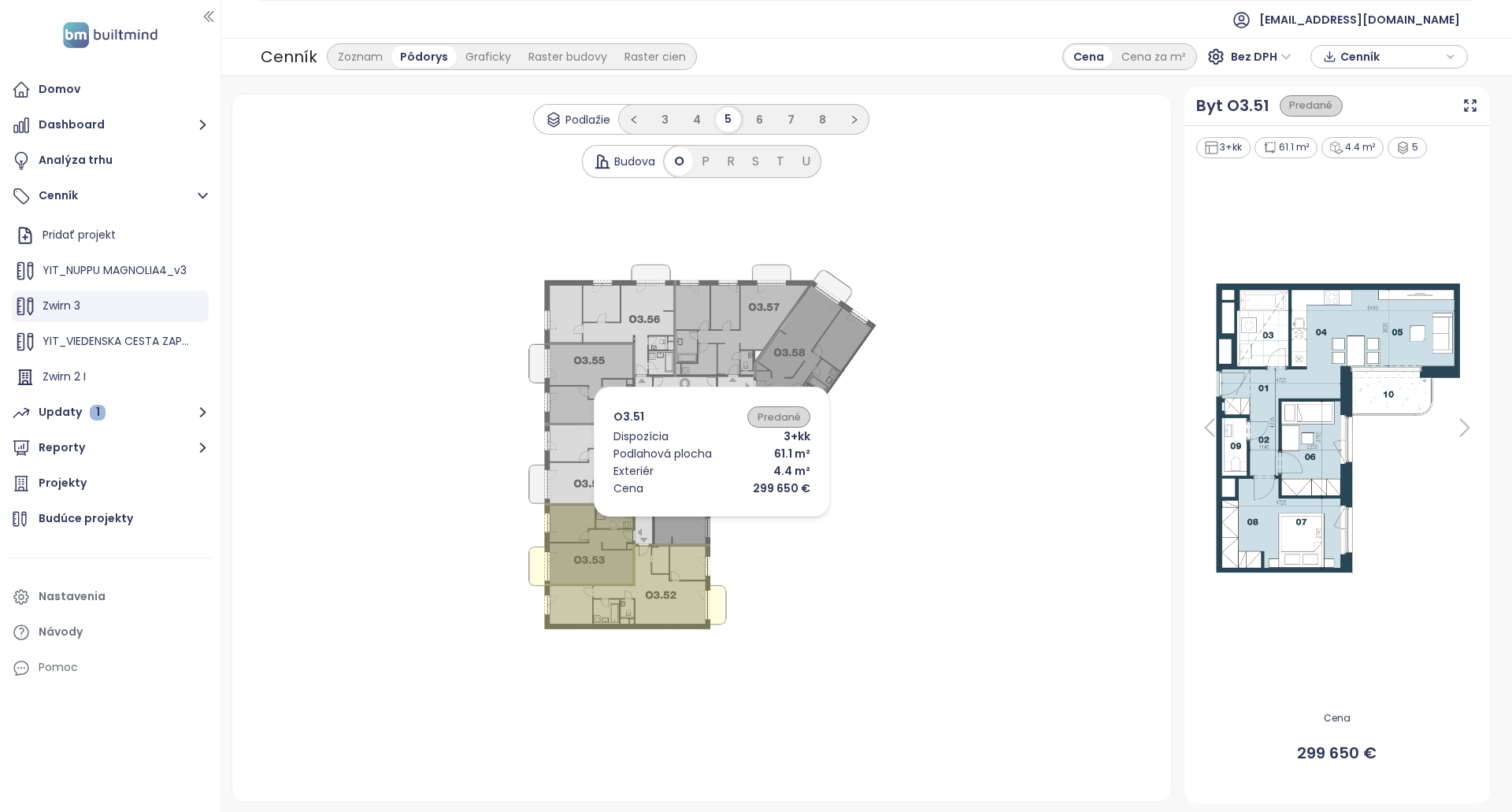
click at [633, 576] on icon at bounding box center [581, 544] width 106 height 83
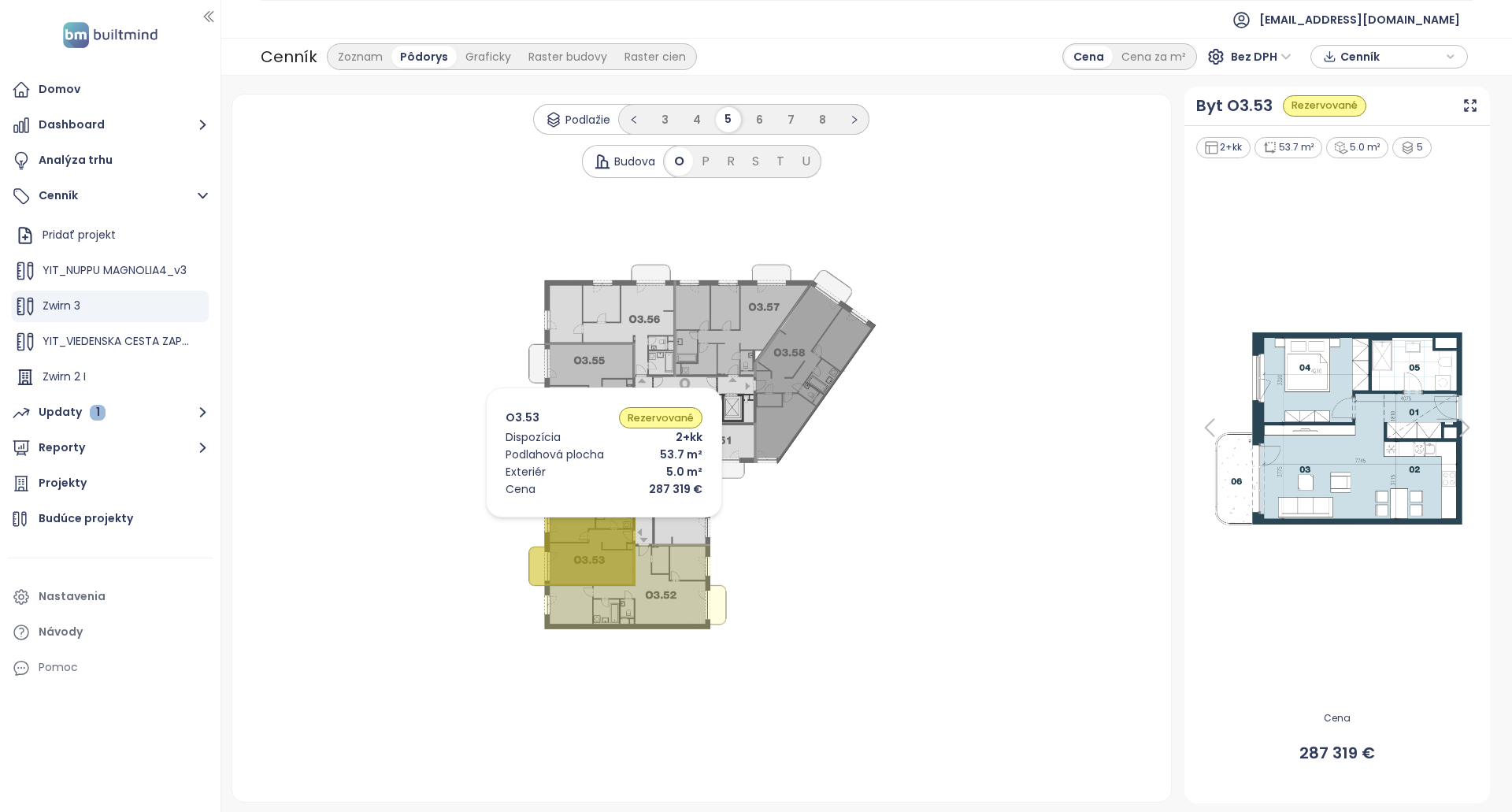
click at [580, 522] on icon at bounding box center [581, 544] width 106 height 83
click at [552, 518] on icon at bounding box center [581, 544] width 106 height 83
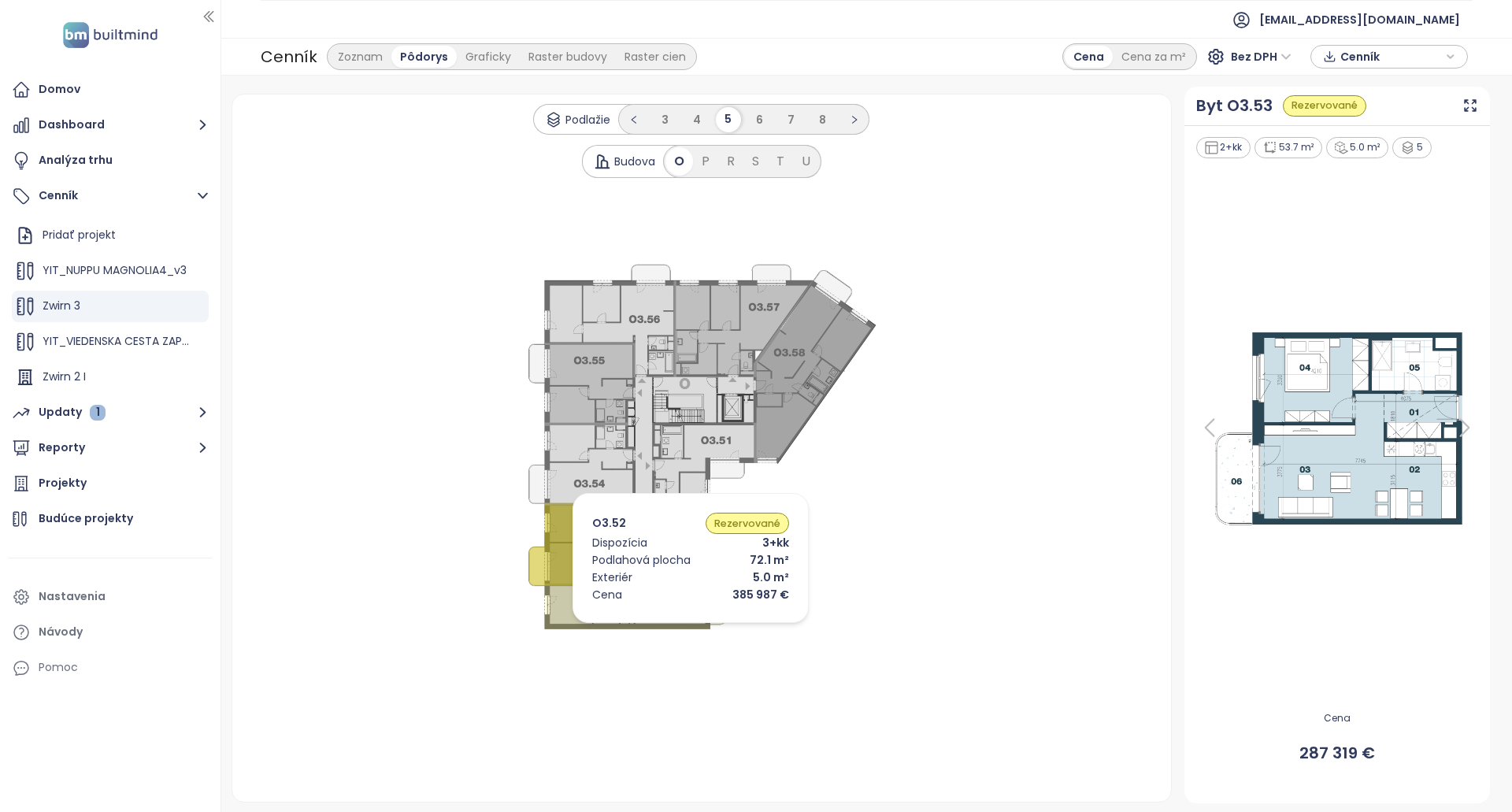
click at [667, 627] on icon at bounding box center [635, 586] width 182 height 85
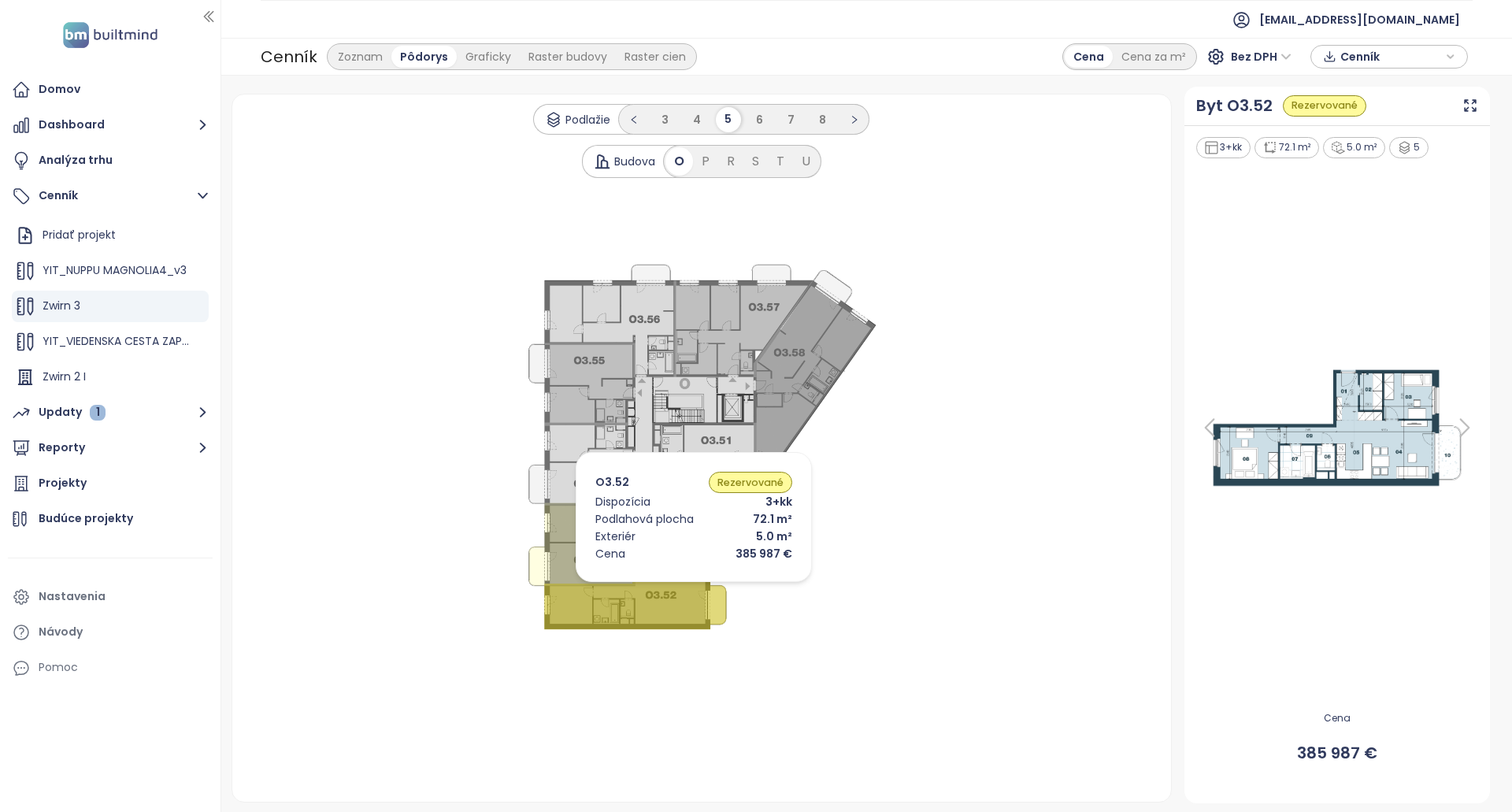
click at [570, 552] on icon at bounding box center [581, 544] width 106 height 83
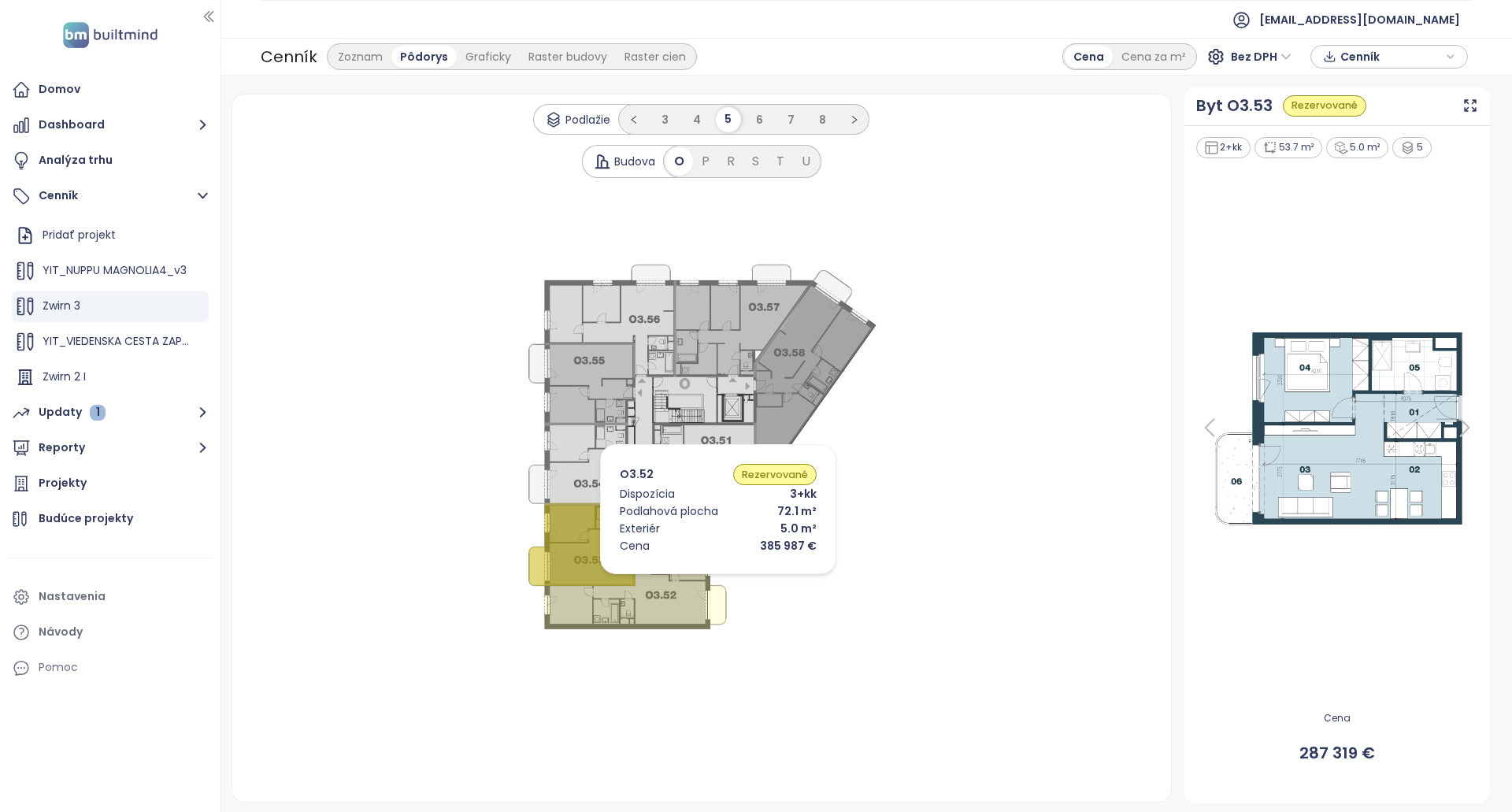
click at [691, 579] on icon at bounding box center [635, 586] width 182 height 85
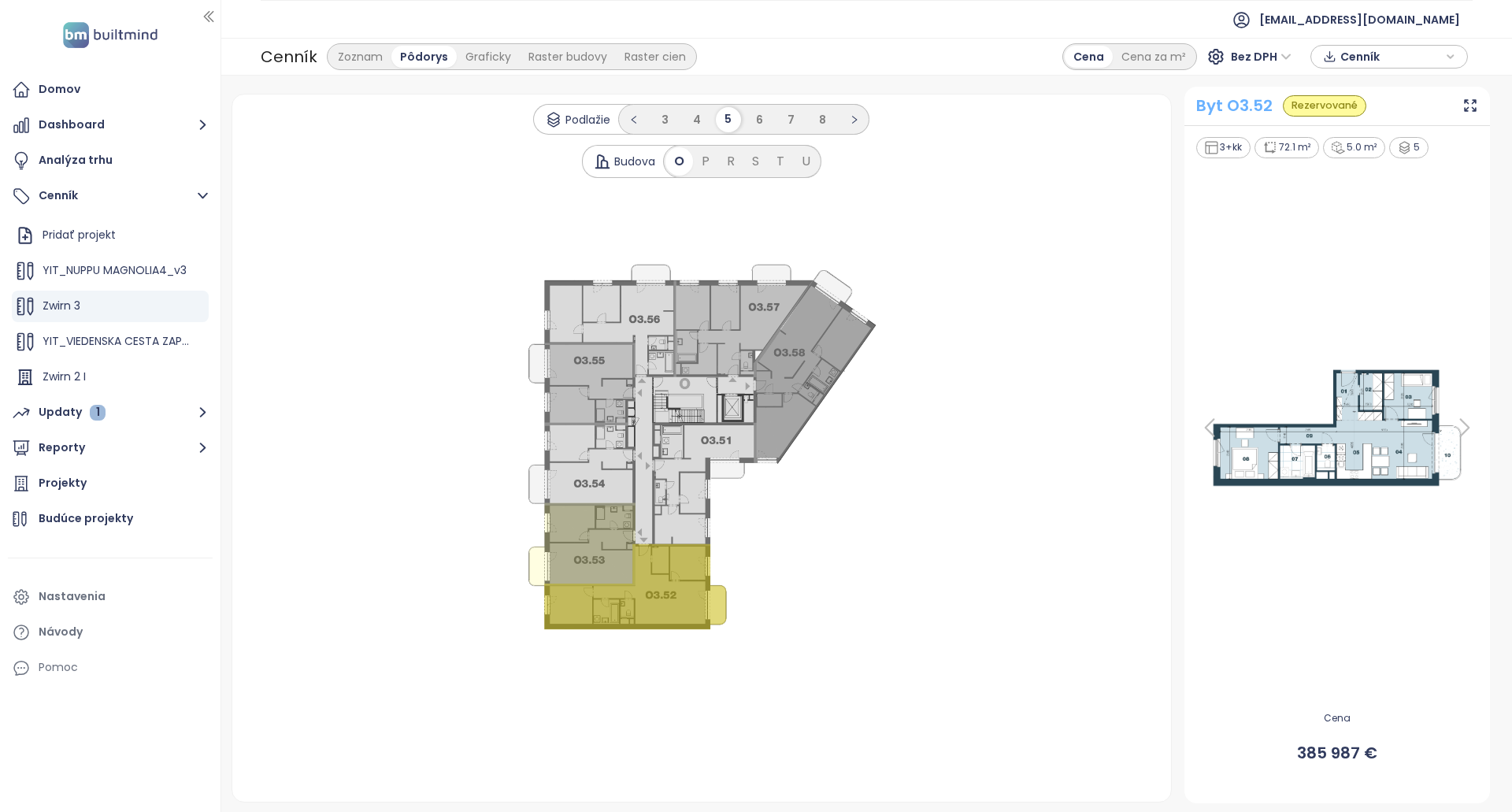
click at [1226, 109] on div "Byt O3.52" at bounding box center [1235, 106] width 76 height 24
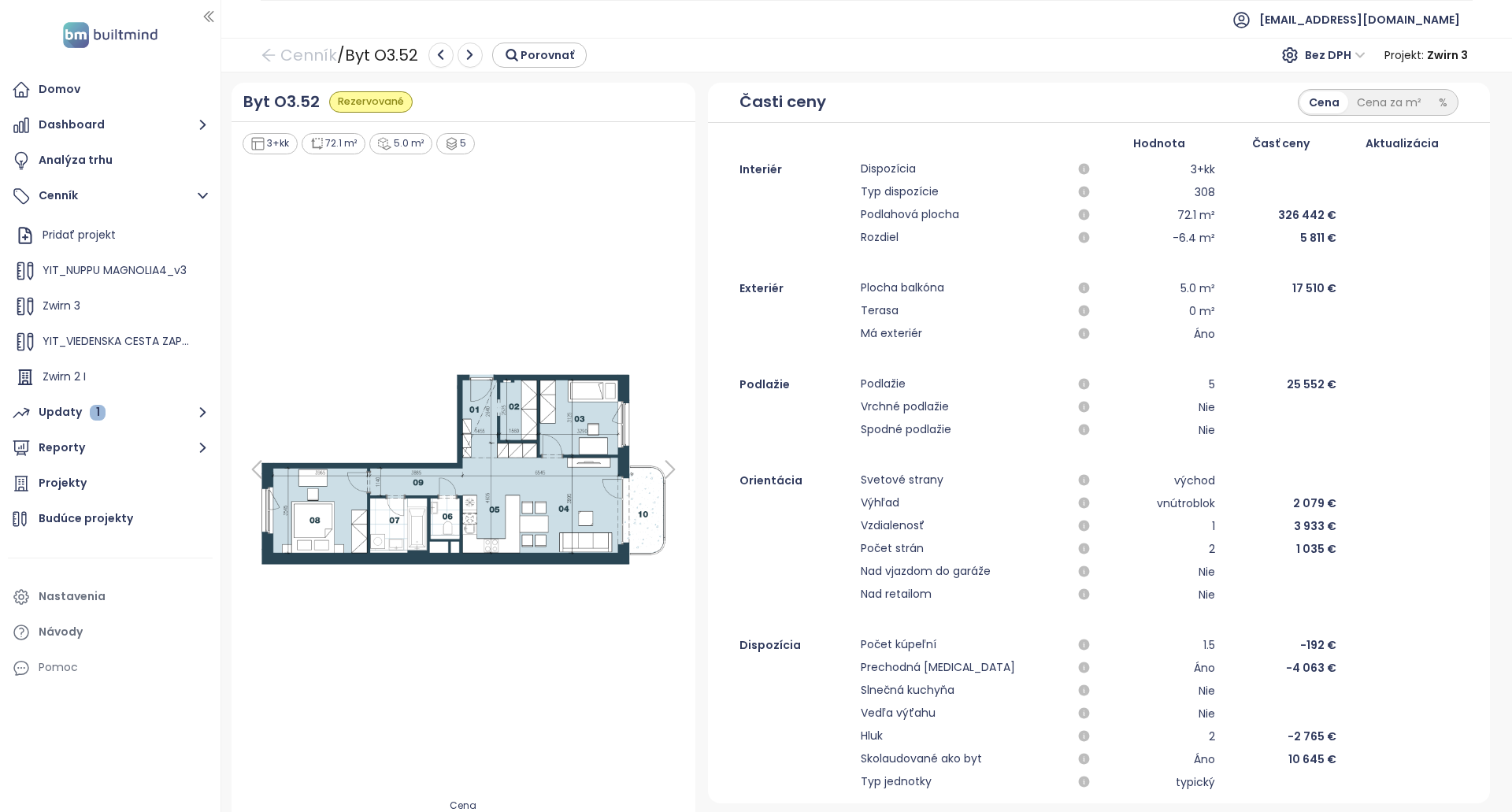
click at [664, 423] on img at bounding box center [463, 469] width 445 height 203
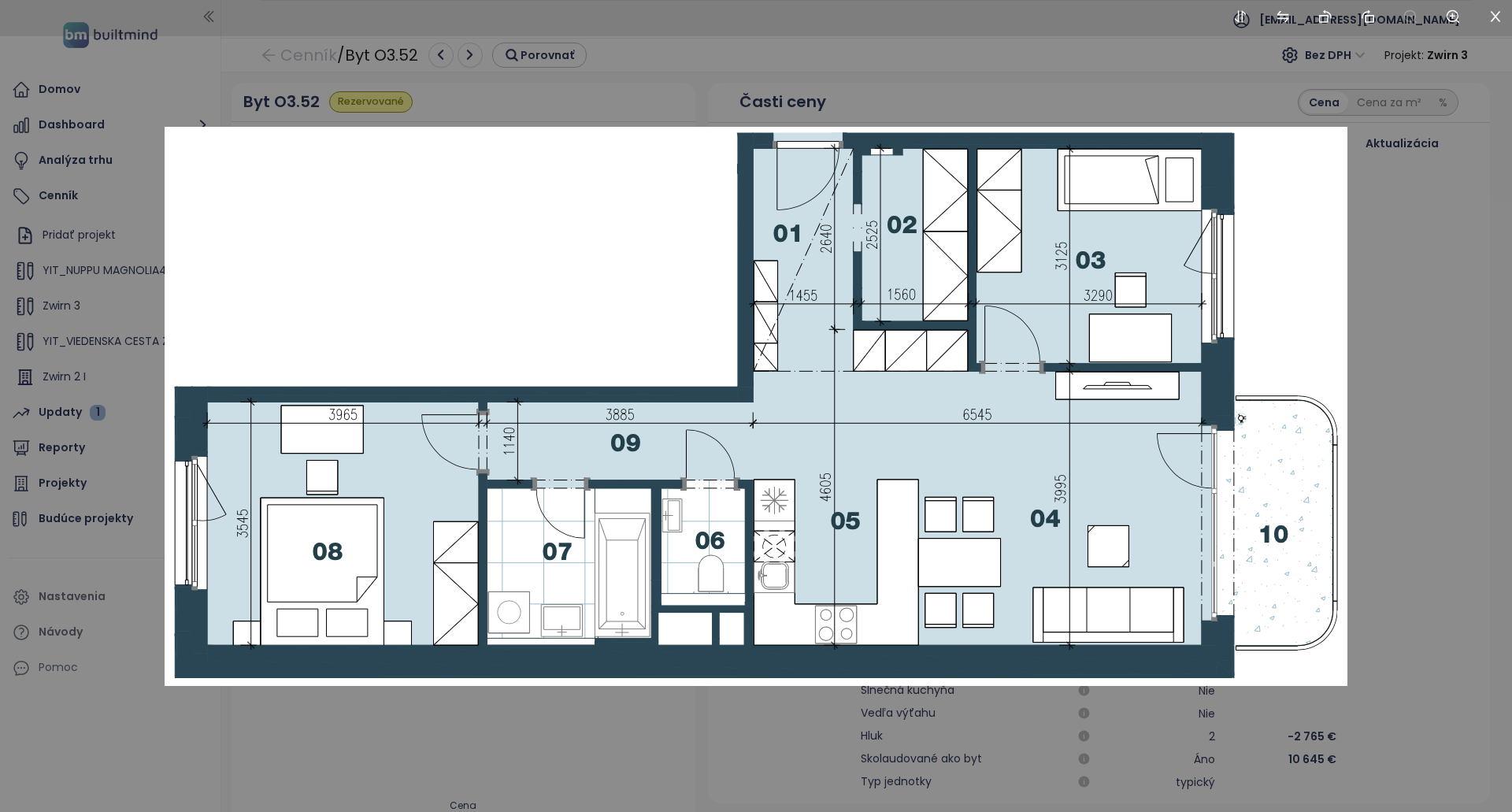
click at [1379, 338] on div at bounding box center [756, 406] width 1512 height 812
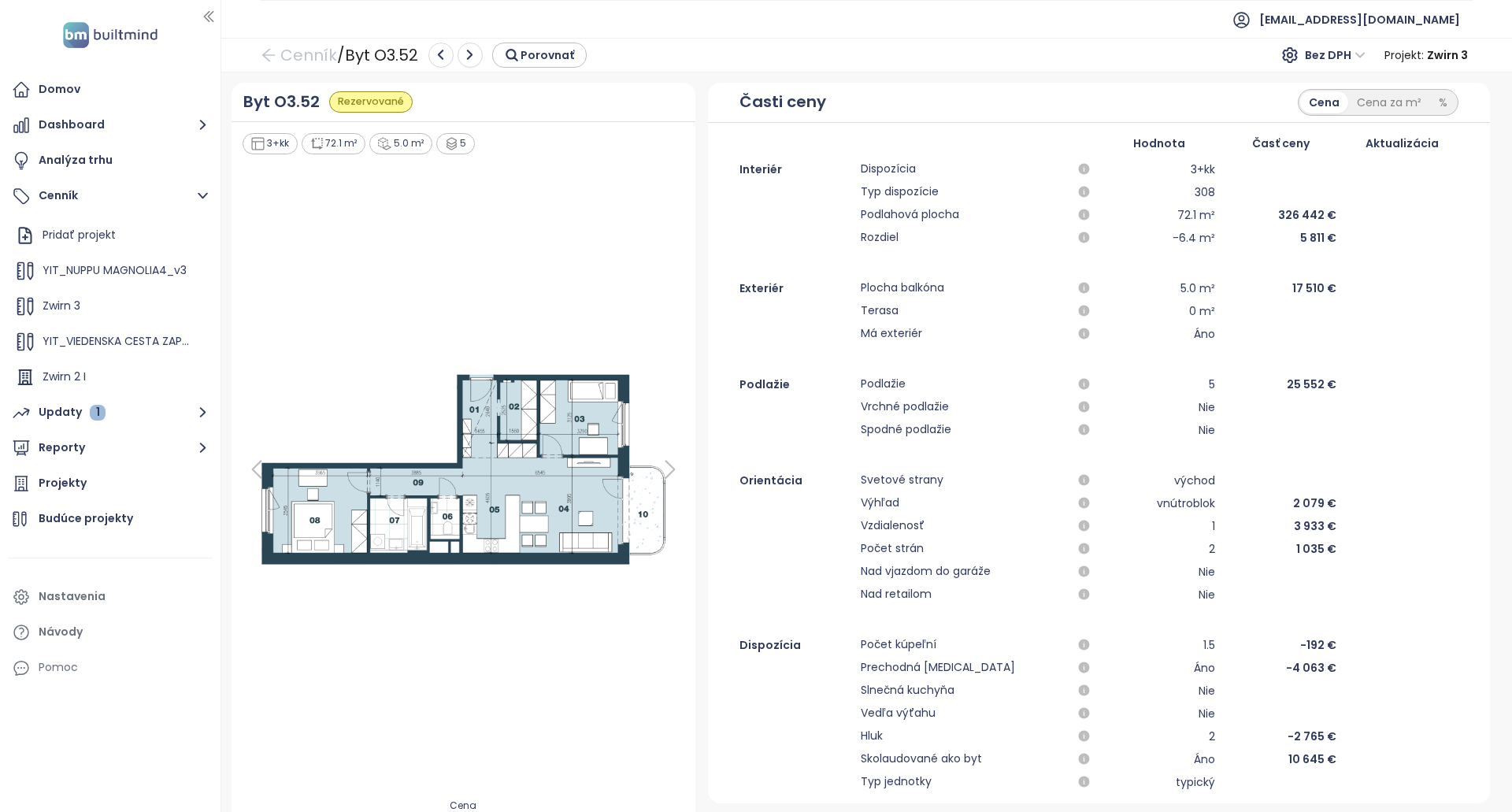
click at [672, 473] on icon at bounding box center [670, 469] width 32 height 32
click at [255, 469] on icon at bounding box center [256, 469] width 32 height 32
click at [255, 469] on icon at bounding box center [256, 470] width 9 height 16
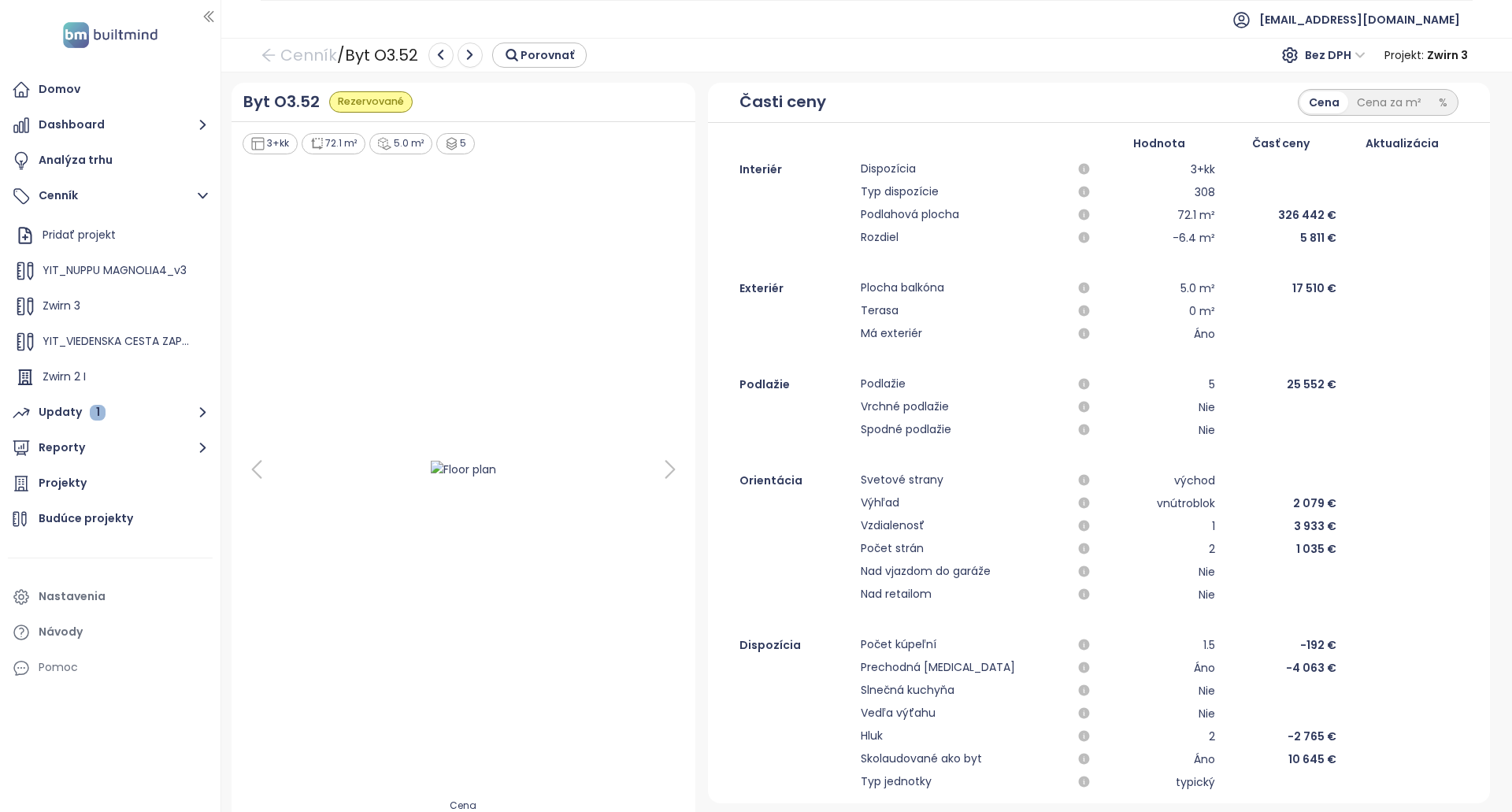
click at [255, 469] on icon at bounding box center [256, 470] width 9 height 16
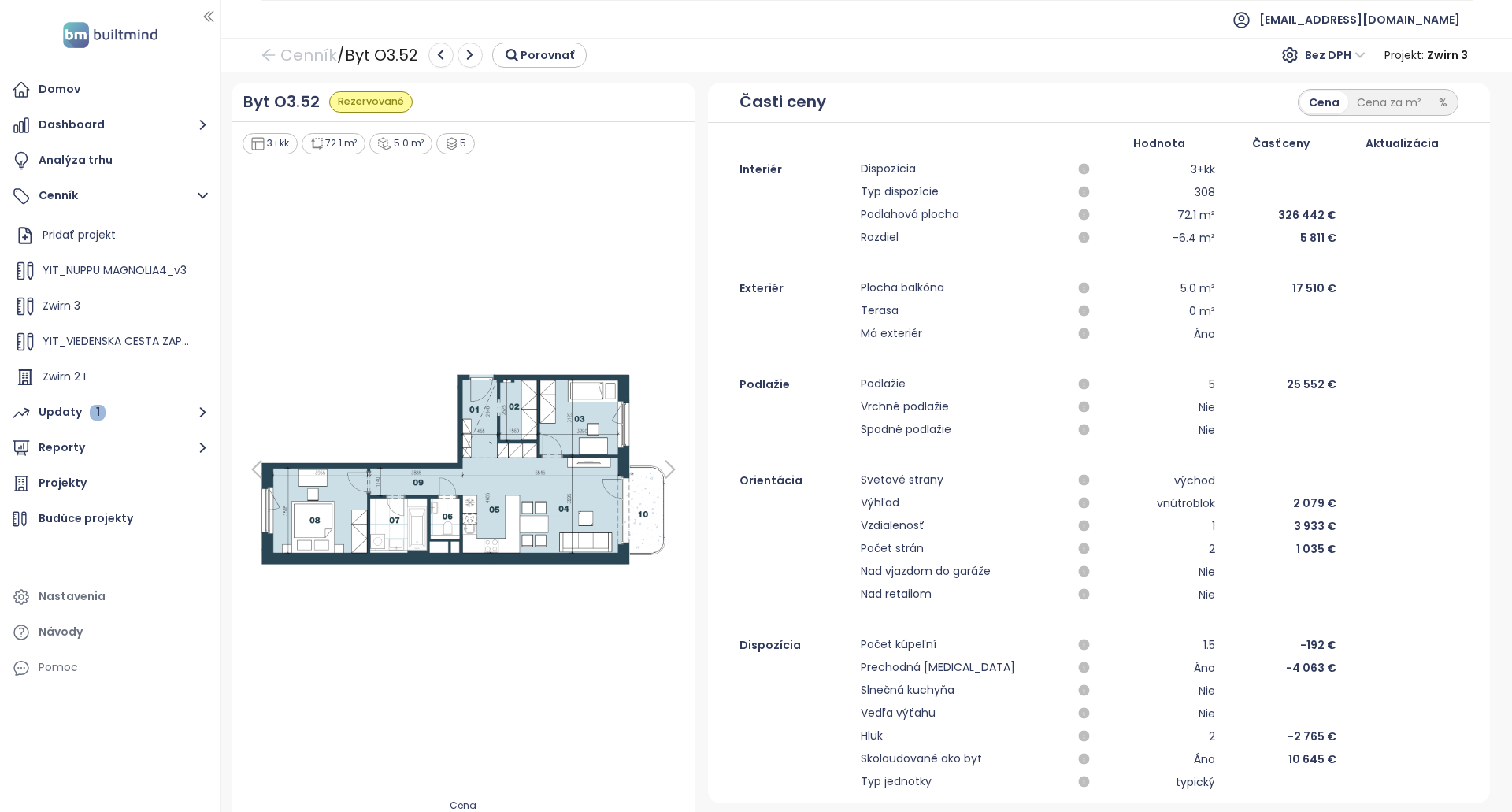
drag, startPoint x: 247, startPoint y: 475, endPoint x: 256, endPoint y: 475, distance: 9.0
click at [245, 475] on icon at bounding box center [256, 469] width 32 height 32
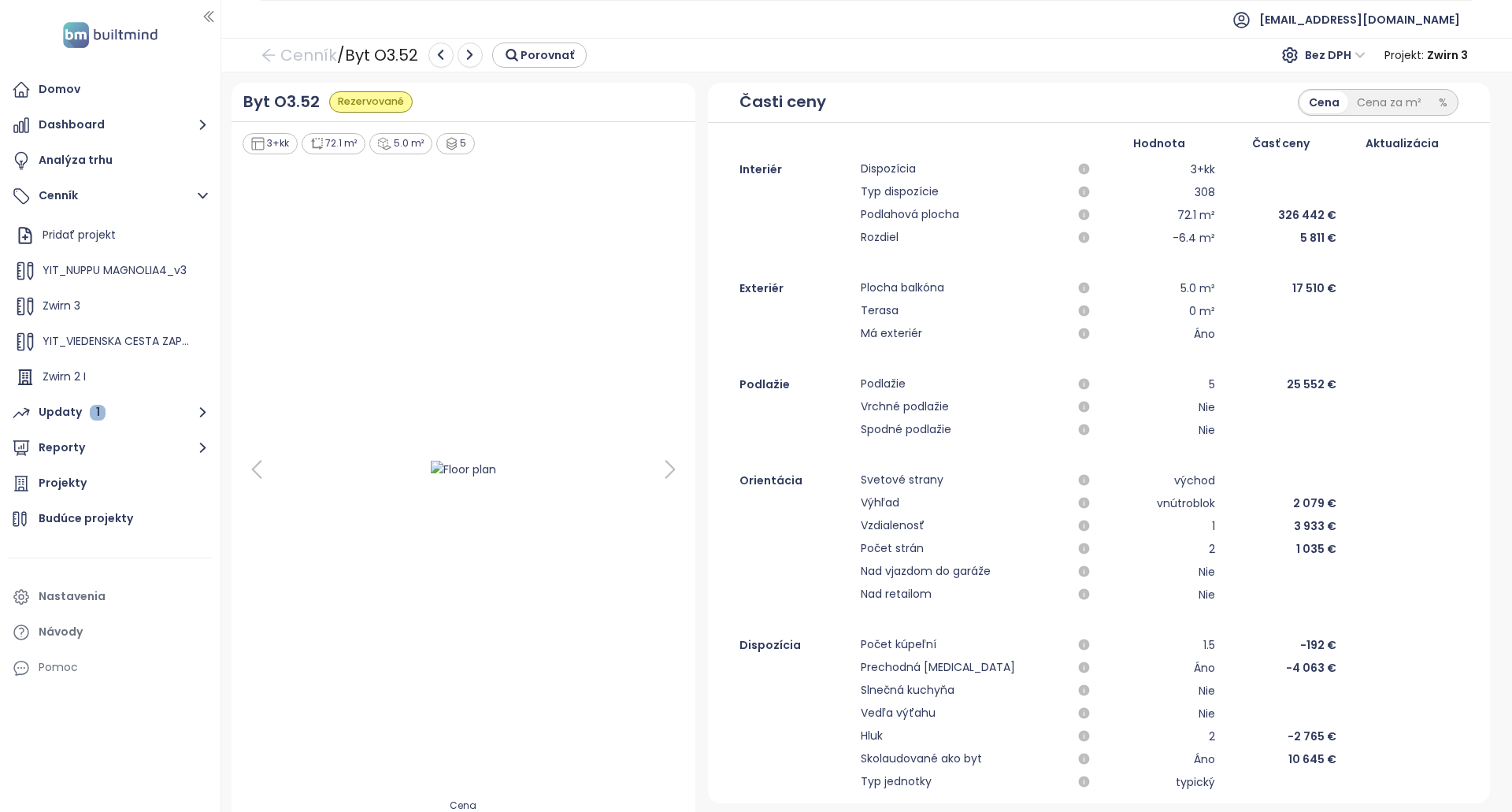
drag, startPoint x: 436, startPoint y: 463, endPoint x: 483, endPoint y: 472, distance: 47.9
click at [483, 472] on img at bounding box center [463, 469] width 100 height 27
click at [0, 0] on img at bounding box center [0, 0] width 0 height 0
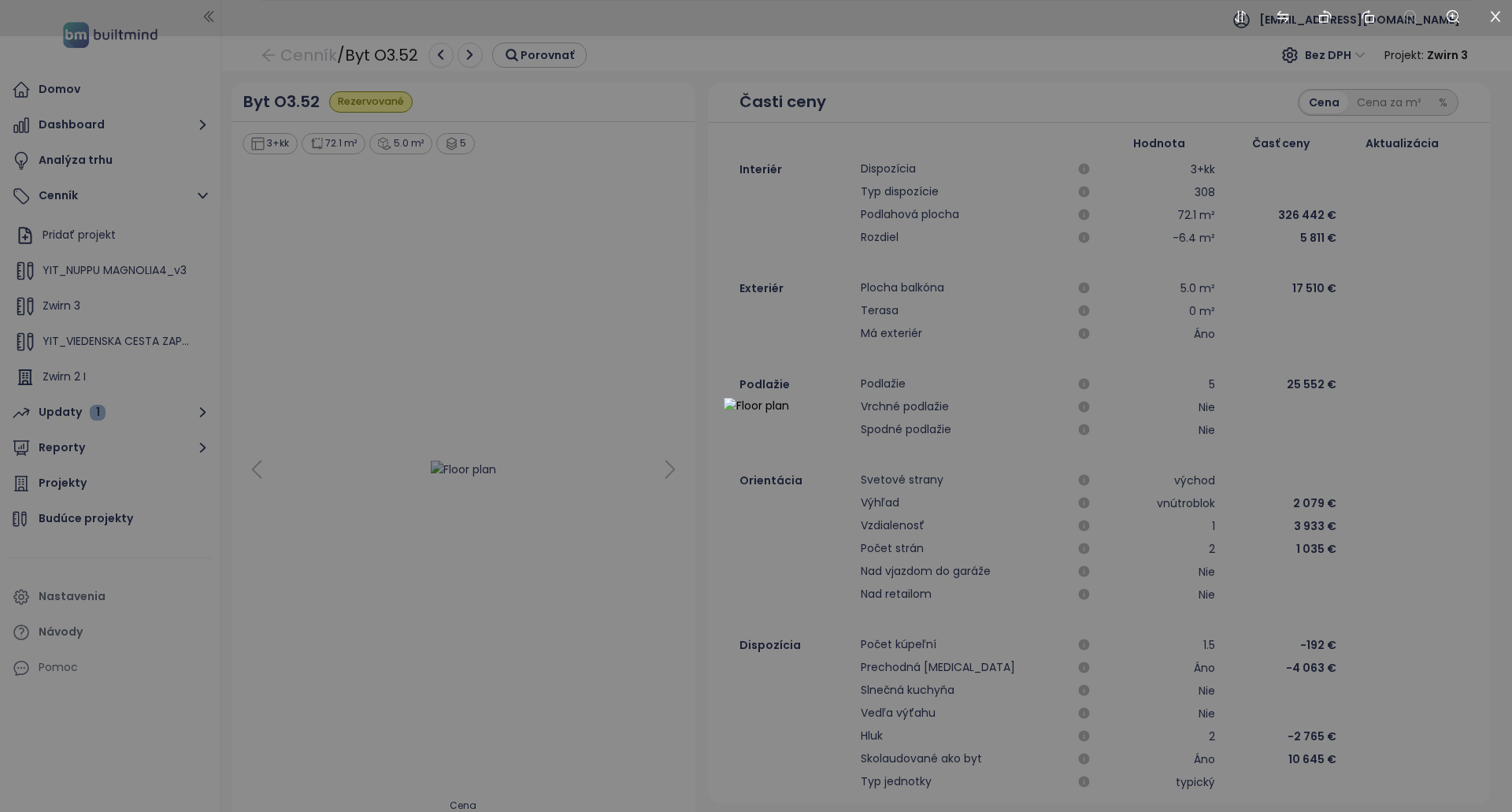
click at [483, 472] on div at bounding box center [756, 406] width 1512 height 812
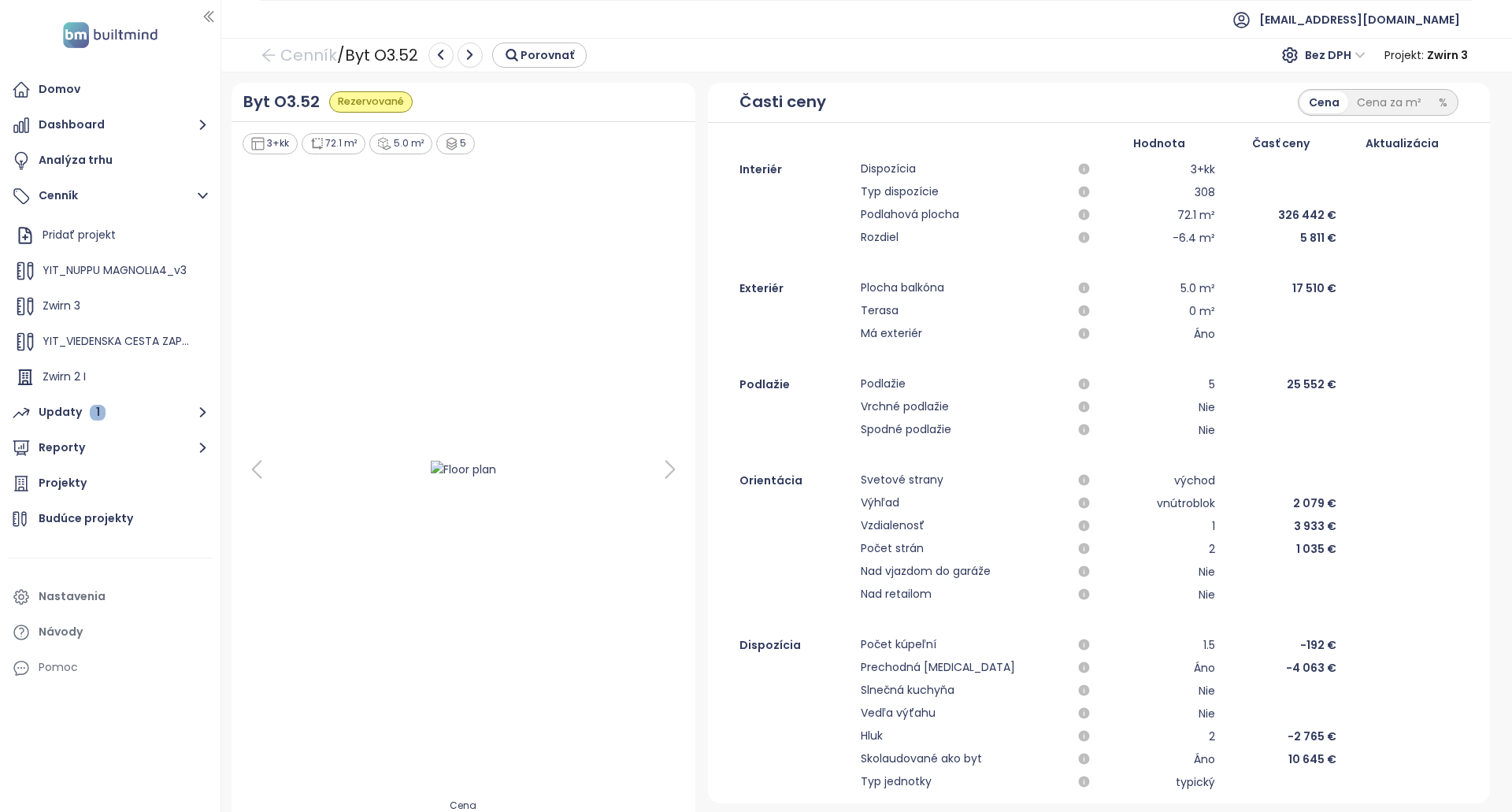
click at [483, 472] on img at bounding box center [463, 469] width 100 height 27
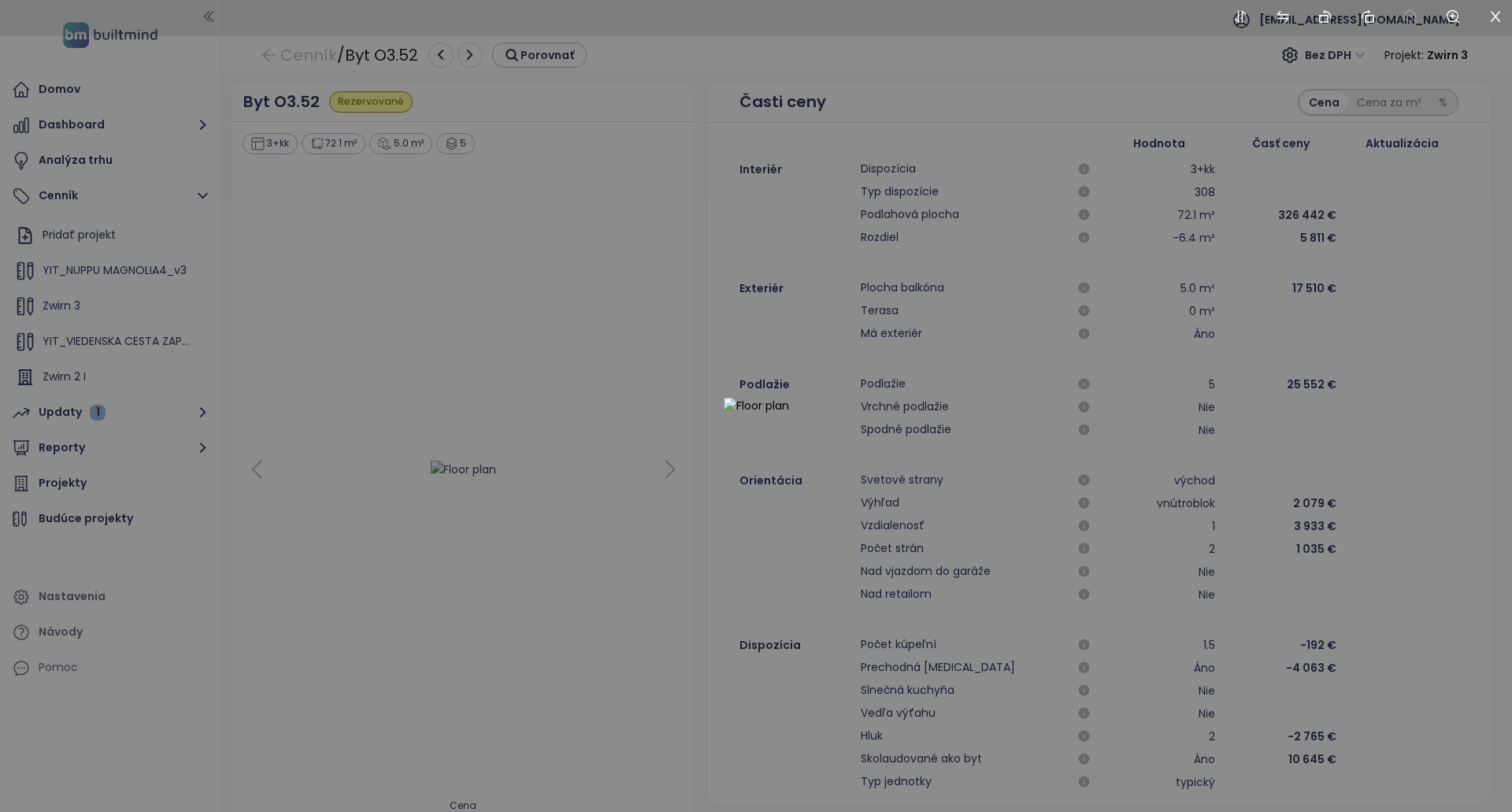
click at [483, 472] on div at bounding box center [756, 406] width 1512 height 812
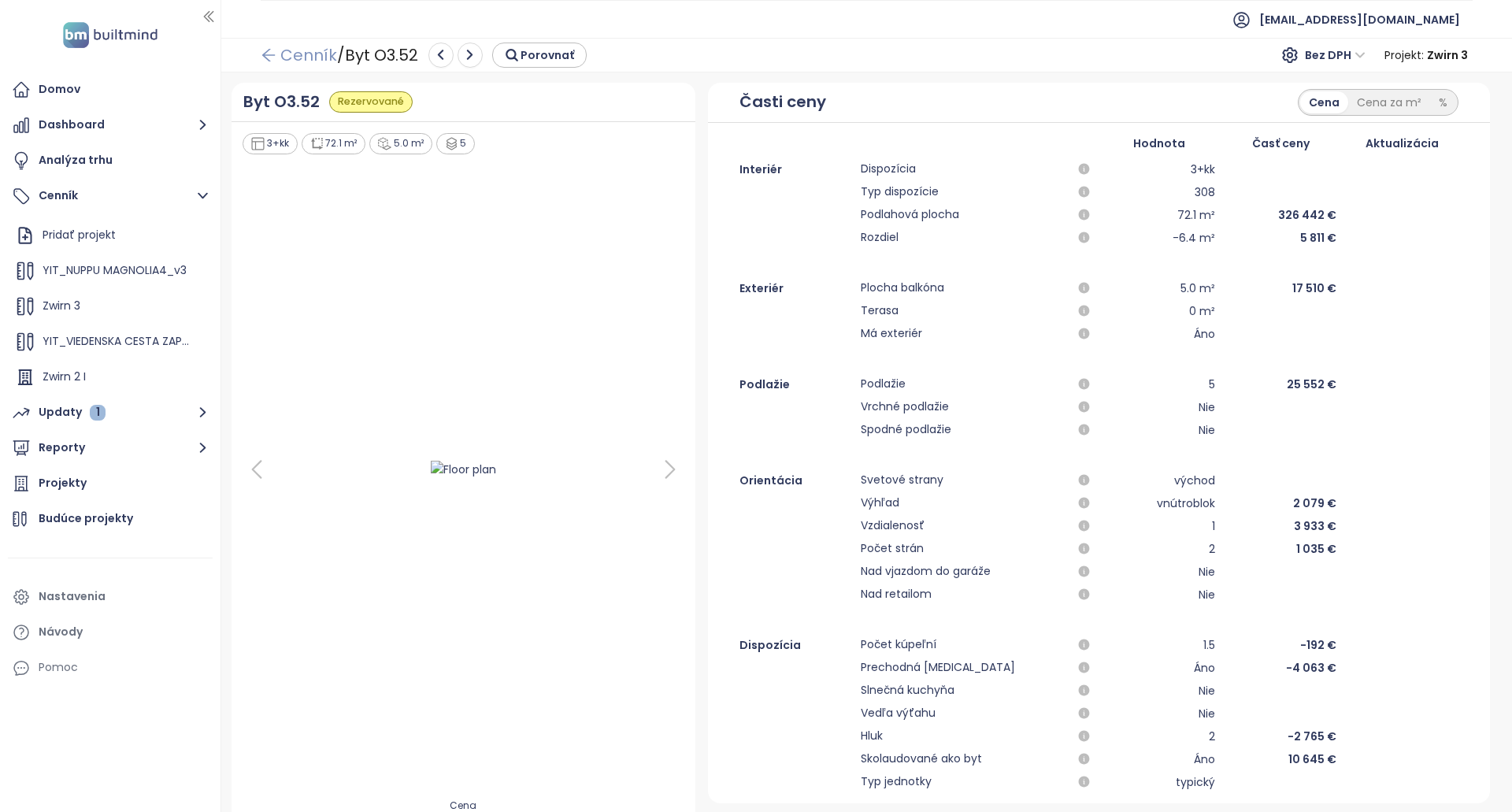
click at [311, 58] on link "Cenník" at bounding box center [299, 54] width 76 height 28
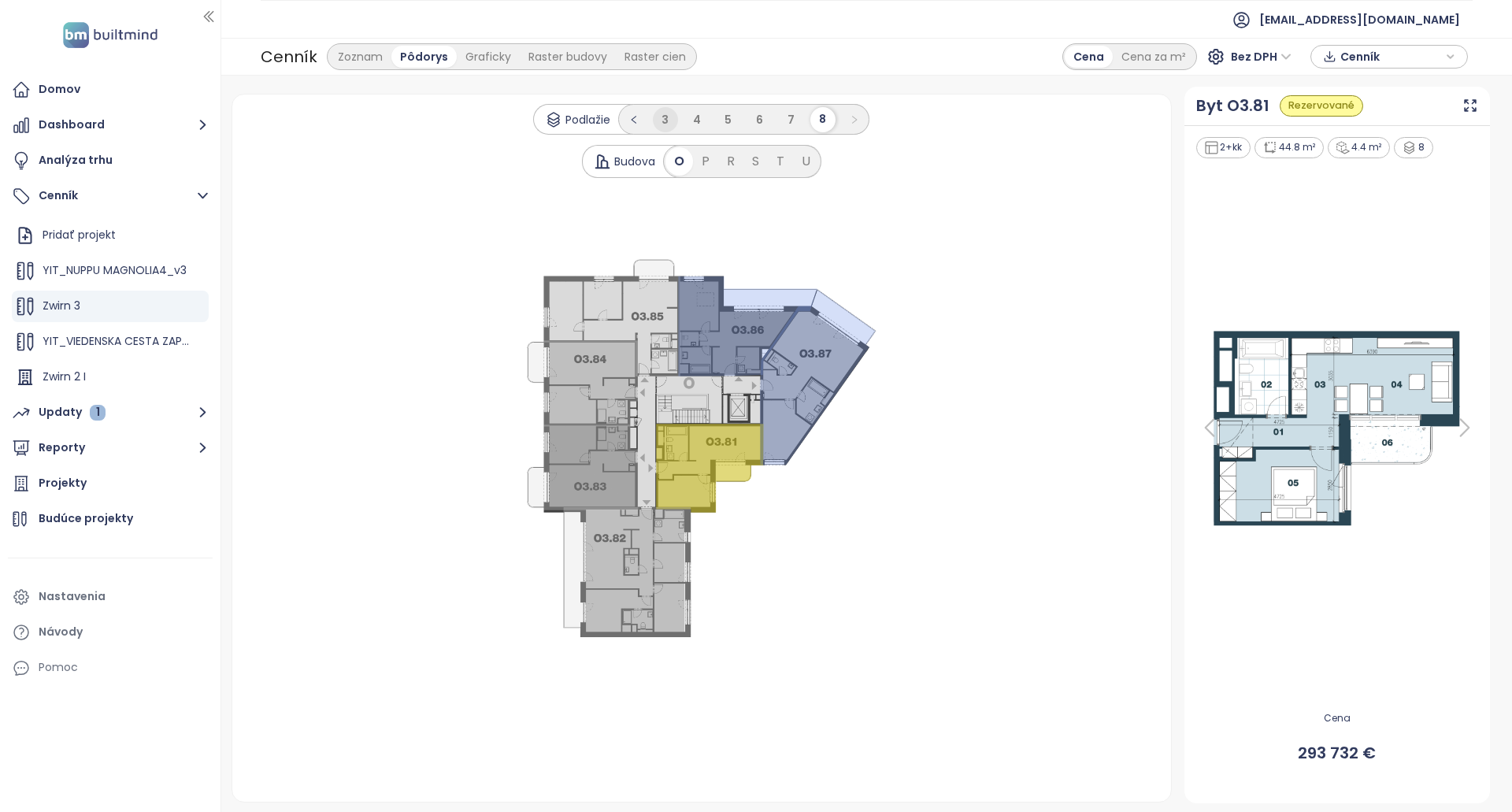
click at [674, 124] on li "3" at bounding box center [665, 119] width 25 height 25
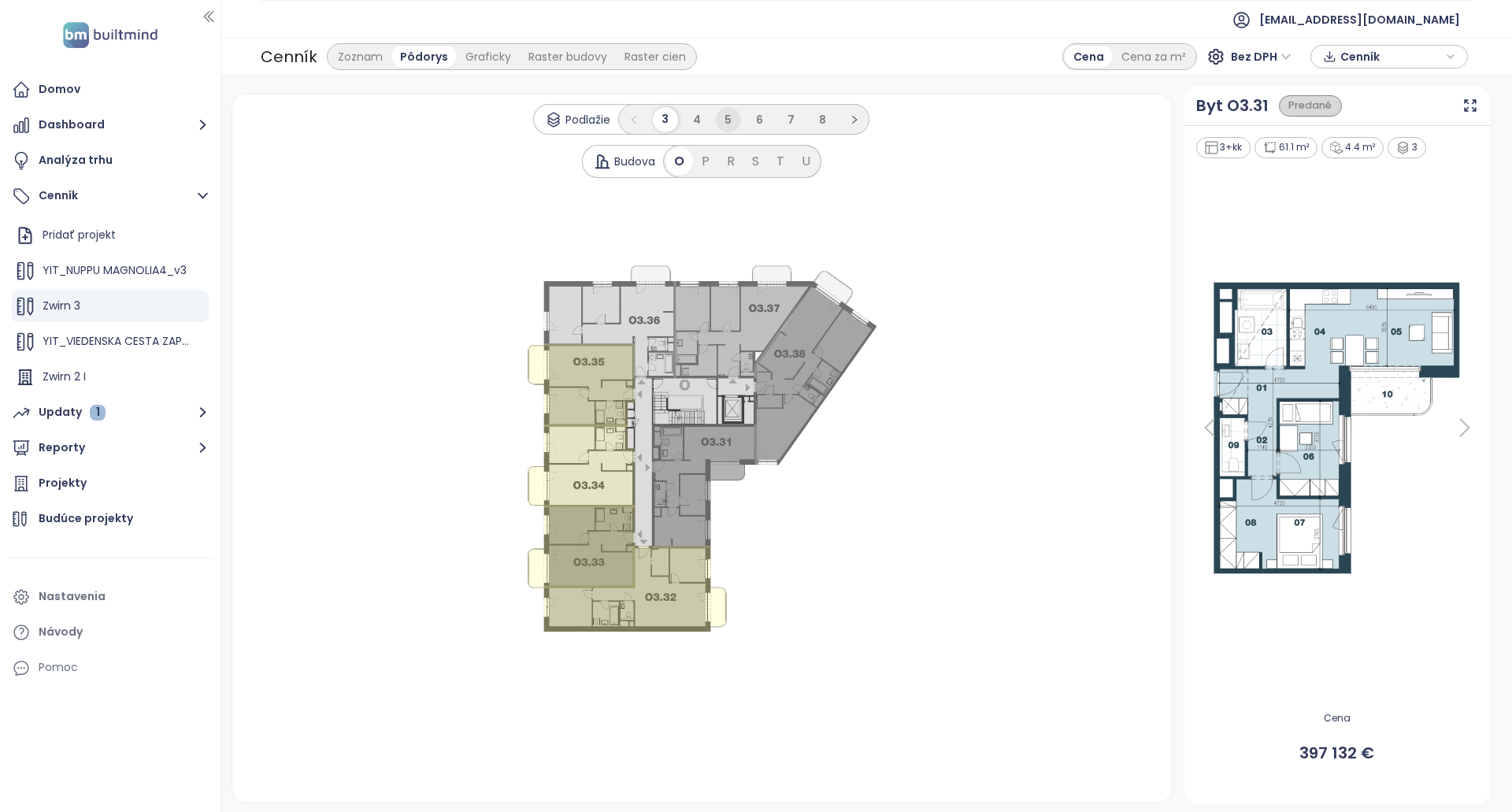
click at [740, 121] on li "5" at bounding box center [728, 119] width 25 height 25
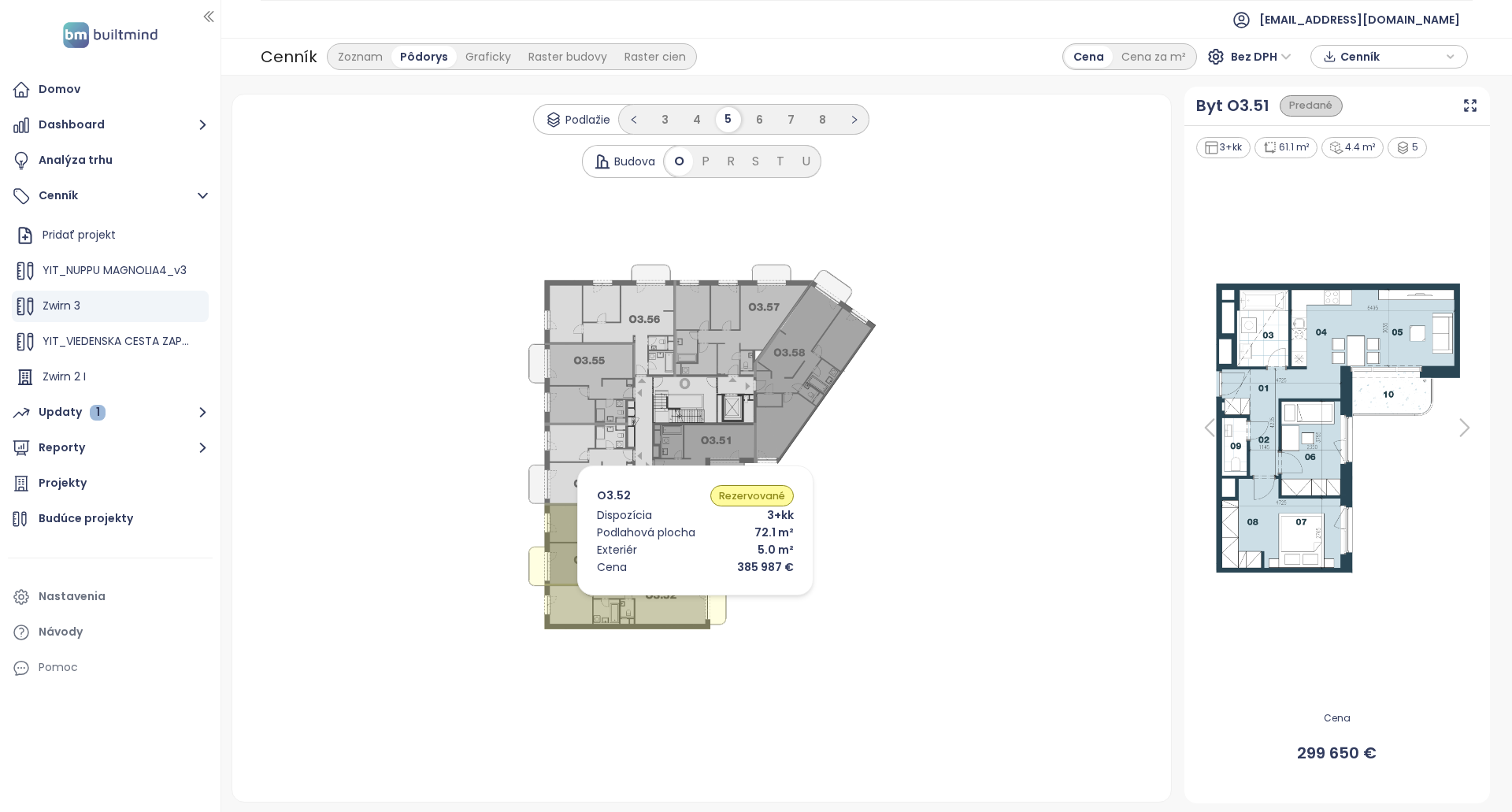
click at [674, 599] on icon at bounding box center [635, 586] width 182 height 85
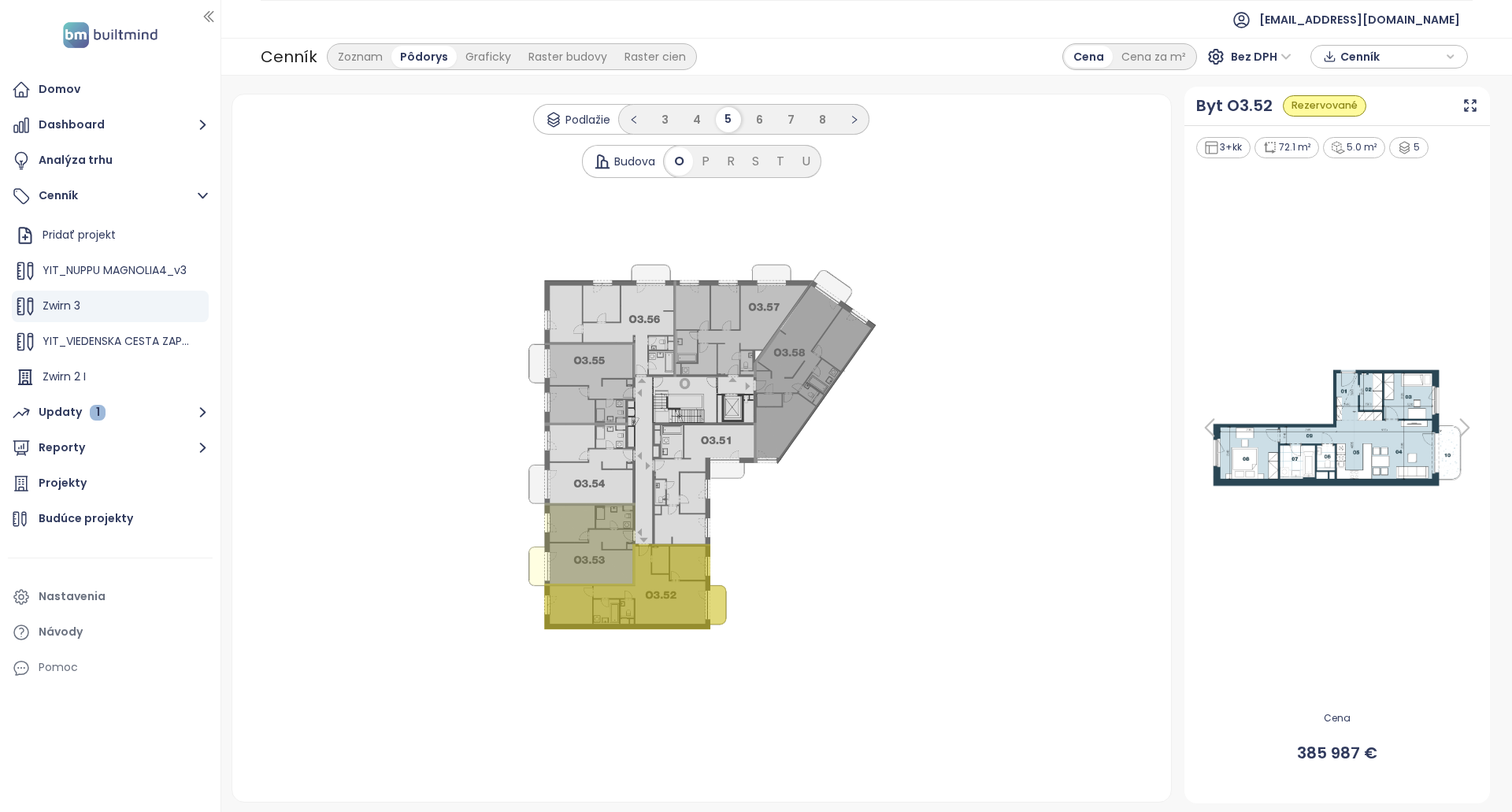
click at [1471, 424] on icon at bounding box center [1464, 427] width 32 height 32
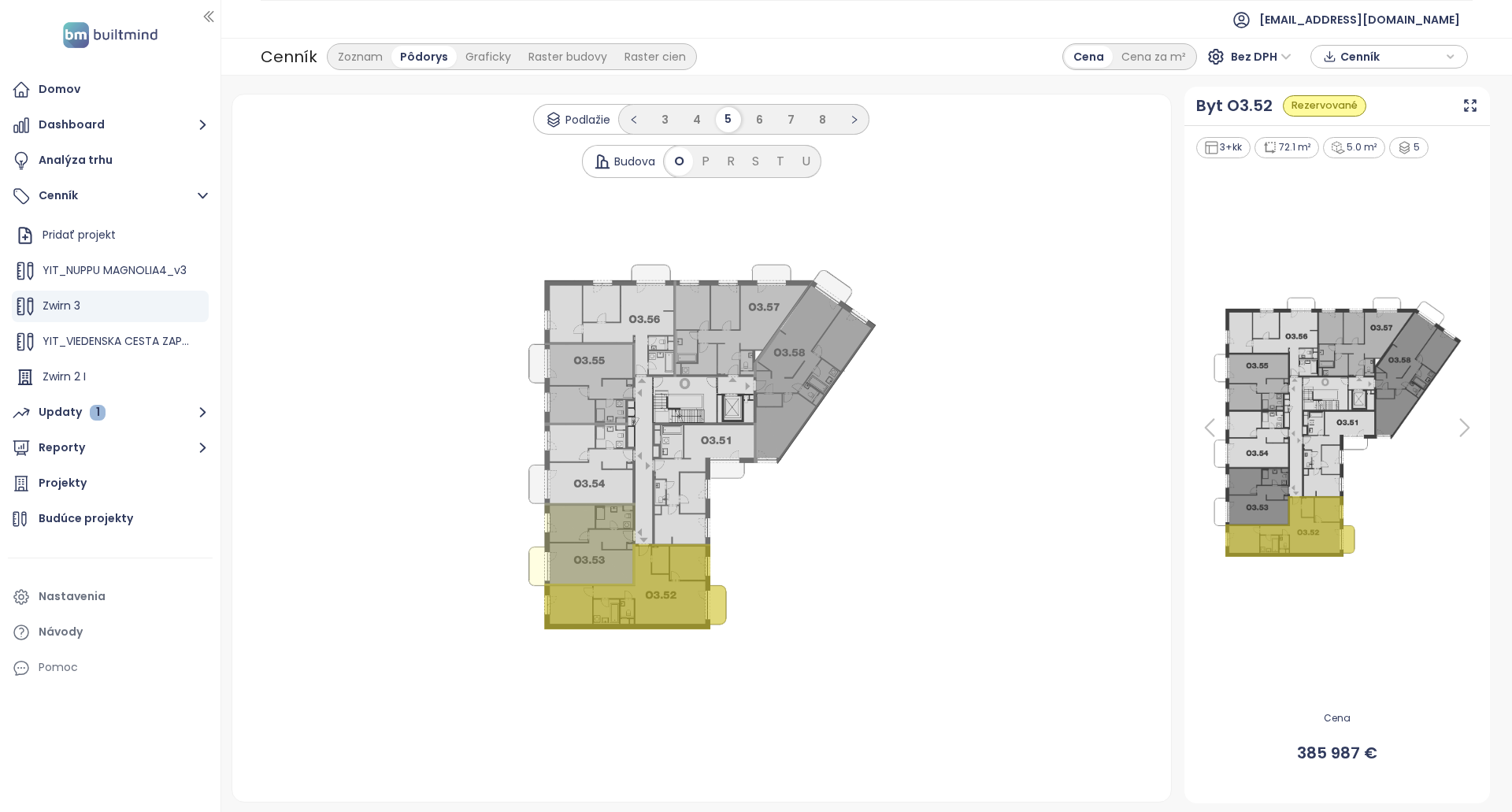
click at [1469, 427] on icon at bounding box center [1464, 427] width 32 height 32
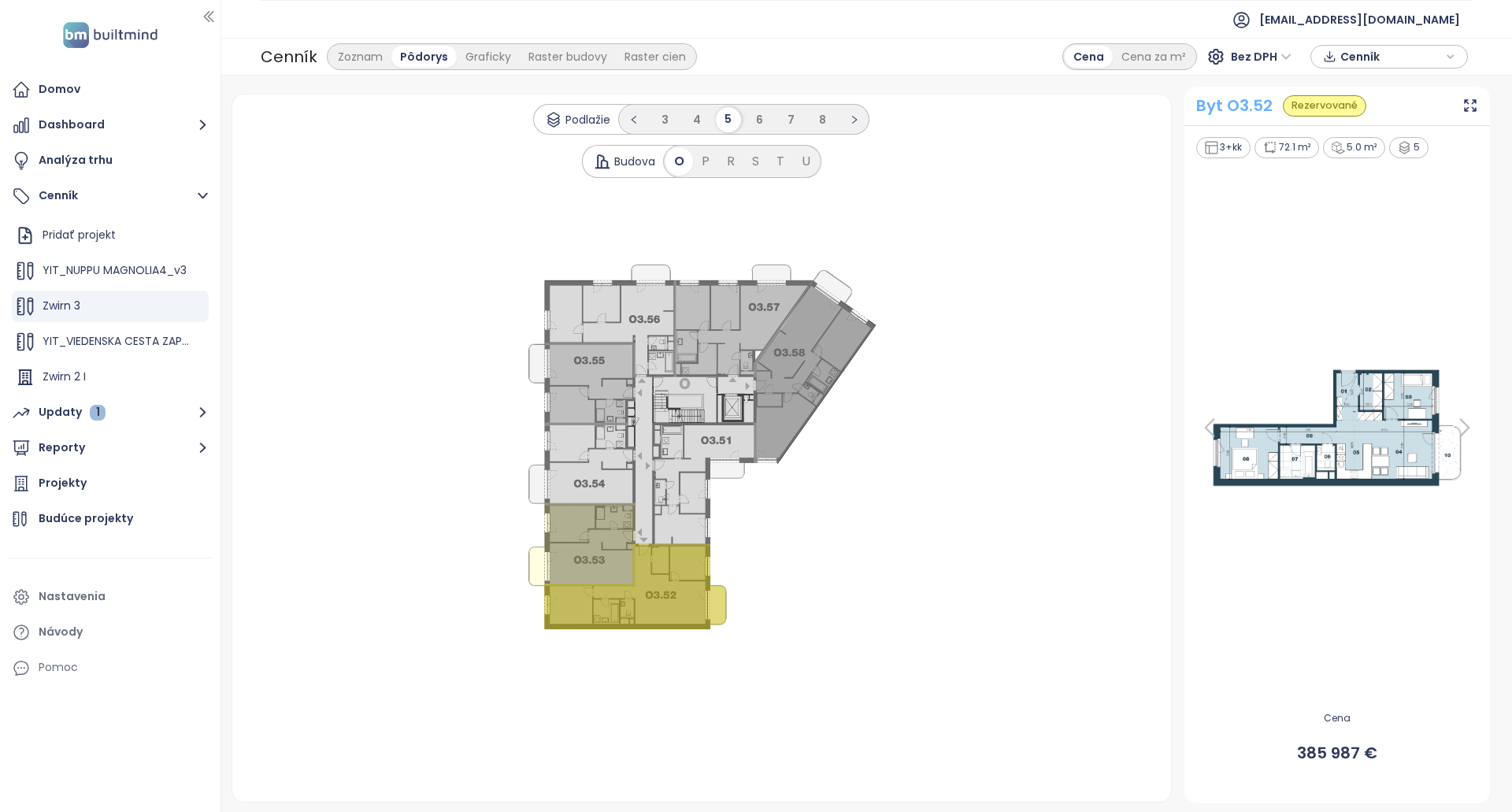
click at [1247, 100] on div "Byt O3.52" at bounding box center [1235, 106] width 76 height 24
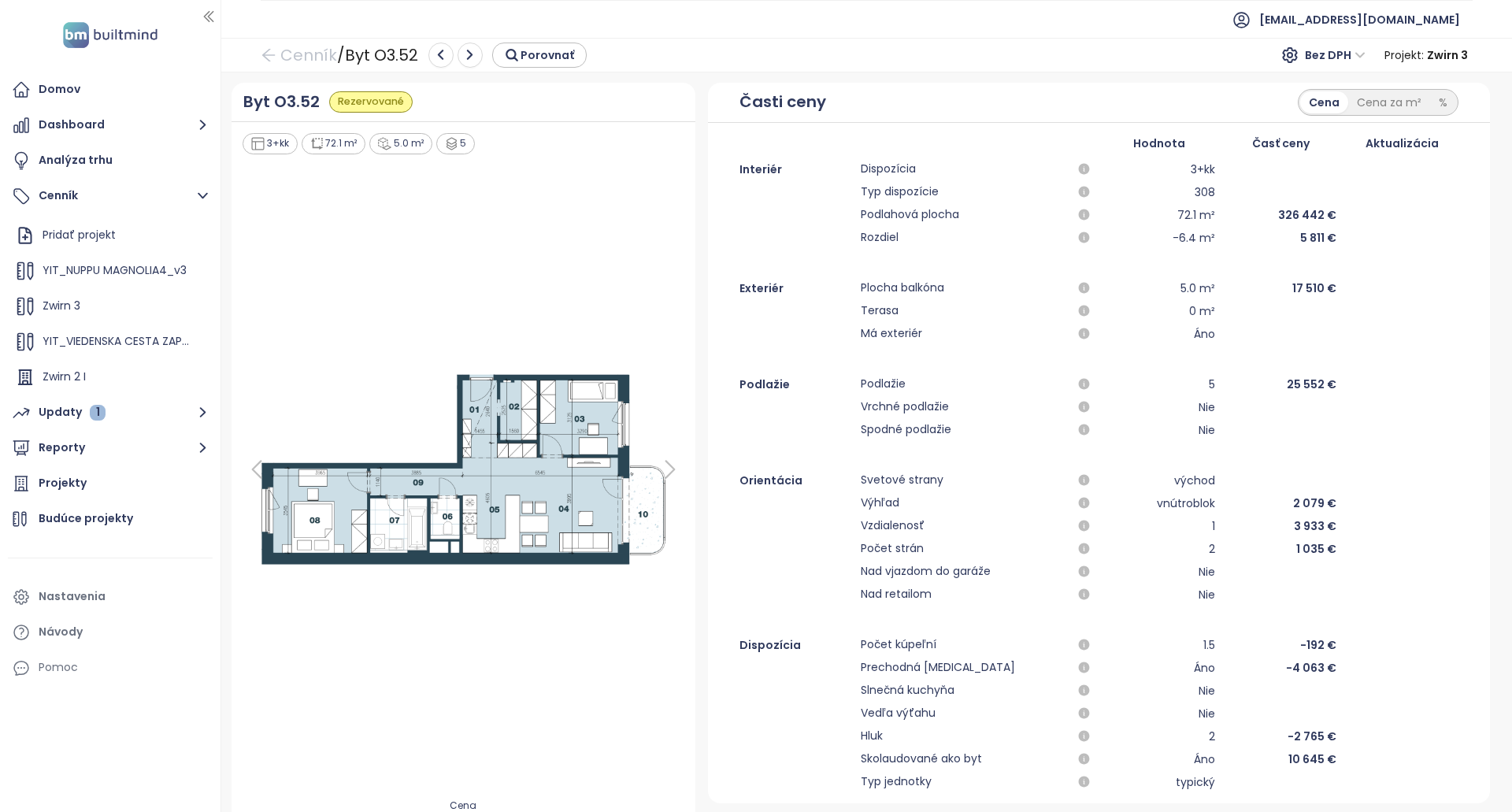
click at [649, 470] on img at bounding box center [463, 469] width 445 height 203
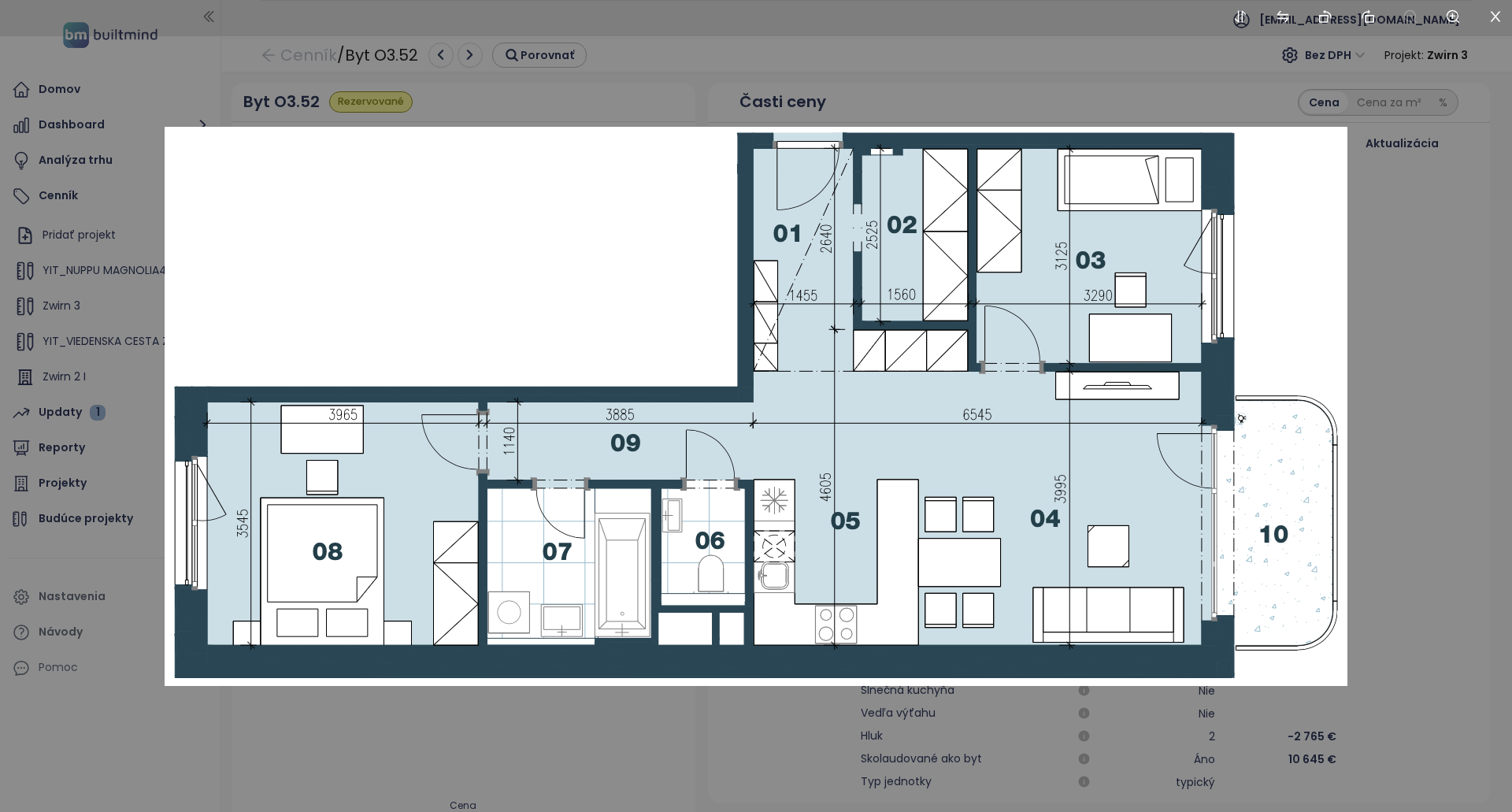
click at [1425, 423] on div at bounding box center [756, 406] width 1512 height 812
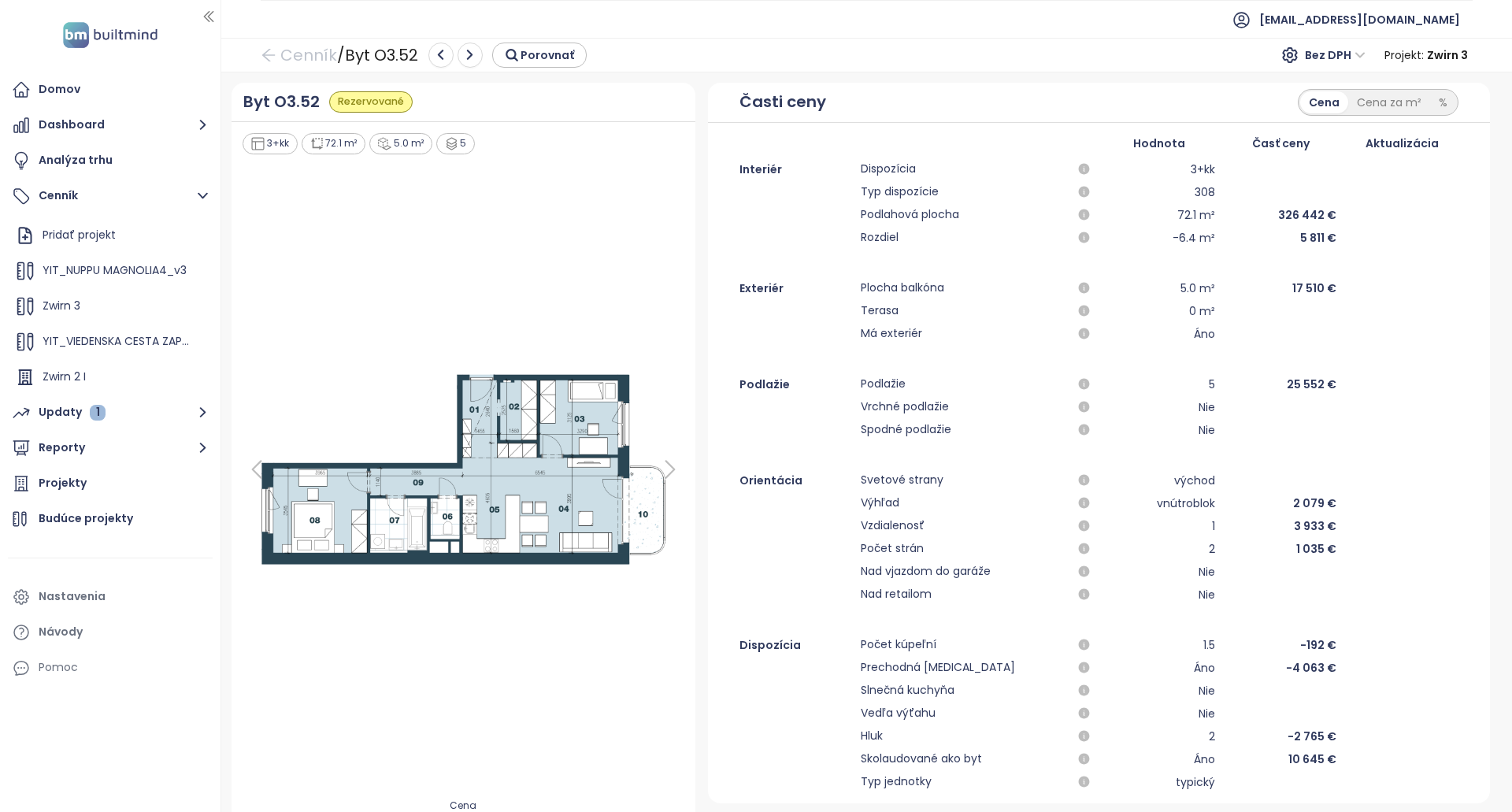
click at [668, 461] on icon at bounding box center [670, 469] width 32 height 32
click at [668, 470] on icon at bounding box center [669, 470] width 9 height 16
click at [1468, 2] on li "[EMAIL_ADDRESS][DOMAIN_NAME]" at bounding box center [1346, 19] width 254 height 38
click at [1432, 23] on span "[EMAIL_ADDRESS][DOMAIN_NAME]" at bounding box center [1360, 19] width 201 height 38
click at [1411, 61] on span "Odhlásiť sa" at bounding box center [1424, 63] width 62 height 15
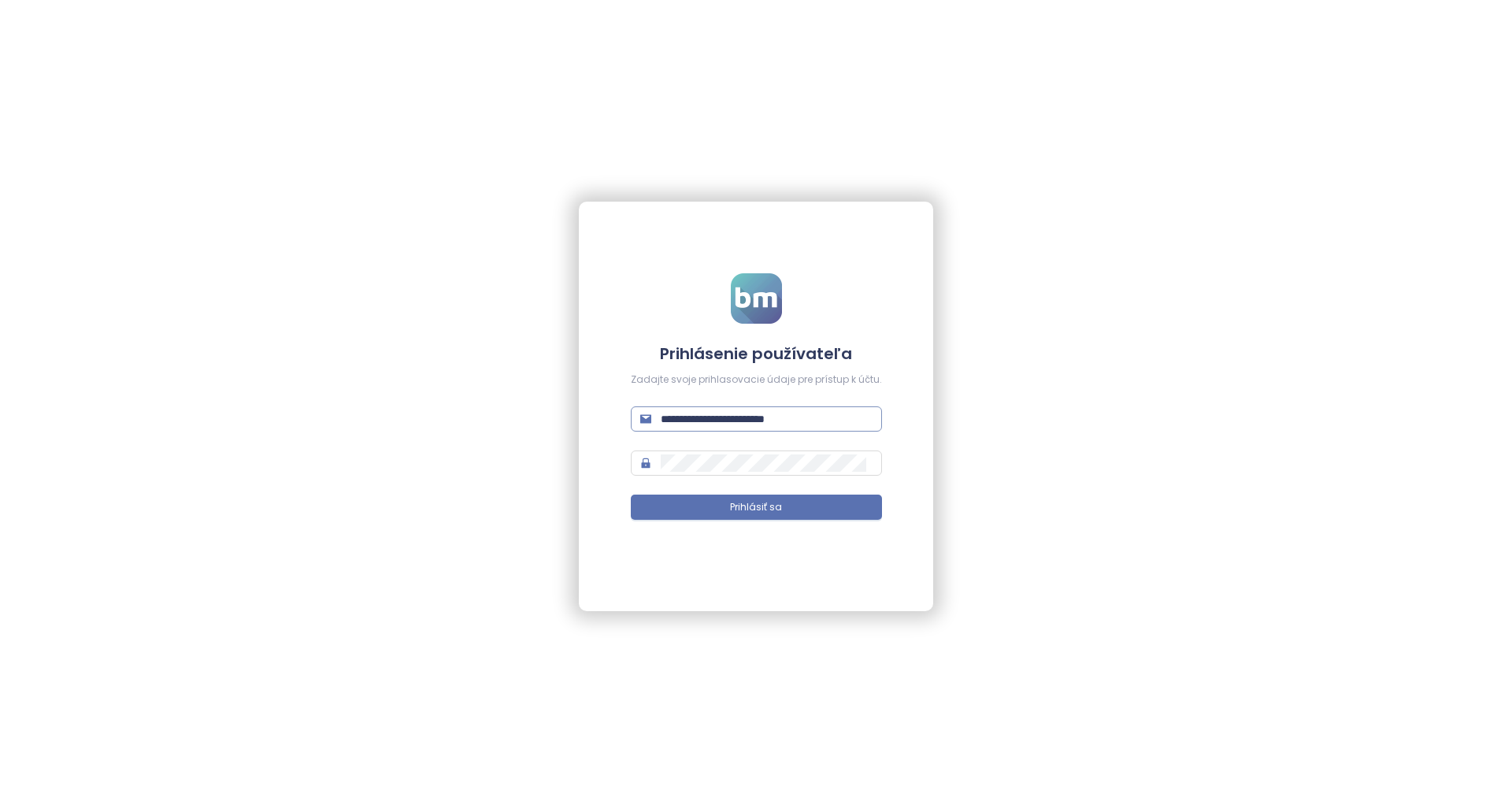
click at [773, 413] on input "**********" at bounding box center [766, 419] width 212 height 17
paste input "**"
type input "**********"
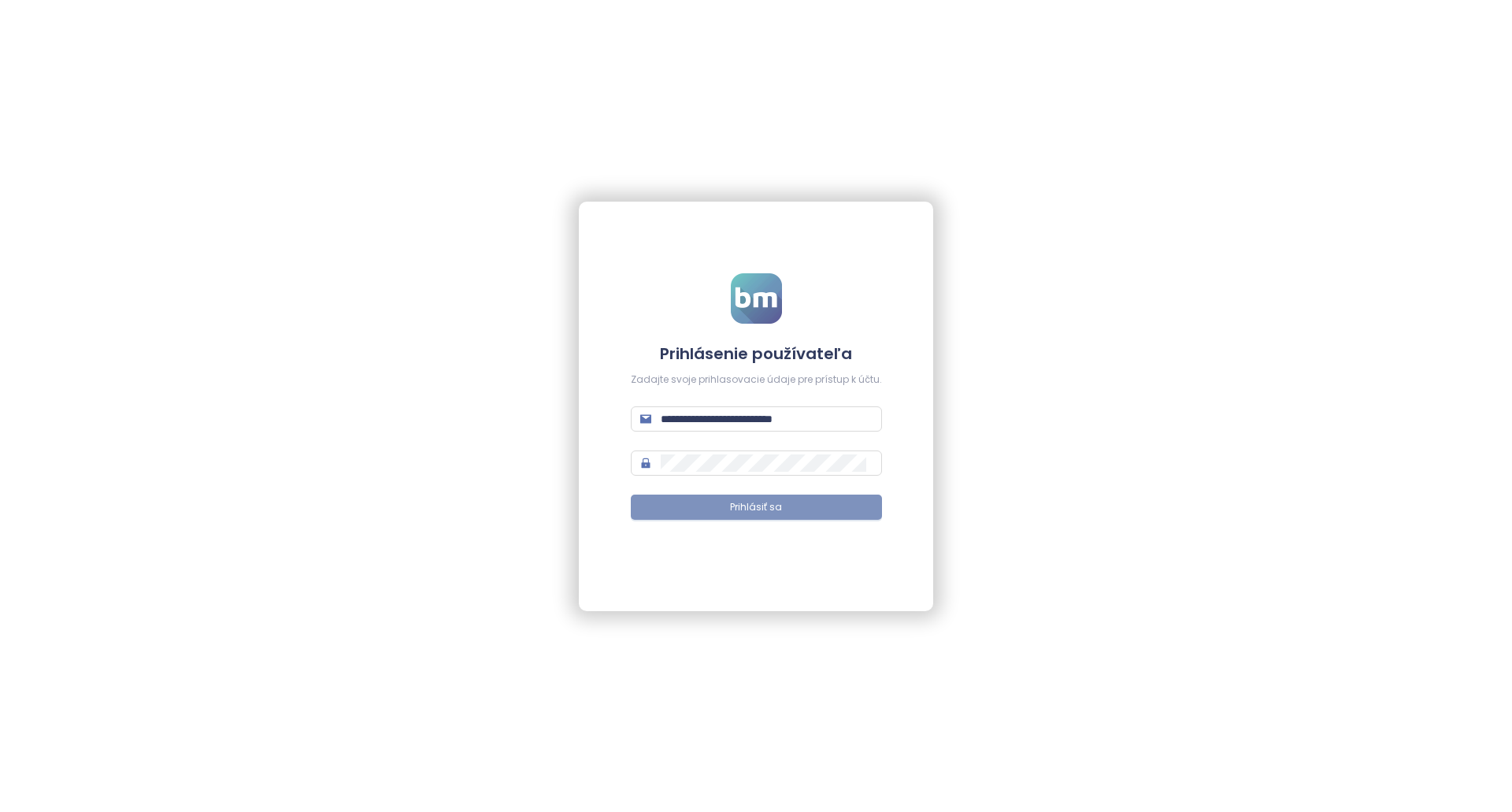
click at [755, 517] on button "Prihlásiť sa" at bounding box center [757, 507] width 251 height 25
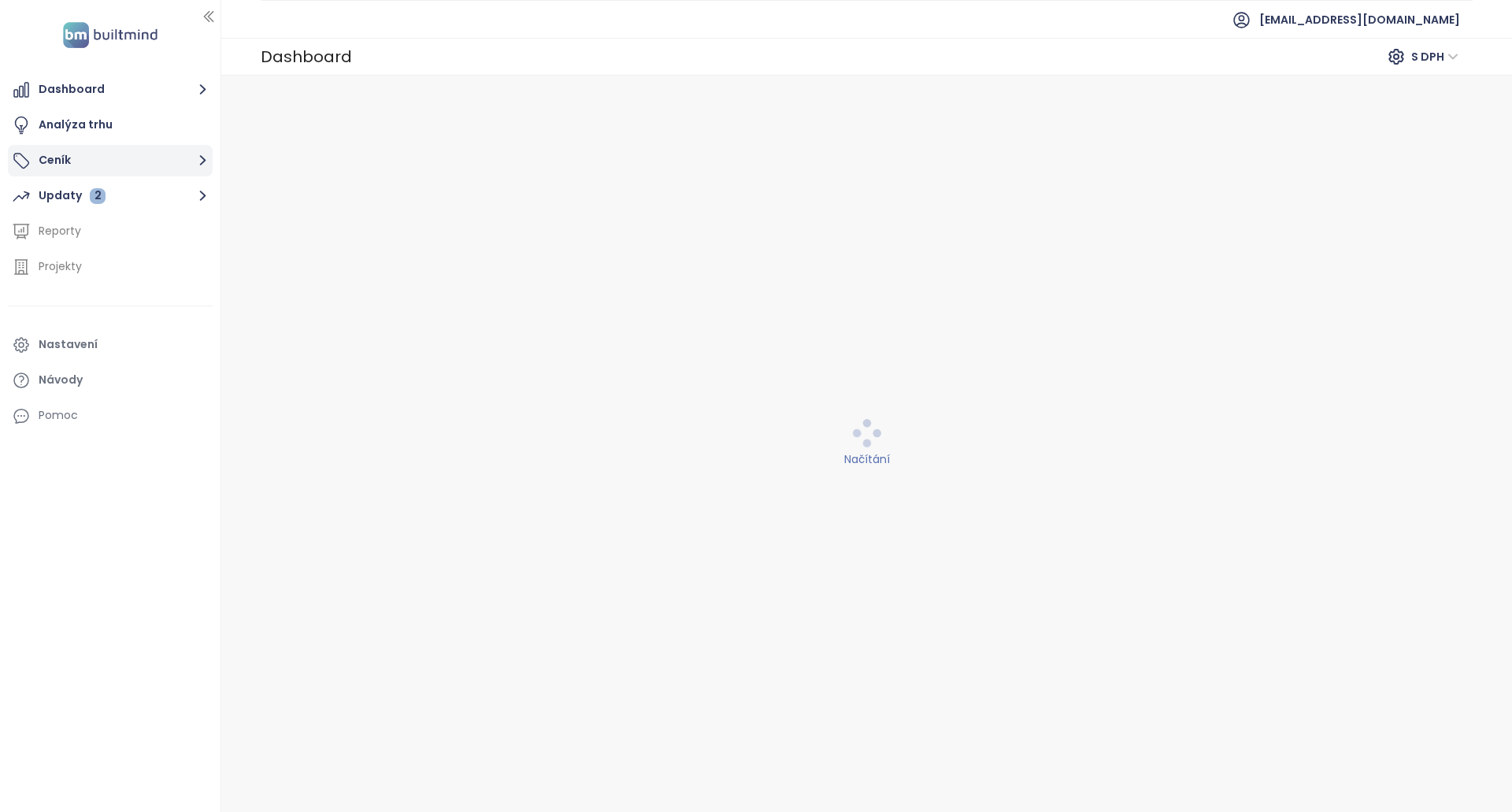
click at [157, 161] on button "Ceník" at bounding box center [110, 161] width 204 height 32
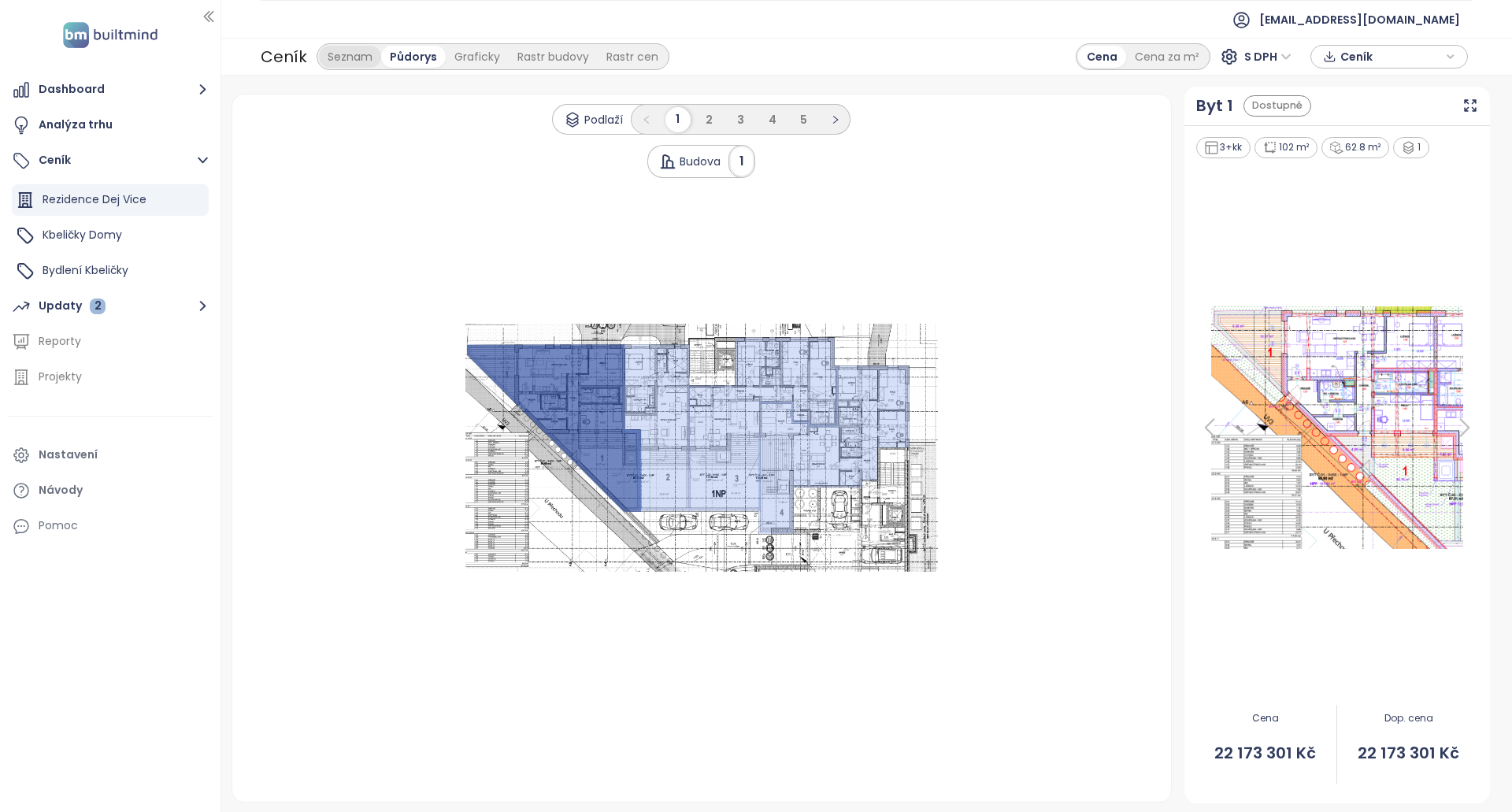
click at [361, 59] on div "Seznam" at bounding box center [350, 56] width 62 height 22
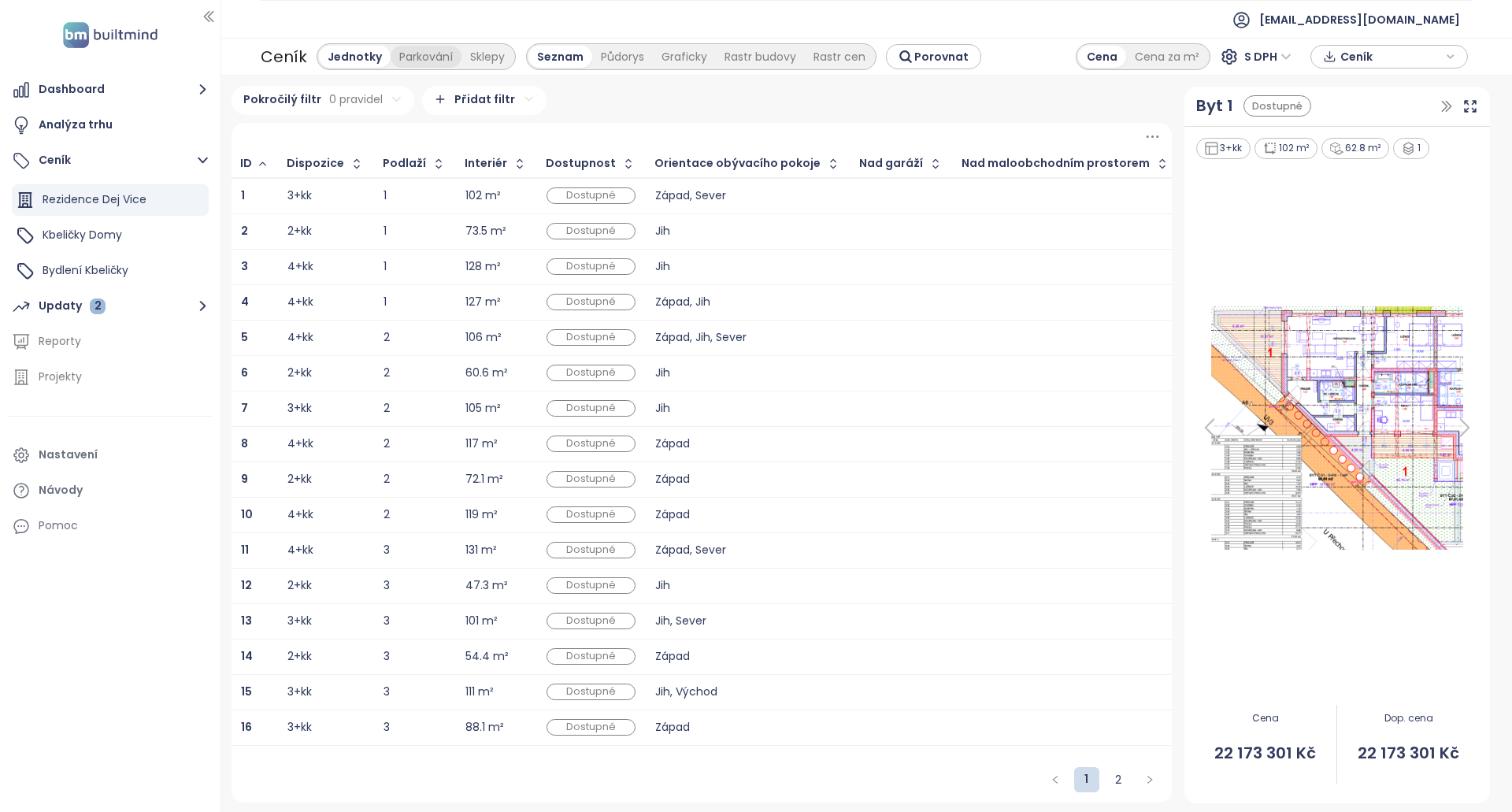
click at [410, 63] on div "Parkování" at bounding box center [426, 56] width 71 height 22
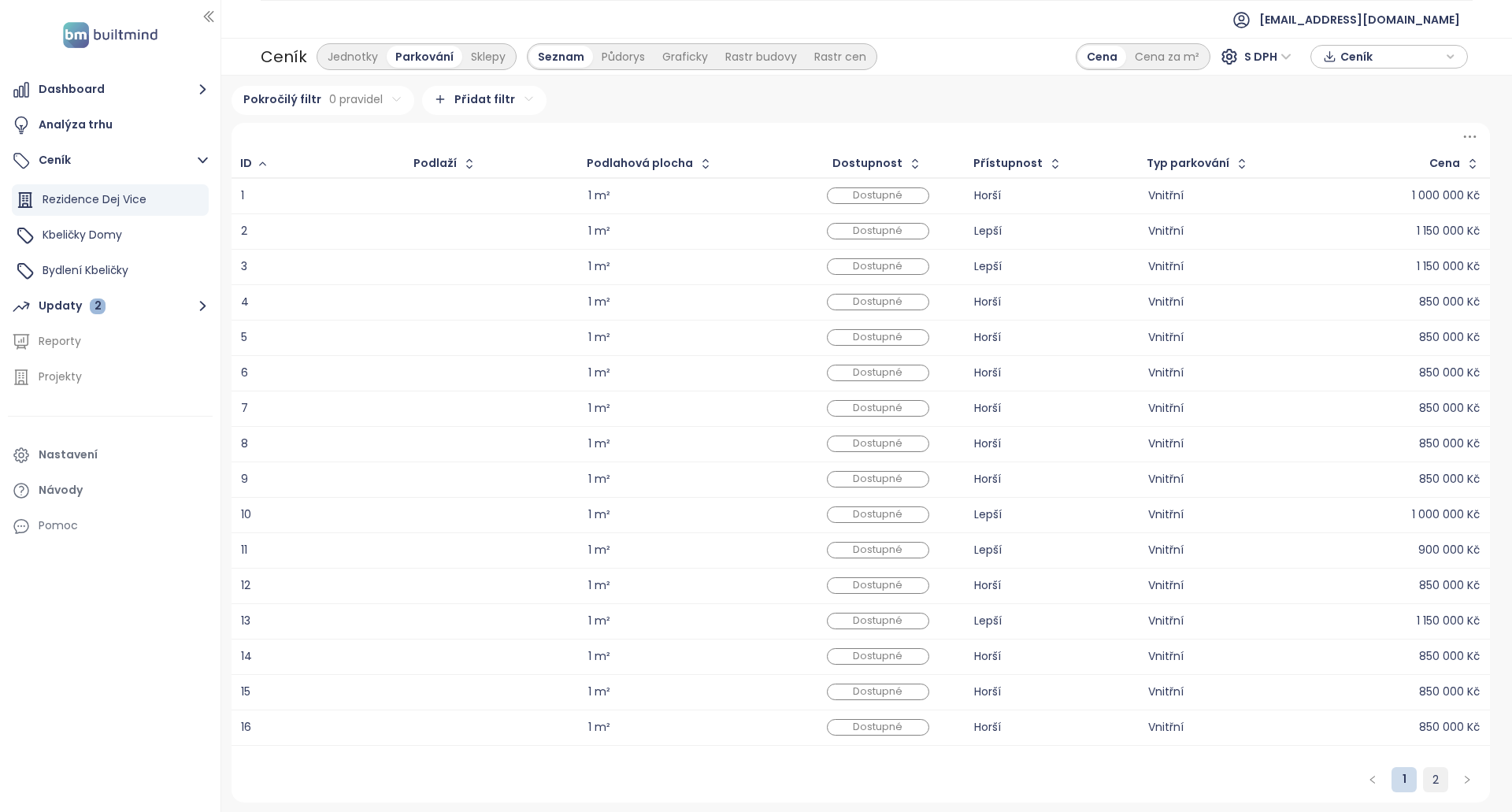
click at [1437, 784] on link "2" at bounding box center [1435, 780] width 24 height 24
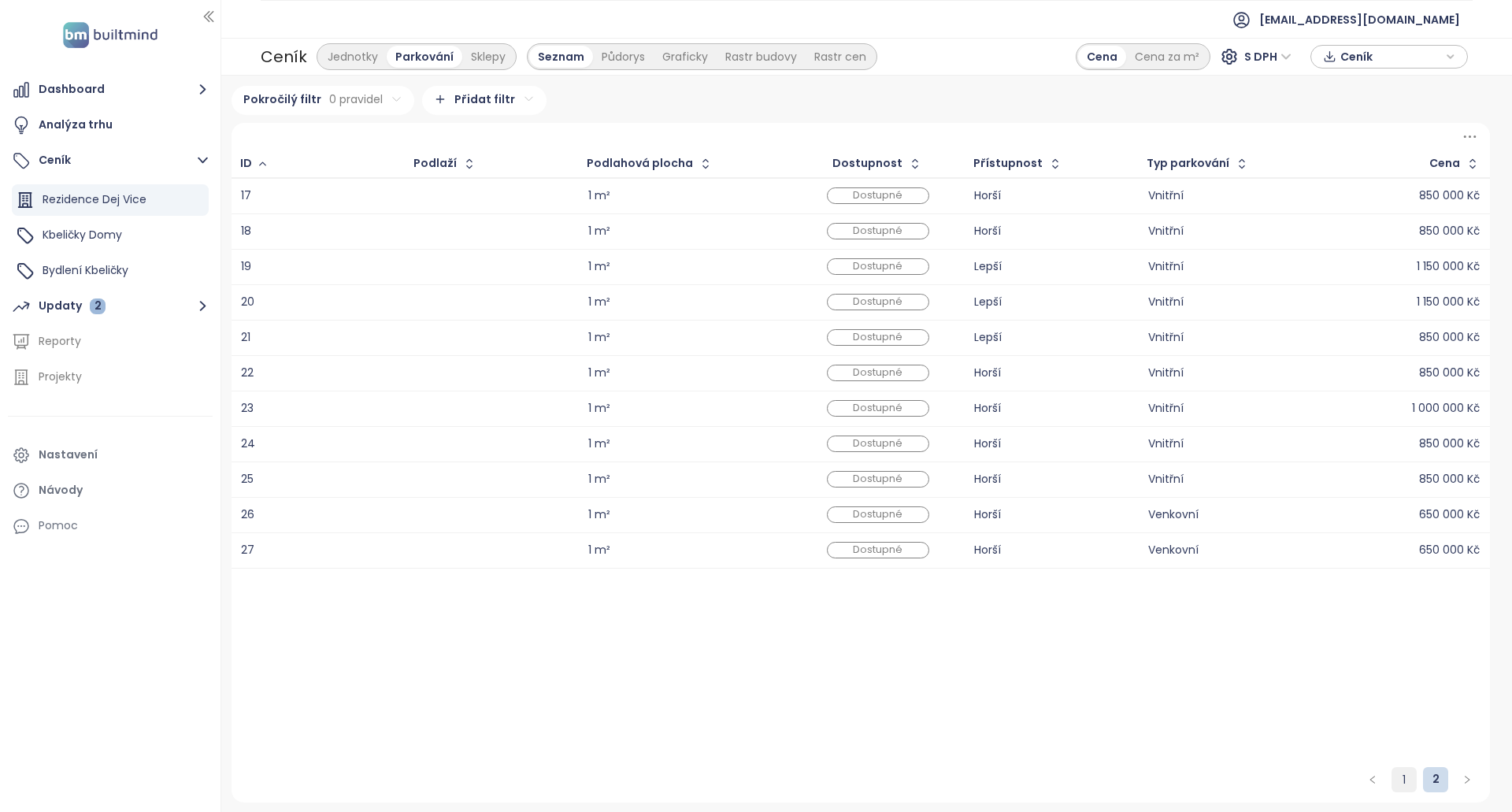
click at [1406, 783] on link "1" at bounding box center [1403, 780] width 24 height 24
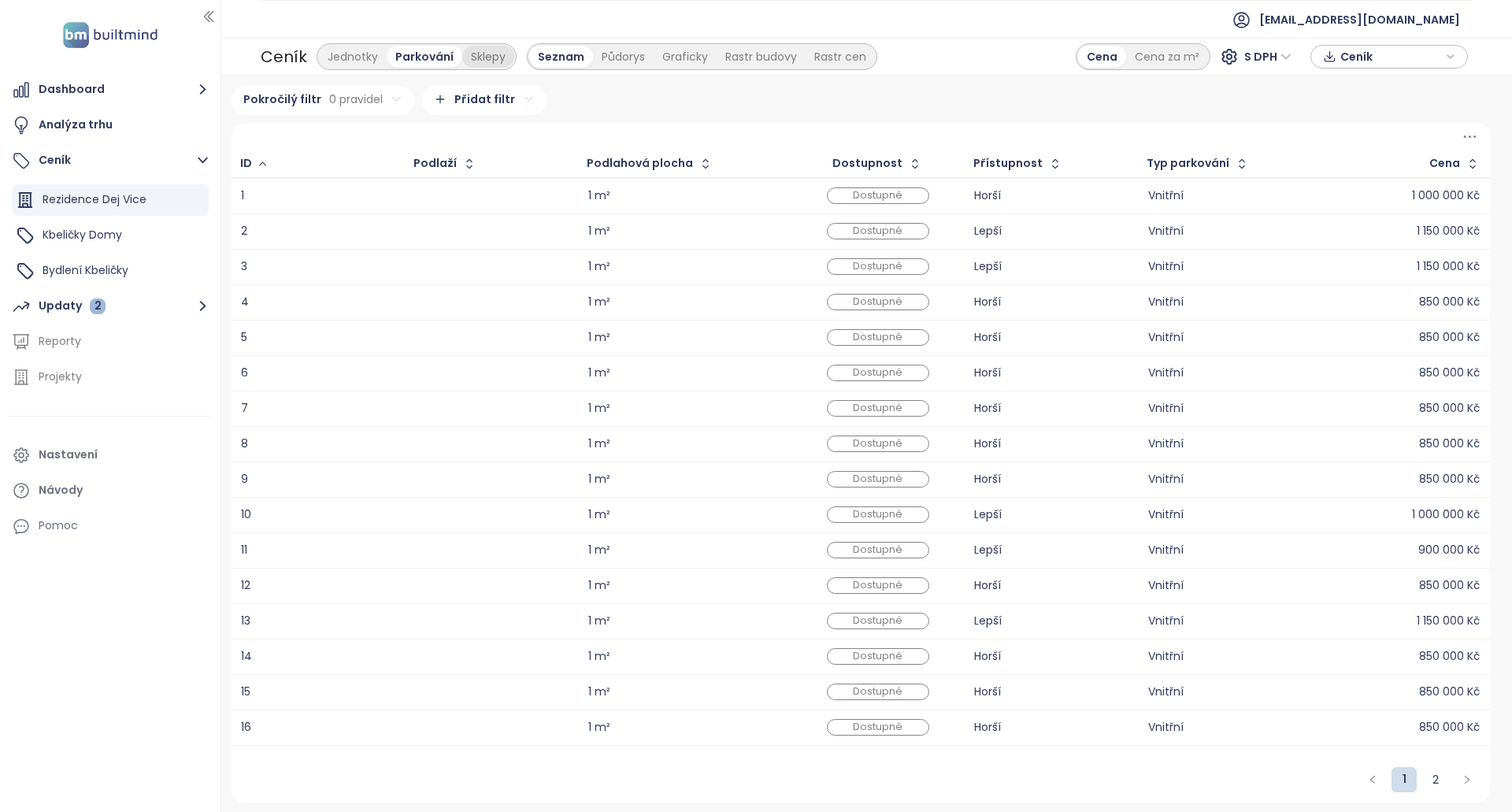
click at [483, 58] on div "Sklepy" at bounding box center [488, 56] width 52 height 22
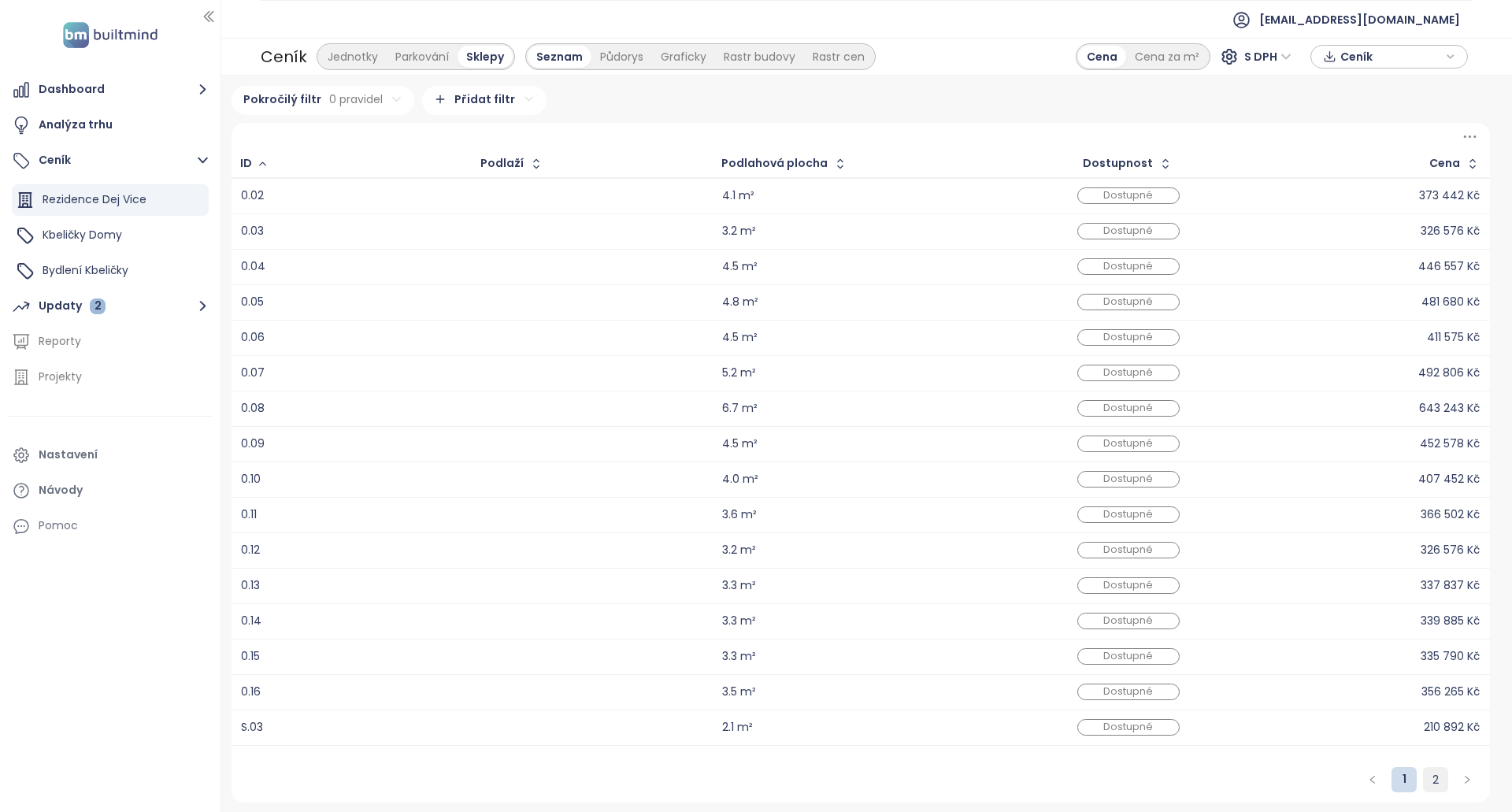
click at [1445, 790] on link "2" at bounding box center [1435, 780] width 24 height 24
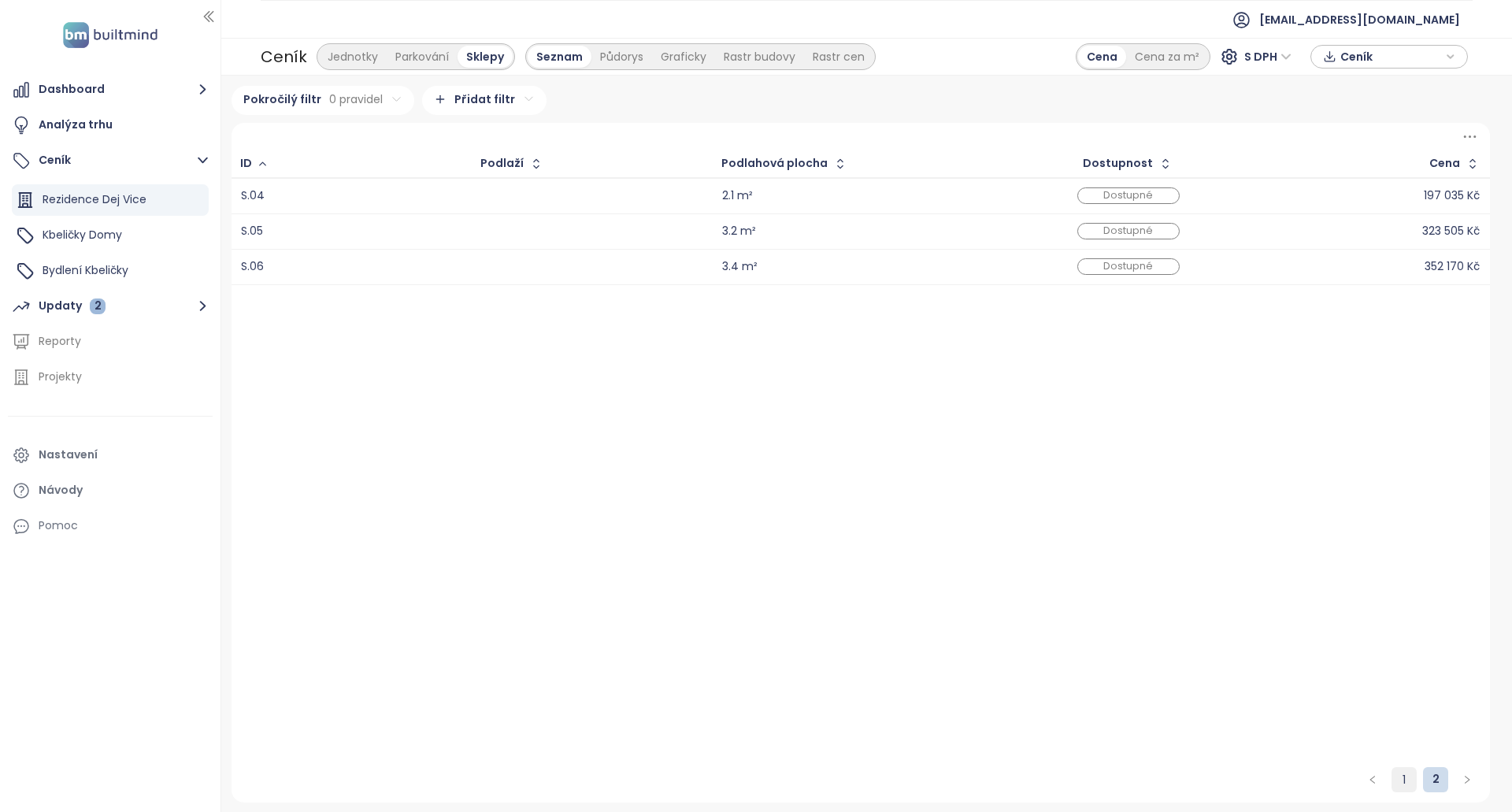
click at [1407, 788] on link "1" at bounding box center [1403, 780] width 24 height 24
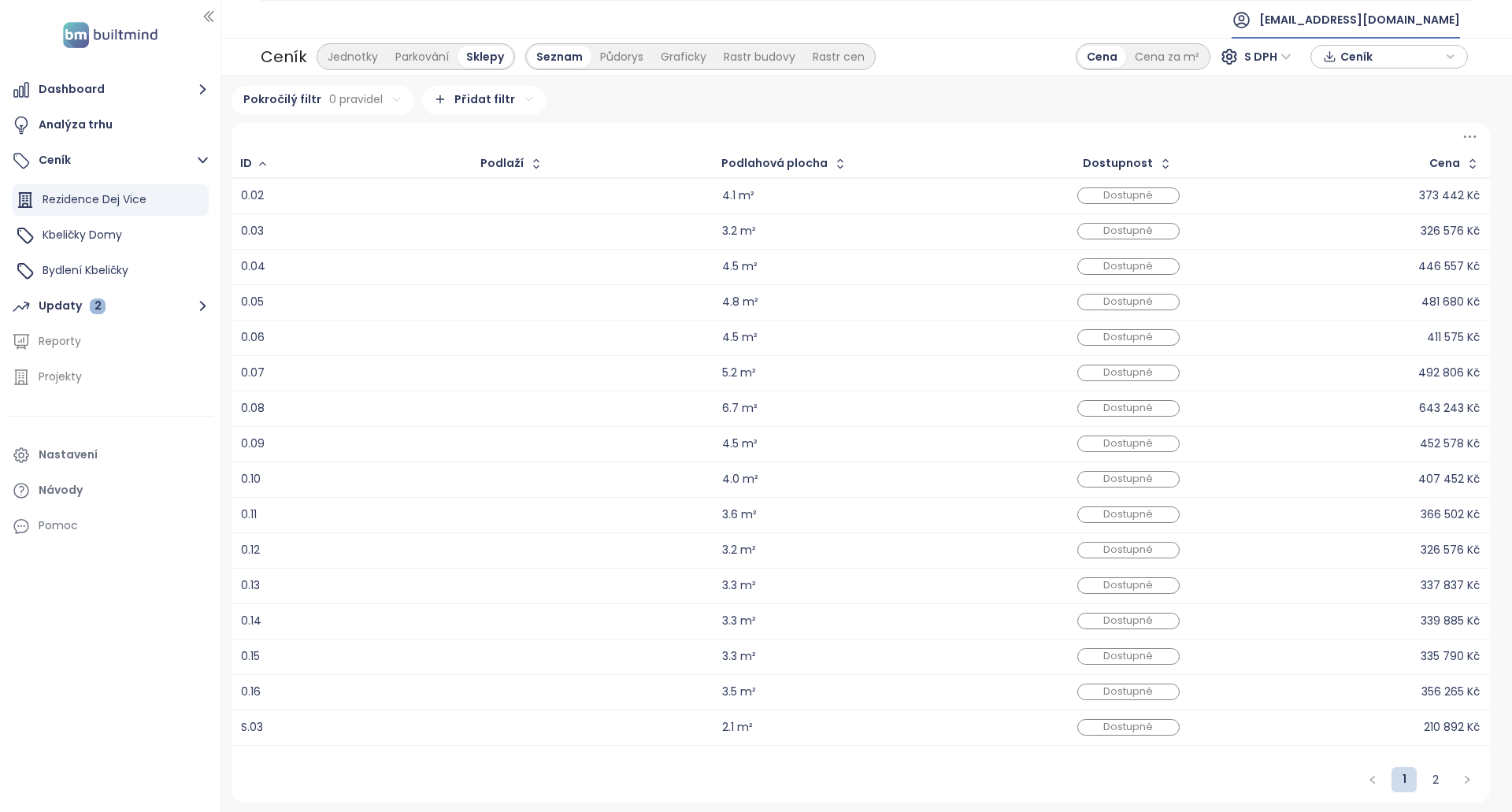
click at [1348, 21] on span "[EMAIL_ADDRESS][DOMAIN_NAME]" at bounding box center [1360, 19] width 201 height 38
click at [1321, 94] on div "Pokročilý filtr 0 pravidel Přidat filtr" at bounding box center [860, 101] width 1258 height 29
click at [1463, 127] on icon at bounding box center [1470, 136] width 19 height 19
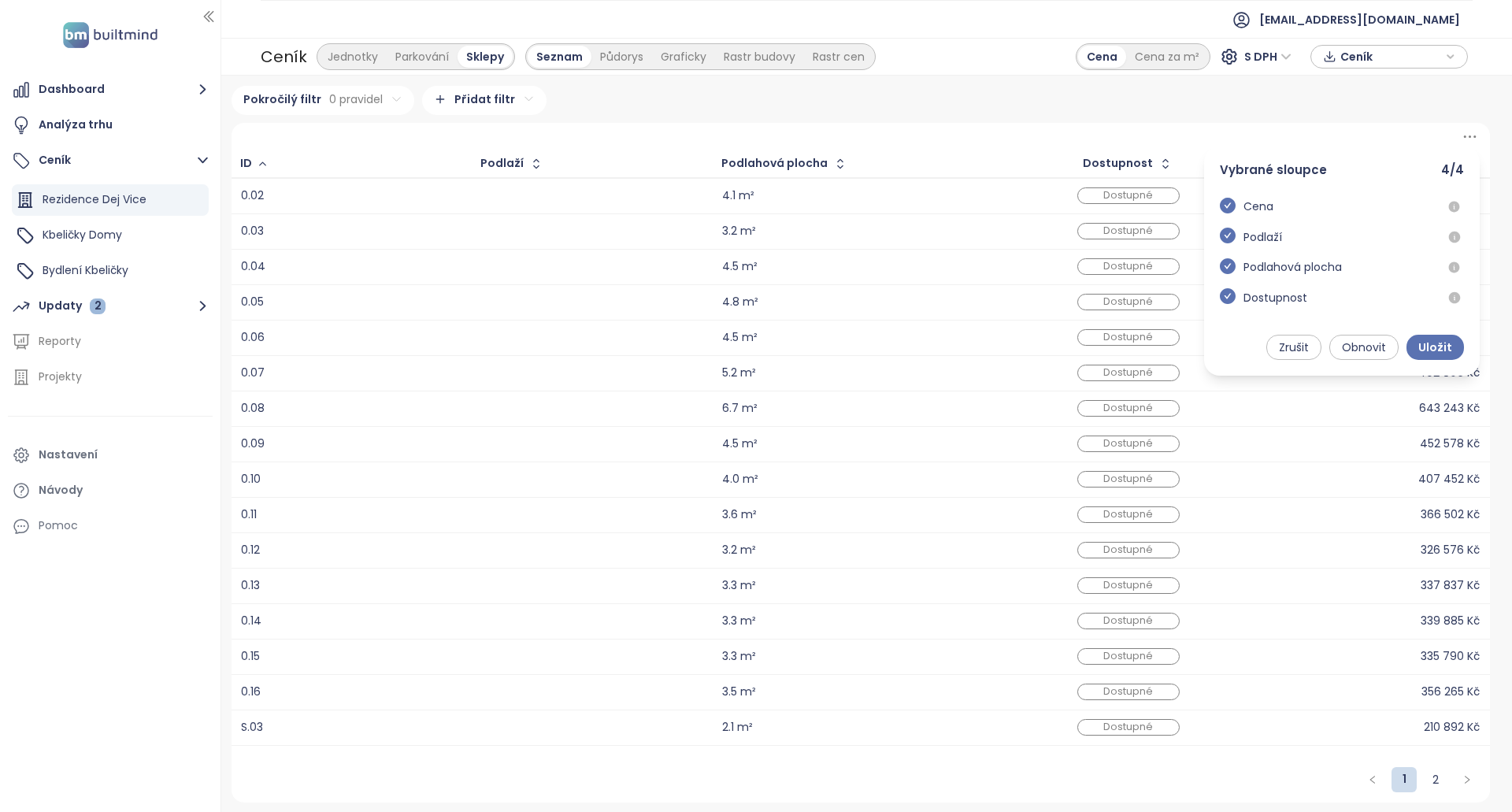
click at [1281, 112] on div "Pokročilý filtr 0 pravidel Přidat filtr" at bounding box center [860, 101] width 1258 height 29
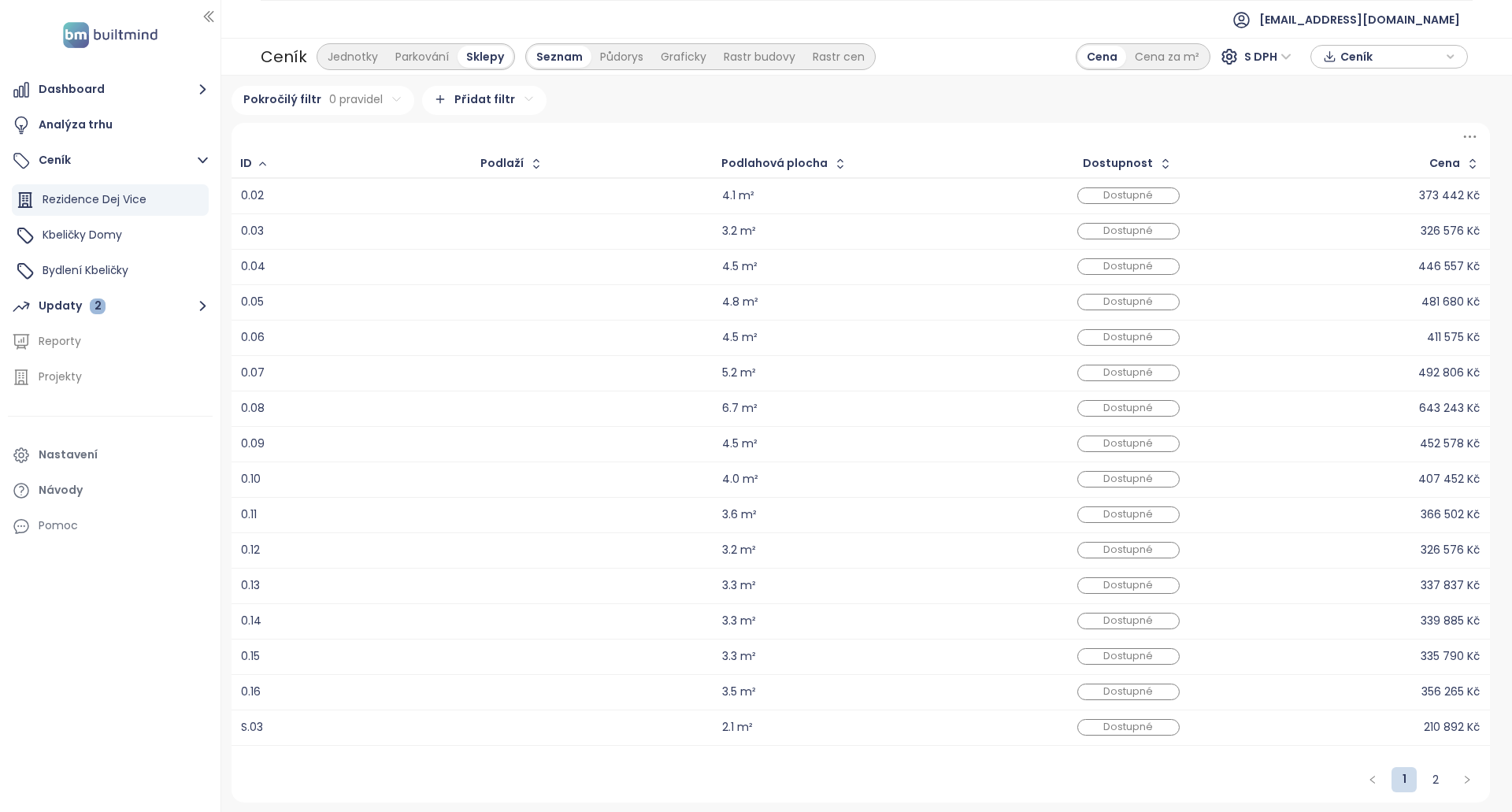
click at [1454, 129] on div at bounding box center [860, 136] width 1258 height 28
click at [1459, 131] on div at bounding box center [860, 136] width 1258 height 28
click at [1463, 131] on icon at bounding box center [1470, 136] width 19 height 19
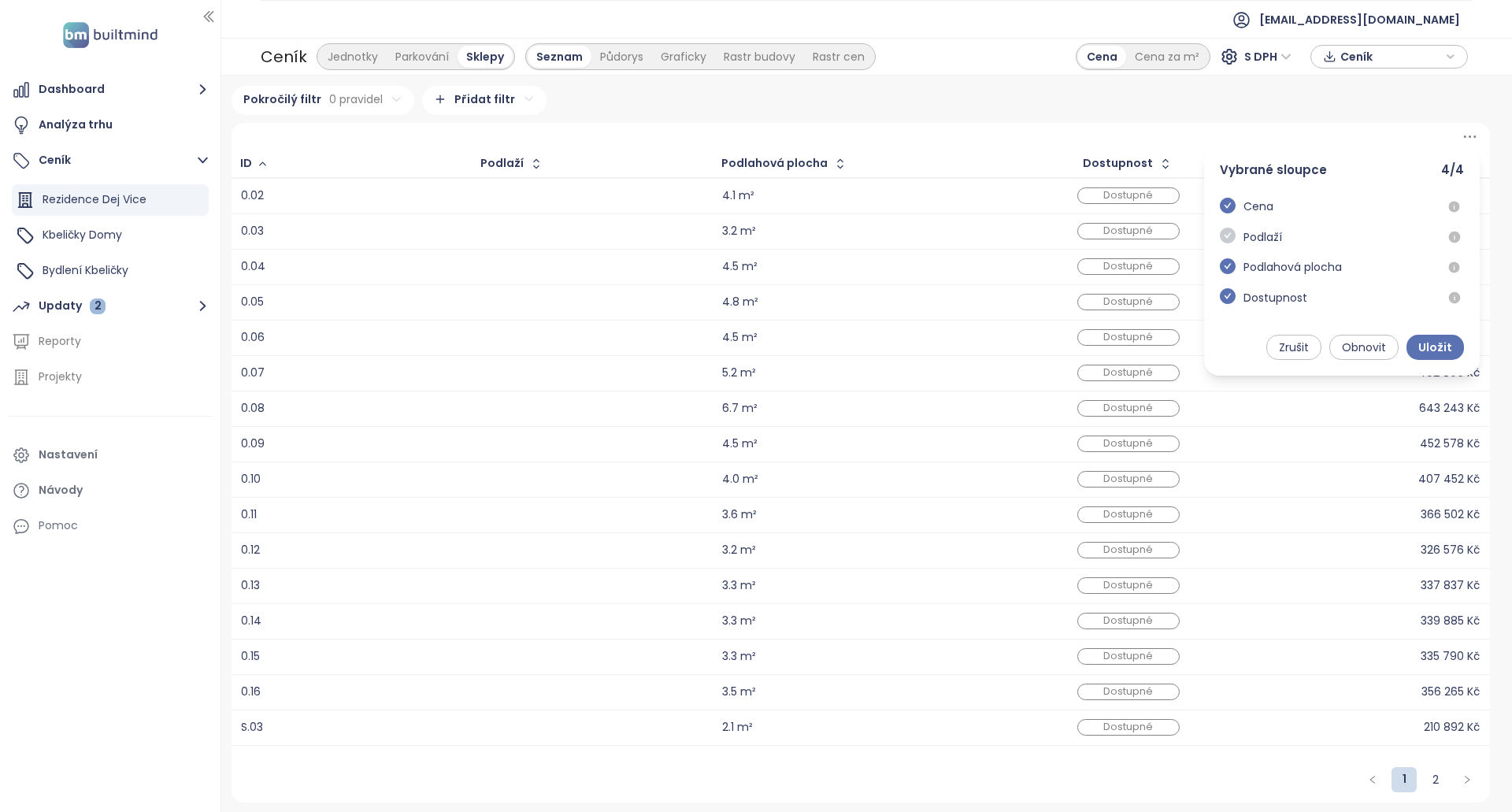
click at [1231, 239] on icon "check-circle" at bounding box center [1227, 235] width 15 height 15
click at [1442, 349] on span "Uložit" at bounding box center [1435, 346] width 34 height 17
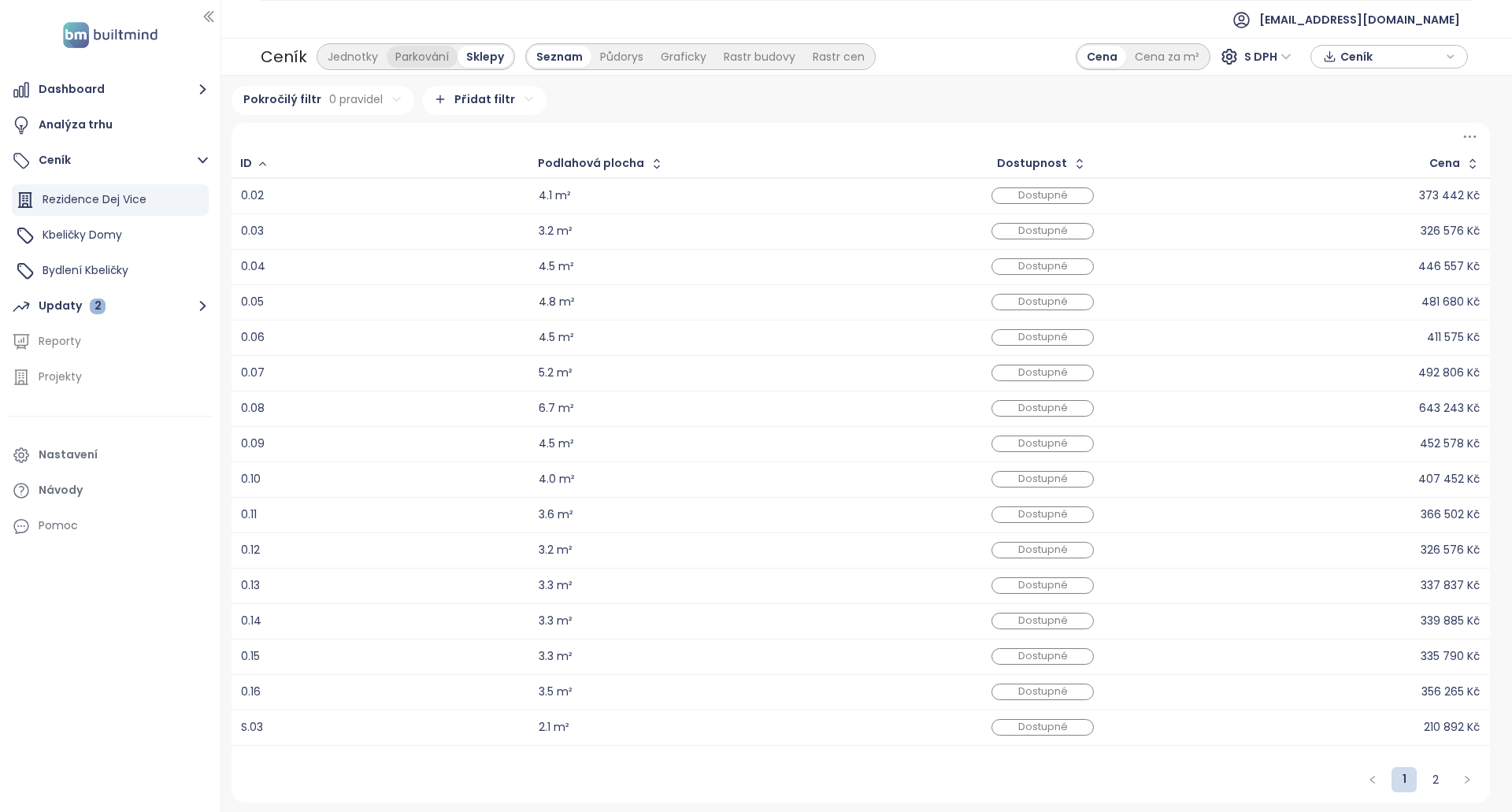
click at [423, 53] on div "Parkování" at bounding box center [422, 56] width 71 height 22
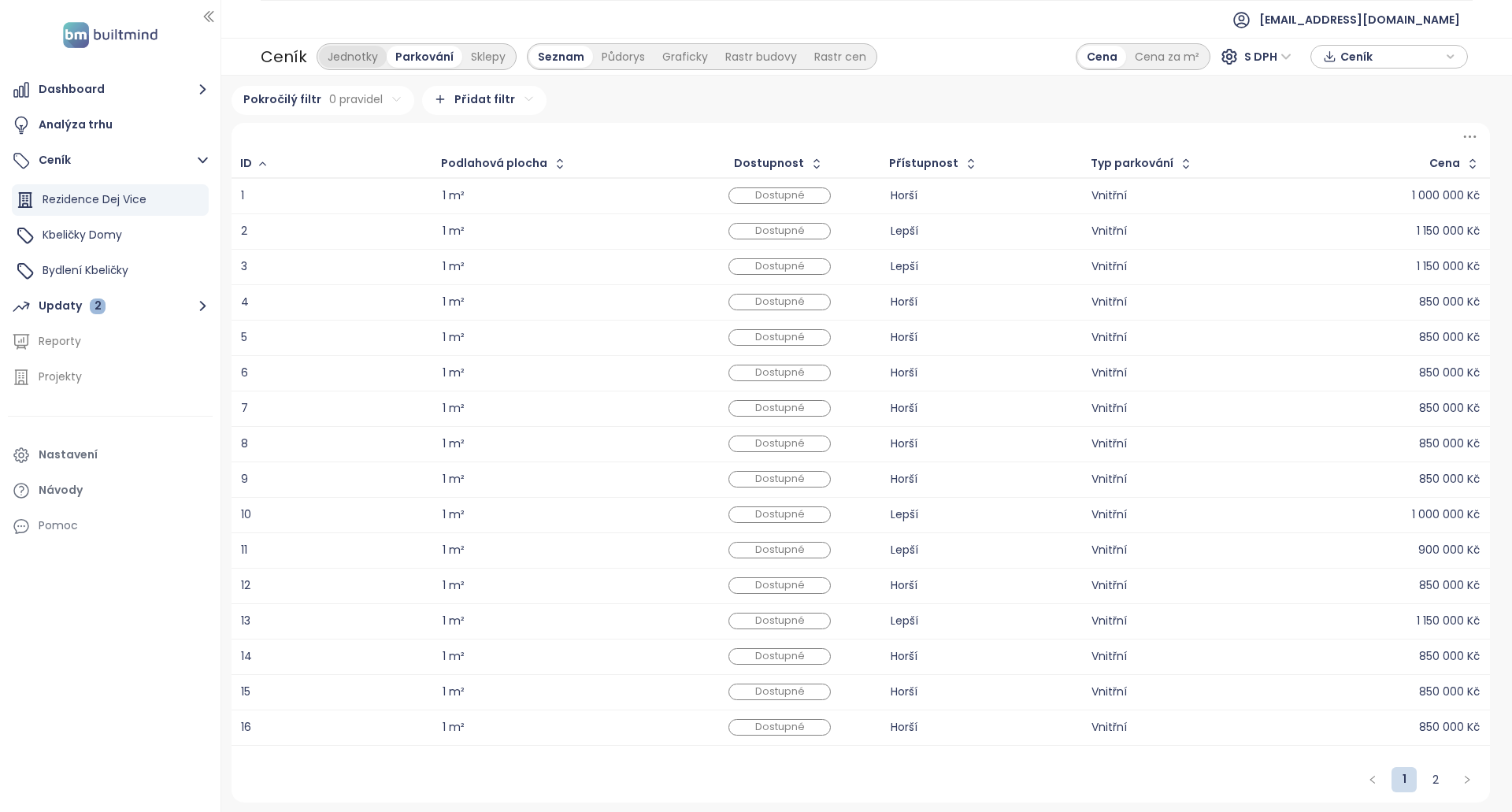
click at [361, 55] on div "Jednotky" at bounding box center [352, 56] width 67 height 22
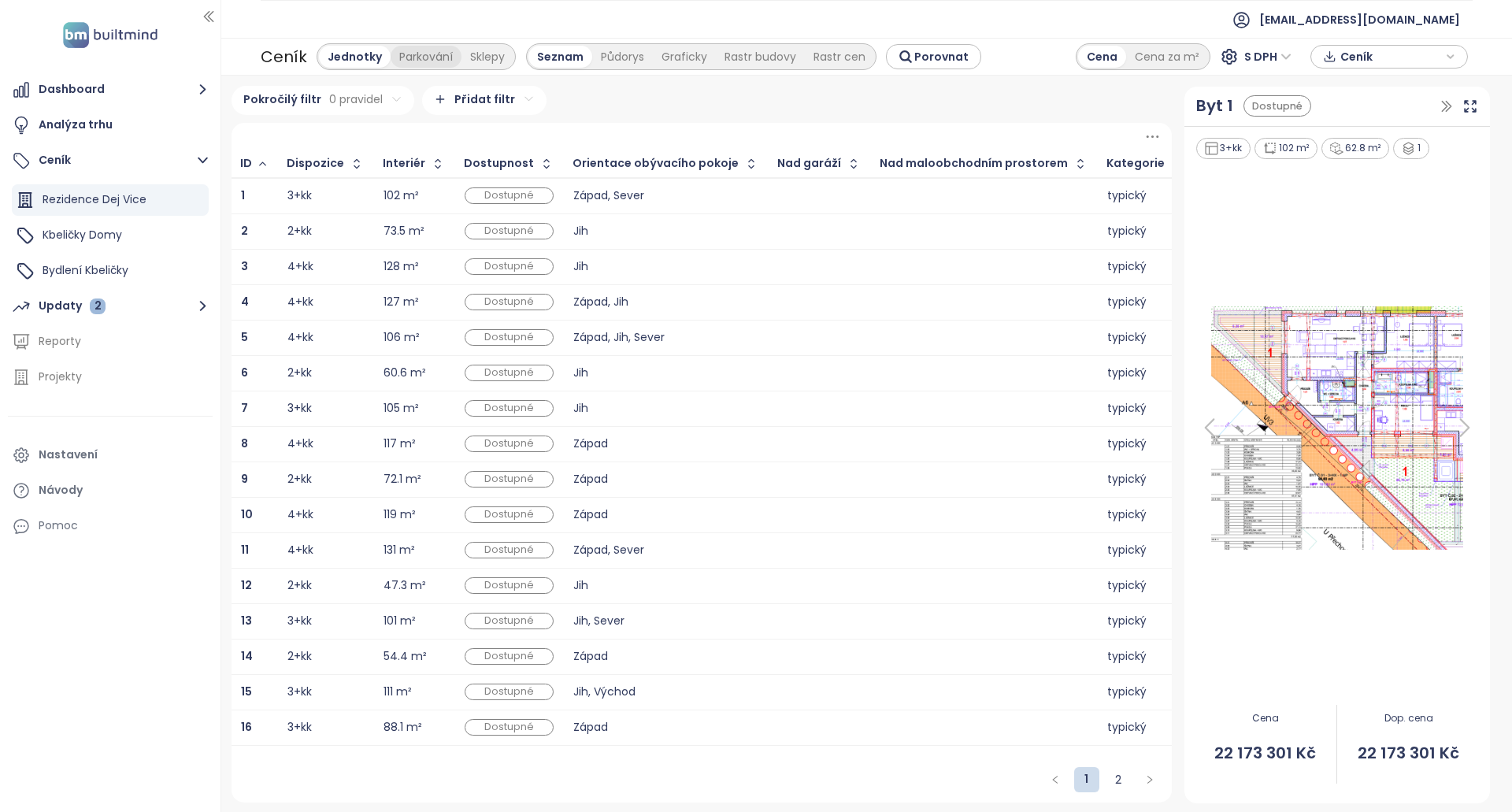
click at [414, 58] on div "Parkování" at bounding box center [426, 56] width 71 height 22
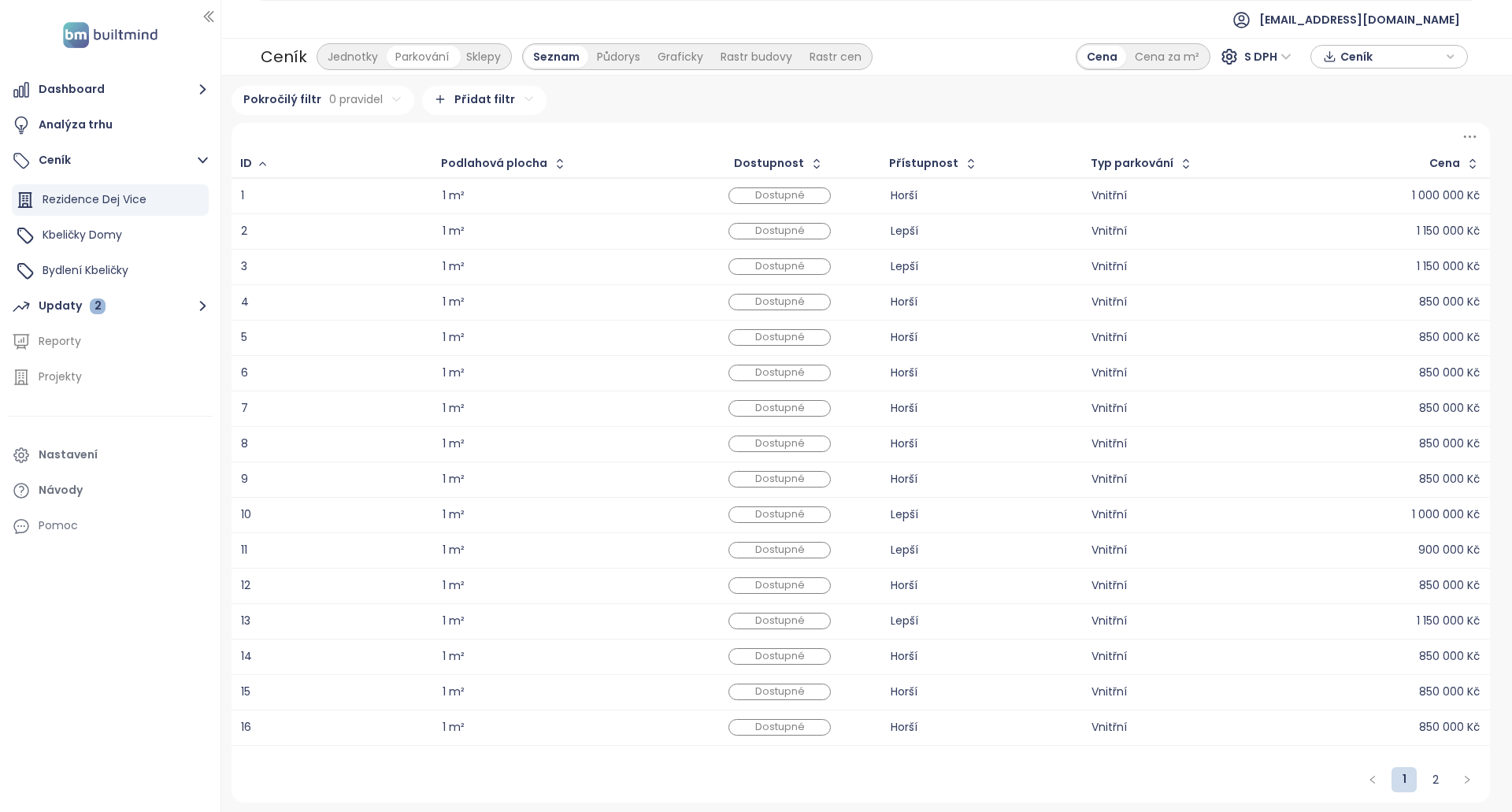
click at [470, 53] on div "Sklepy" at bounding box center [483, 56] width 52 height 22
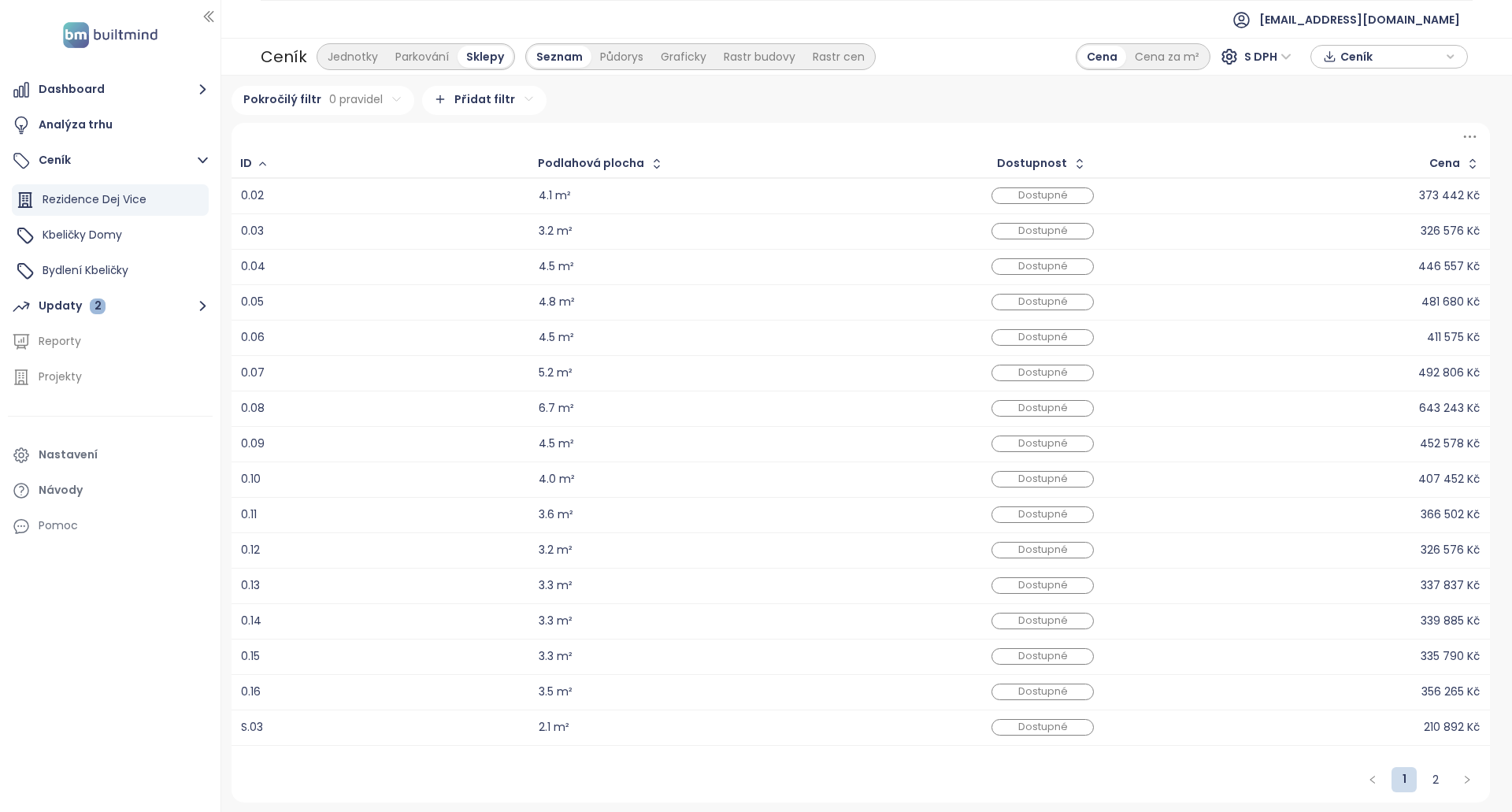
click at [1467, 144] on icon at bounding box center [1470, 136] width 19 height 19
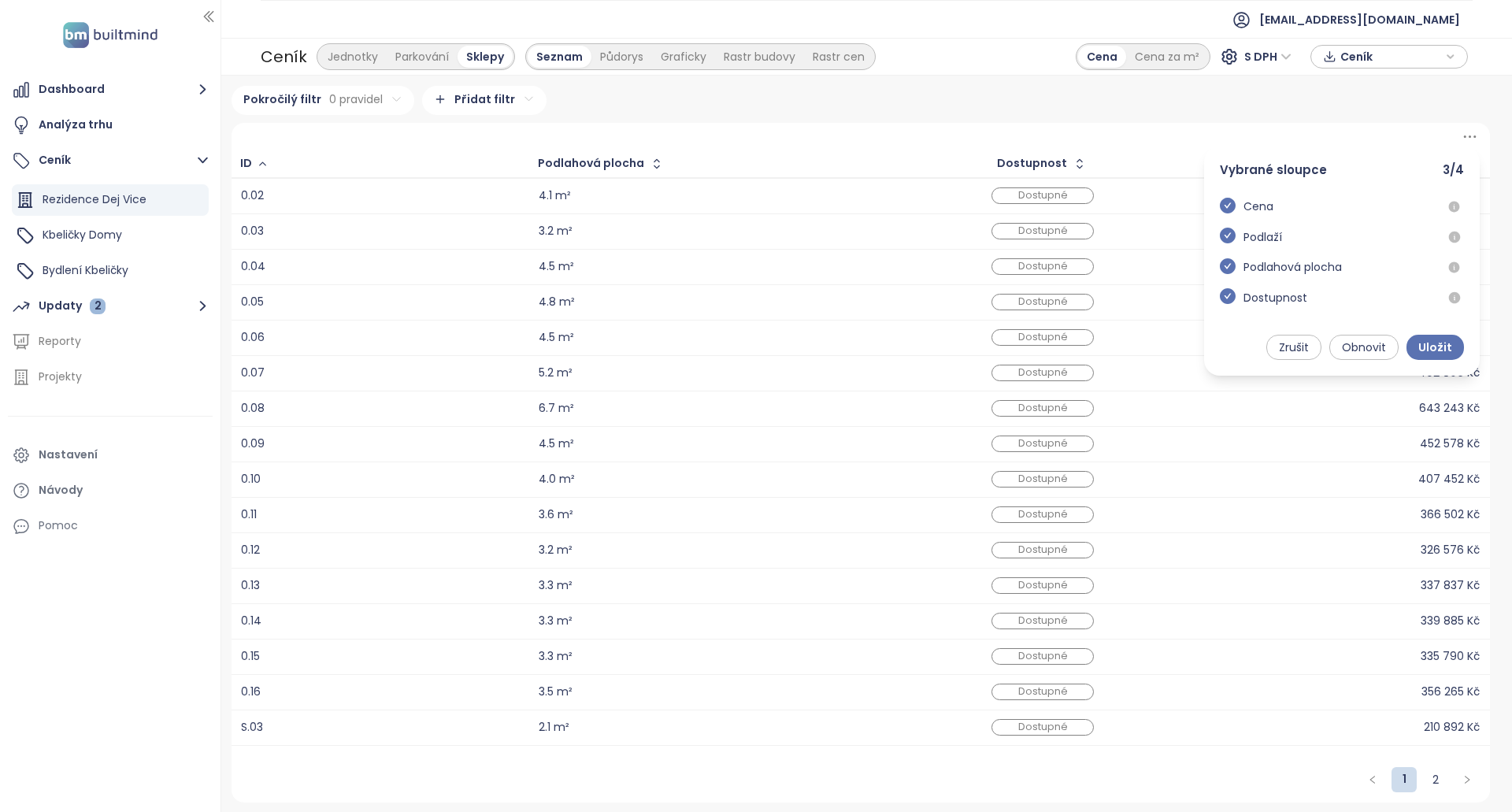
click at [1230, 236] on icon "check-circle" at bounding box center [1227, 235] width 15 height 15
click at [1440, 346] on span "Uložit" at bounding box center [1435, 346] width 34 height 17
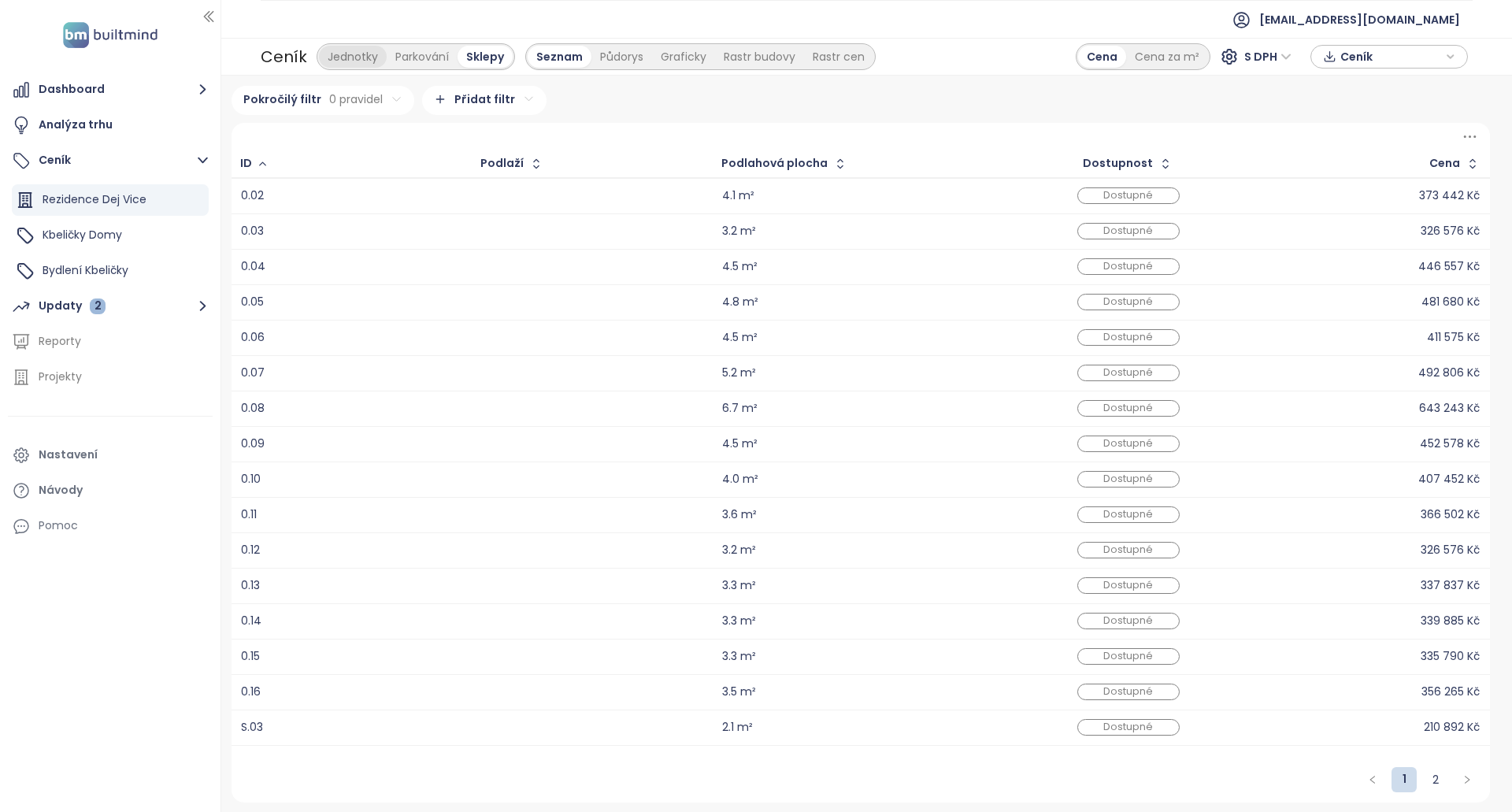
click at [361, 60] on div "Jednotky" at bounding box center [352, 56] width 67 height 22
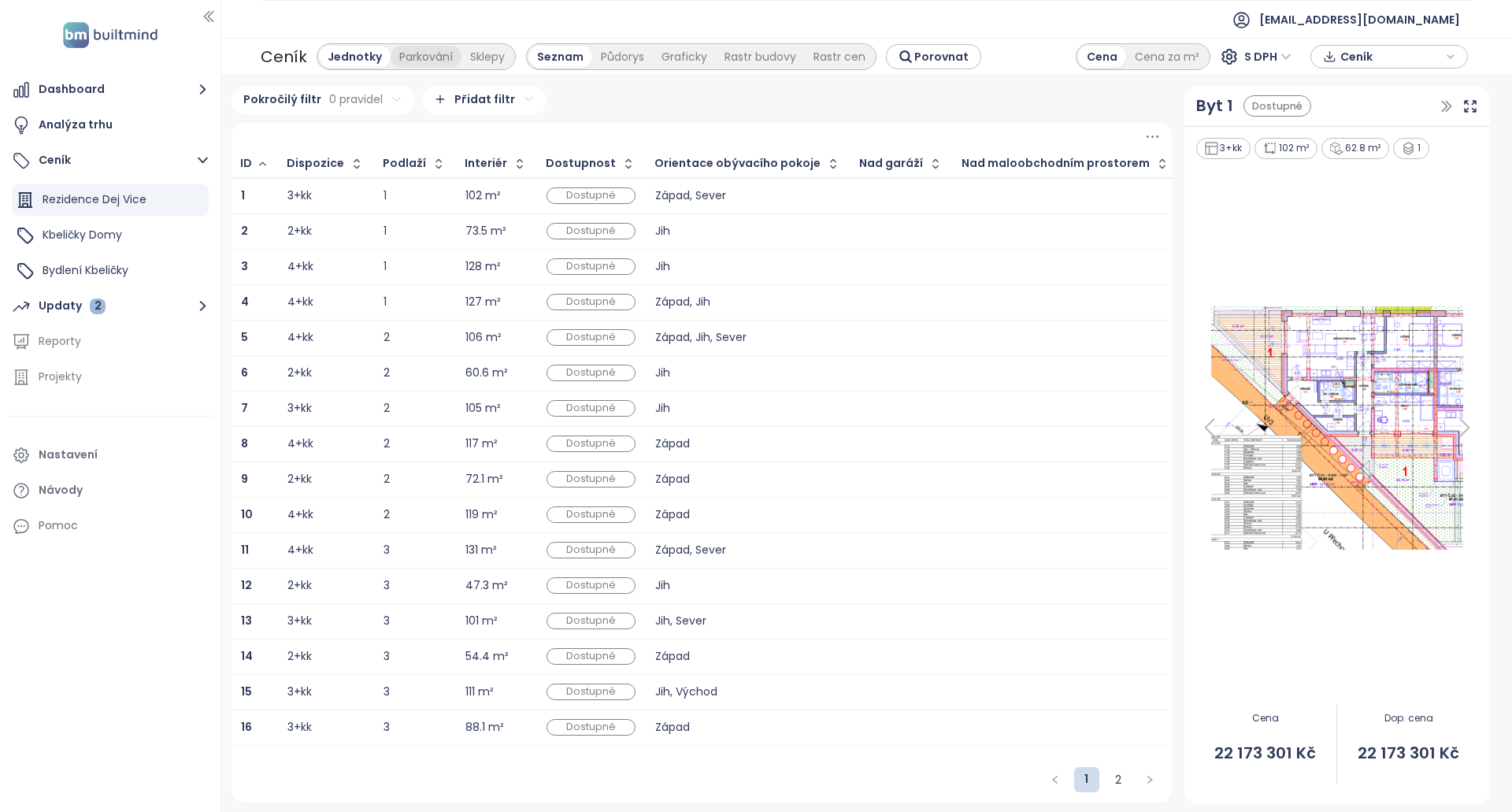
click at [400, 56] on div "Parkování" at bounding box center [426, 56] width 71 height 22
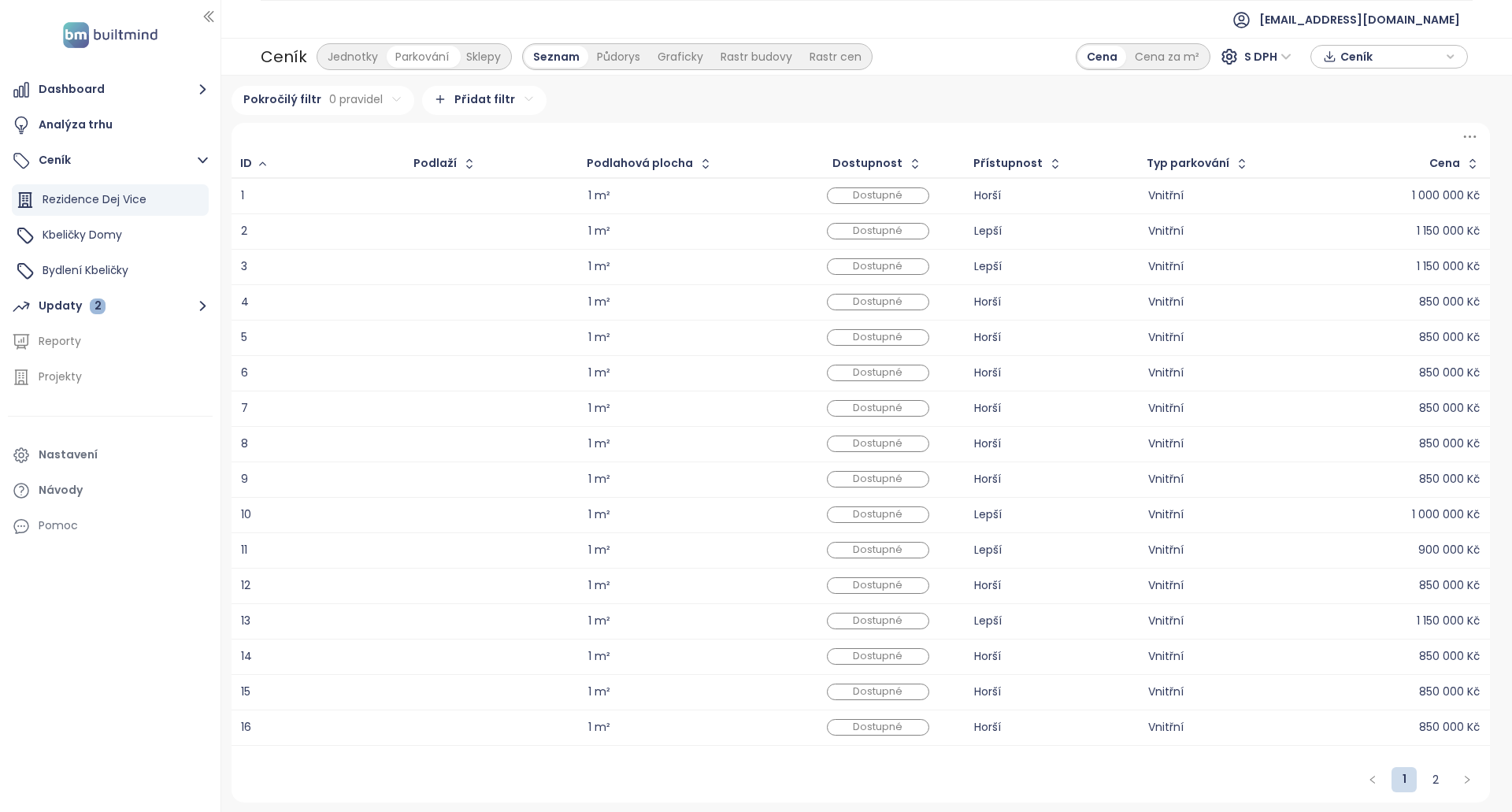
click at [475, 54] on div "Sklepy" at bounding box center [483, 56] width 52 height 22
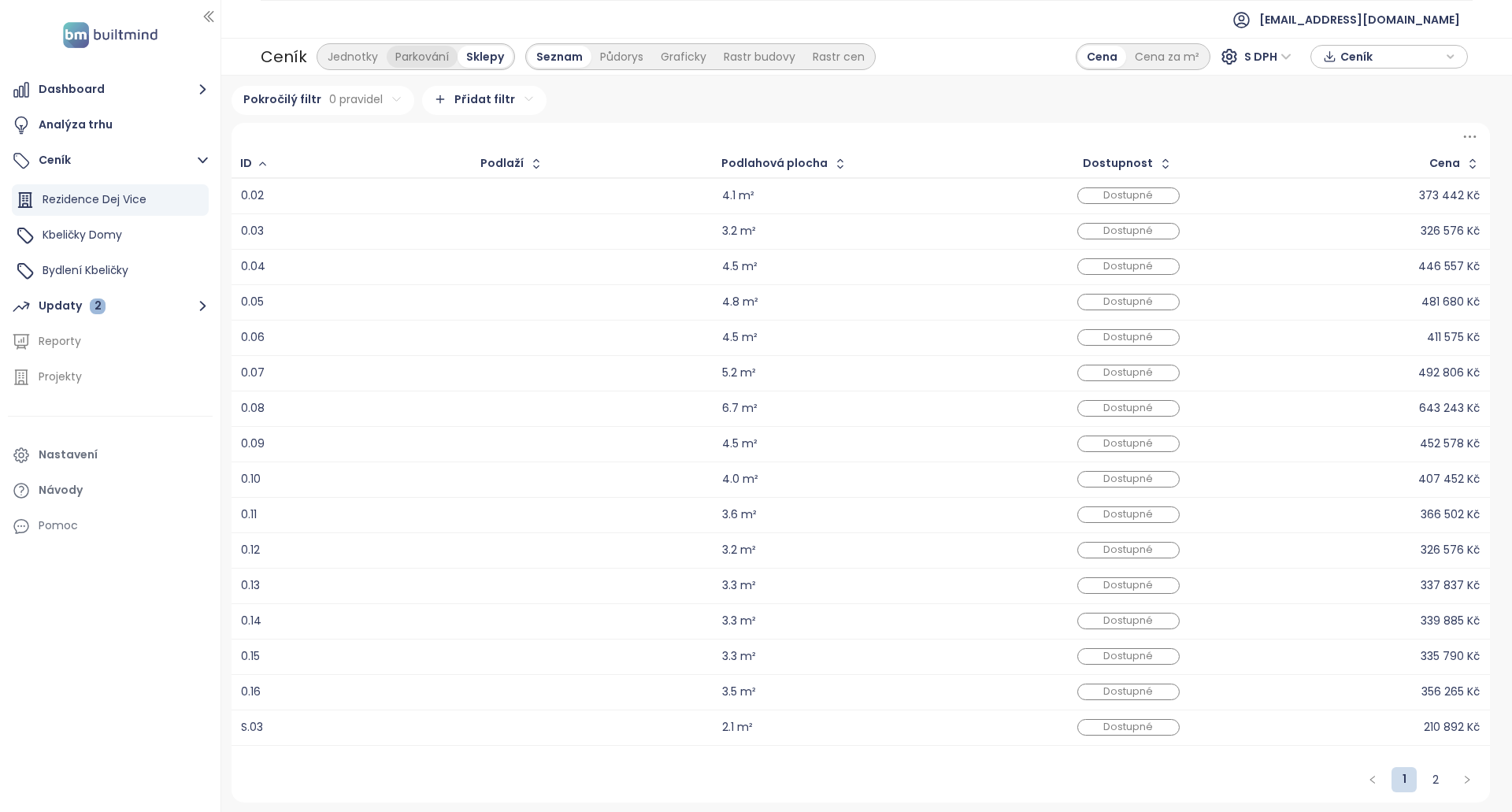
click at [430, 54] on div "Parkování" at bounding box center [422, 56] width 71 height 22
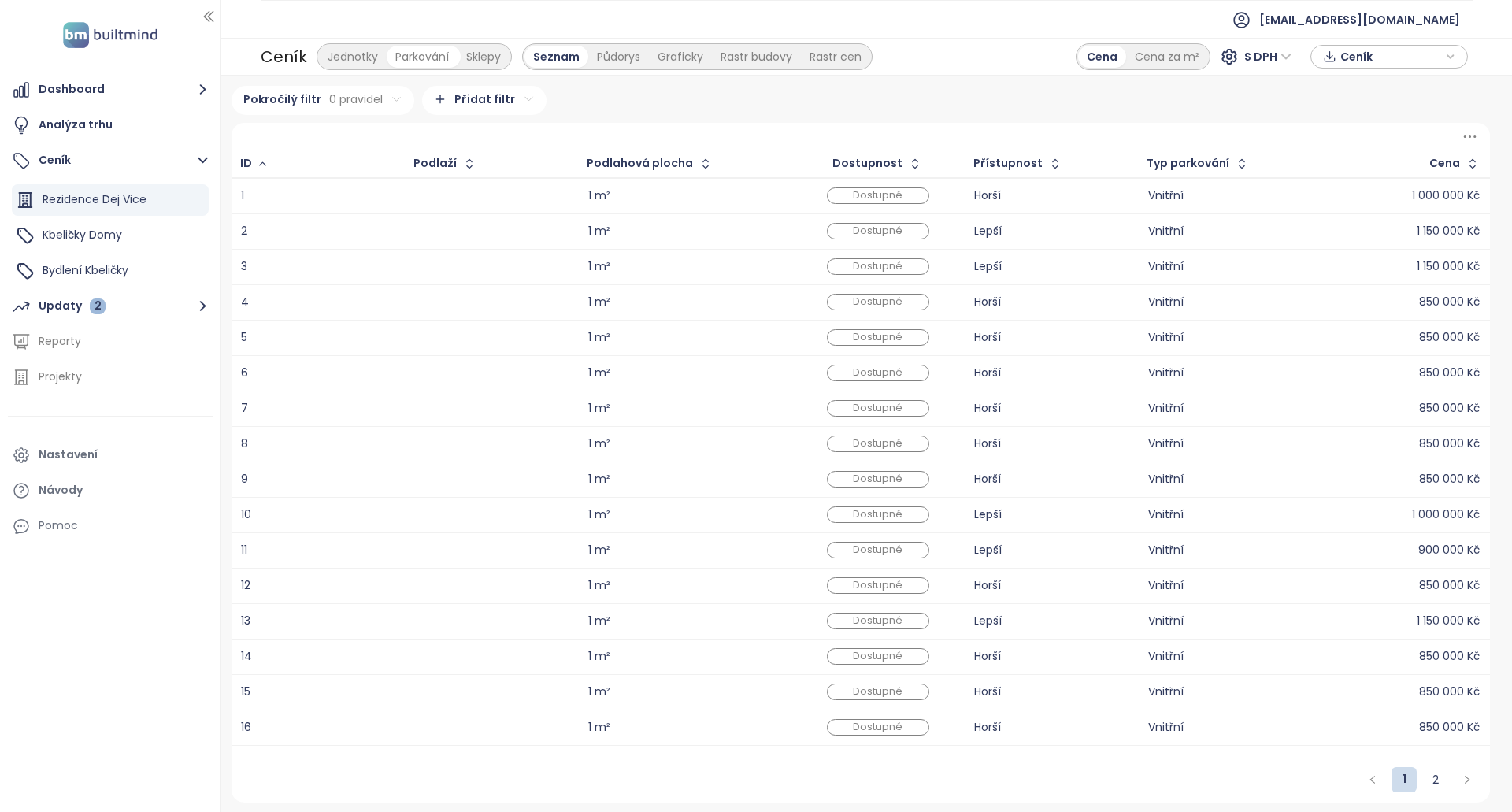
click at [363, 53] on div "Jednotky" at bounding box center [352, 56] width 67 height 22
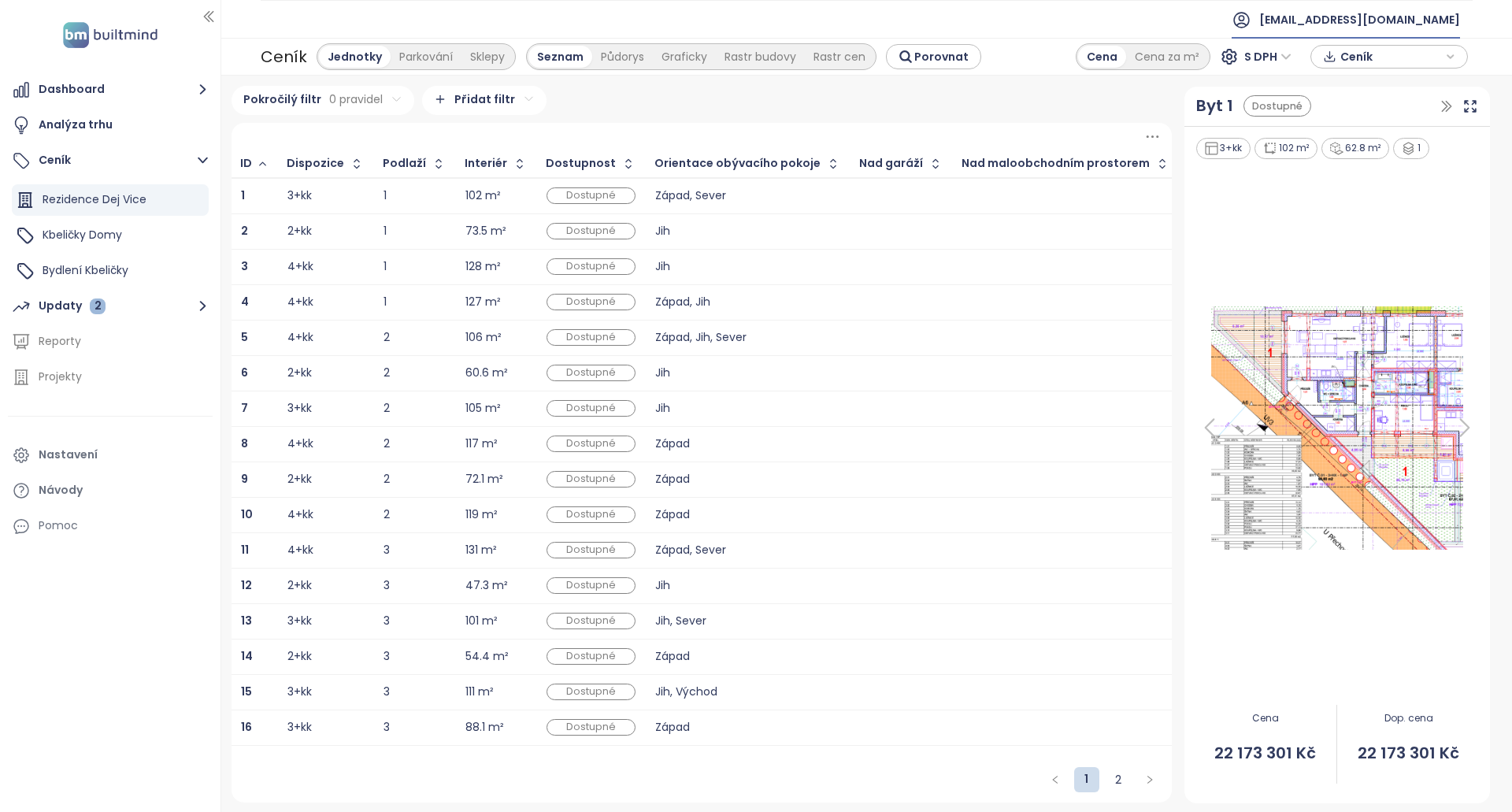
click at [1386, 28] on span "[EMAIL_ADDRESS][DOMAIN_NAME]" at bounding box center [1360, 19] width 201 height 38
click at [1368, 62] on li "Odhlásit se" at bounding box center [1353, 63] width 206 height 32
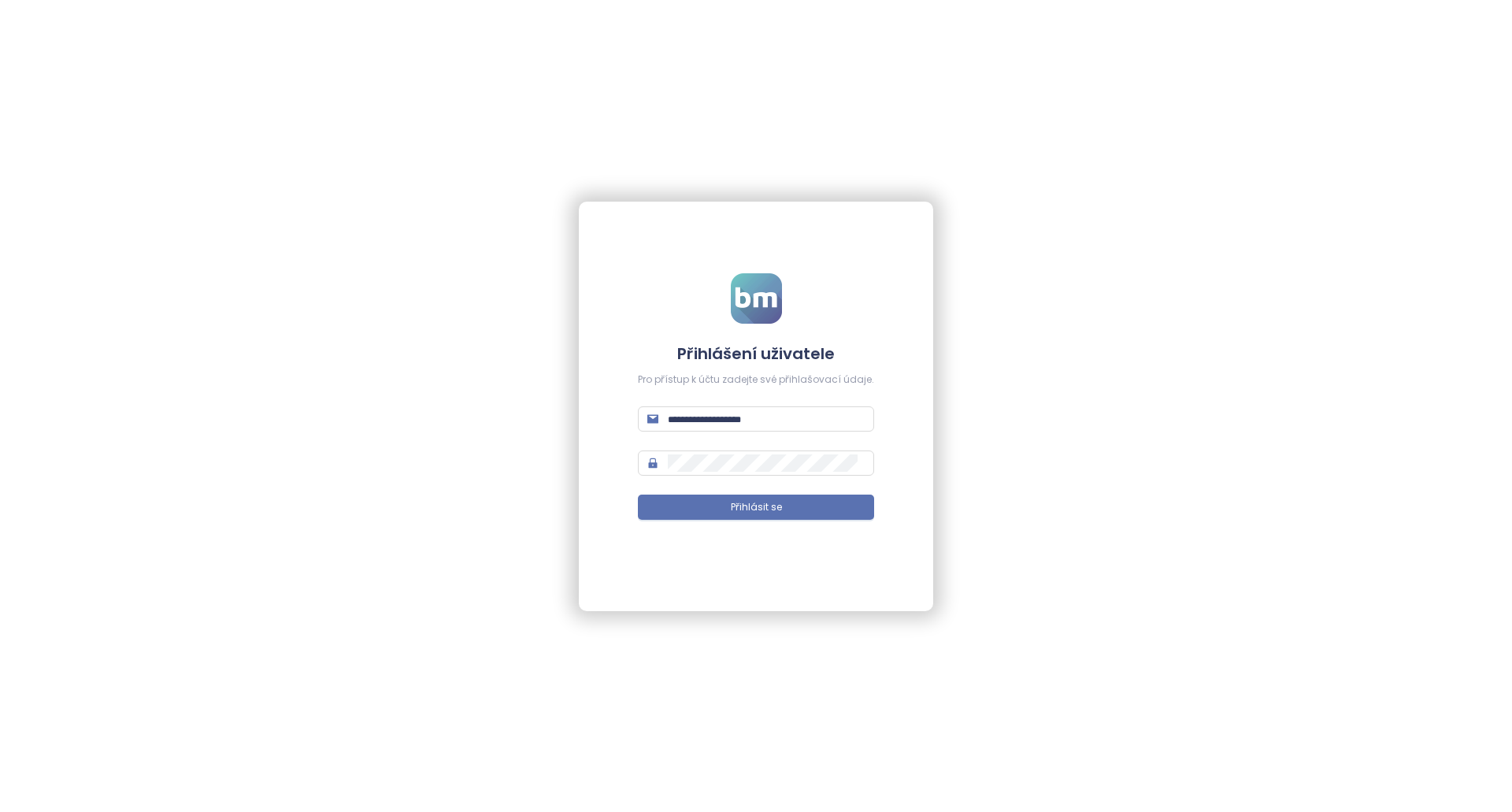
type input "**********"
